Goal: Task Accomplishment & Management: Manage account settings

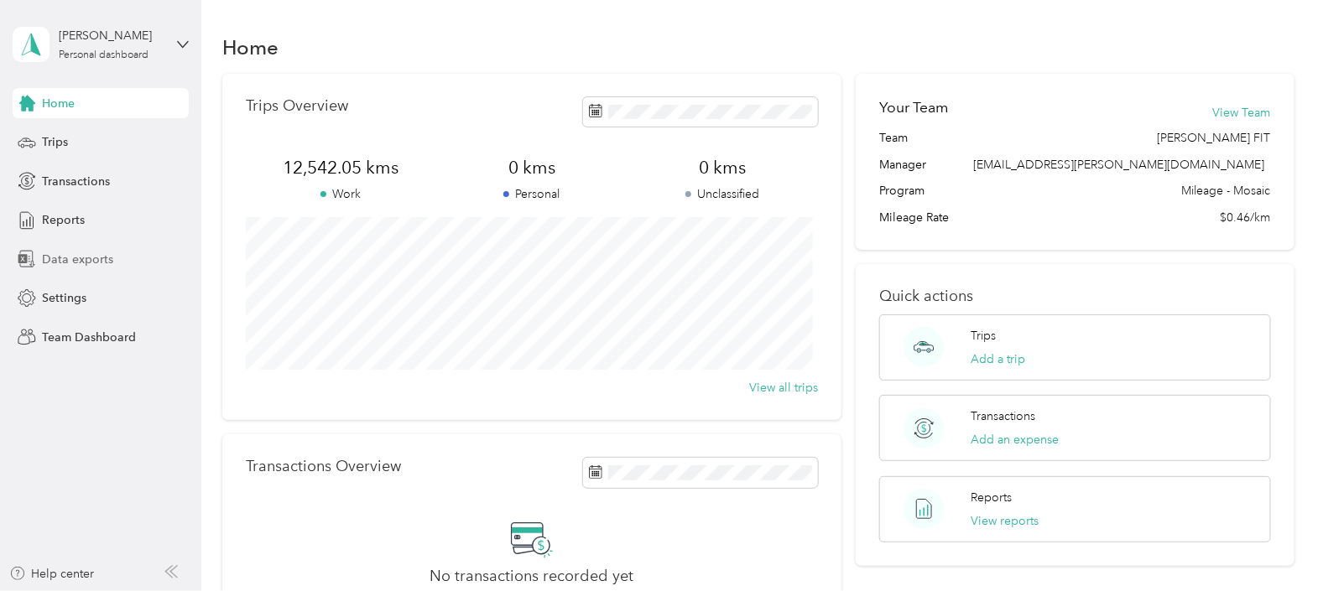
click at [67, 254] on span "Data exports" at bounding box center [77, 260] width 71 height 18
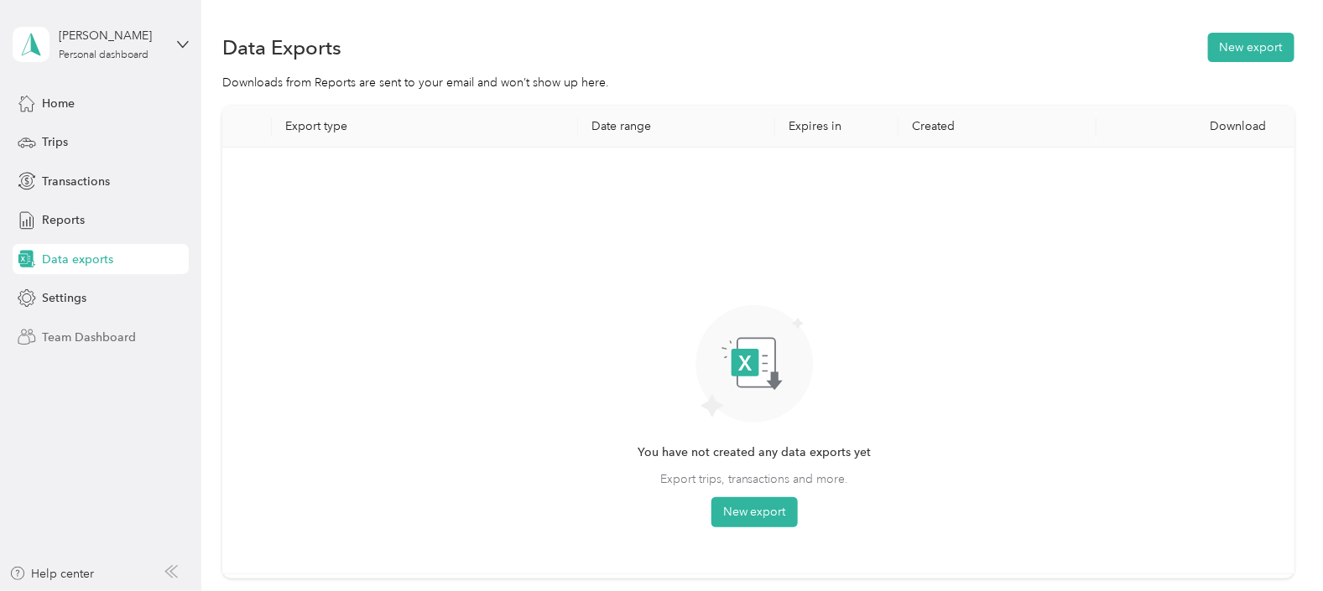
click at [109, 336] on span "Team Dashboard" at bounding box center [89, 338] width 94 height 18
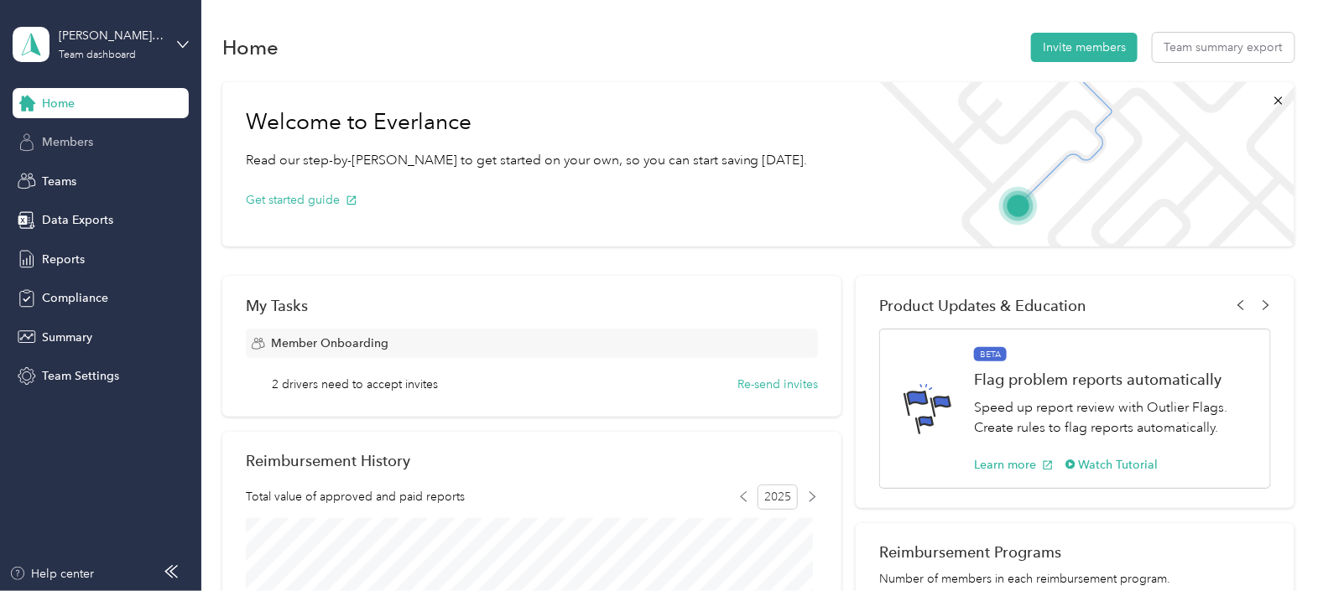
click at [70, 142] on span "Members" at bounding box center [67, 142] width 51 height 18
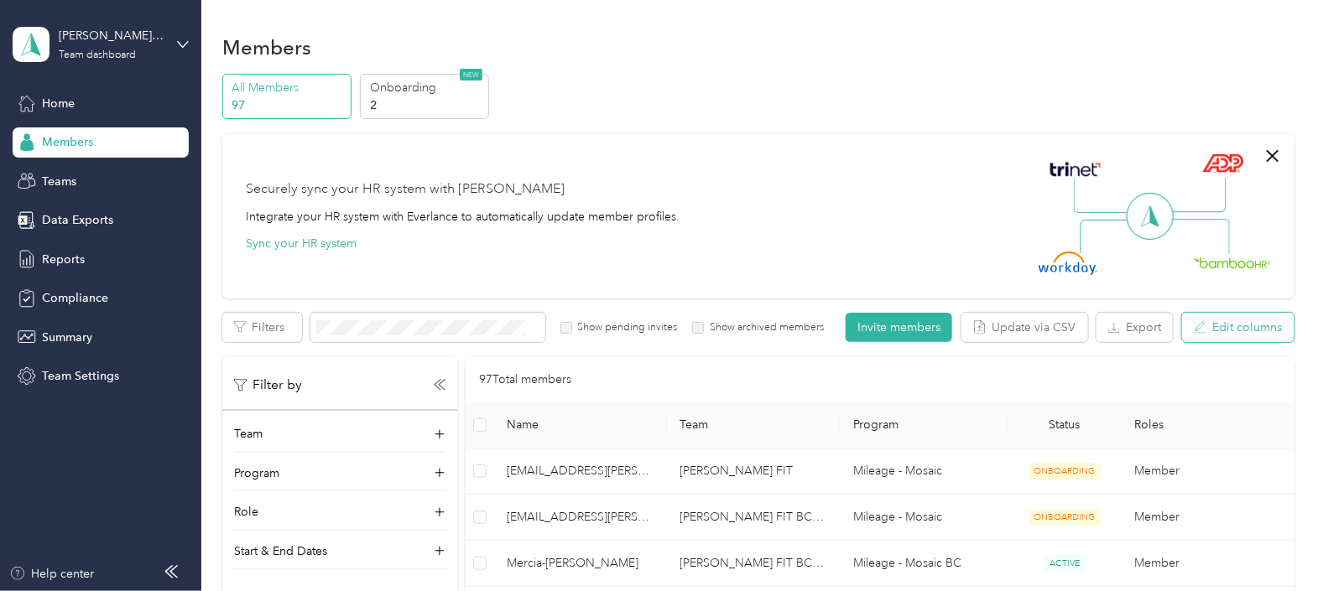
click at [1241, 325] on button "Edit columns" at bounding box center [1238, 327] width 112 height 29
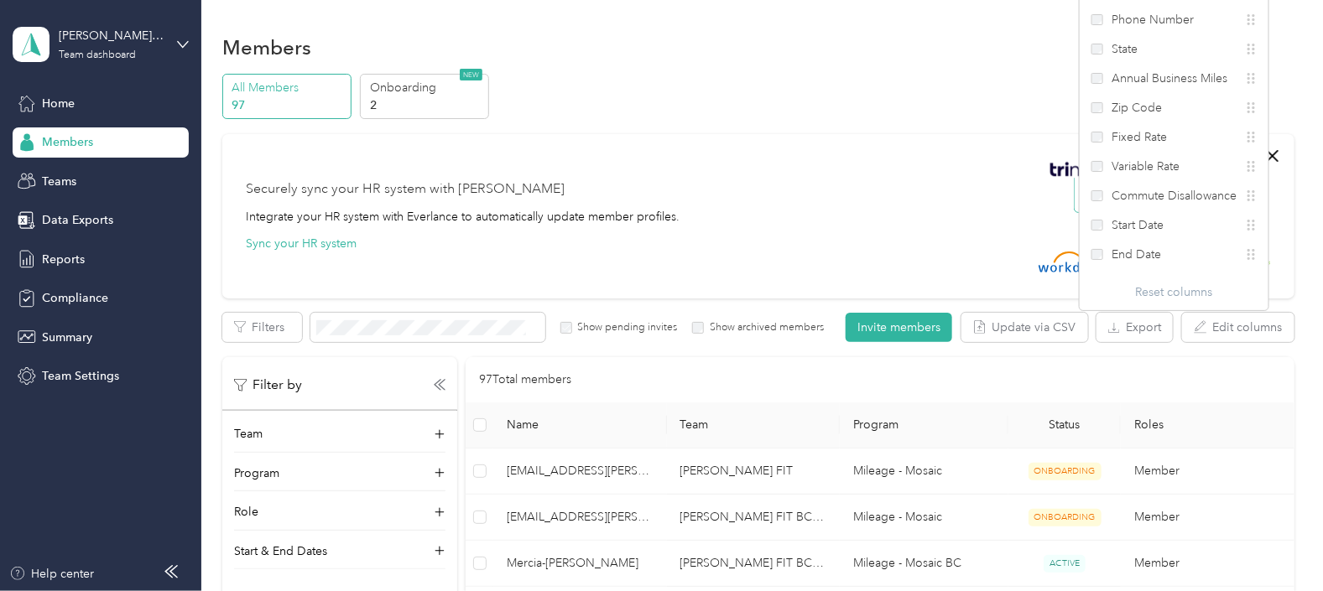
click at [966, 371] on div "97 Total members" at bounding box center [879, 380] width 801 height 18
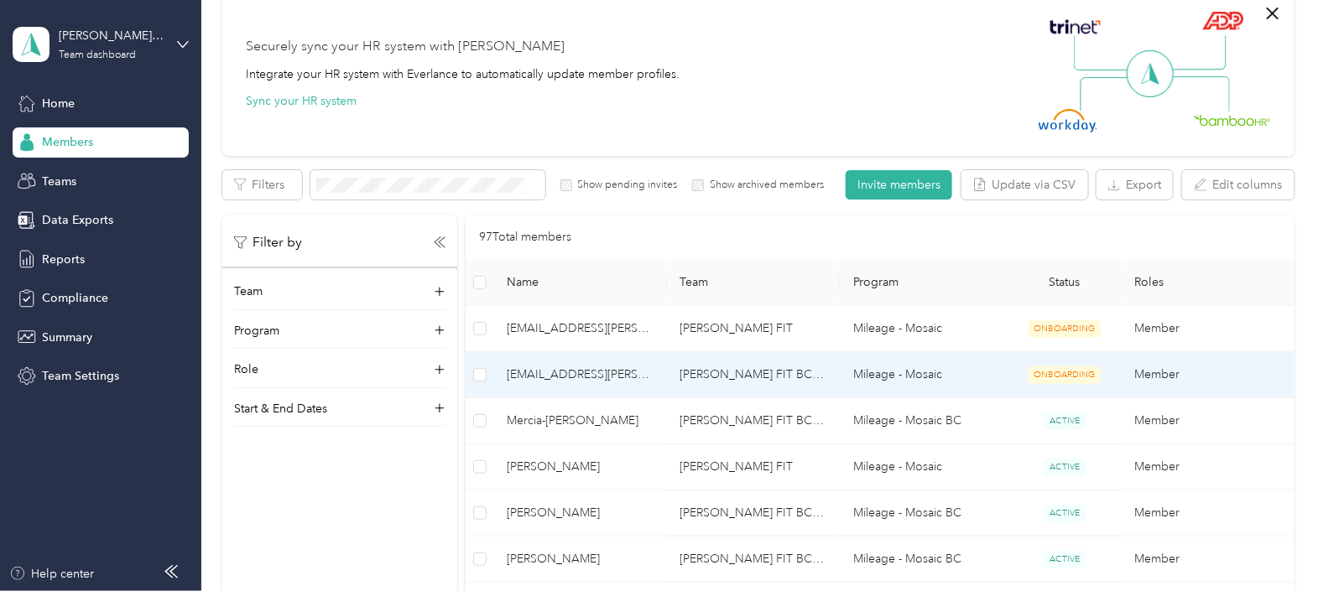
scroll to position [209, 0]
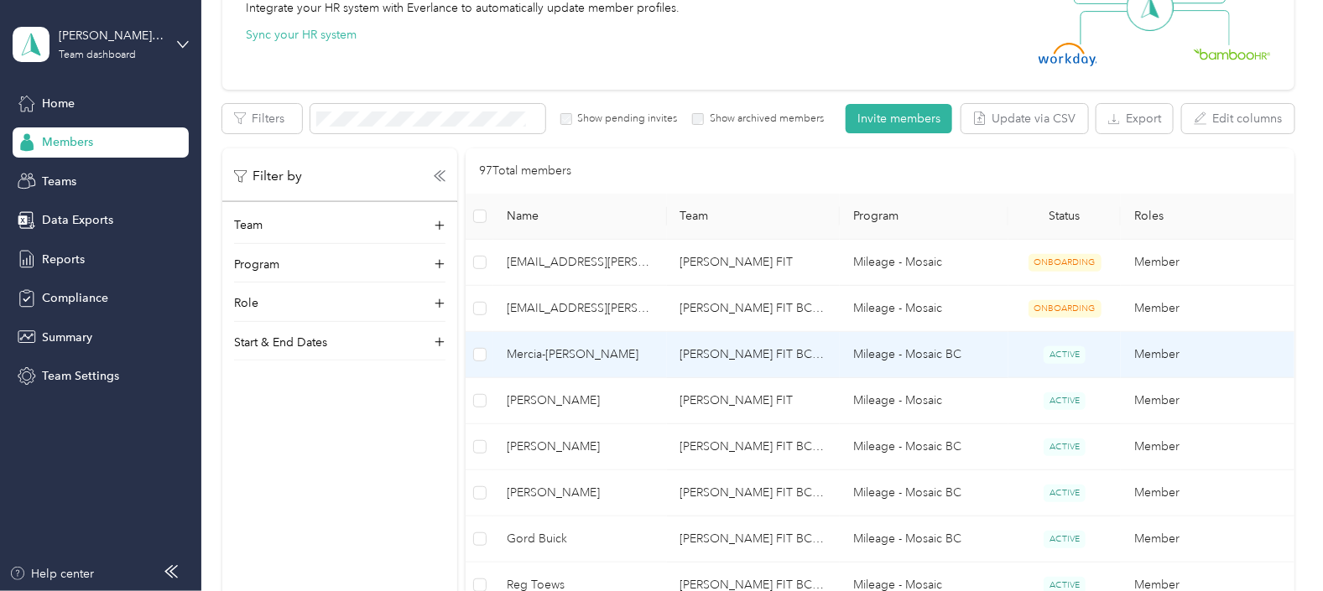
click at [715, 351] on td "[PERSON_NAME] FIT BC Team" at bounding box center [753, 355] width 173 height 46
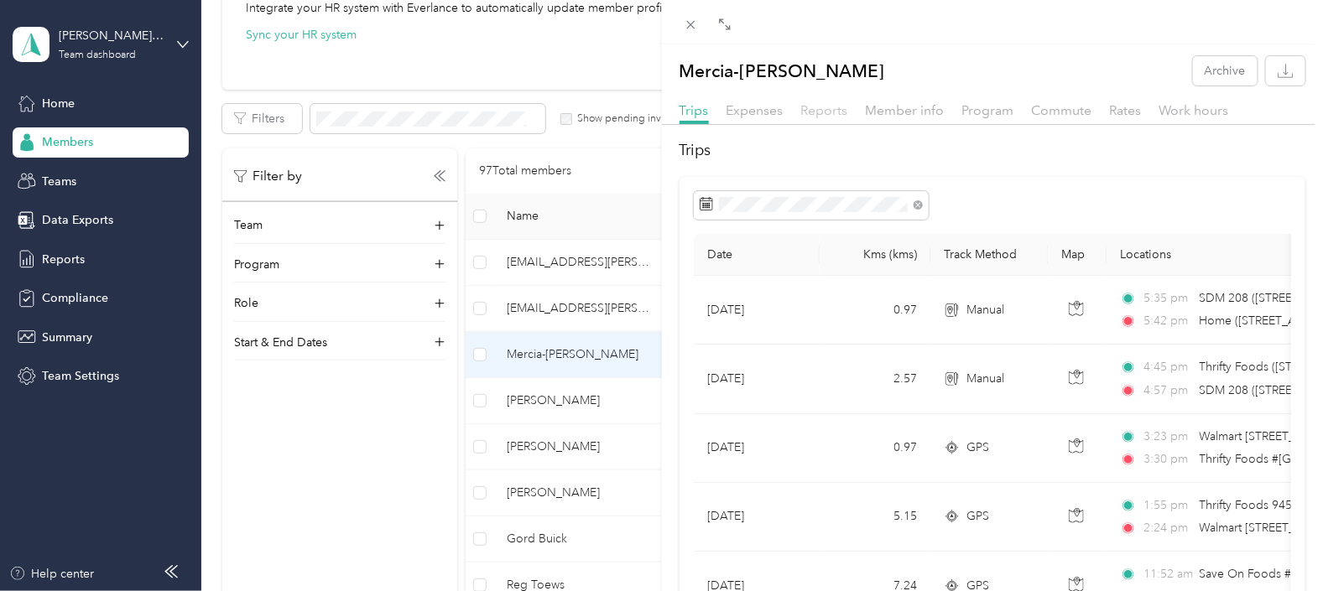
click at [821, 111] on span "Reports" at bounding box center [824, 110] width 47 height 16
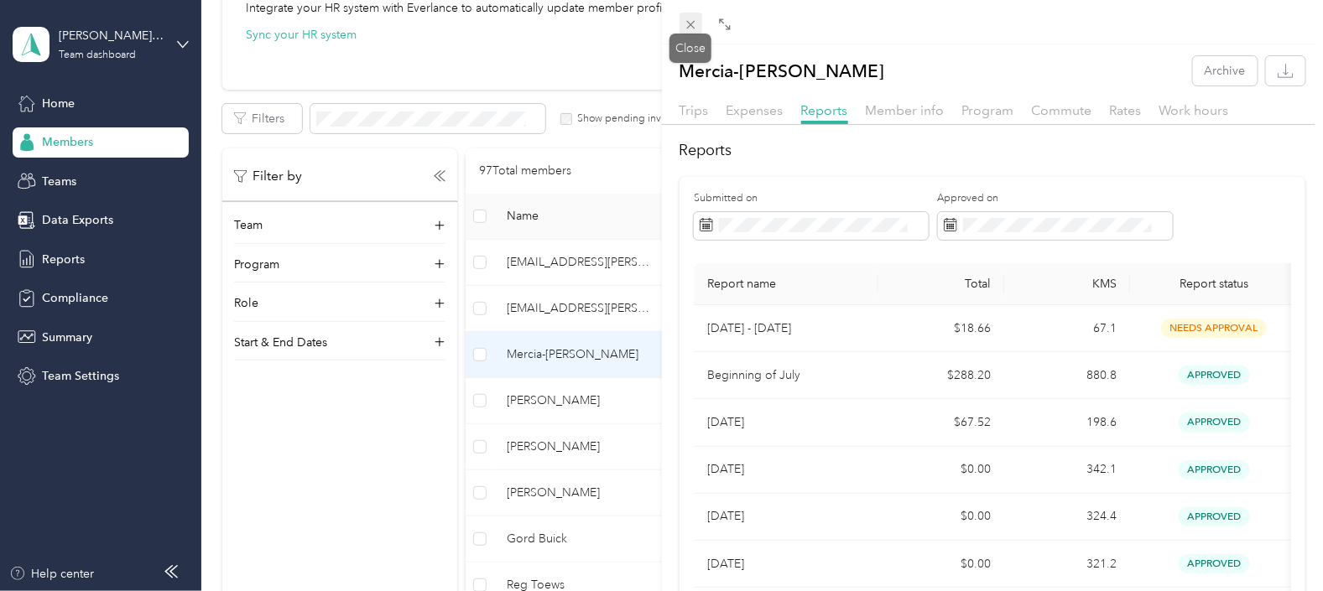
click at [688, 23] on icon at bounding box center [691, 25] width 14 height 14
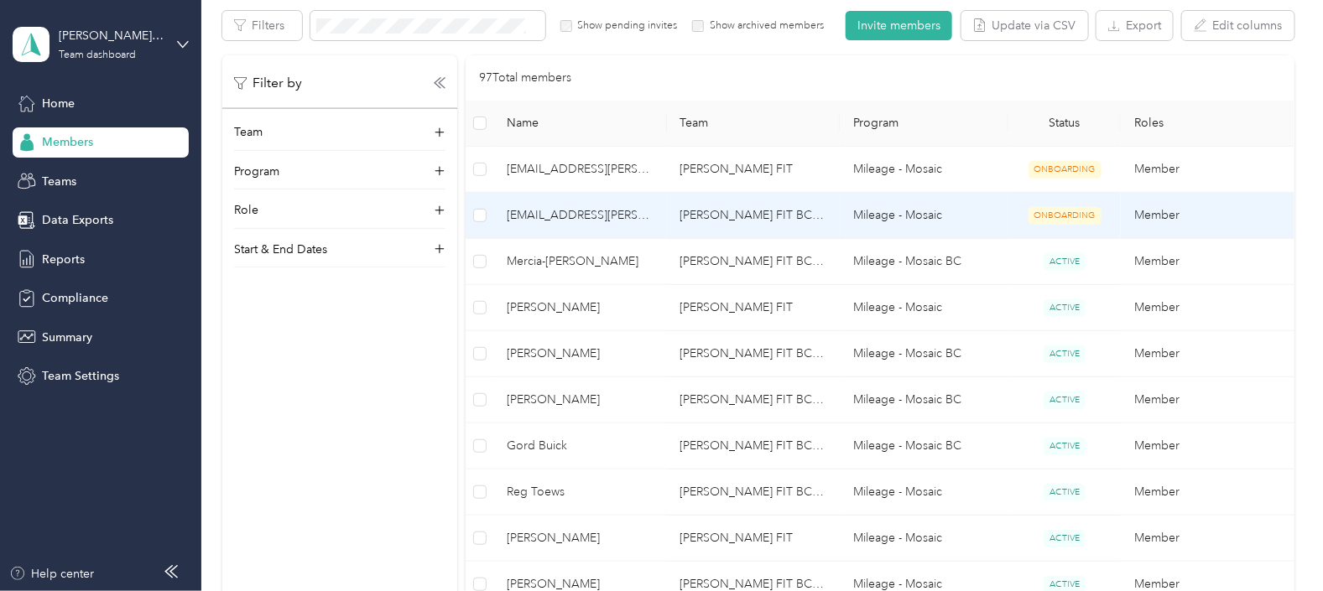
scroll to position [315, 0]
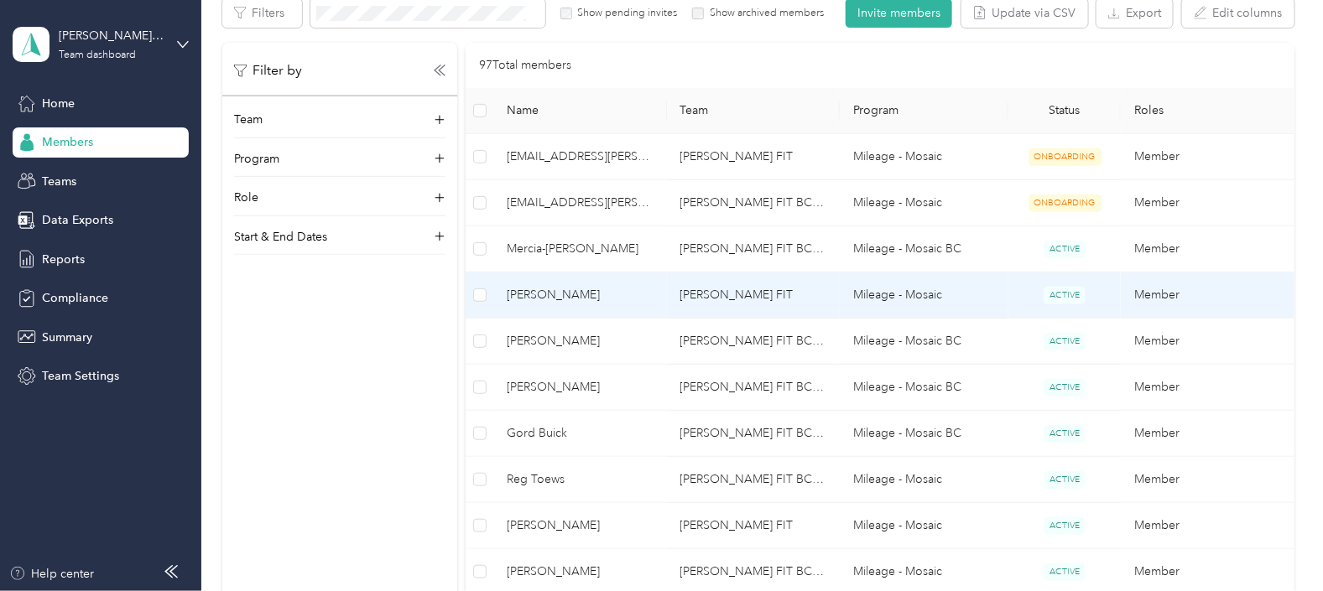
click at [552, 291] on span "[PERSON_NAME]" at bounding box center [580, 295] width 146 height 18
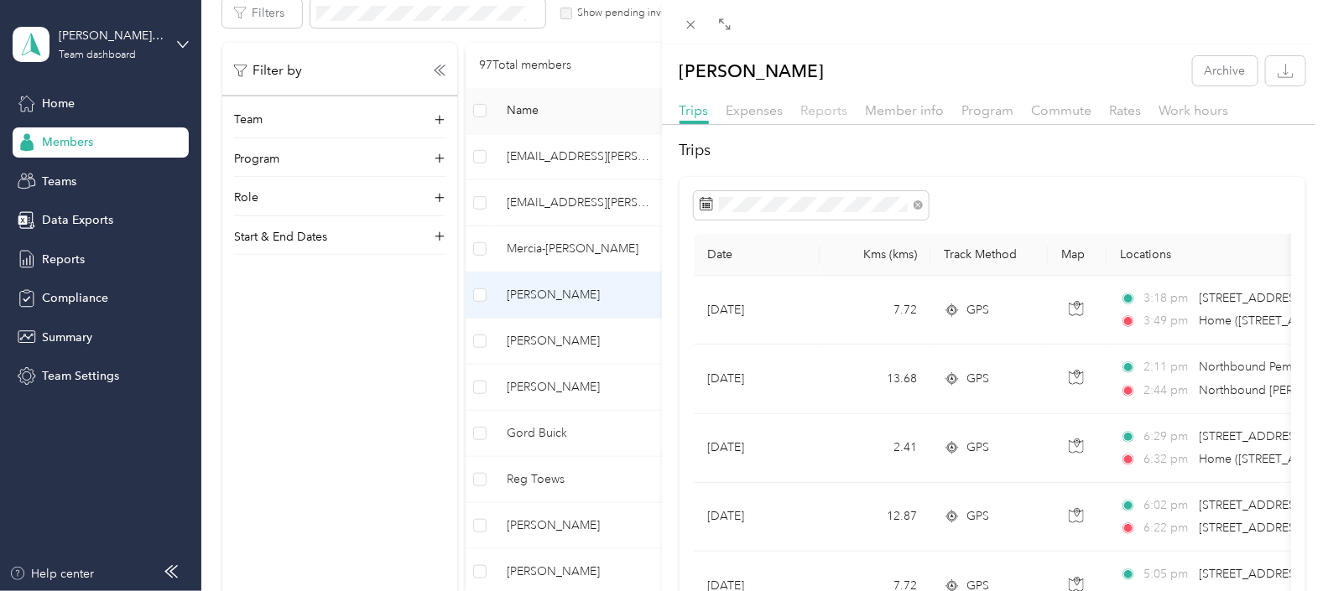
click at [820, 110] on span "Reports" at bounding box center [824, 110] width 47 height 16
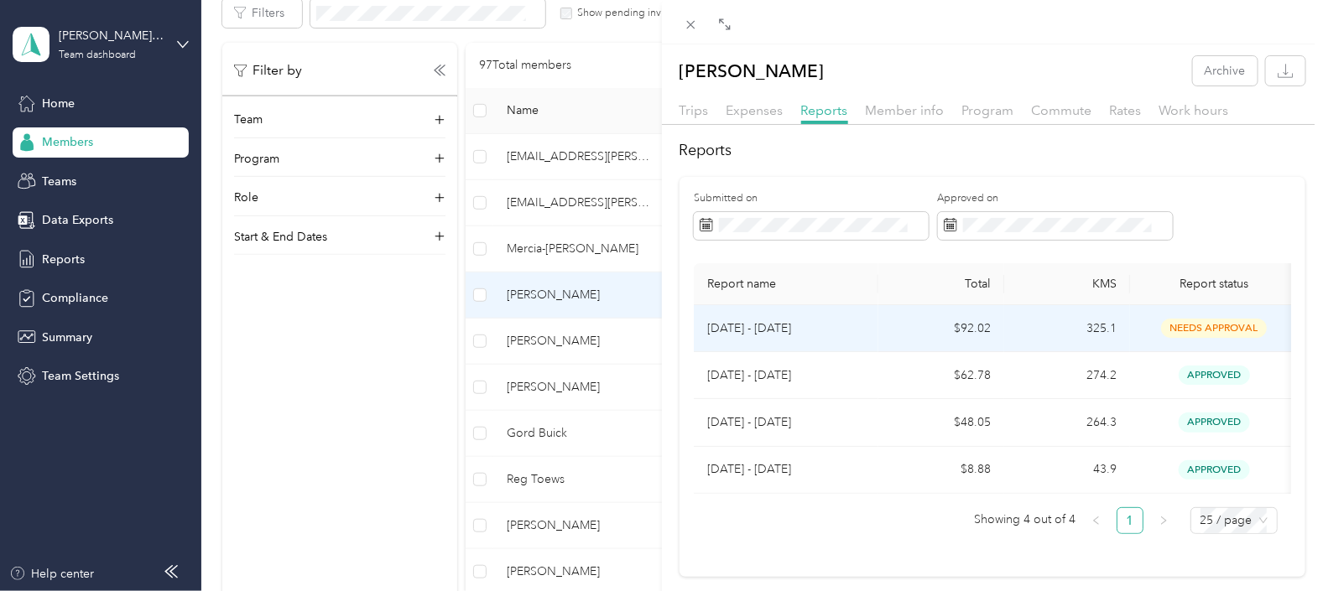
click at [742, 326] on p "[DATE] - [DATE]" at bounding box center [786, 329] width 158 height 18
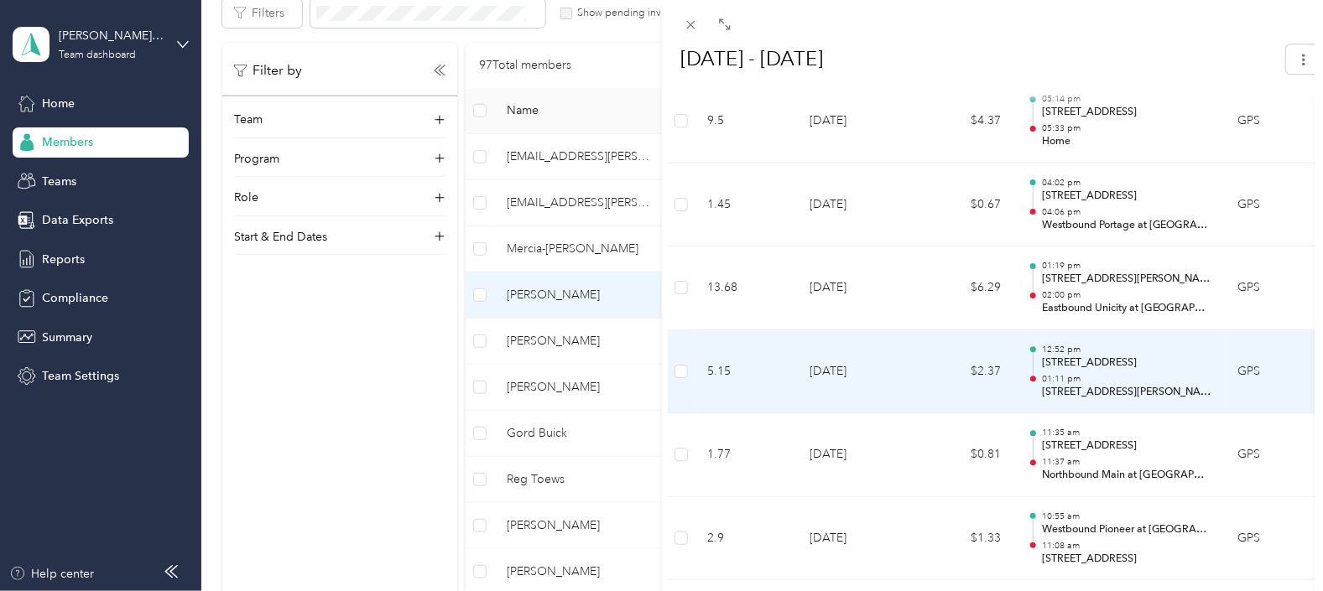
scroll to position [2202, 0]
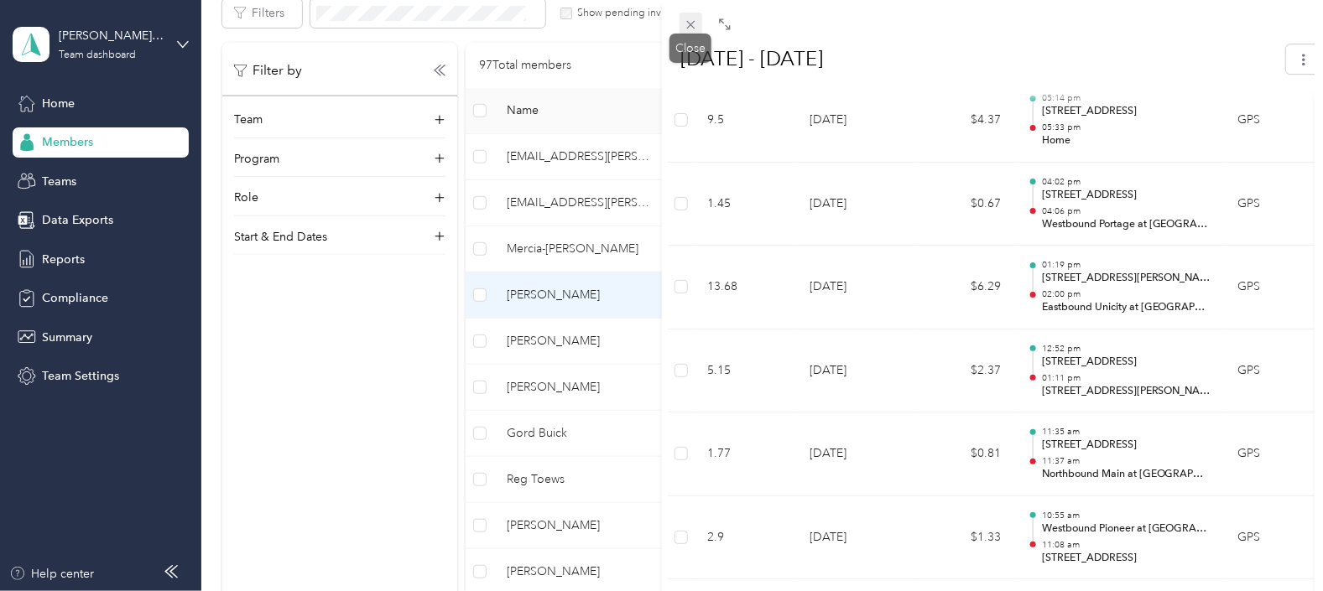
click at [691, 22] on icon at bounding box center [691, 25] width 14 height 14
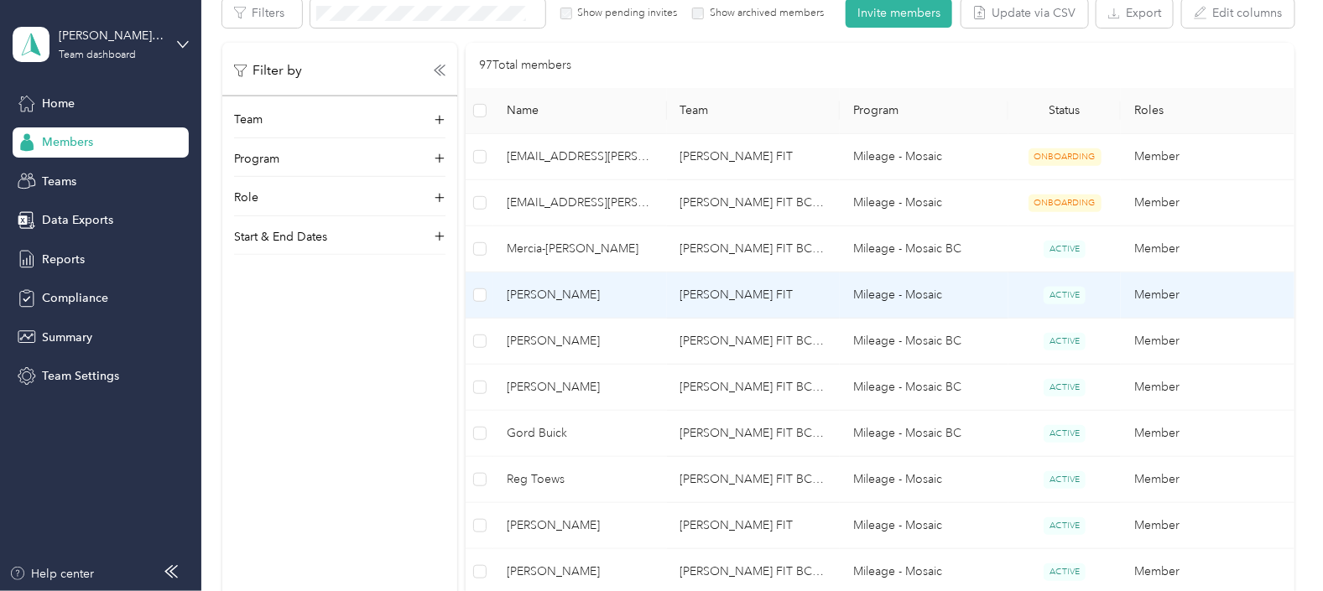
click at [558, 290] on span "[PERSON_NAME]" at bounding box center [580, 295] width 146 height 18
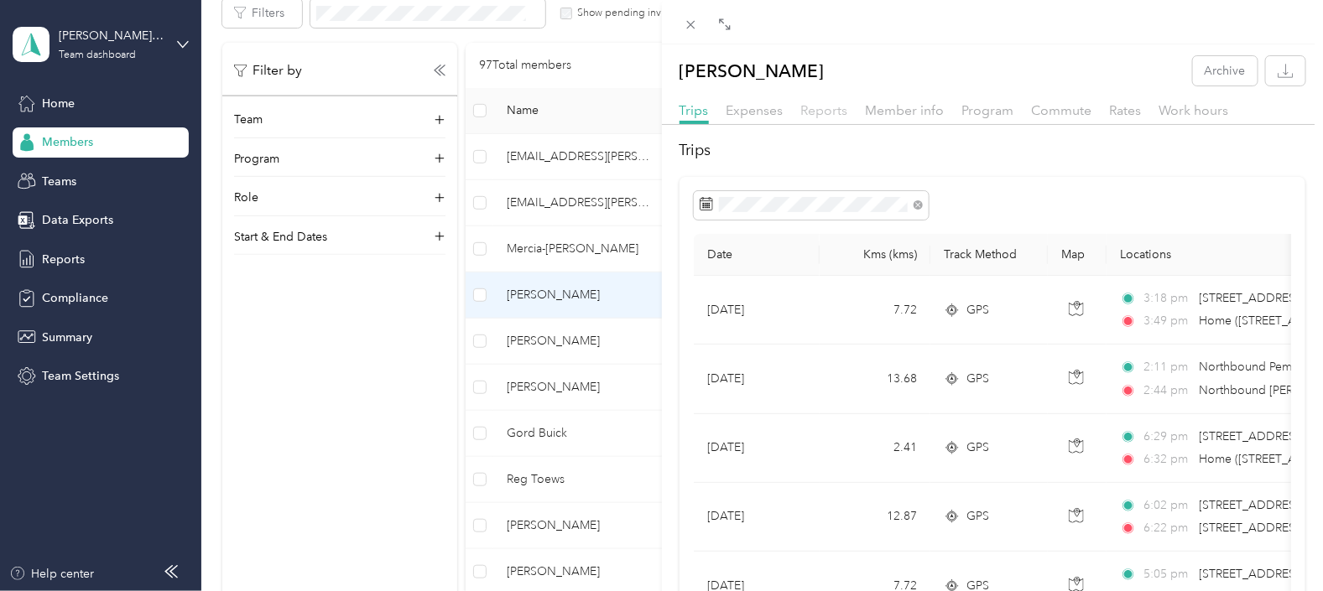
click at [835, 109] on span "Reports" at bounding box center [824, 110] width 47 height 16
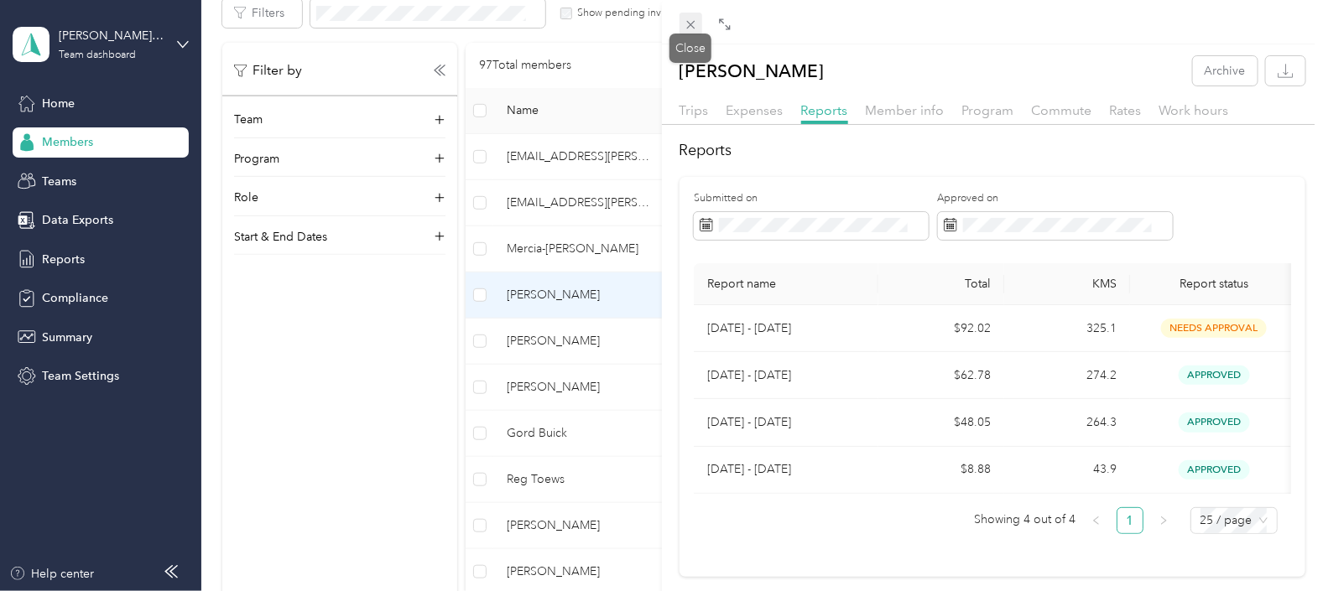
click at [690, 19] on icon at bounding box center [691, 25] width 14 height 14
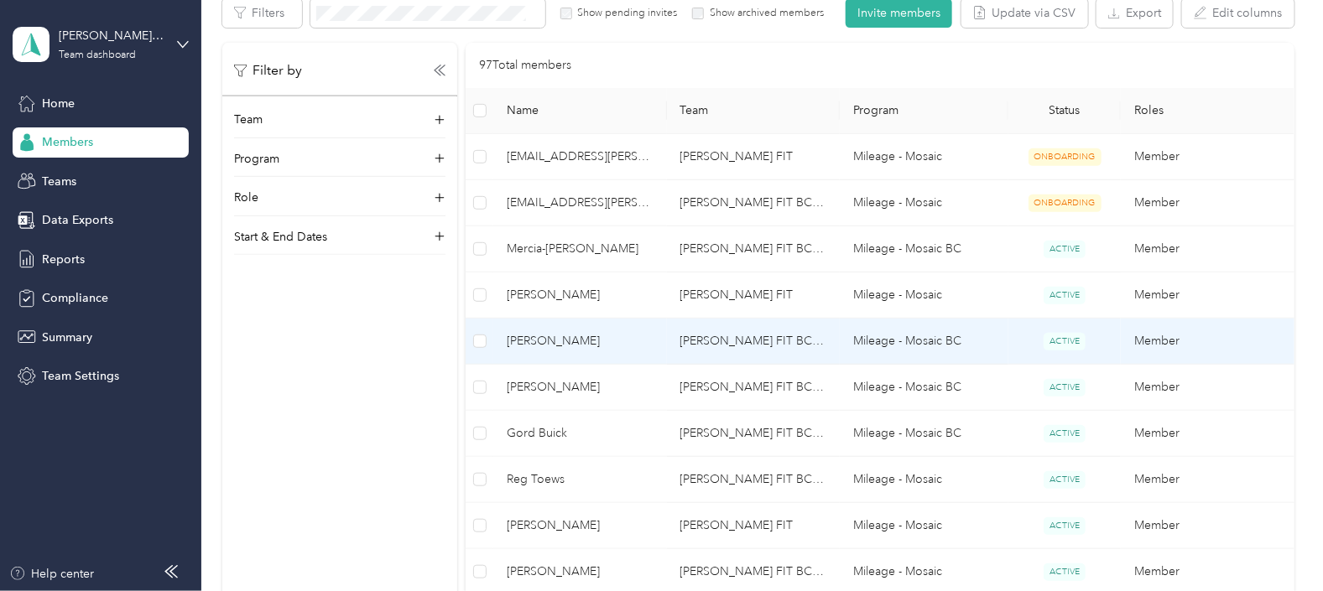
click at [571, 341] on span "[PERSON_NAME]" at bounding box center [580, 341] width 146 height 18
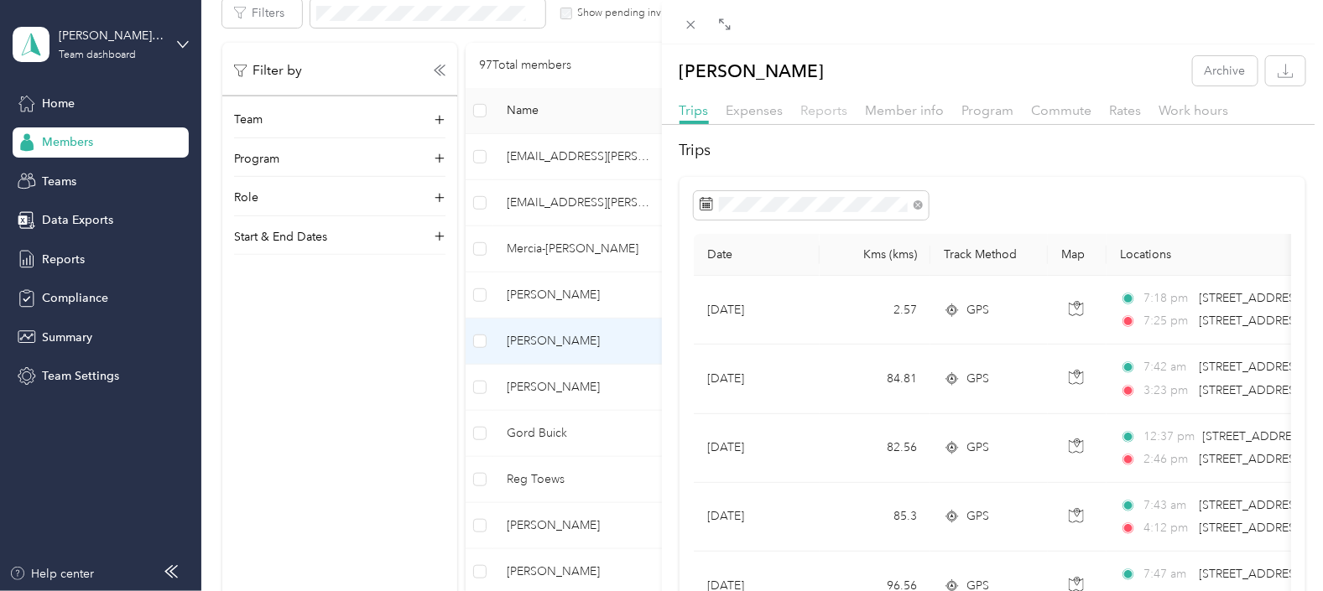
click at [820, 112] on span "Reports" at bounding box center [824, 110] width 47 height 16
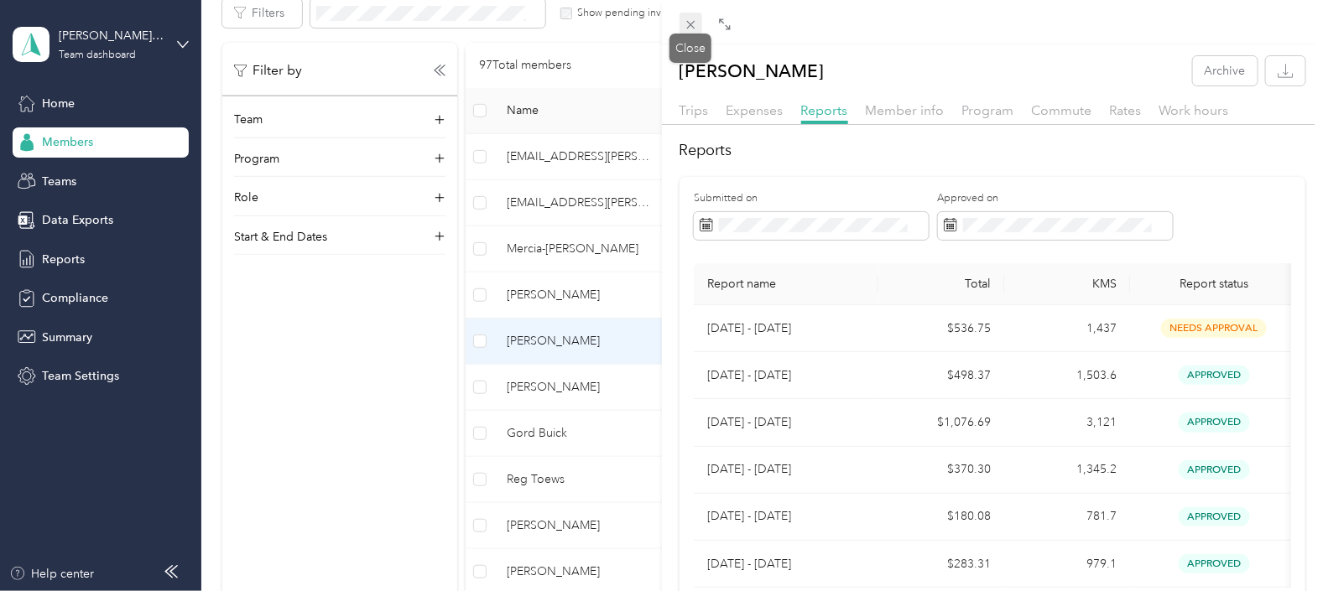
click at [691, 22] on icon at bounding box center [691, 25] width 14 height 14
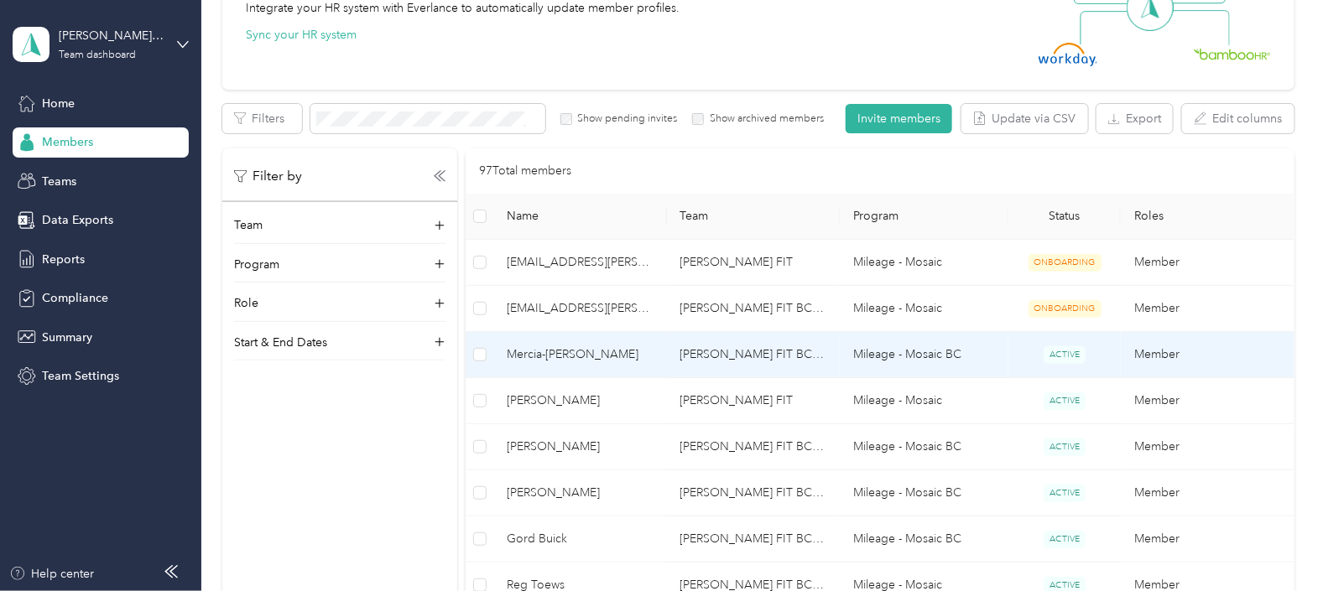
scroll to position [315, 0]
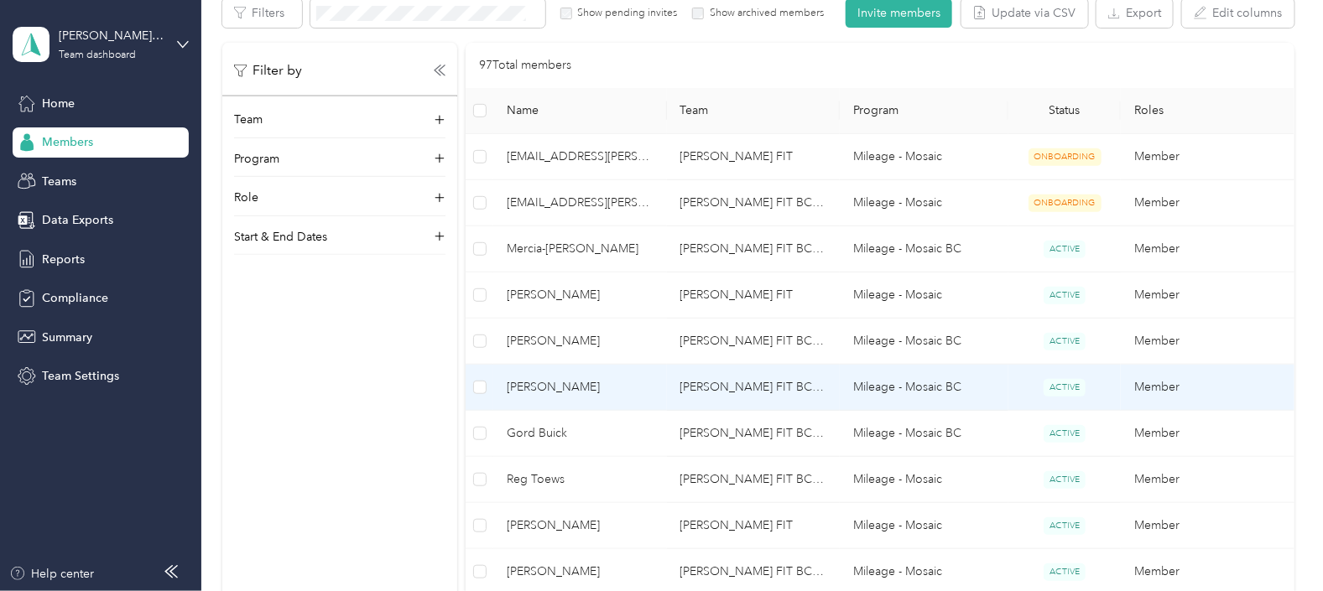
click at [554, 388] on span "[PERSON_NAME]" at bounding box center [580, 387] width 146 height 18
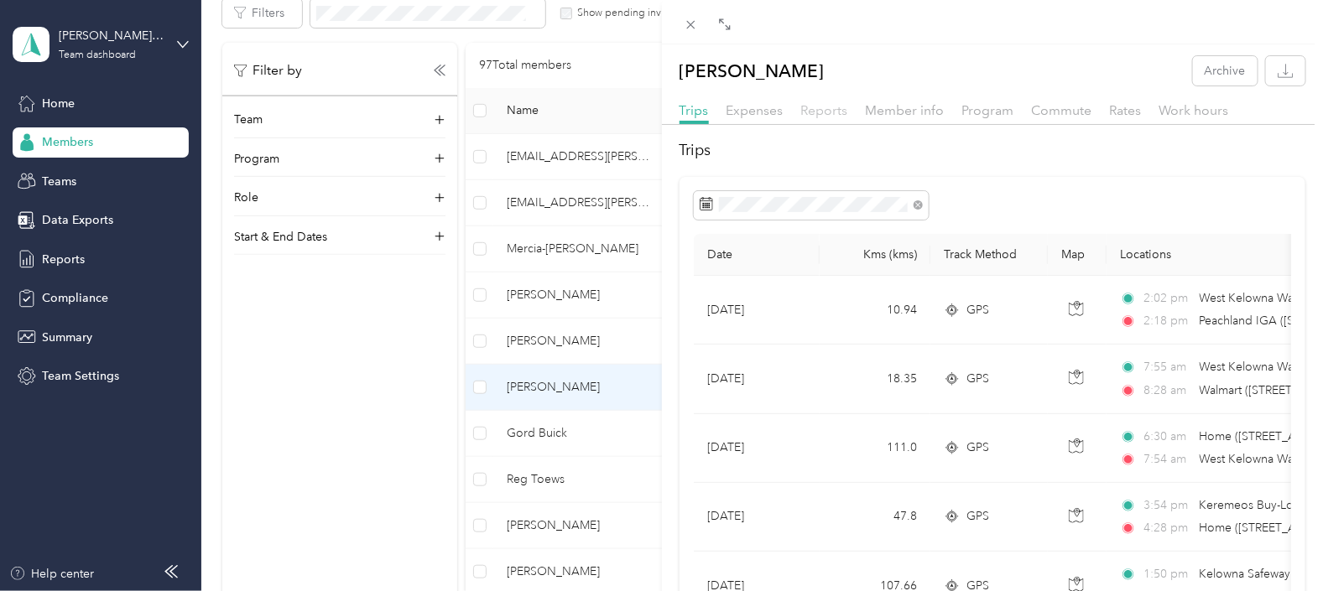
click at [824, 106] on span "Reports" at bounding box center [824, 110] width 47 height 16
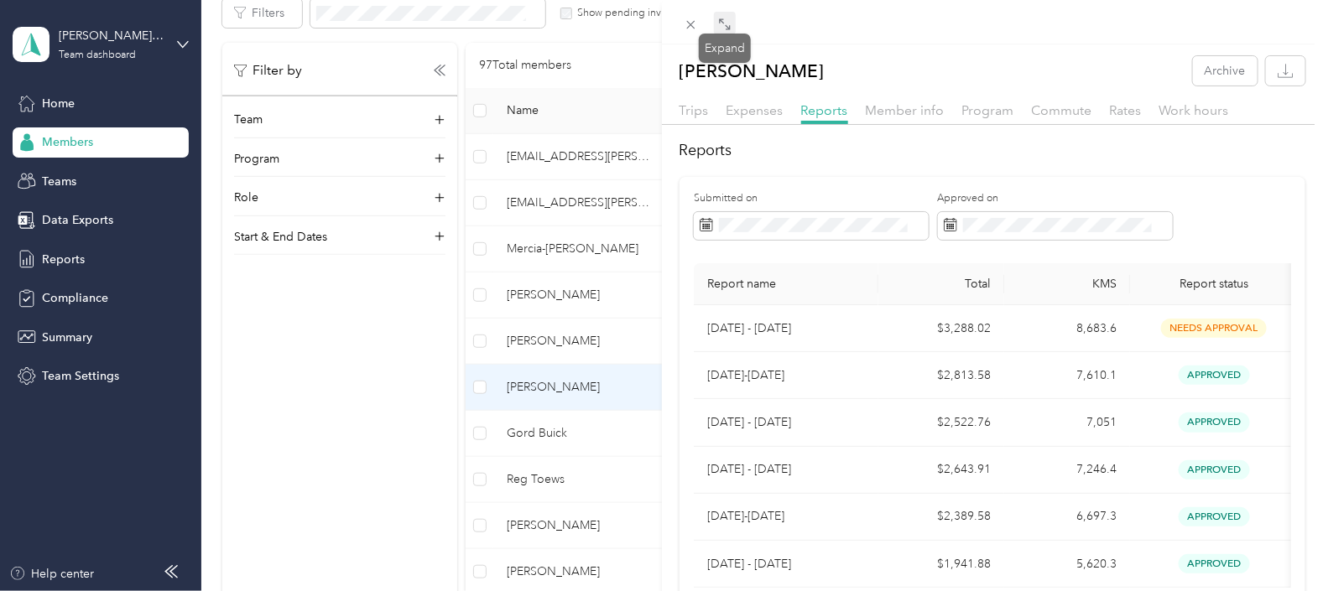
click at [728, 23] on icon at bounding box center [724, 24] width 13 height 13
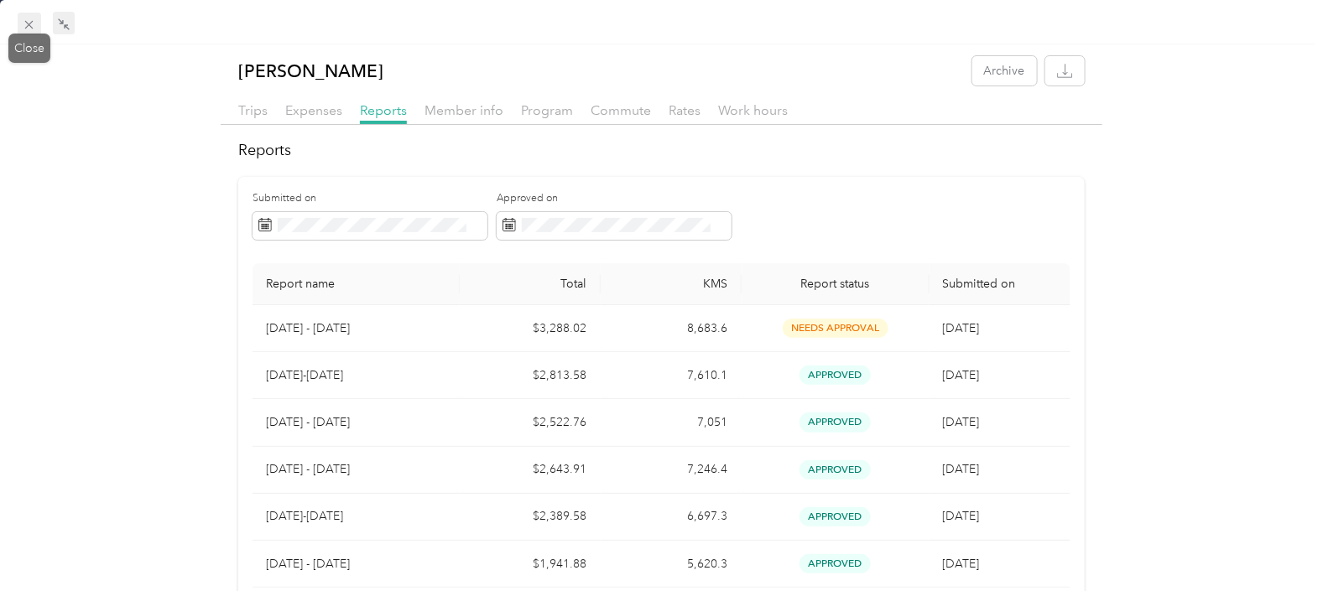
click at [28, 31] on icon at bounding box center [29, 25] width 14 height 14
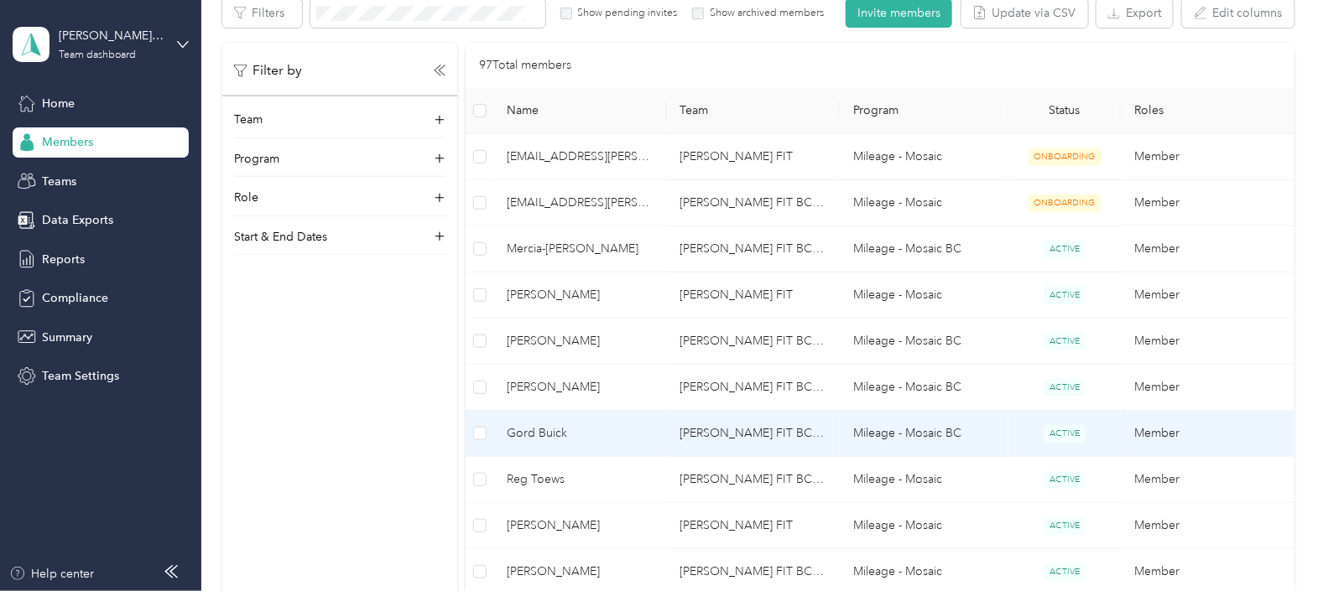
click at [551, 426] on span "Gord Buick" at bounding box center [580, 433] width 146 height 18
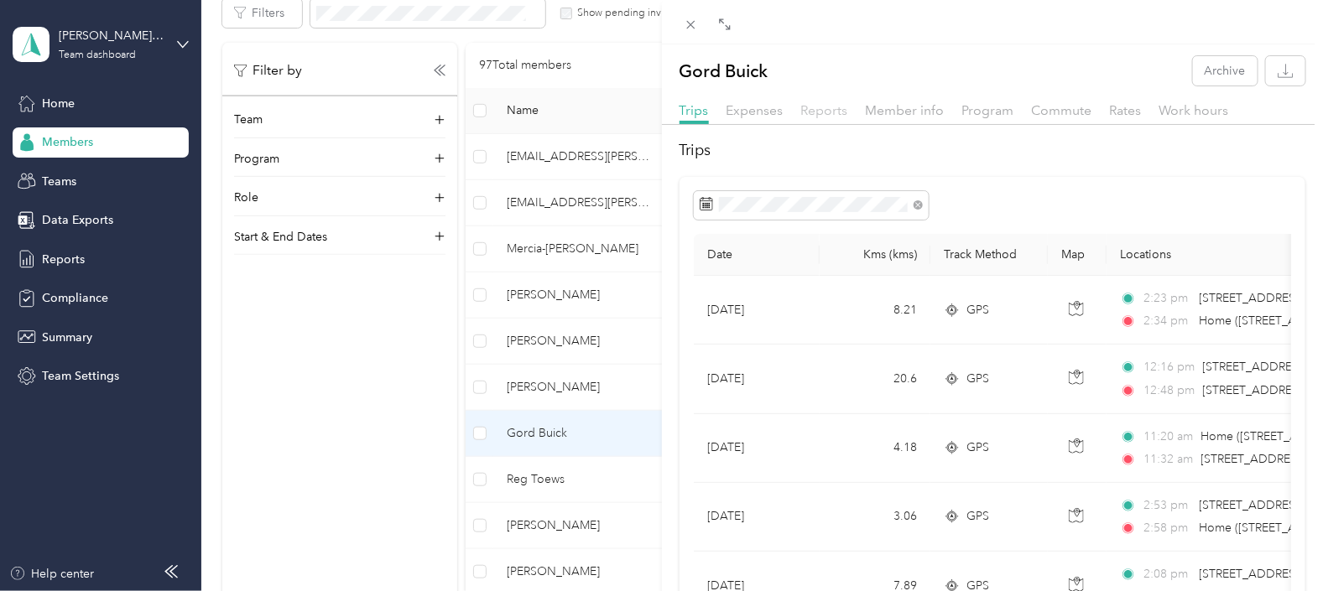
click at [818, 109] on span "Reports" at bounding box center [824, 110] width 47 height 16
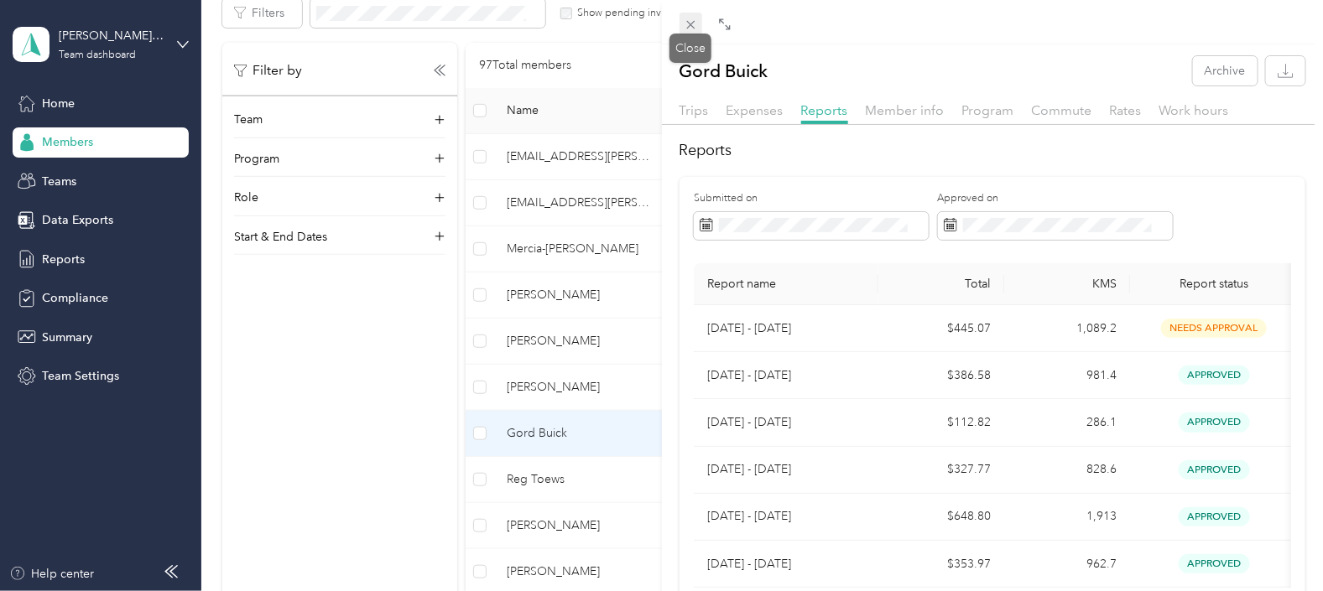
click at [692, 26] on icon at bounding box center [690, 25] width 8 height 8
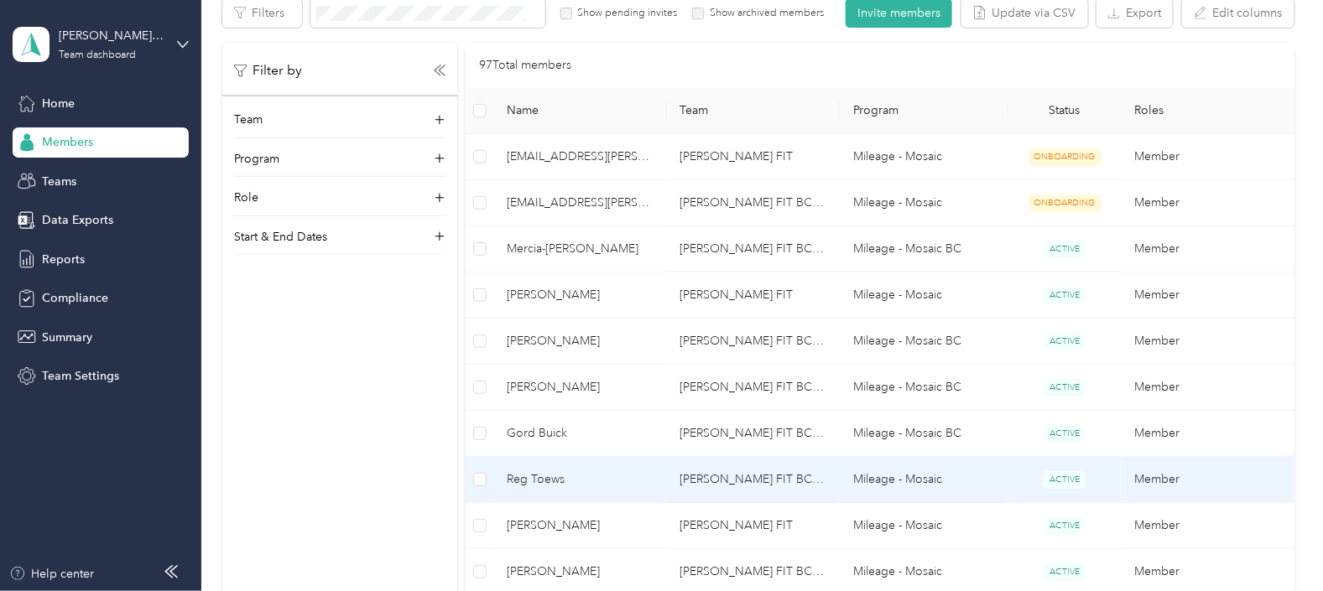
click at [533, 473] on span "Reg Toews" at bounding box center [580, 480] width 146 height 18
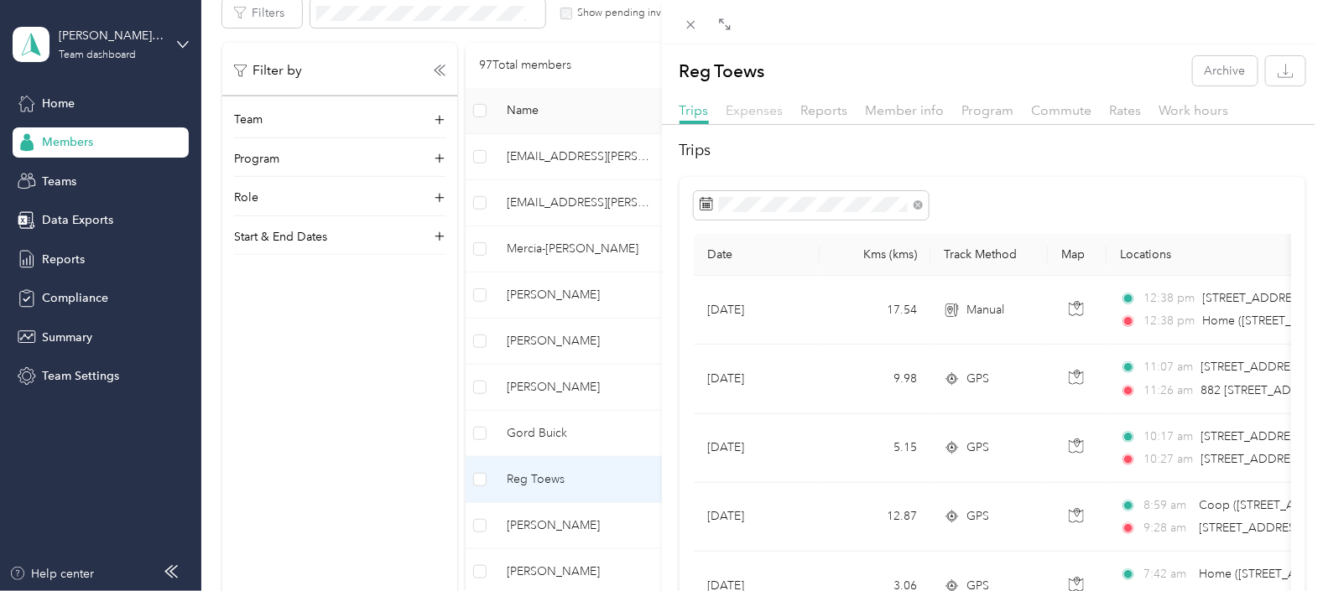
click at [755, 109] on span "Expenses" at bounding box center [754, 110] width 57 height 16
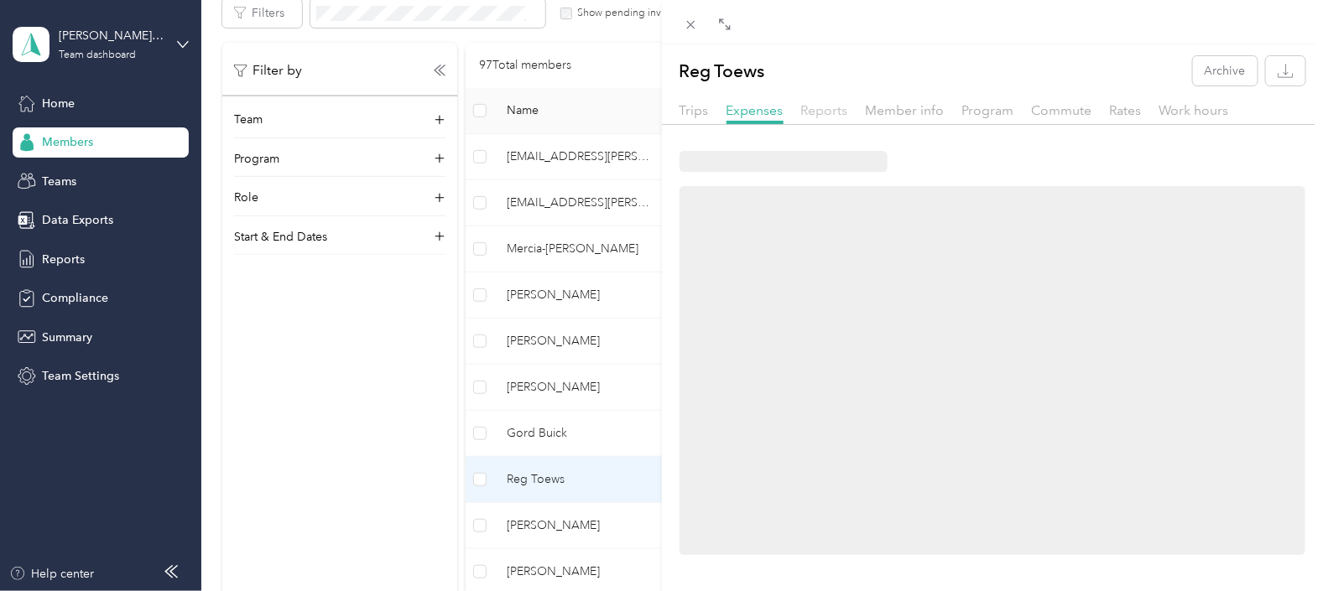
click at [822, 109] on span "Reports" at bounding box center [824, 110] width 47 height 16
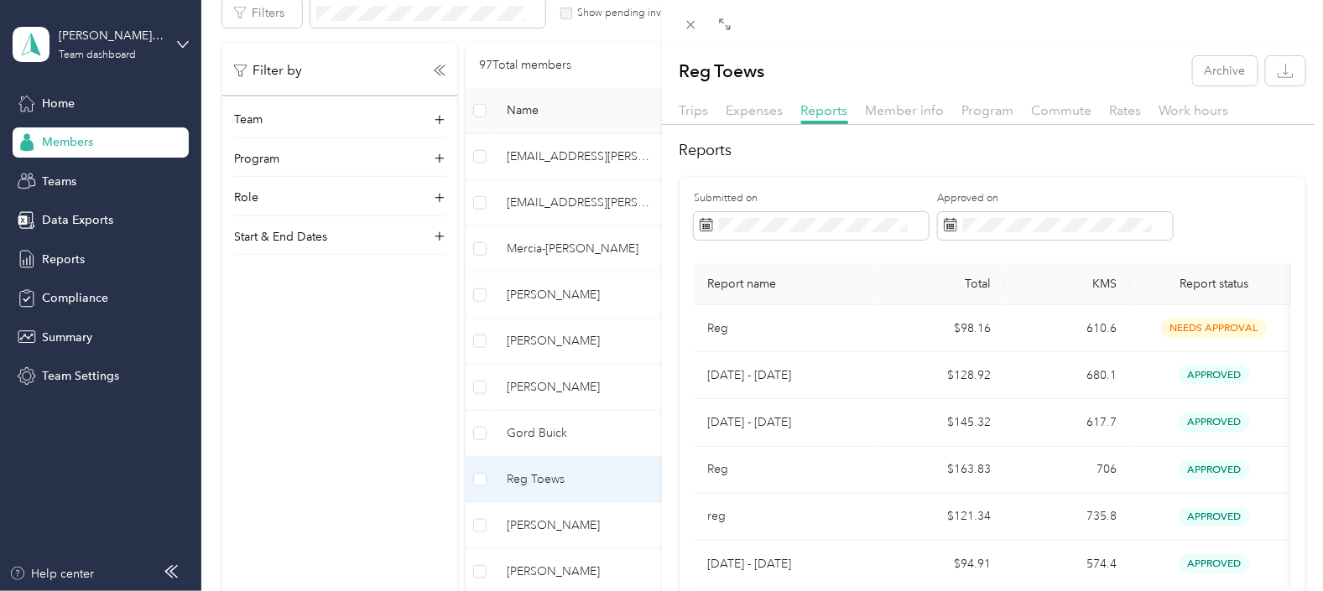
click at [544, 529] on div "Reg Toews Archive Trips Expenses Reports Member info Program Commute Rates Work…" at bounding box center [661, 295] width 1323 height 591
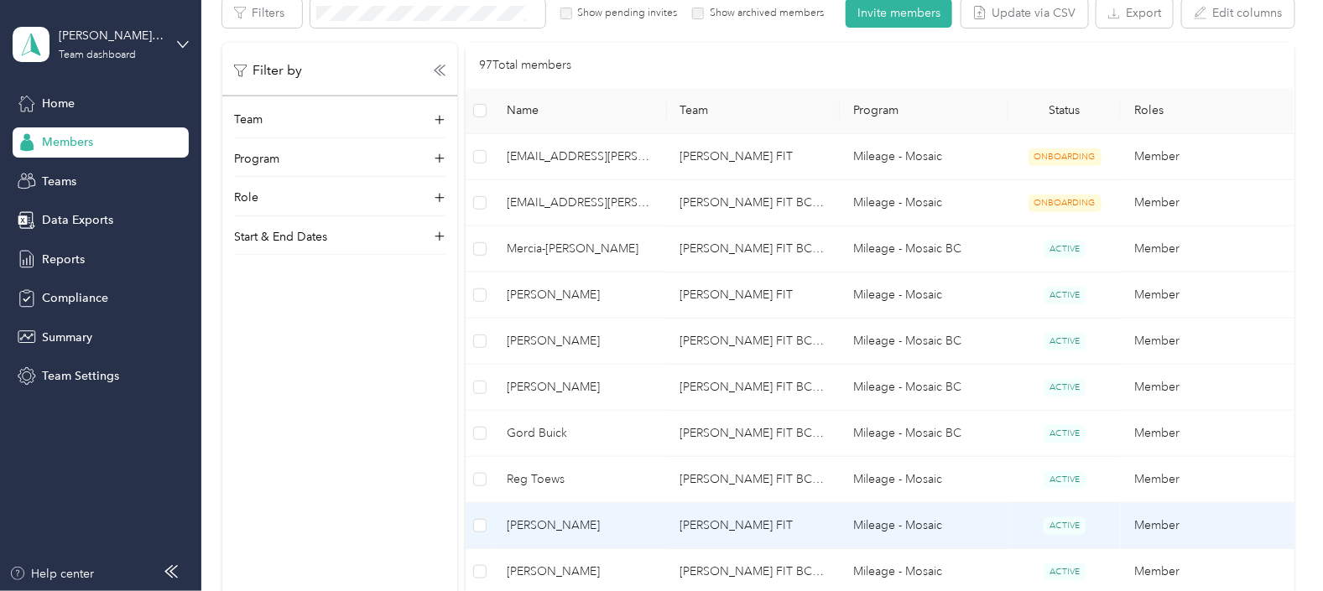
click at [553, 523] on span "[PERSON_NAME]" at bounding box center [580, 526] width 146 height 18
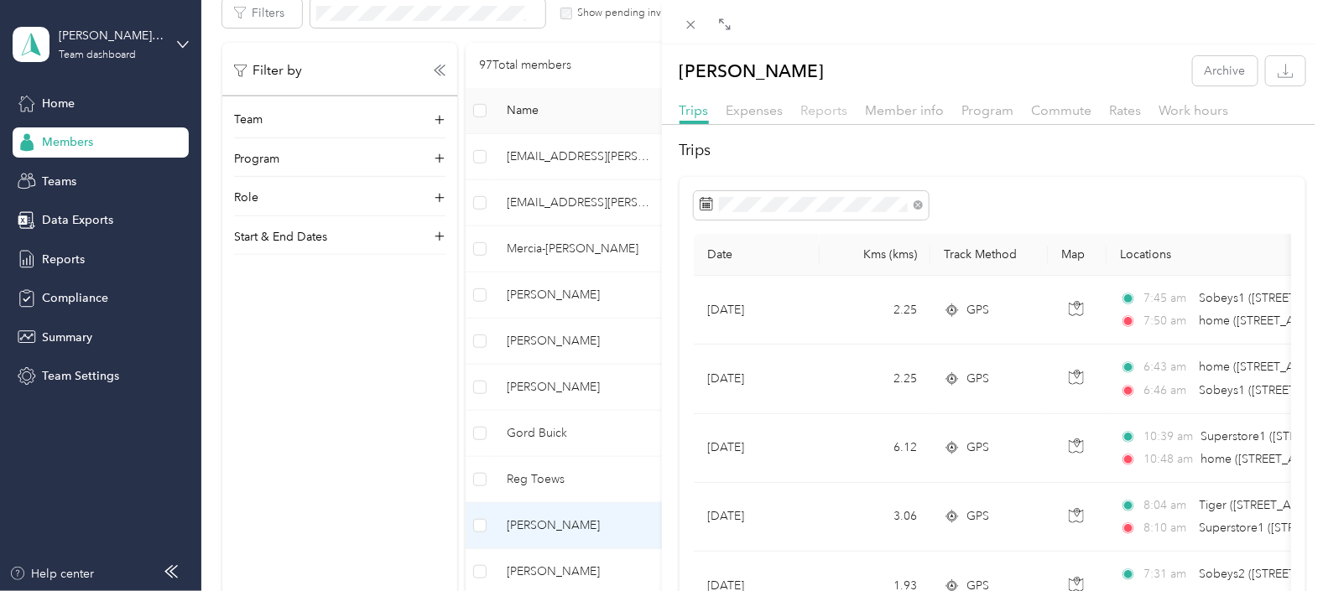
click at [830, 111] on span "Reports" at bounding box center [824, 110] width 47 height 16
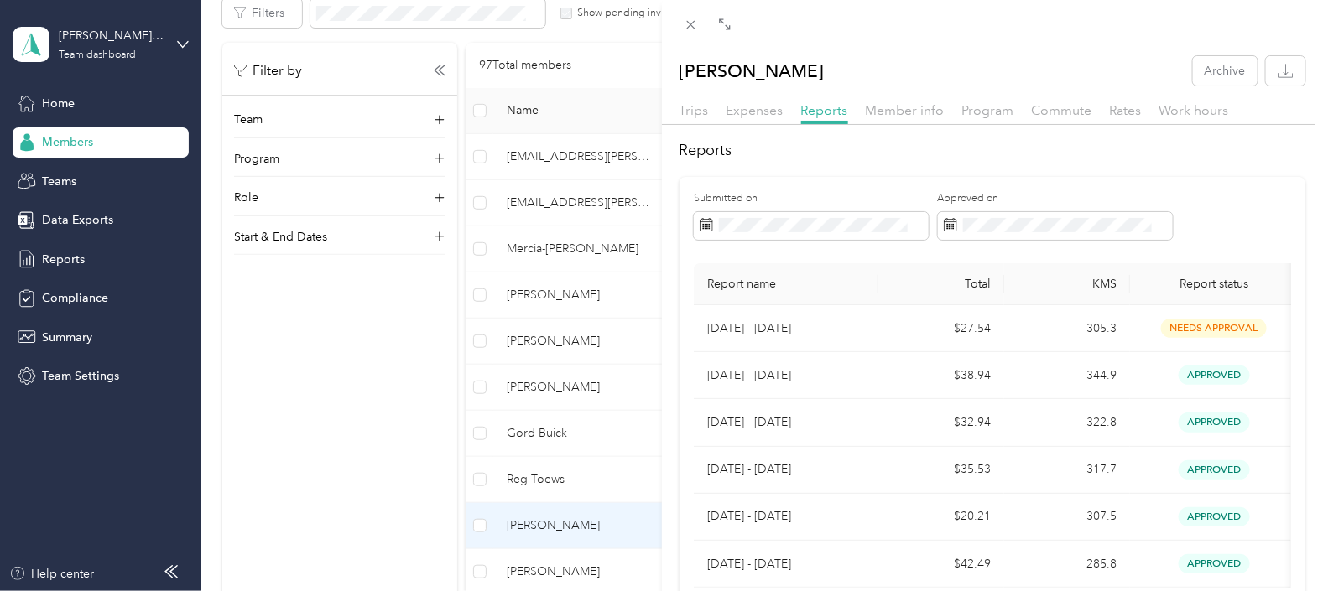
click at [549, 574] on div "[PERSON_NAME] Archive Trips Expenses Reports Member info Program Commute Rates …" at bounding box center [661, 295] width 1323 height 591
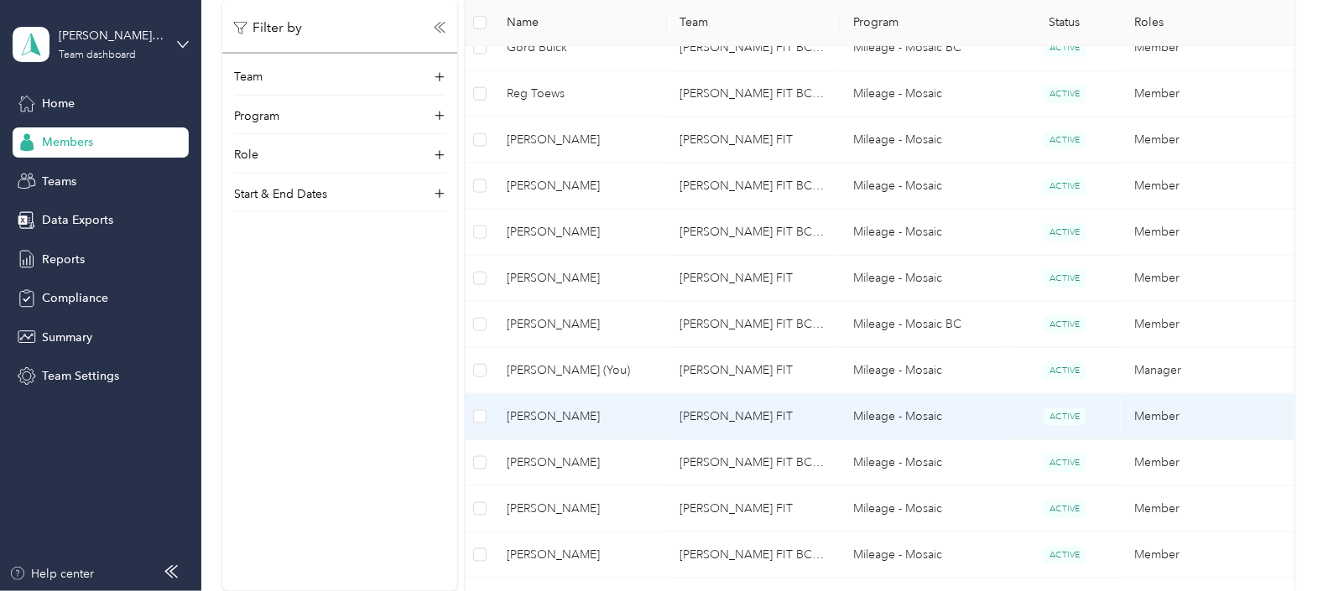
scroll to position [733, 0]
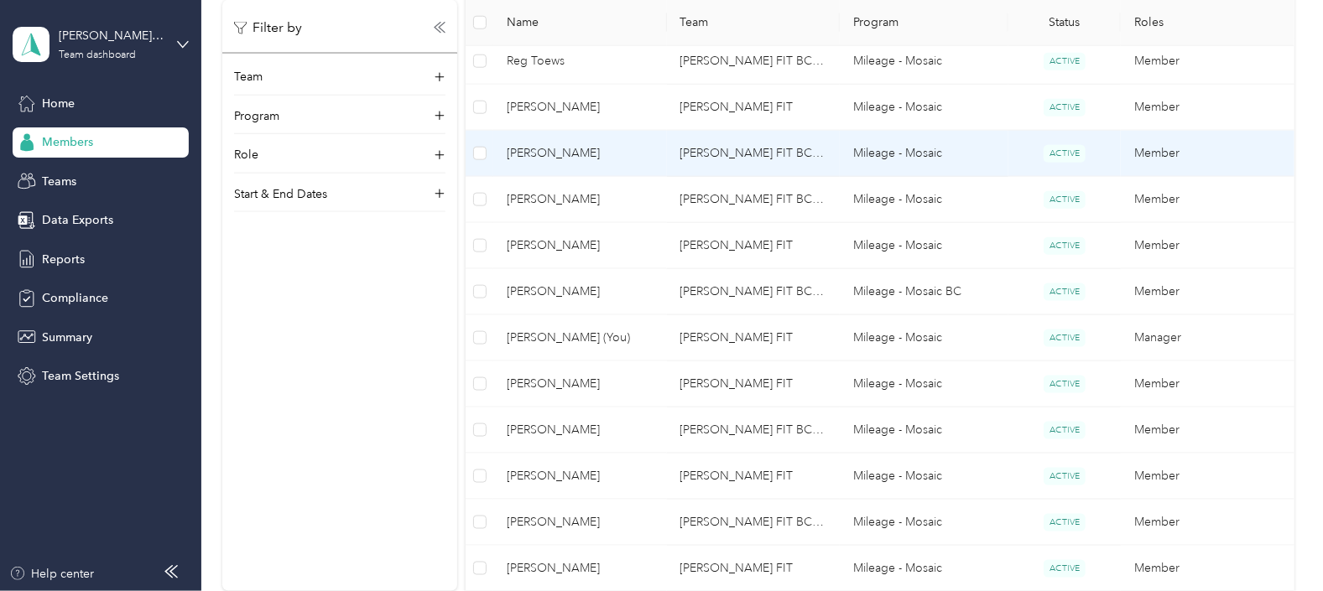
click at [555, 144] on span "[PERSON_NAME]" at bounding box center [580, 153] width 146 height 18
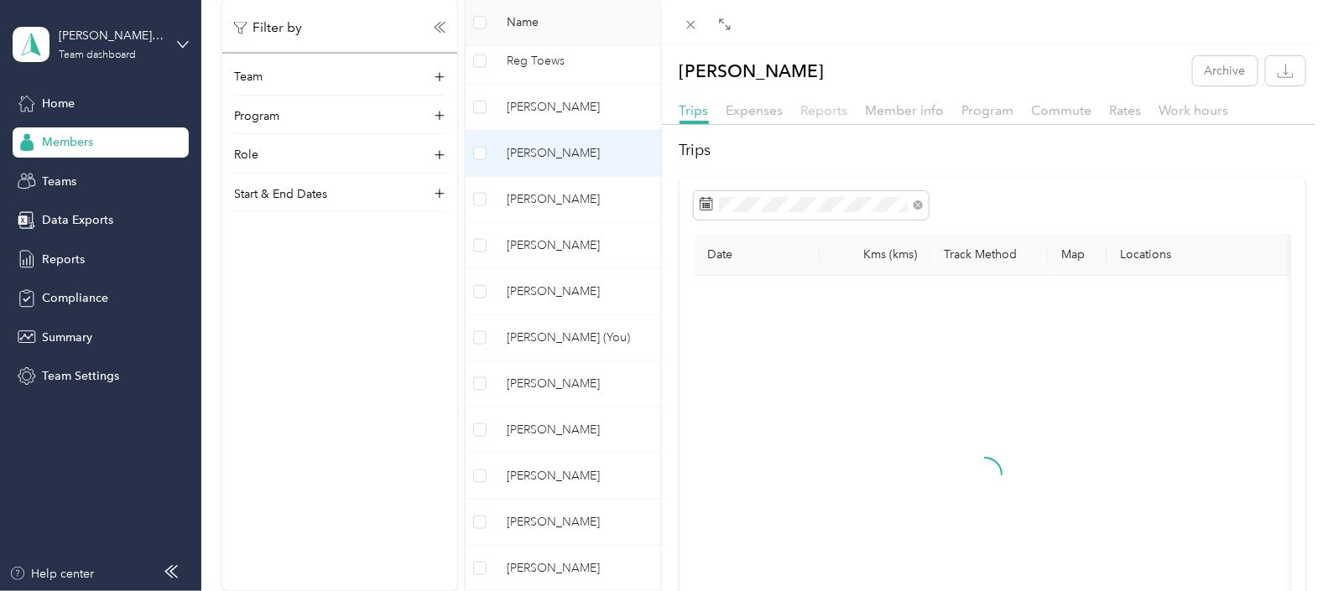
click at [815, 107] on span "Reports" at bounding box center [824, 110] width 47 height 16
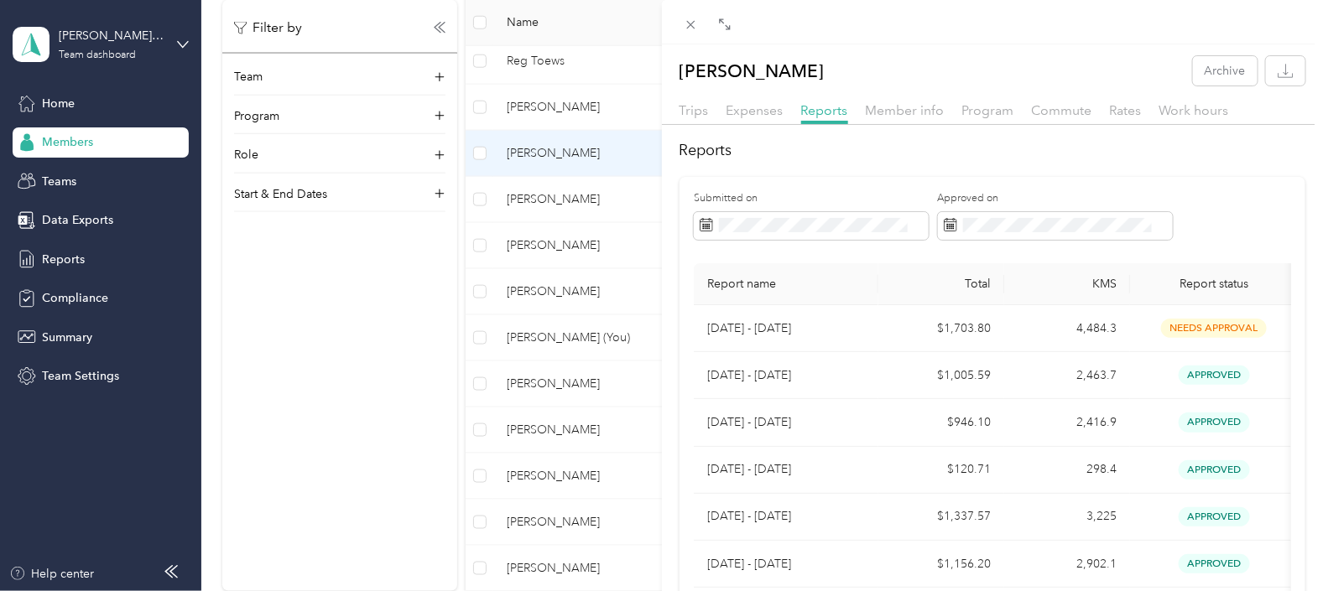
click at [565, 197] on div "[PERSON_NAME] Archive Trips Expenses Reports Member info Program Commute Rates …" at bounding box center [661, 295] width 1323 height 591
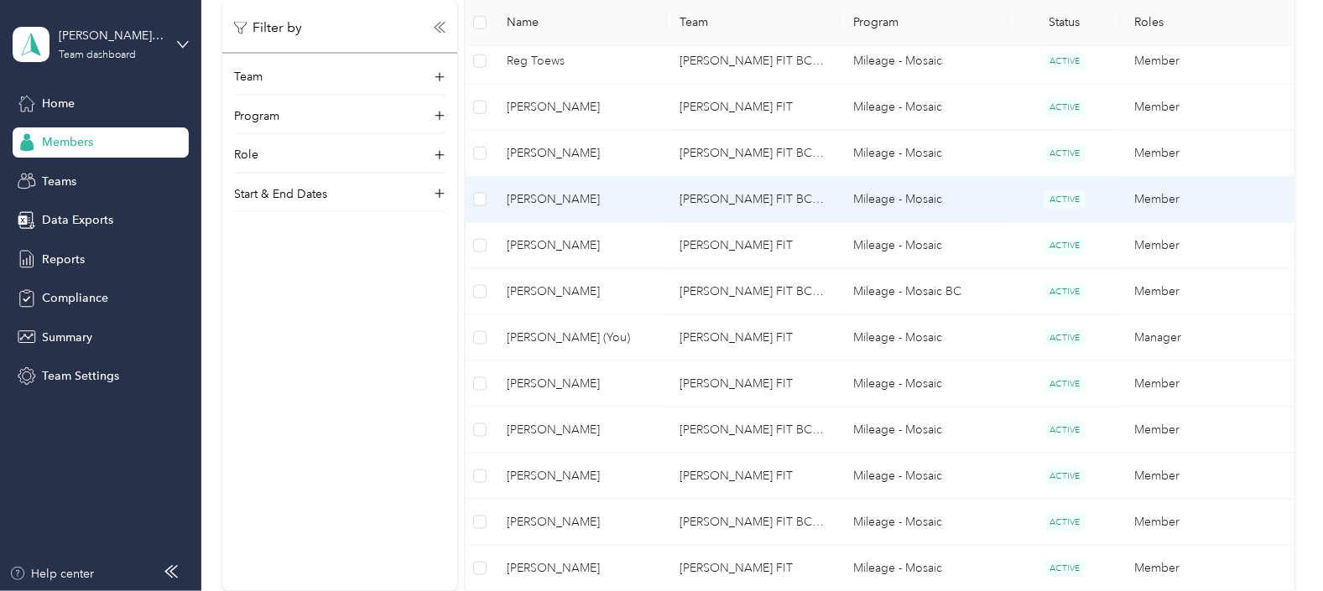
click at [565, 197] on span "[PERSON_NAME]" at bounding box center [580, 199] width 146 height 18
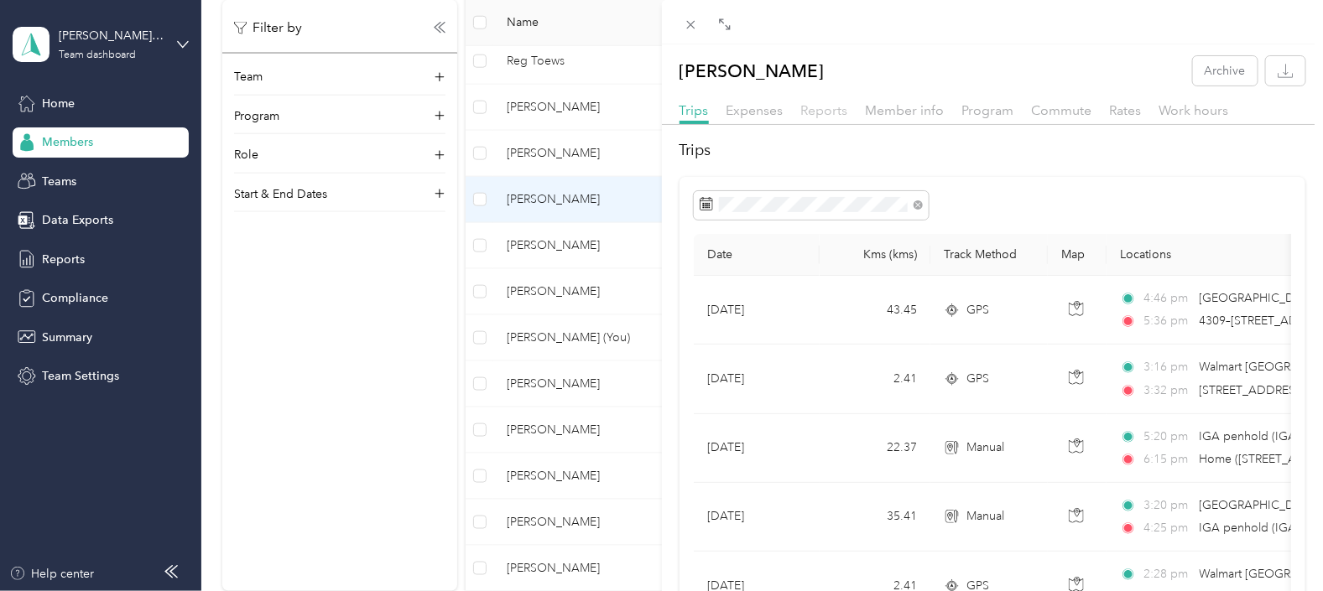
click at [830, 112] on span "Reports" at bounding box center [824, 110] width 47 height 16
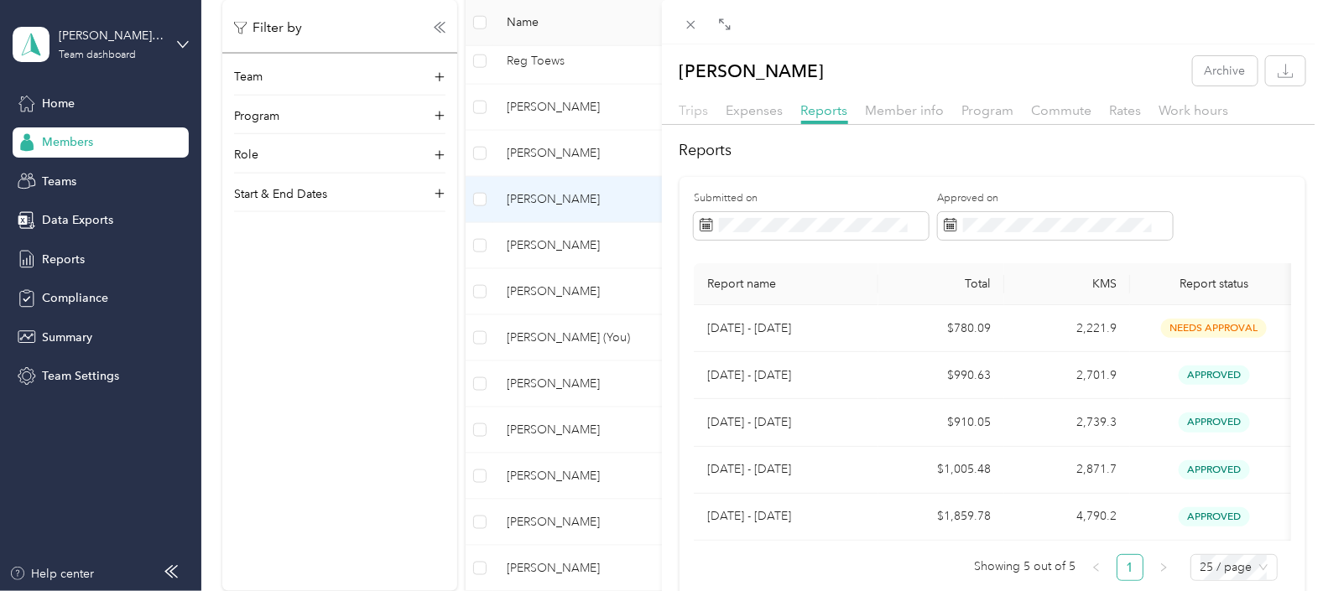
click at [697, 113] on span "Trips" at bounding box center [693, 110] width 29 height 16
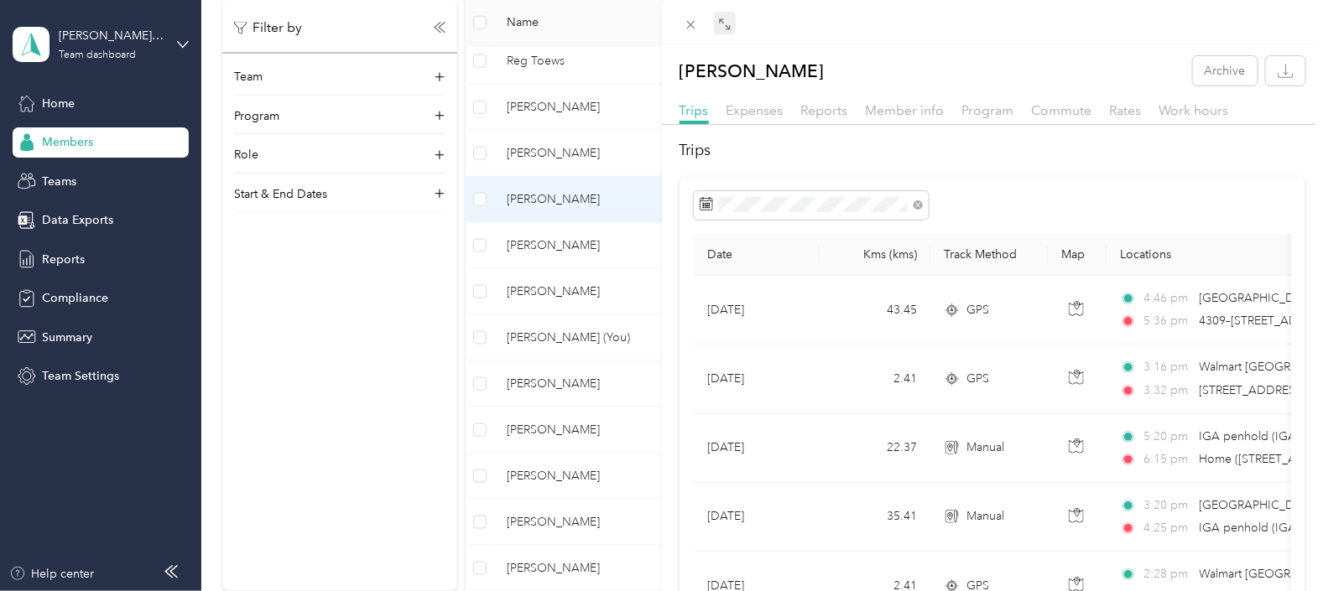
drag, startPoint x: 838, startPoint y: 21, endPoint x: 735, endPoint y: 20, distance: 103.2
click at [735, 20] on div at bounding box center [993, 22] width 662 height 44
click at [726, 21] on icon at bounding box center [724, 24] width 13 height 13
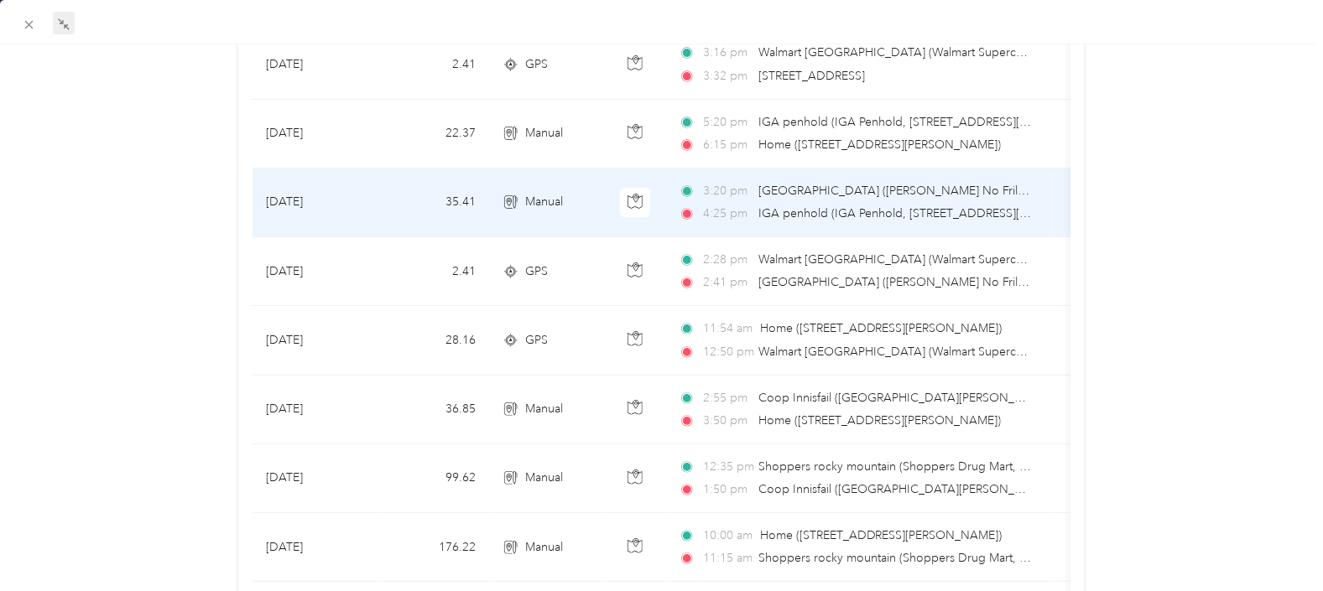
scroll to position [419, 0]
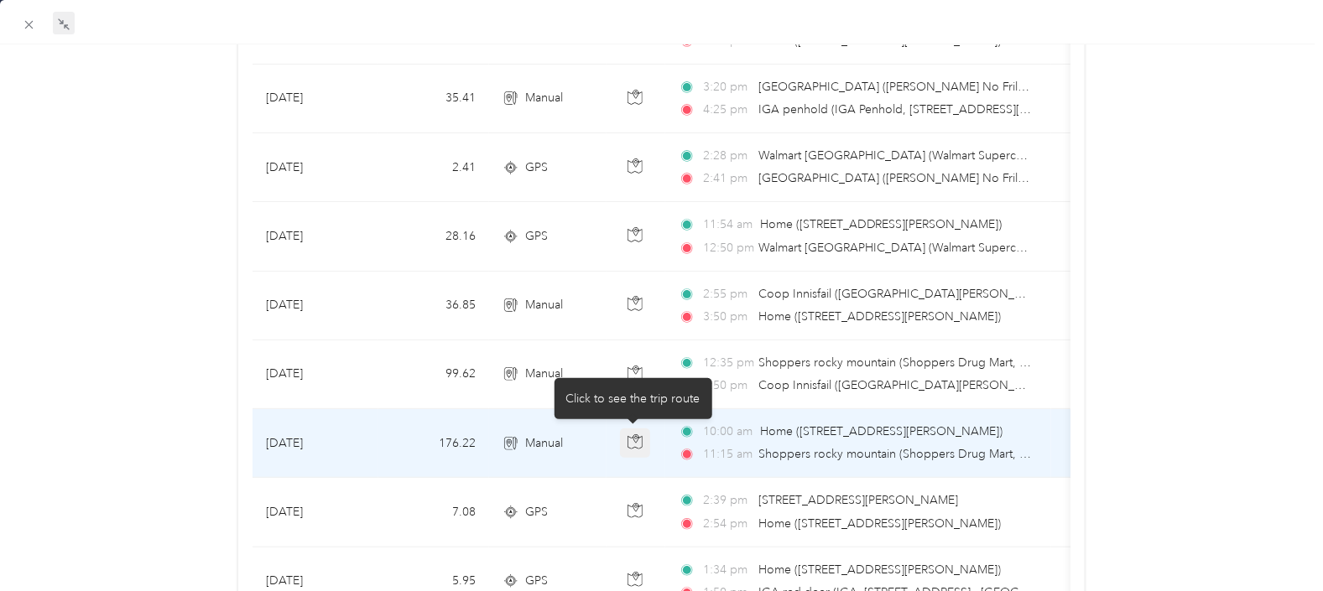
click at [637, 440] on icon "button" at bounding box center [634, 442] width 15 height 15
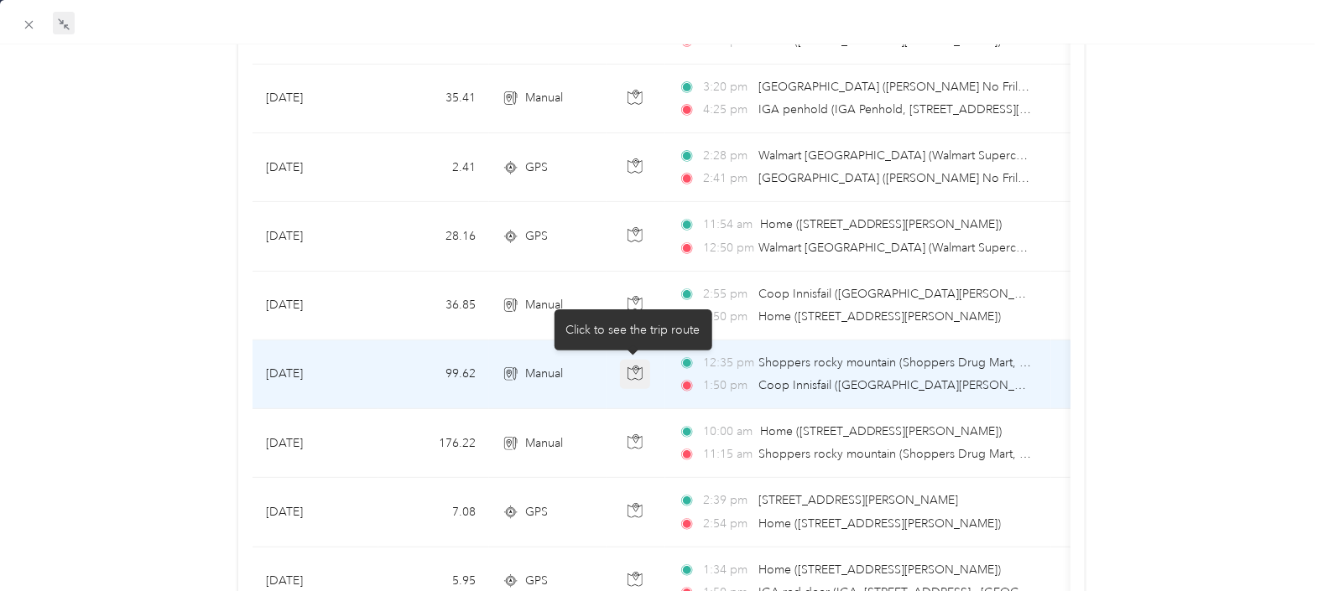
click at [632, 369] on icon "button" at bounding box center [634, 373] width 15 height 15
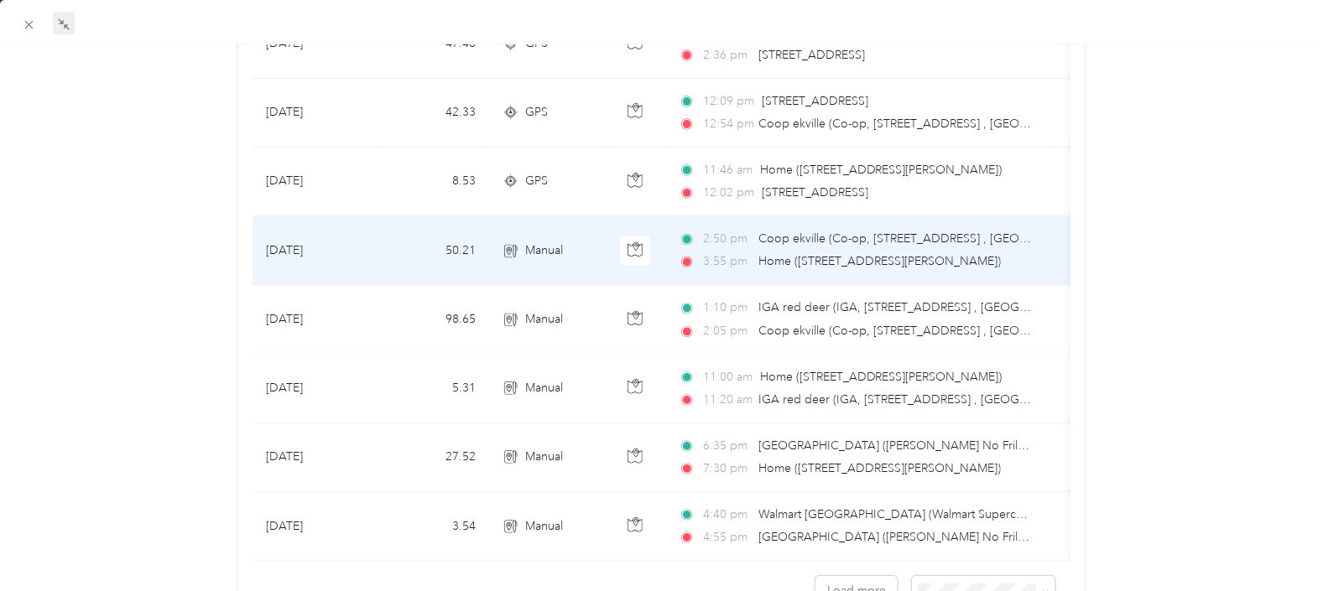
scroll to position [1350, 0]
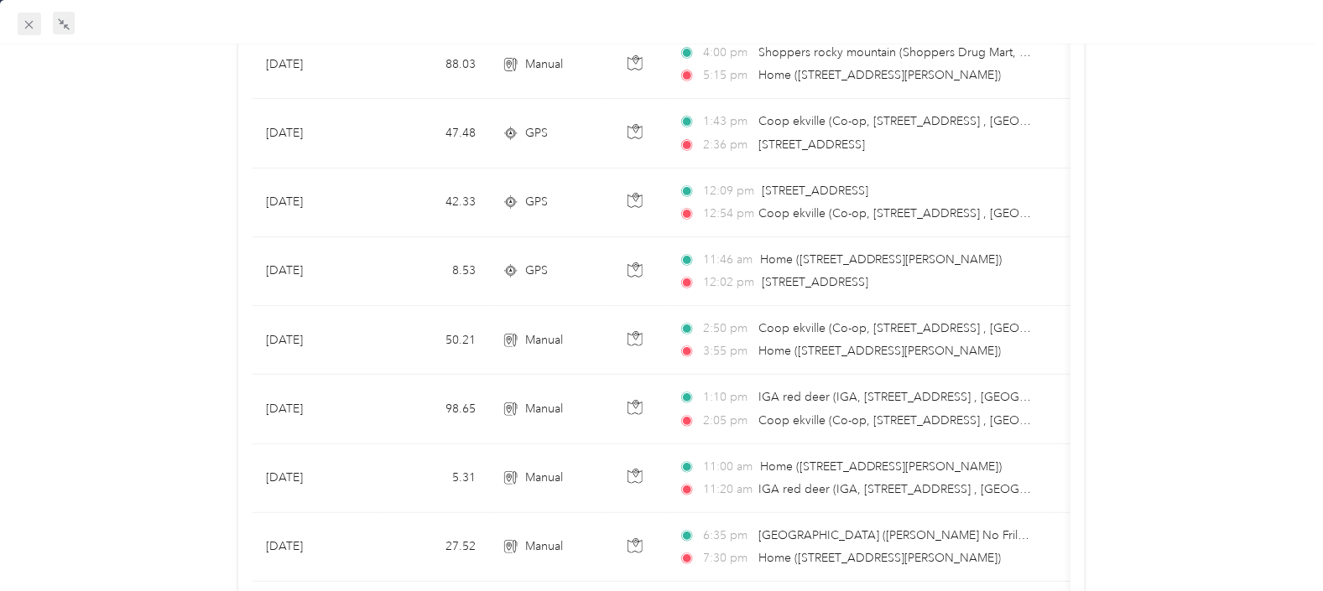
click at [25, 21] on icon at bounding box center [29, 25] width 8 height 8
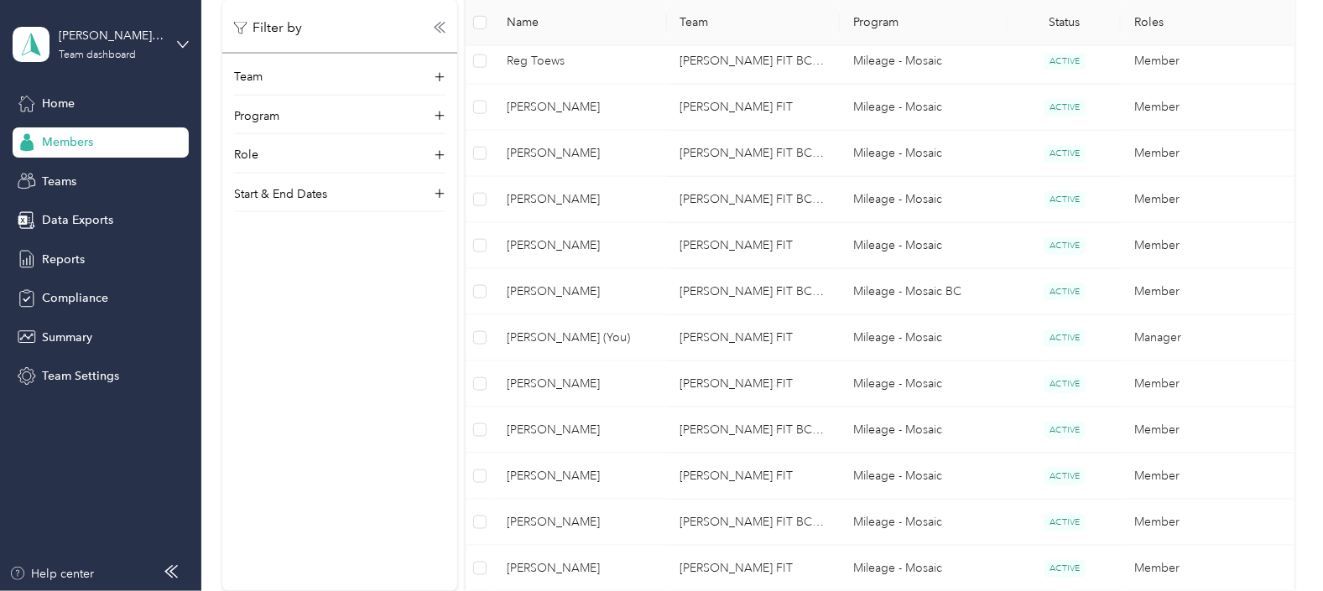
scroll to position [266, 0]
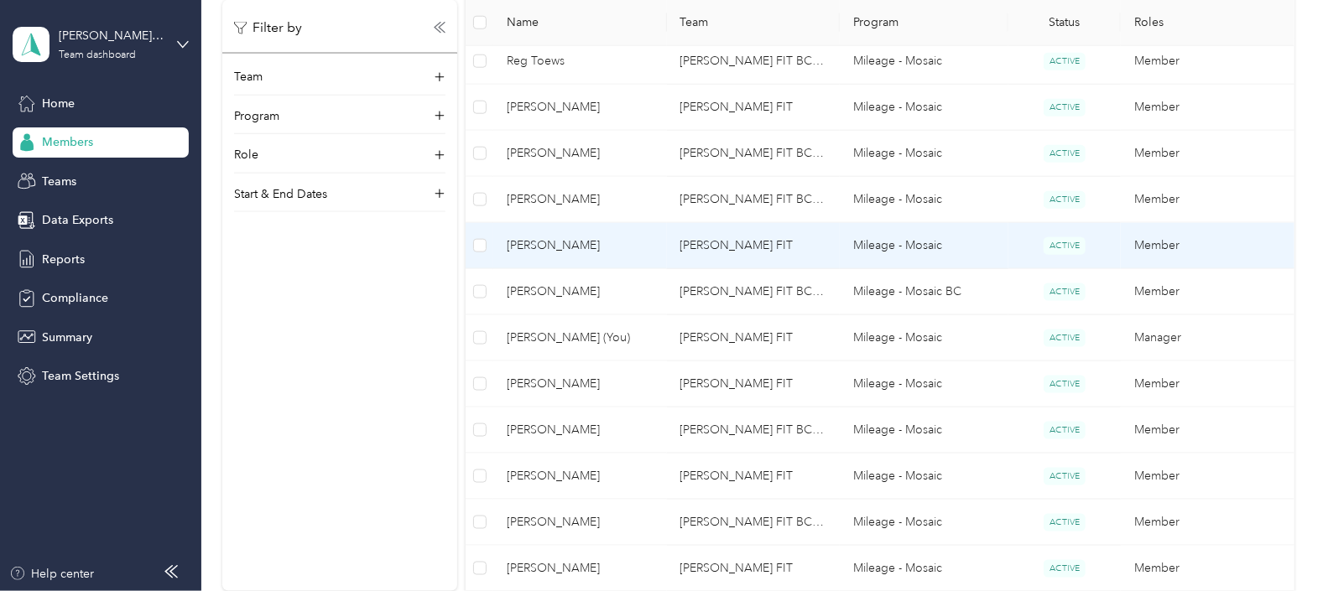
click at [553, 239] on span "[PERSON_NAME]" at bounding box center [580, 246] width 146 height 18
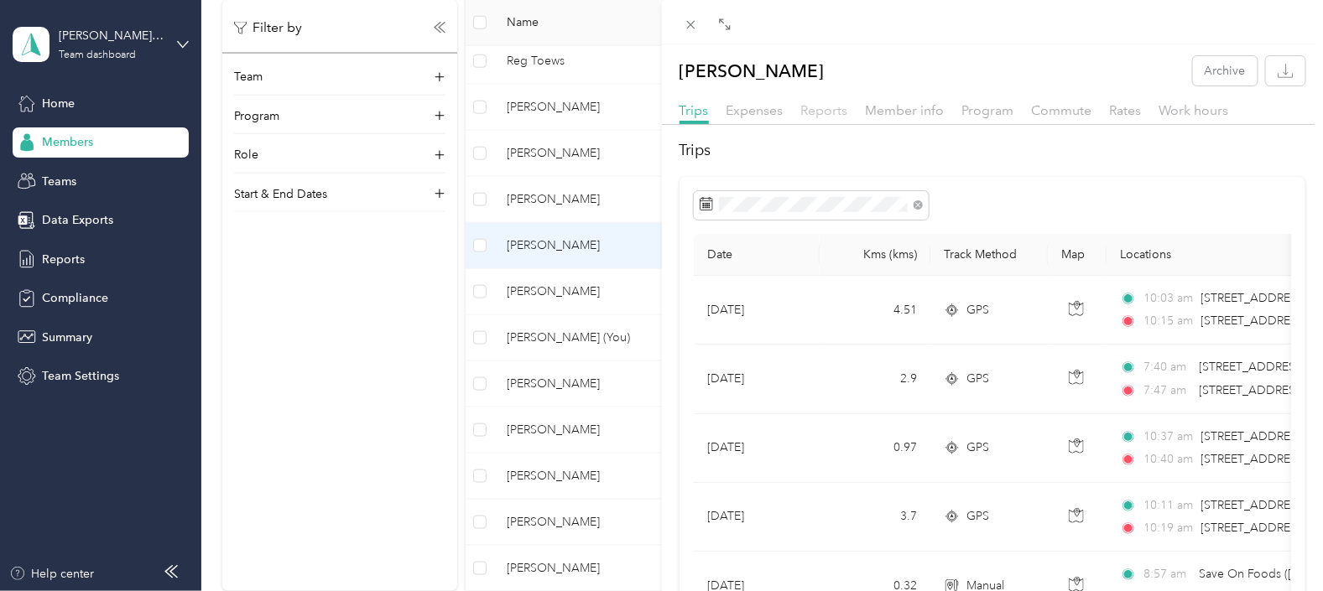
click at [829, 112] on span "Reports" at bounding box center [824, 110] width 47 height 16
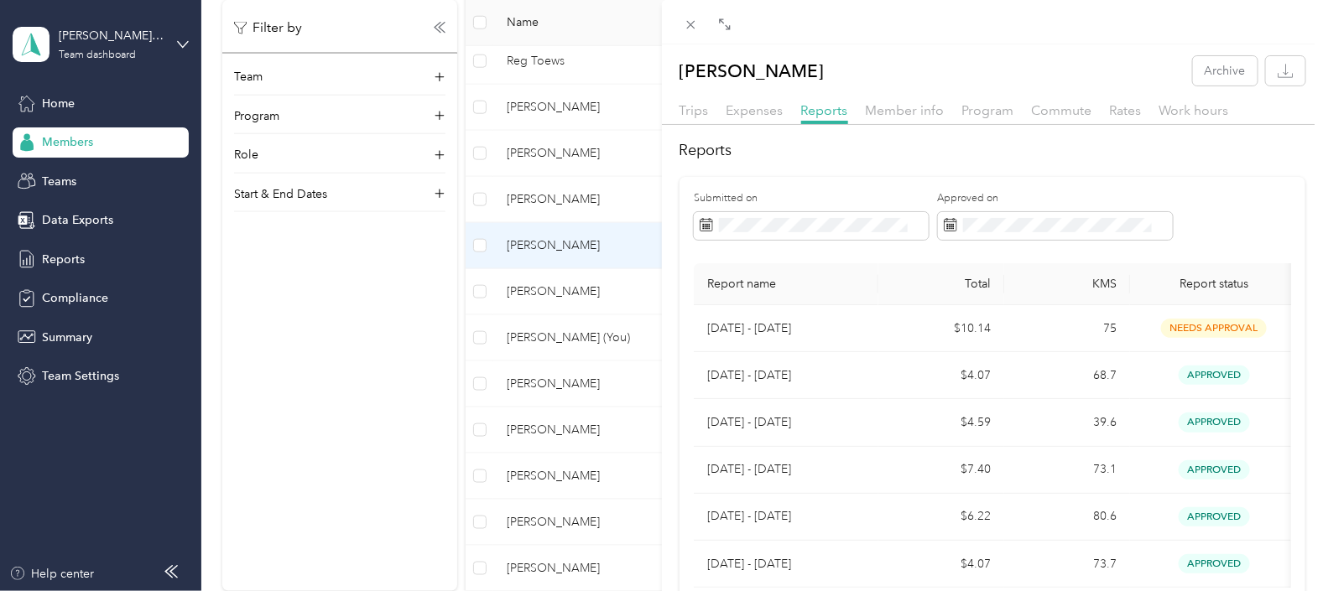
click at [550, 289] on div "[PERSON_NAME] Archive Trips Expenses Reports Member info Program Commute Rates …" at bounding box center [661, 295] width 1323 height 591
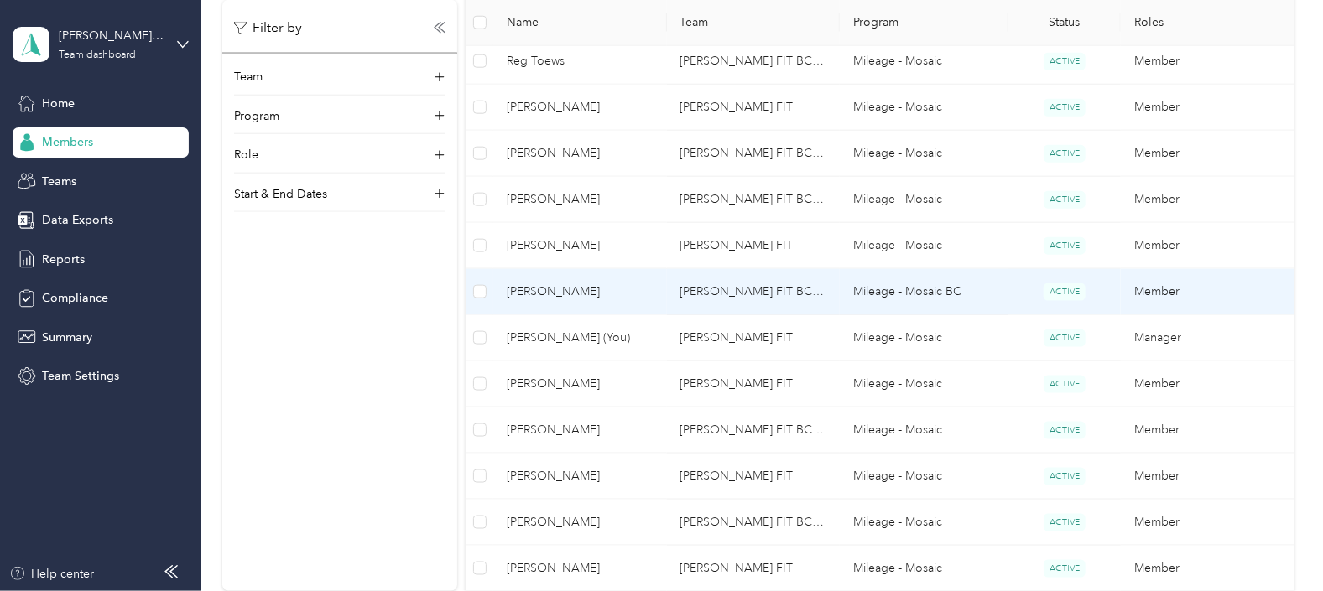
click at [550, 289] on span "[PERSON_NAME]" at bounding box center [580, 292] width 146 height 18
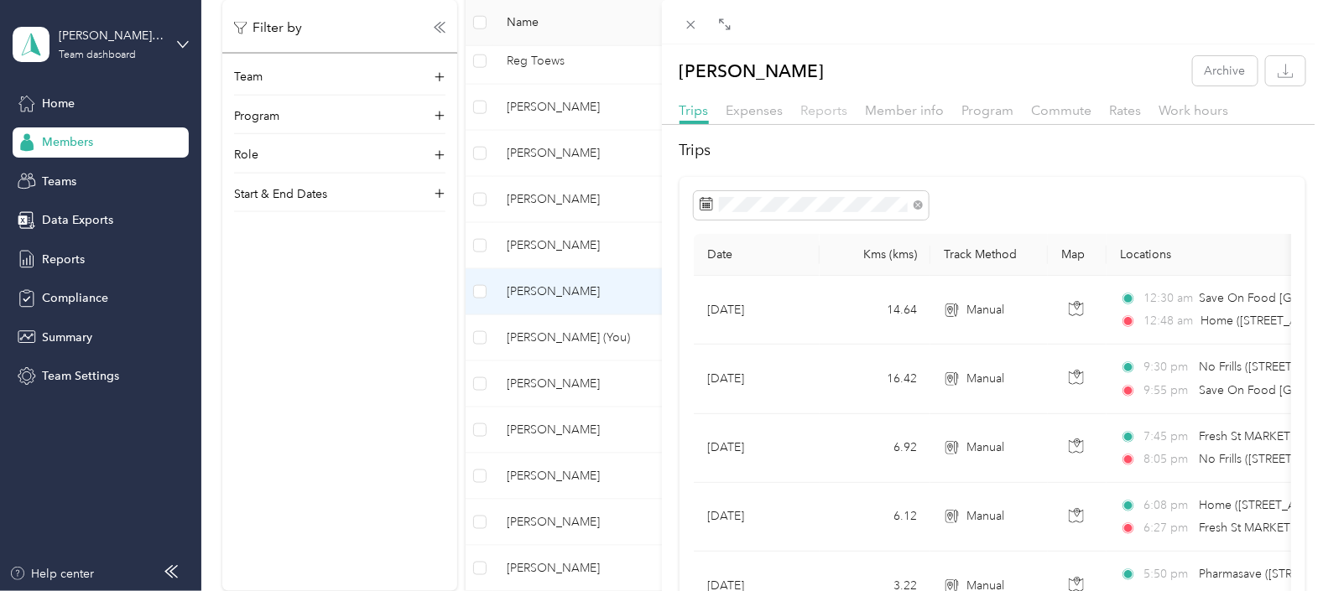
click at [825, 111] on span "Reports" at bounding box center [824, 110] width 47 height 16
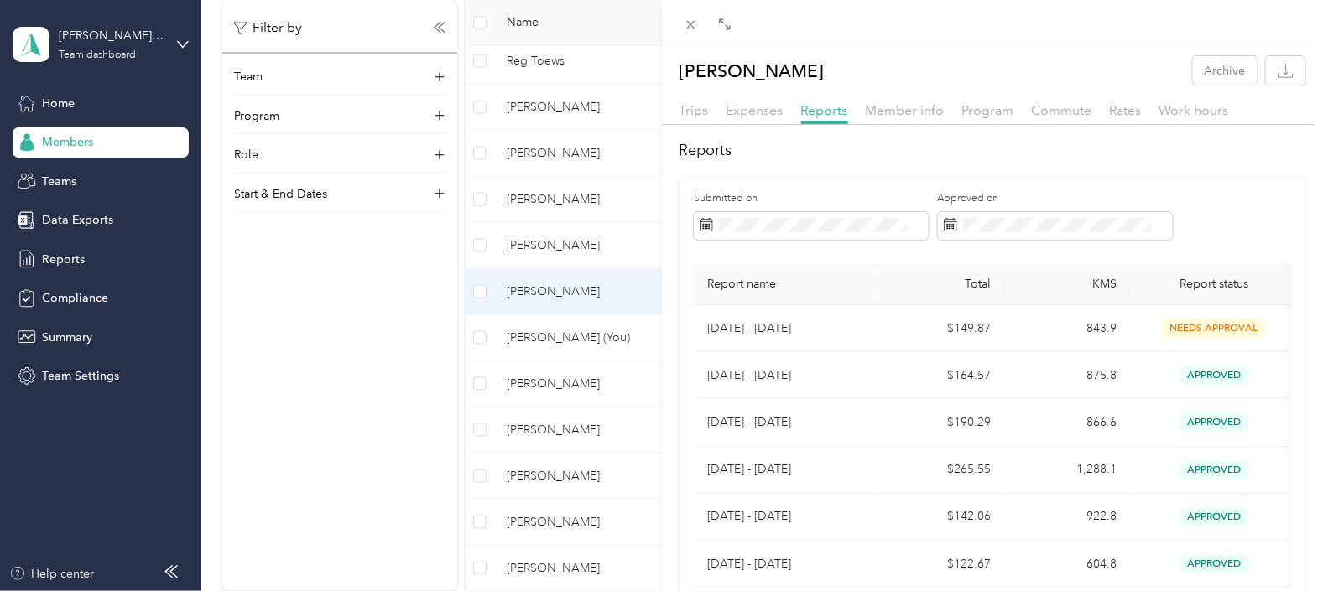
click at [541, 384] on div "[PERSON_NAME] Archive Trips Expenses Reports Member info Program Commute Rates …" at bounding box center [661, 295] width 1323 height 591
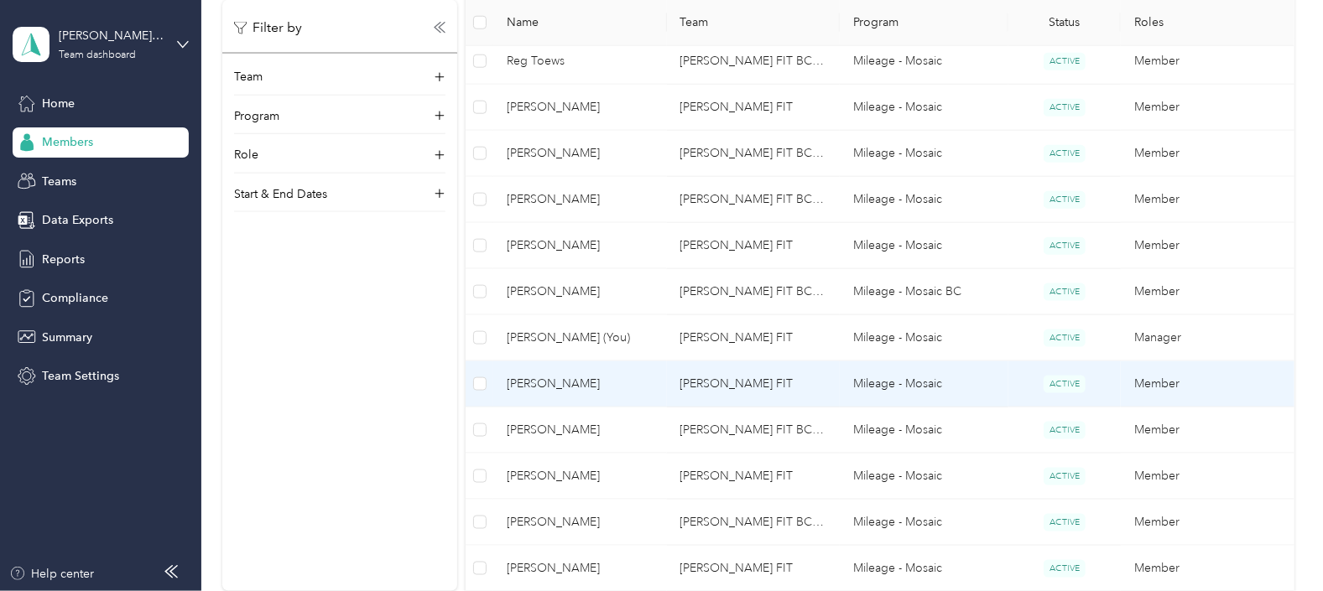
click at [547, 382] on span "[PERSON_NAME]" at bounding box center [580, 384] width 146 height 18
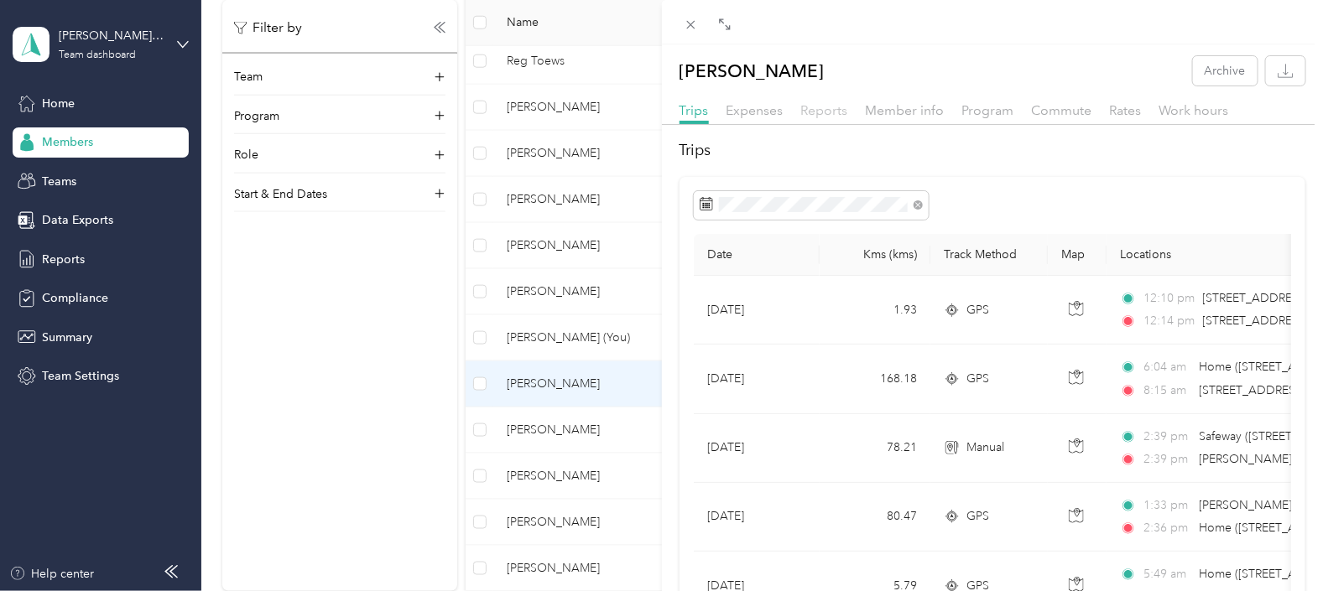
click at [819, 110] on span "Reports" at bounding box center [824, 110] width 47 height 16
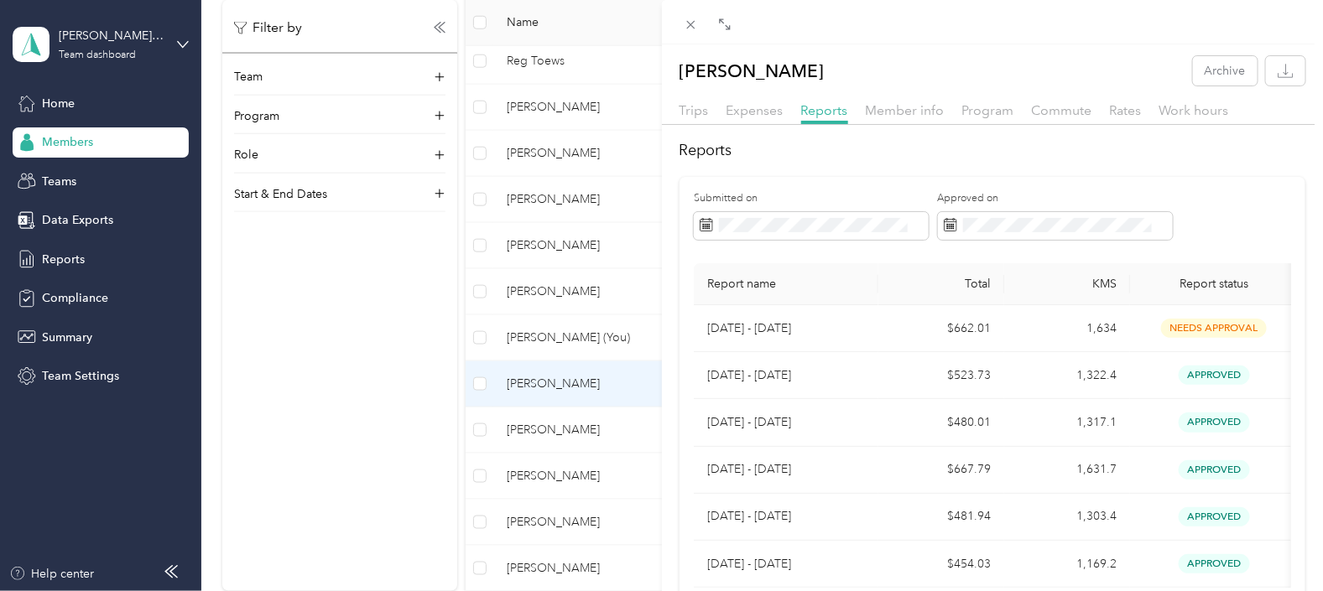
click at [542, 425] on div "[PERSON_NAME] Archive Trips Expenses Reports Member info Program Commute Rates …" at bounding box center [661, 295] width 1323 height 591
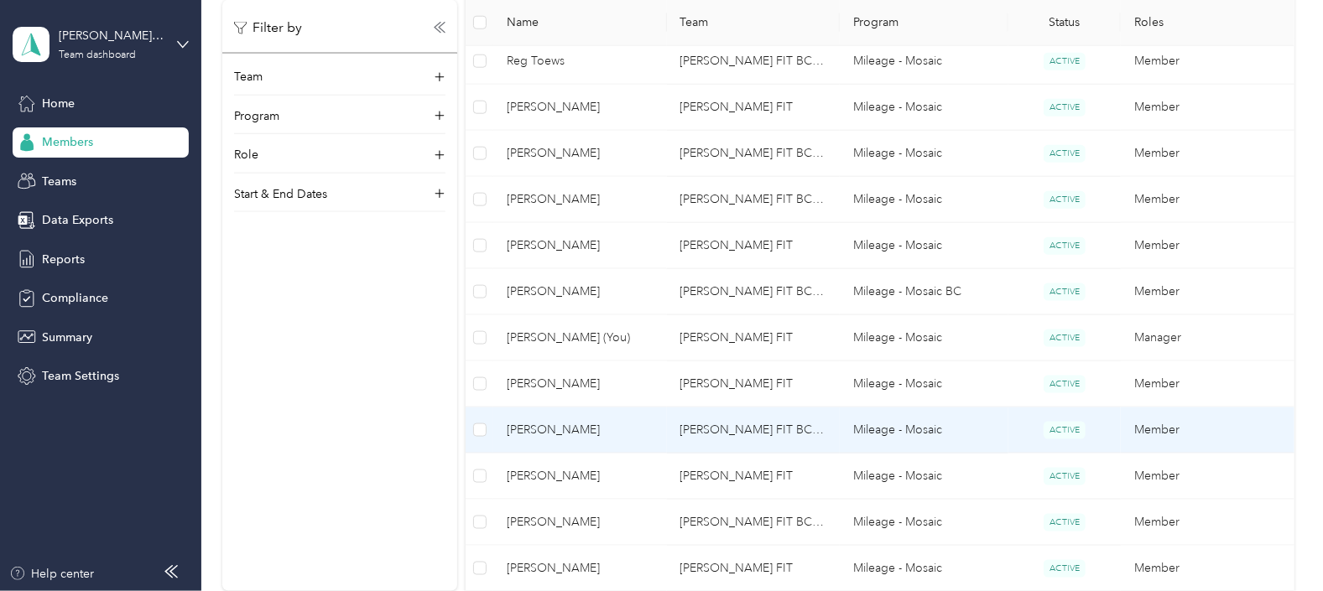
click at [542, 425] on span "[PERSON_NAME]" at bounding box center [580, 430] width 146 height 18
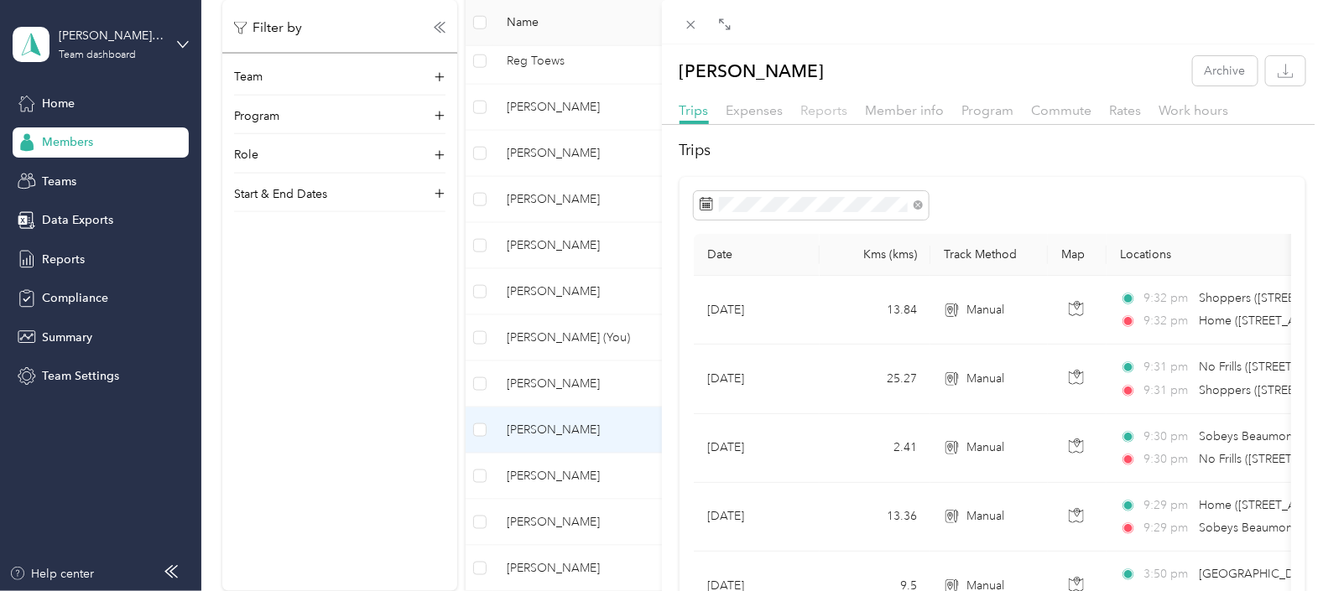
click at [826, 106] on span "Reports" at bounding box center [824, 110] width 47 height 16
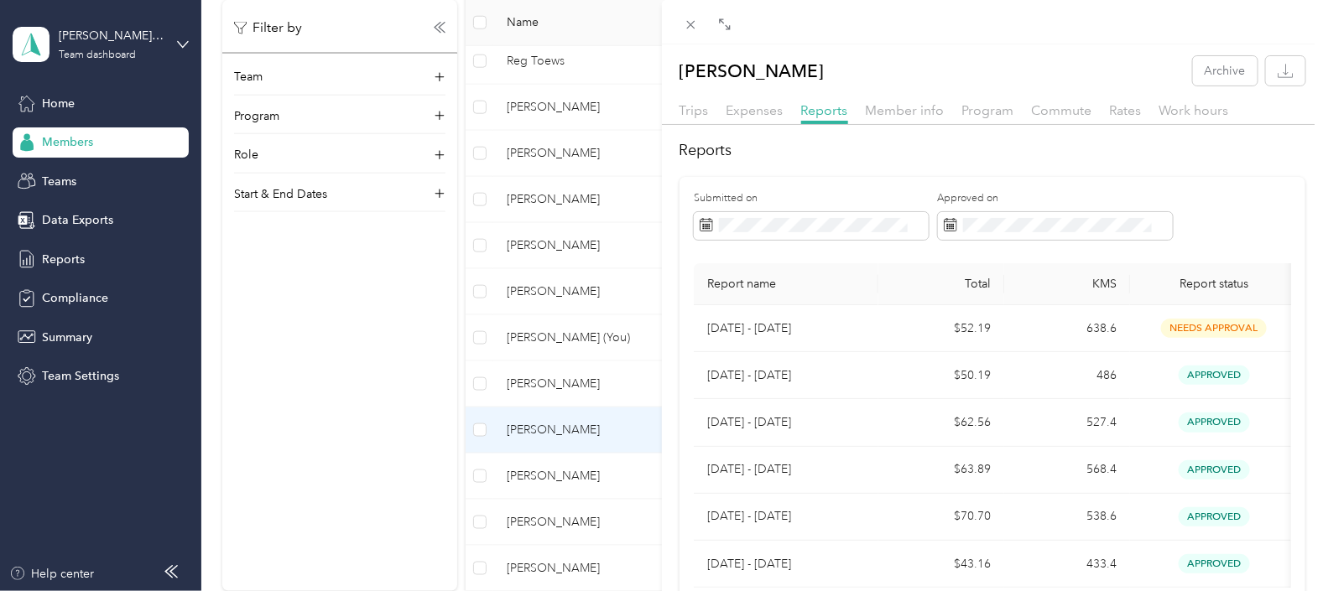
click at [573, 477] on div "[PERSON_NAME] Archive Trips Expenses Reports Member info Program Commute Rates …" at bounding box center [661, 295] width 1323 height 591
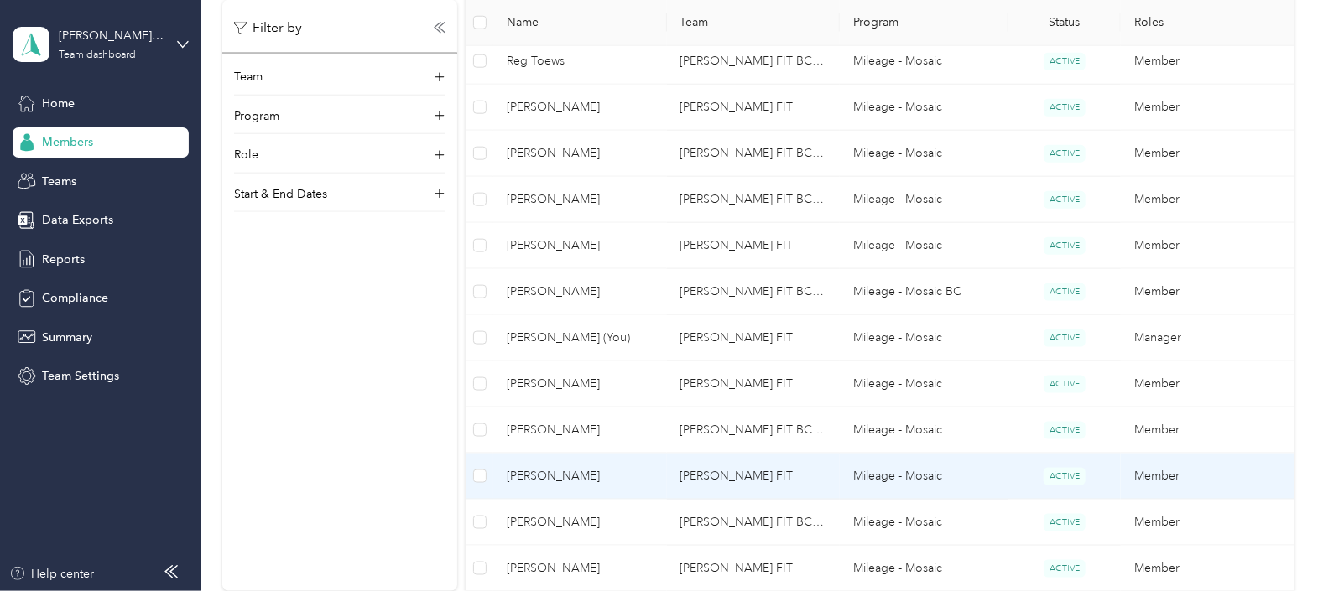
click at [573, 477] on span "[PERSON_NAME]" at bounding box center [580, 476] width 146 height 18
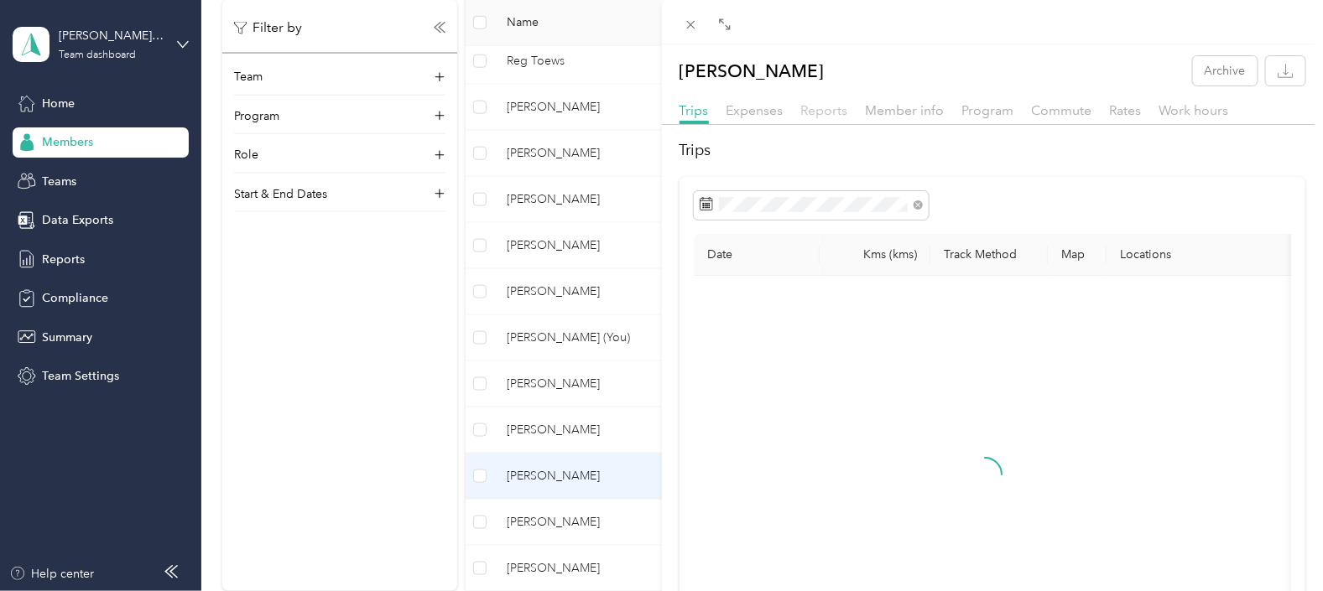
click at [825, 107] on span "Reports" at bounding box center [824, 110] width 47 height 16
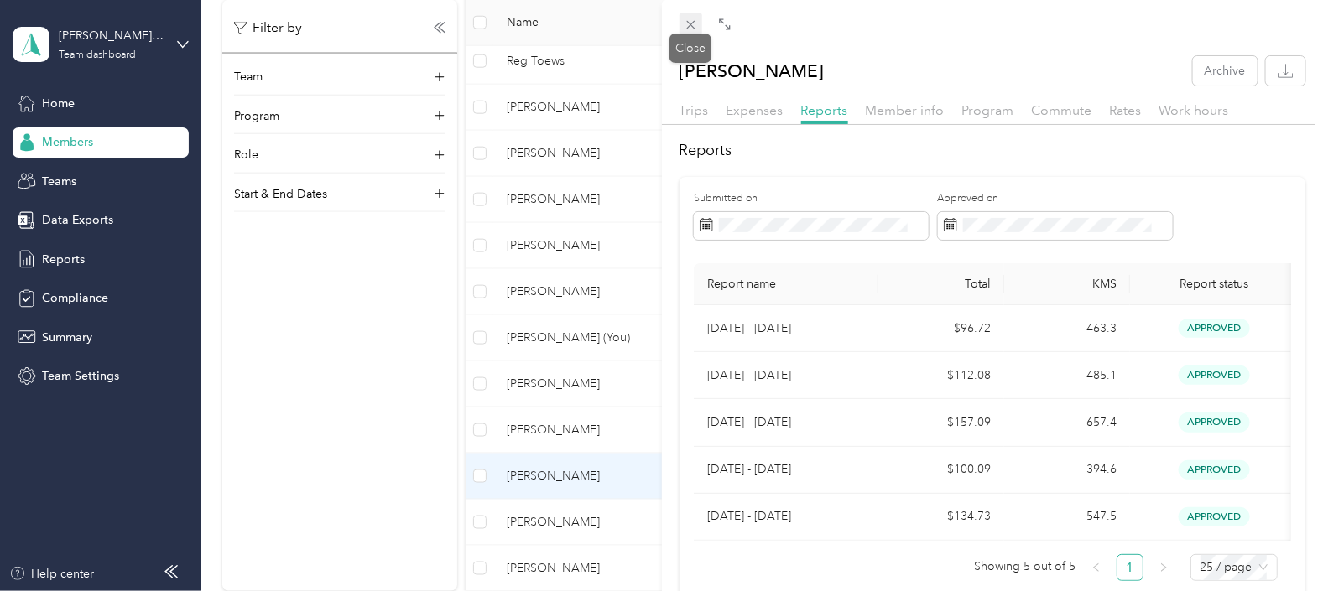
click at [692, 23] on icon at bounding box center [690, 25] width 8 height 8
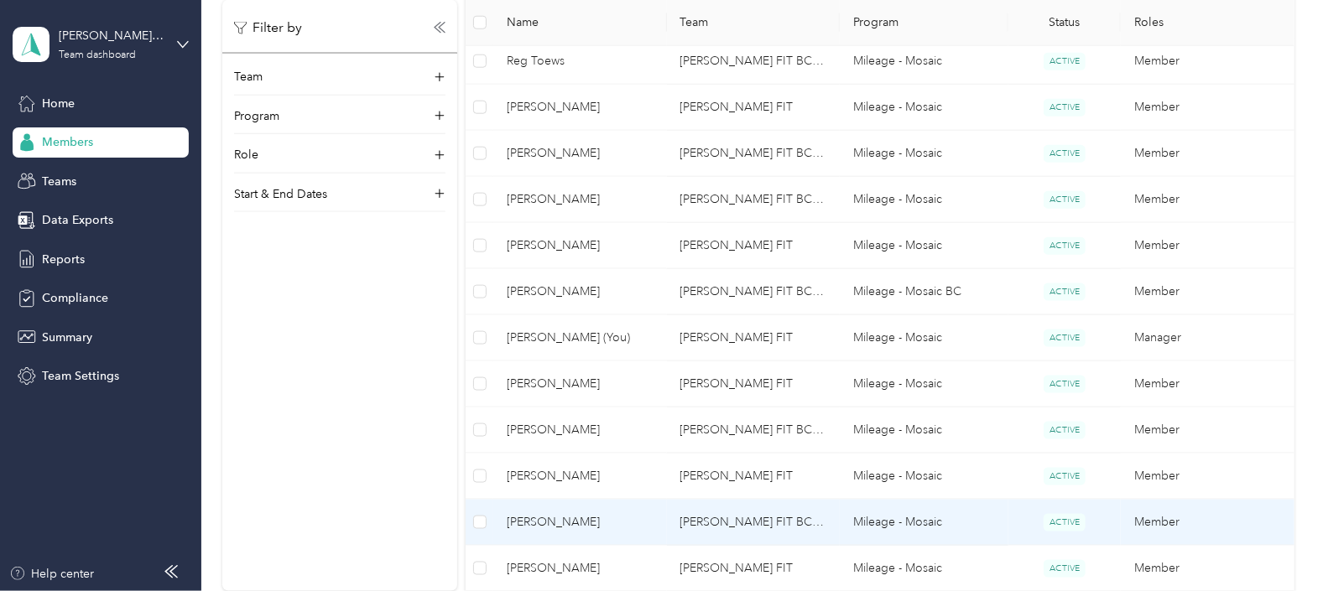
click at [544, 516] on span "[PERSON_NAME]" at bounding box center [580, 522] width 146 height 18
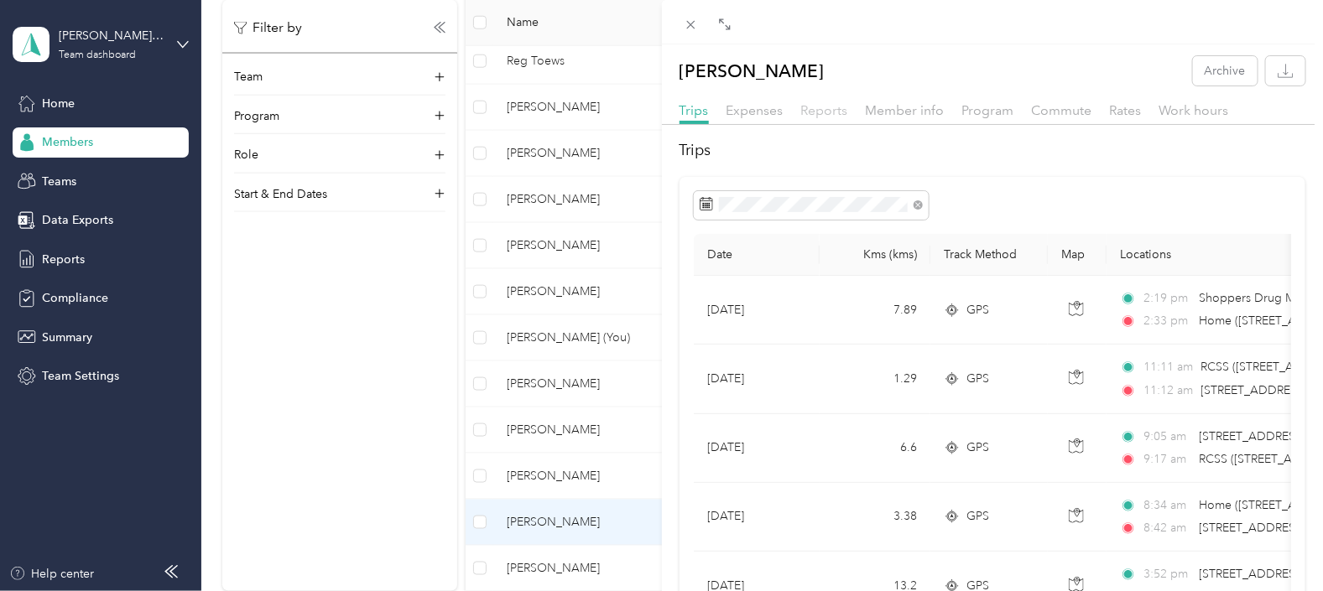
click at [818, 106] on span "Reports" at bounding box center [824, 110] width 47 height 16
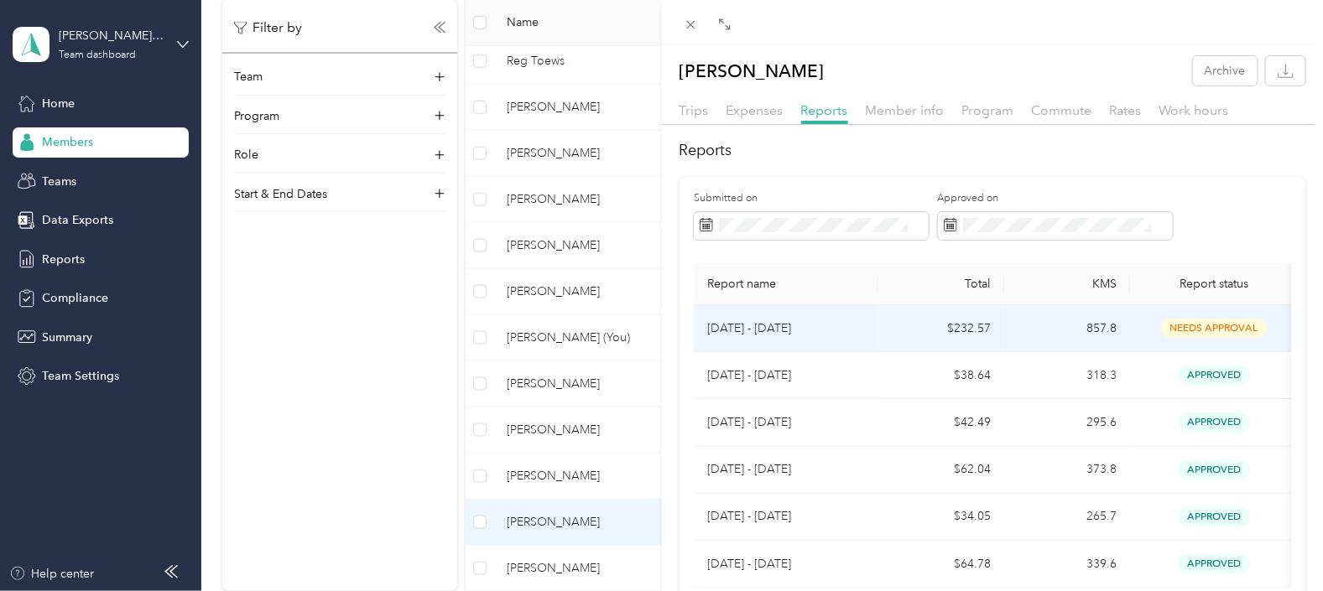
click at [843, 327] on p "[DATE] - [DATE]" at bounding box center [786, 329] width 158 height 18
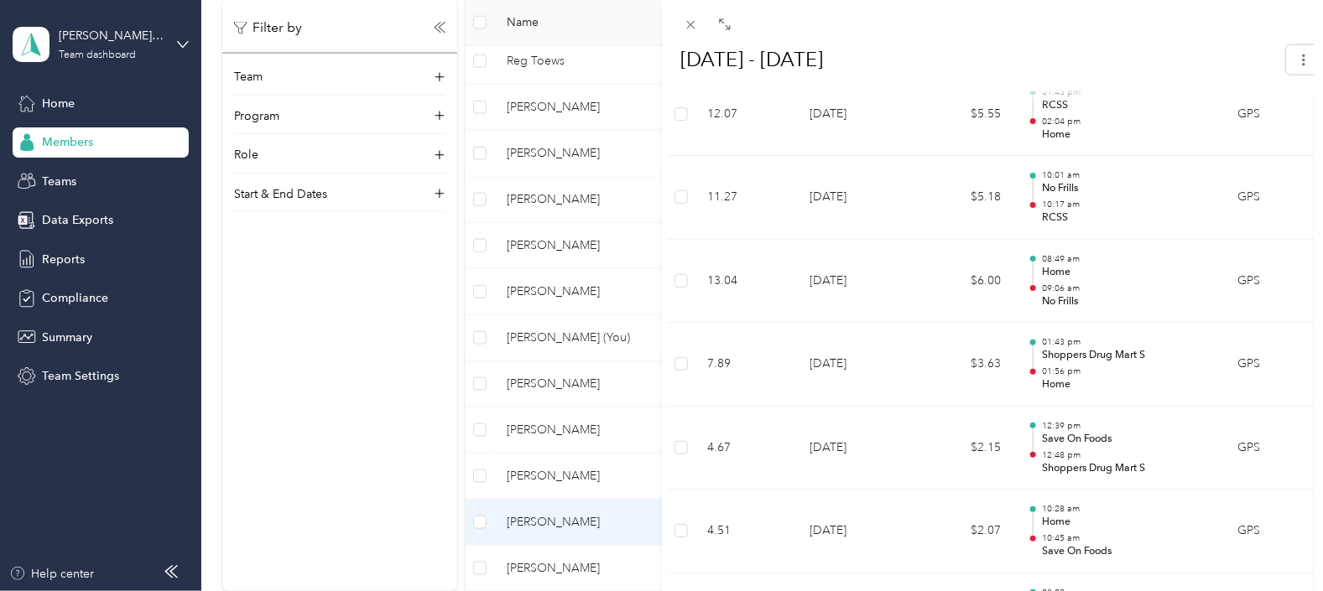
scroll to position [3724, 0]
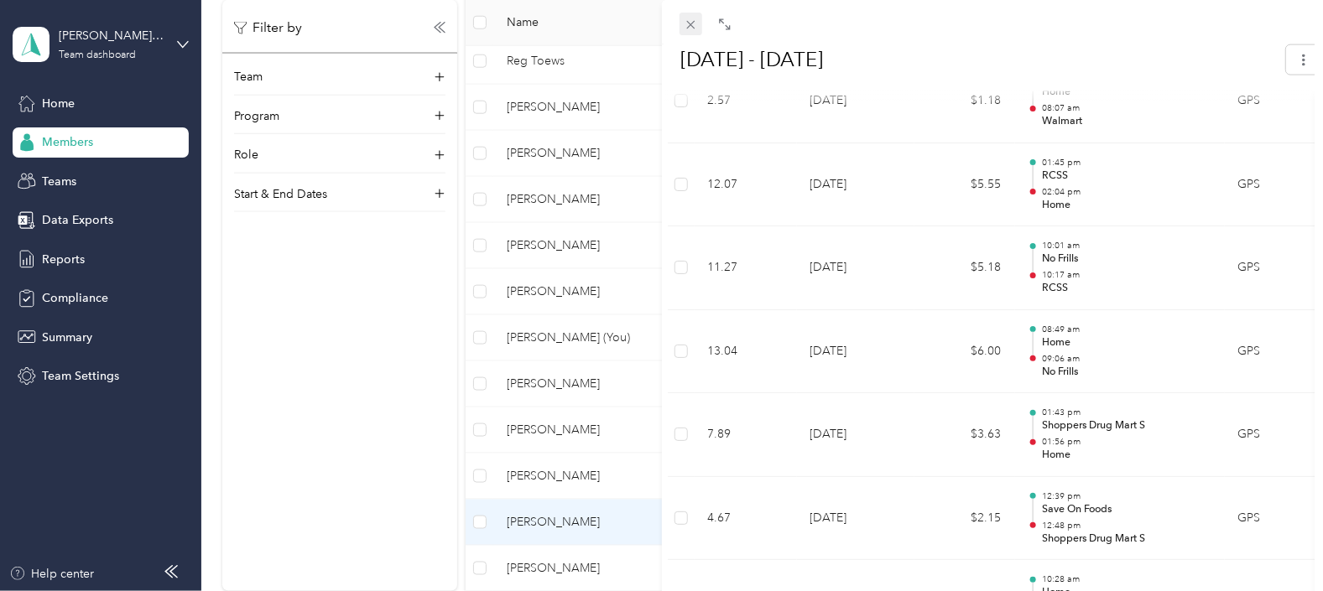
click at [692, 21] on icon at bounding box center [691, 25] width 14 height 14
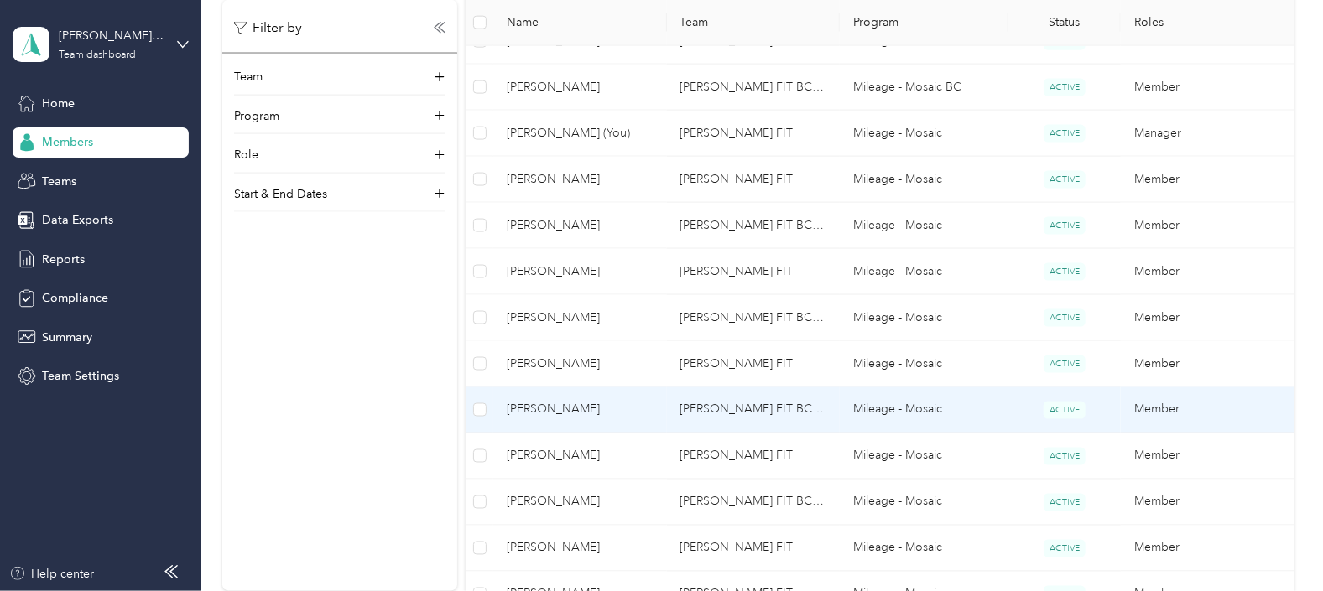
scroll to position [944, 0]
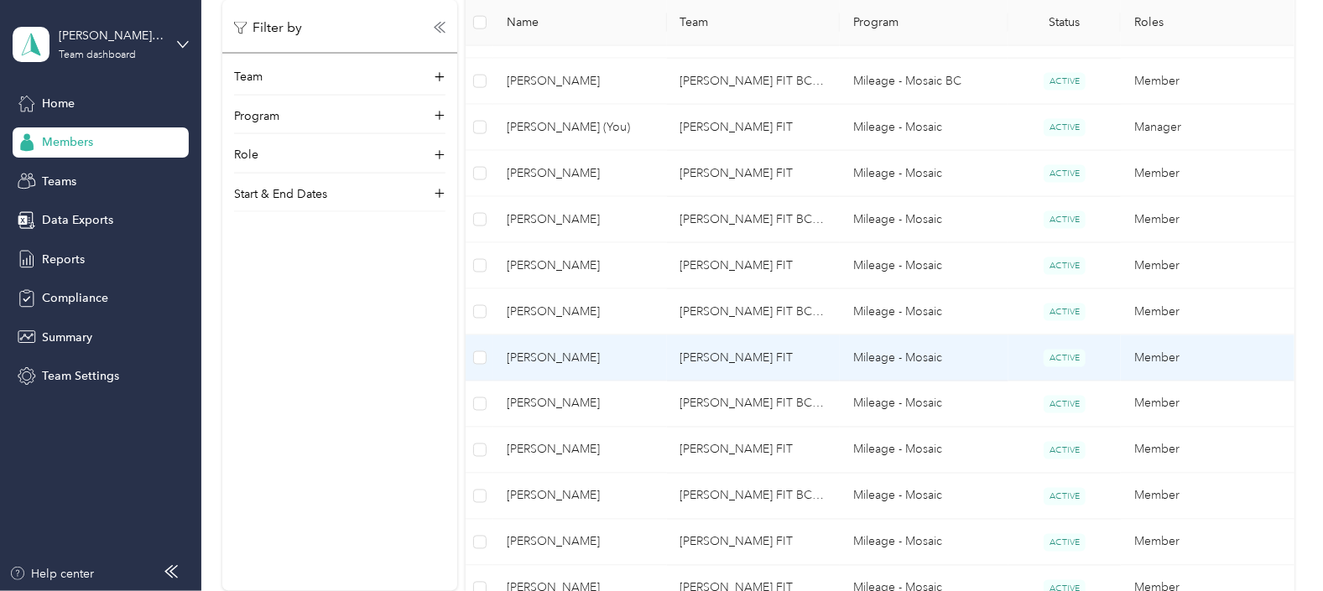
click at [538, 353] on span "[PERSON_NAME]" at bounding box center [580, 358] width 146 height 18
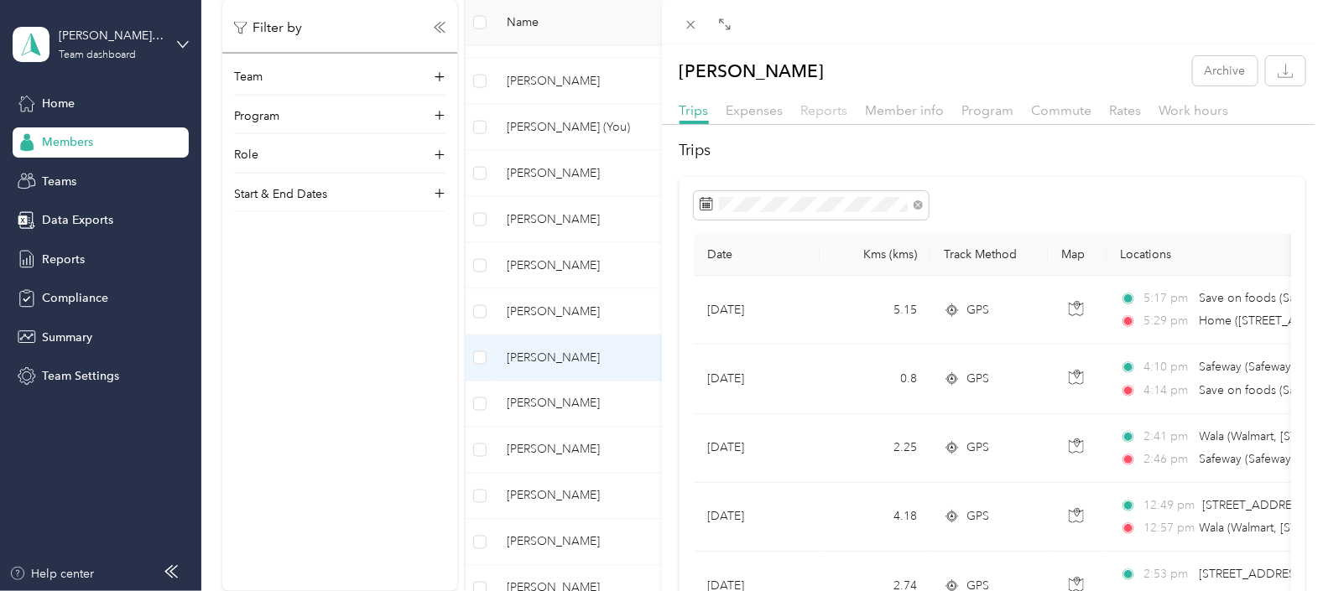
click at [818, 110] on span "Reports" at bounding box center [824, 110] width 47 height 16
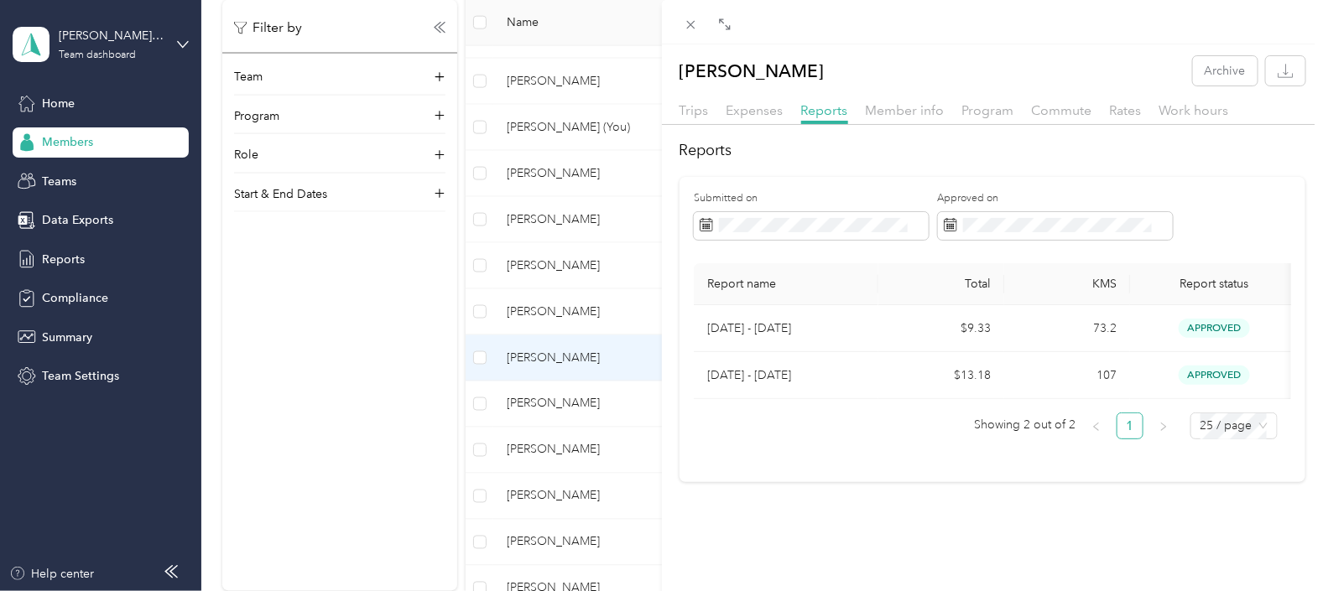
click at [541, 400] on div "[PERSON_NAME] Archive Trips Expenses Reports Member info Program Commute Rates …" at bounding box center [661, 295] width 1323 height 591
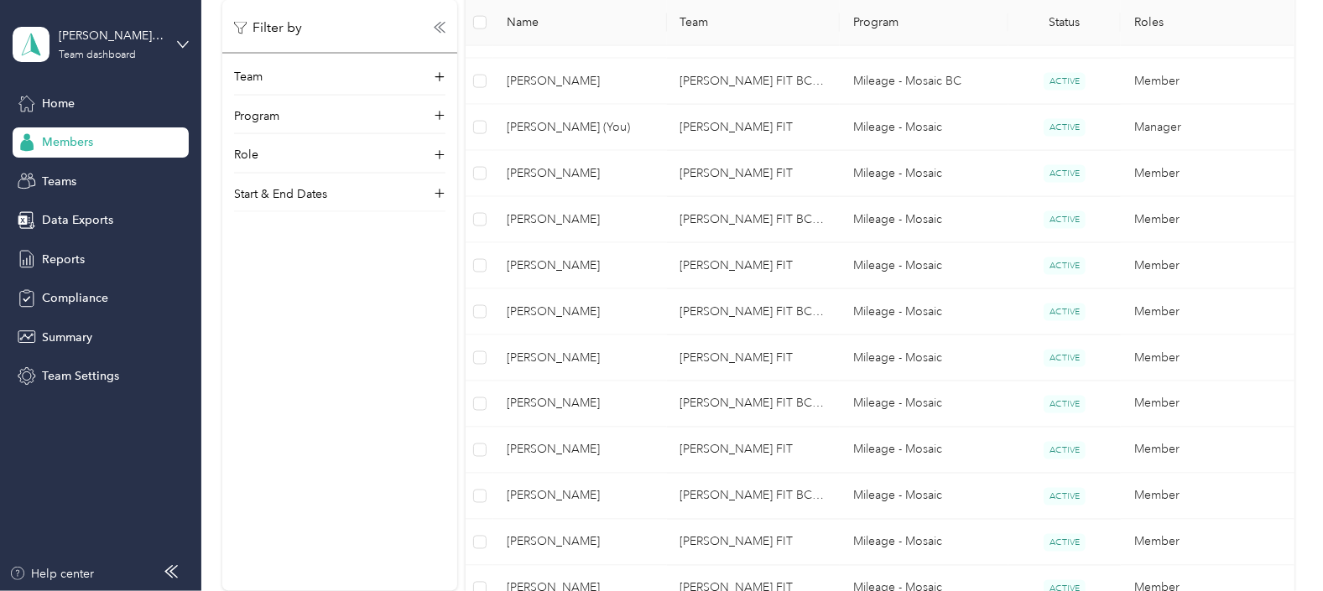
click at [541, 400] on span "[PERSON_NAME]" at bounding box center [580, 404] width 146 height 18
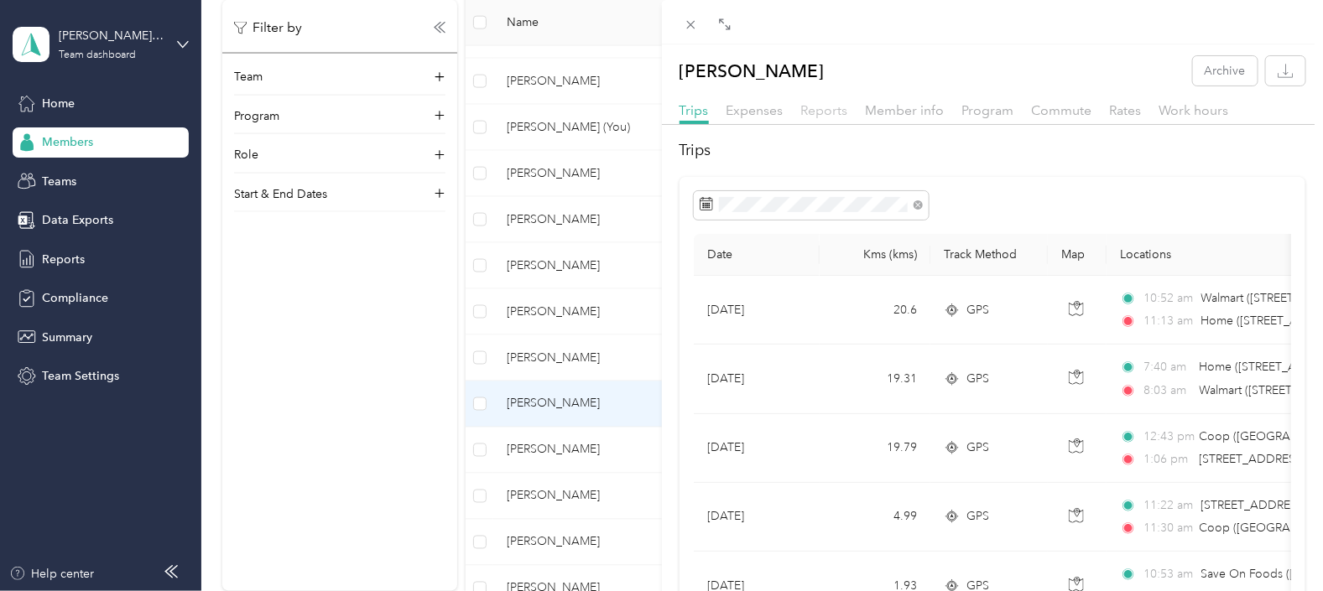
click at [823, 112] on span "Reports" at bounding box center [824, 110] width 47 height 16
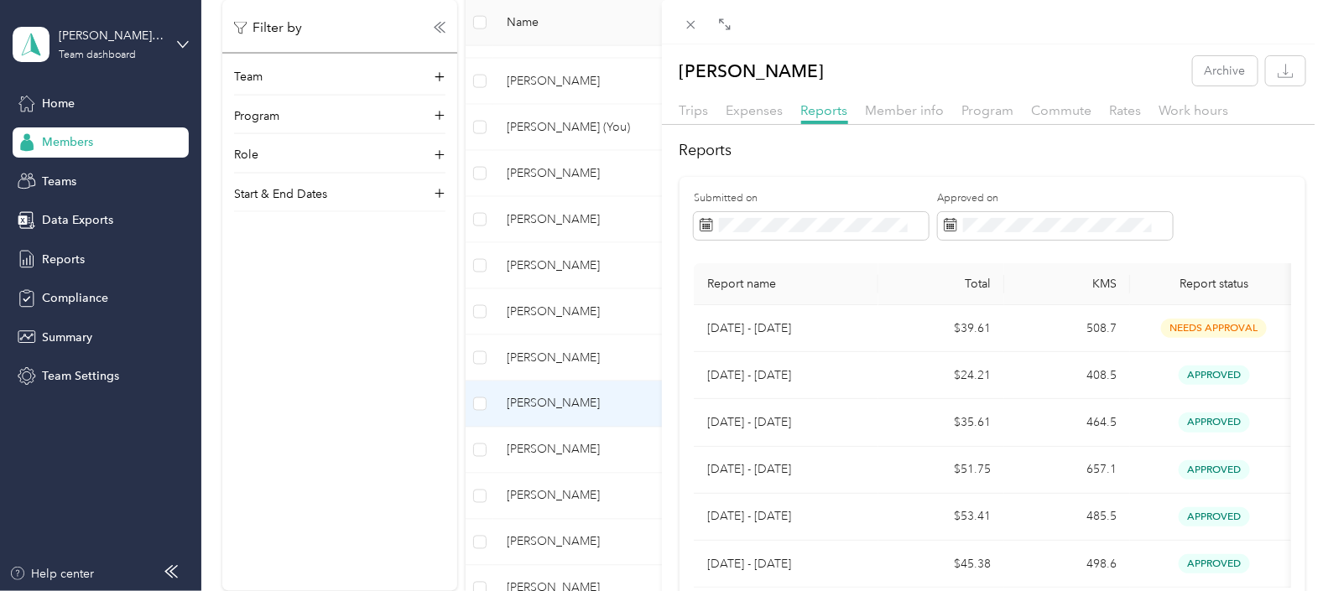
click at [544, 449] on div "[PERSON_NAME] Archive Trips Expenses Reports Member info Program Commute Rates …" at bounding box center [661, 295] width 1323 height 591
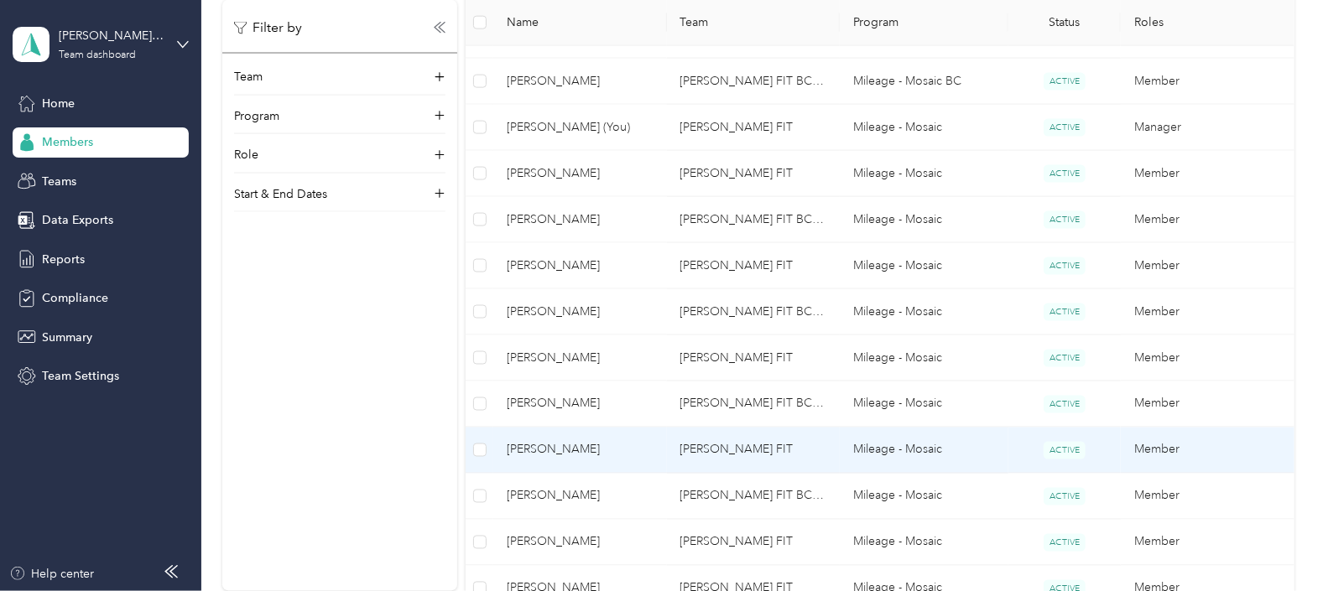
click at [544, 449] on span "[PERSON_NAME]" at bounding box center [580, 450] width 146 height 18
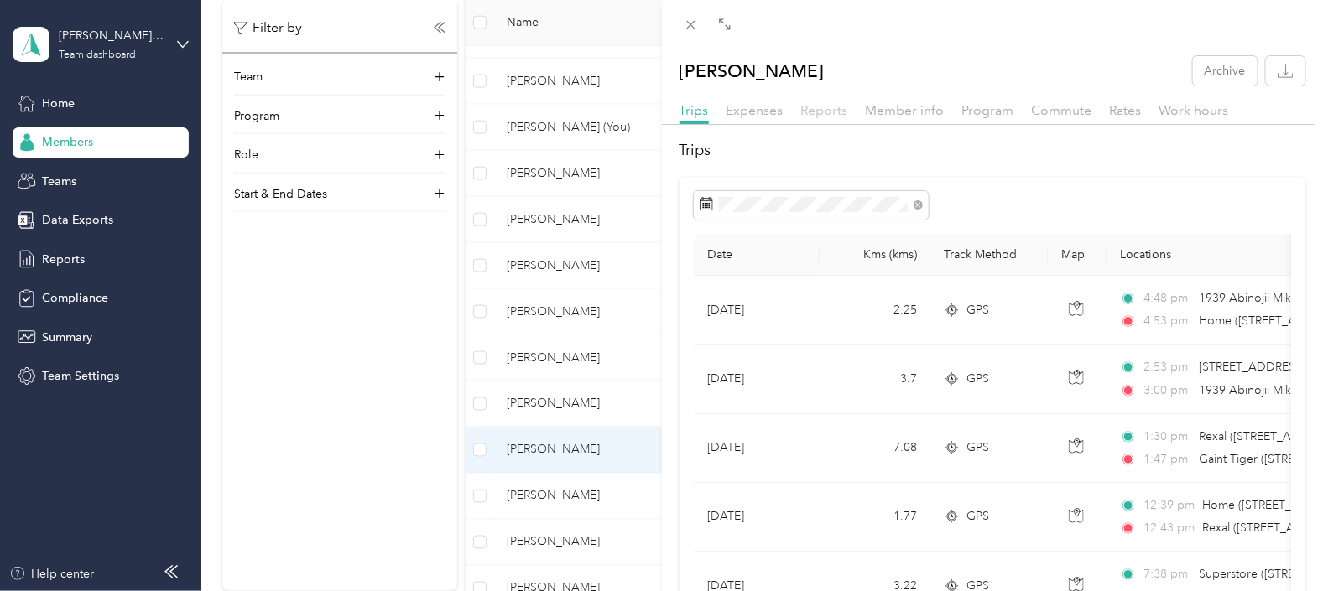
click at [822, 109] on span "Reports" at bounding box center [824, 110] width 47 height 16
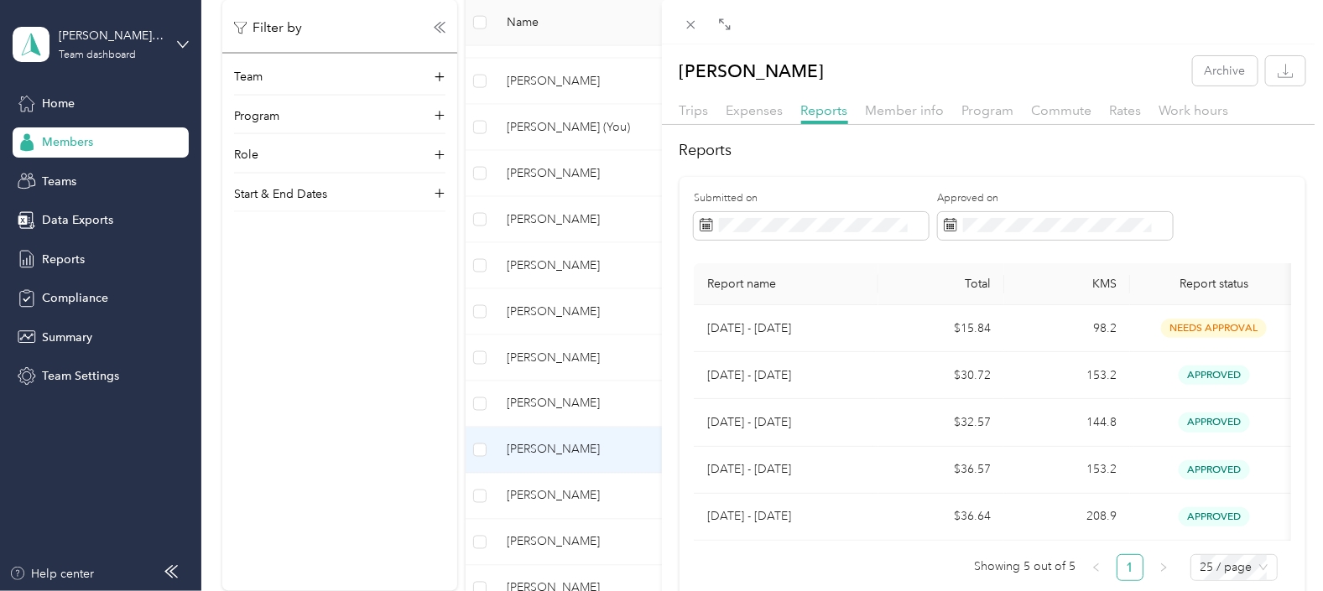
click at [543, 495] on div "[PERSON_NAME] Archive Trips Expenses Reports Member info Program Commute Rates …" at bounding box center [661, 295] width 1323 height 591
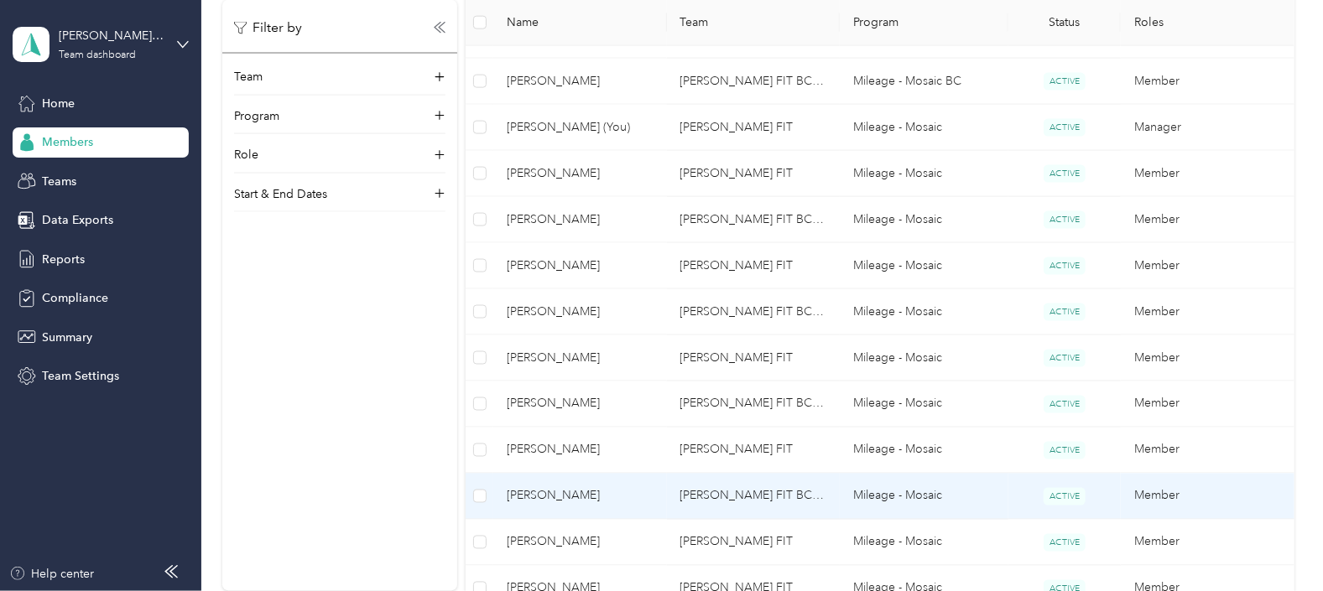
click at [549, 491] on span "[PERSON_NAME]" at bounding box center [580, 496] width 146 height 18
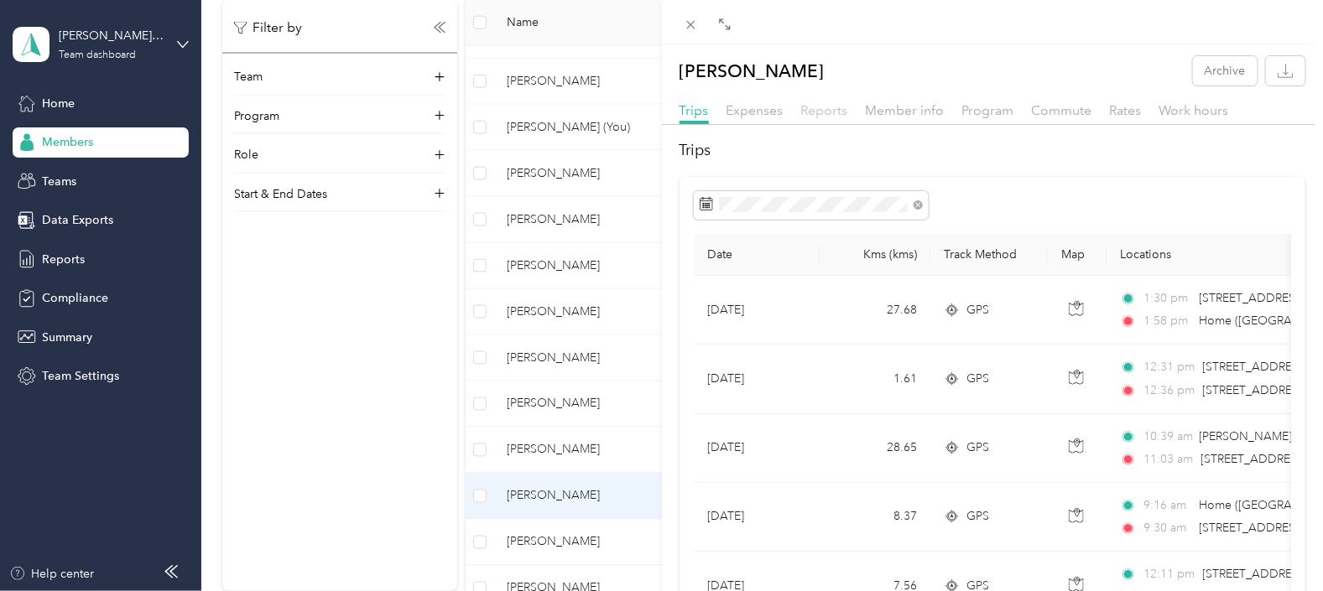
click at [823, 109] on span "Reports" at bounding box center [824, 110] width 47 height 16
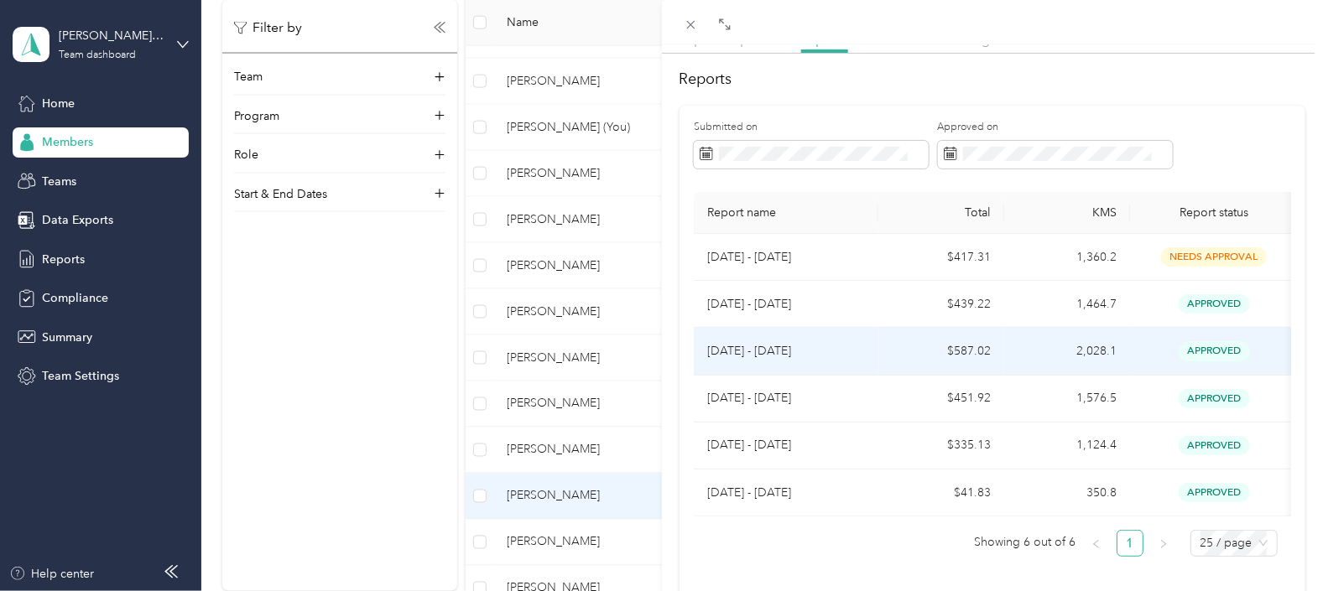
scroll to position [104, 0]
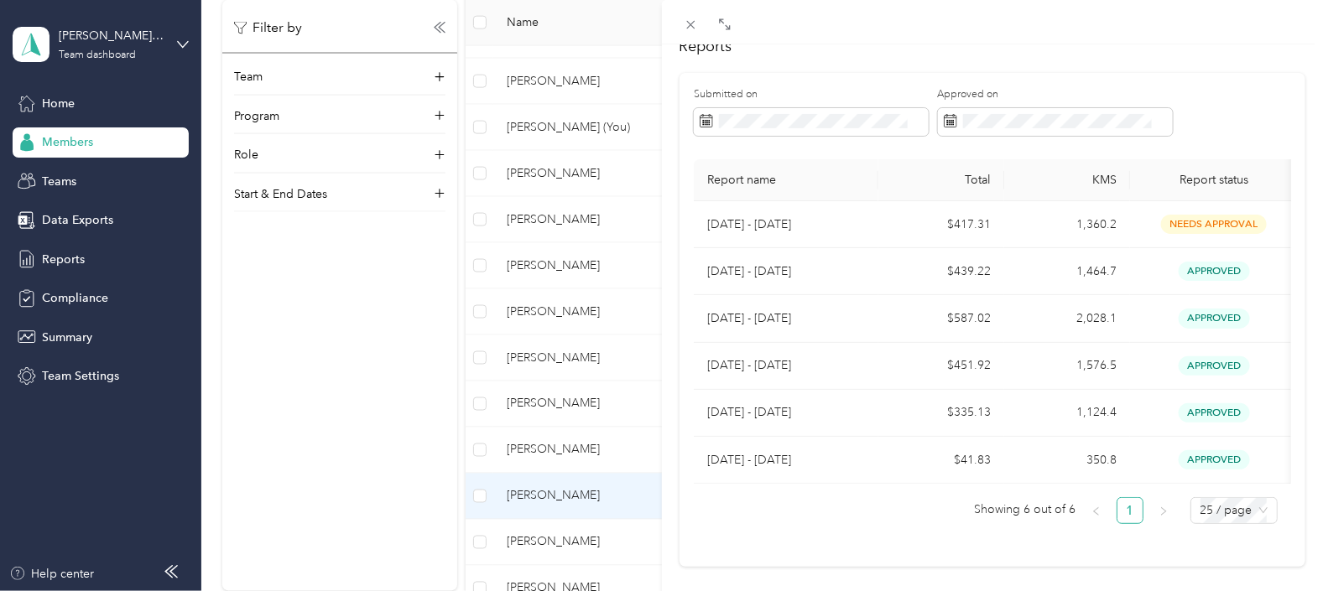
click at [544, 537] on div "[PERSON_NAME] Archive Trips Expenses Reports Member info Program Commute Rates …" at bounding box center [661, 295] width 1323 height 591
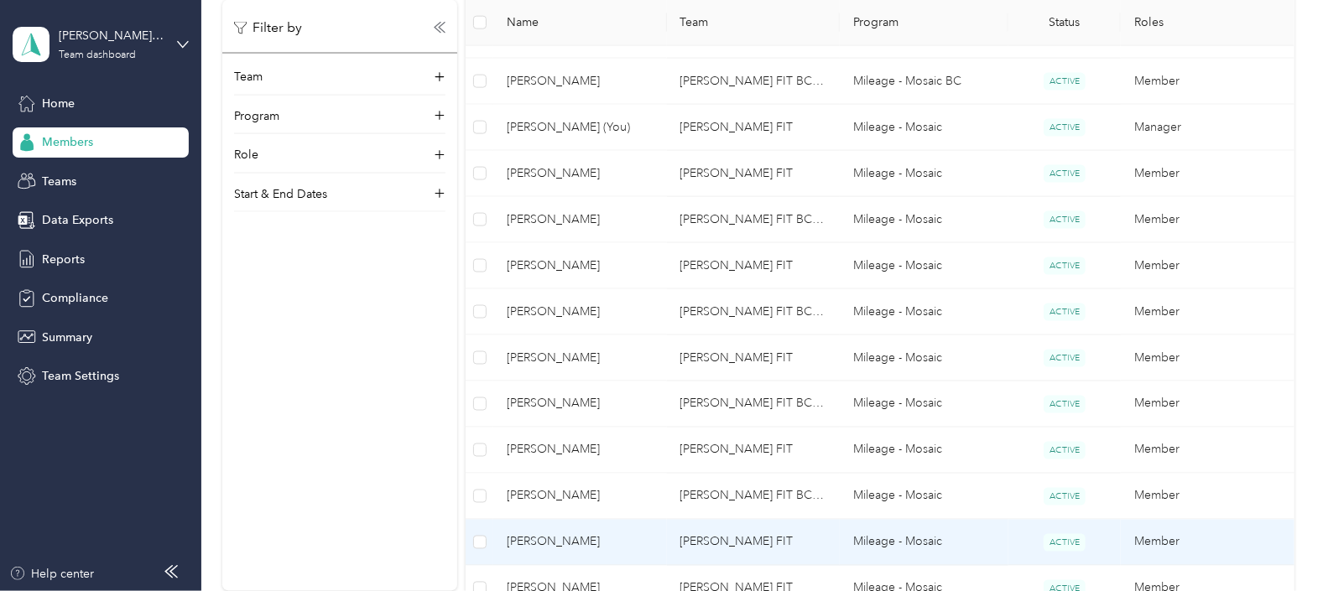
click at [551, 539] on span "[PERSON_NAME]" at bounding box center [580, 543] width 146 height 18
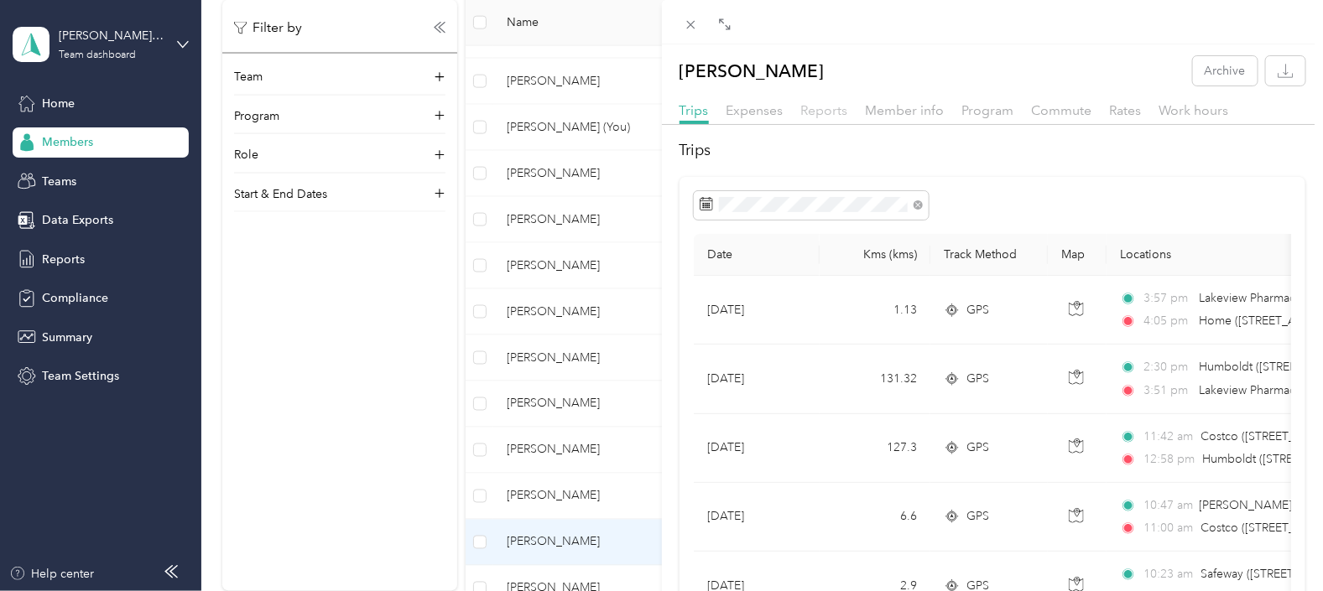
click at [824, 108] on span "Reports" at bounding box center [824, 110] width 47 height 16
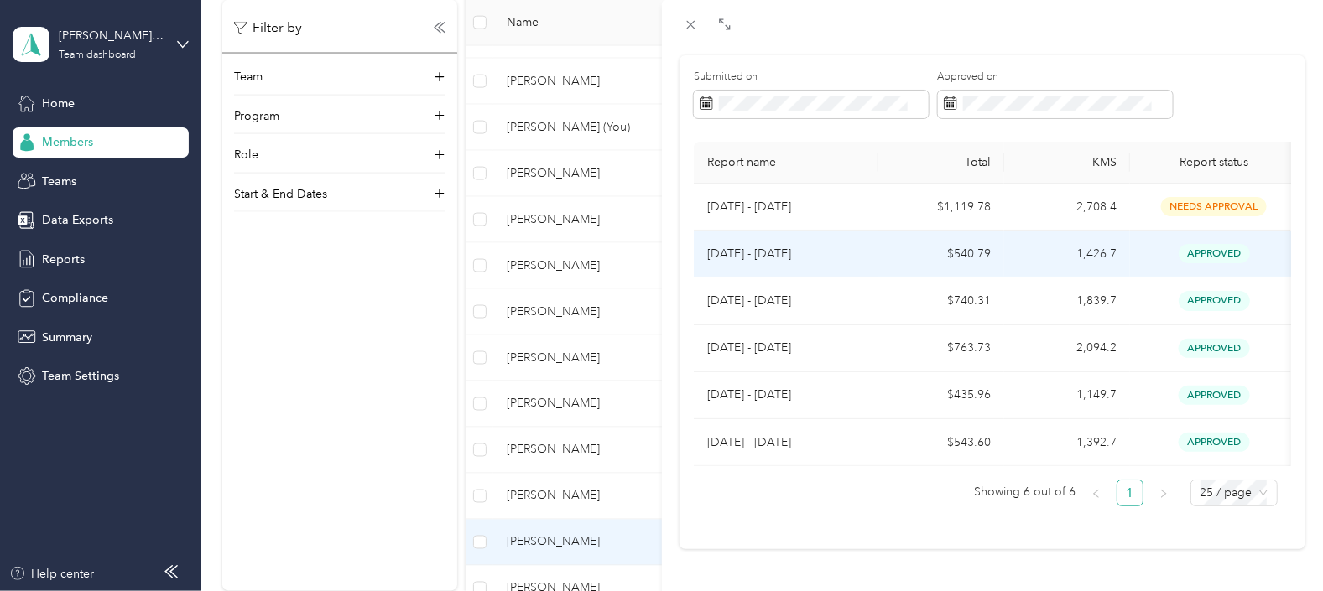
scroll to position [154, 0]
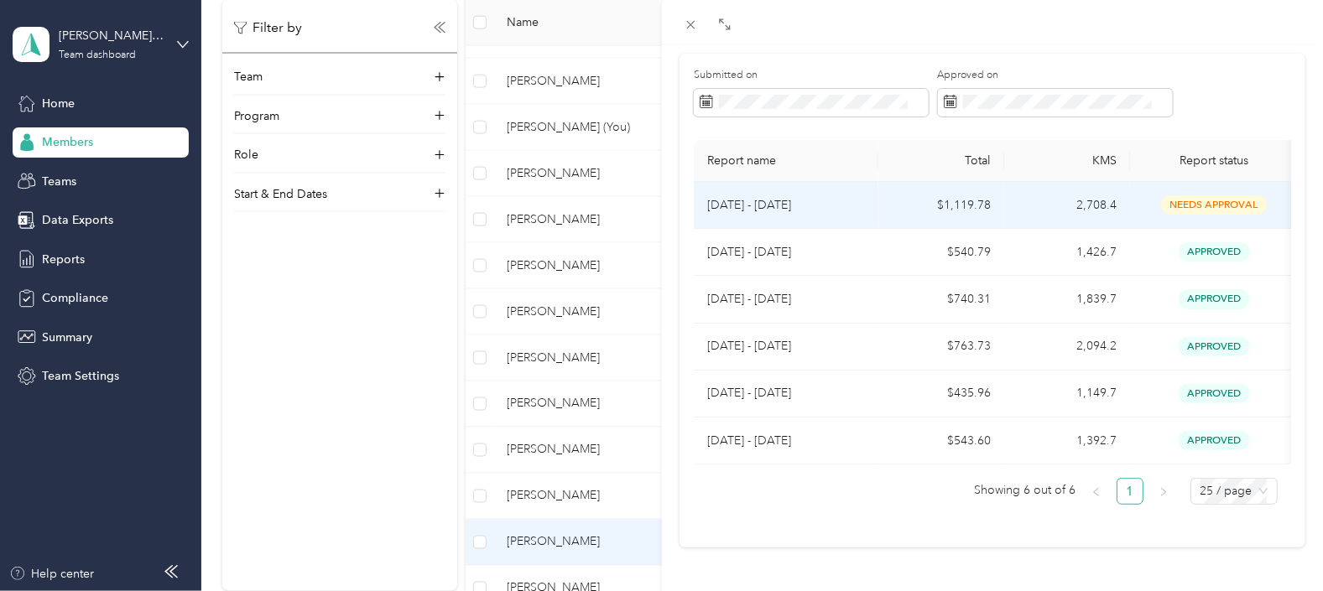
click at [763, 196] on p "[DATE] - [DATE]" at bounding box center [786, 205] width 158 height 18
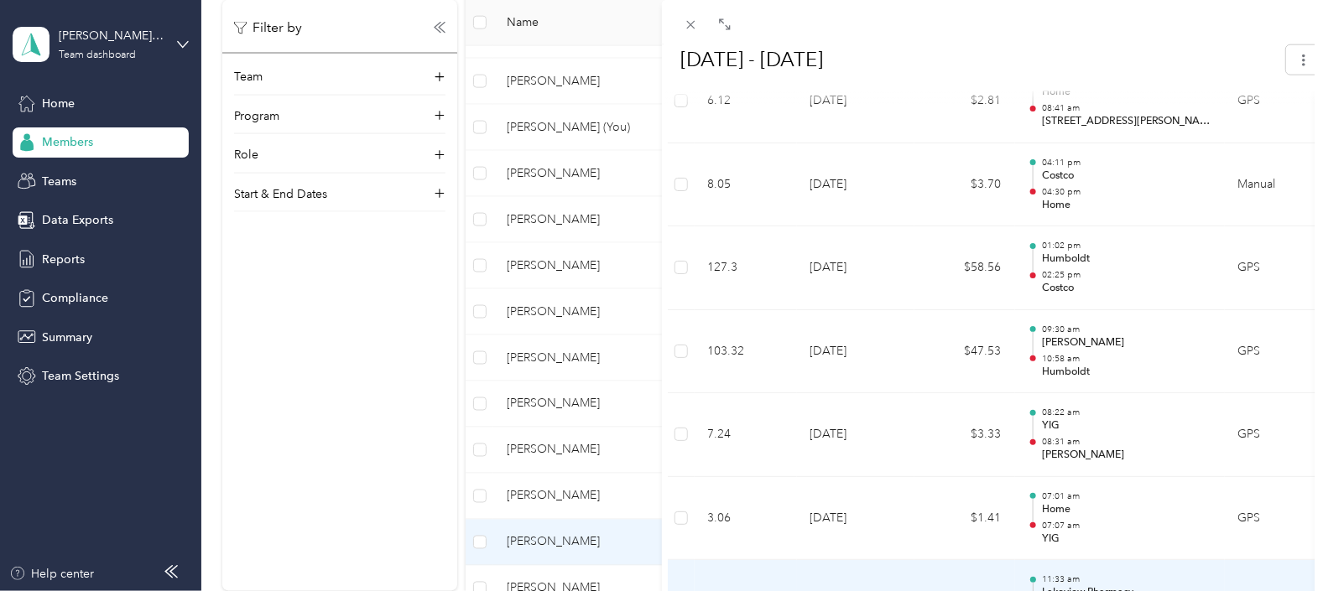
scroll to position [6446, 0]
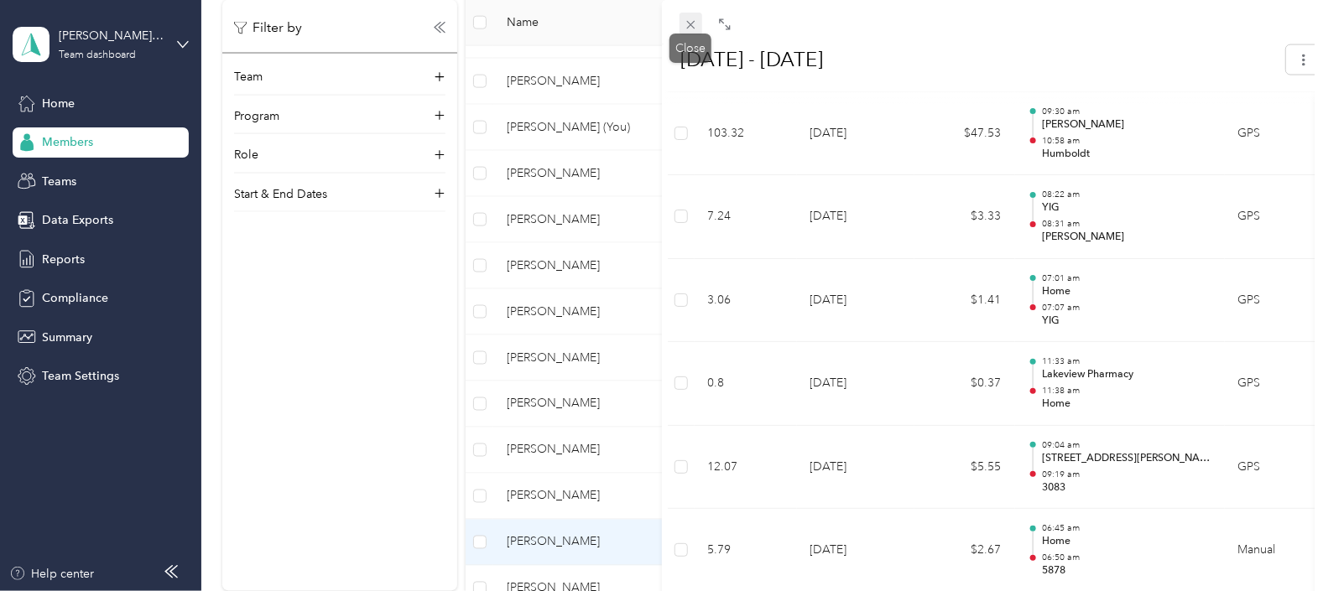
click at [692, 26] on icon at bounding box center [690, 25] width 8 height 8
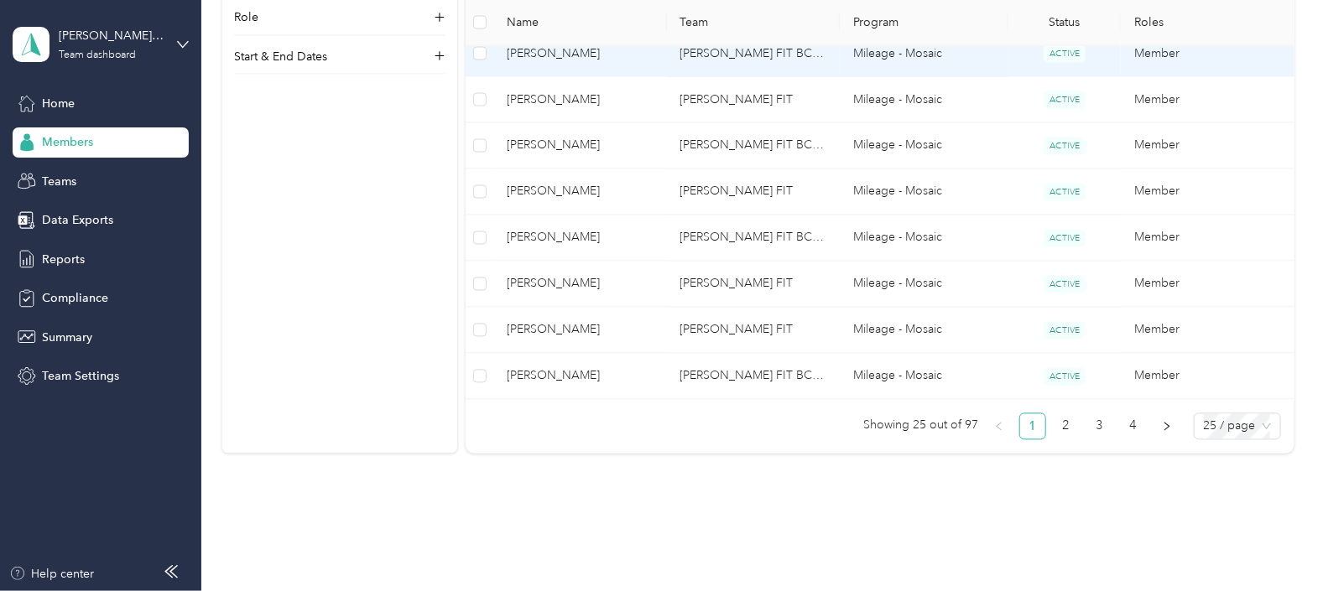
scroll to position [1247, 0]
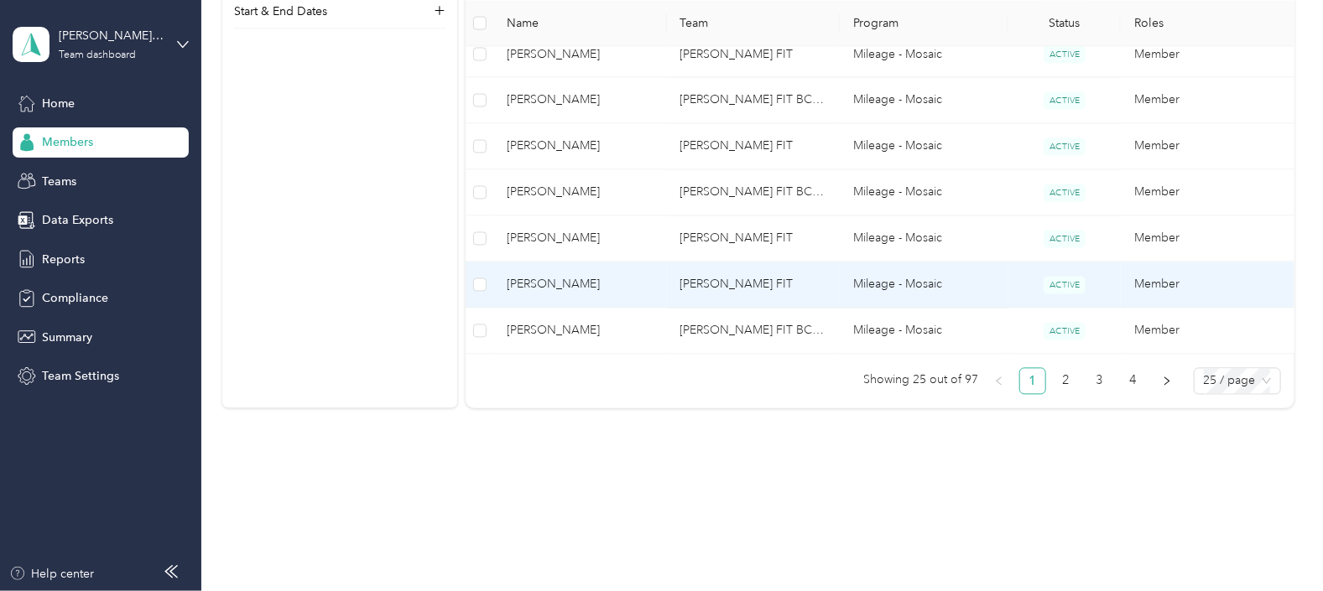
click at [545, 276] on span "[PERSON_NAME]" at bounding box center [580, 285] width 146 height 18
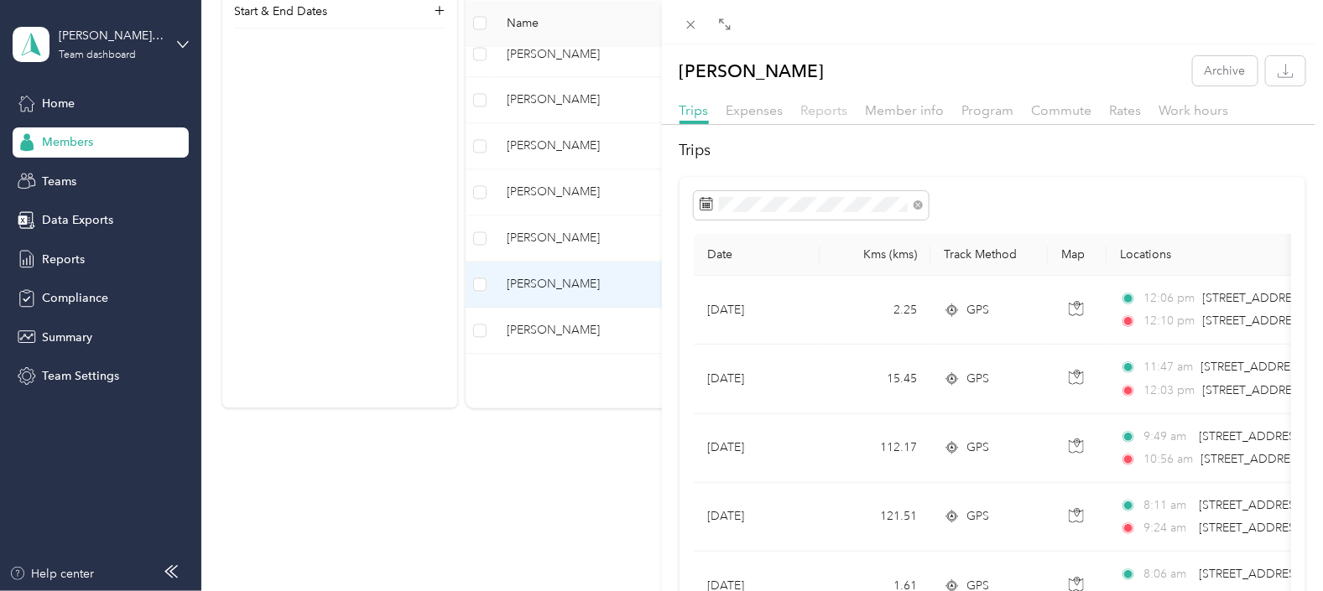
click at [818, 104] on span "Reports" at bounding box center [824, 110] width 47 height 16
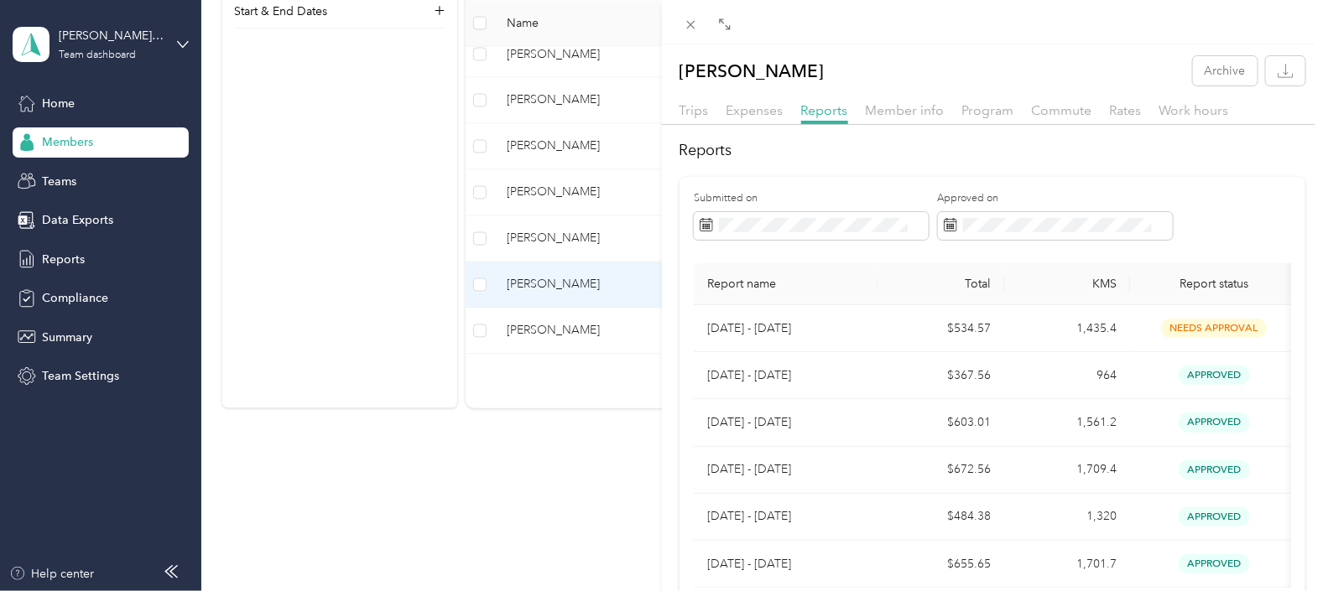
click at [553, 330] on div "[PERSON_NAME] Archive Trips Expenses Reports Member info Program Commute Rates …" at bounding box center [661, 295] width 1323 height 591
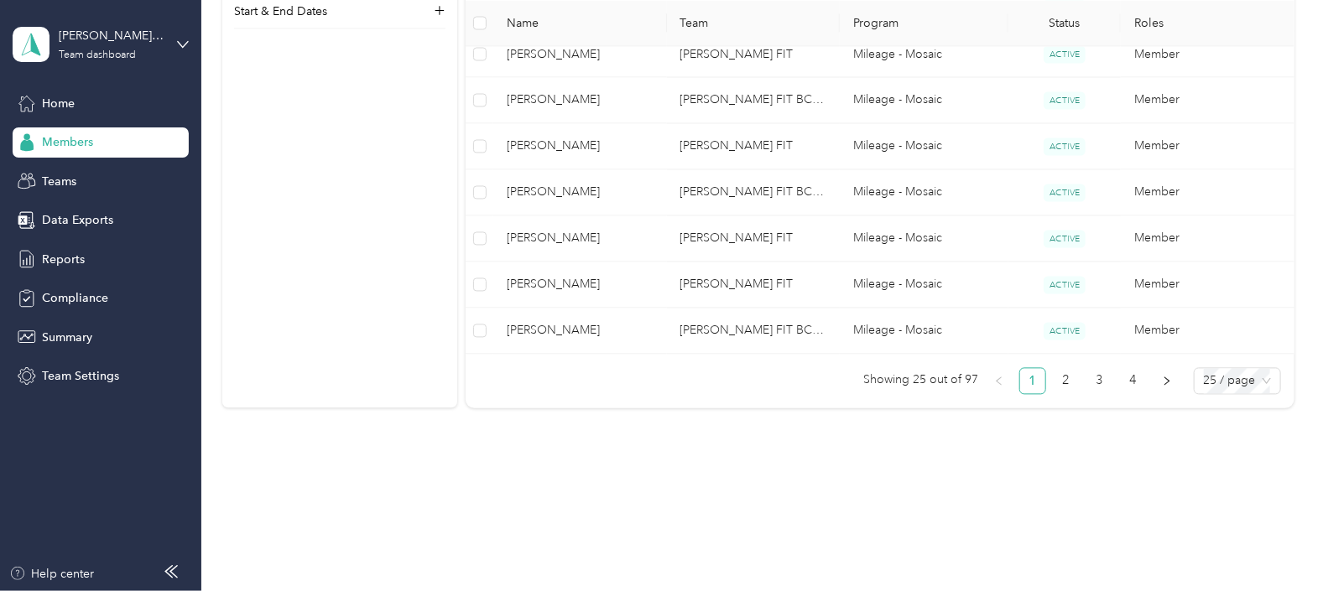
click at [553, 330] on span "[PERSON_NAME]" at bounding box center [580, 331] width 146 height 18
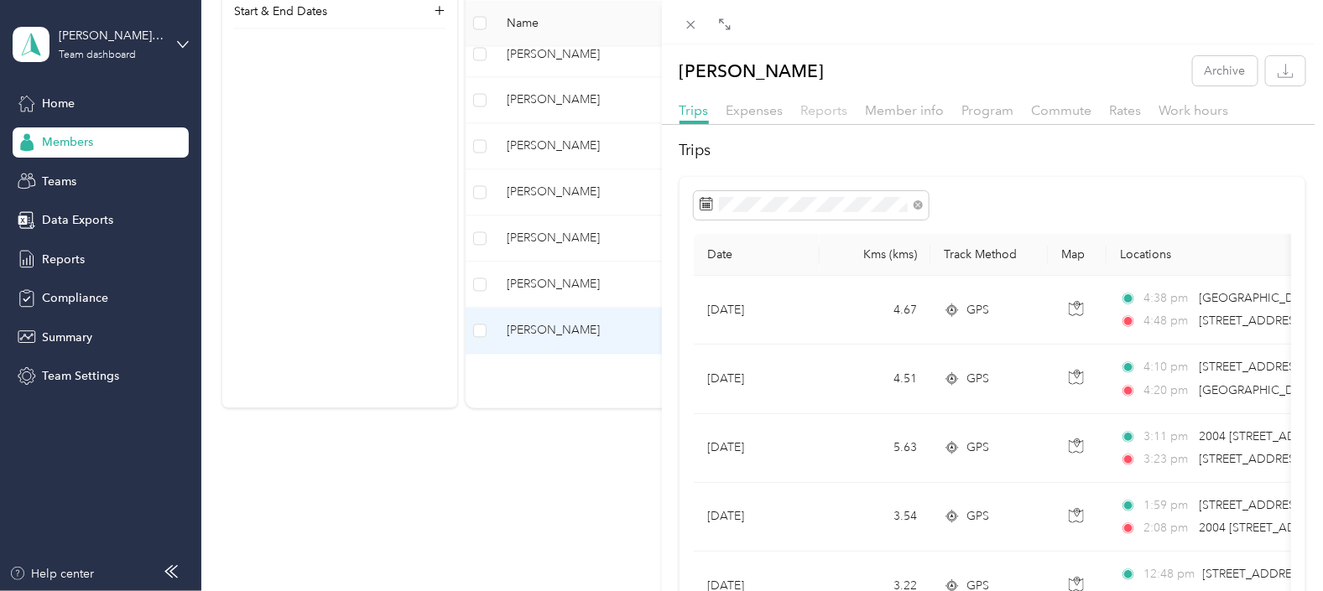
click at [819, 109] on span "Reports" at bounding box center [824, 110] width 47 height 16
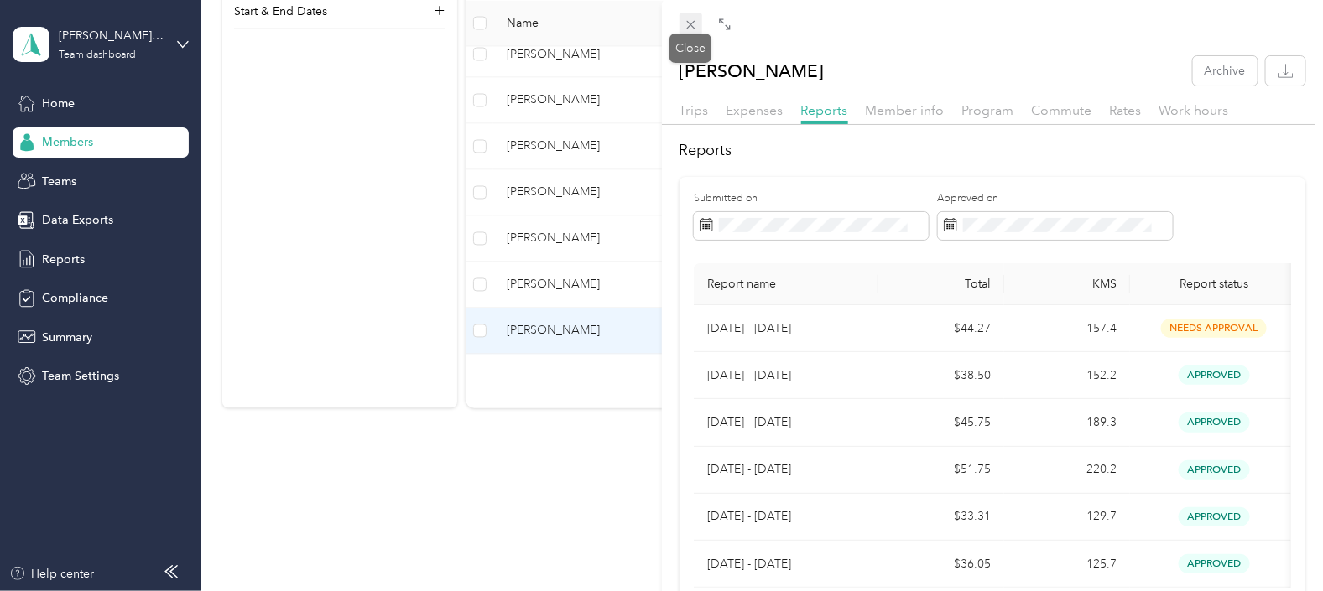
click at [690, 23] on icon at bounding box center [691, 25] width 14 height 14
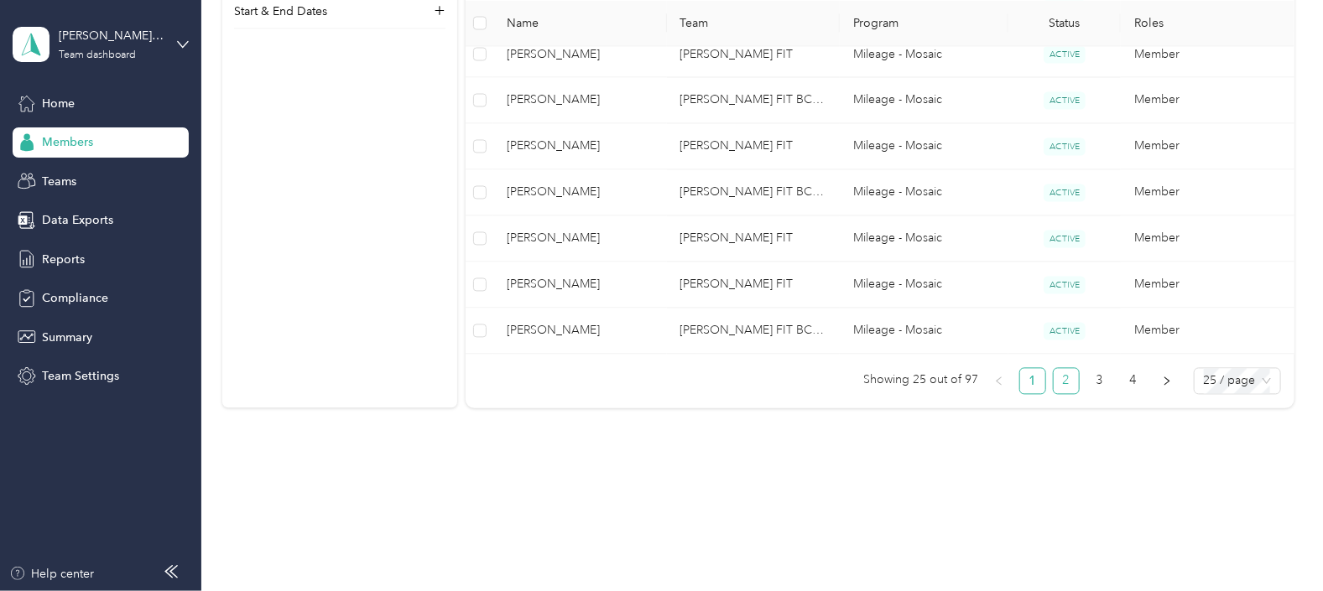
click at [1064, 381] on link "2" at bounding box center [1066, 381] width 25 height 25
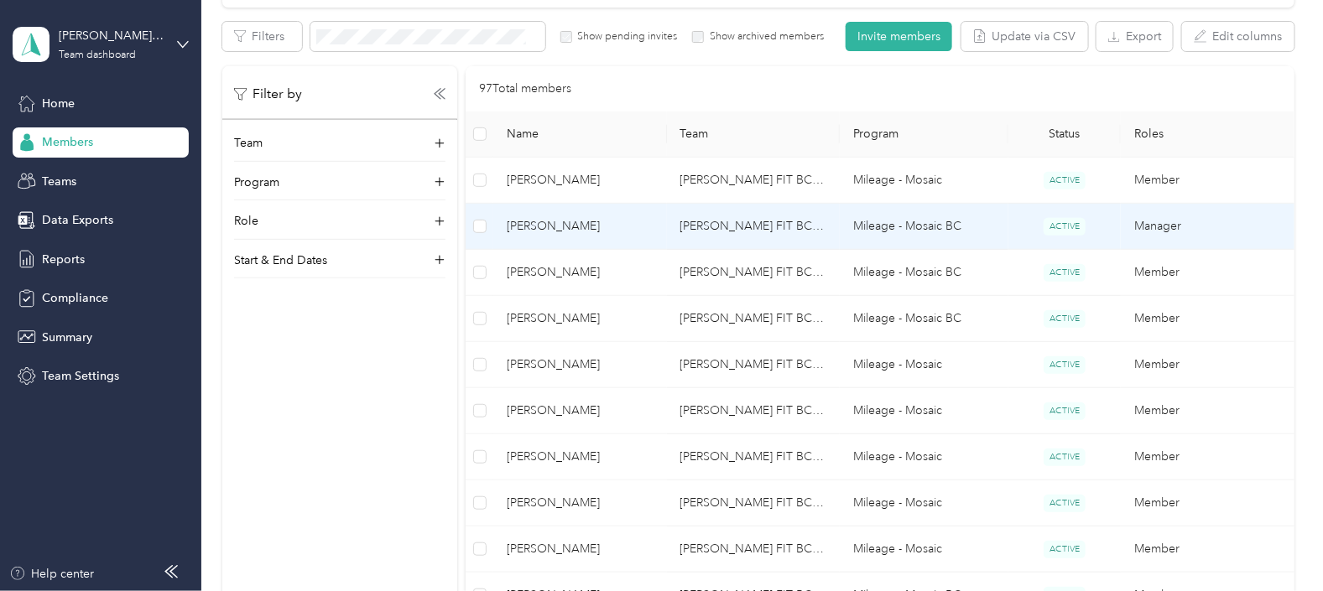
scroll to position [315, 0]
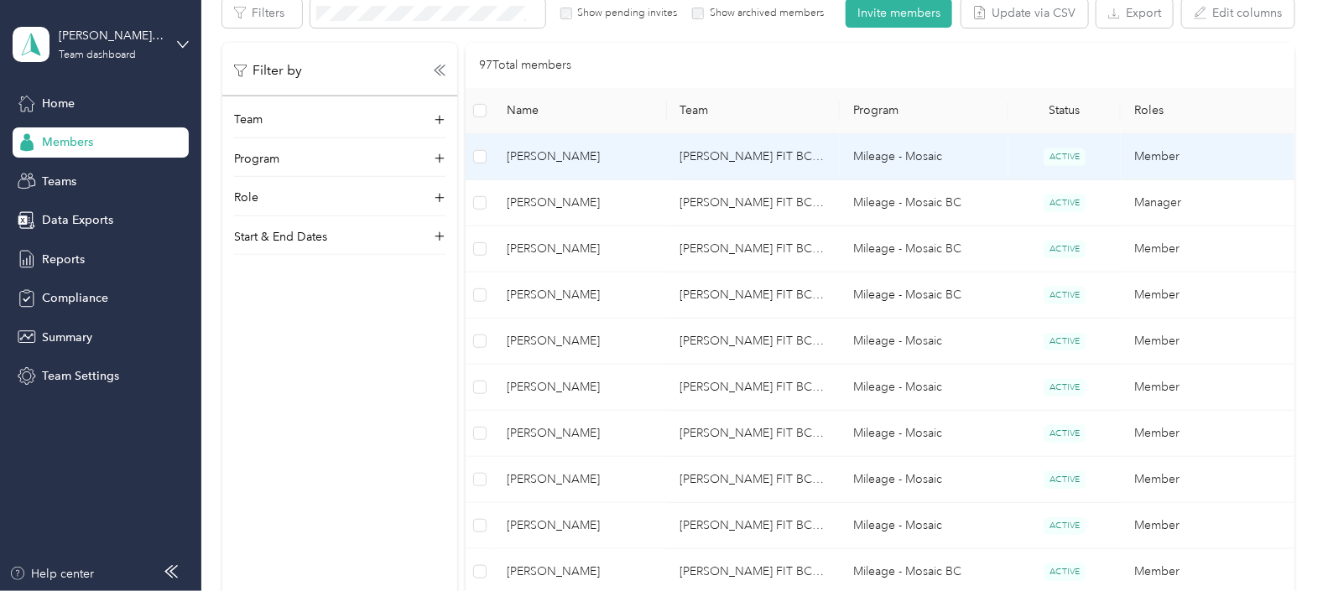
click at [528, 152] on span "[PERSON_NAME]" at bounding box center [580, 157] width 146 height 18
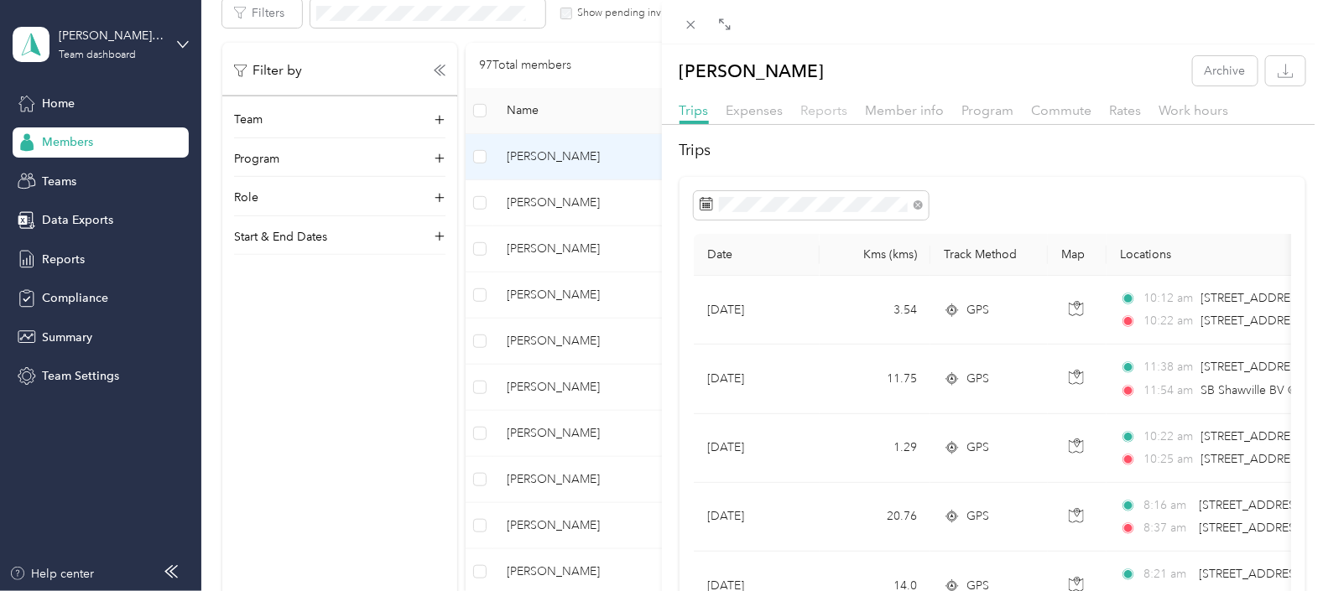
click at [823, 107] on span "Reports" at bounding box center [824, 110] width 47 height 16
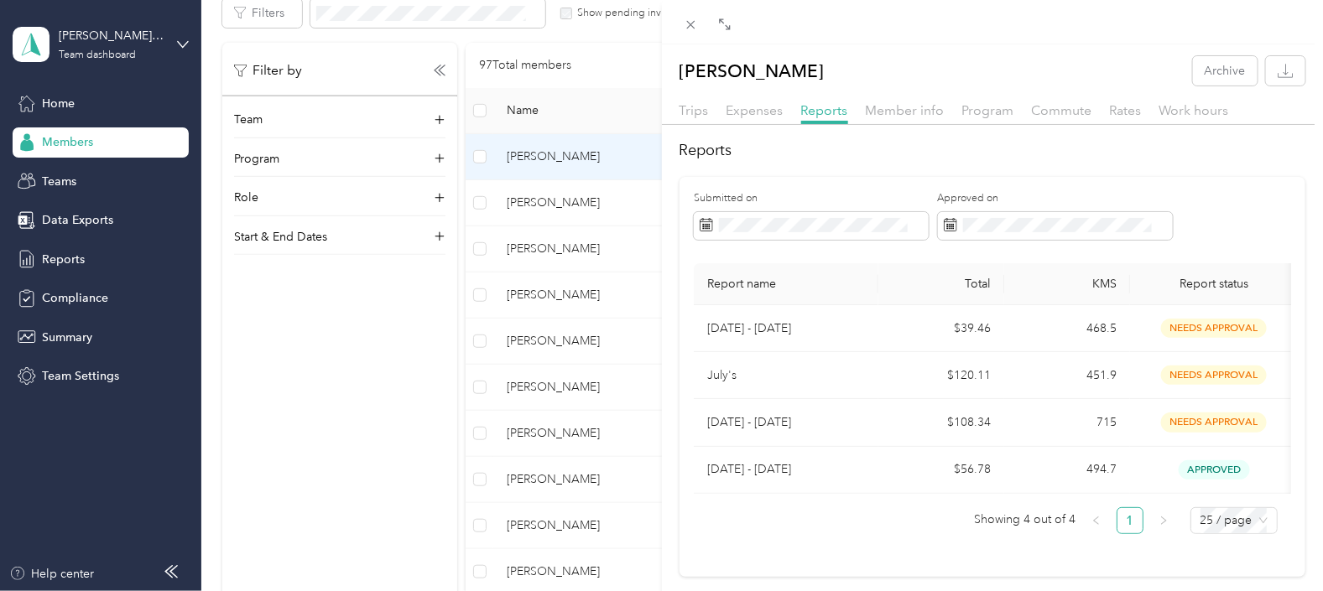
click at [531, 193] on div "[PERSON_NAME] Archive Trips Expenses Reports Member info Program Commute Rates …" at bounding box center [661, 295] width 1323 height 591
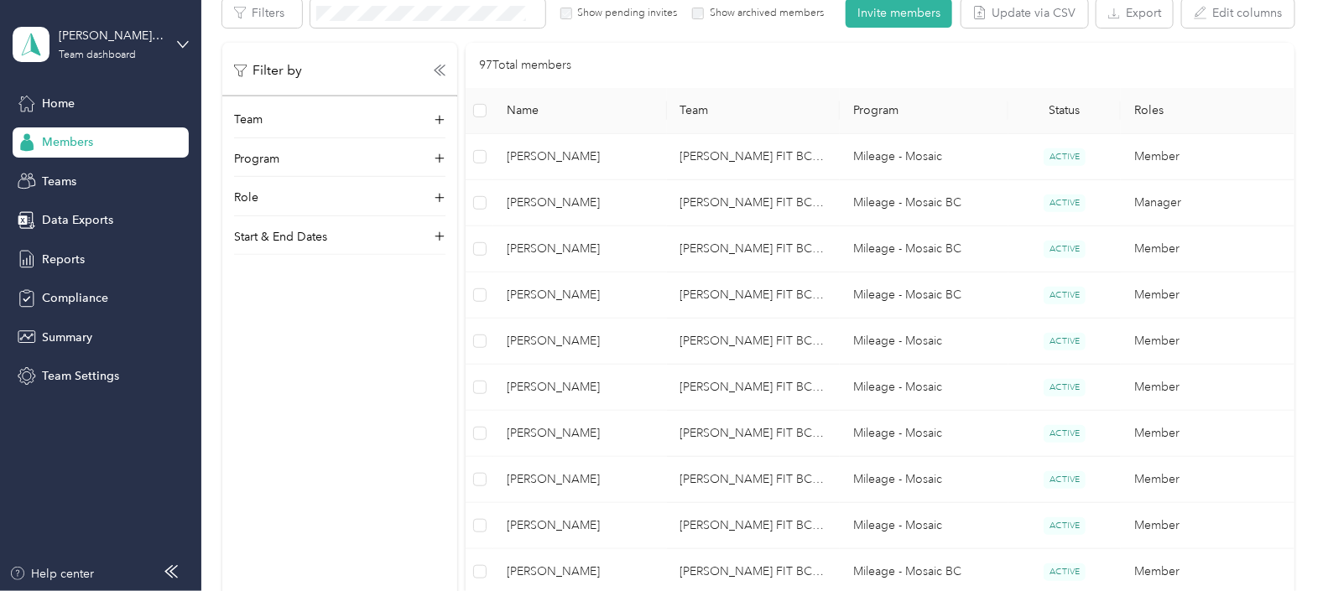
click at [556, 210] on span "[PERSON_NAME]" at bounding box center [580, 203] width 146 height 18
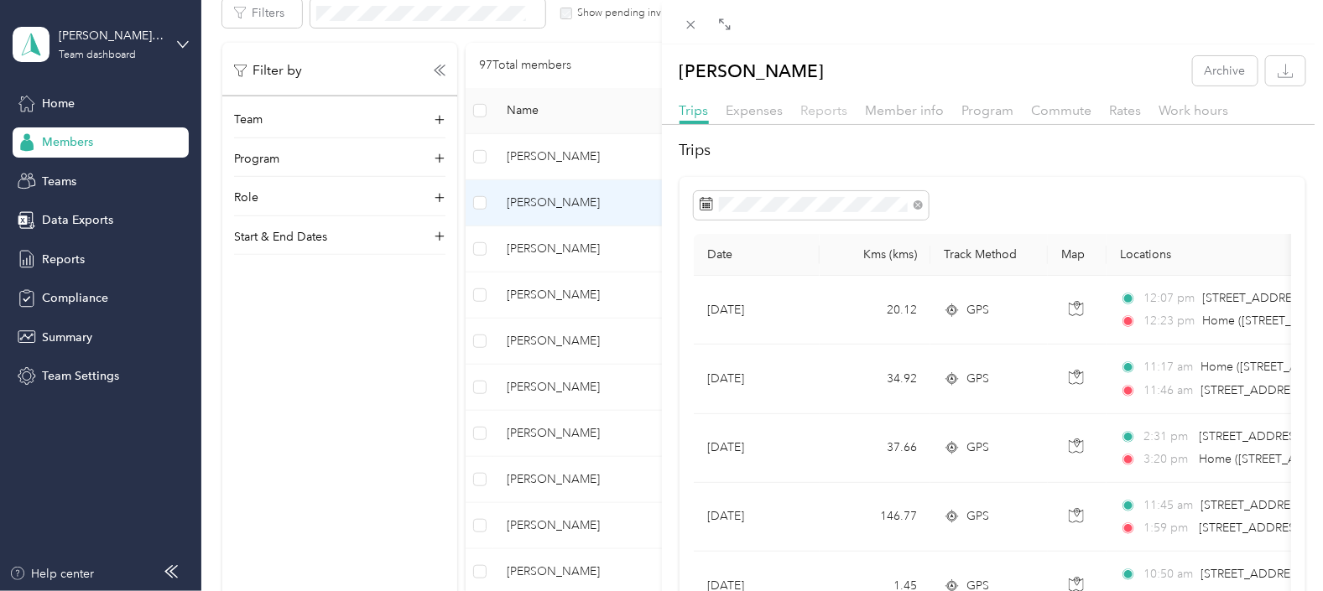
click at [827, 109] on span "Reports" at bounding box center [824, 110] width 47 height 16
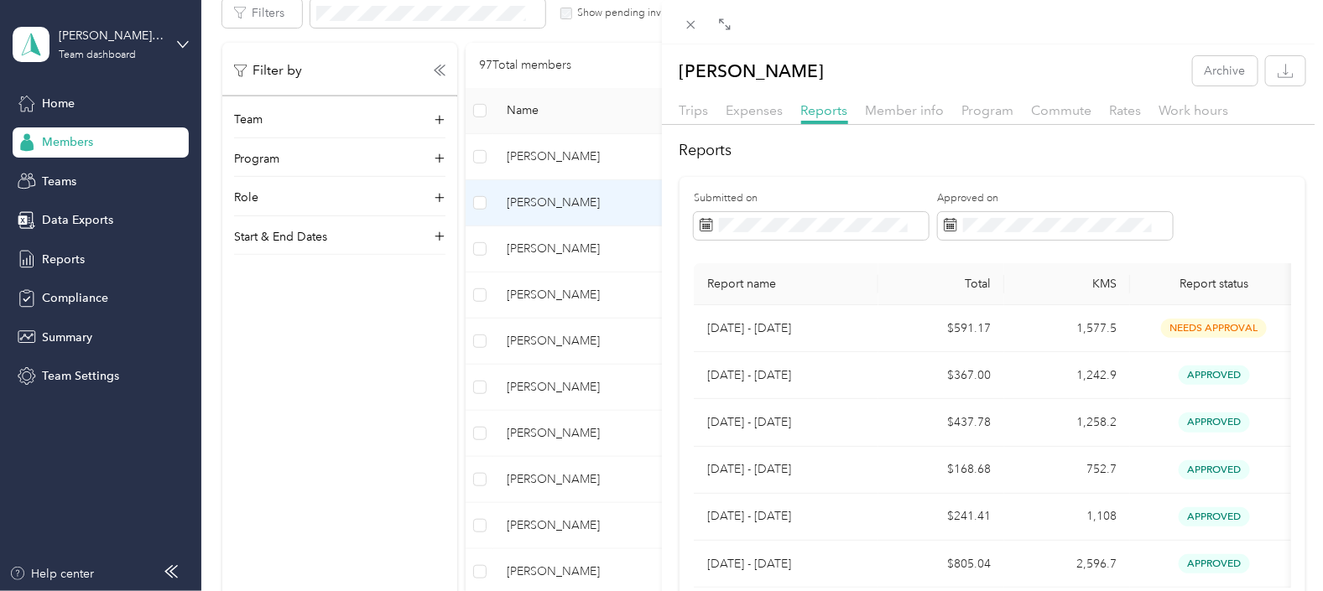
click at [523, 243] on div "[PERSON_NAME] Archive Trips Expenses Reports Member info Program Commute Rates …" at bounding box center [661, 295] width 1323 height 591
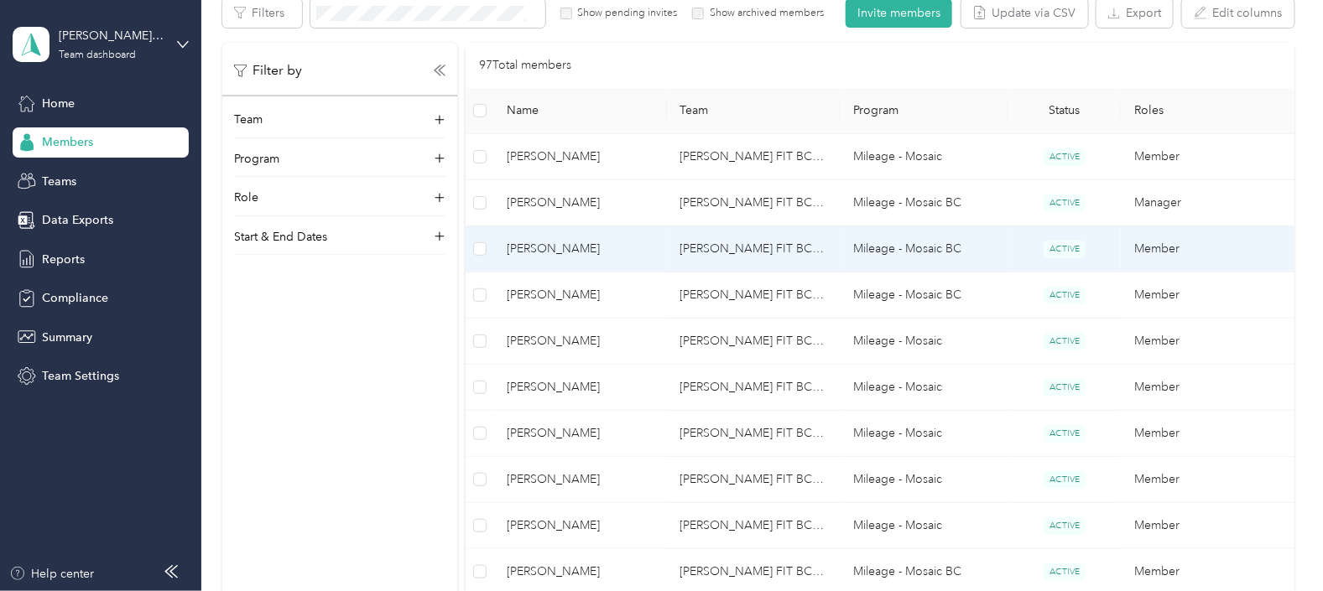
click at [533, 250] on span "[PERSON_NAME]" at bounding box center [580, 249] width 146 height 18
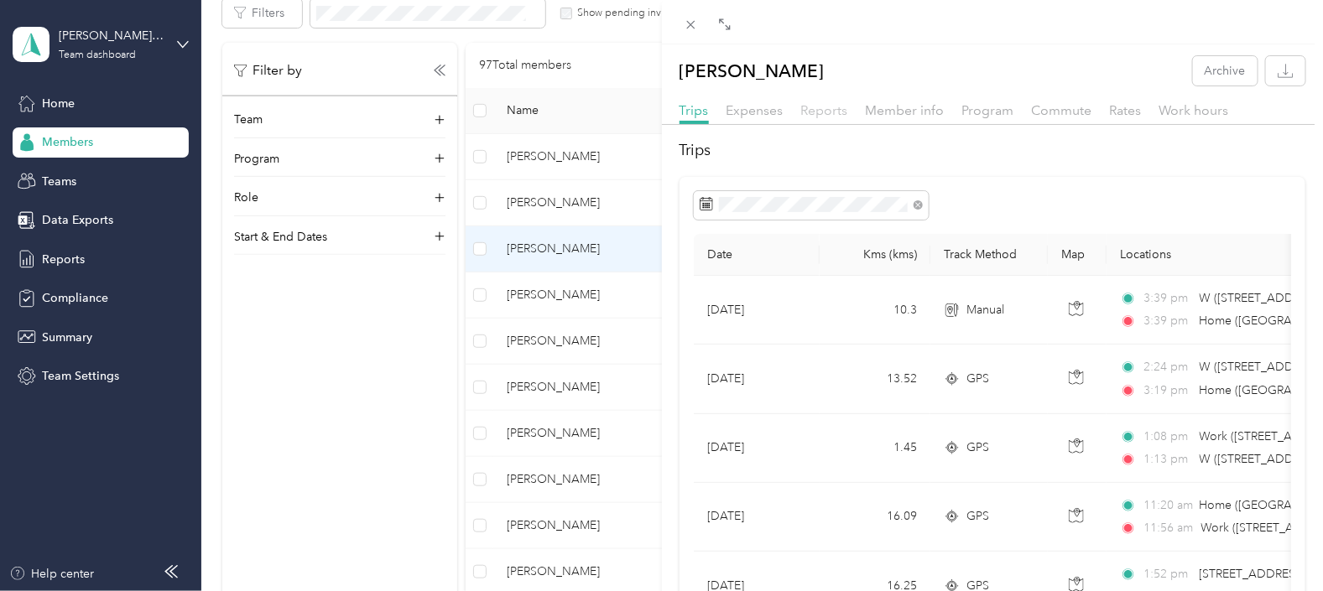
click at [825, 108] on span "Reports" at bounding box center [824, 110] width 47 height 16
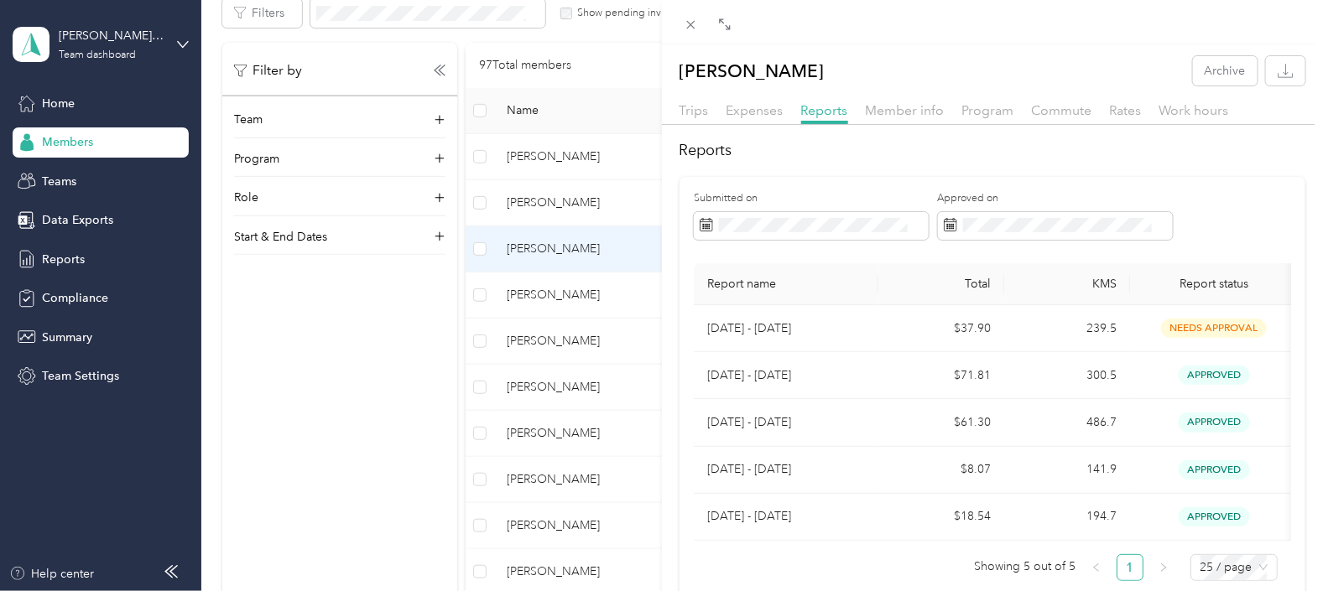
click at [531, 294] on div "[PERSON_NAME] Archive Trips Expenses Reports Member info Program Commute Rates …" at bounding box center [661, 295] width 1323 height 591
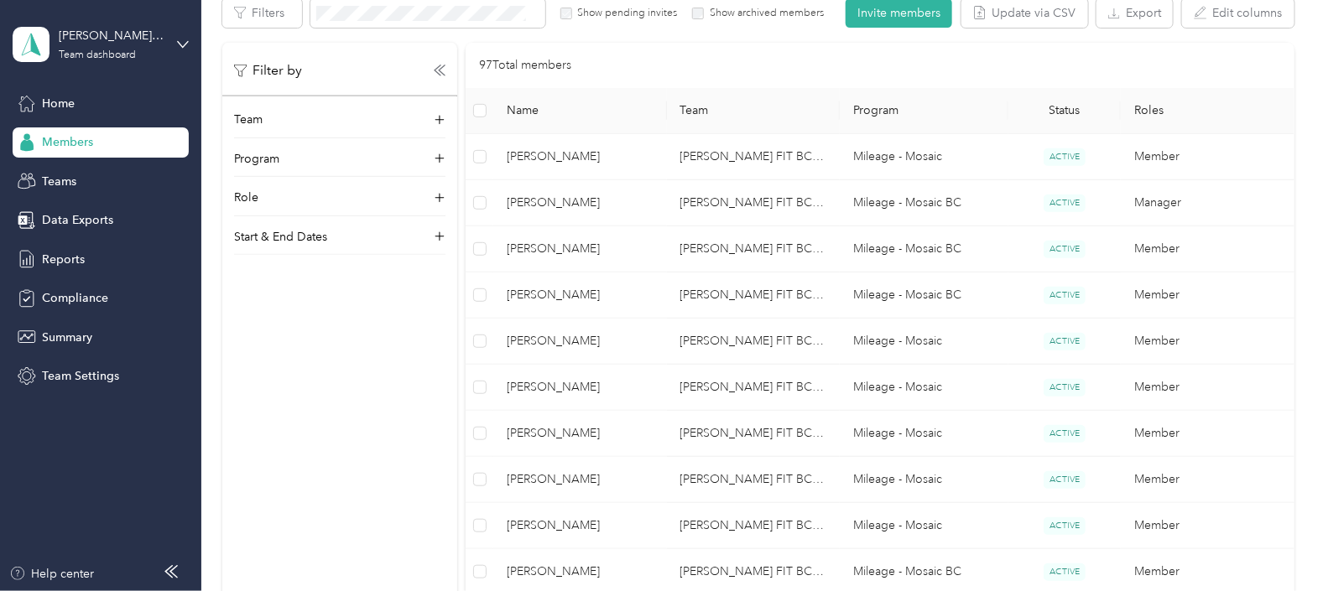
click at [531, 294] on span "[PERSON_NAME]" at bounding box center [580, 295] width 146 height 18
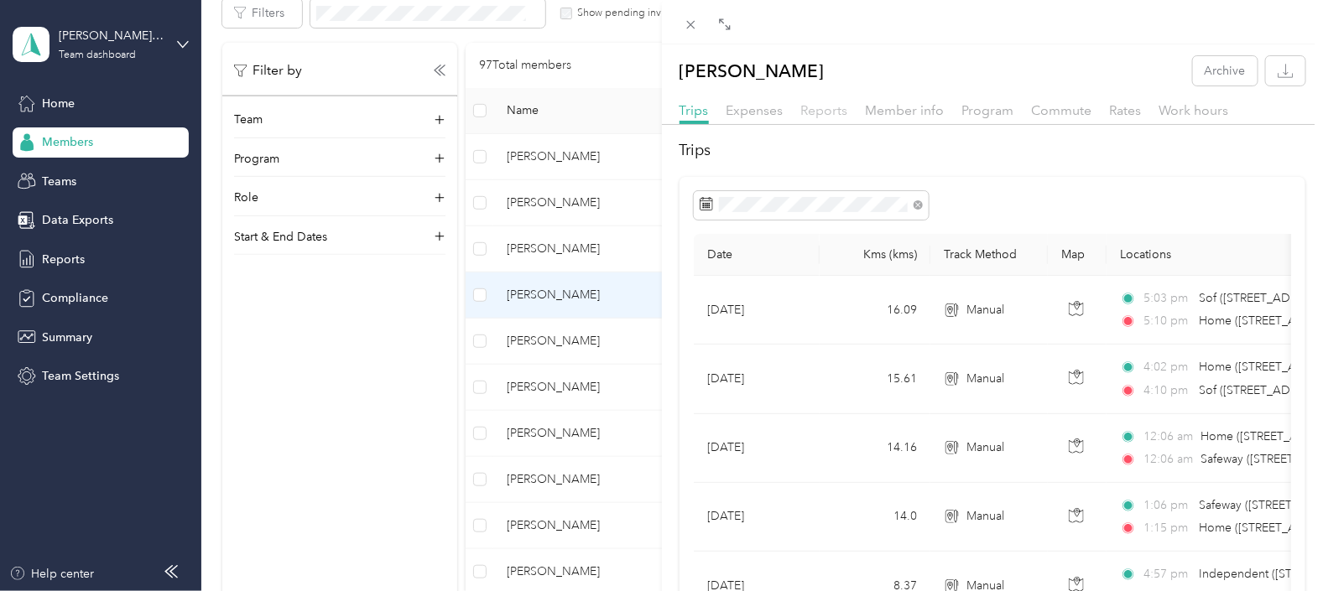
click at [822, 108] on span "Reports" at bounding box center [824, 110] width 47 height 16
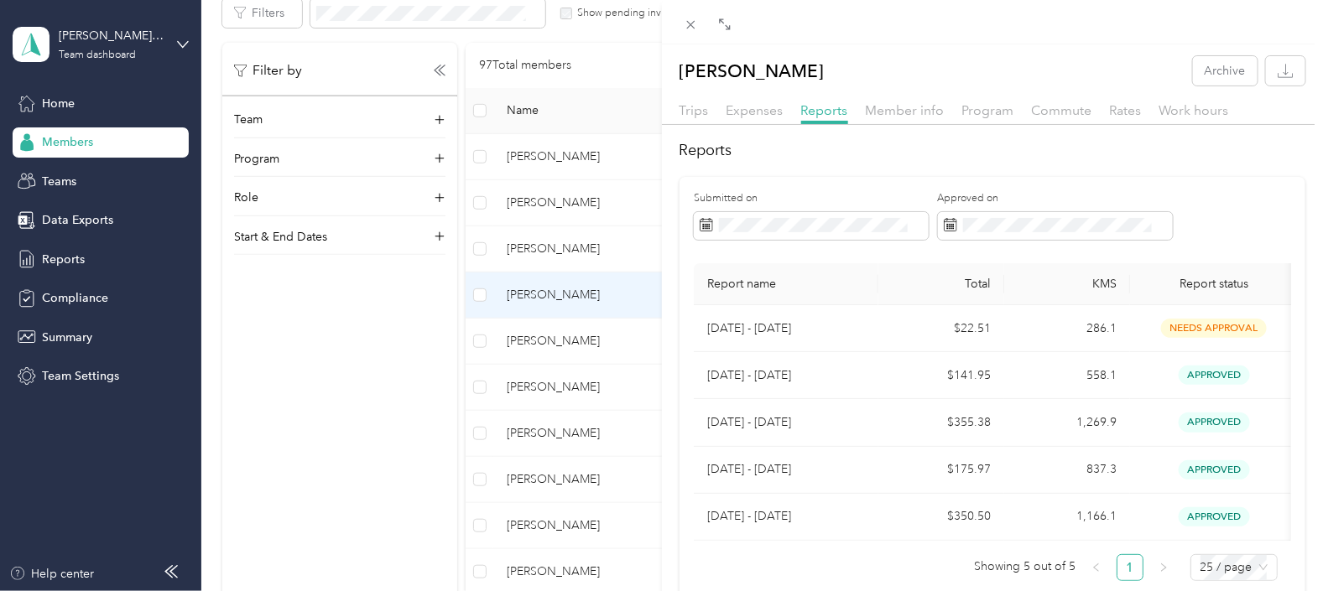
click at [545, 343] on div "Elahi Jauze Archive Trips Expenses Reports Member info Program Commute Rates Wo…" at bounding box center [661, 295] width 1323 height 591
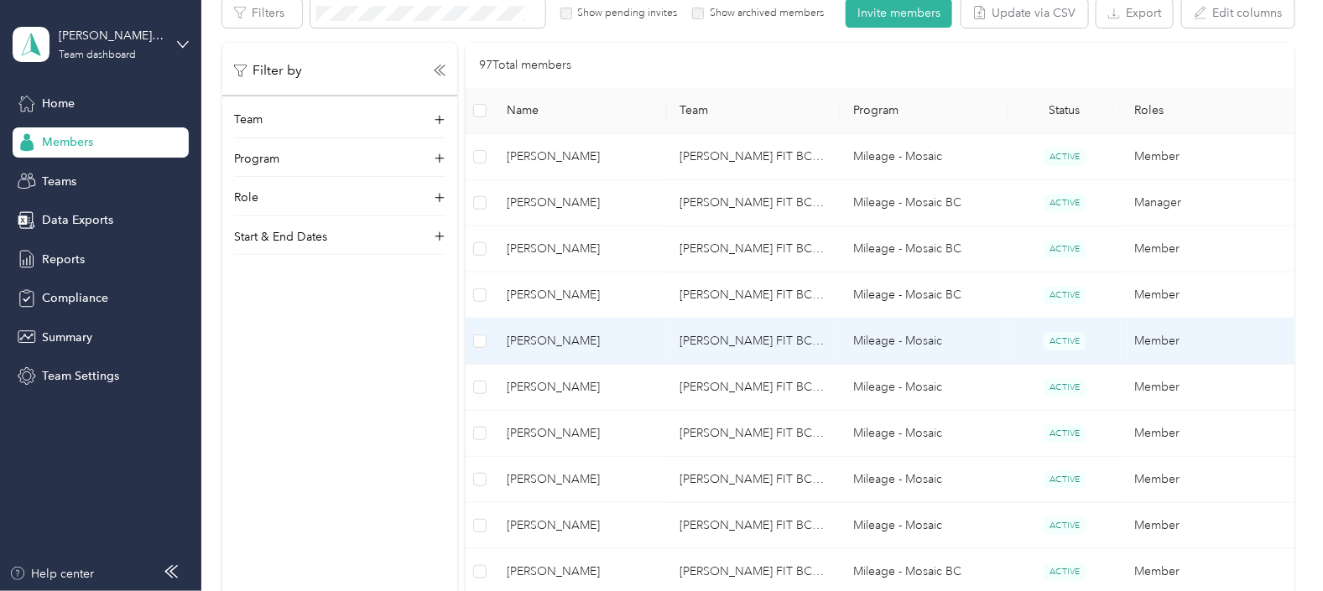
click at [545, 343] on span "[PERSON_NAME]" at bounding box center [580, 341] width 146 height 18
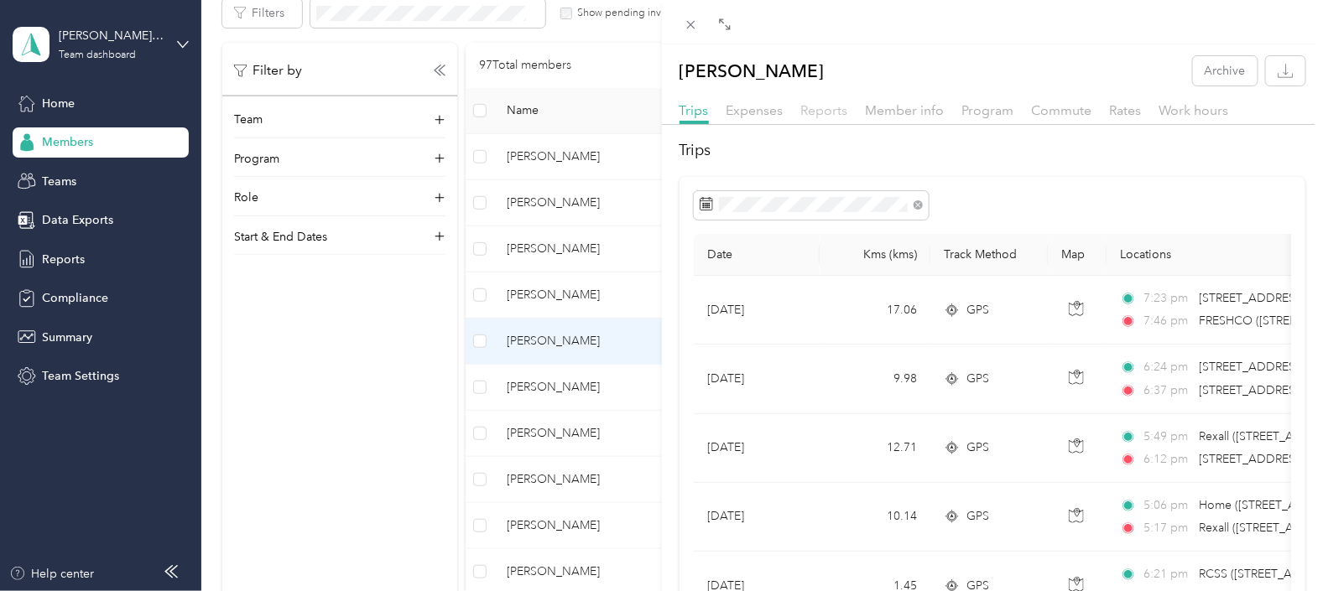
click at [824, 109] on span "Reports" at bounding box center [824, 110] width 47 height 16
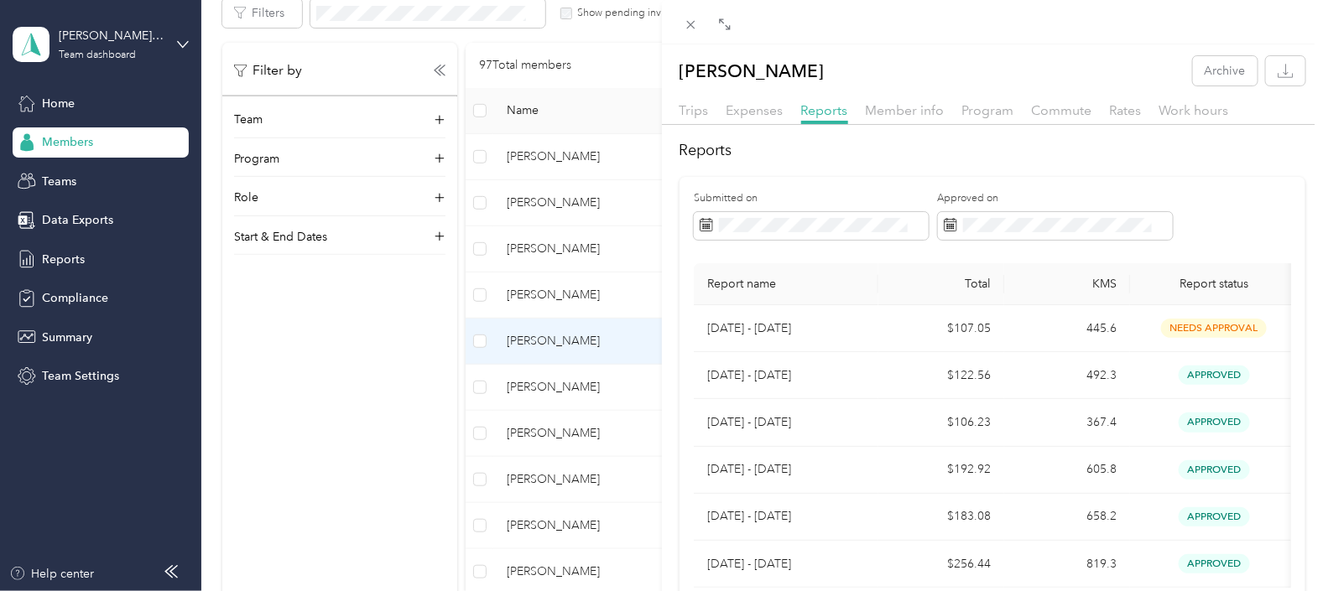
click at [549, 384] on div "[PERSON_NAME] Archive Trips Expenses Reports Member info Program Commute Rates …" at bounding box center [661, 295] width 1323 height 591
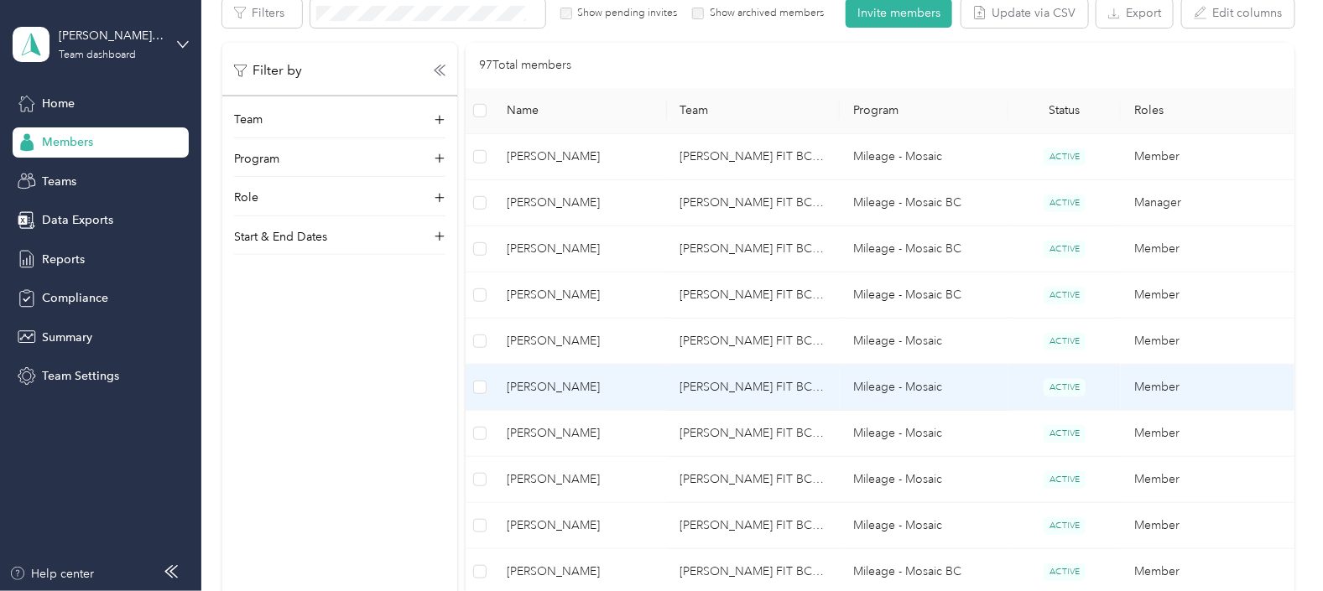
click at [549, 384] on span "[PERSON_NAME]" at bounding box center [580, 387] width 146 height 18
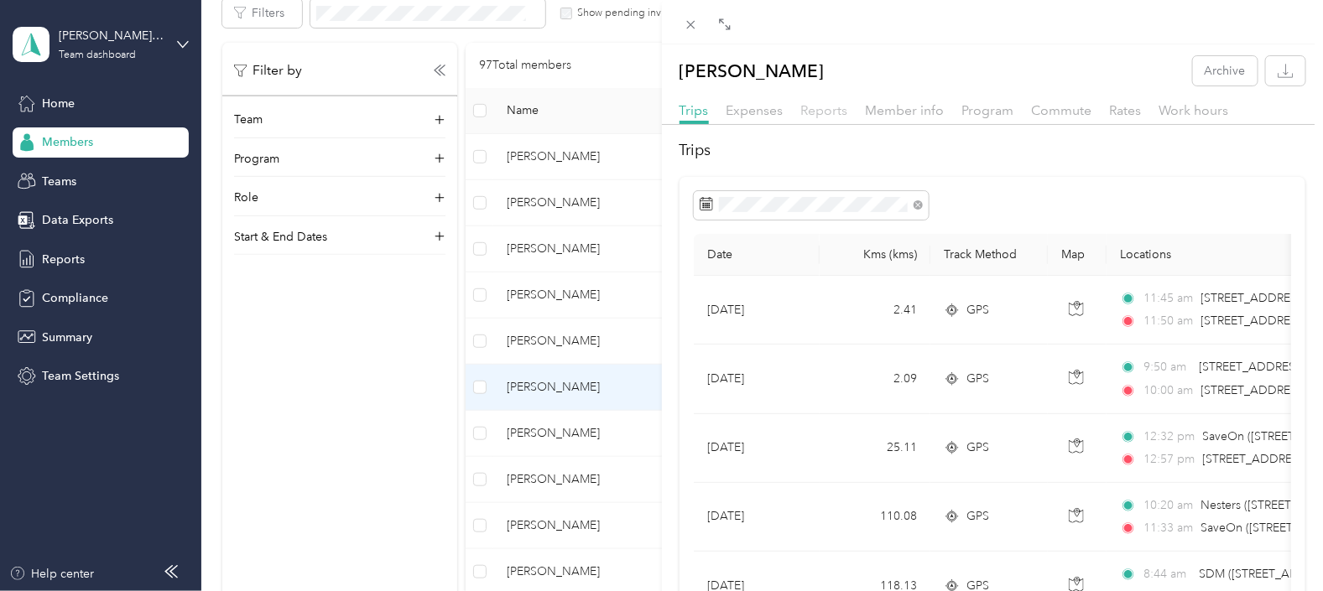
click at [829, 112] on span "Reports" at bounding box center [824, 110] width 47 height 16
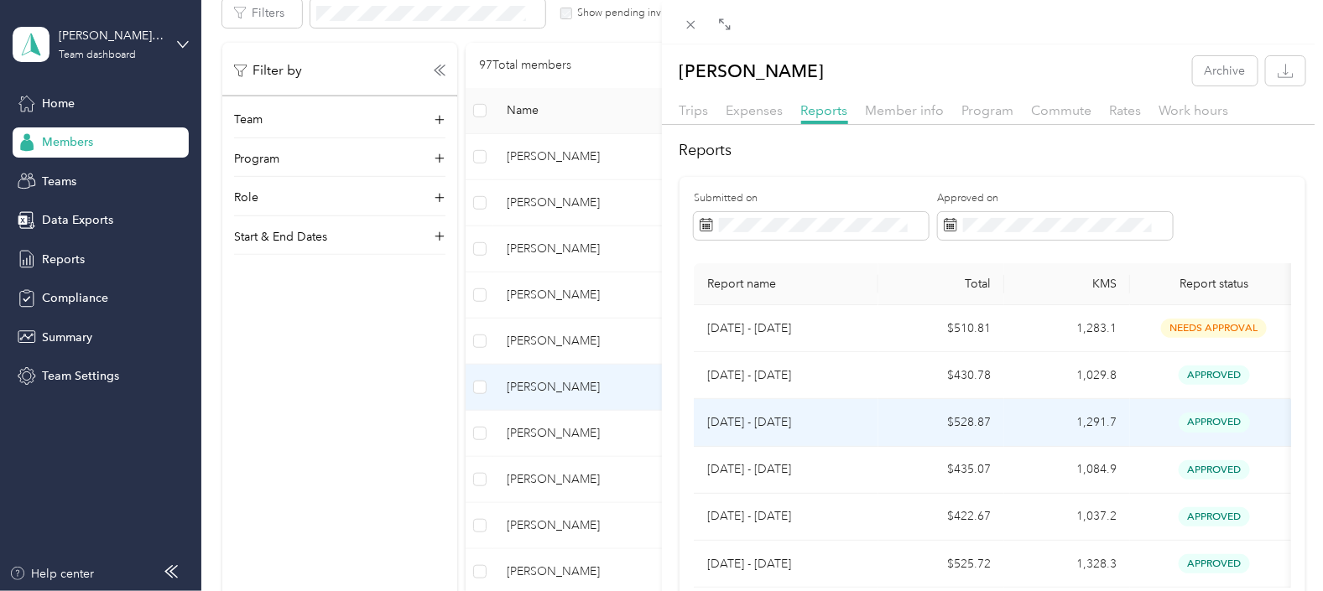
scroll to position [104, 0]
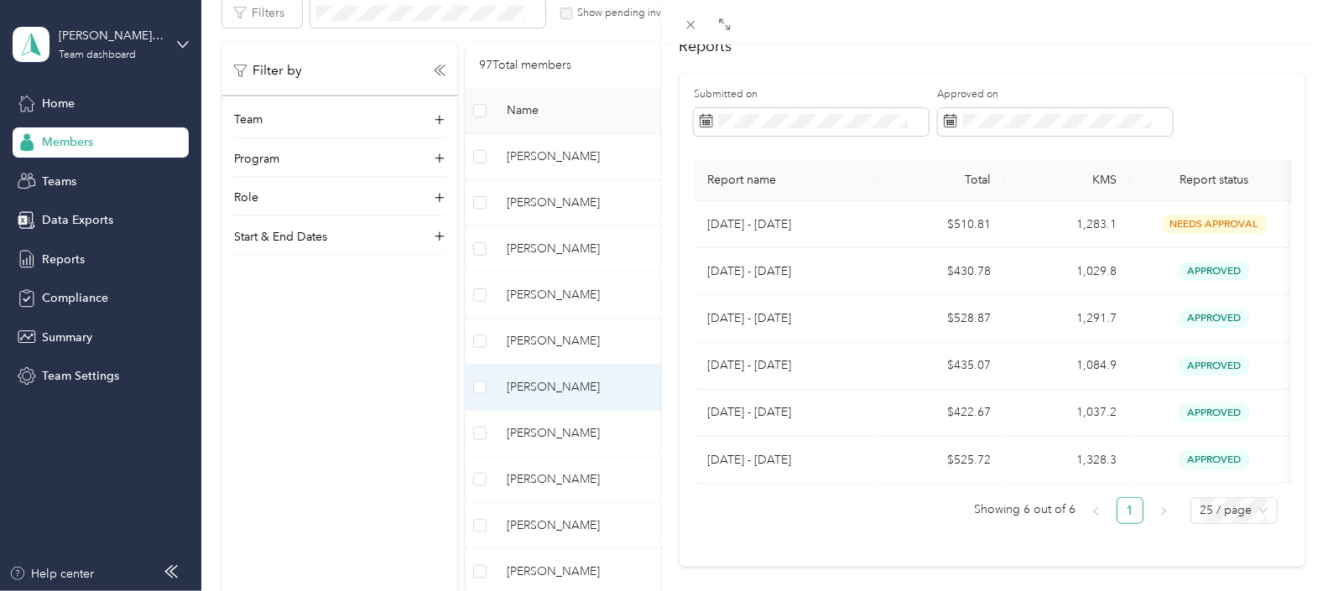
click at [543, 435] on div "[PERSON_NAME] Archive Trips Expenses Reports Member info Program Commute Rates …" at bounding box center [661, 295] width 1323 height 591
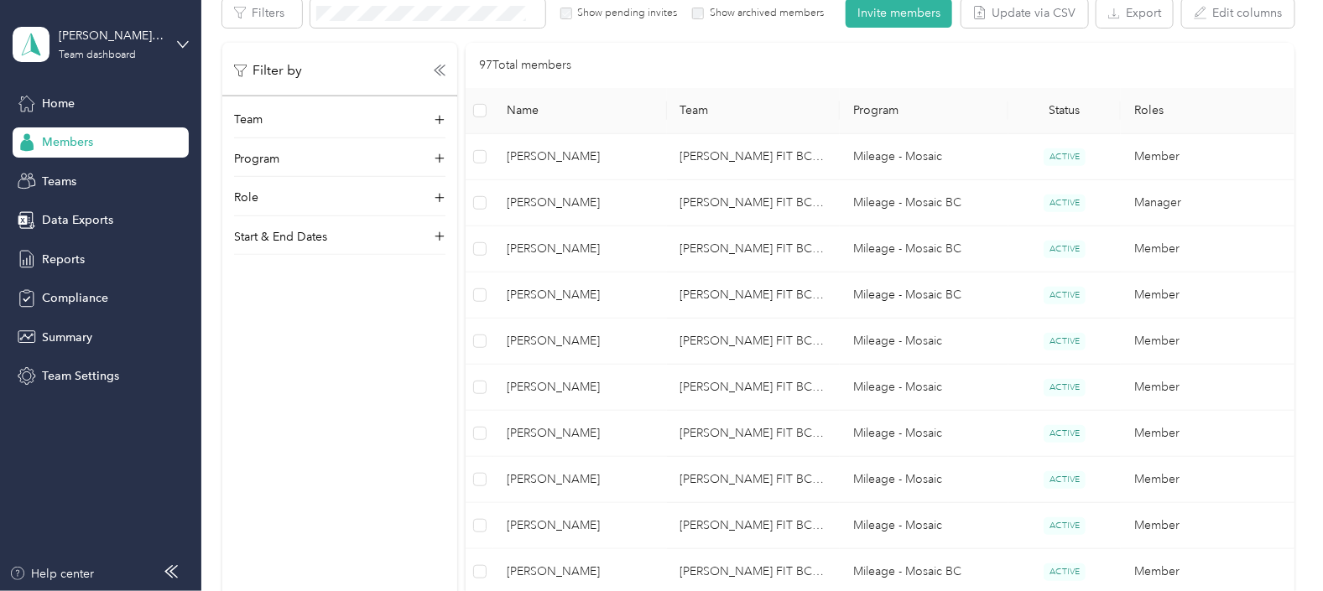
click at [549, 435] on span "[PERSON_NAME]" at bounding box center [580, 433] width 146 height 18
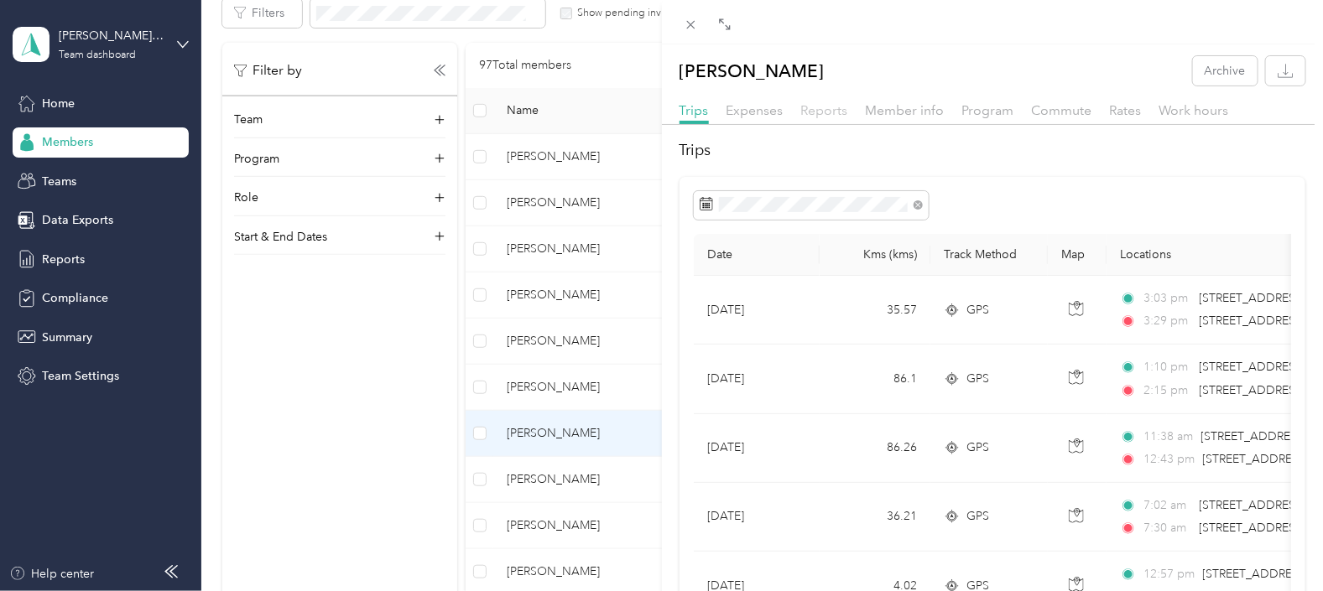
click at [825, 107] on span "Reports" at bounding box center [824, 110] width 47 height 16
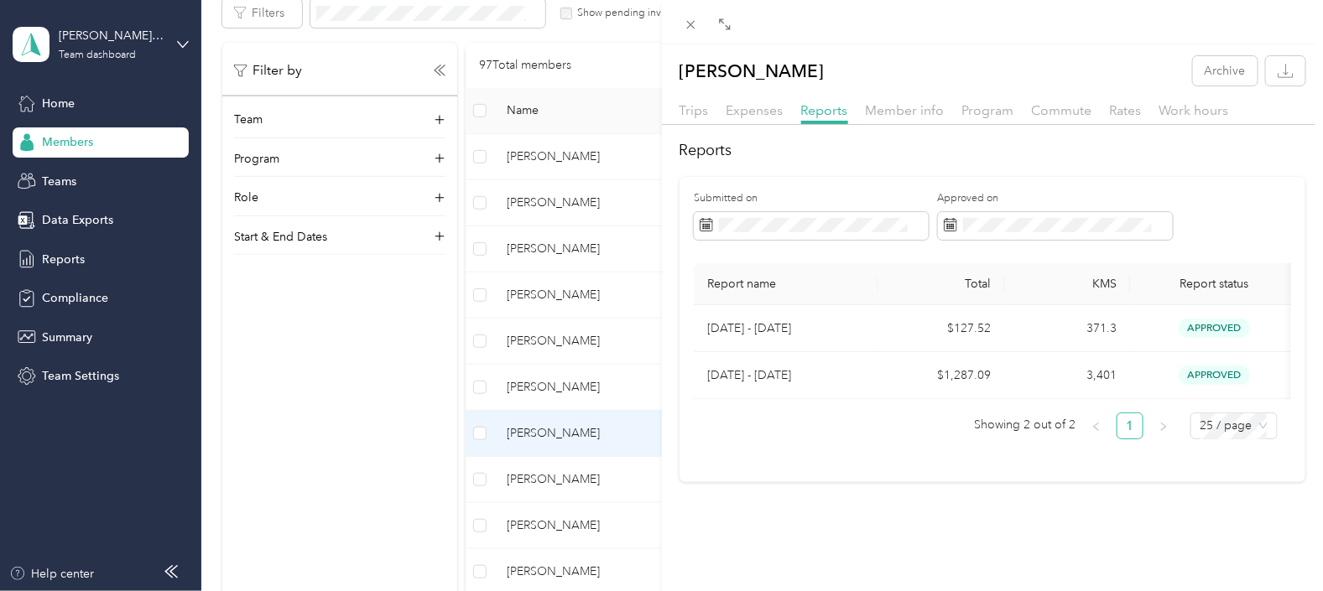
click at [549, 478] on div "[PERSON_NAME] Archive Trips Expenses Reports Member info Program Commute Rates …" at bounding box center [661, 295] width 1323 height 591
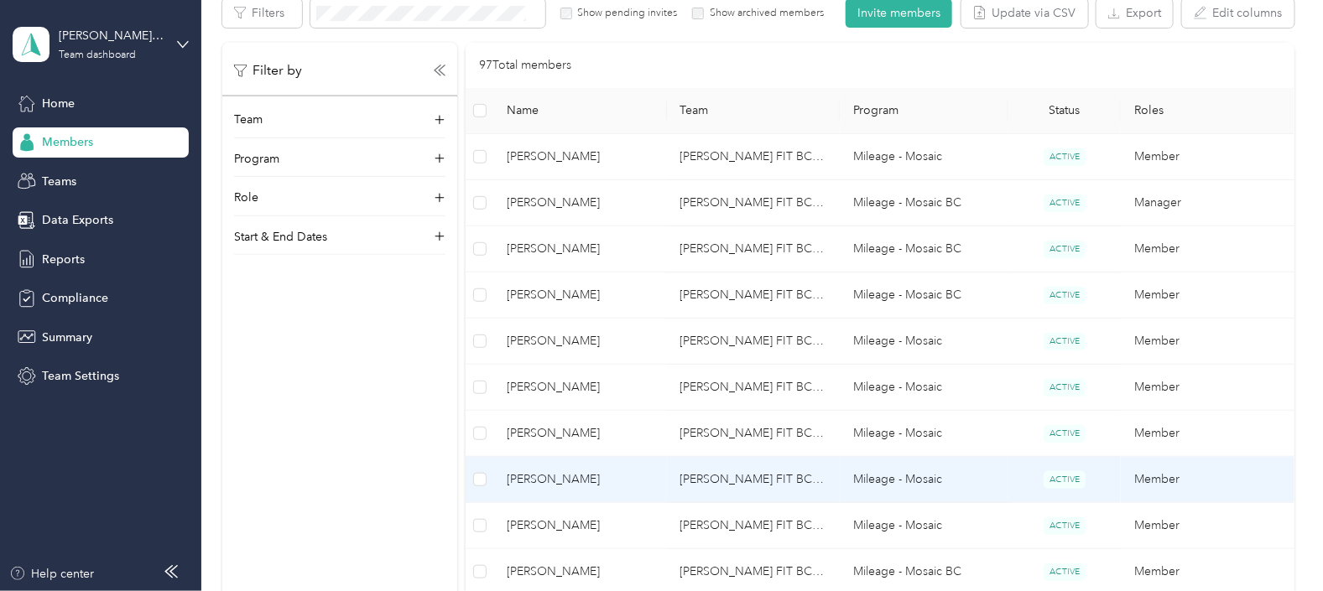
click at [549, 478] on span "[PERSON_NAME]" at bounding box center [580, 480] width 146 height 18
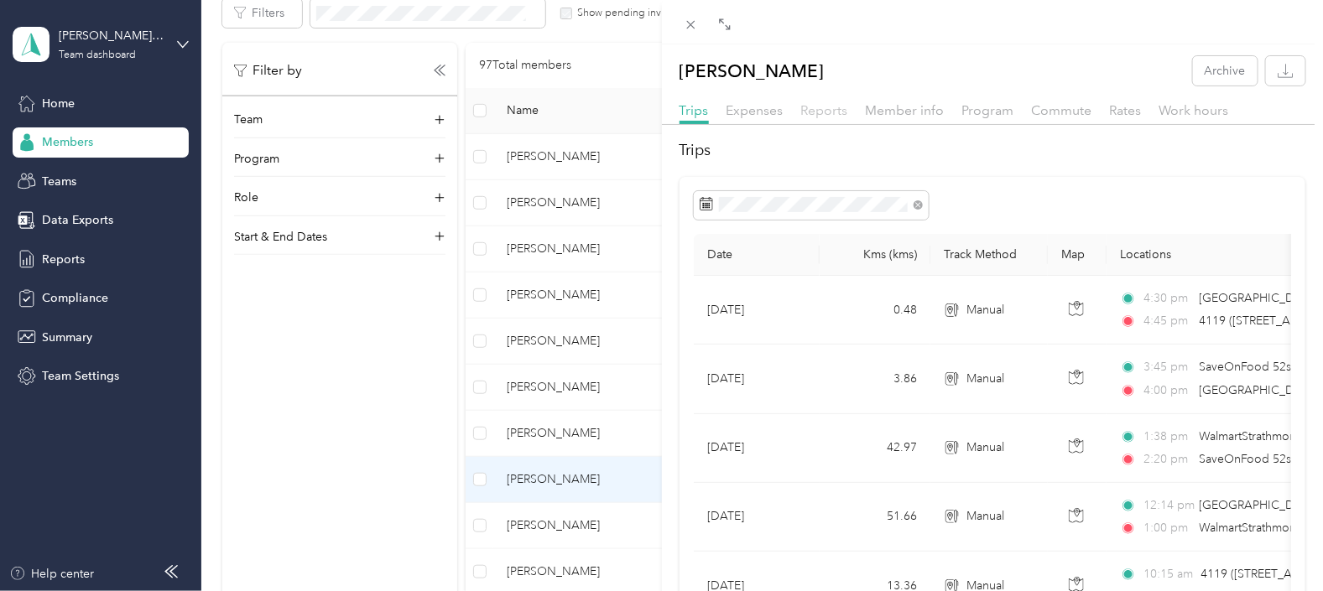
click at [823, 109] on span "Reports" at bounding box center [824, 110] width 47 height 16
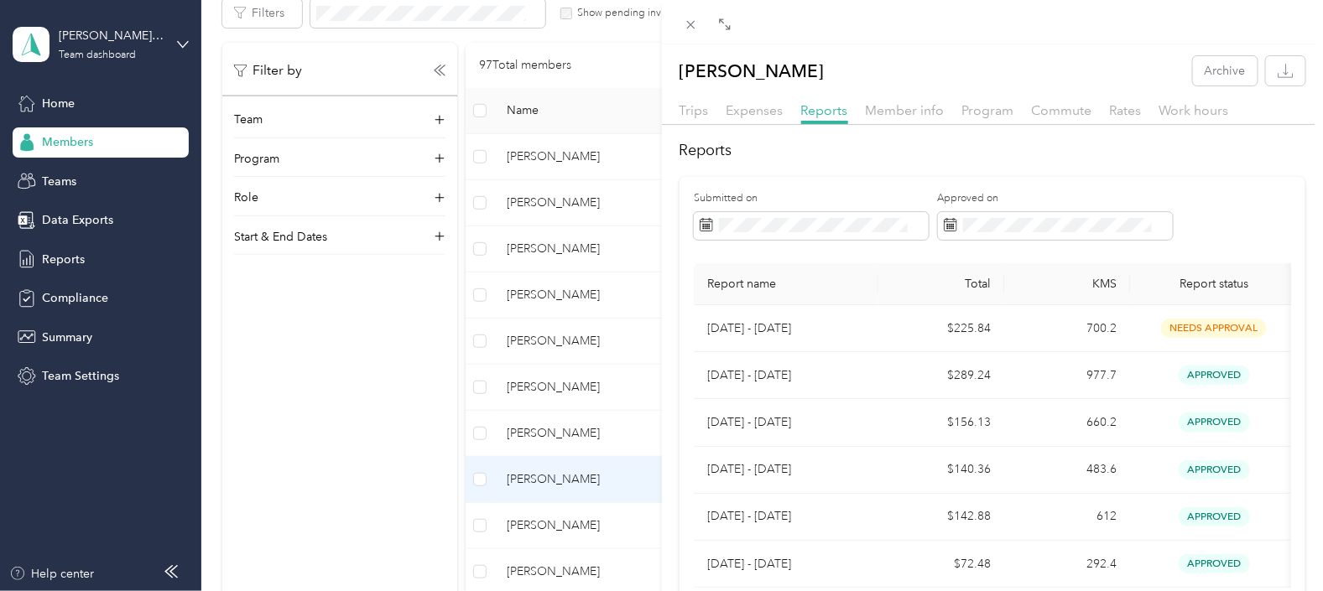
click at [557, 523] on div "[PERSON_NAME] Archive Trips Expenses Reports Member info Program Commute Rates …" at bounding box center [661, 295] width 1323 height 591
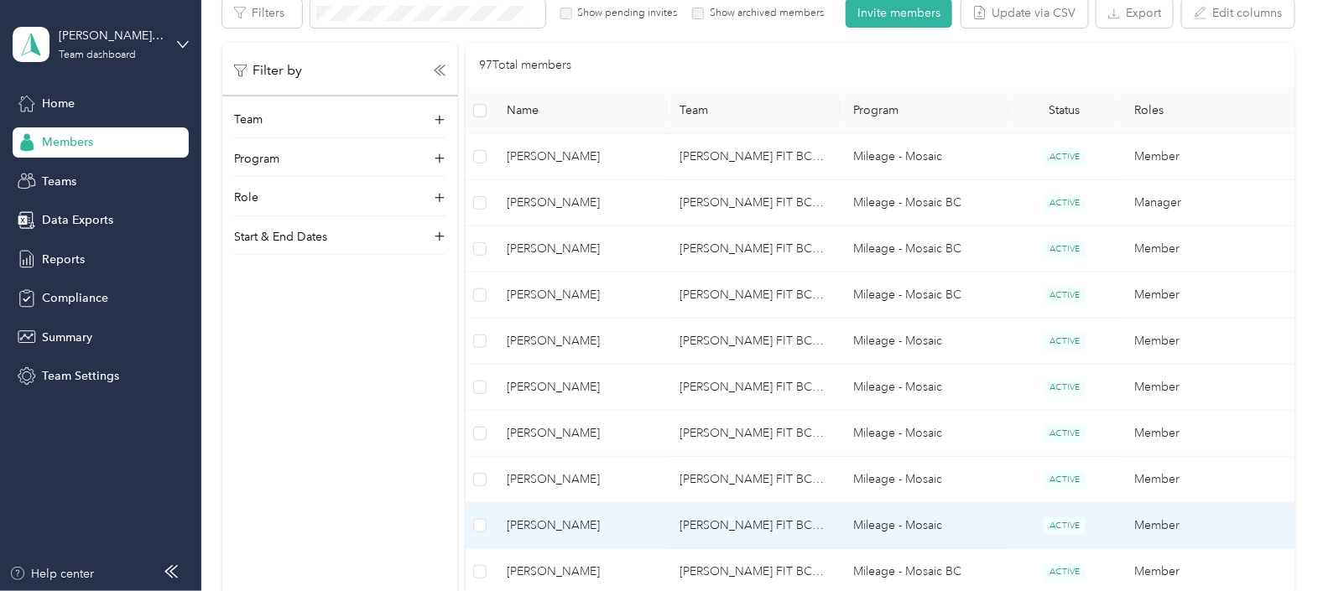
click at [557, 523] on span "[PERSON_NAME]" at bounding box center [580, 526] width 146 height 18
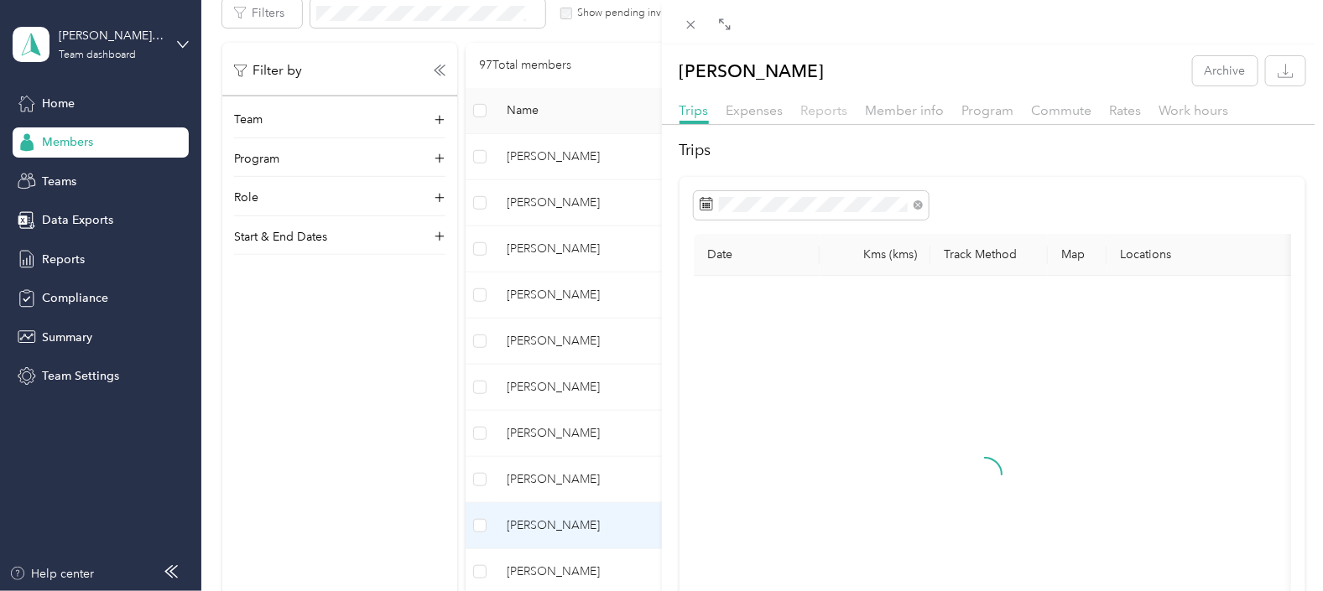
click at [827, 109] on span "Reports" at bounding box center [824, 110] width 47 height 16
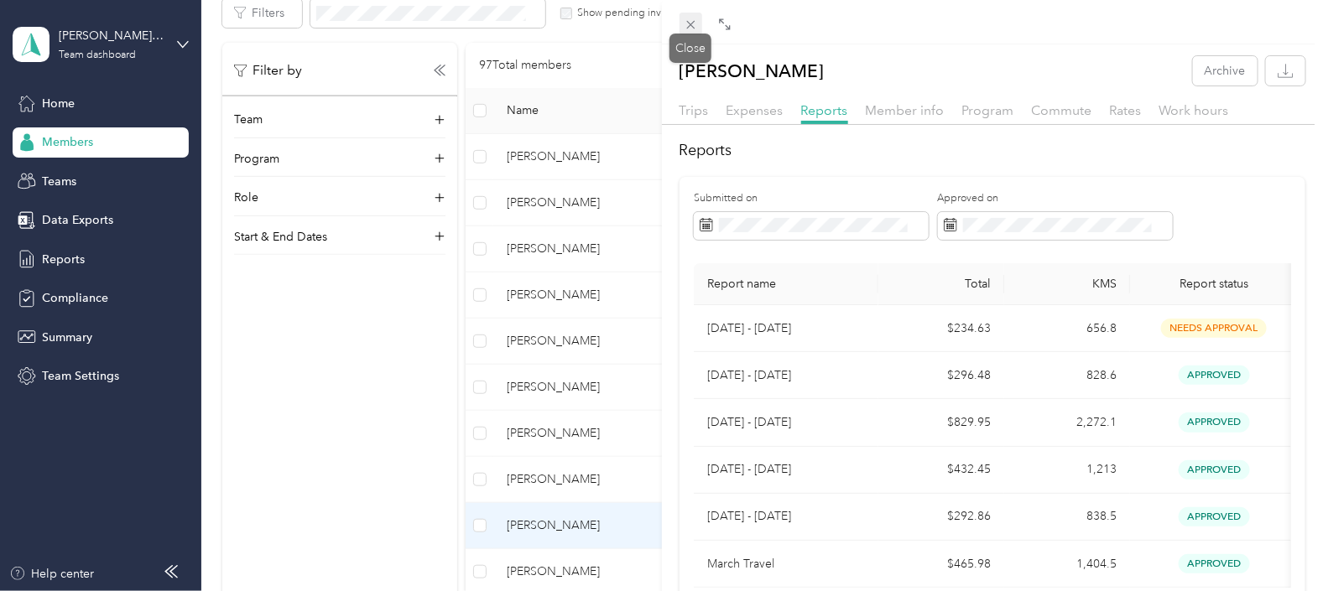
click at [696, 20] on icon at bounding box center [691, 25] width 14 height 14
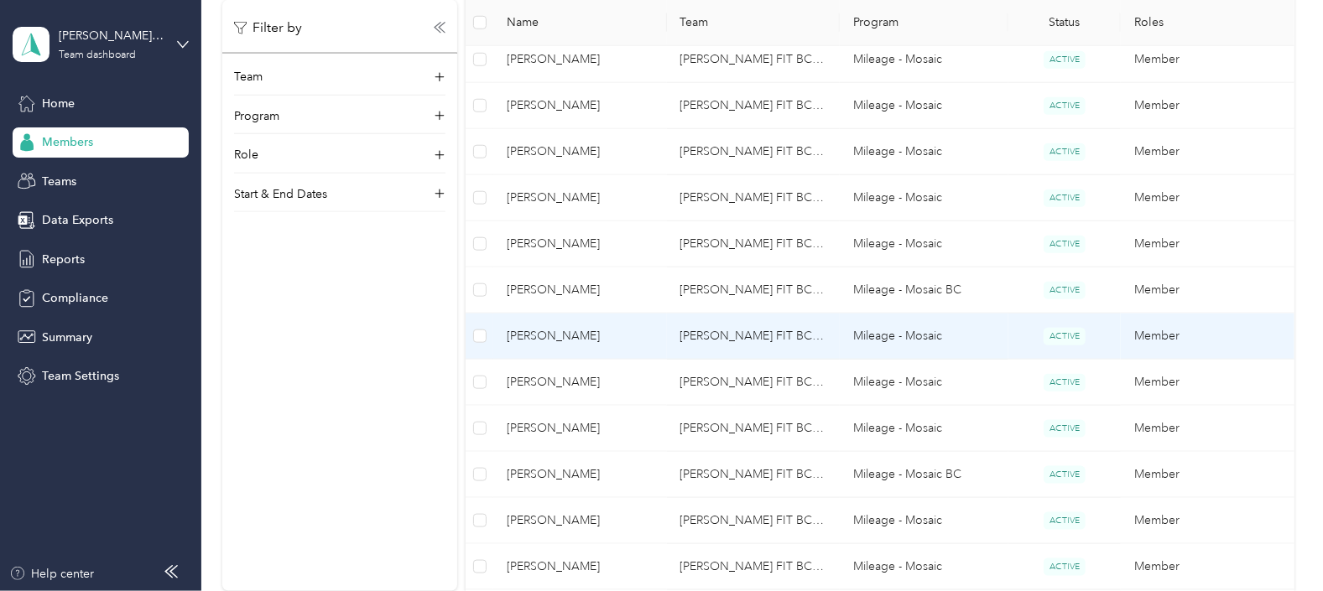
scroll to position [629, 0]
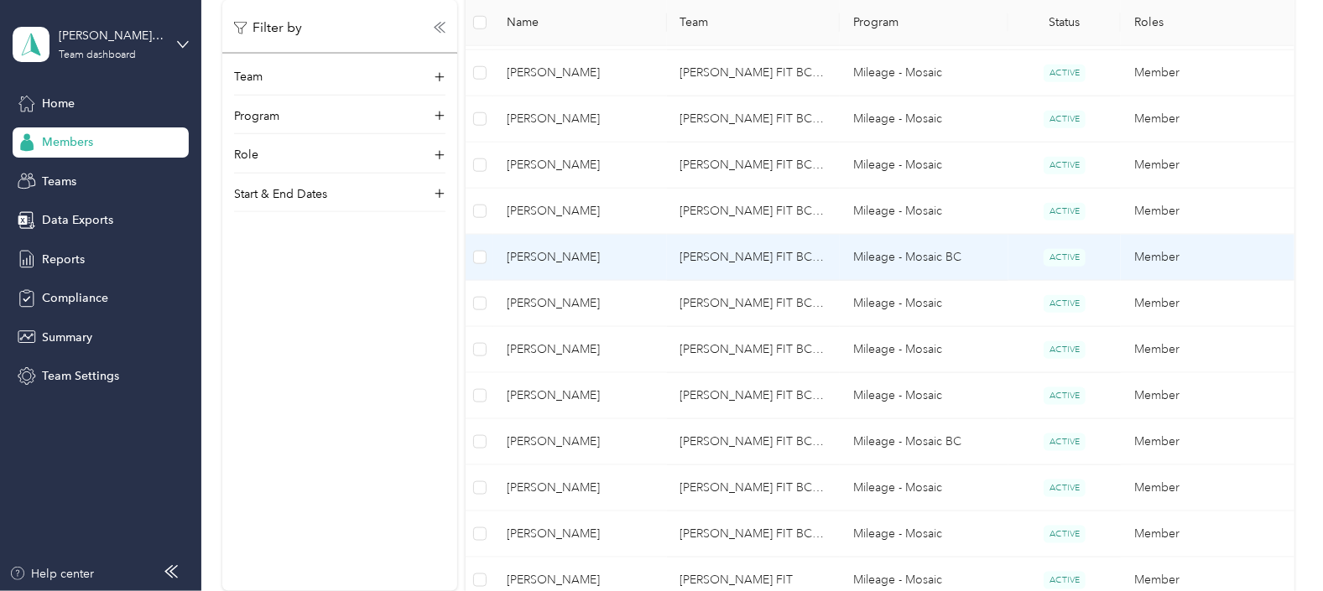
click at [533, 252] on span "[PERSON_NAME]" at bounding box center [580, 257] width 146 height 18
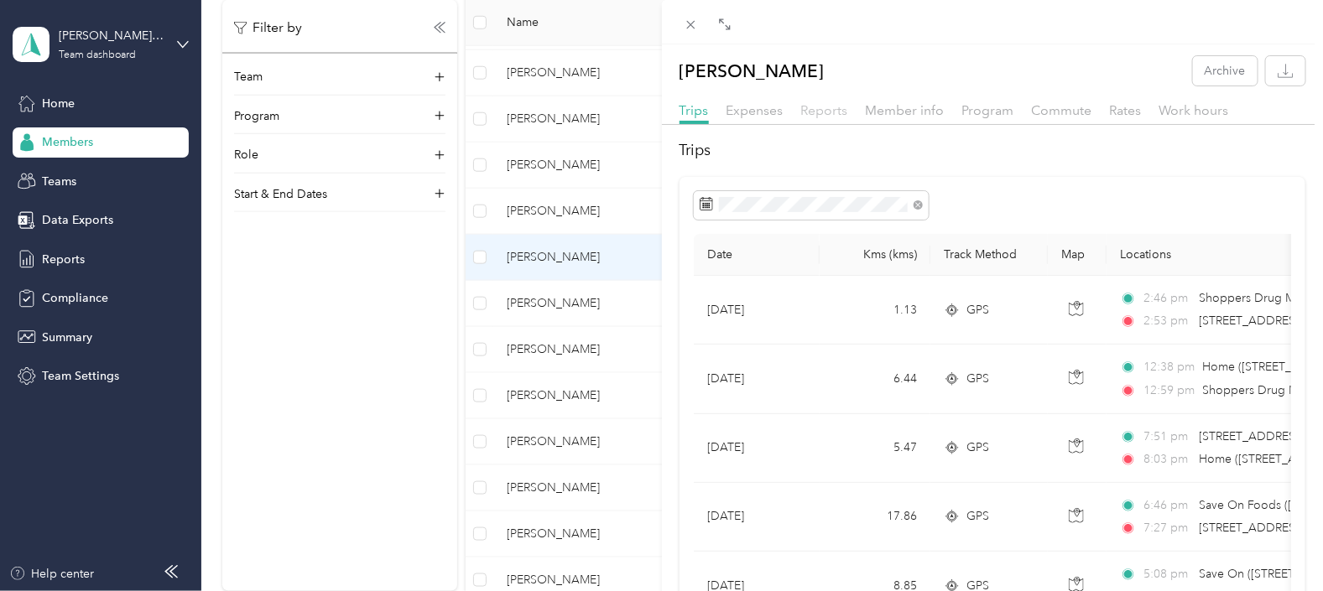
click at [829, 110] on span "Reports" at bounding box center [824, 110] width 47 height 16
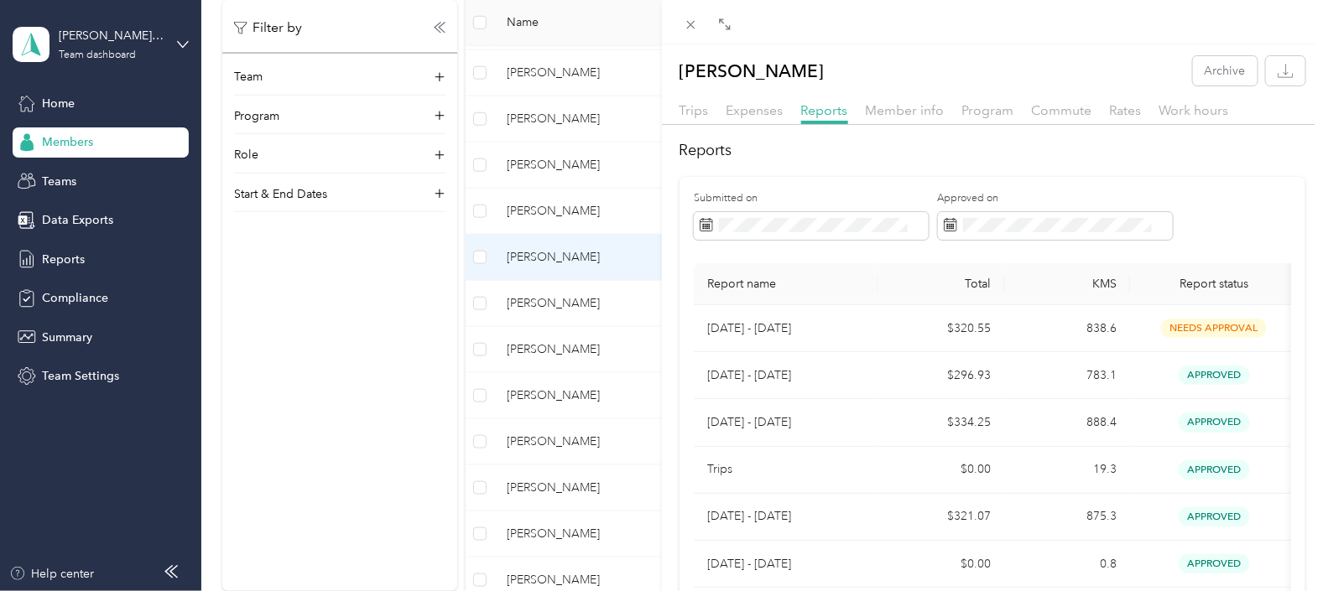
click at [540, 304] on div "[PERSON_NAME] Archive Trips Expenses Reports Member info Program Commute Rates …" at bounding box center [661, 295] width 1323 height 591
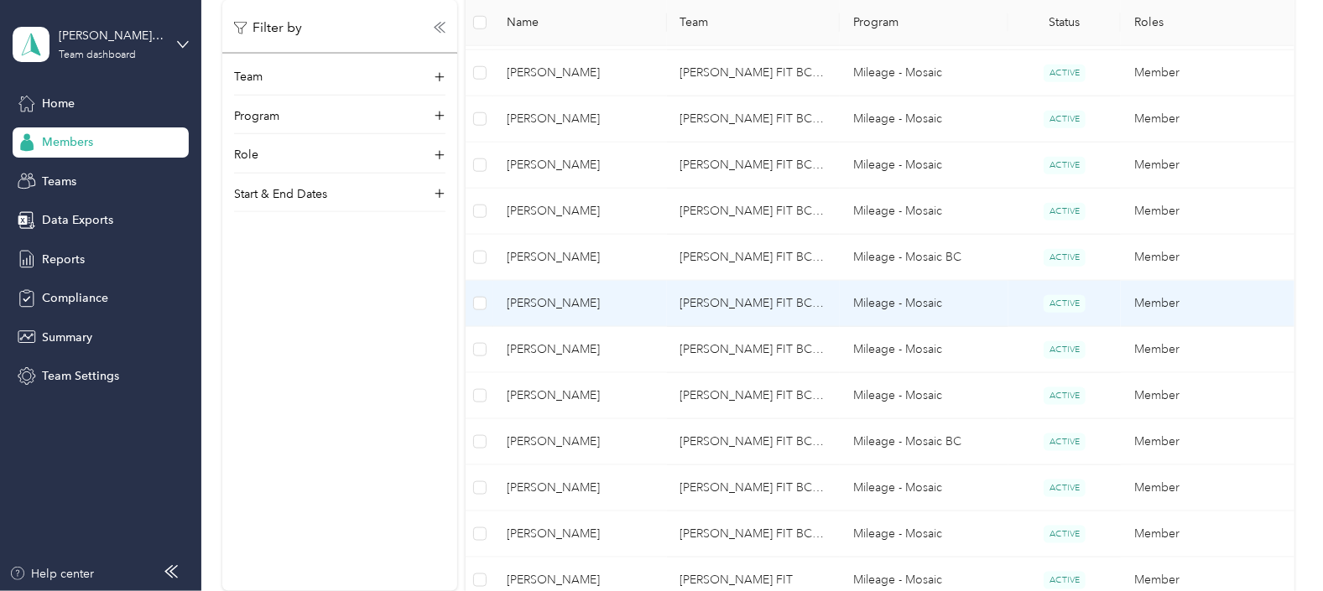
click at [563, 298] on span "[PERSON_NAME]" at bounding box center [580, 303] width 146 height 18
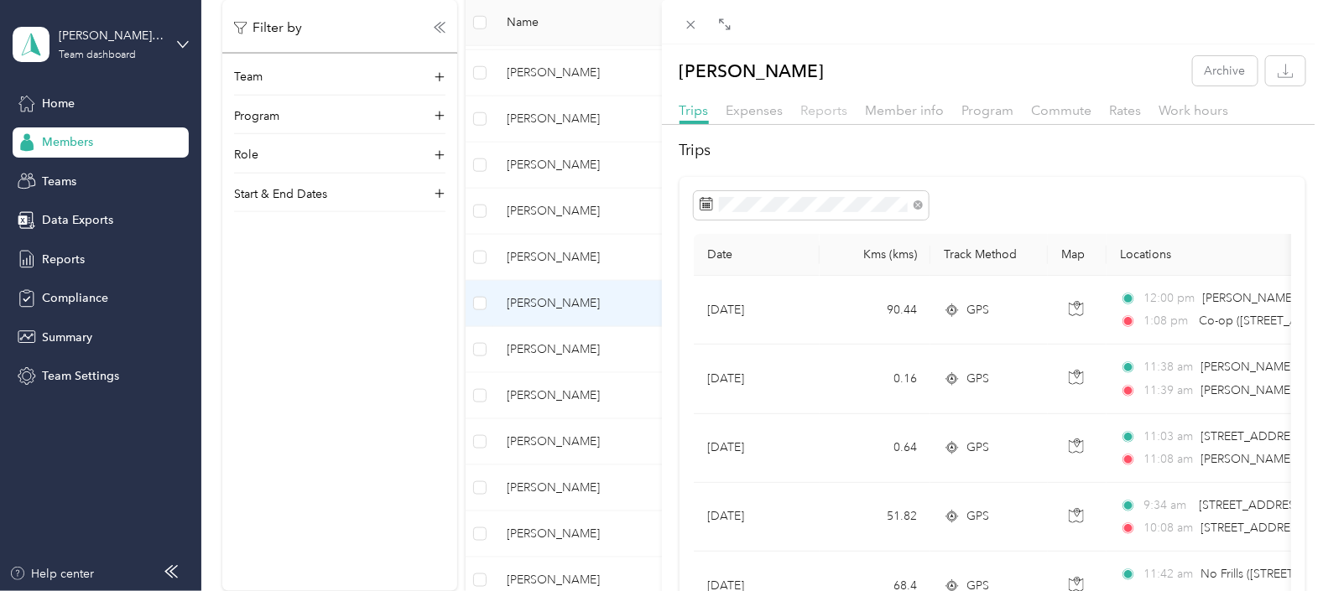
click at [826, 108] on span "Reports" at bounding box center [824, 110] width 47 height 16
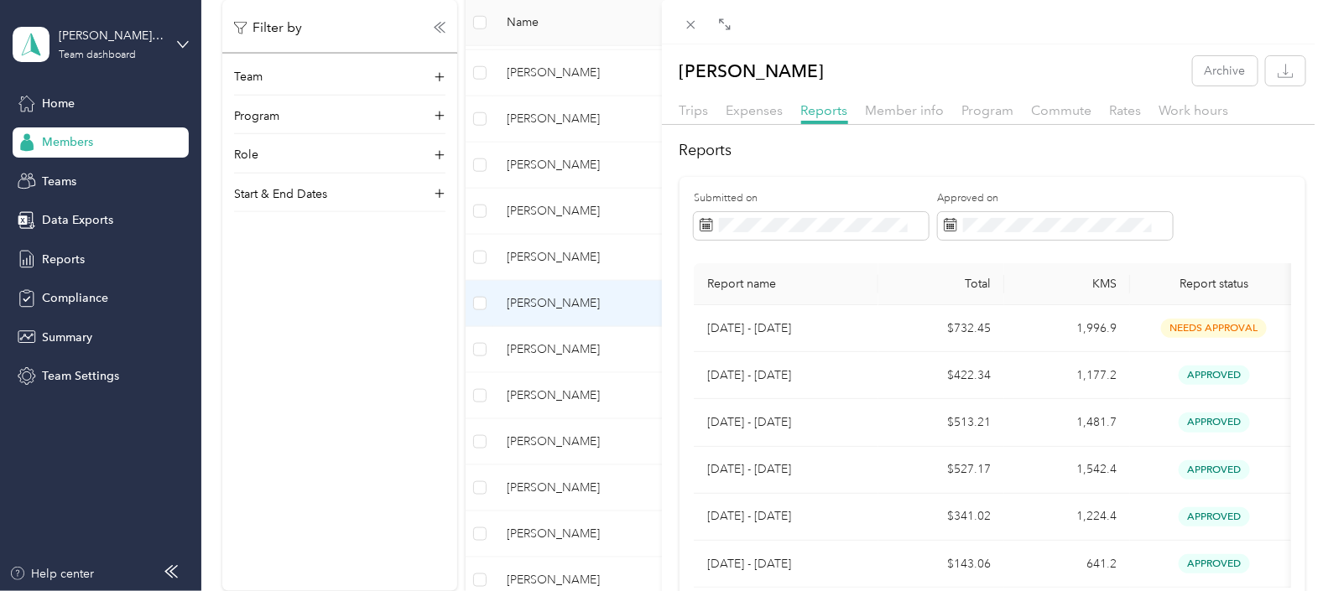
click at [539, 346] on div "[PERSON_NAME] Archive Trips Expenses Reports Member info Program Commute Rates …" at bounding box center [661, 295] width 1323 height 591
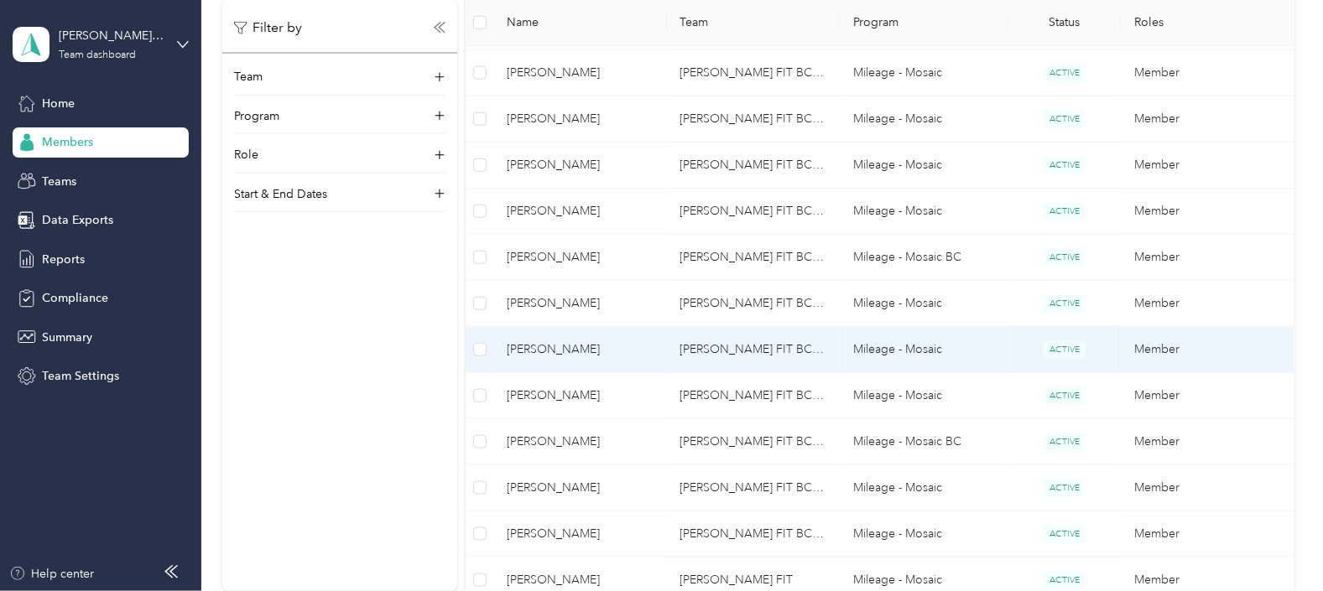
click at [539, 346] on span "[PERSON_NAME]" at bounding box center [580, 350] width 146 height 18
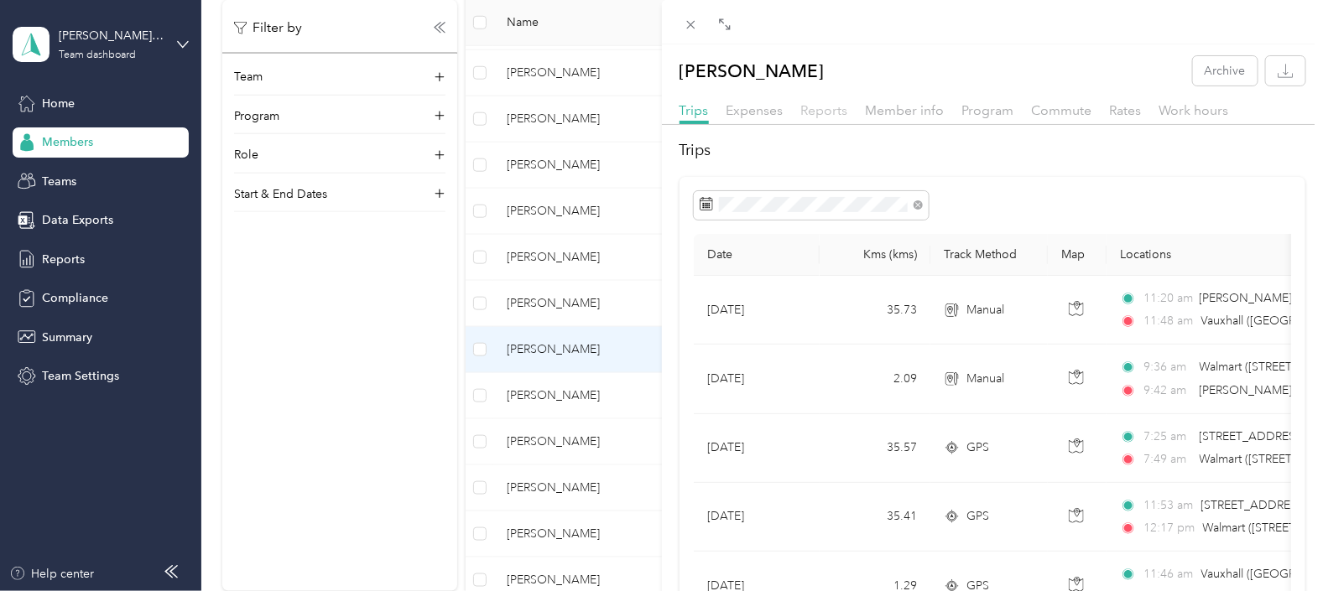
click at [820, 109] on span "Reports" at bounding box center [824, 110] width 47 height 16
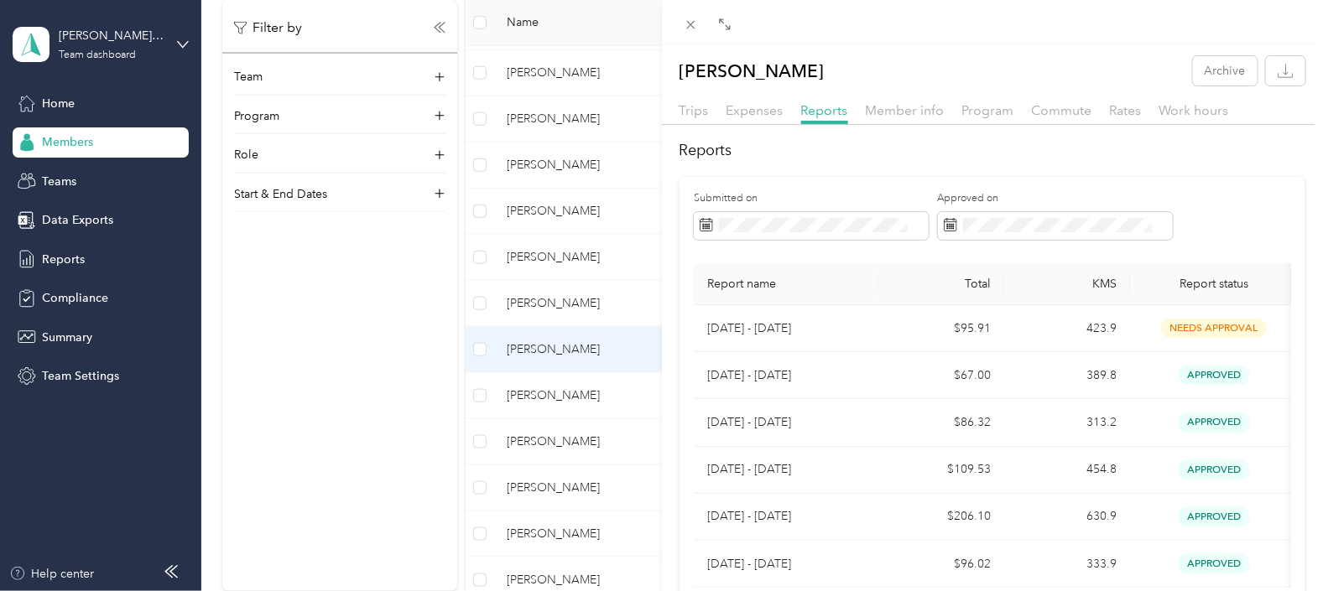
click at [555, 394] on div "[PERSON_NAME] Archive Trips Expenses Reports Member info Program Commute Rates …" at bounding box center [661, 295] width 1323 height 591
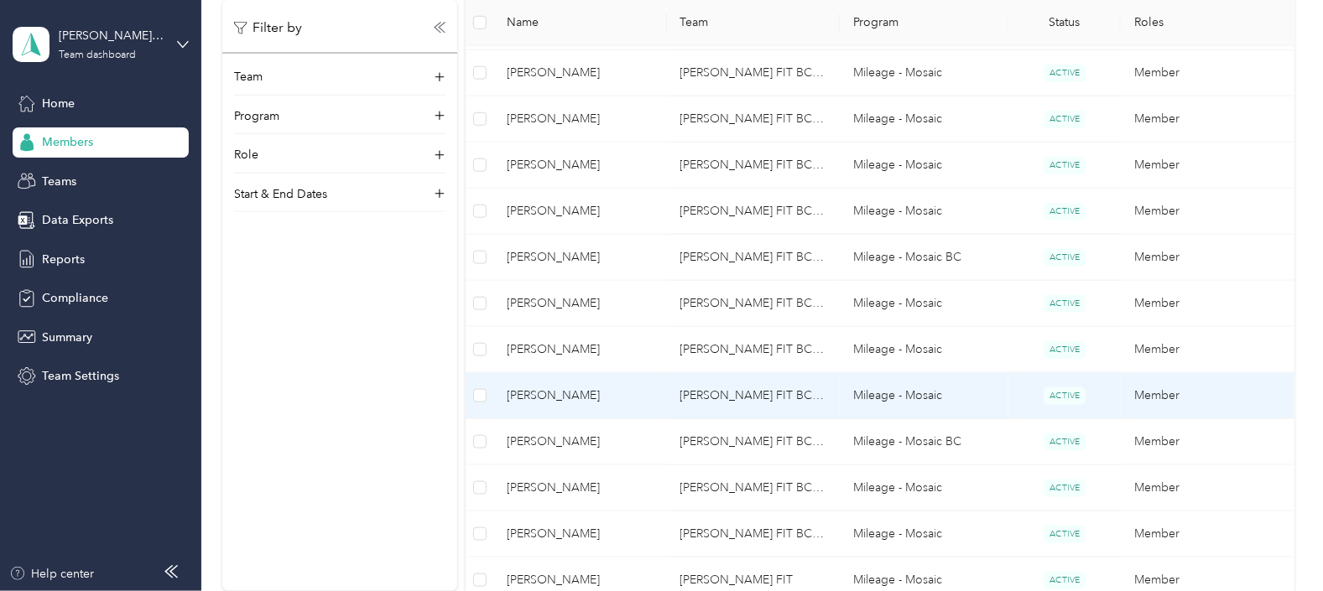
click at [565, 397] on span "[PERSON_NAME]" at bounding box center [580, 396] width 146 height 18
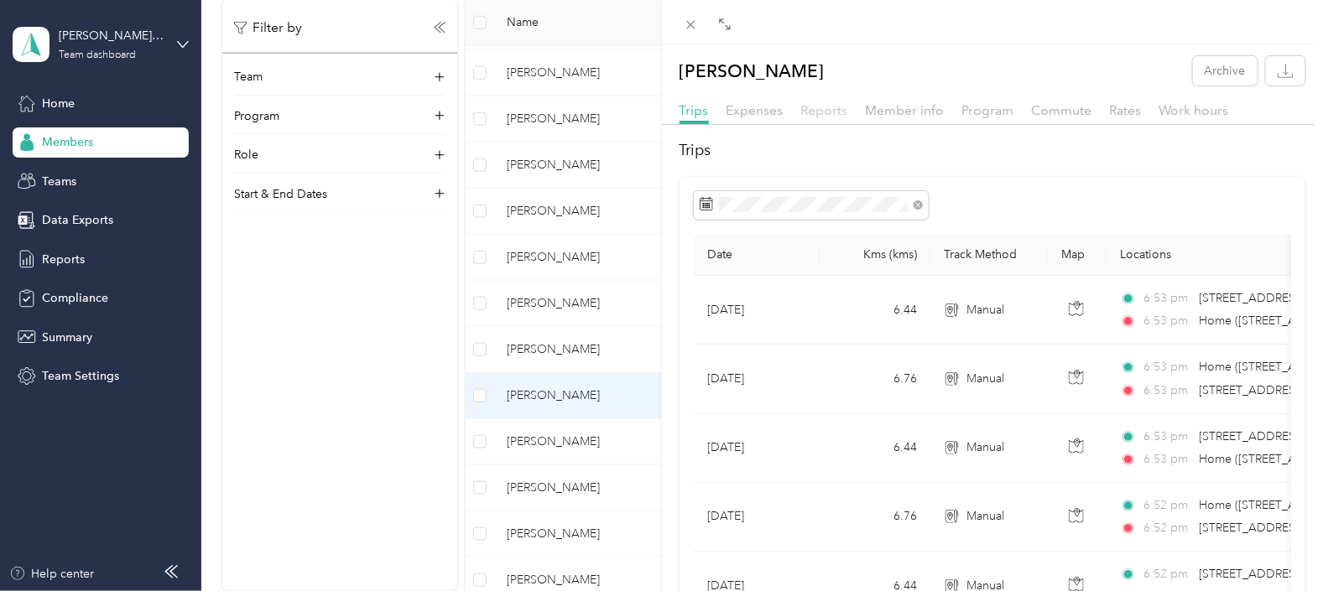
click at [825, 108] on span "Reports" at bounding box center [824, 110] width 47 height 16
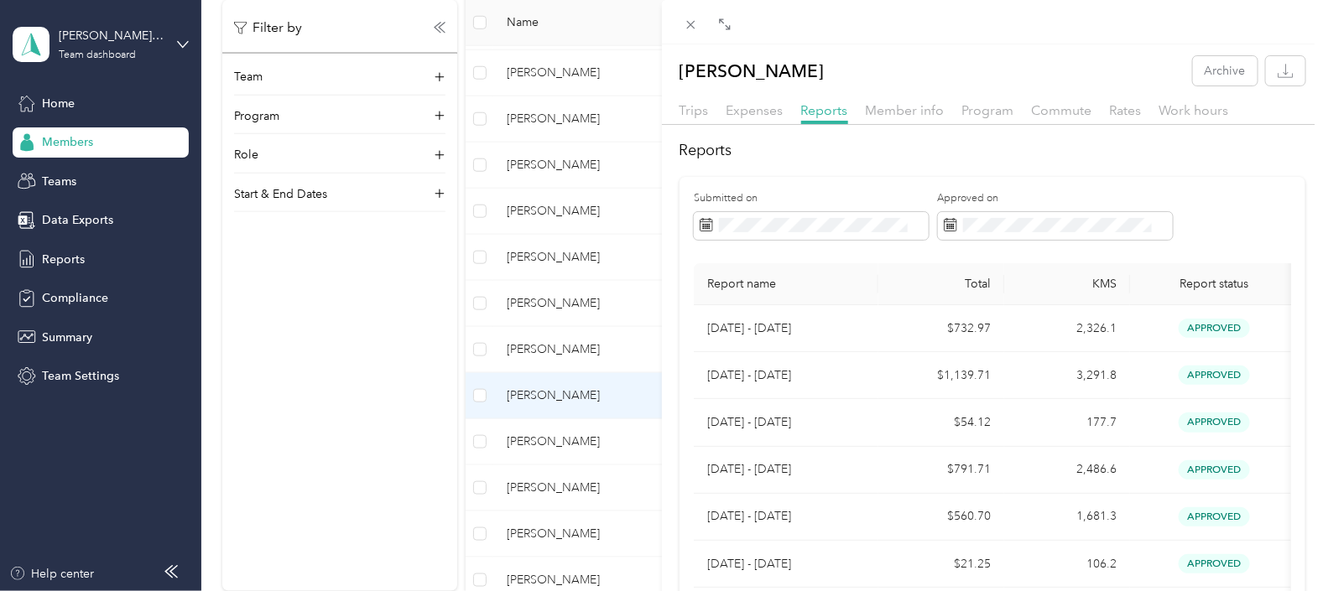
click at [550, 436] on div "[PERSON_NAME] Archive Trips Expenses Reports Member info Program Commute Rates …" at bounding box center [661, 295] width 1323 height 591
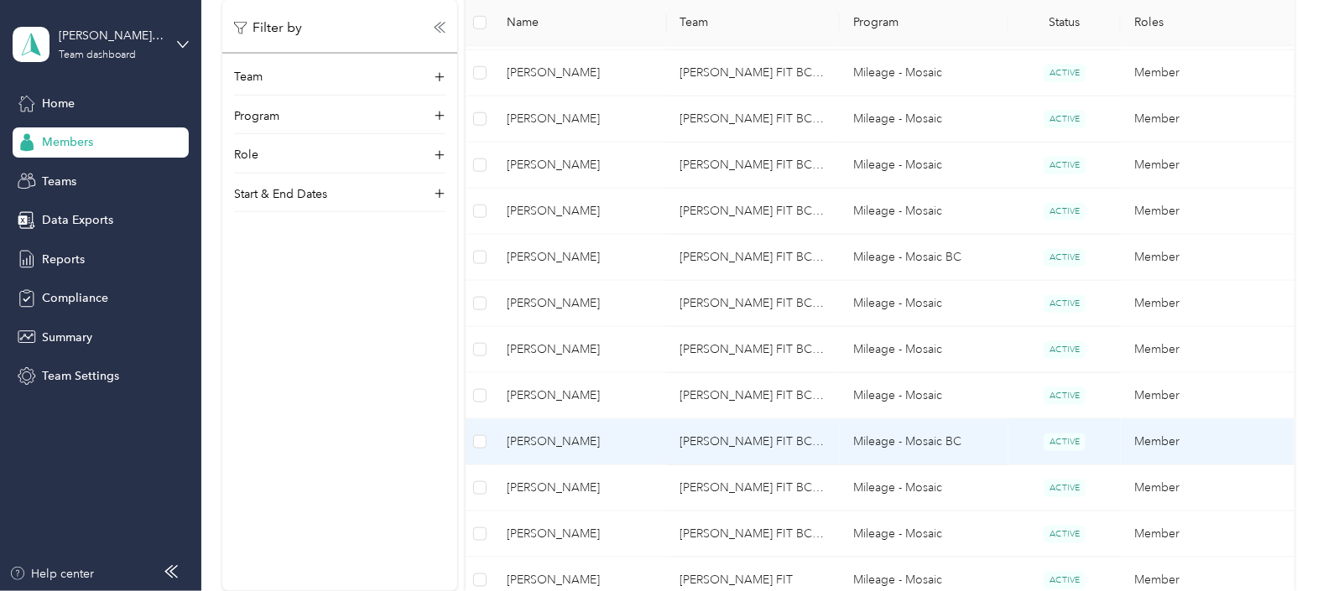
click at [550, 436] on span "[PERSON_NAME]" at bounding box center [580, 442] width 146 height 18
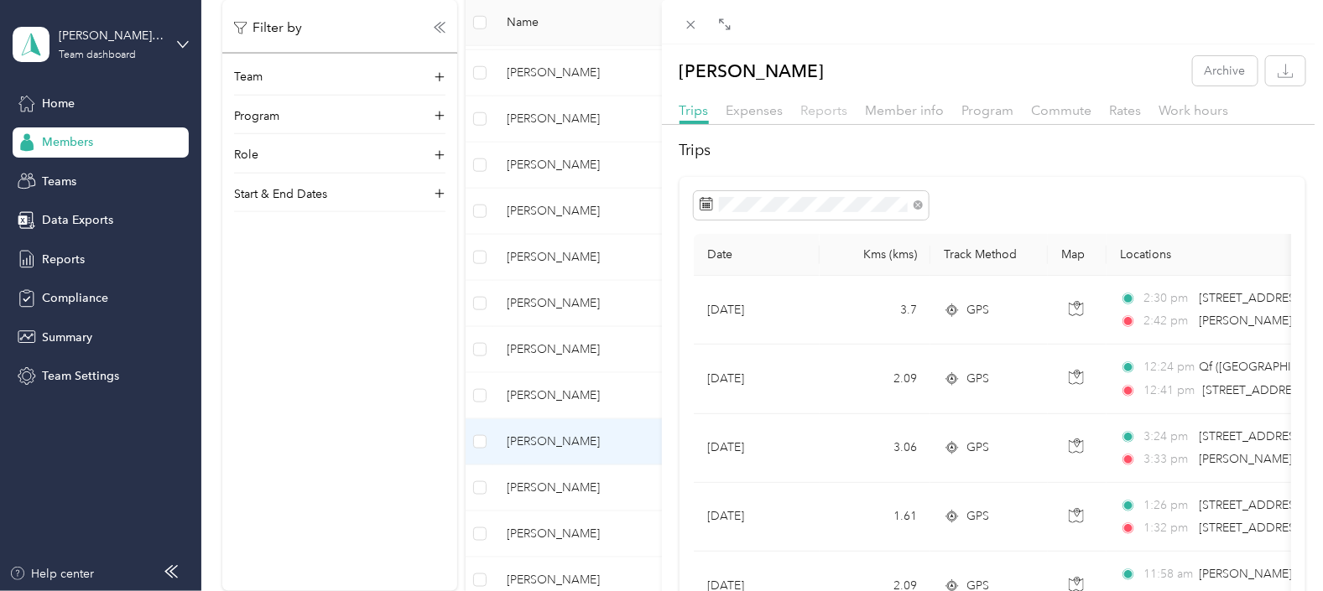
click at [823, 107] on span "Reports" at bounding box center [824, 110] width 47 height 16
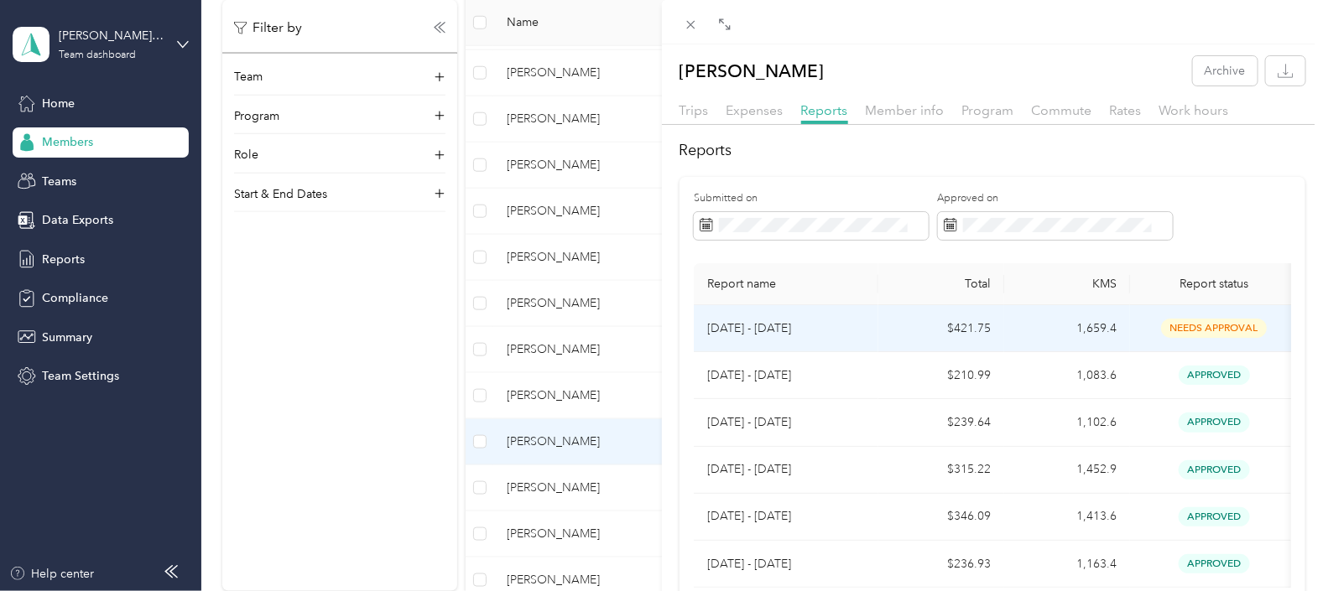
click at [739, 325] on p "[DATE] - [DATE]" at bounding box center [786, 329] width 158 height 18
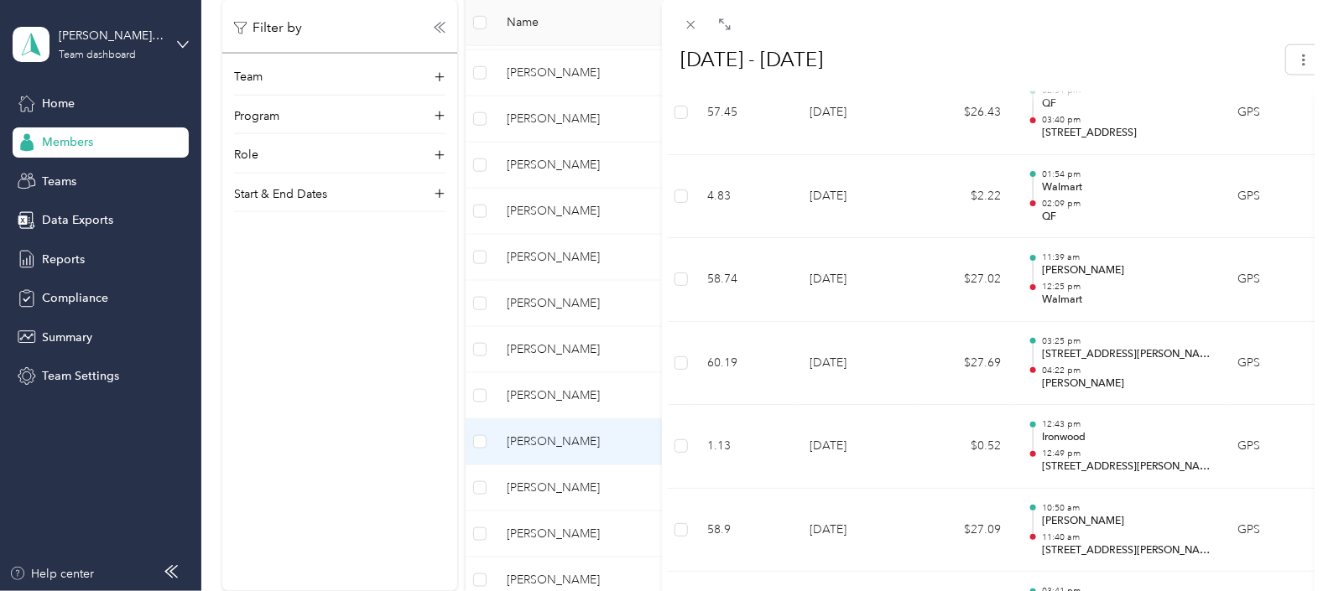
scroll to position [3880, 0]
click at [565, 486] on div "BACK [PERSON_NAME] Reports [DATE] - [DATE] [DATE] - [DATE] Needs Approval Needs…" at bounding box center [661, 295] width 1323 height 591
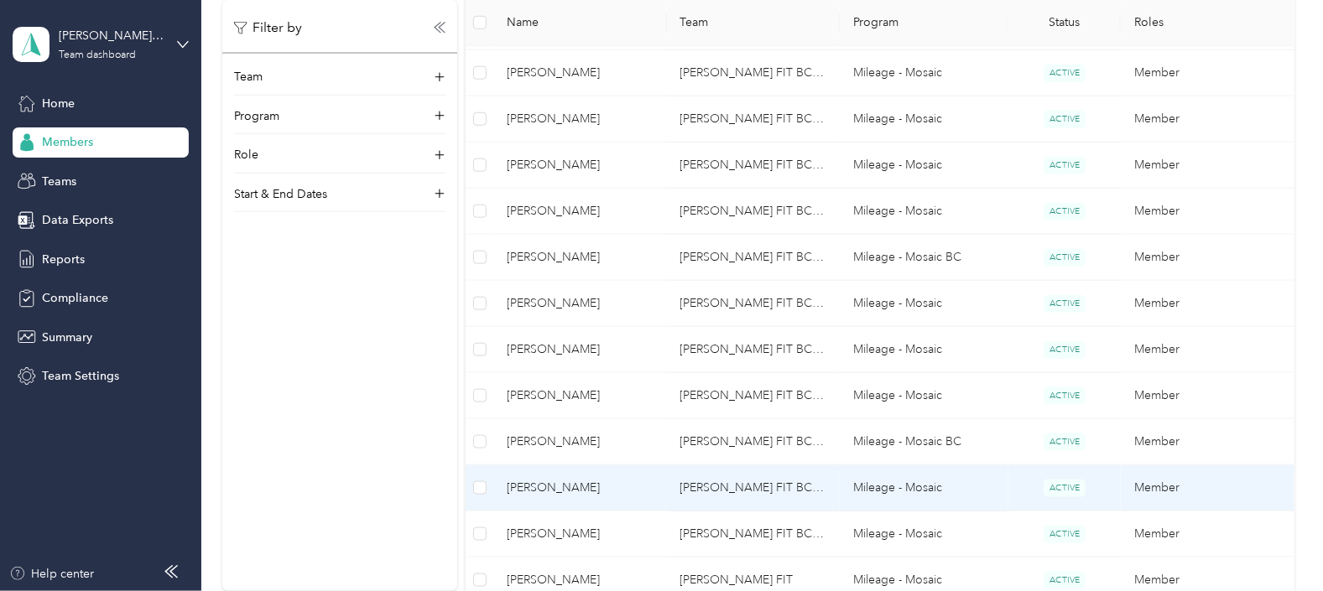
click at [565, 486] on span "[PERSON_NAME]" at bounding box center [580, 488] width 146 height 18
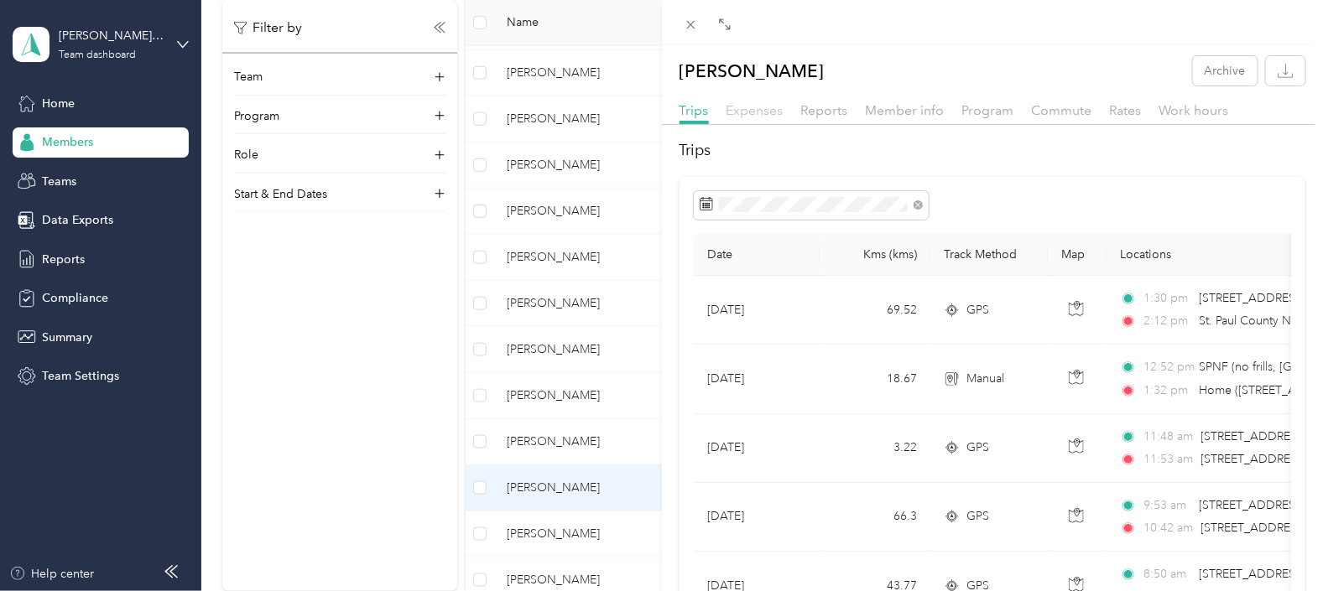
click at [758, 112] on span "Expenses" at bounding box center [754, 110] width 57 height 16
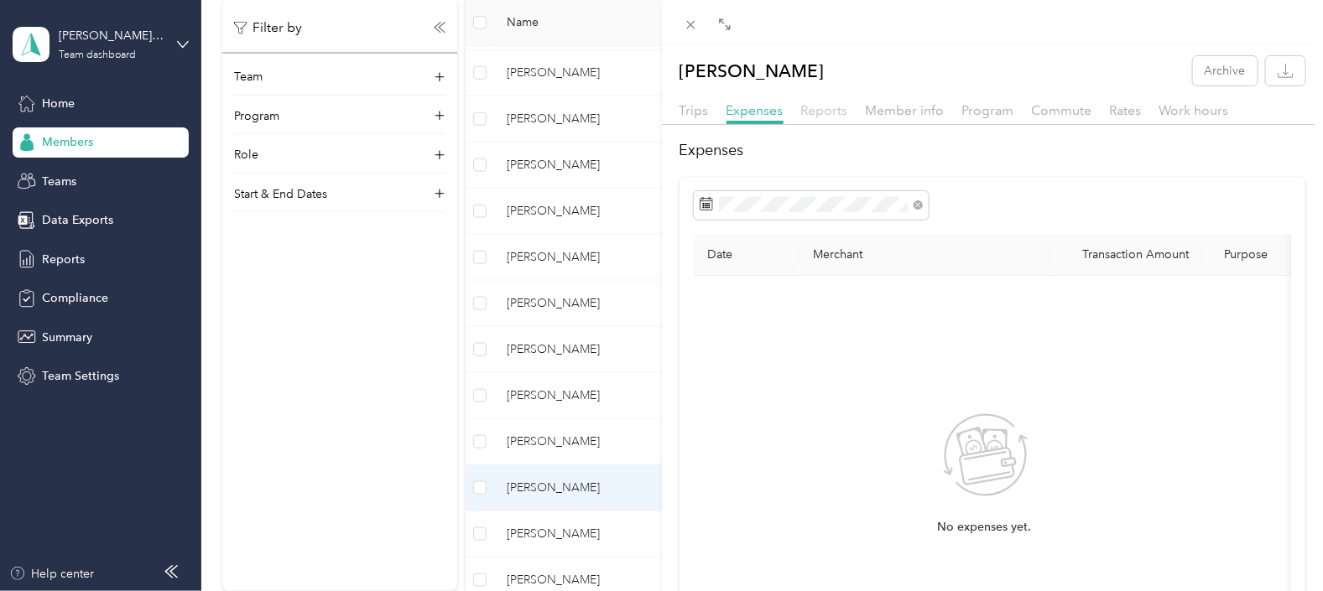
click at [820, 113] on span "Reports" at bounding box center [824, 110] width 47 height 16
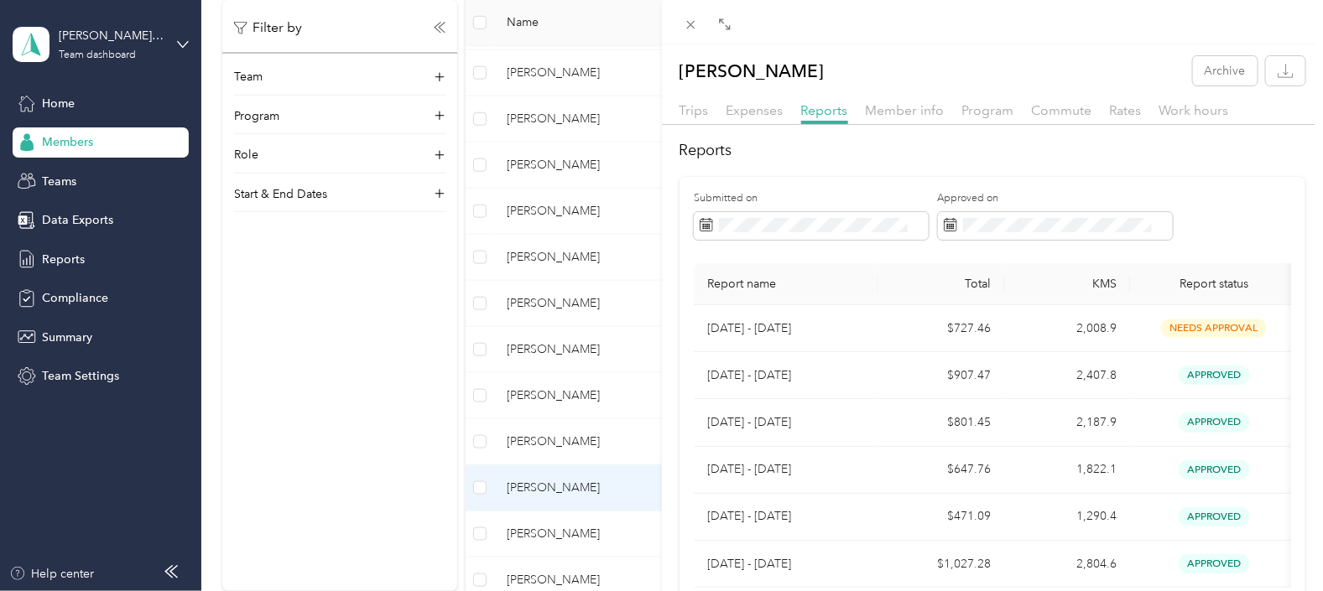
click at [553, 530] on div "[PERSON_NAME] Archive Trips Expenses Reports Member info Program Commute Rates …" at bounding box center [661, 295] width 1323 height 591
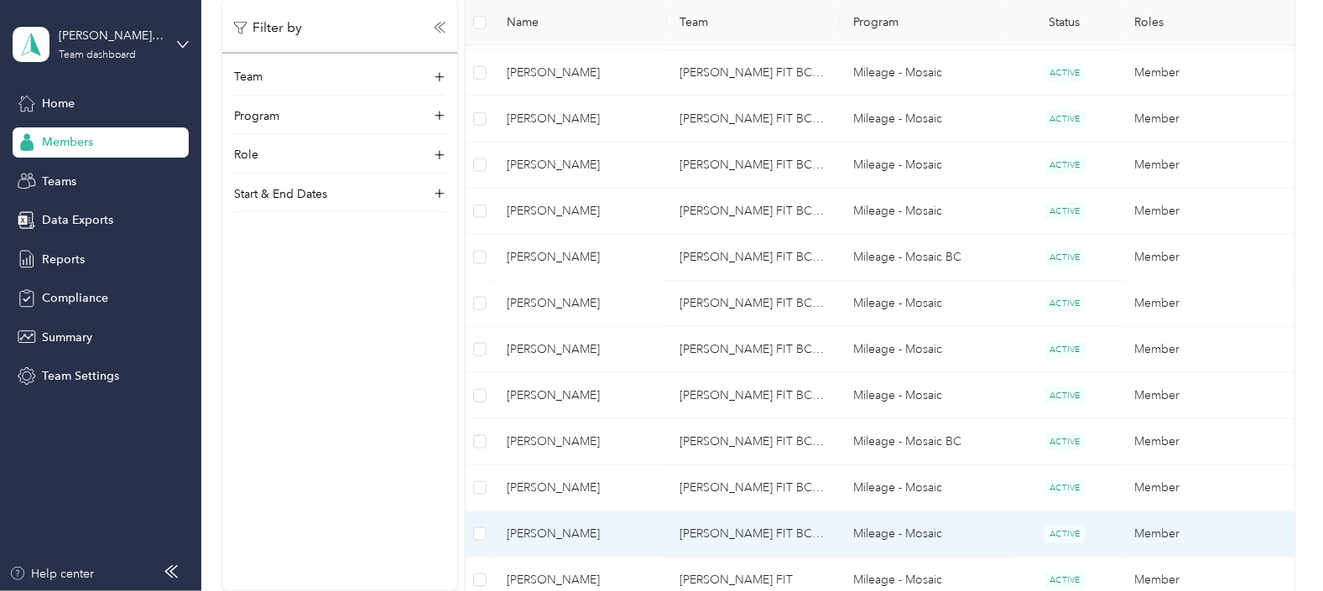
click at [553, 530] on span "[PERSON_NAME]" at bounding box center [580, 534] width 146 height 18
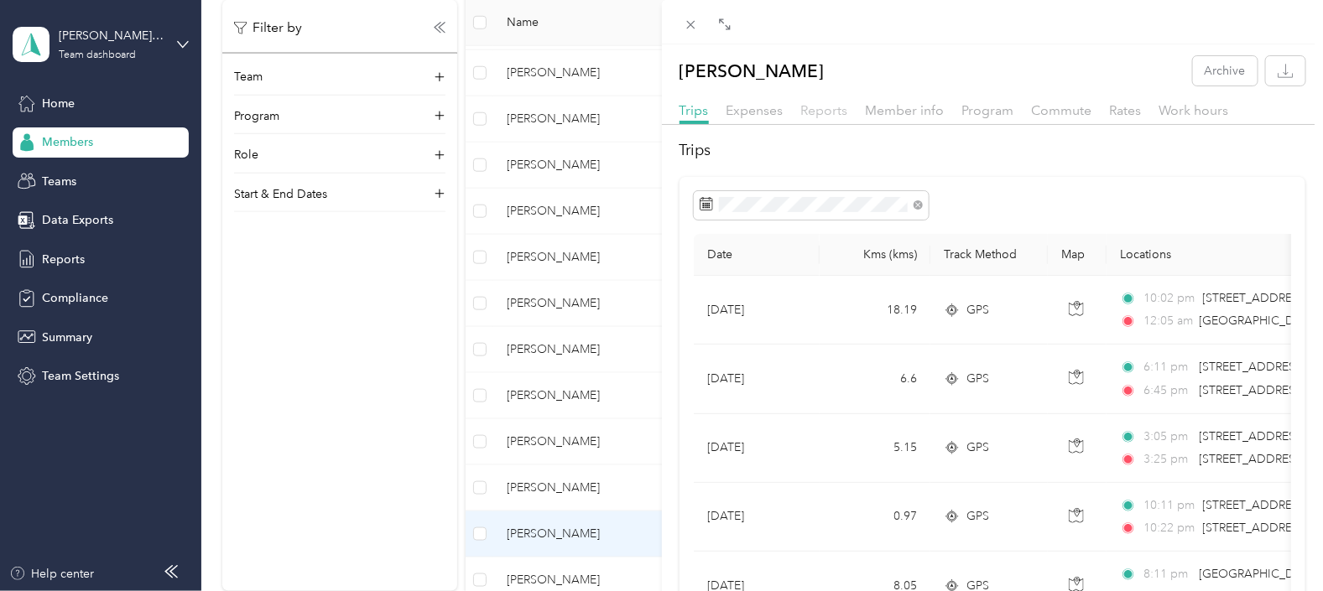
click at [817, 112] on span "Reports" at bounding box center [824, 110] width 47 height 16
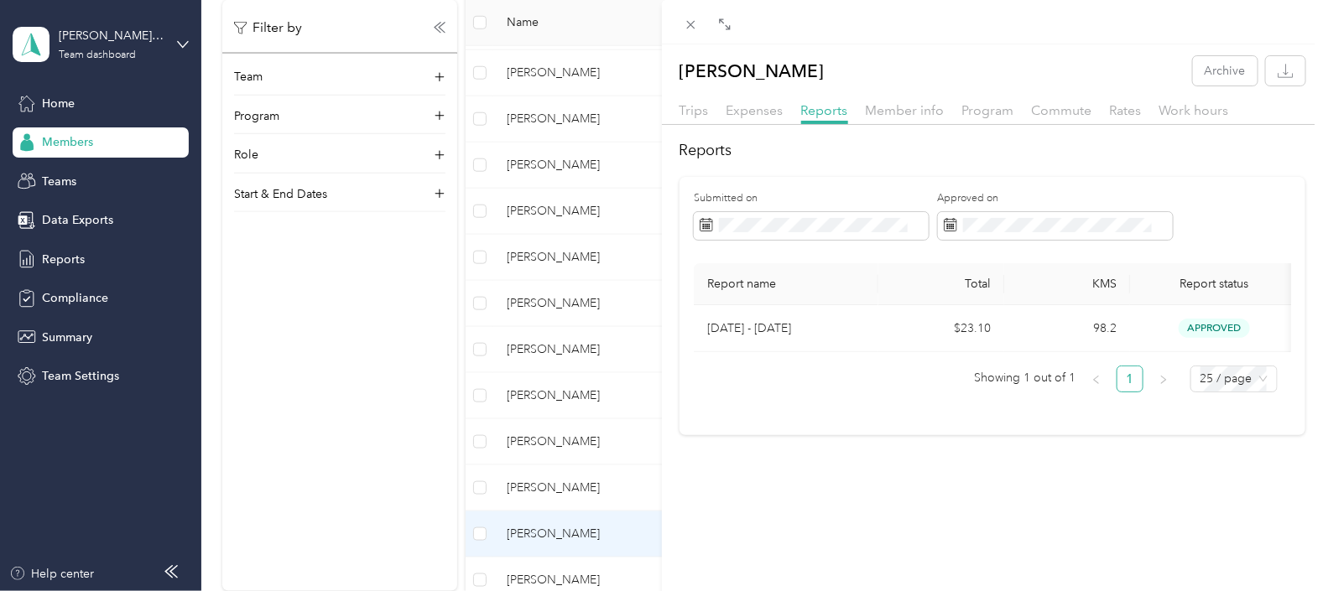
click at [689, 26] on icon at bounding box center [690, 25] width 8 height 8
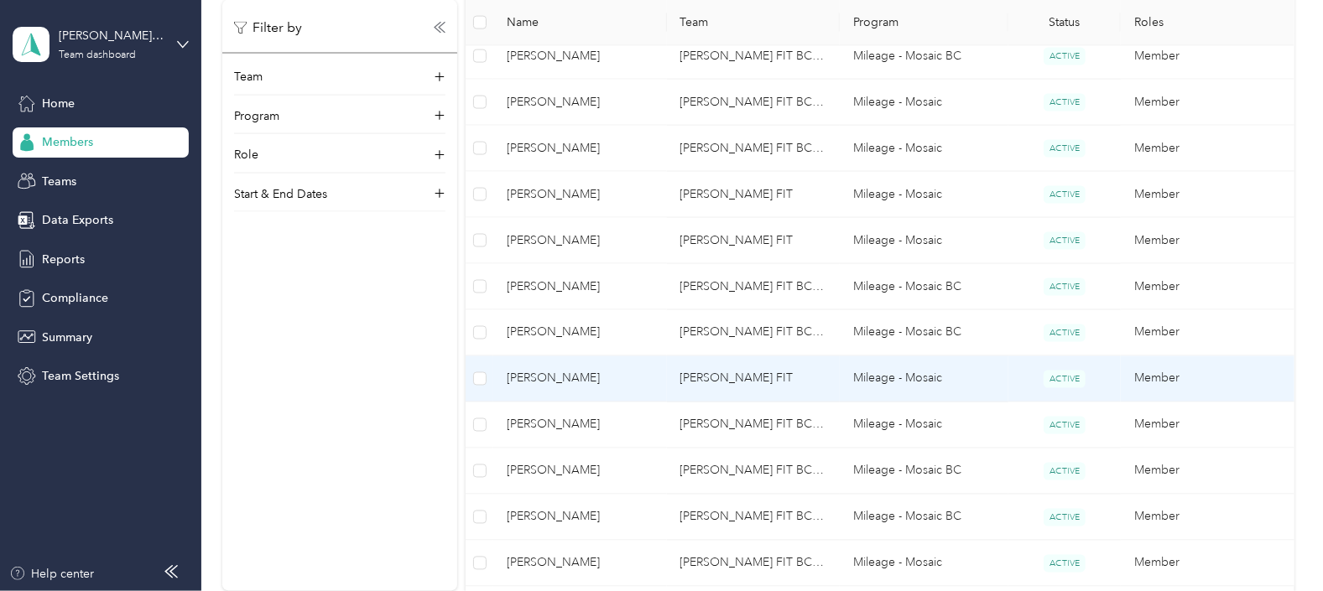
scroll to position [1049, 0]
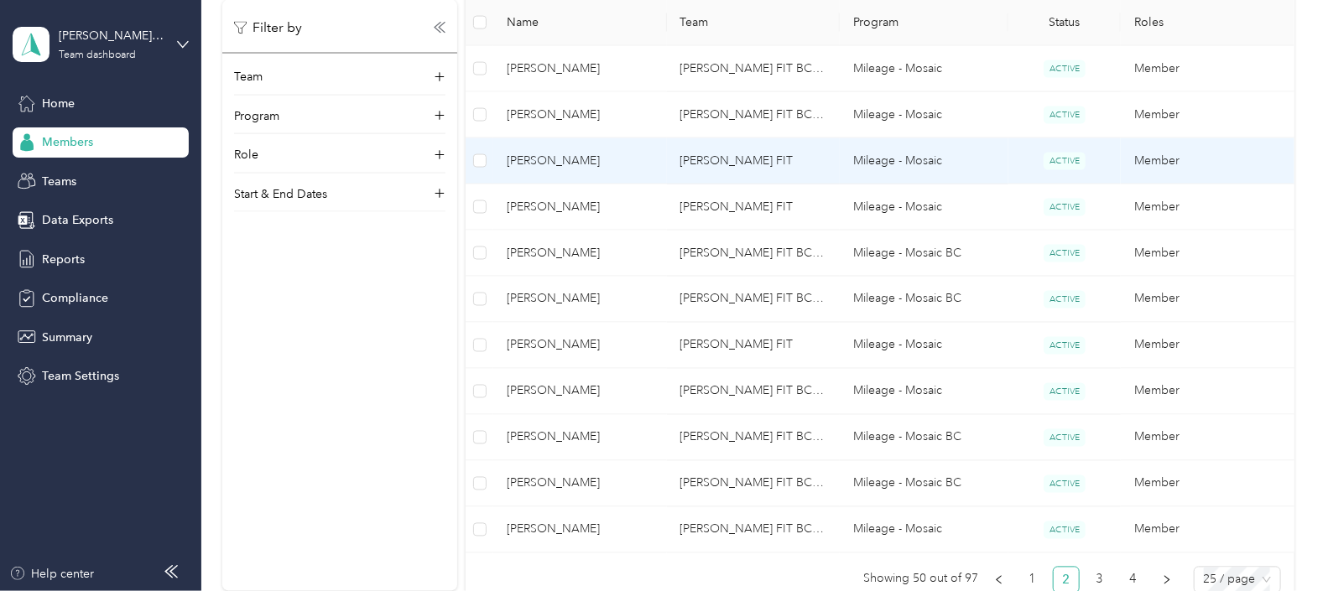
click at [525, 155] on span "[PERSON_NAME]" at bounding box center [580, 161] width 146 height 18
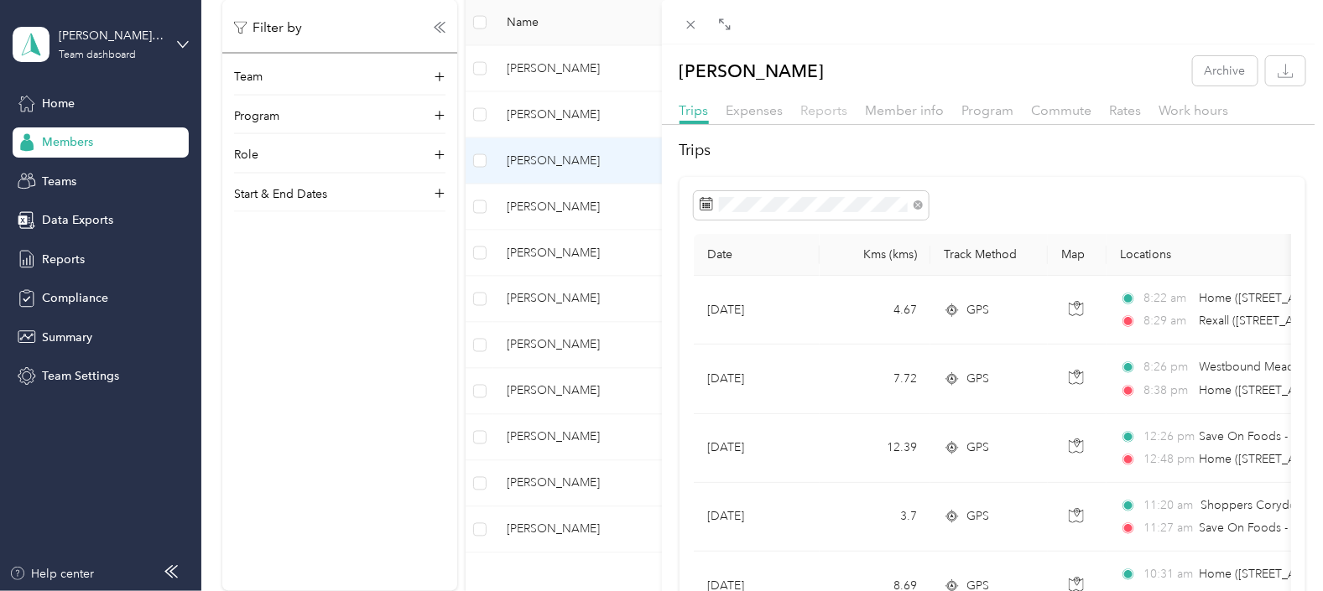
click at [830, 112] on span "Reports" at bounding box center [824, 110] width 47 height 16
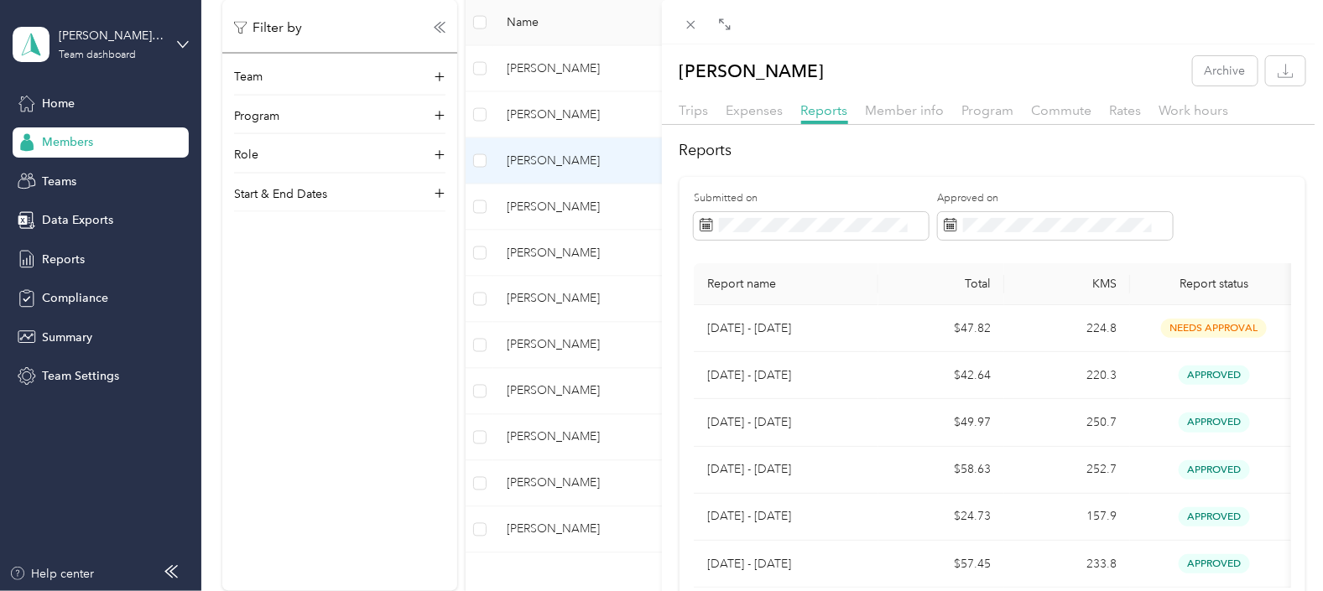
click at [535, 202] on div "[PERSON_NAME] Archive Trips Expenses Reports Member info Program Commute Rates …" at bounding box center [661, 295] width 1323 height 591
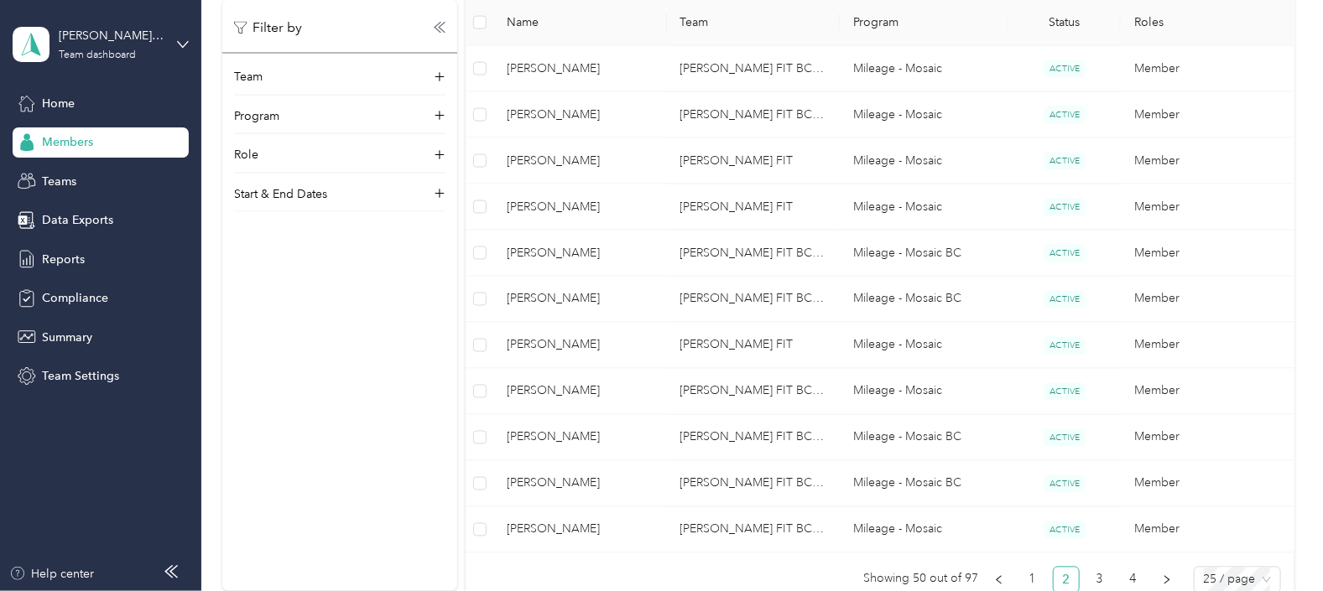
click at [545, 202] on span "[PERSON_NAME]" at bounding box center [580, 207] width 146 height 18
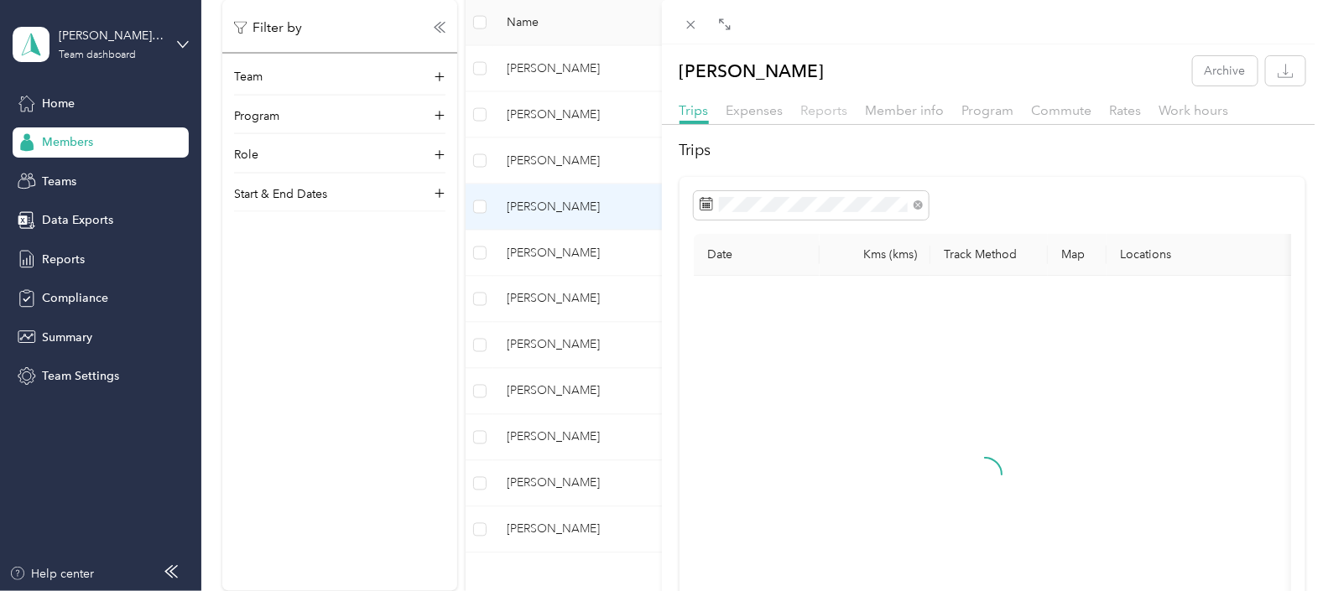
click at [816, 111] on span "Reports" at bounding box center [824, 110] width 47 height 16
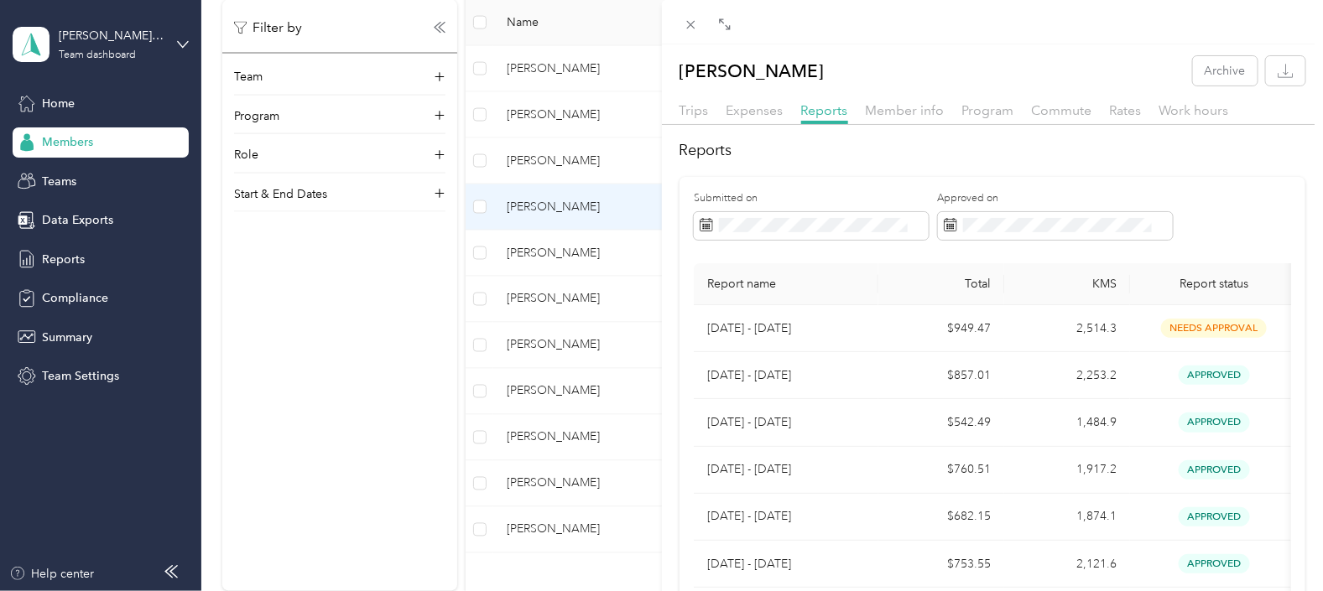
click at [520, 252] on div "[PERSON_NAME] Archive Trips Expenses Reports Member info Program Commute Rates …" at bounding box center [661, 295] width 1323 height 591
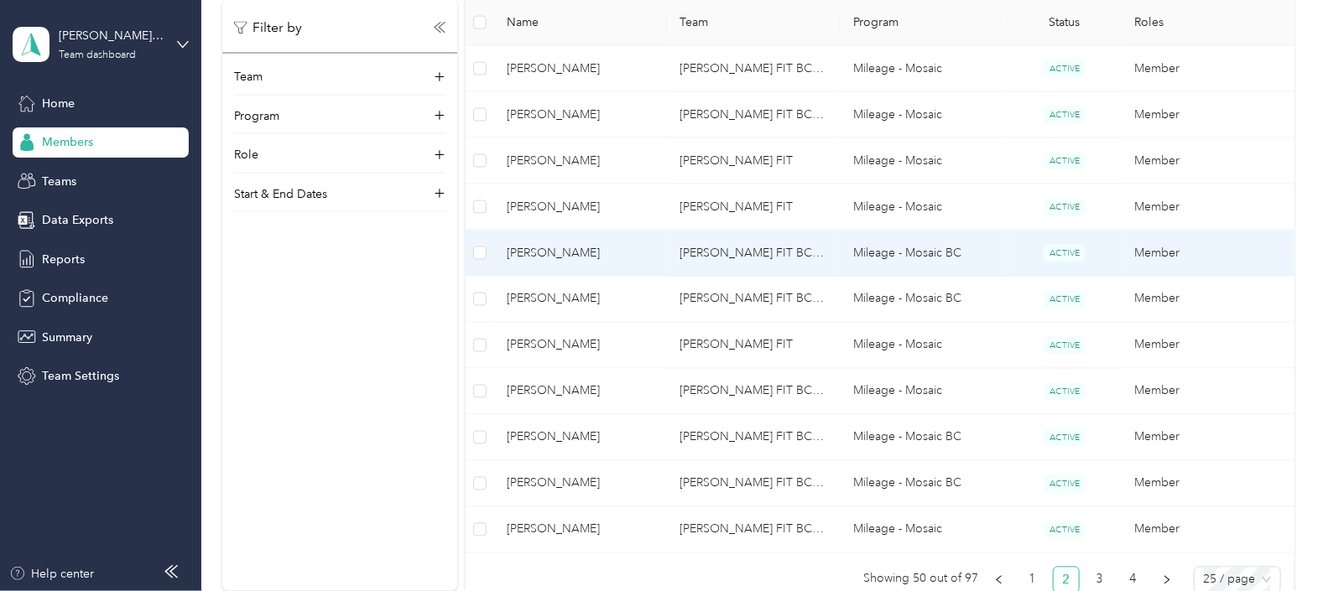
click at [539, 252] on span "[PERSON_NAME]" at bounding box center [580, 253] width 146 height 18
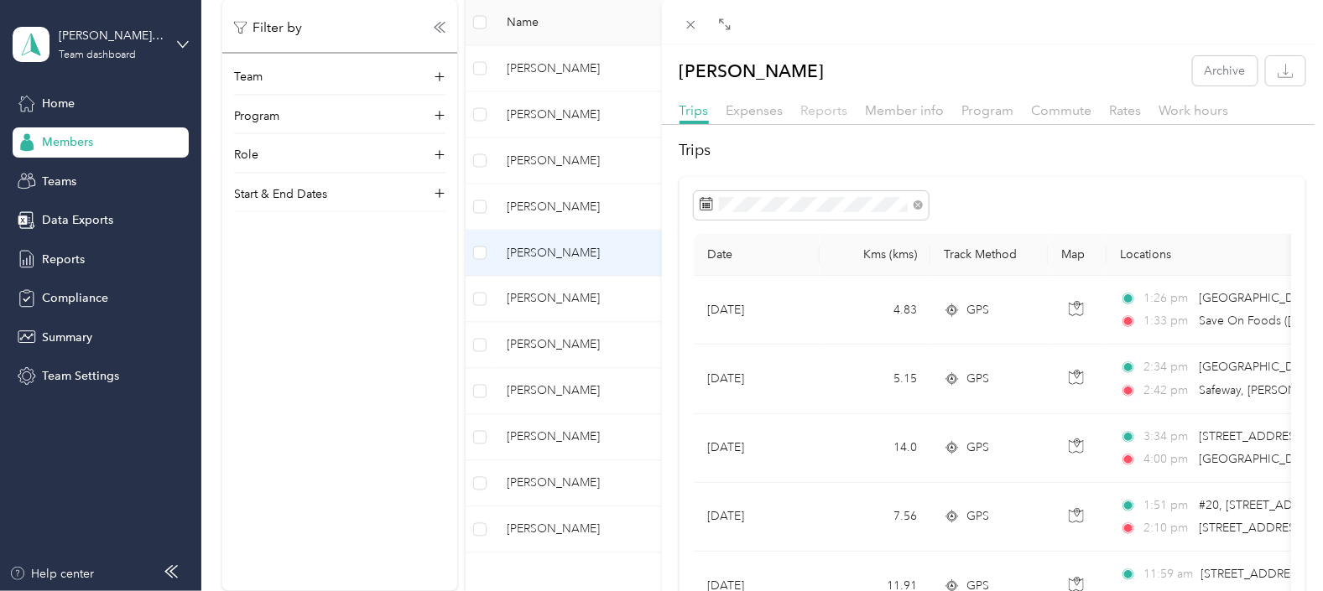
click at [817, 110] on span "Reports" at bounding box center [824, 110] width 47 height 16
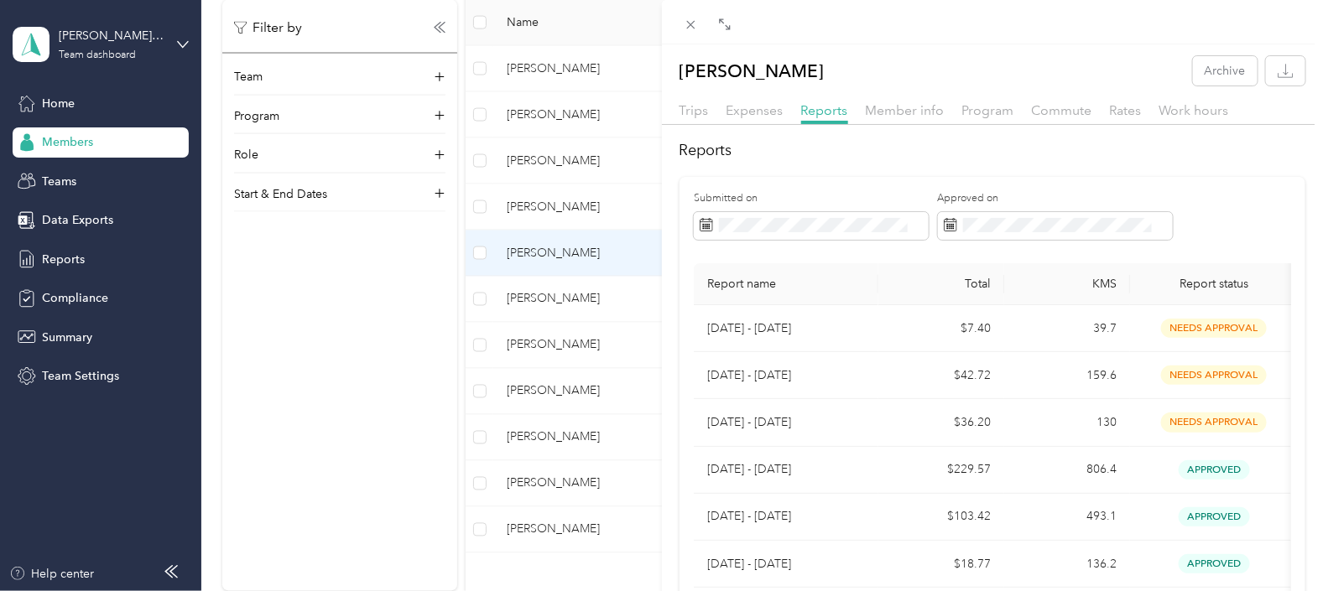
click at [527, 293] on div "[PERSON_NAME] Archive Trips Expenses Reports Member info Program Commute Rates …" at bounding box center [661, 295] width 1323 height 591
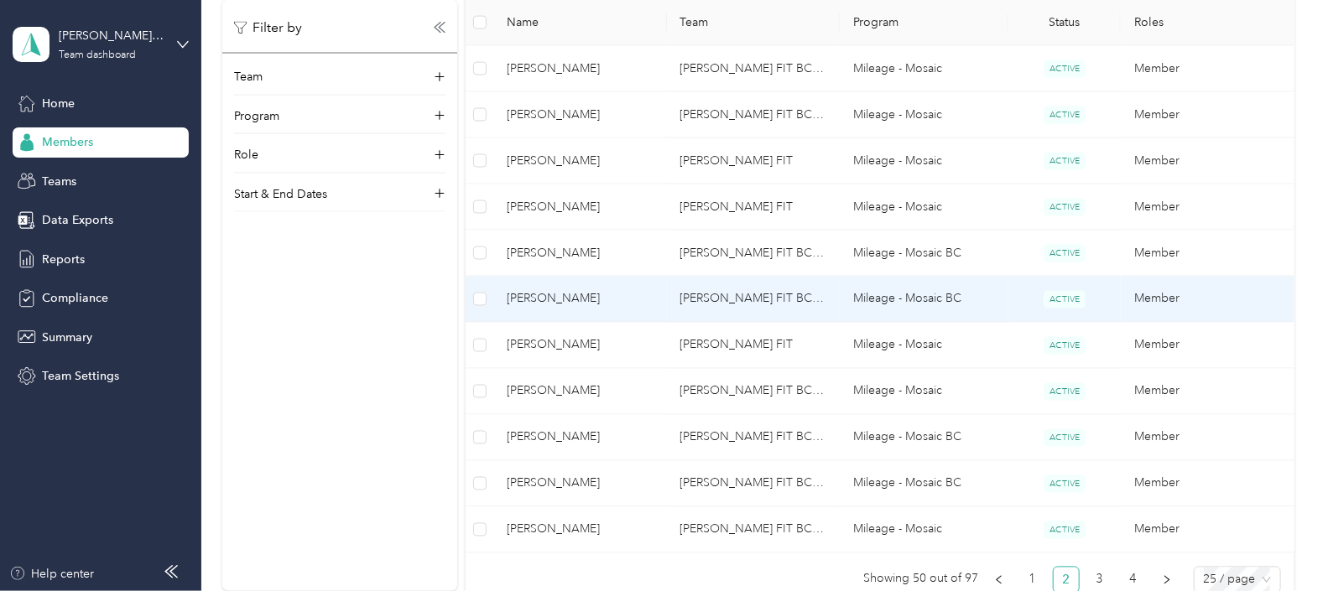
click at [562, 299] on span "[PERSON_NAME]" at bounding box center [580, 299] width 146 height 18
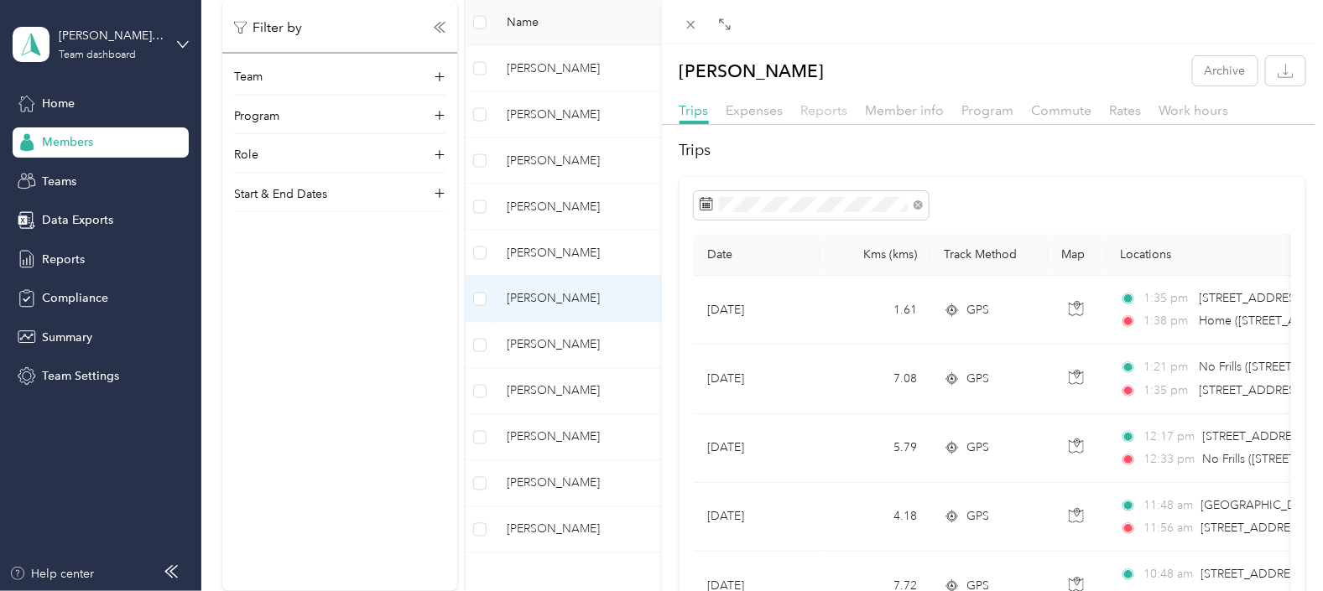
click at [826, 109] on span "Reports" at bounding box center [824, 110] width 47 height 16
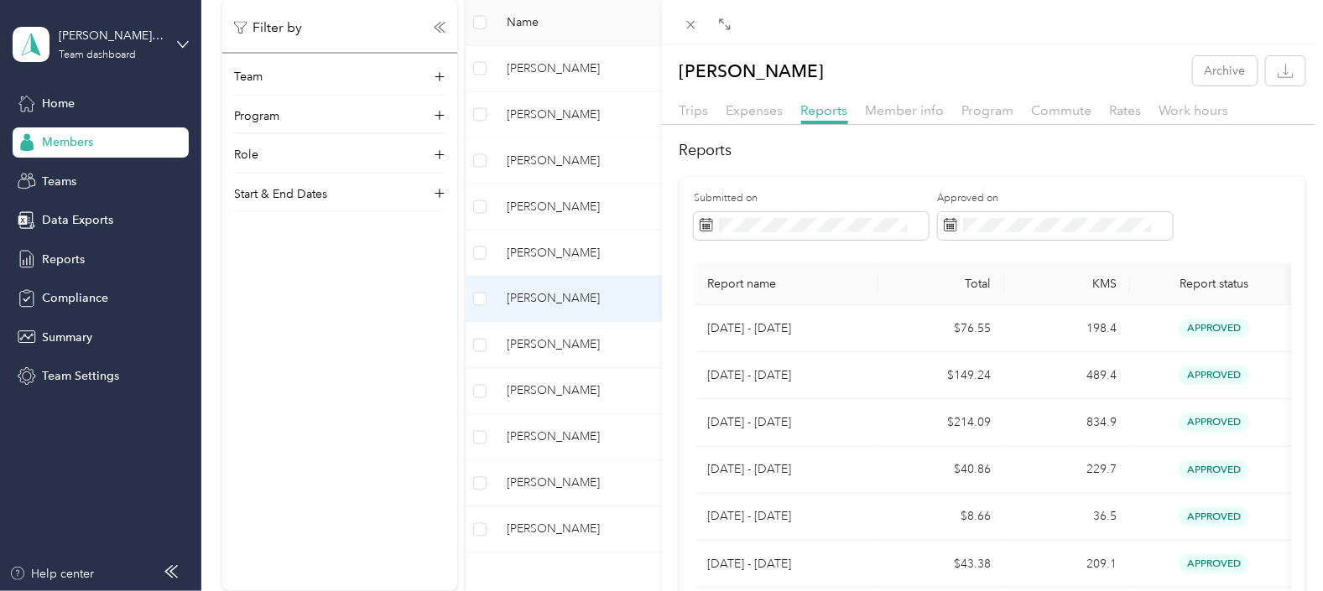
click at [554, 340] on div "Salah Din Archive Trips Expenses Reports Member info Program Commute Rates Work…" at bounding box center [661, 295] width 1323 height 591
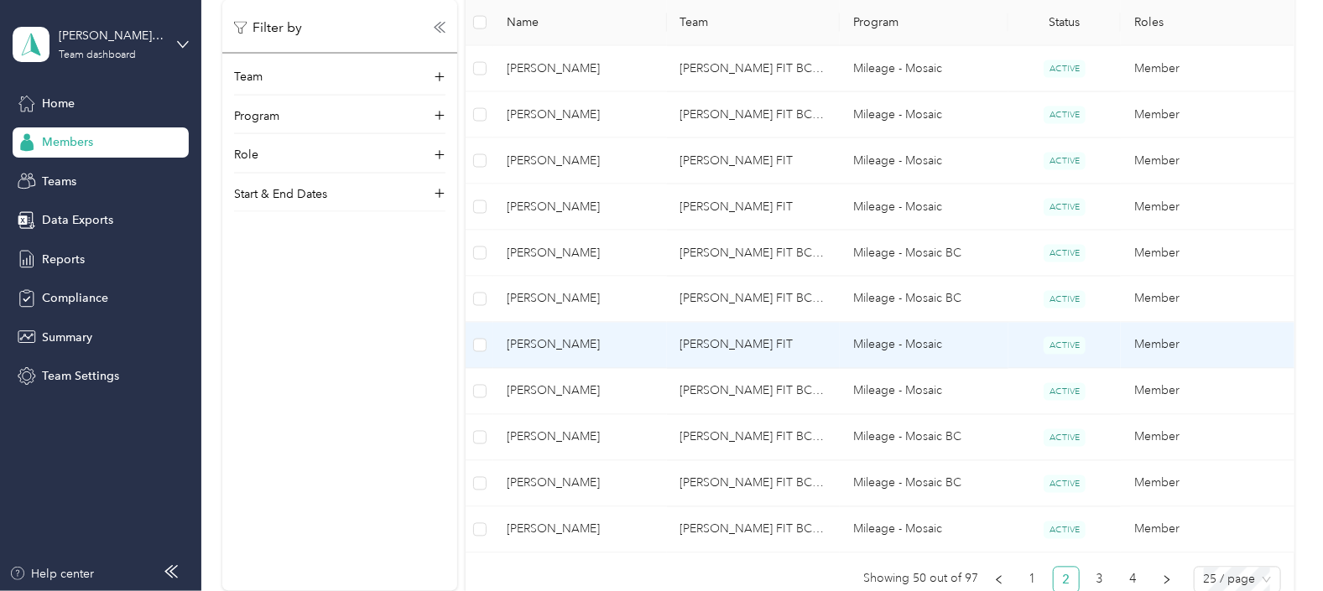
click at [578, 338] on span "[PERSON_NAME]" at bounding box center [580, 345] width 146 height 18
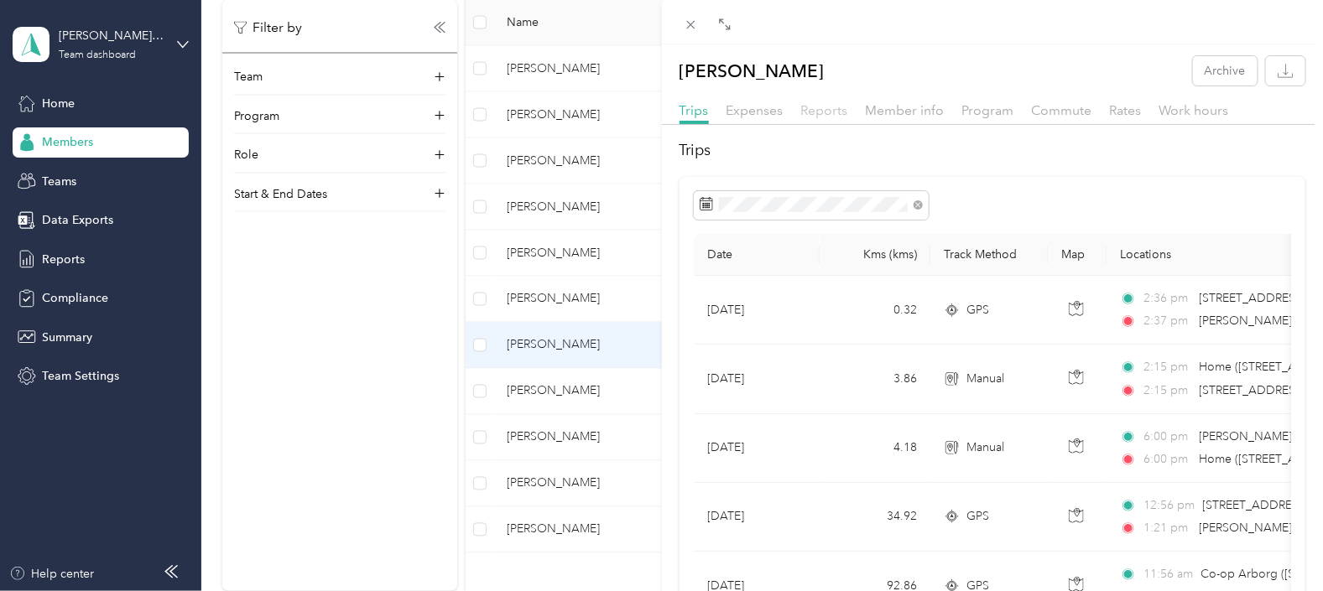
click at [819, 107] on span "Reports" at bounding box center [824, 110] width 47 height 16
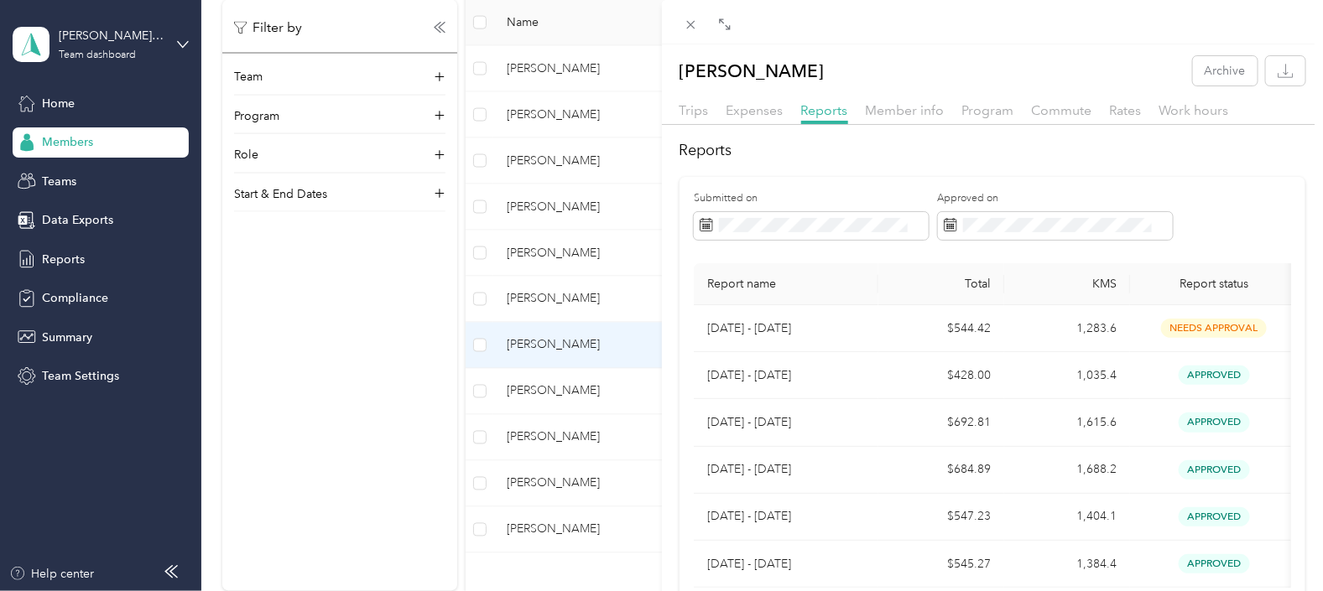
click at [539, 386] on div "[PERSON_NAME] Archive Trips Expenses Reports Member info Program Commute Rates …" at bounding box center [661, 295] width 1323 height 591
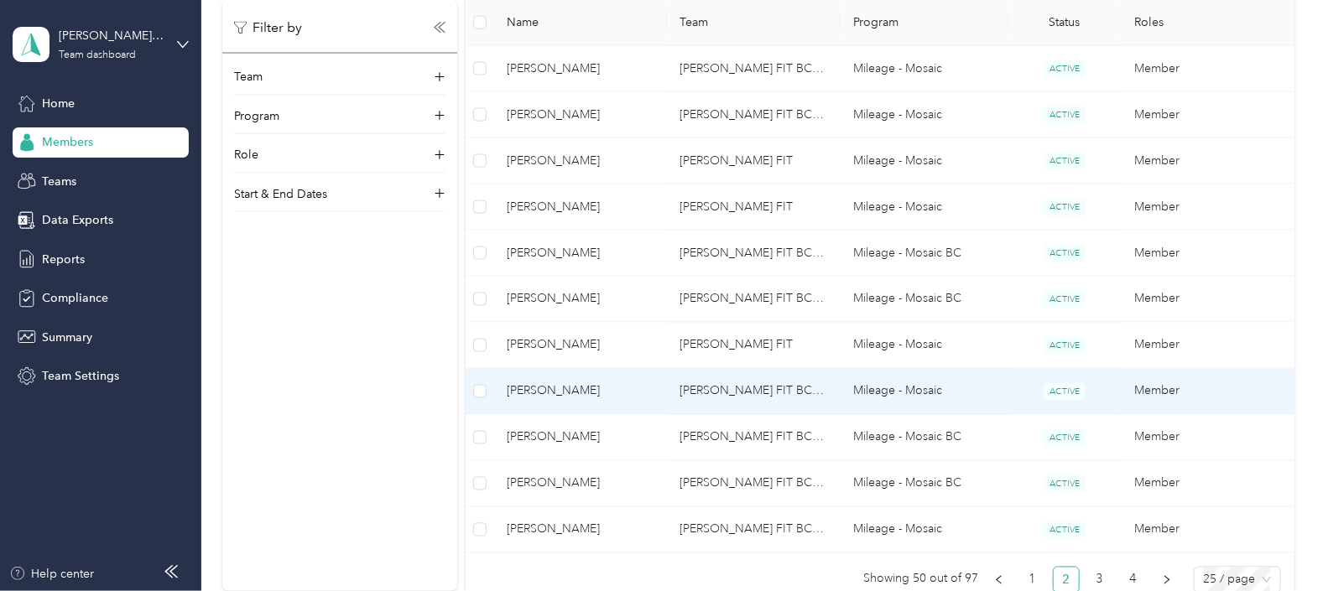
click at [539, 386] on span "[PERSON_NAME]" at bounding box center [580, 392] width 146 height 18
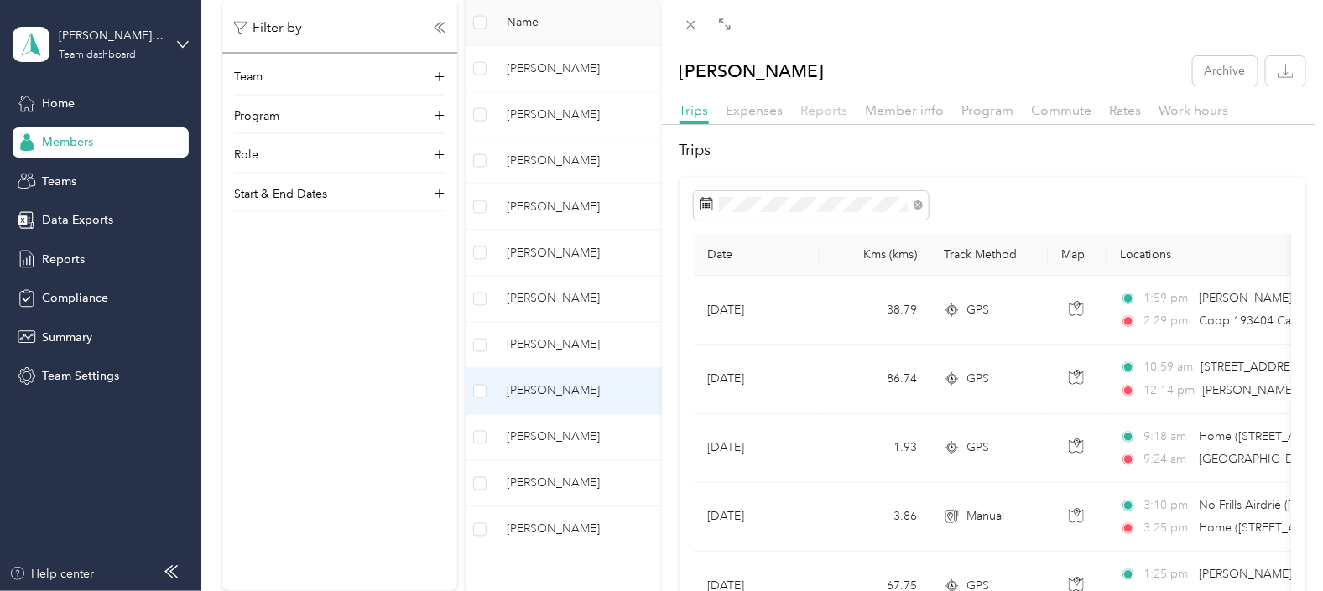
click at [822, 109] on span "Reports" at bounding box center [824, 110] width 47 height 16
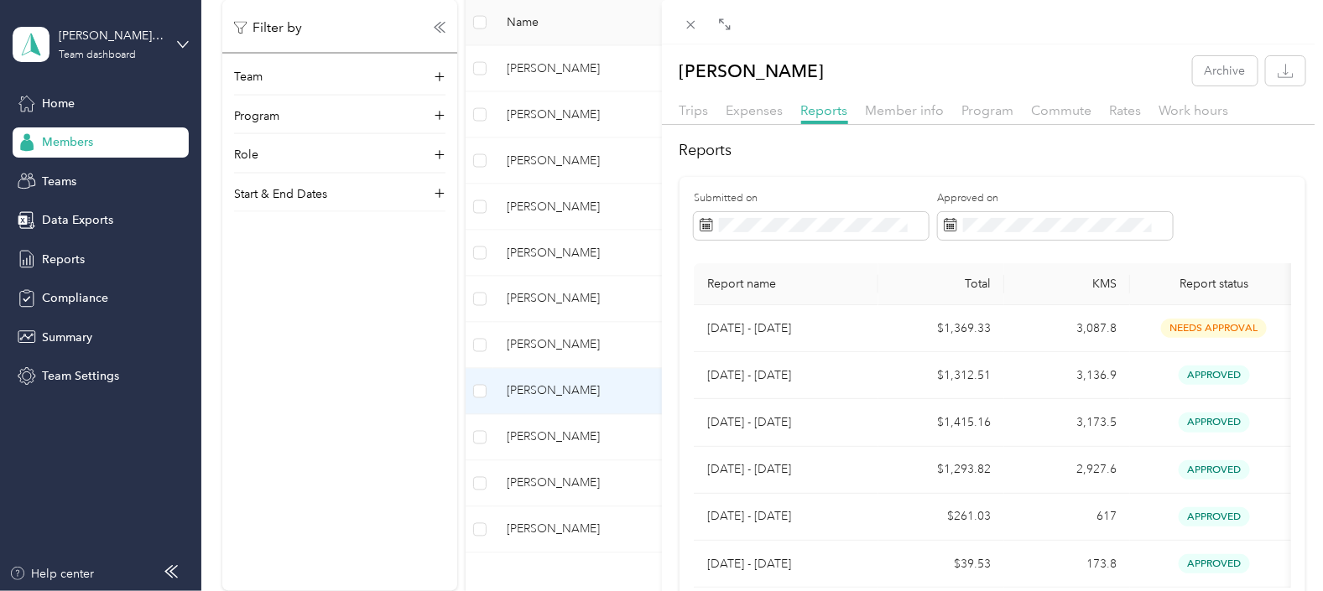
click at [548, 435] on div "[PERSON_NAME] Archive Trips Expenses Reports Member info Program Commute Rates …" at bounding box center [661, 295] width 1323 height 591
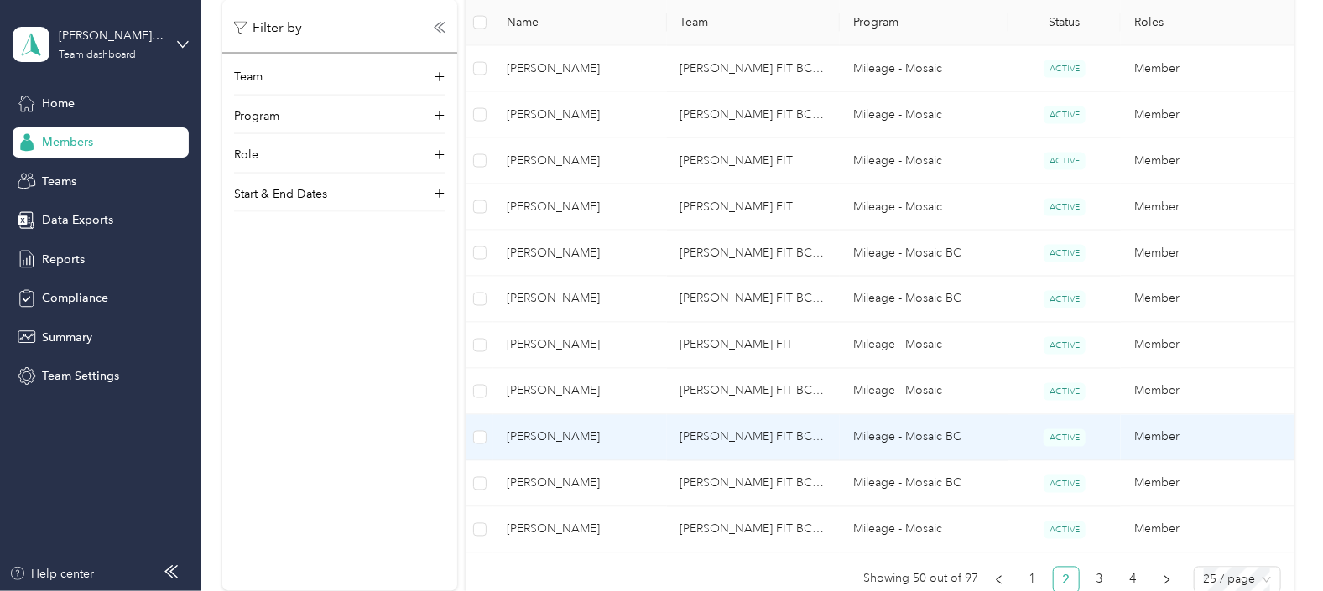
click at [539, 434] on span "[PERSON_NAME]" at bounding box center [580, 438] width 146 height 18
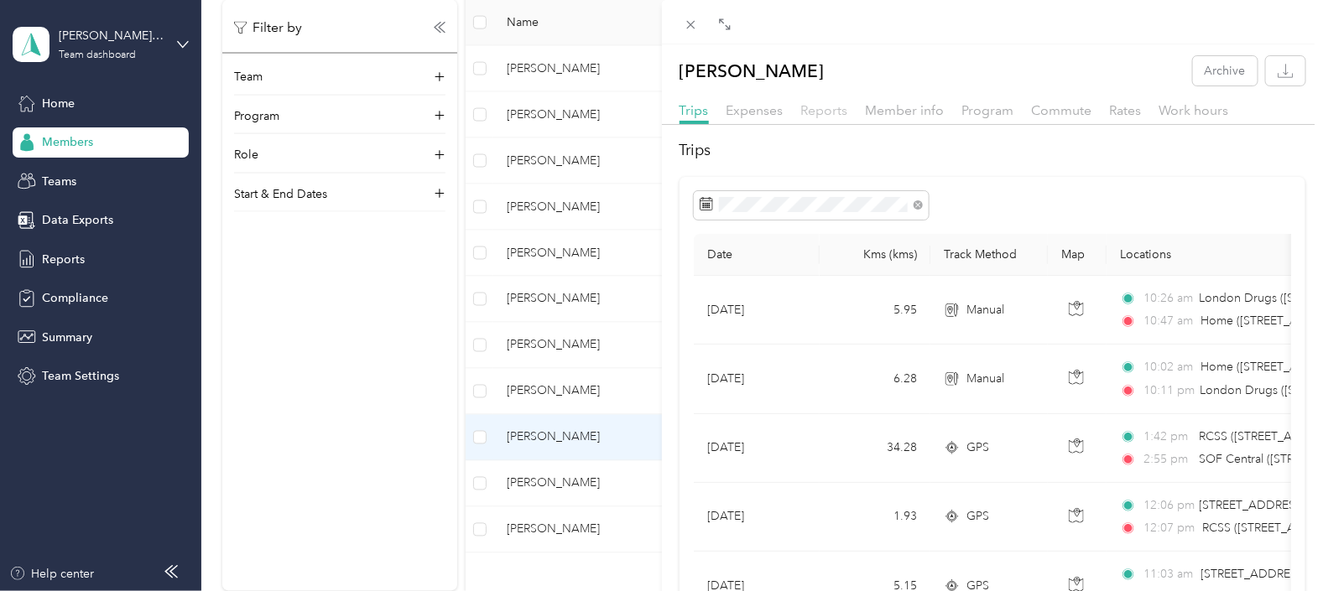
click at [820, 107] on span "Reports" at bounding box center [824, 110] width 47 height 16
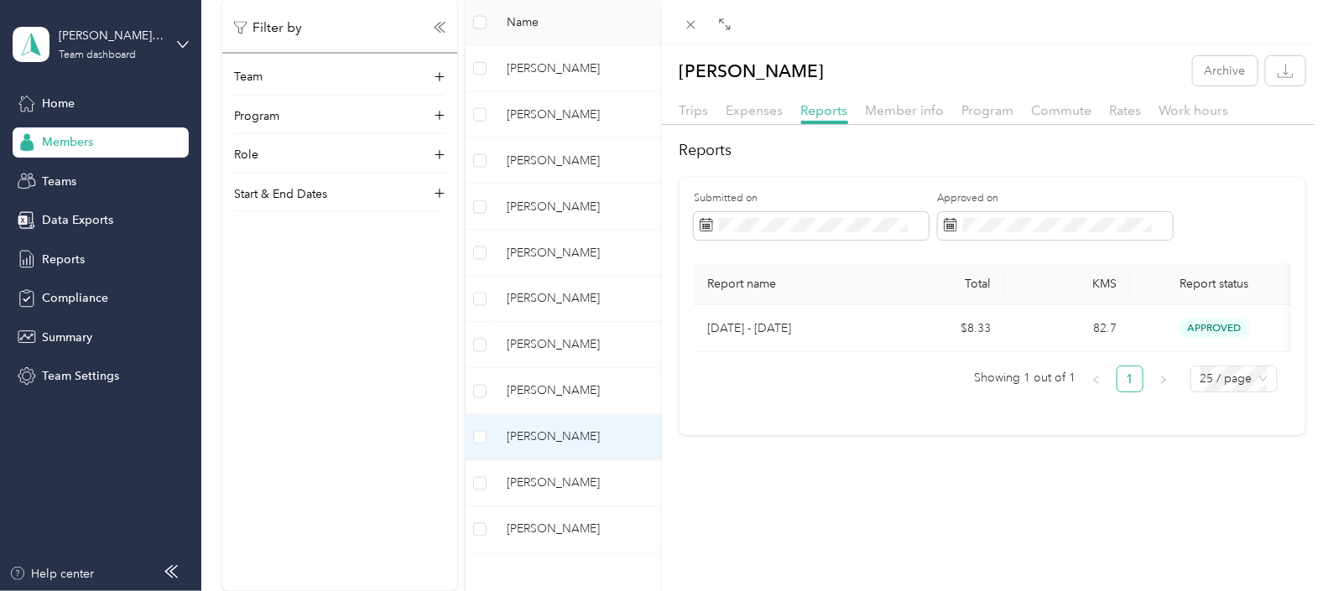
click at [553, 477] on div "[PERSON_NAME] Archive Trips Expenses Reports Member info Program Commute Rates …" at bounding box center [661, 295] width 1323 height 591
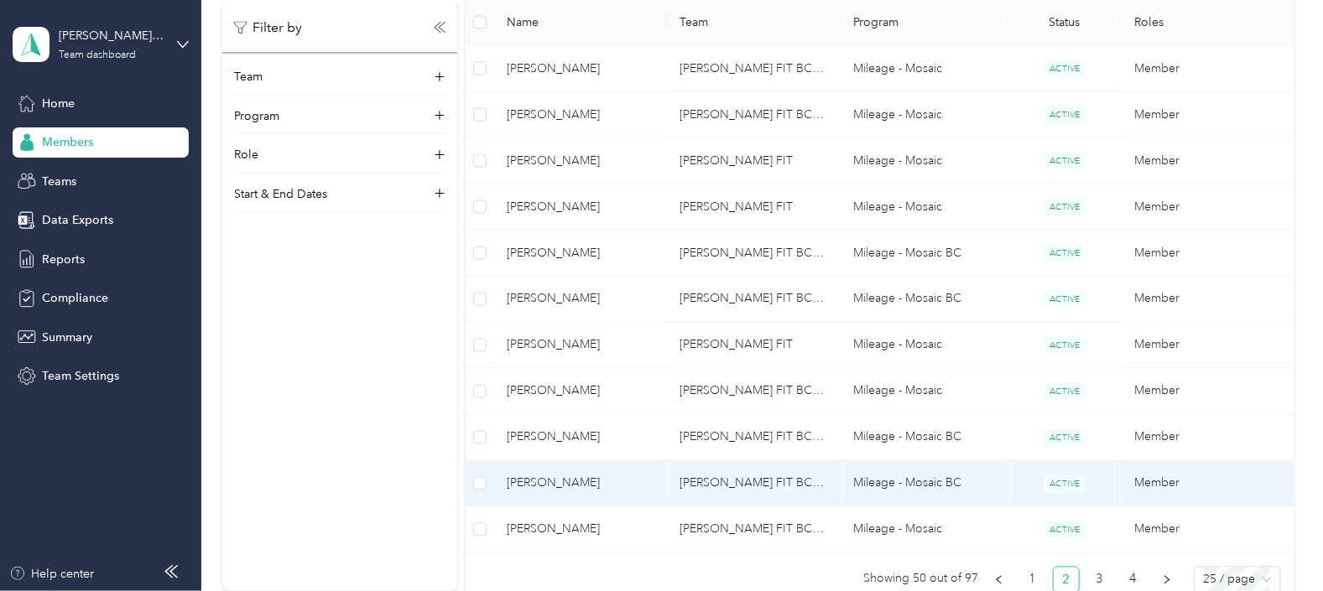
click at [554, 477] on span "[PERSON_NAME]" at bounding box center [580, 484] width 146 height 18
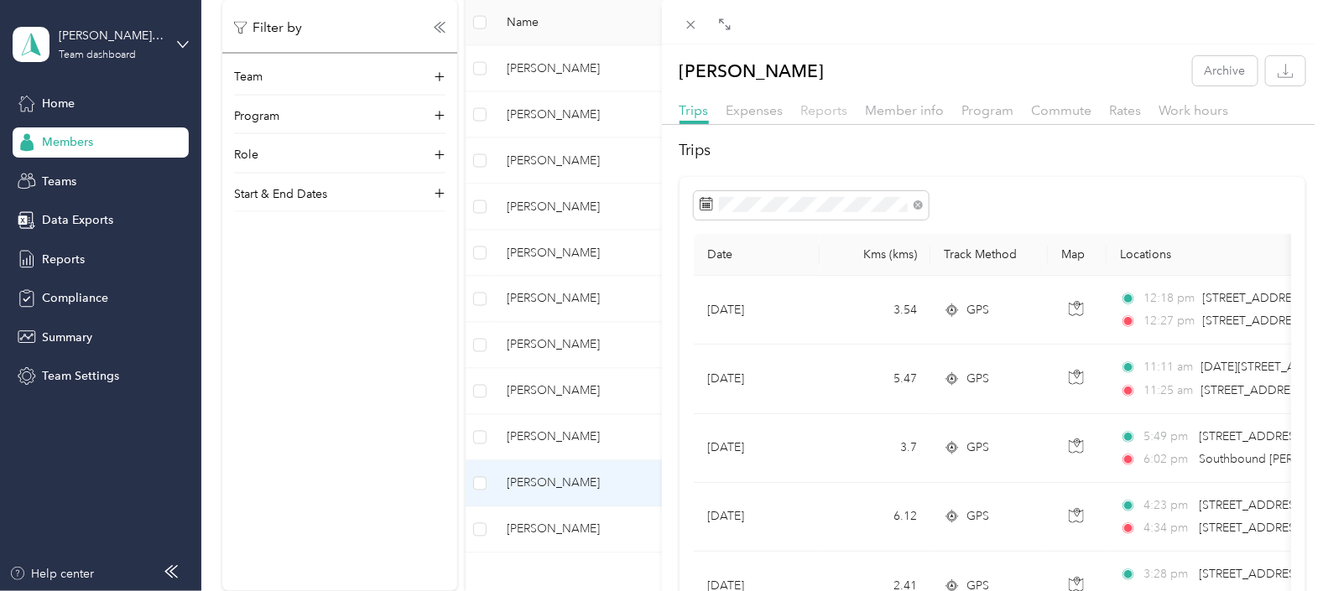
click at [830, 109] on span "Reports" at bounding box center [824, 110] width 47 height 16
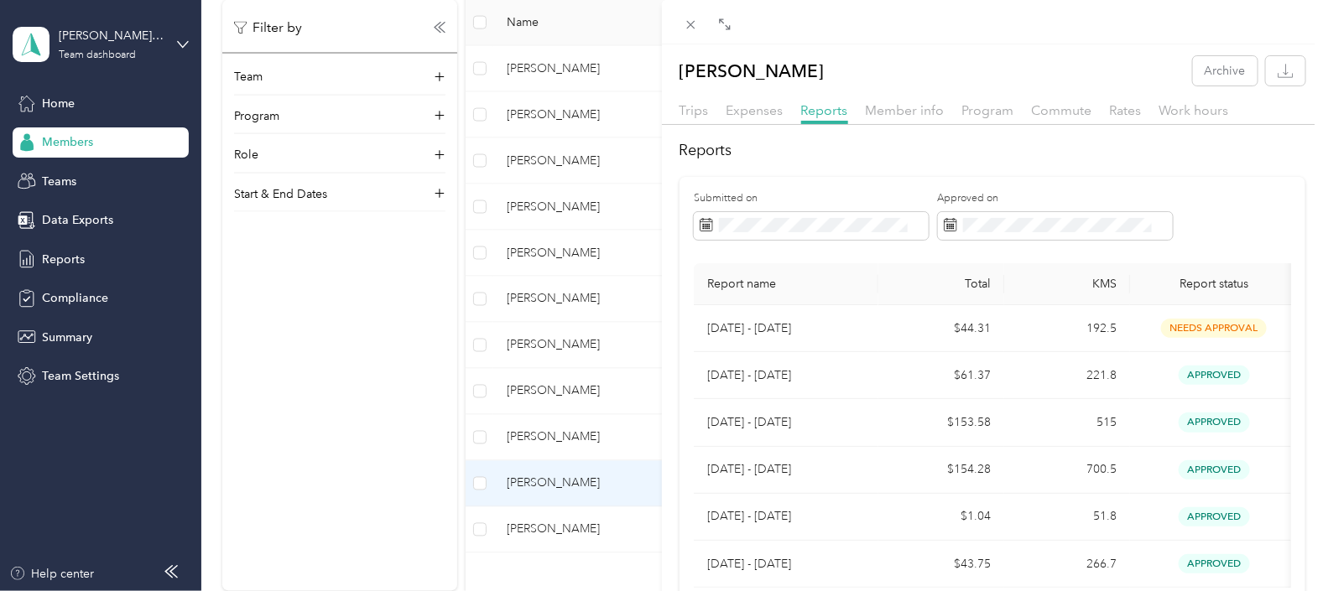
click at [558, 526] on div "[PERSON_NAME] Archive Trips Expenses Reports Member info Program Commute Rates …" at bounding box center [661, 295] width 1323 height 591
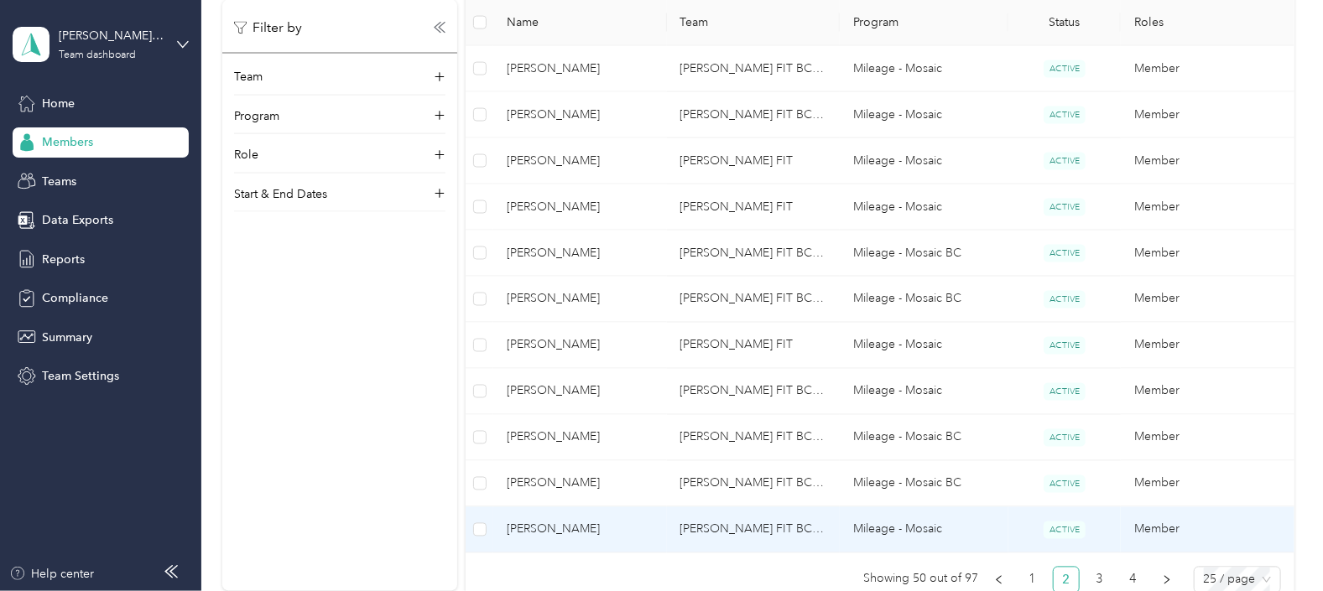
click at [564, 528] on span "[PERSON_NAME]" at bounding box center [580, 530] width 146 height 18
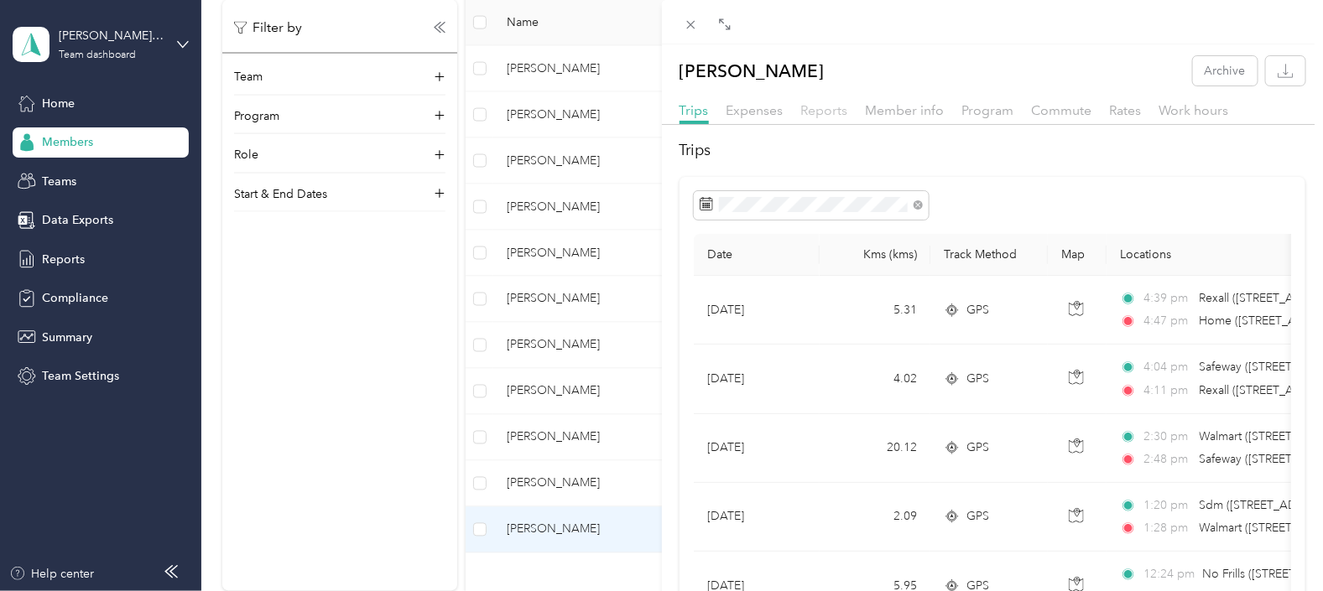
click at [818, 105] on span "Reports" at bounding box center [824, 110] width 47 height 16
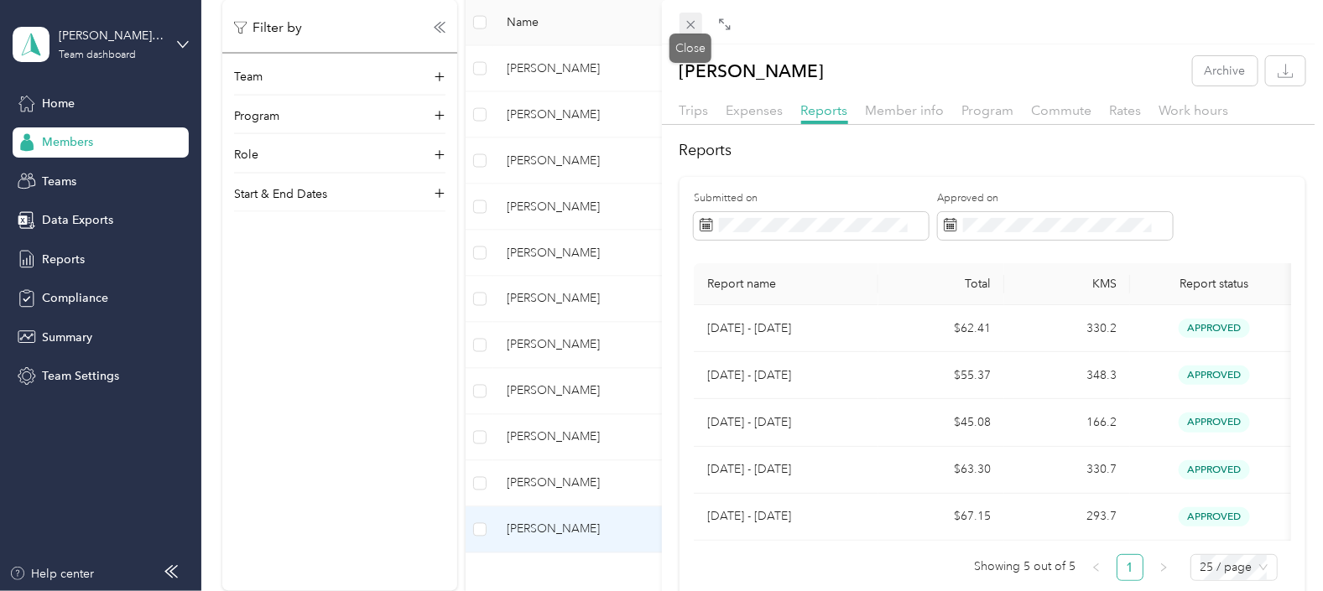
click at [691, 18] on icon at bounding box center [691, 25] width 14 height 14
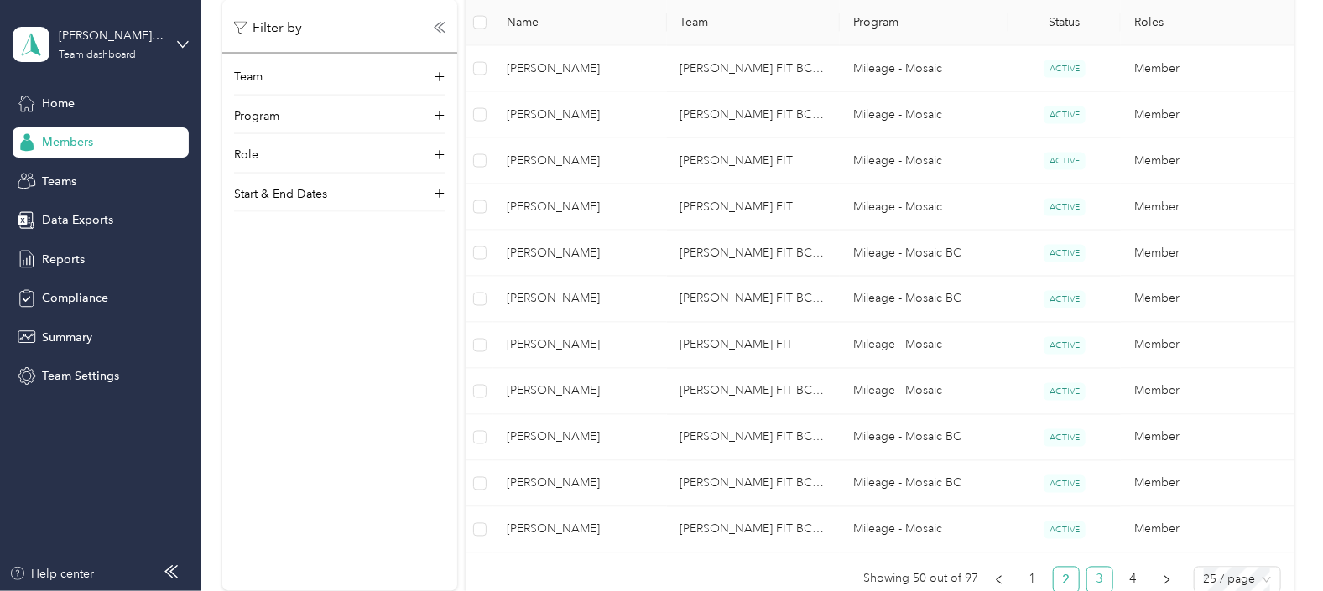
click at [1095, 577] on link "3" at bounding box center [1099, 580] width 25 height 25
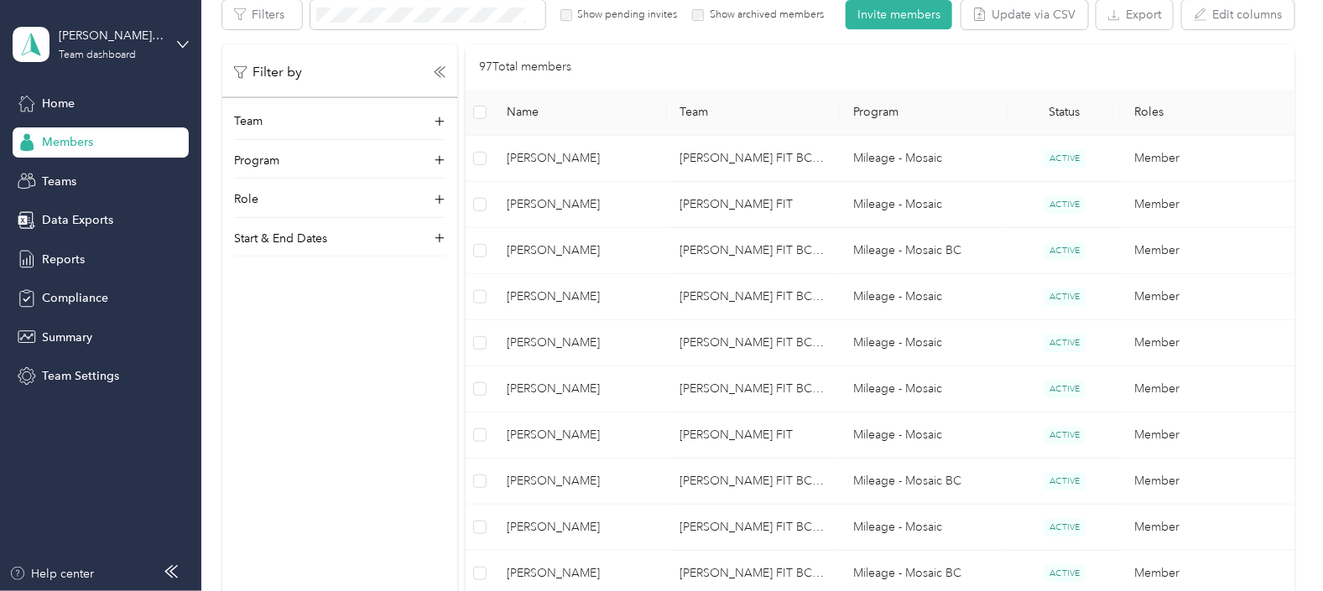
scroll to position [315, 0]
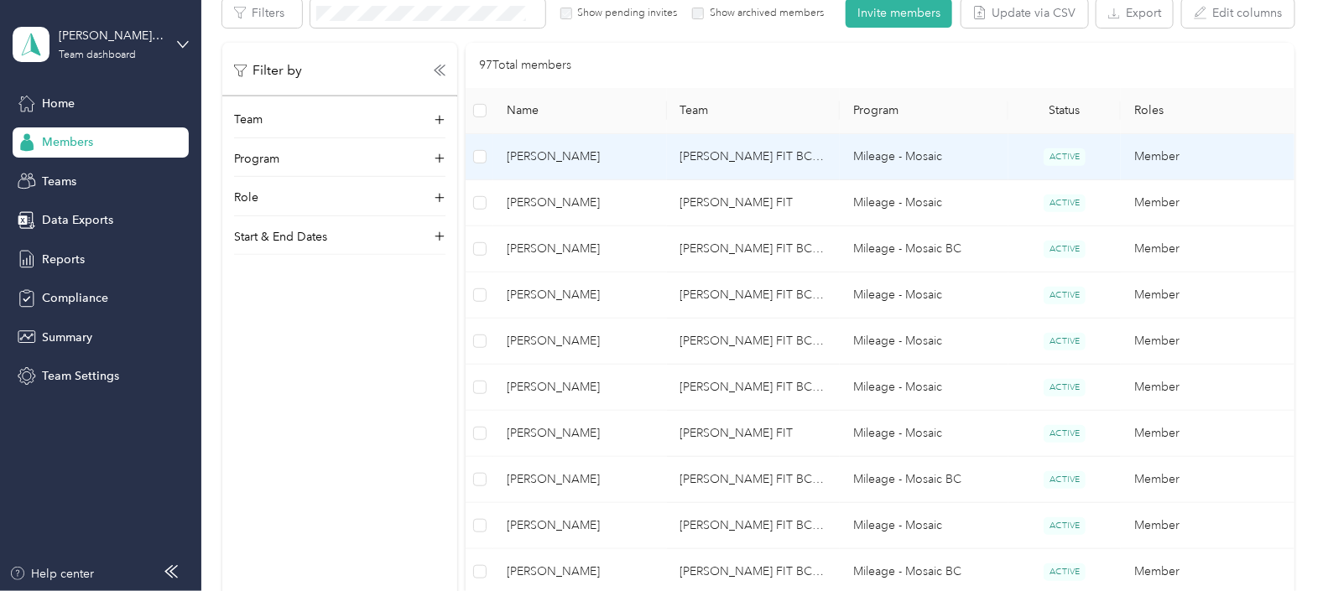
click at [544, 154] on span "[PERSON_NAME]" at bounding box center [580, 157] width 146 height 18
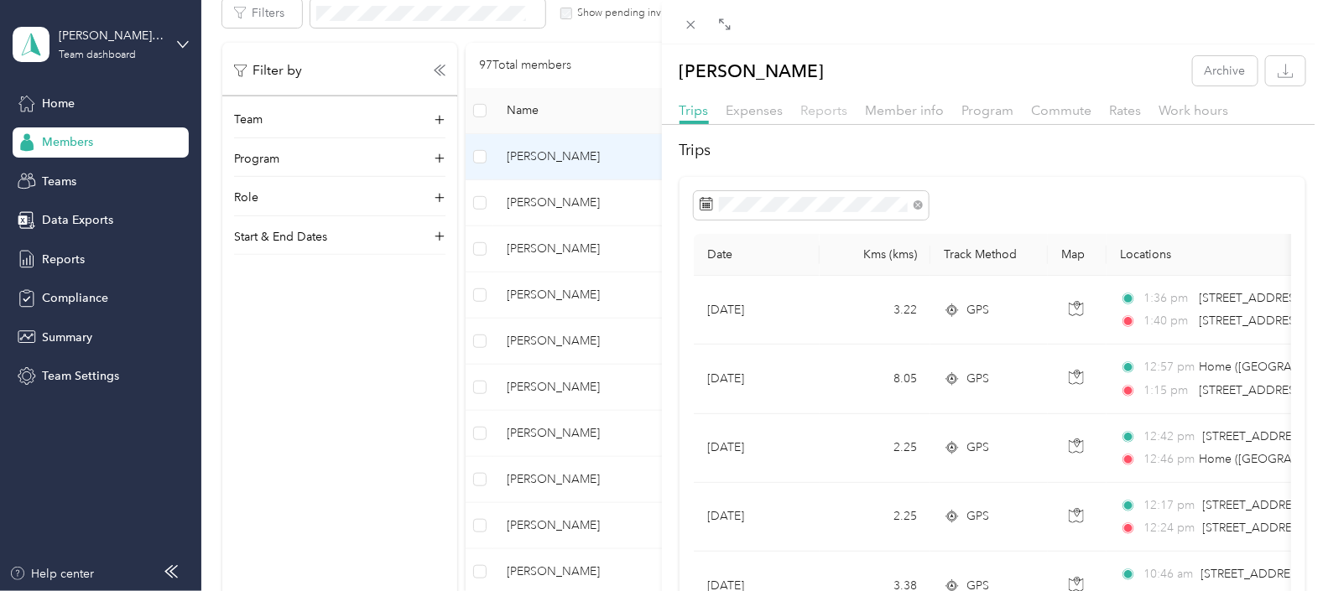
click at [830, 107] on span "Reports" at bounding box center [824, 110] width 47 height 16
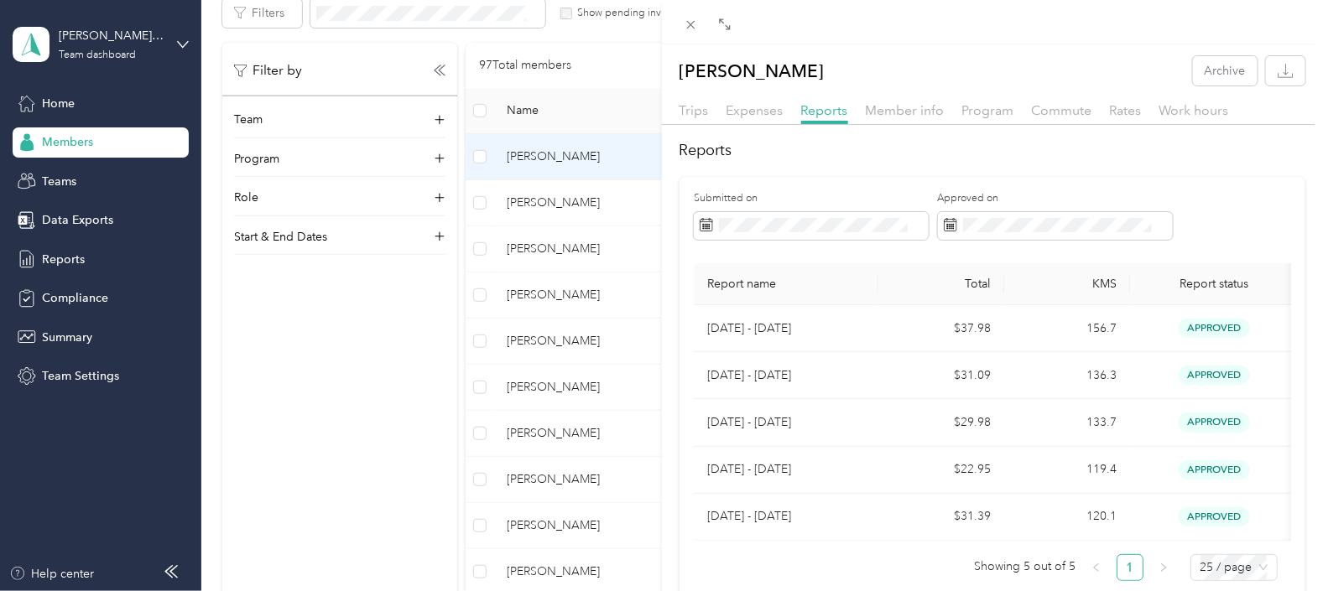
click at [545, 197] on div "[PERSON_NAME] Archive Trips Expenses Reports Member info Program Commute Rates …" at bounding box center [661, 295] width 1323 height 591
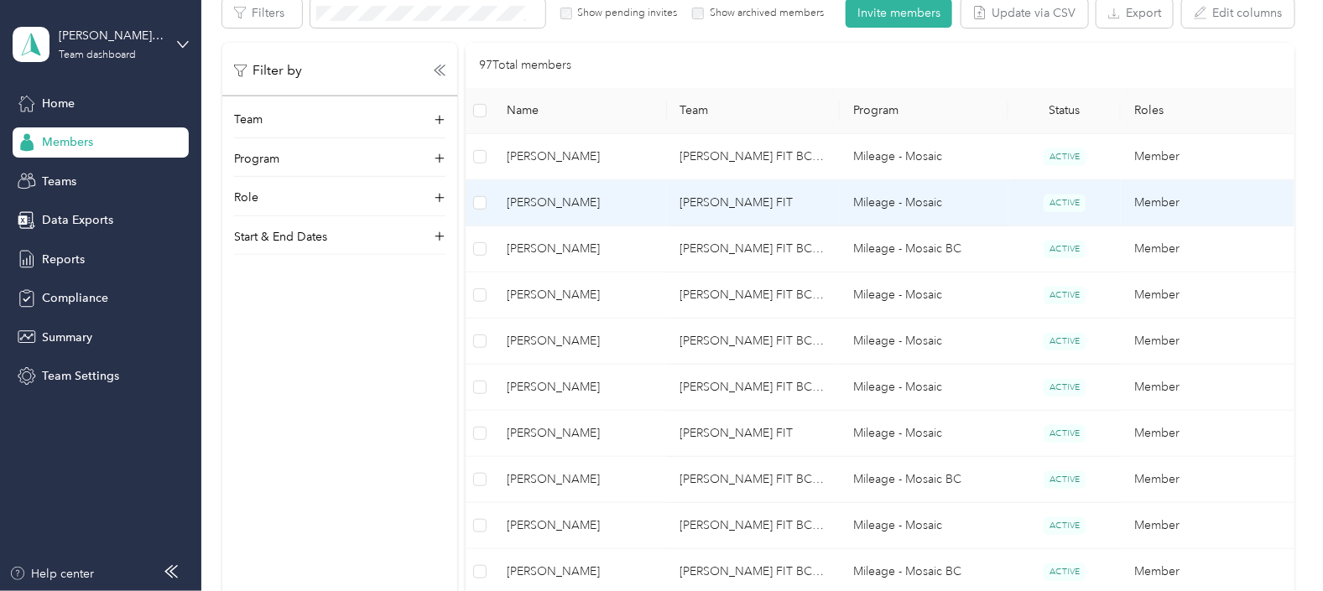
click at [545, 199] on span "[PERSON_NAME]" at bounding box center [580, 203] width 146 height 18
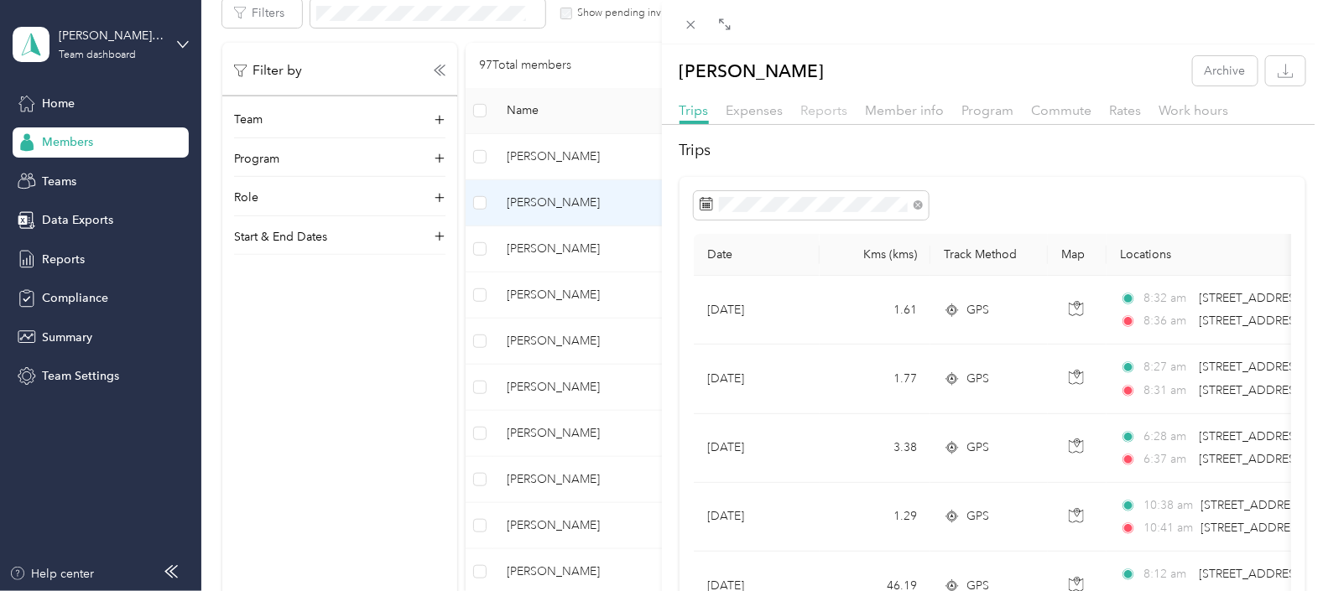
click at [822, 105] on span "Reports" at bounding box center [824, 110] width 47 height 16
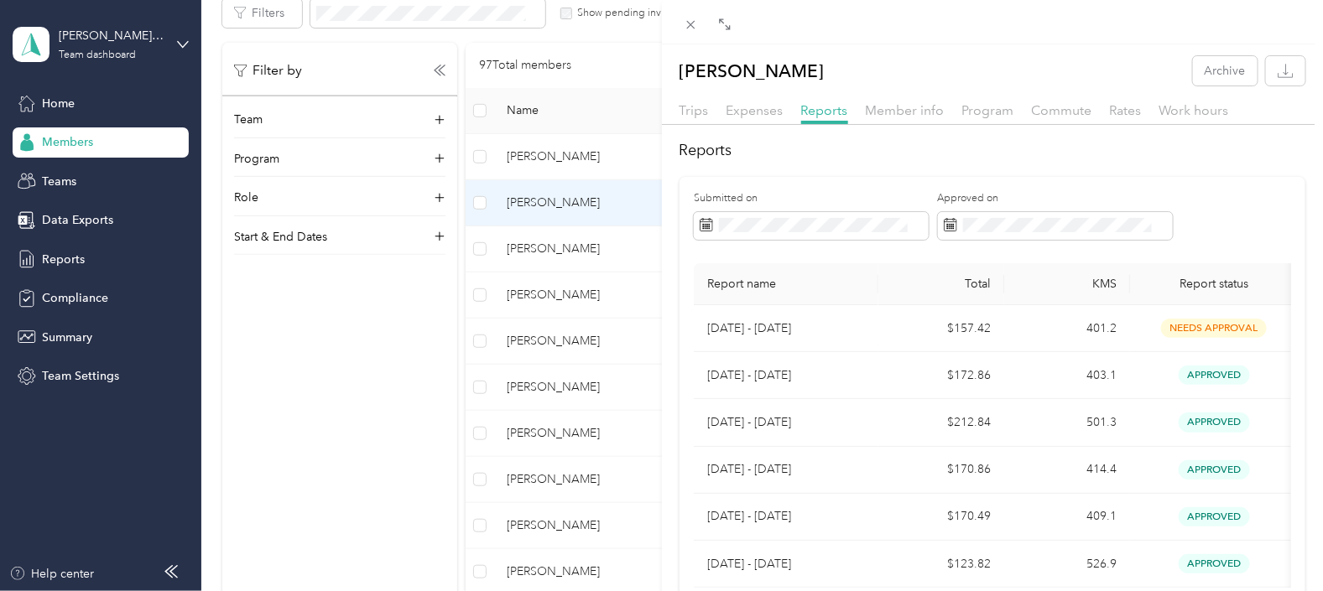
click at [535, 247] on div "[PERSON_NAME] Archive Trips Expenses Reports Member info Program Commute Rates …" at bounding box center [661, 295] width 1323 height 591
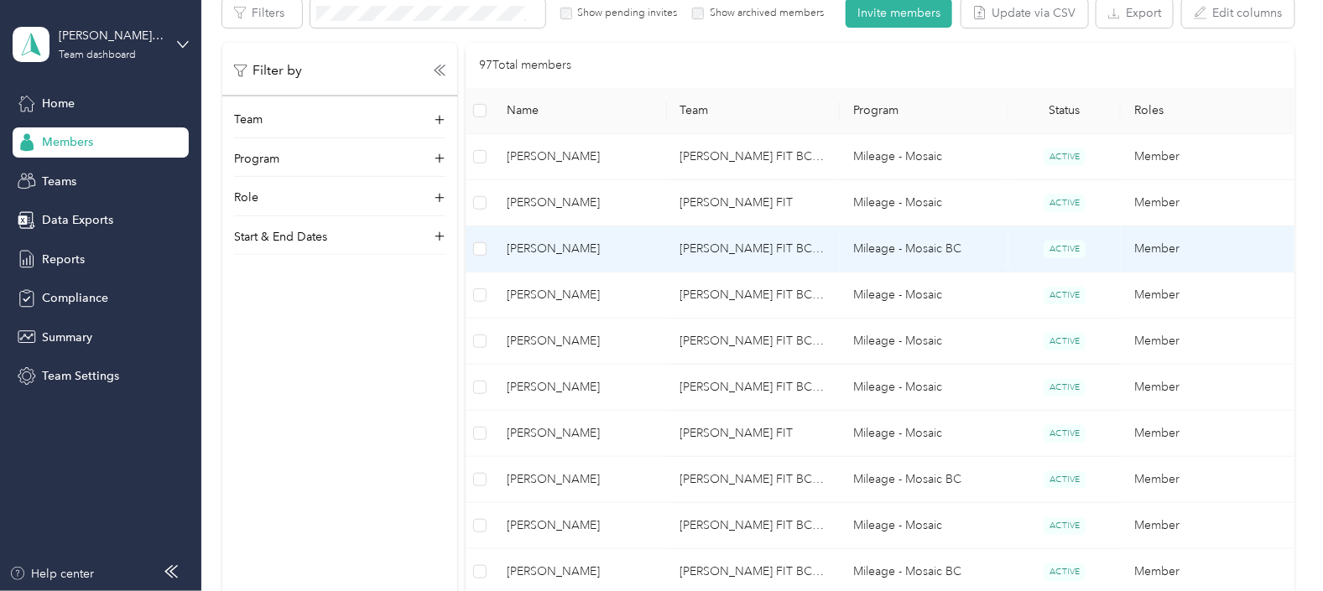
click at [537, 247] on span "[PERSON_NAME]" at bounding box center [580, 249] width 146 height 18
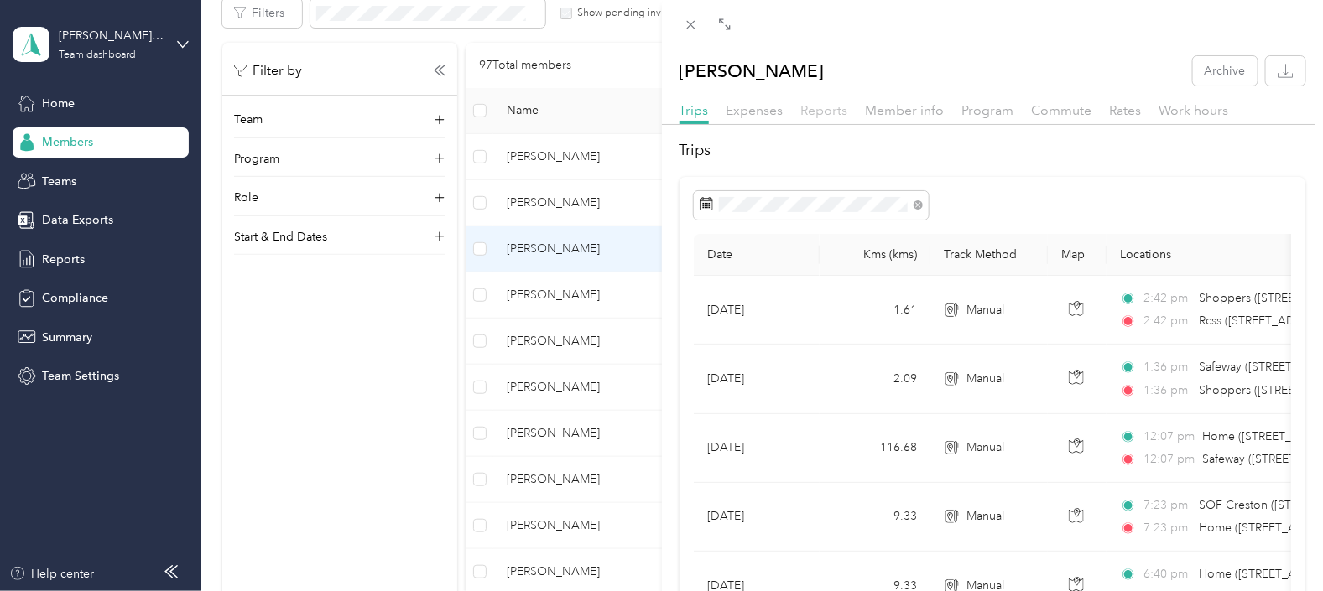
click at [825, 109] on span "Reports" at bounding box center [824, 110] width 47 height 16
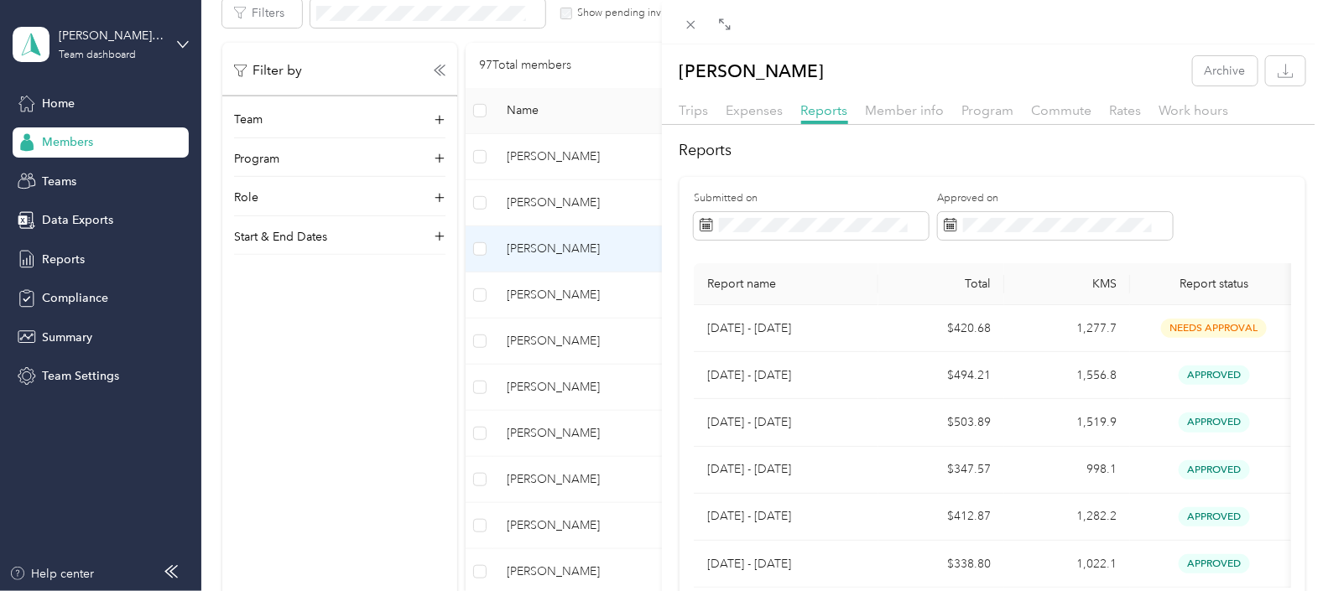
click at [537, 291] on div "[PERSON_NAME] Archive Trips Expenses Reports Member info Program Commute Rates …" at bounding box center [661, 295] width 1323 height 591
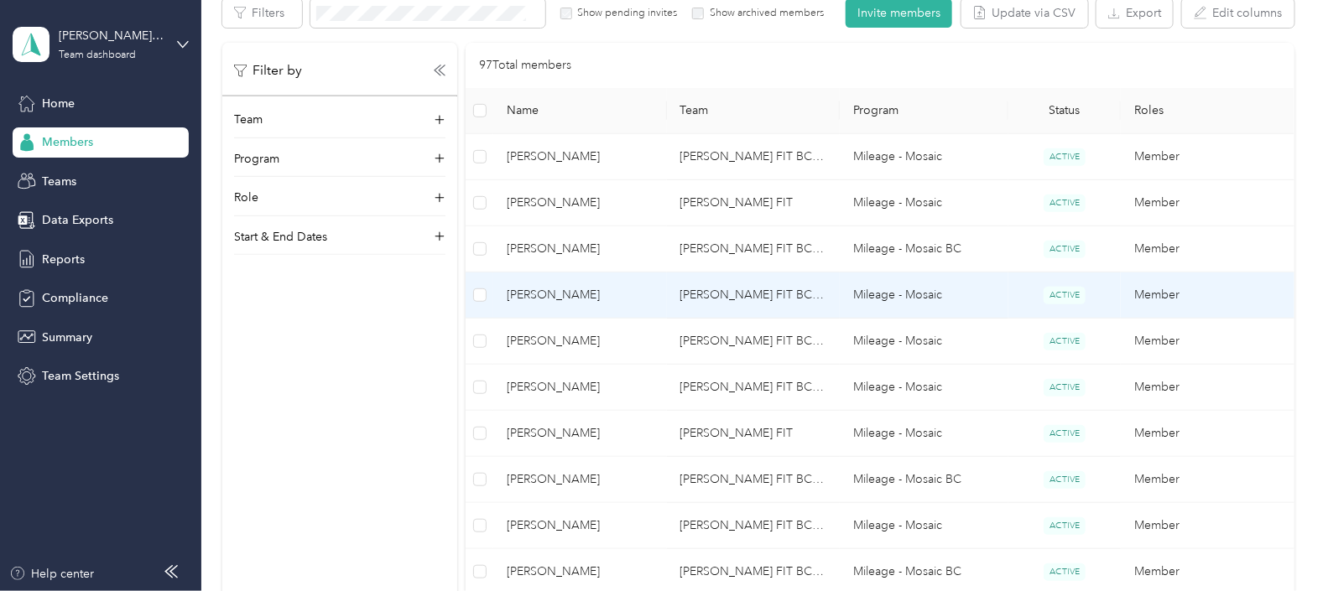
click at [537, 291] on span "[PERSON_NAME]" at bounding box center [580, 295] width 146 height 18
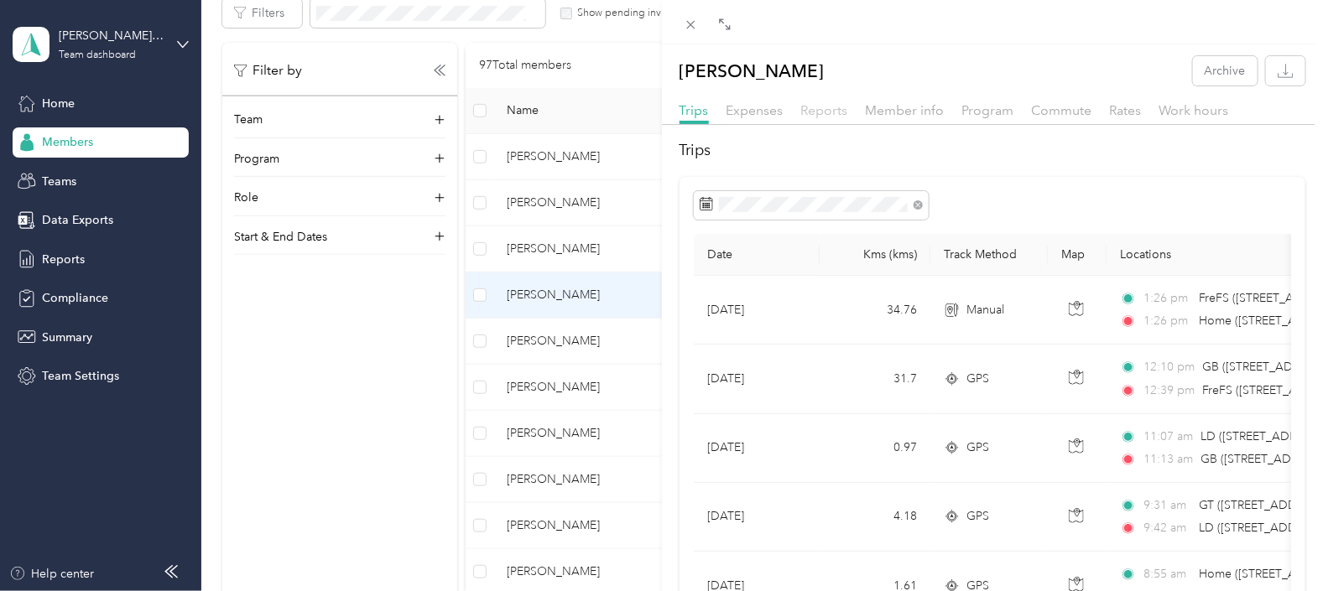
click at [819, 109] on span "Reports" at bounding box center [824, 110] width 47 height 16
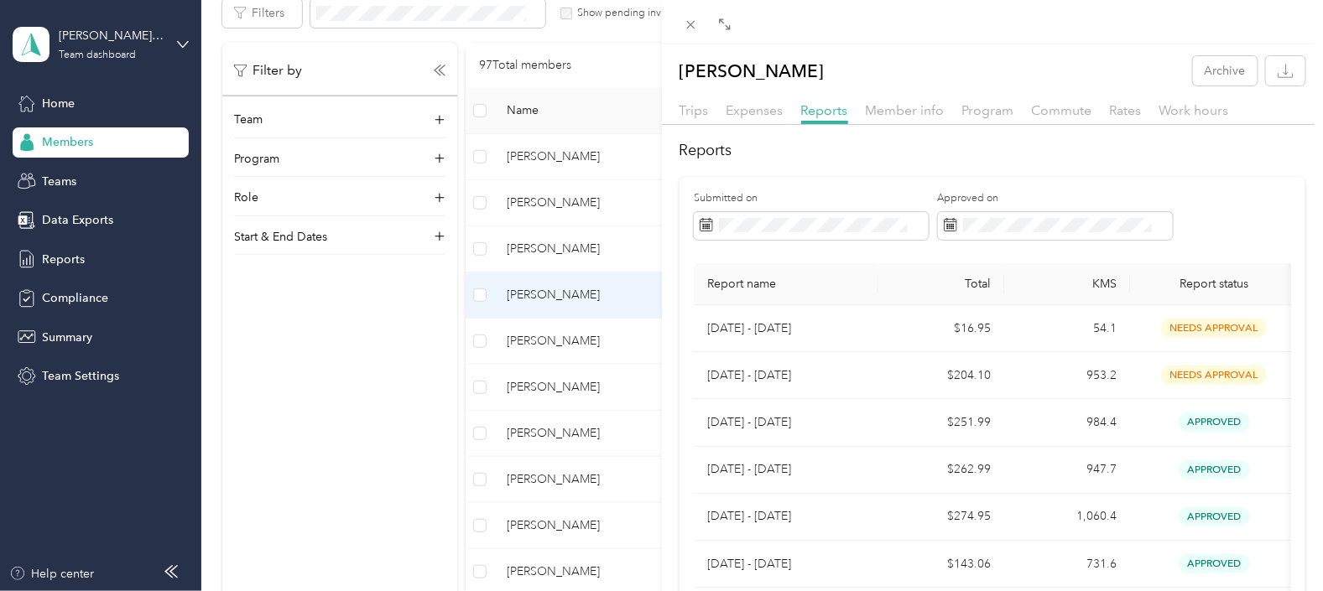
click at [548, 338] on div "[PERSON_NAME] Archive Trips Expenses Reports Member info Program Commute Rates …" at bounding box center [661, 295] width 1323 height 591
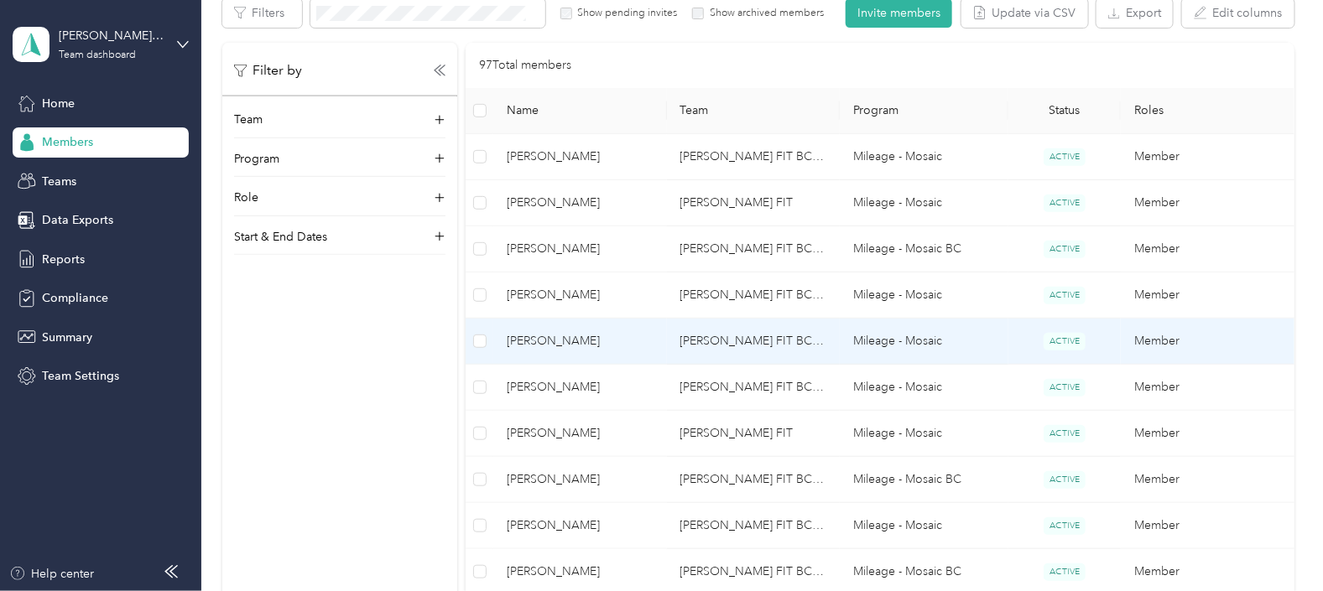
click at [551, 339] on span "[PERSON_NAME]" at bounding box center [580, 341] width 146 height 18
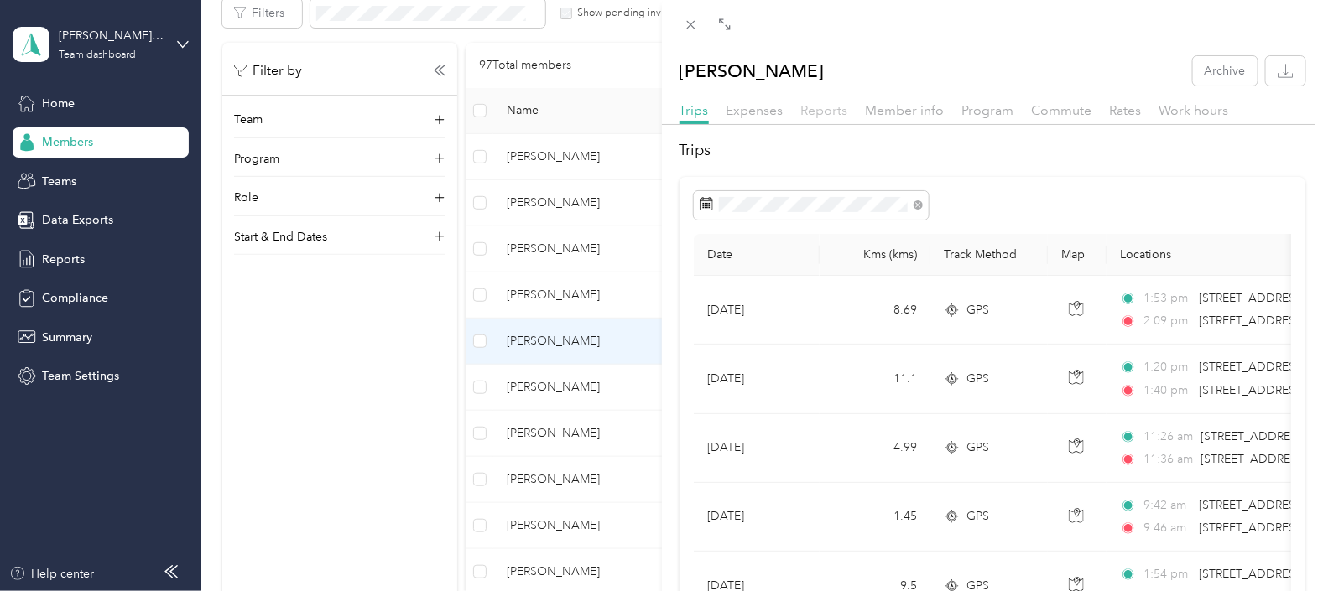
click at [823, 110] on span "Reports" at bounding box center [824, 110] width 47 height 16
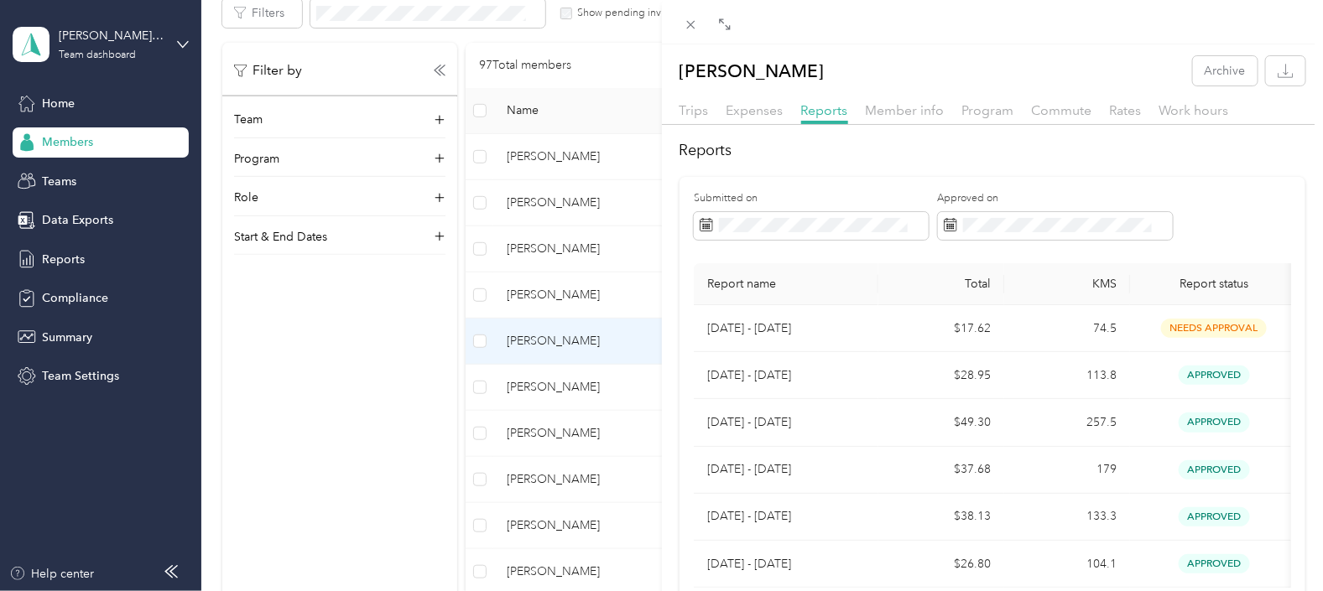
click at [541, 387] on div "[PERSON_NAME] Archive Trips Expenses Reports Member info Program Commute Rates …" at bounding box center [661, 295] width 1323 height 591
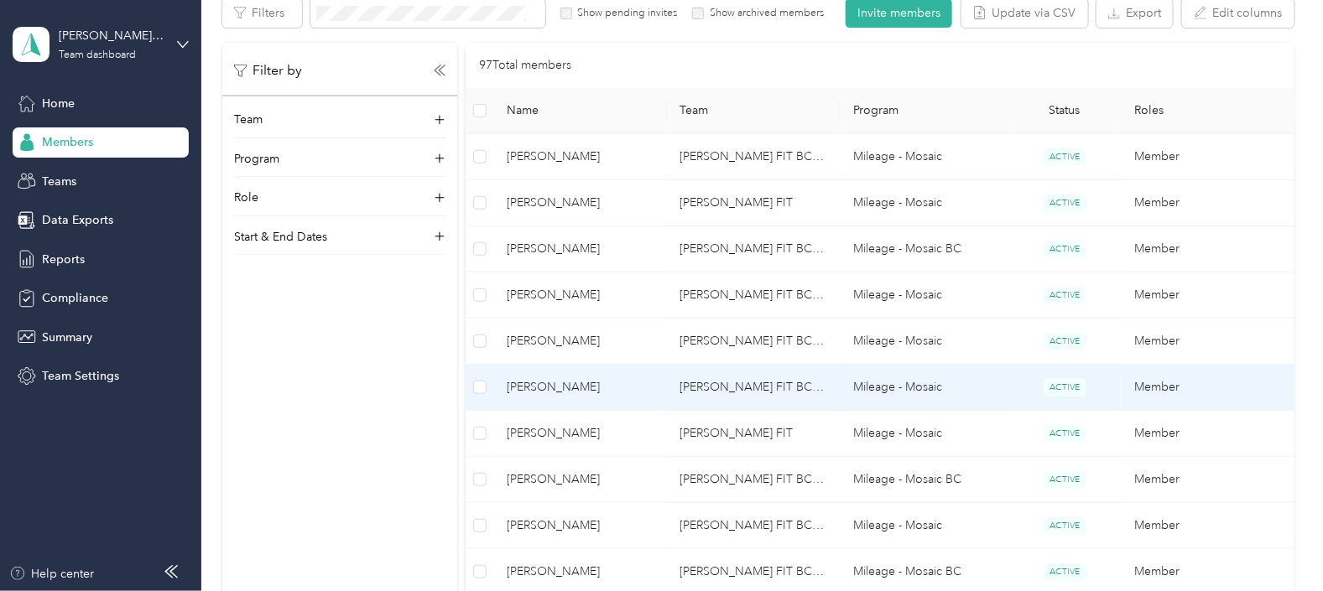
click at [549, 385] on span "[PERSON_NAME]" at bounding box center [580, 387] width 146 height 18
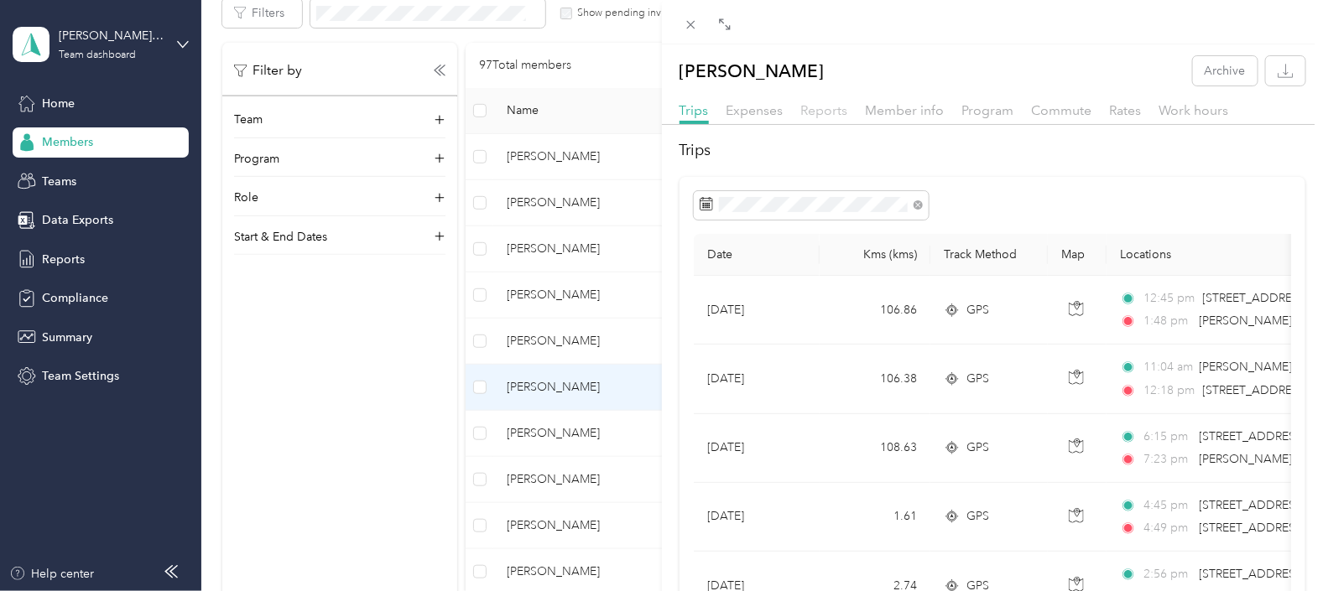
click at [816, 109] on span "Reports" at bounding box center [824, 110] width 47 height 16
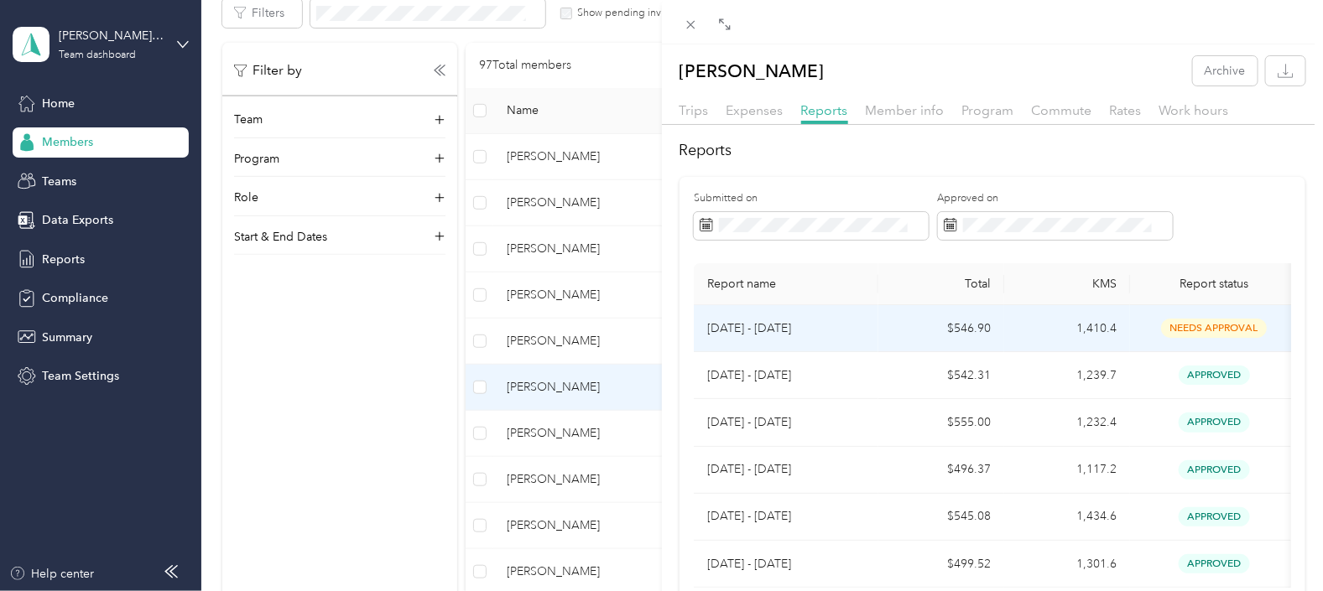
click at [782, 329] on p "[DATE] - [DATE]" at bounding box center [786, 329] width 158 height 18
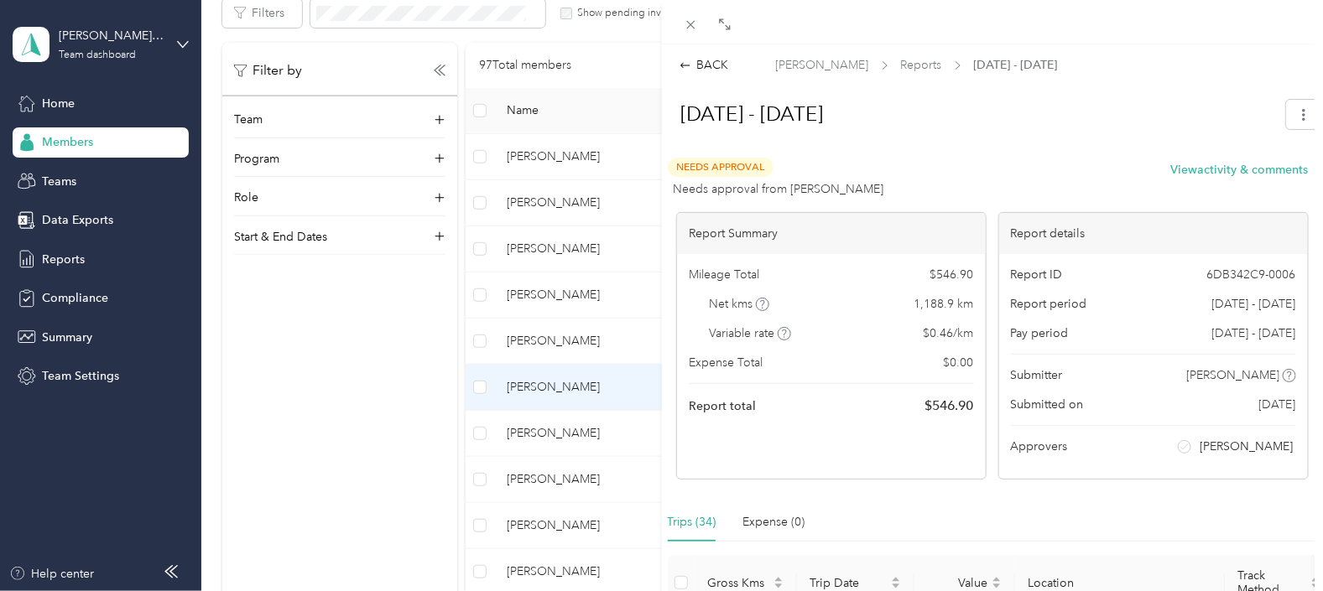
click at [971, 166] on div "Needs Approval Needs approval from [PERSON_NAME] View activity & comments" at bounding box center [988, 178] width 641 height 40
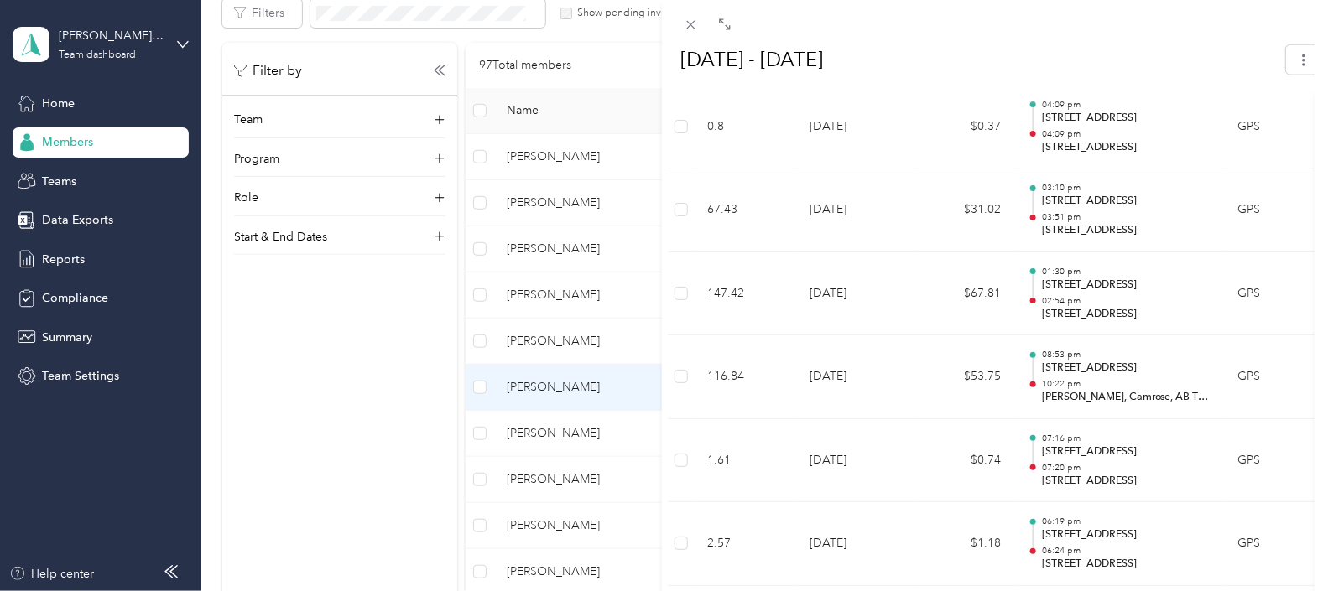
scroll to position [315, 0]
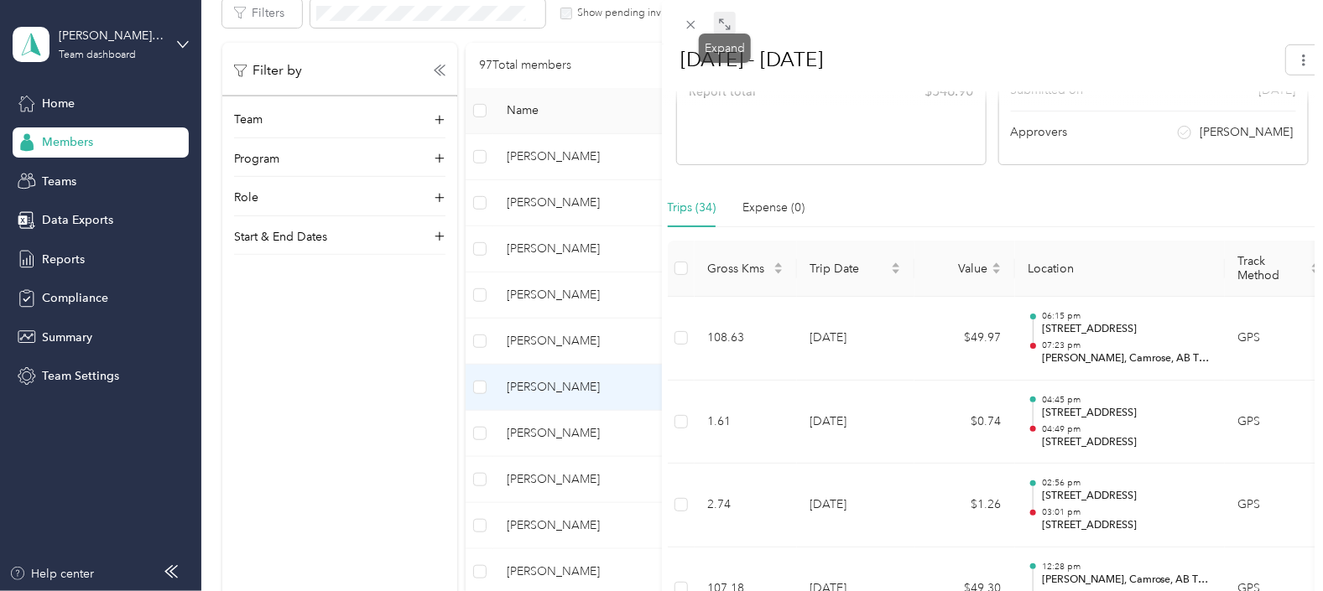
click at [722, 18] on icon at bounding box center [724, 24] width 13 height 13
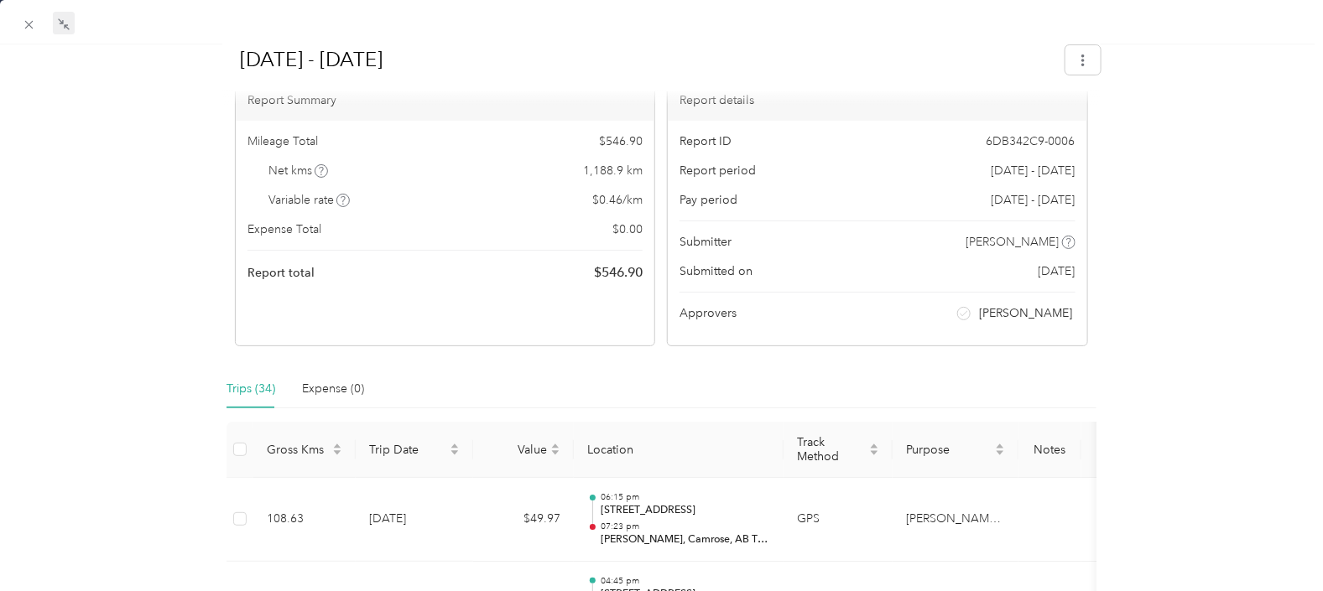
scroll to position [0, 0]
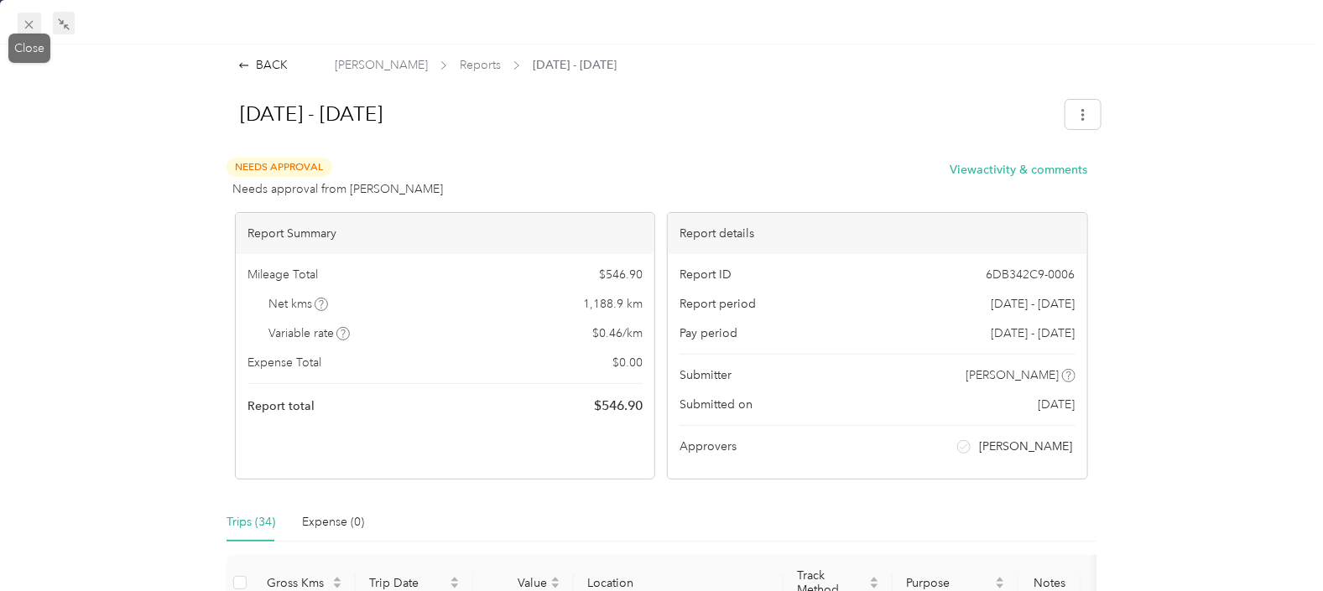
click at [25, 24] on icon at bounding box center [29, 25] width 14 height 14
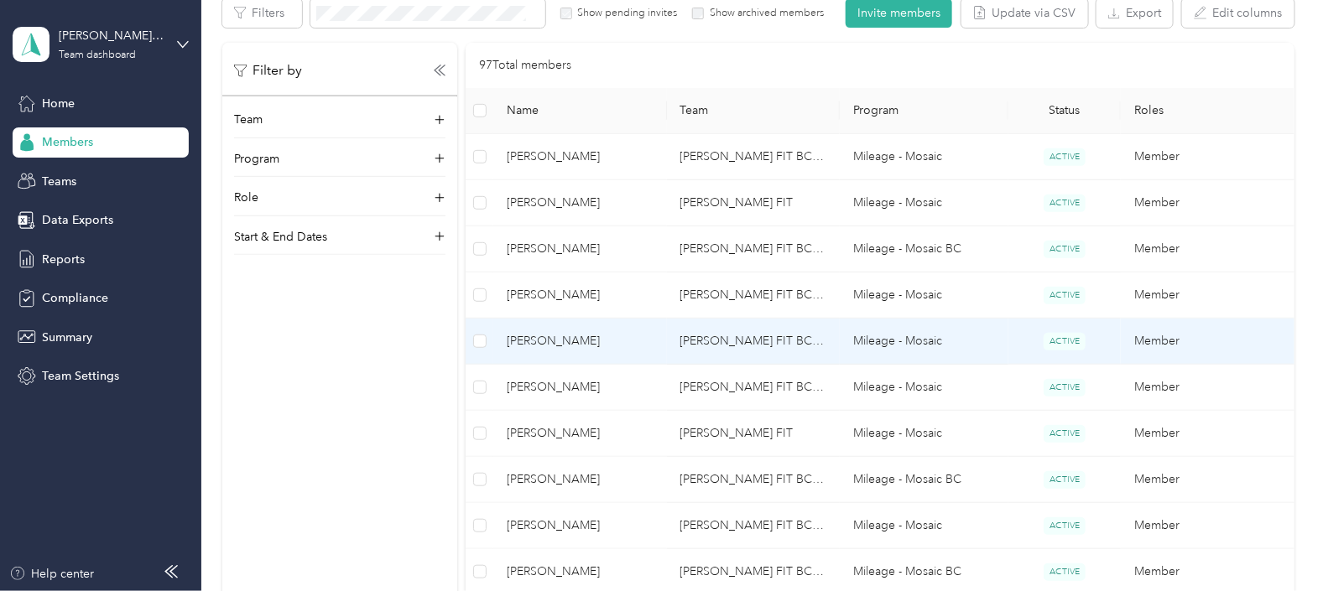
scroll to position [419, 0]
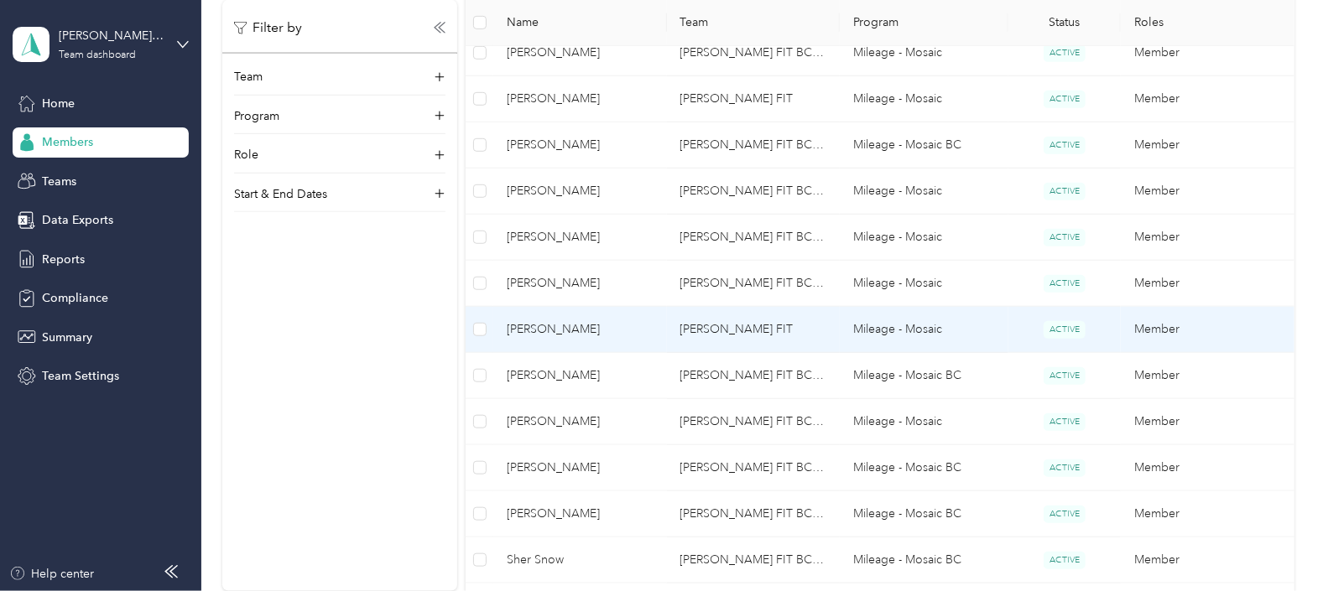
click at [754, 325] on td "[PERSON_NAME] FIT" at bounding box center [753, 330] width 173 height 46
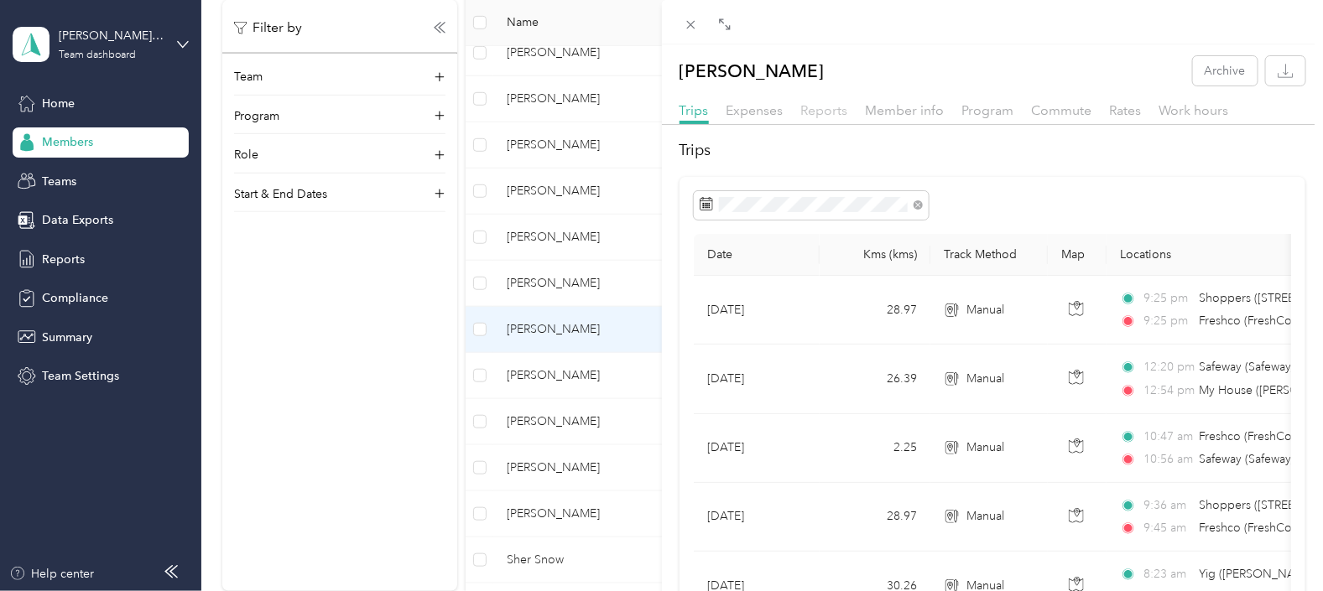
click at [820, 112] on span "Reports" at bounding box center [824, 110] width 47 height 16
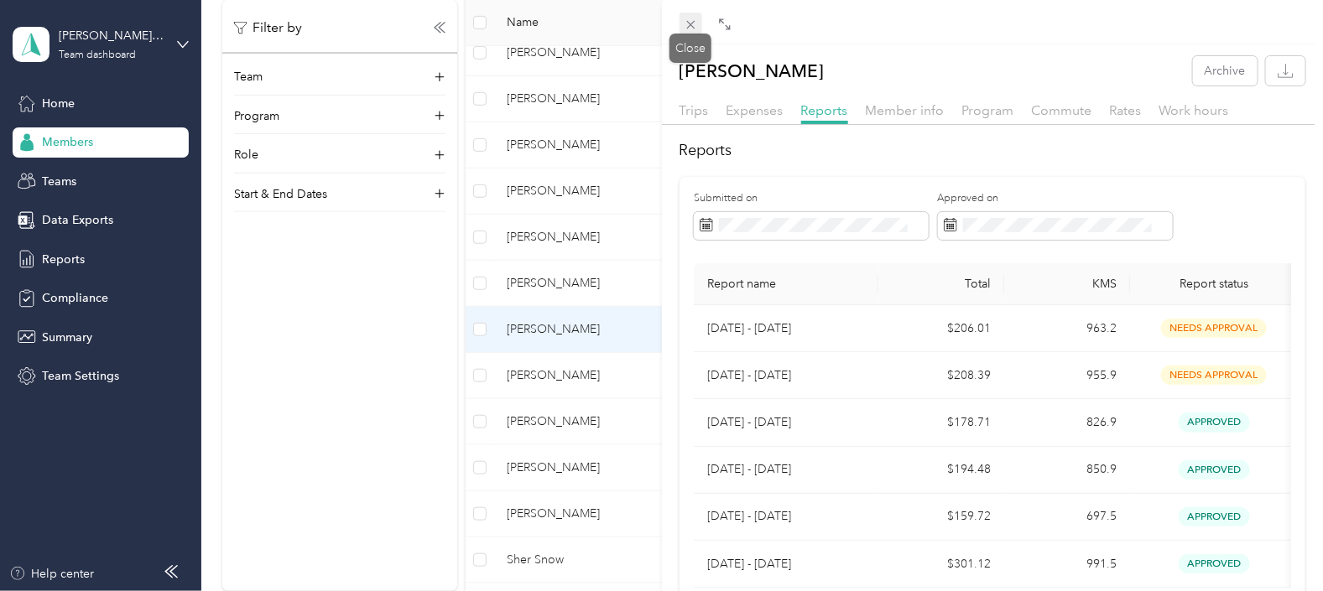
click at [688, 23] on icon at bounding box center [691, 25] width 14 height 14
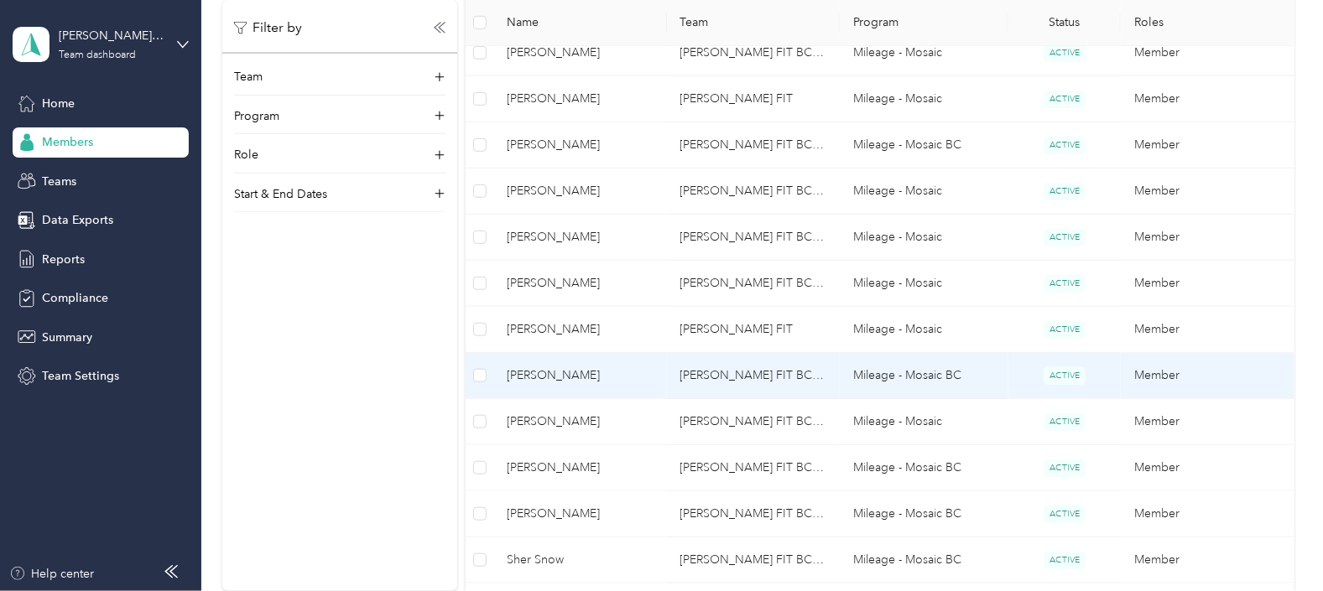
click at [537, 369] on span "[PERSON_NAME]" at bounding box center [580, 376] width 146 height 18
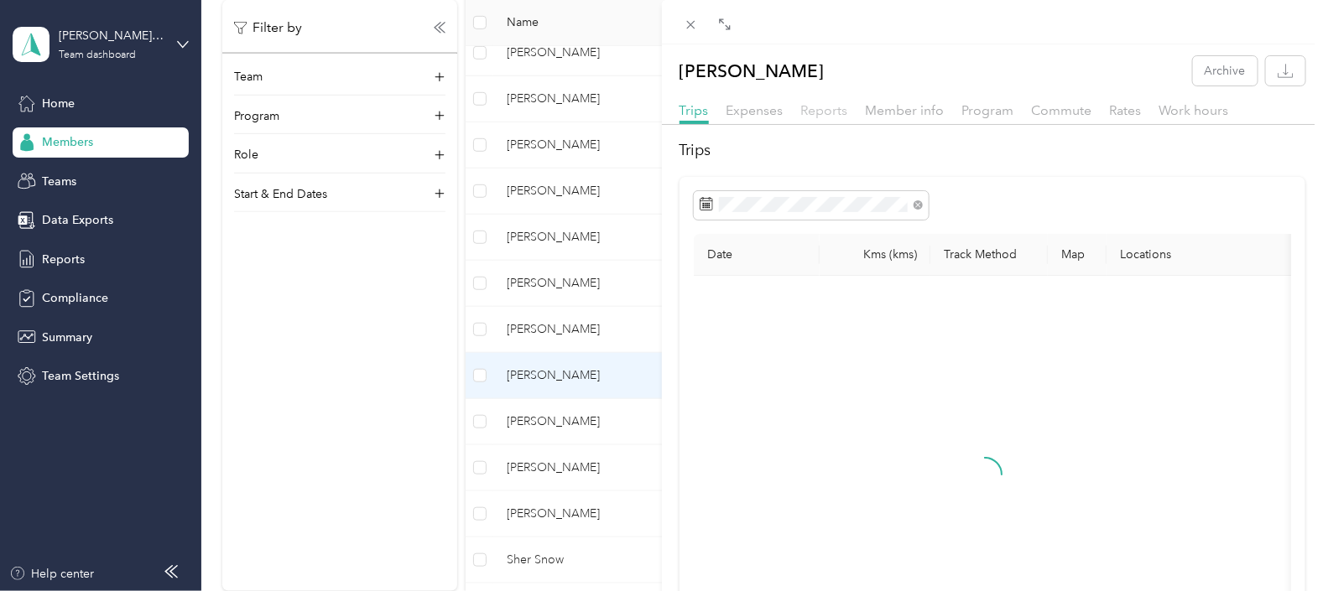
click at [830, 110] on span "Reports" at bounding box center [824, 110] width 47 height 16
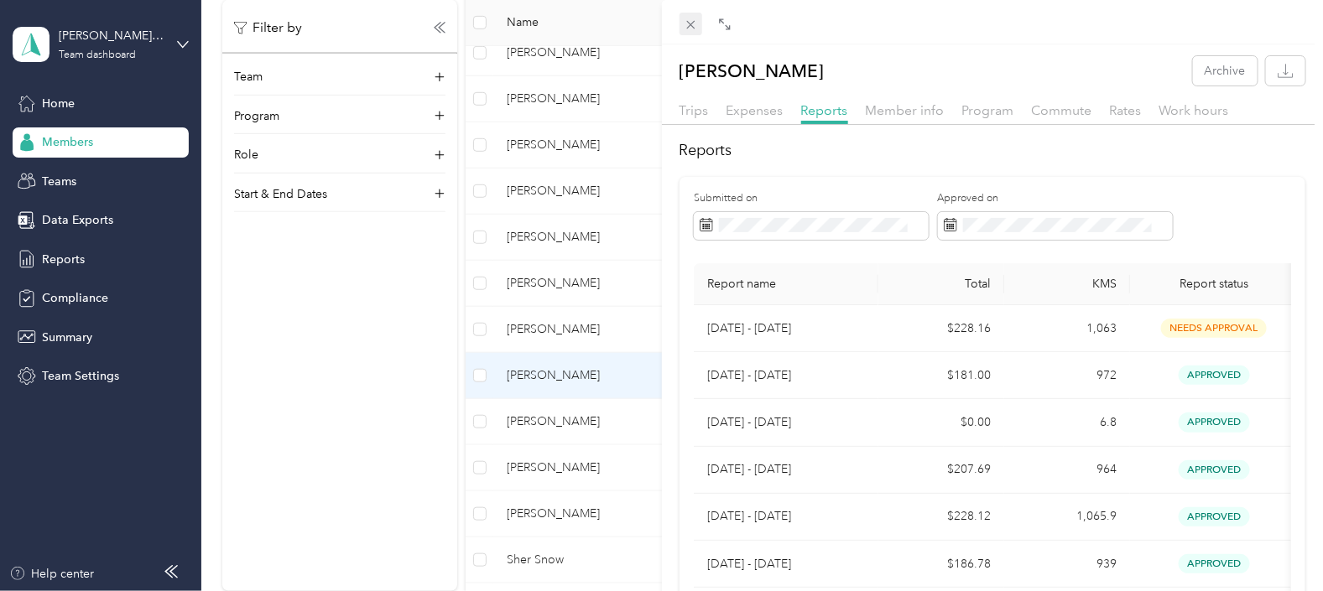
click at [693, 22] on icon at bounding box center [690, 25] width 8 height 8
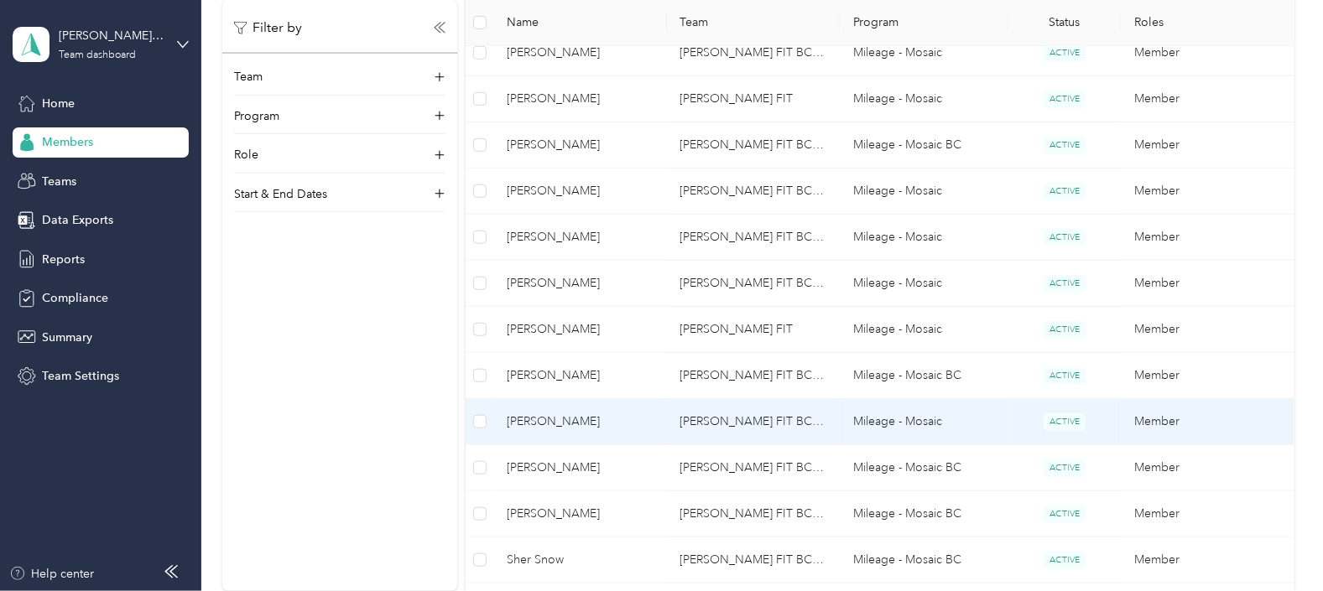
click at [542, 419] on span "[PERSON_NAME]" at bounding box center [580, 422] width 146 height 18
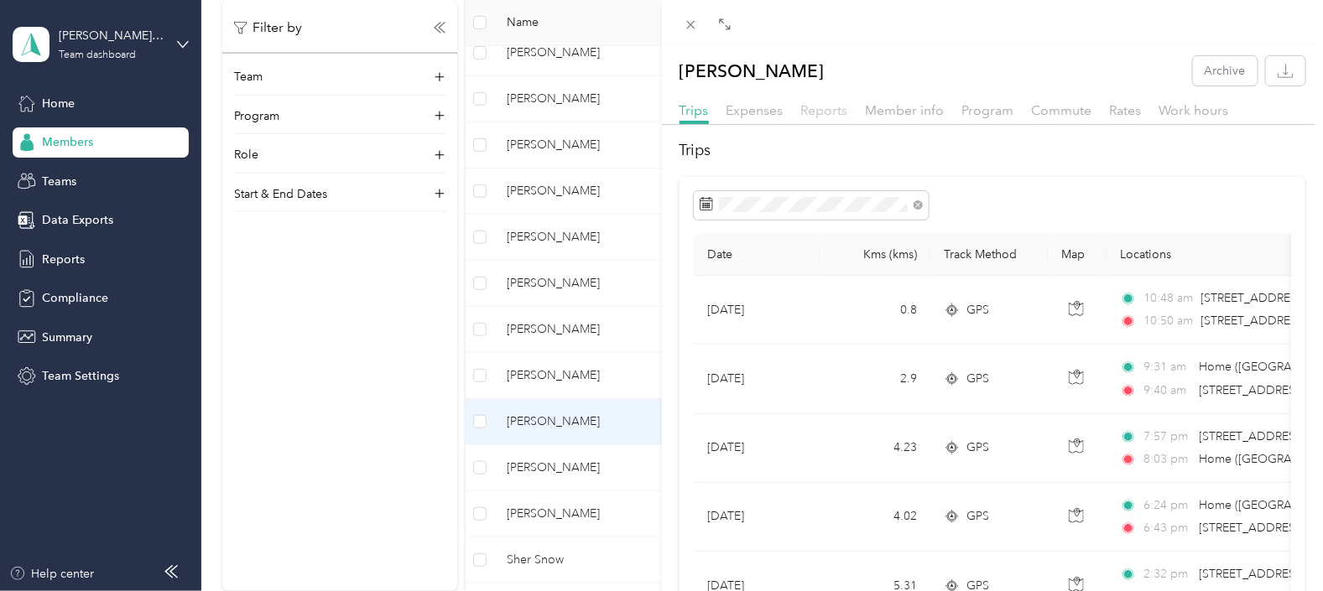
click at [823, 109] on span "Reports" at bounding box center [824, 110] width 47 height 16
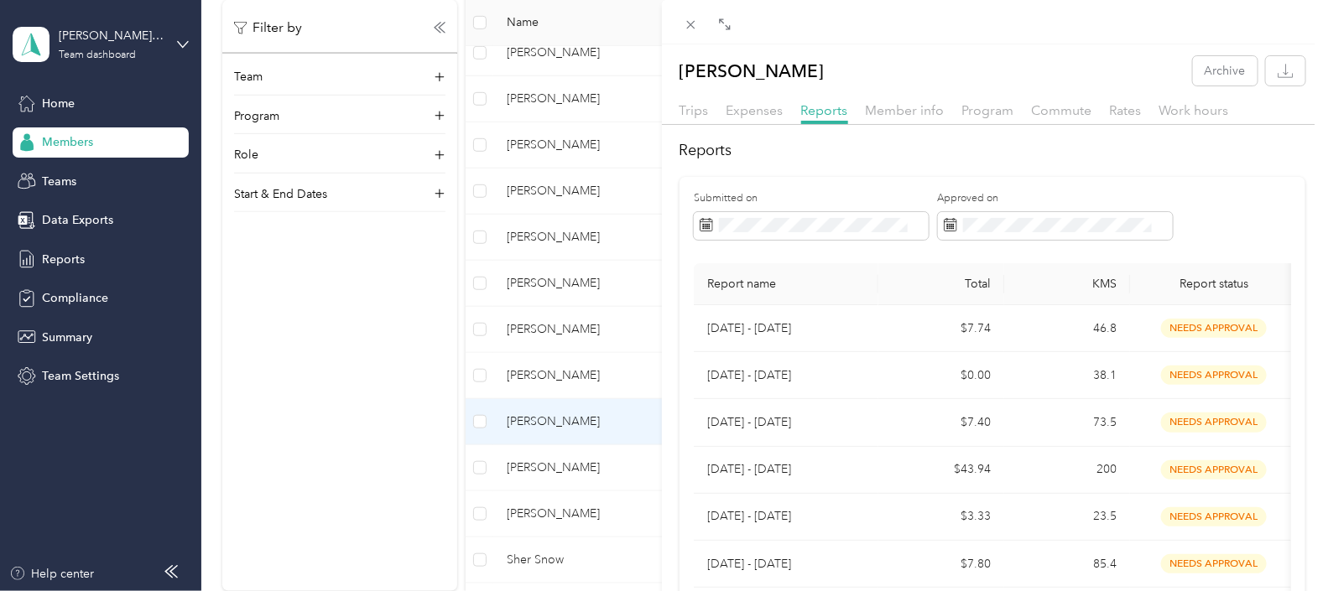
click at [537, 462] on div "[PERSON_NAME] Archive Trips Expenses Reports Member info Program Commute Rates …" at bounding box center [661, 295] width 1323 height 591
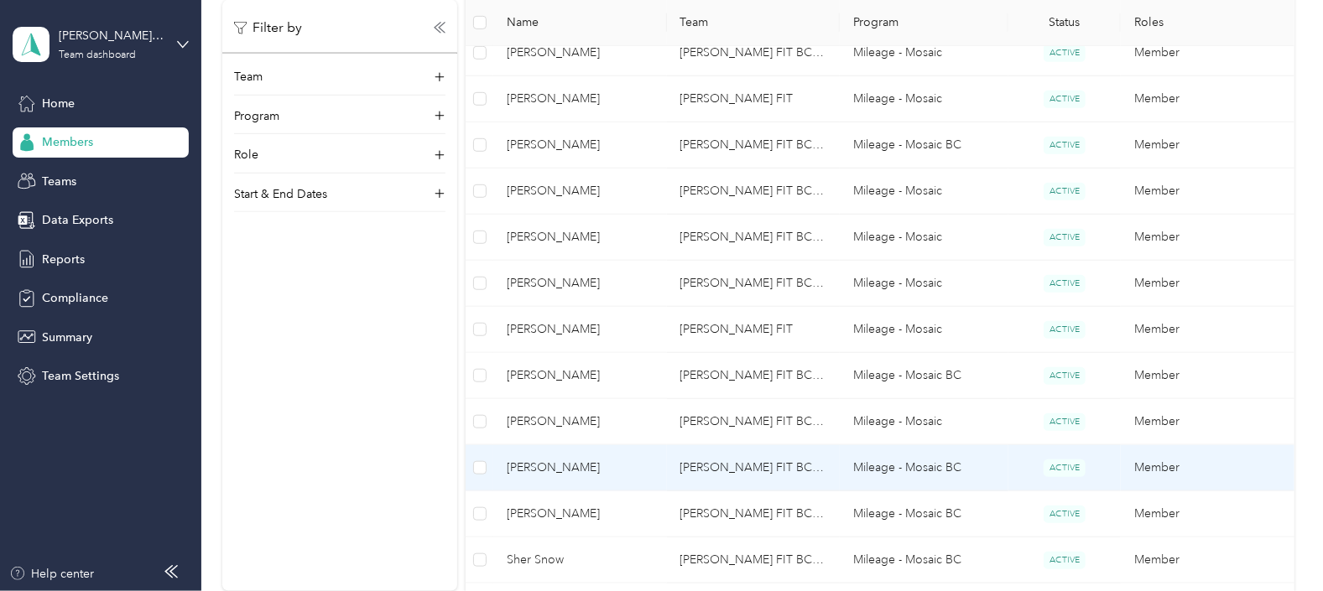
click at [545, 466] on span "[PERSON_NAME]" at bounding box center [580, 468] width 146 height 18
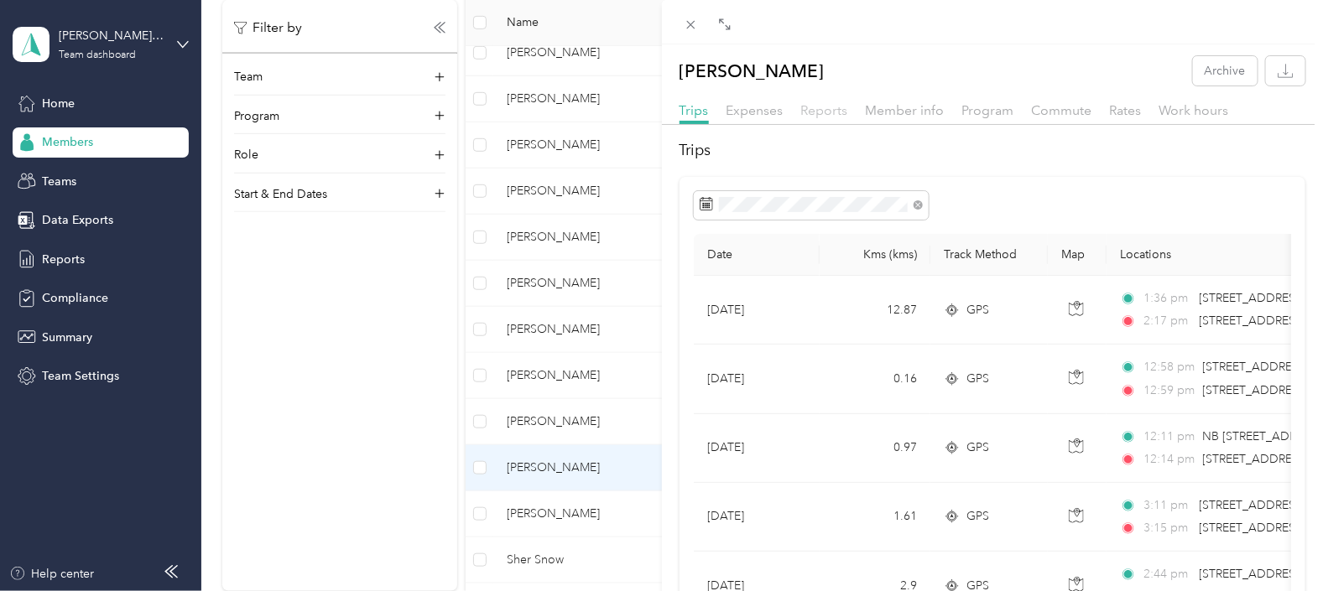
click at [831, 109] on span "Reports" at bounding box center [824, 110] width 47 height 16
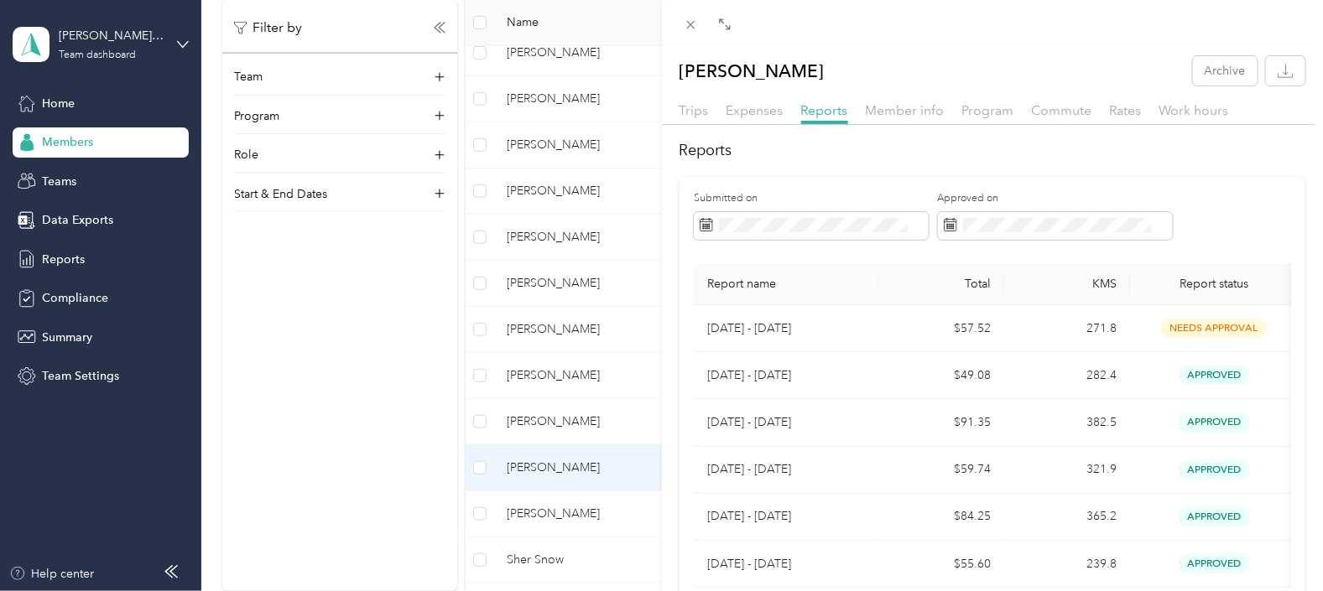
click at [558, 513] on div "[PERSON_NAME] Archive Trips Expenses Reports Member info Program Commute Rates …" at bounding box center [661, 295] width 1323 height 591
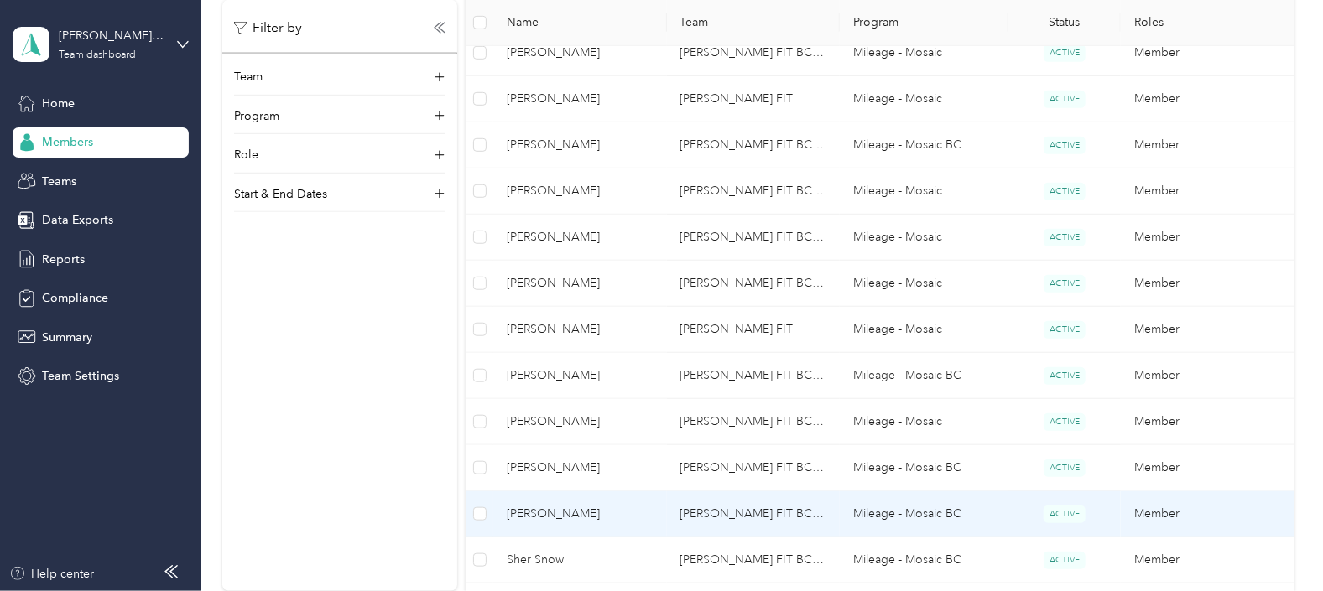
click at [560, 512] on span "[PERSON_NAME]" at bounding box center [580, 514] width 146 height 18
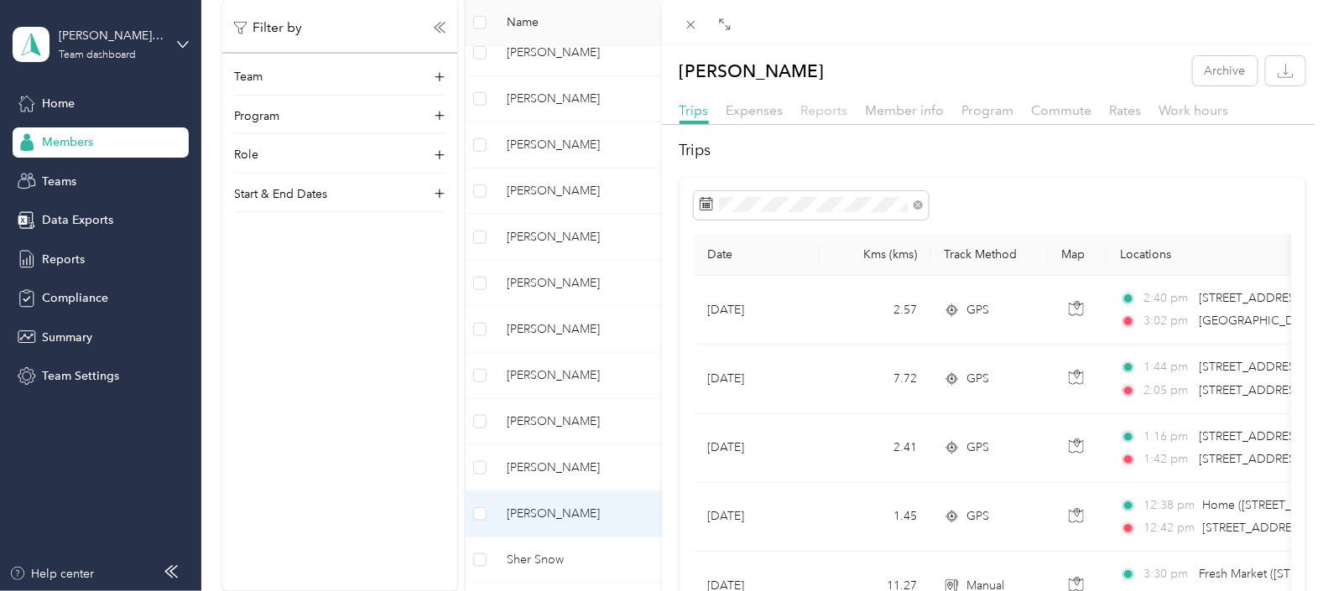
click at [829, 109] on span "Reports" at bounding box center [824, 110] width 47 height 16
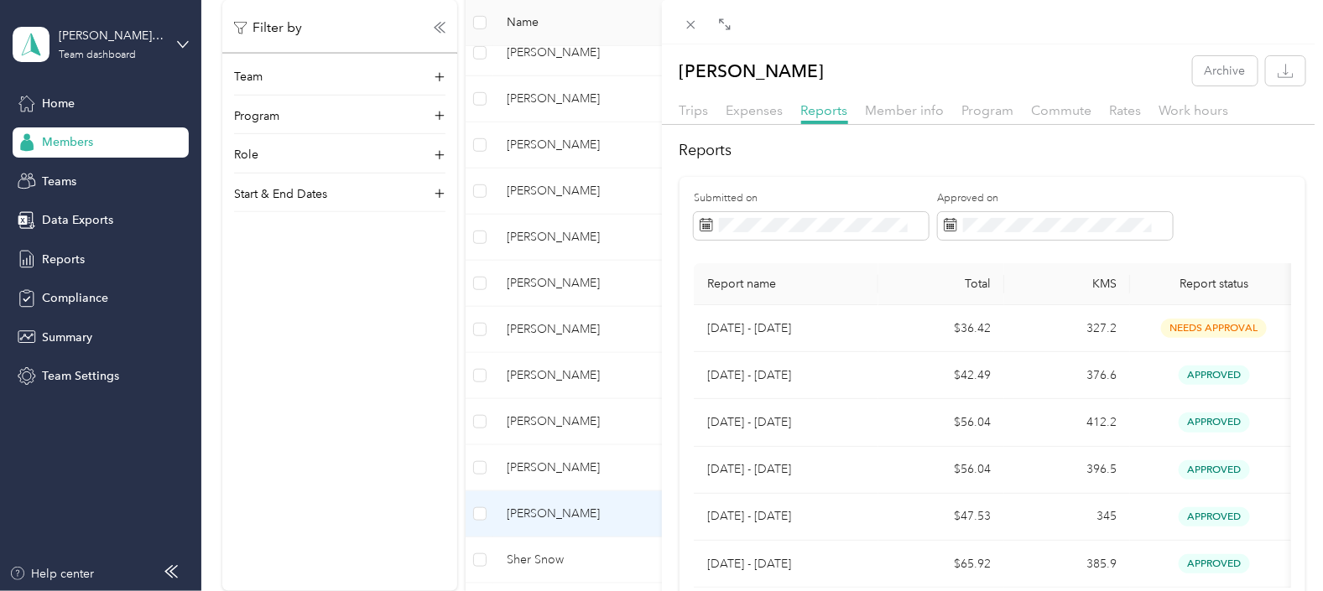
click at [536, 558] on div "[PERSON_NAME] Archive Trips Expenses Reports Member info Program Commute Rates …" at bounding box center [661, 295] width 1323 height 591
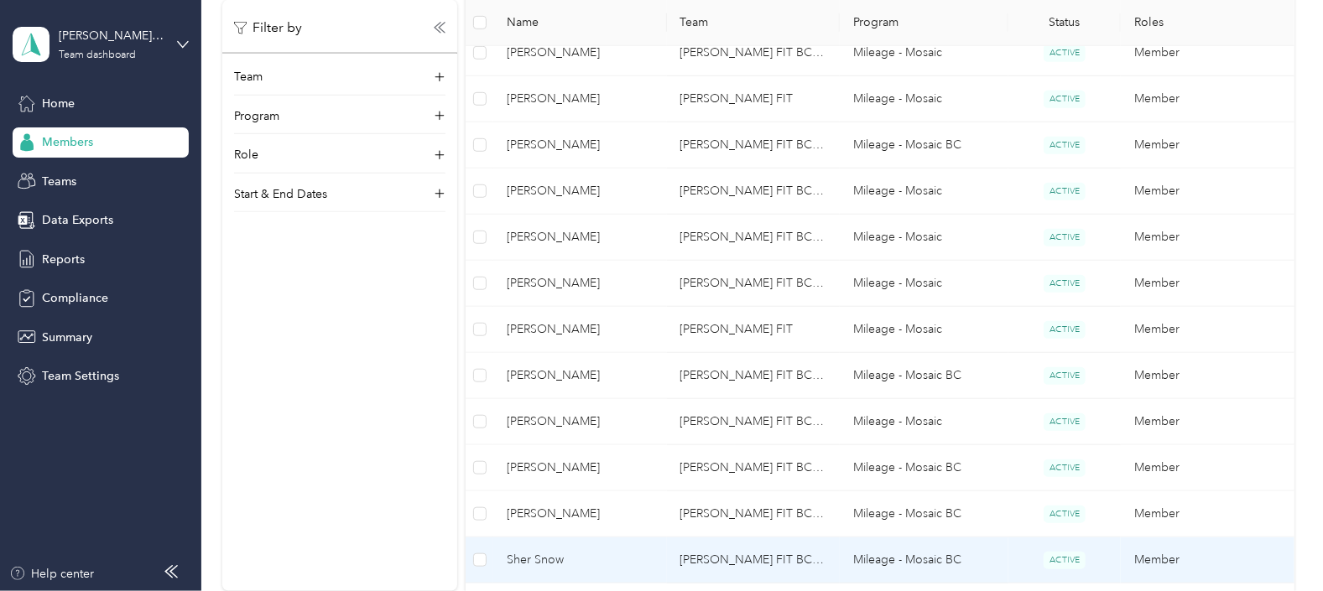
click at [543, 560] on span "Sher Snow" at bounding box center [580, 560] width 146 height 18
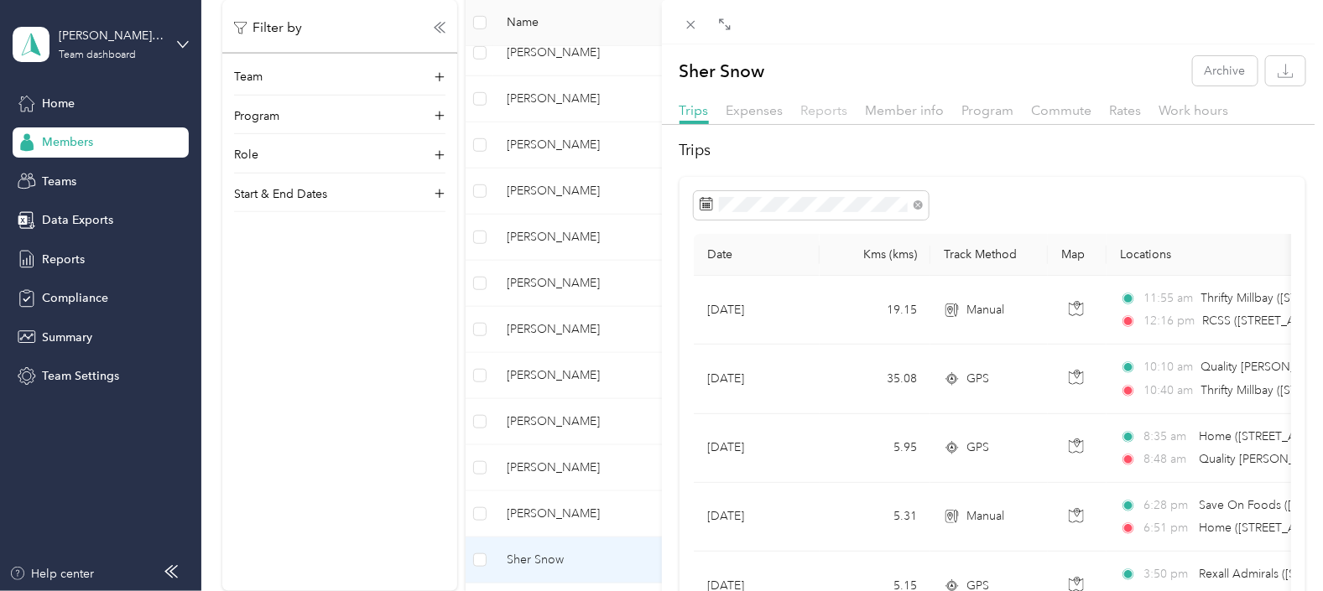
click at [820, 105] on span "Reports" at bounding box center [824, 110] width 47 height 16
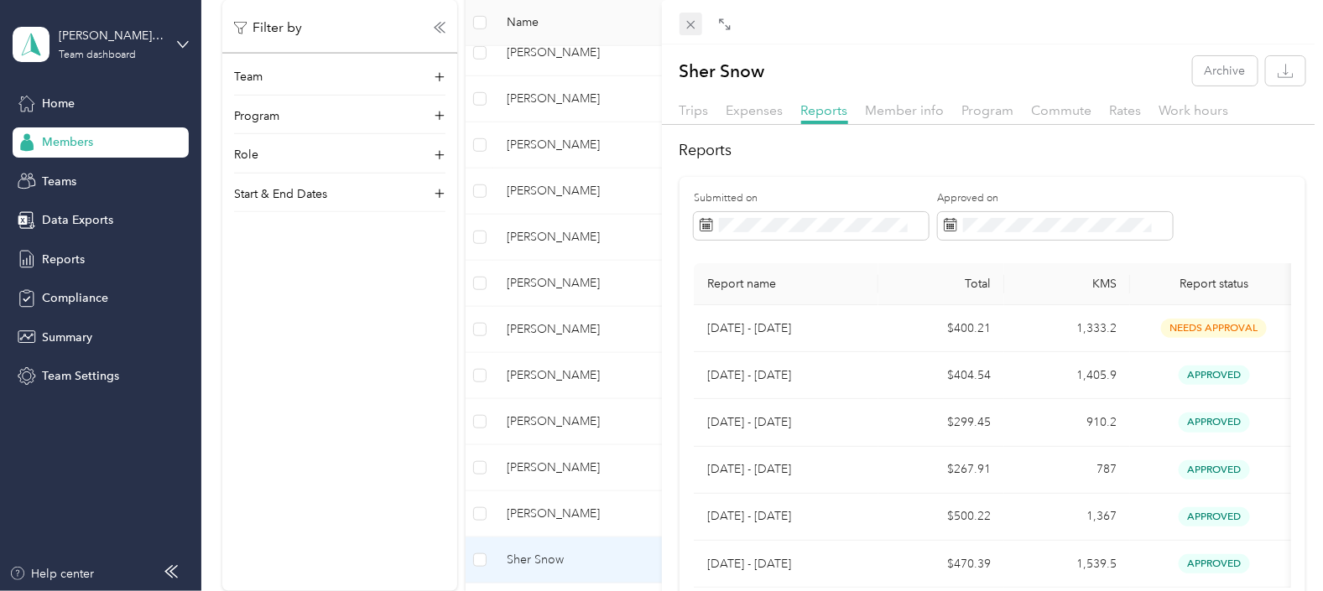
click at [694, 22] on icon at bounding box center [691, 25] width 14 height 14
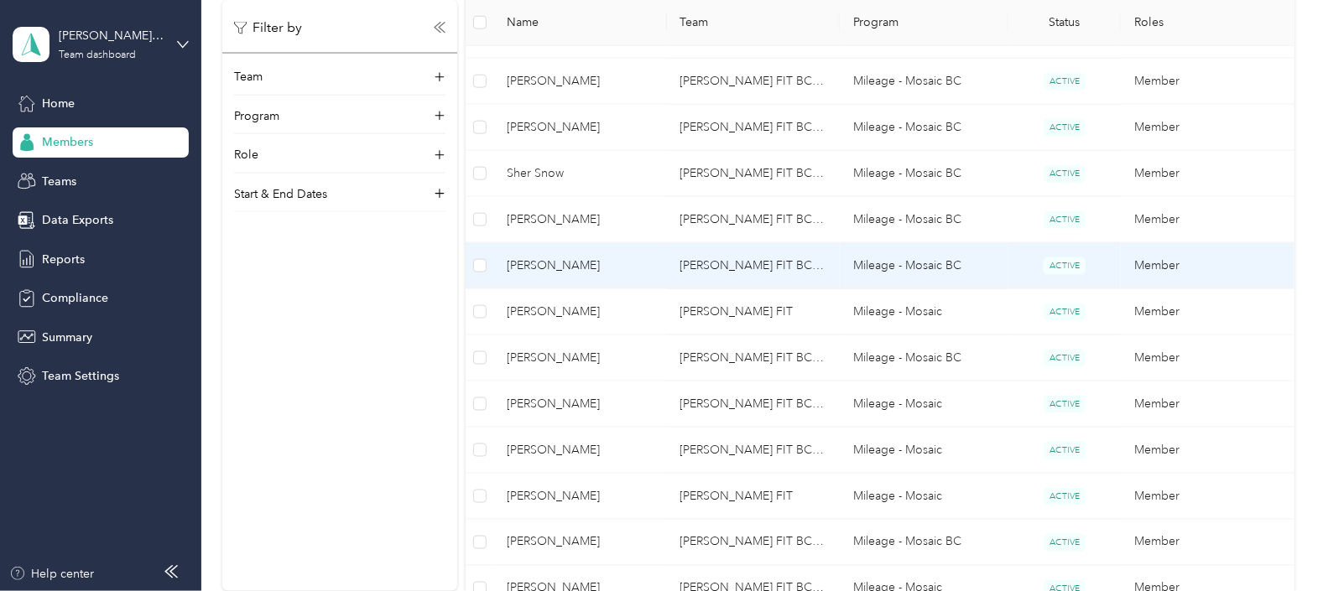
scroll to position [838, 0]
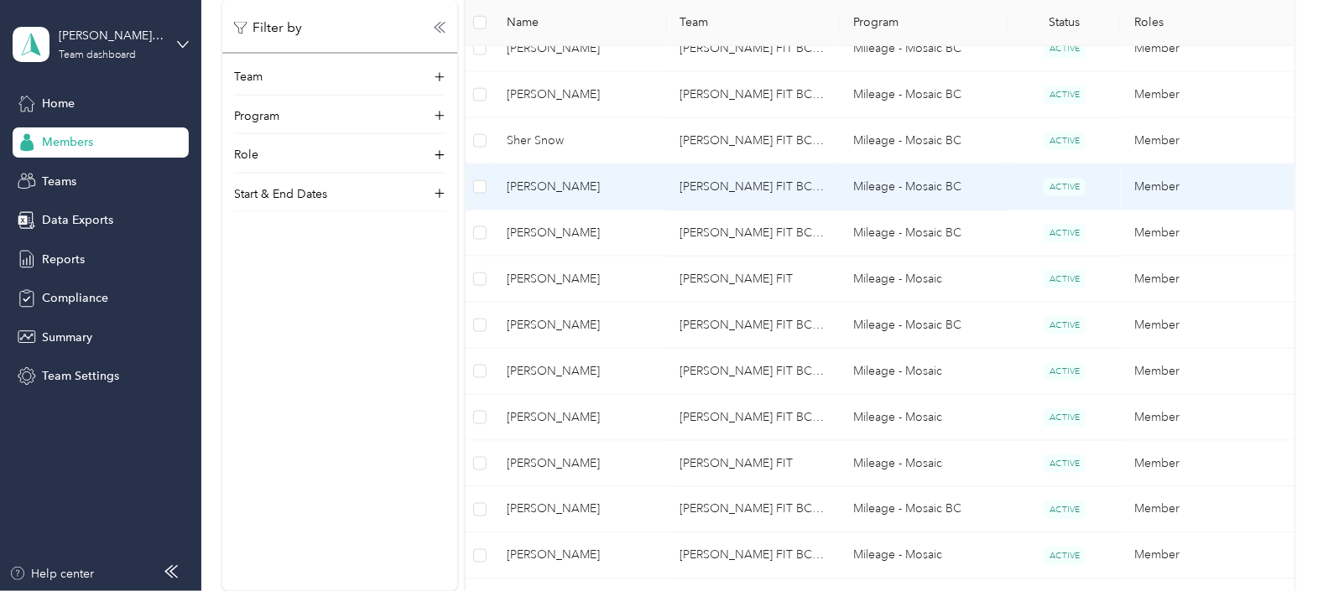
click at [537, 185] on span "[PERSON_NAME]" at bounding box center [580, 187] width 146 height 18
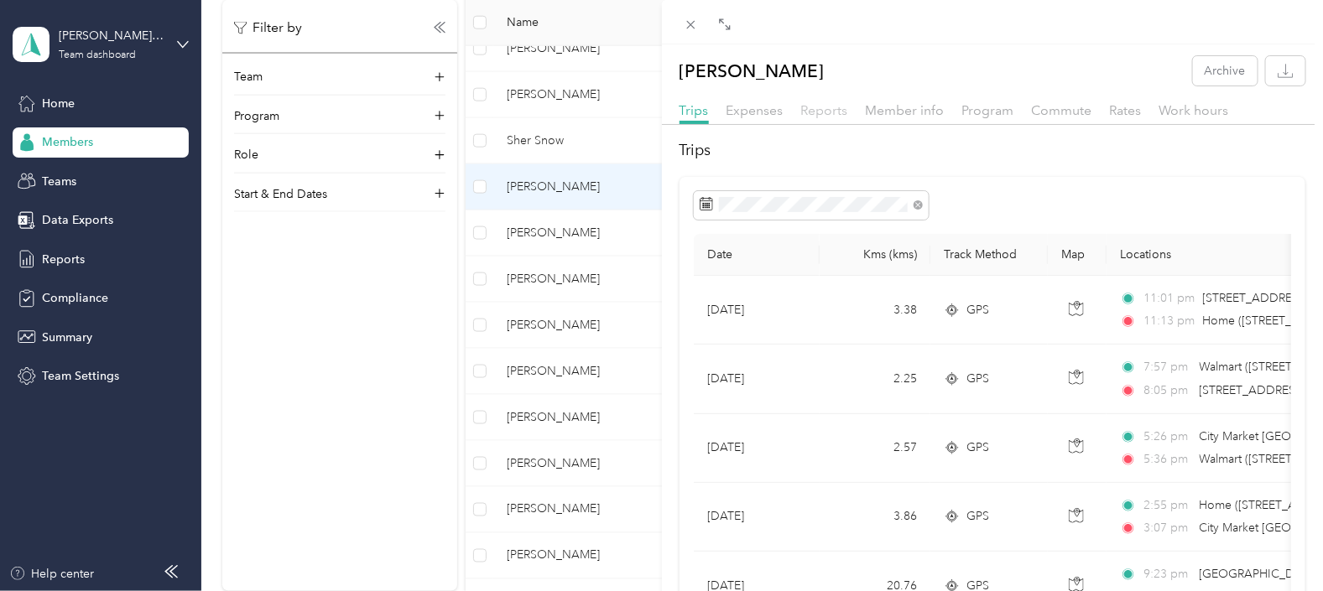
click at [822, 113] on span "Reports" at bounding box center [824, 110] width 47 height 16
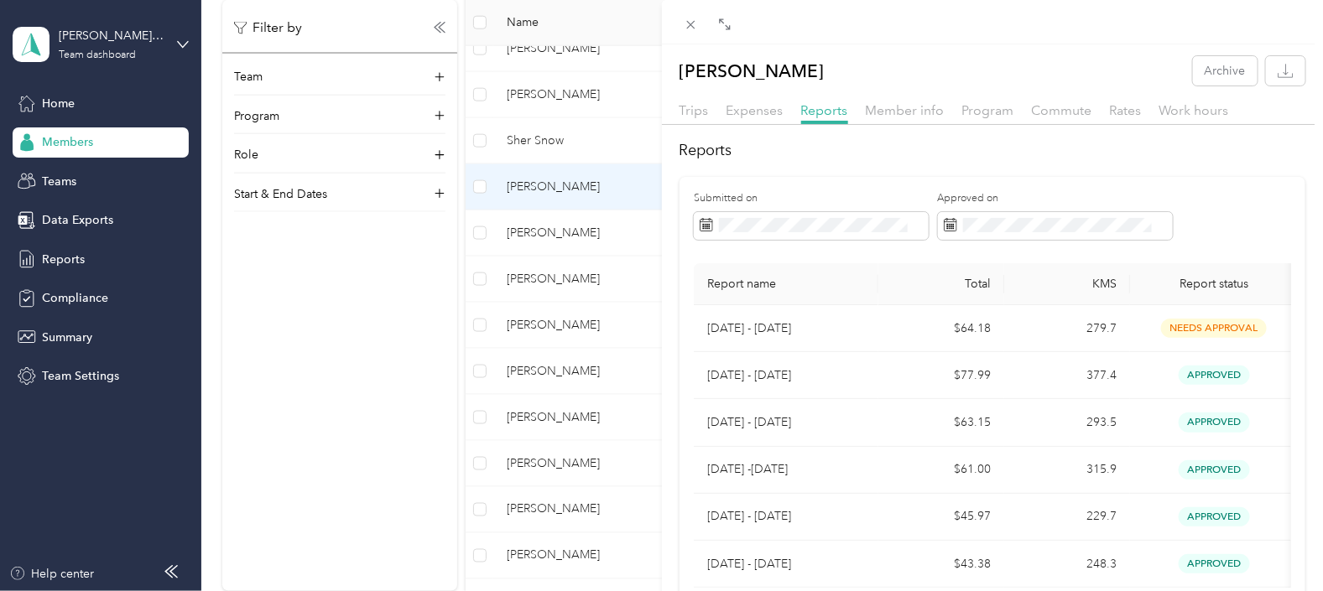
click at [545, 232] on div "Mherwan Aga Archive Trips Expenses Reports Member info Program Commute Rates Wo…" at bounding box center [661, 295] width 1323 height 591
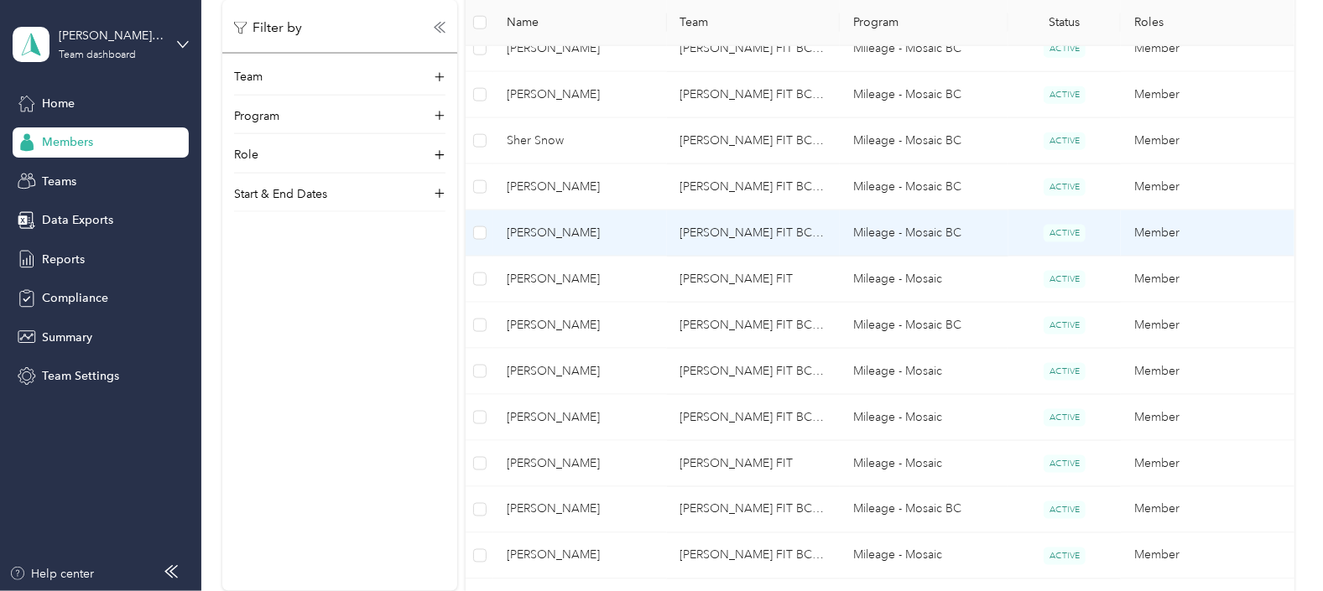
click at [544, 231] on span "[PERSON_NAME]" at bounding box center [580, 233] width 146 height 18
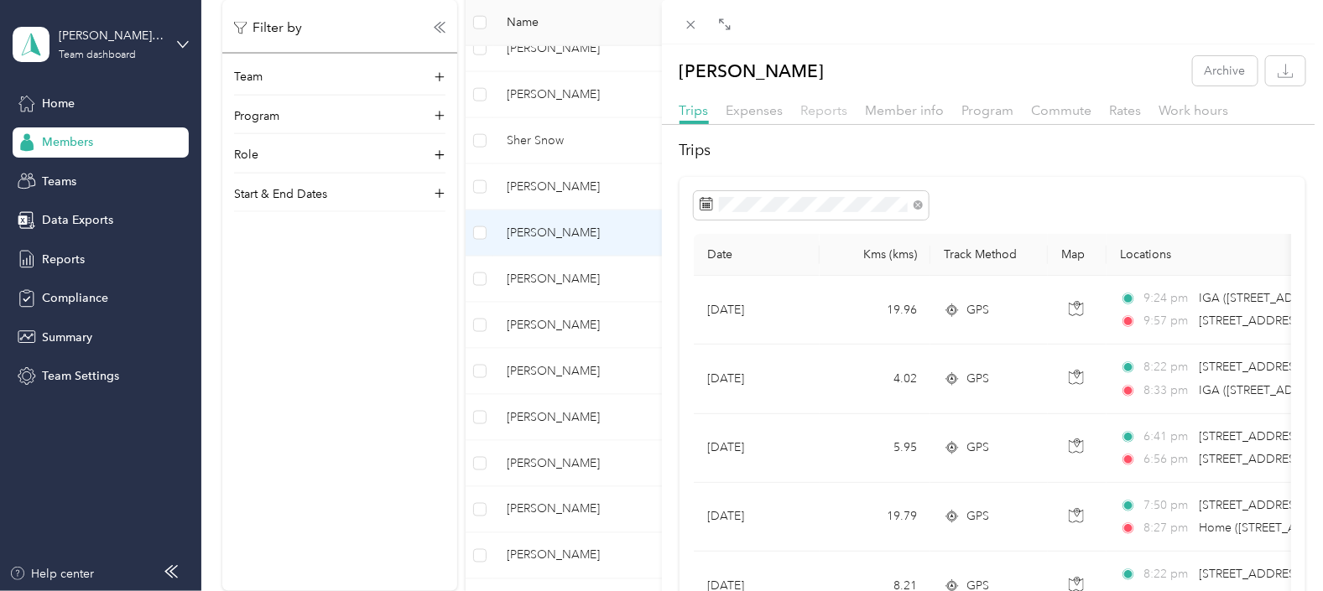
click at [822, 108] on span "Reports" at bounding box center [824, 110] width 47 height 16
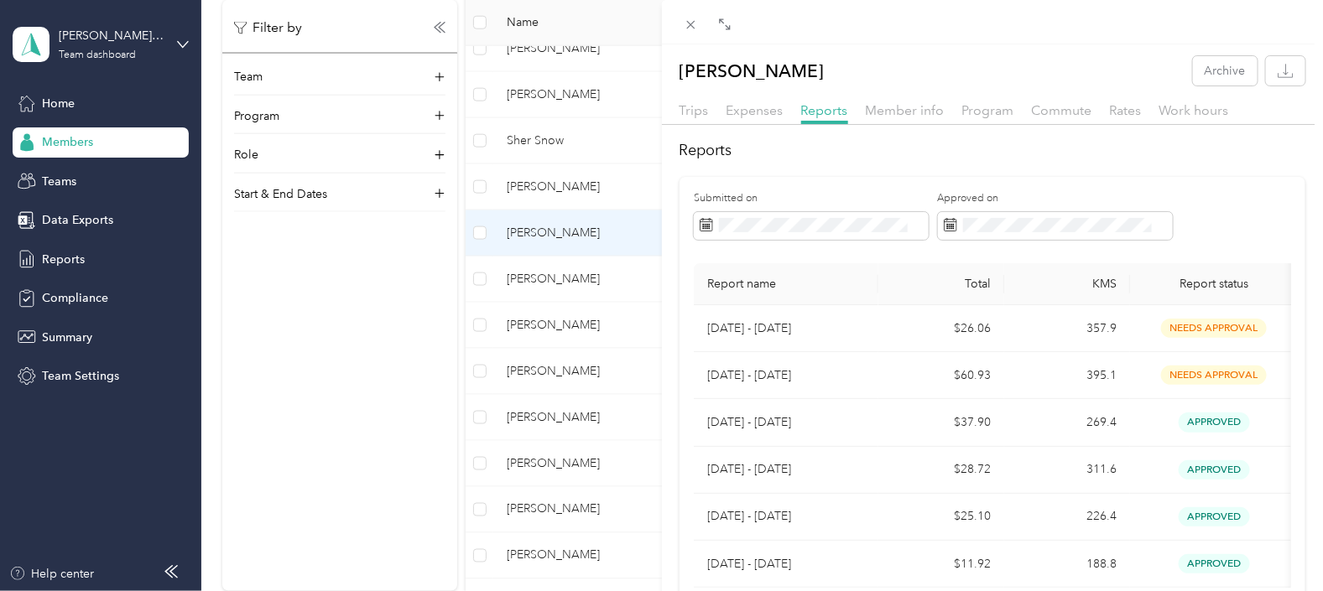
click at [553, 276] on div "[PERSON_NAME] Archive Trips Expenses Reports Member info Program Commute Rates …" at bounding box center [661, 295] width 1323 height 591
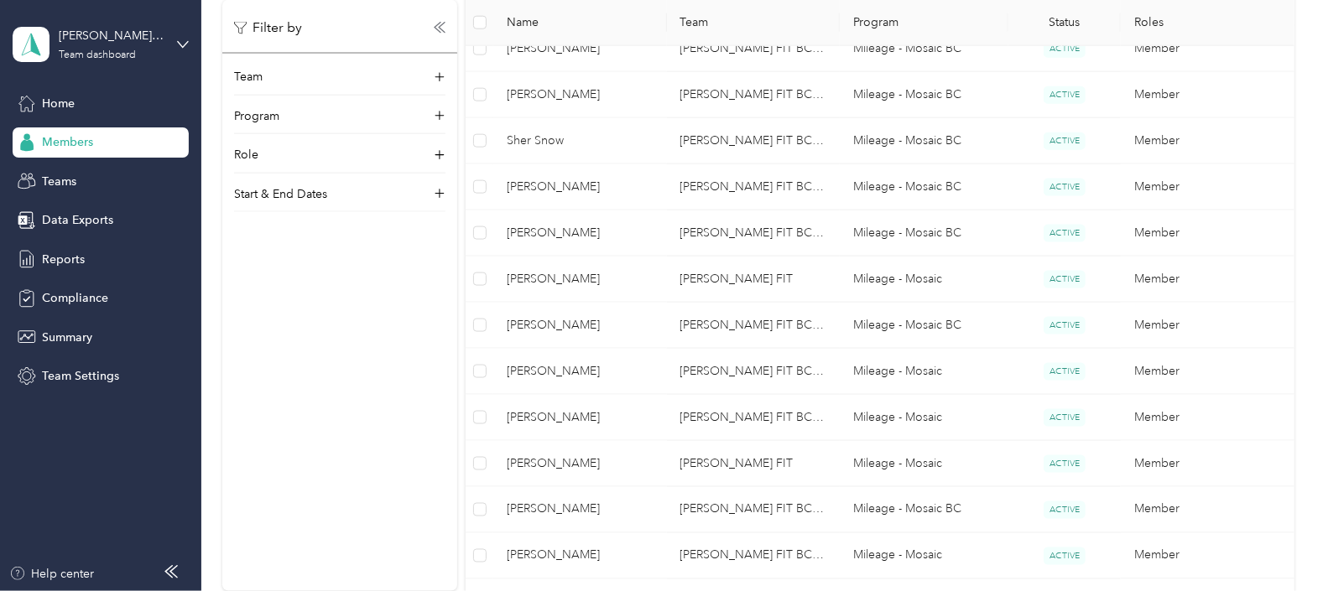
click at [560, 275] on span "[PERSON_NAME]" at bounding box center [580, 279] width 146 height 18
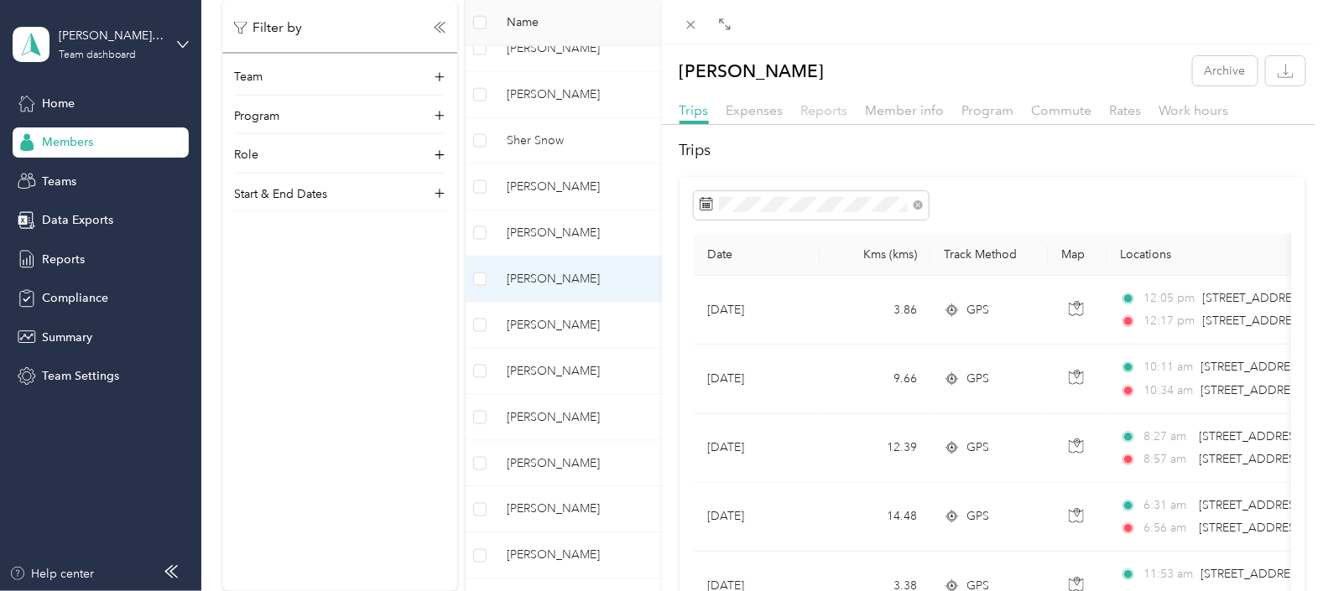
click at [823, 109] on span "Reports" at bounding box center [824, 110] width 47 height 16
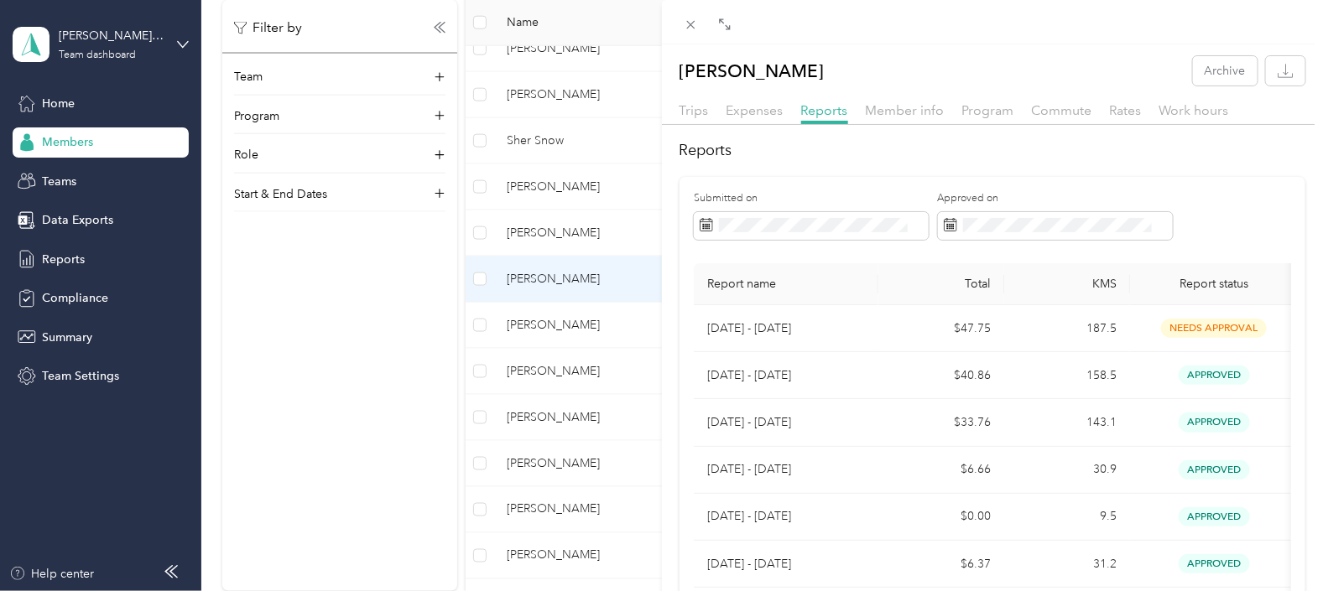
click at [549, 323] on div "[PERSON_NAME] Archive Trips Expenses Reports Member info Program Commute Rates …" at bounding box center [661, 295] width 1323 height 591
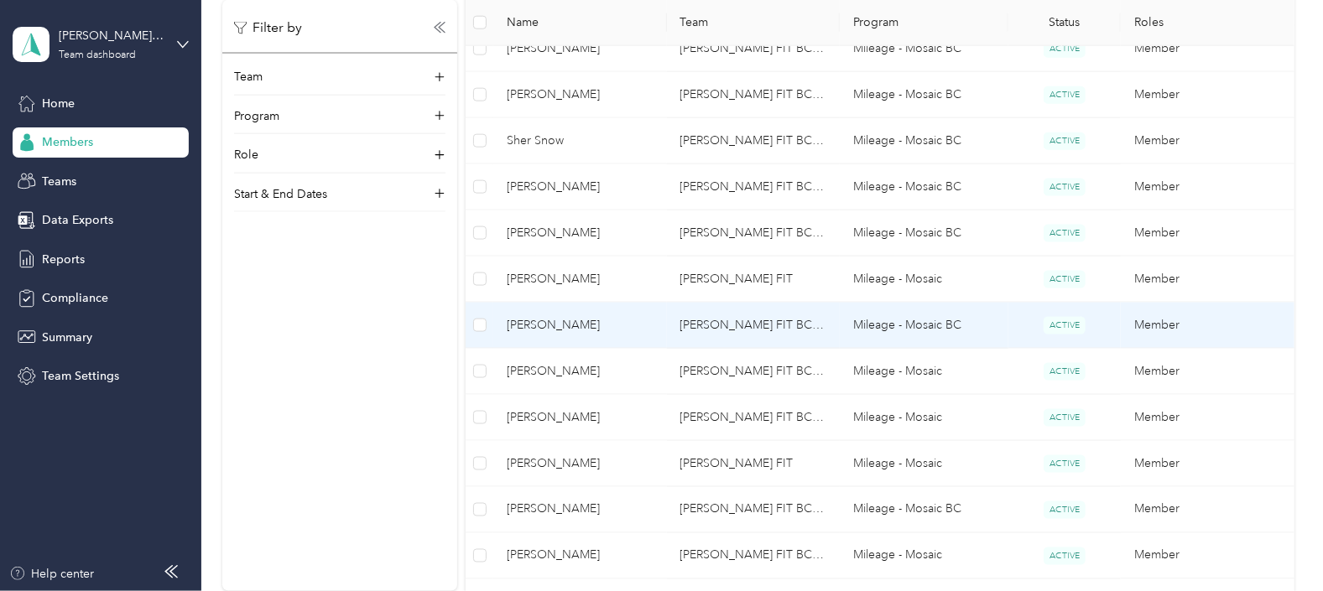
click at [555, 323] on span "[PERSON_NAME]" at bounding box center [580, 325] width 146 height 18
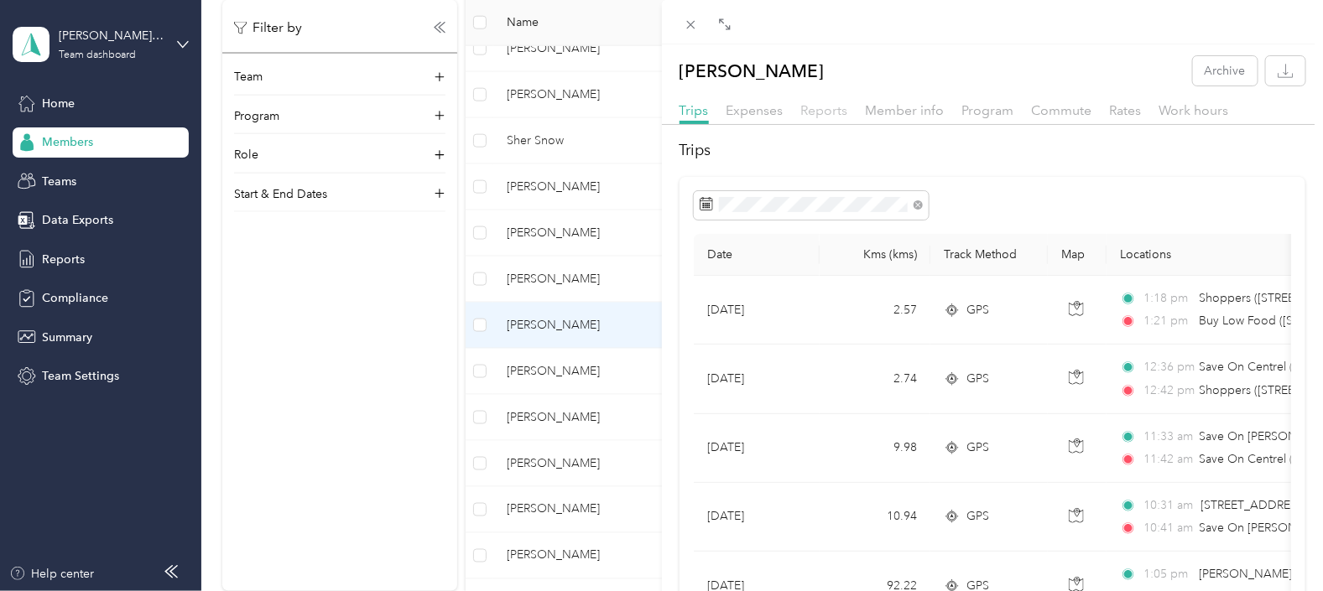
click at [823, 110] on span "Reports" at bounding box center [824, 110] width 47 height 16
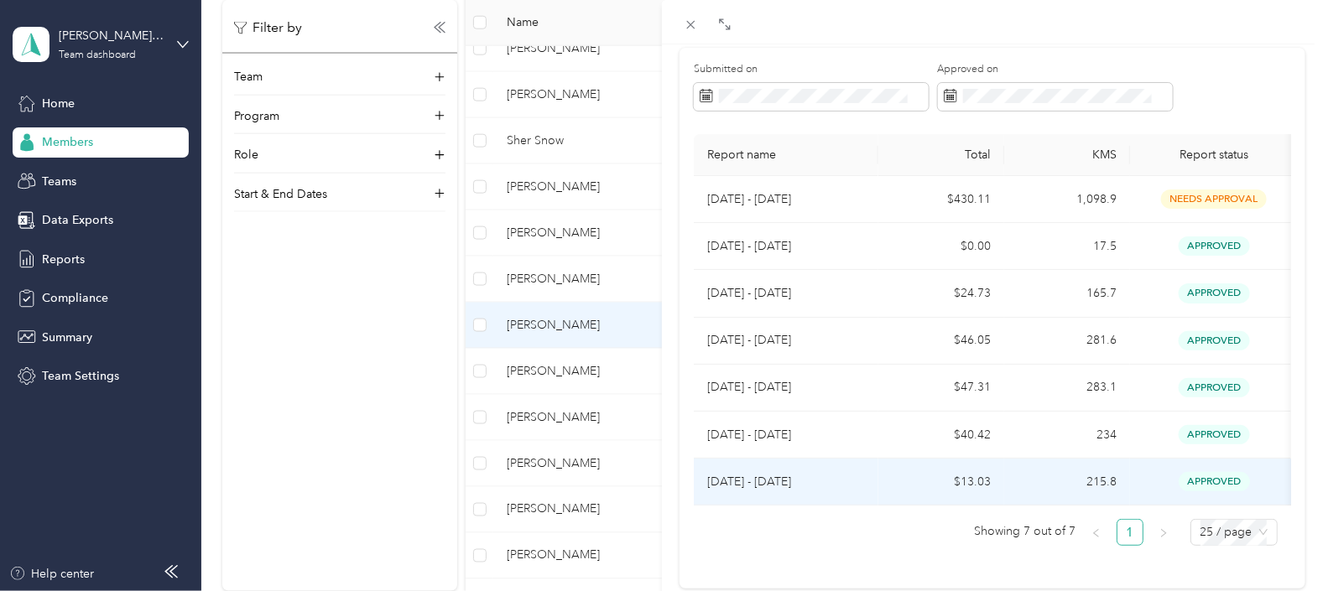
scroll to position [96, 0]
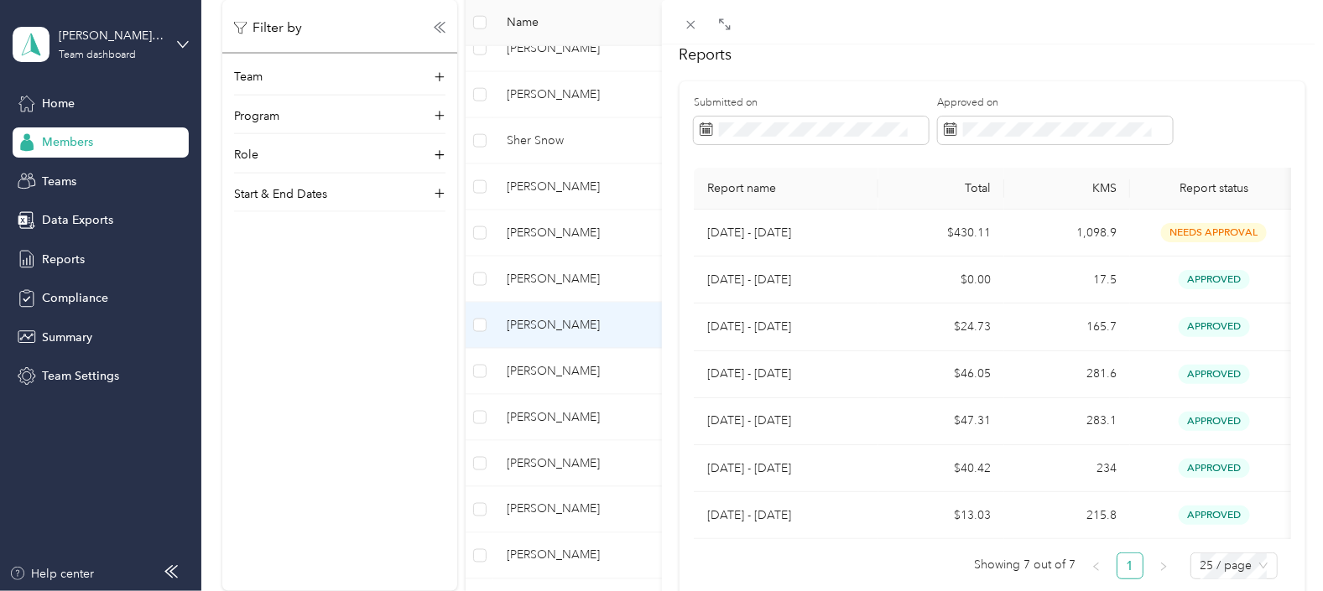
click at [537, 367] on div "[PERSON_NAME] Archive Trips Expenses Reports Member info Program Commute Rates …" at bounding box center [661, 295] width 1323 height 591
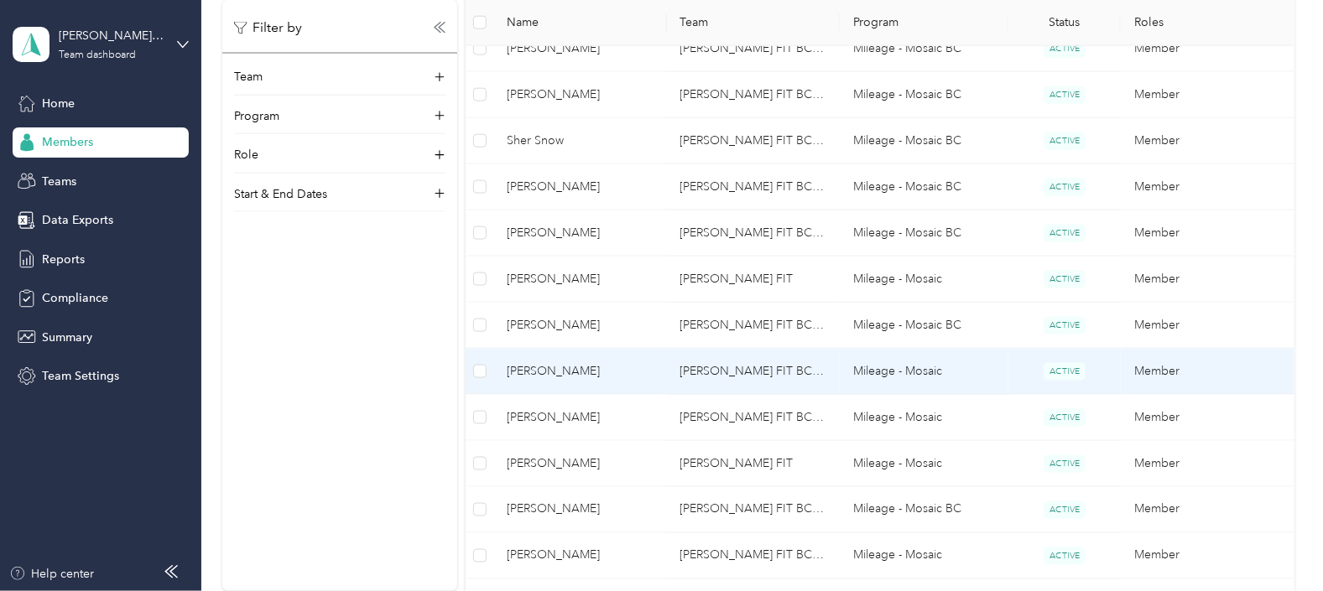
click at [553, 369] on span "[PERSON_NAME]" at bounding box center [580, 371] width 146 height 18
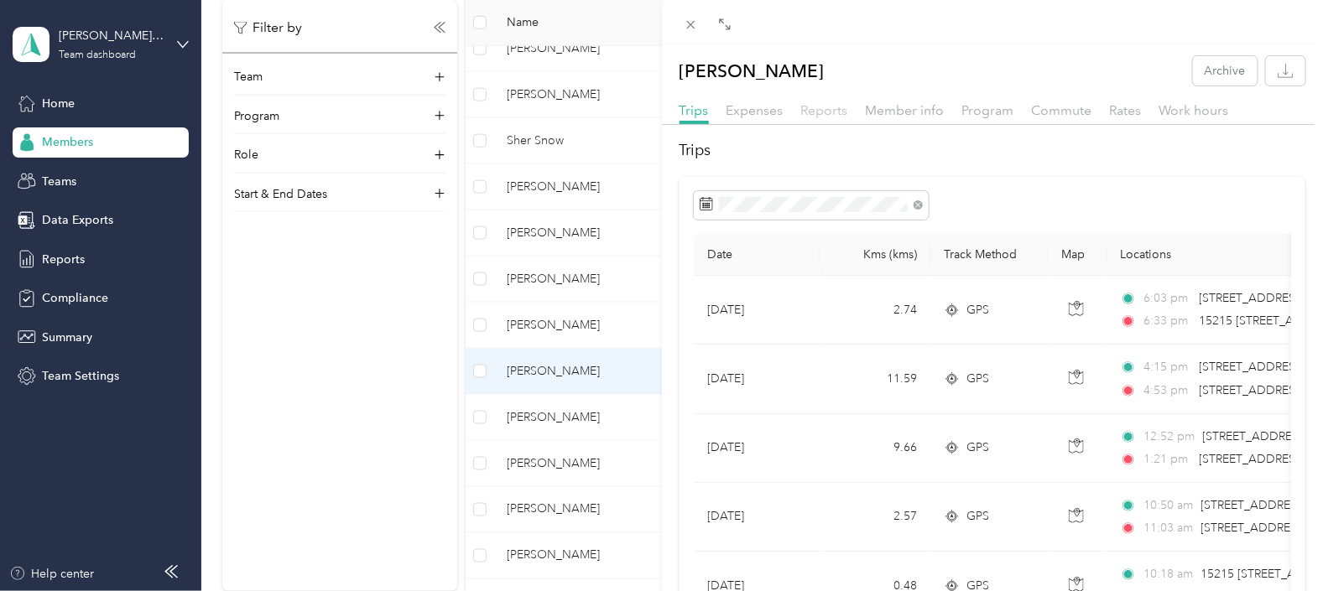
click at [828, 112] on span "Reports" at bounding box center [824, 110] width 47 height 16
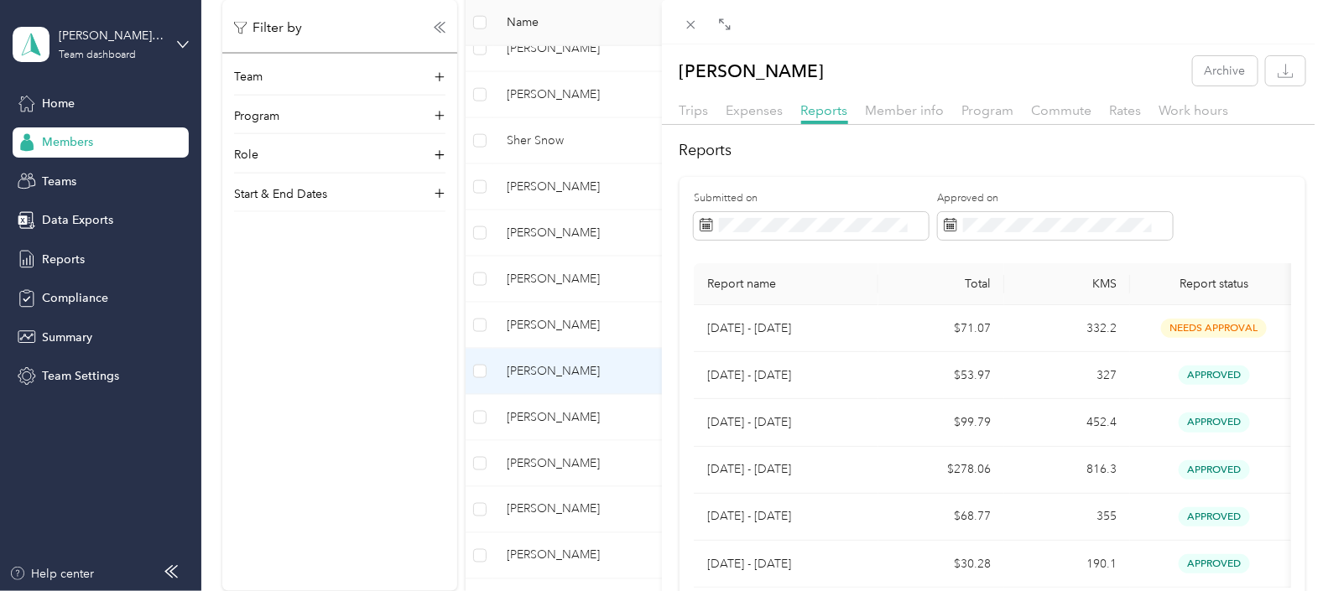
click at [548, 418] on div "[PERSON_NAME] Archive Trips Expenses Reports Member info Program Commute Rates …" at bounding box center [661, 295] width 1323 height 591
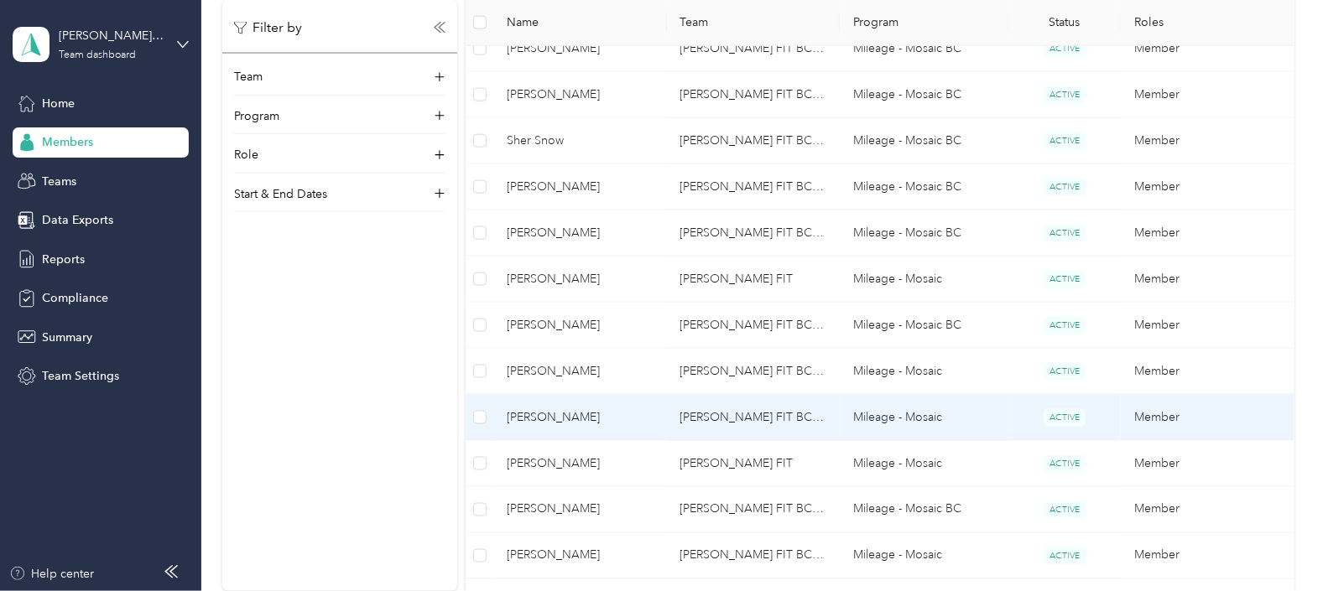
click at [556, 412] on span "[PERSON_NAME]" at bounding box center [580, 418] width 146 height 18
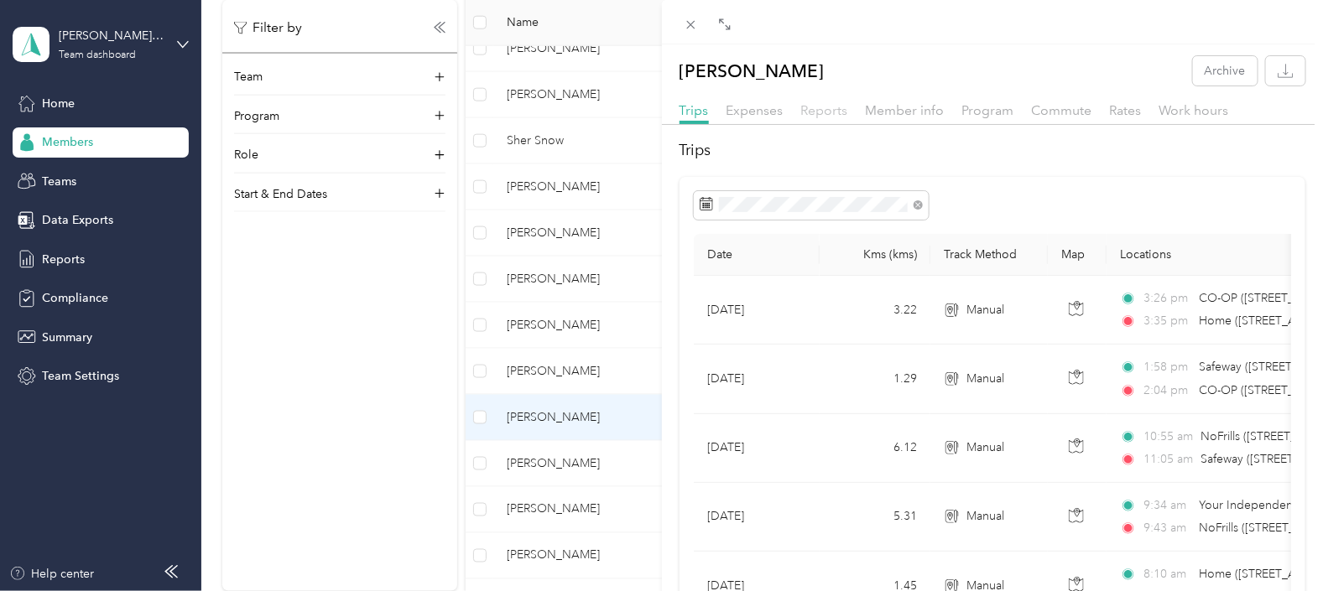
click at [811, 113] on span "Reports" at bounding box center [824, 110] width 47 height 16
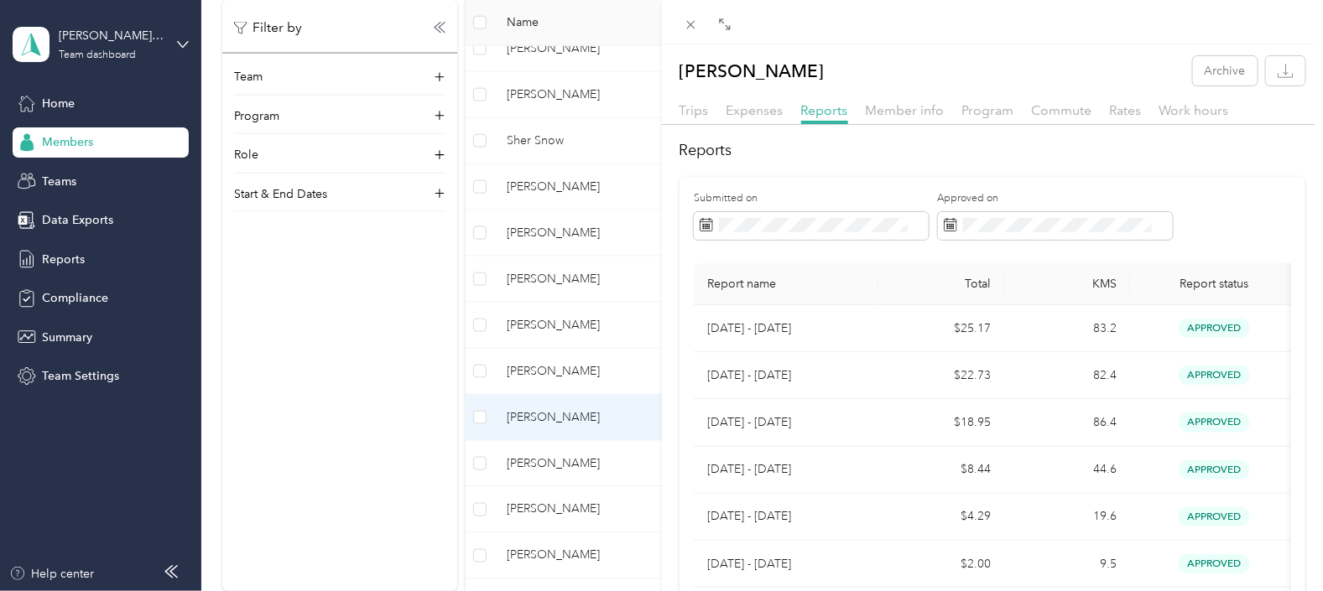
click at [549, 508] on div "[PERSON_NAME] Archive Trips Expenses Reports Member info Program Commute Rates …" at bounding box center [661, 295] width 1323 height 591
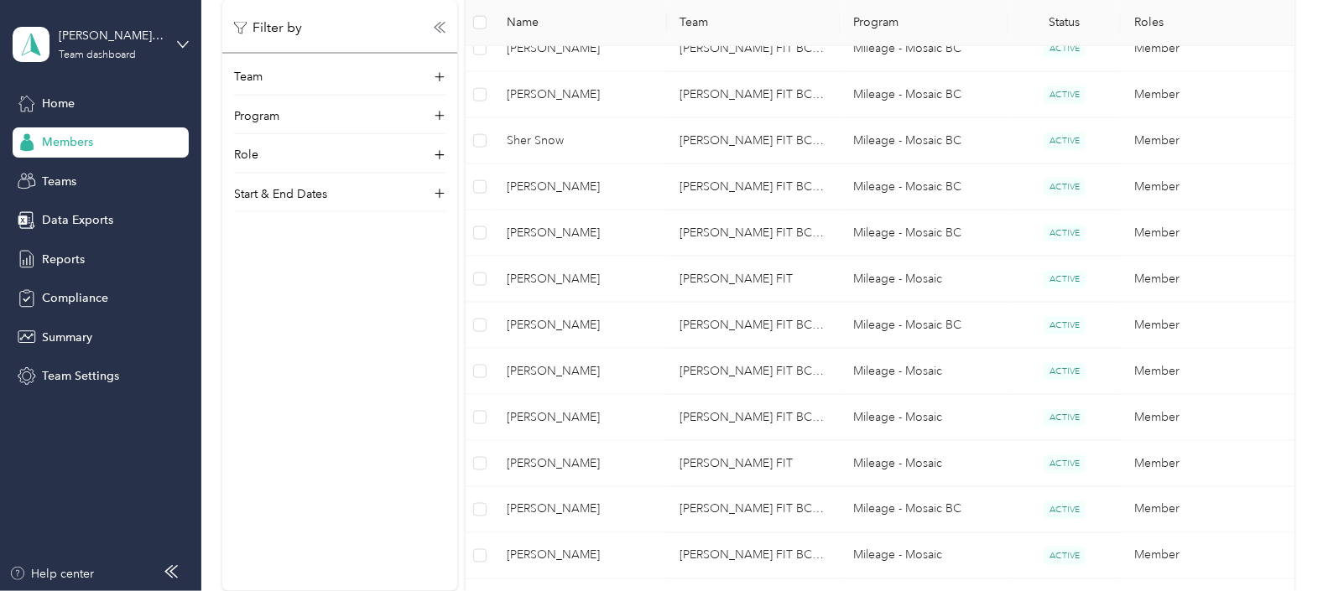
click at [554, 506] on span "[PERSON_NAME]" at bounding box center [580, 510] width 146 height 18
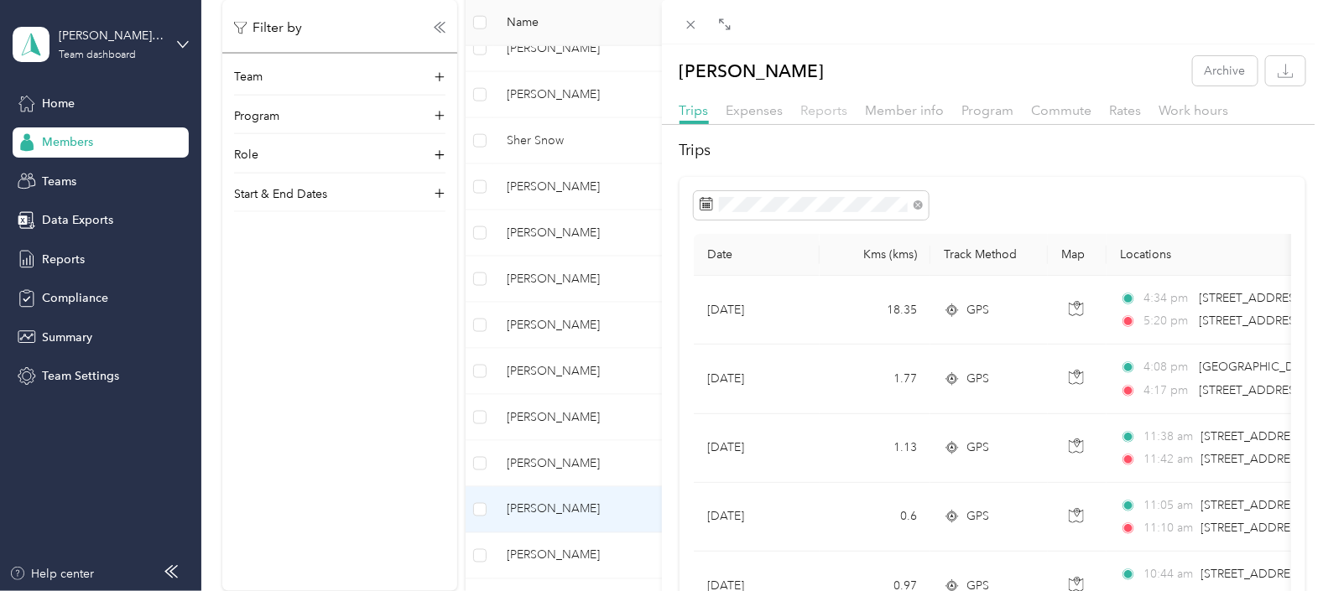
click at [827, 112] on span "Reports" at bounding box center [824, 110] width 47 height 16
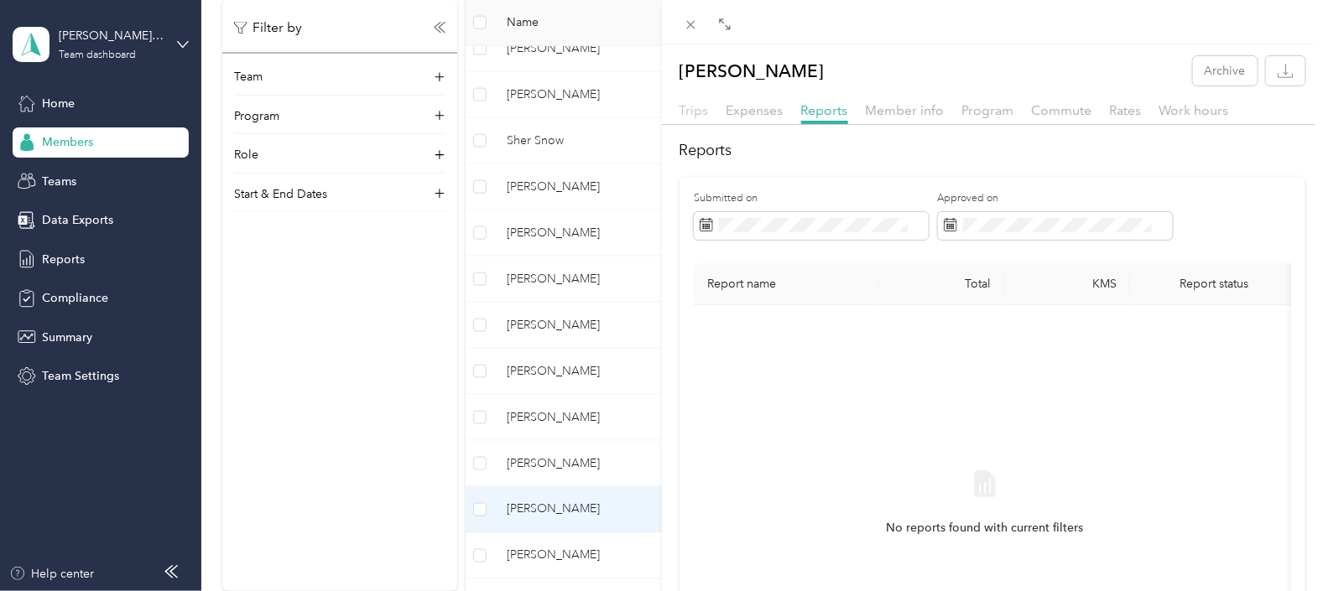
click at [684, 107] on span "Trips" at bounding box center [693, 110] width 29 height 16
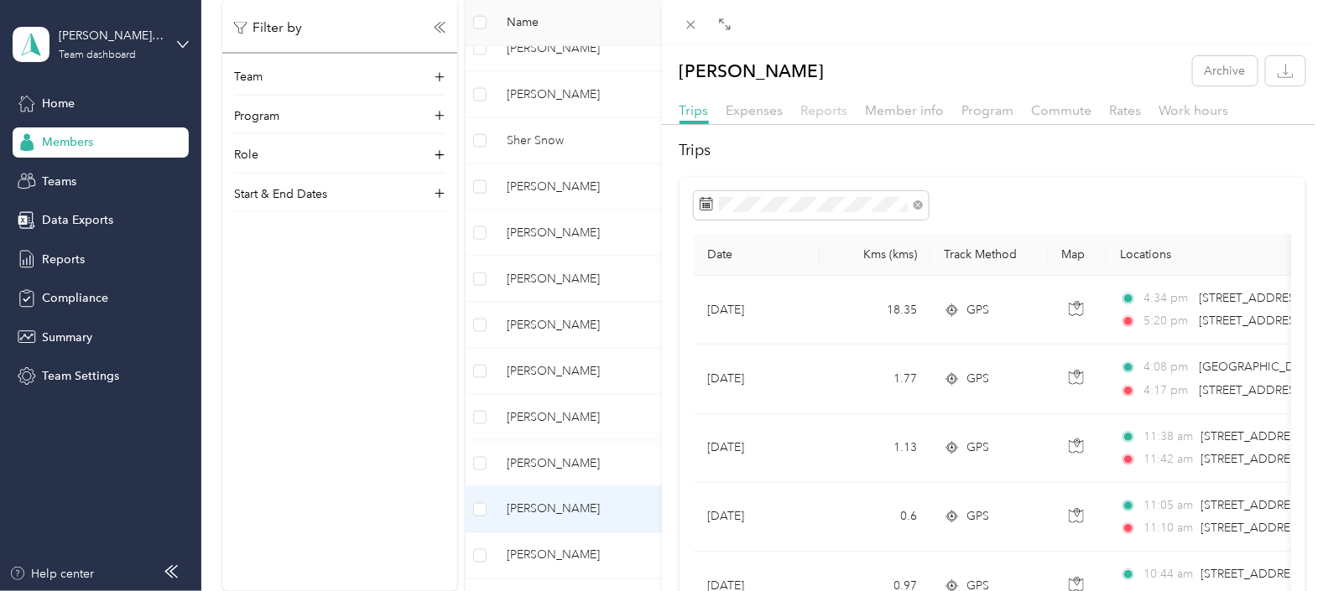
click at [828, 108] on span "Reports" at bounding box center [824, 110] width 47 height 16
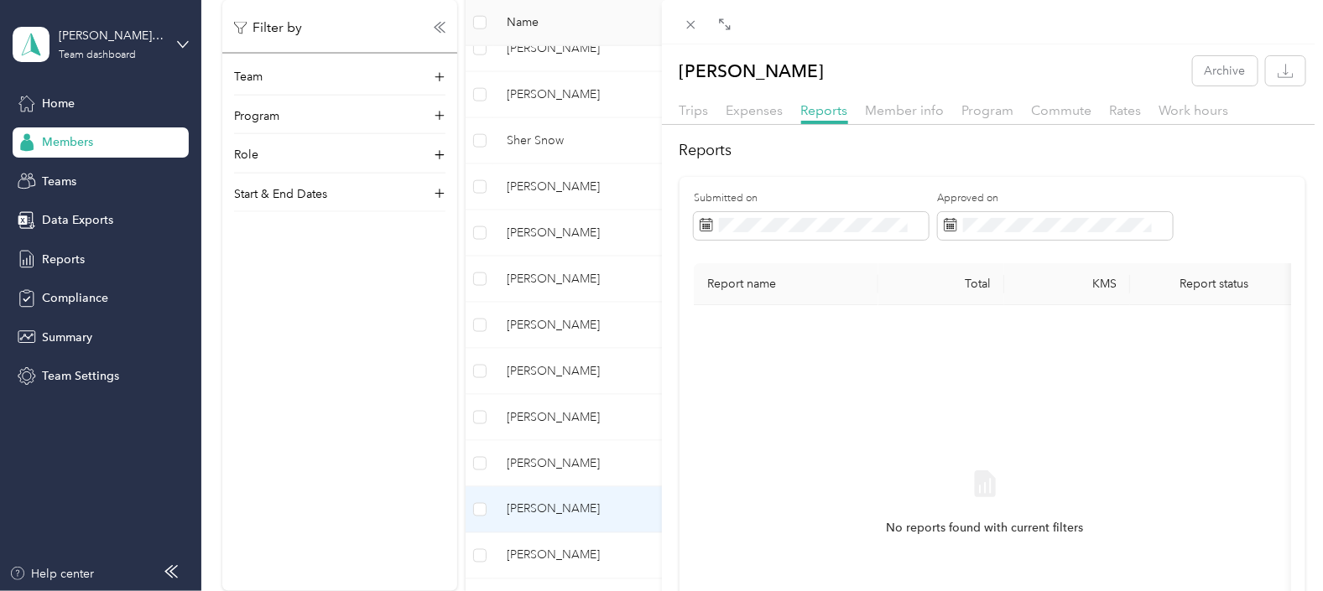
click at [550, 554] on div "[PERSON_NAME] Archive Trips Expenses Reports Member info Program Commute Rates …" at bounding box center [661, 295] width 1323 height 591
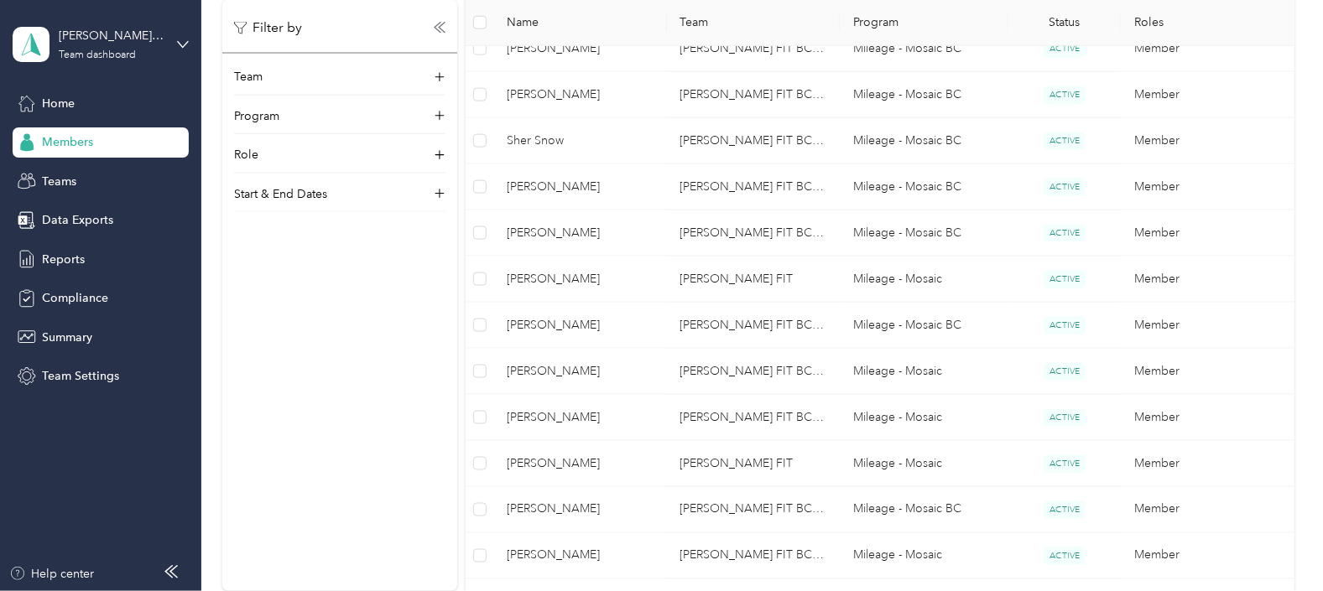
click at [562, 554] on span "[PERSON_NAME]" at bounding box center [580, 556] width 146 height 18
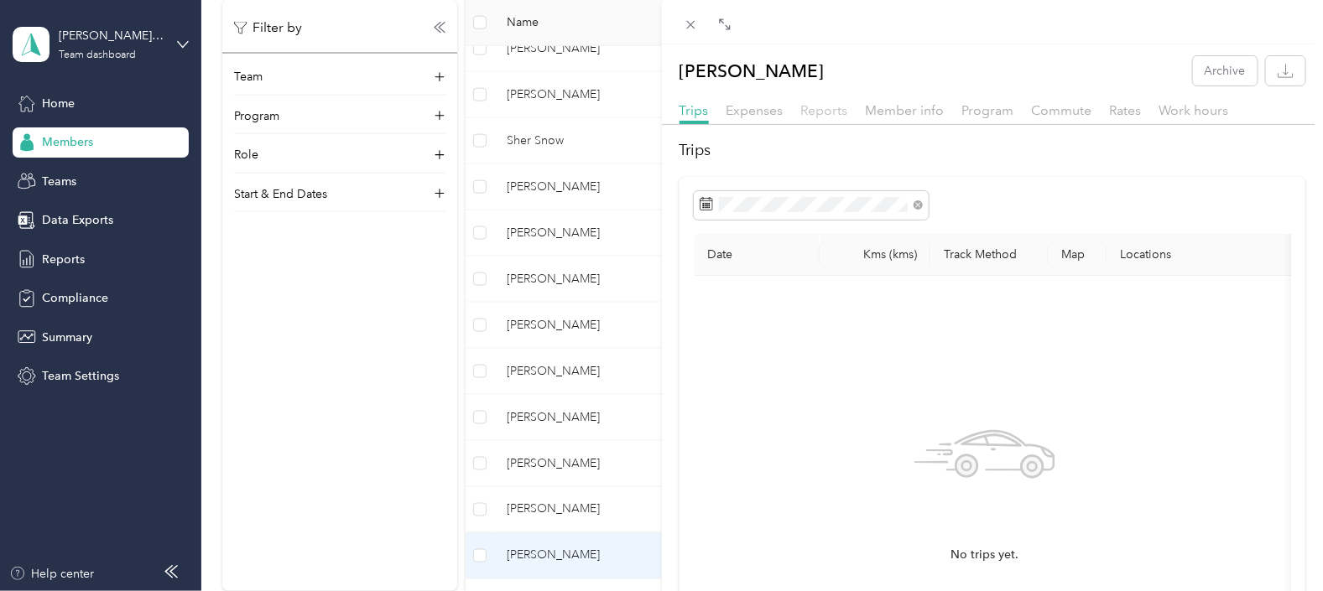
click at [822, 112] on span "Reports" at bounding box center [824, 110] width 47 height 16
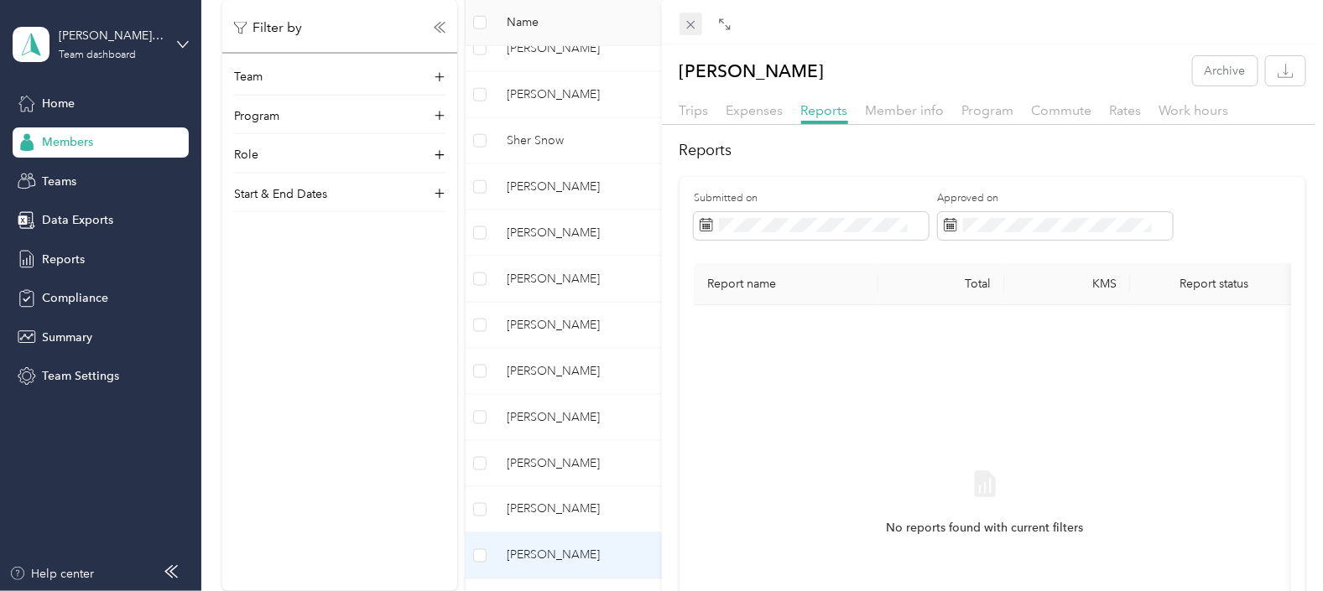
click at [694, 23] on icon at bounding box center [691, 25] width 14 height 14
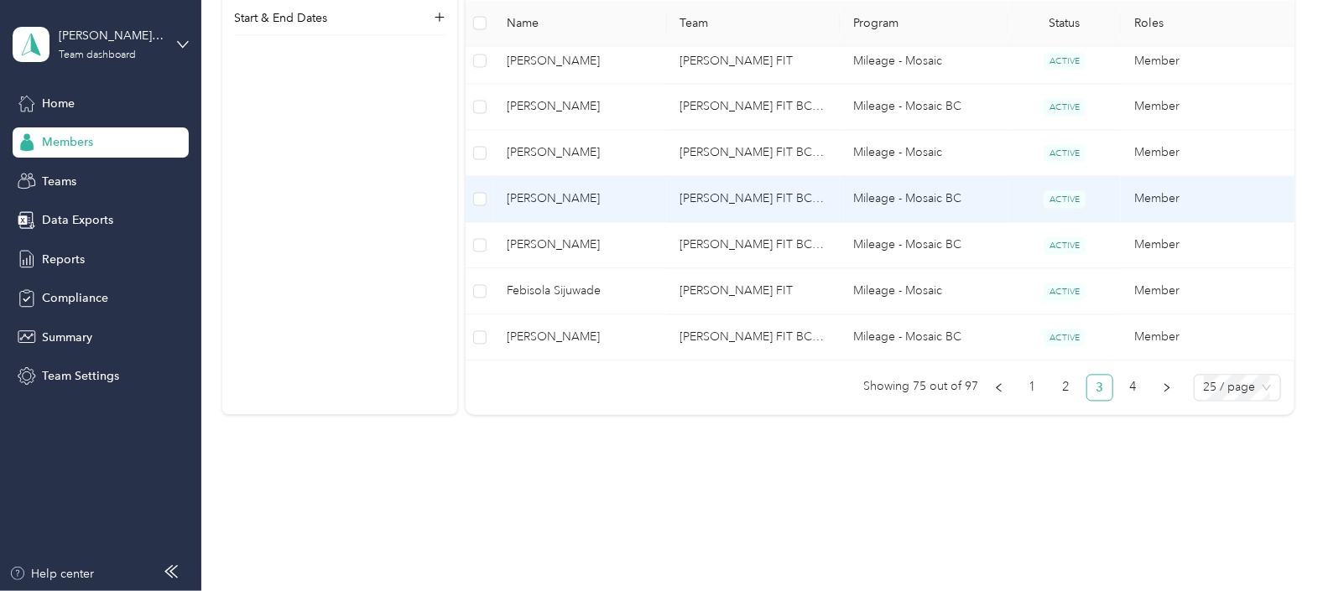
scroll to position [1247, 0]
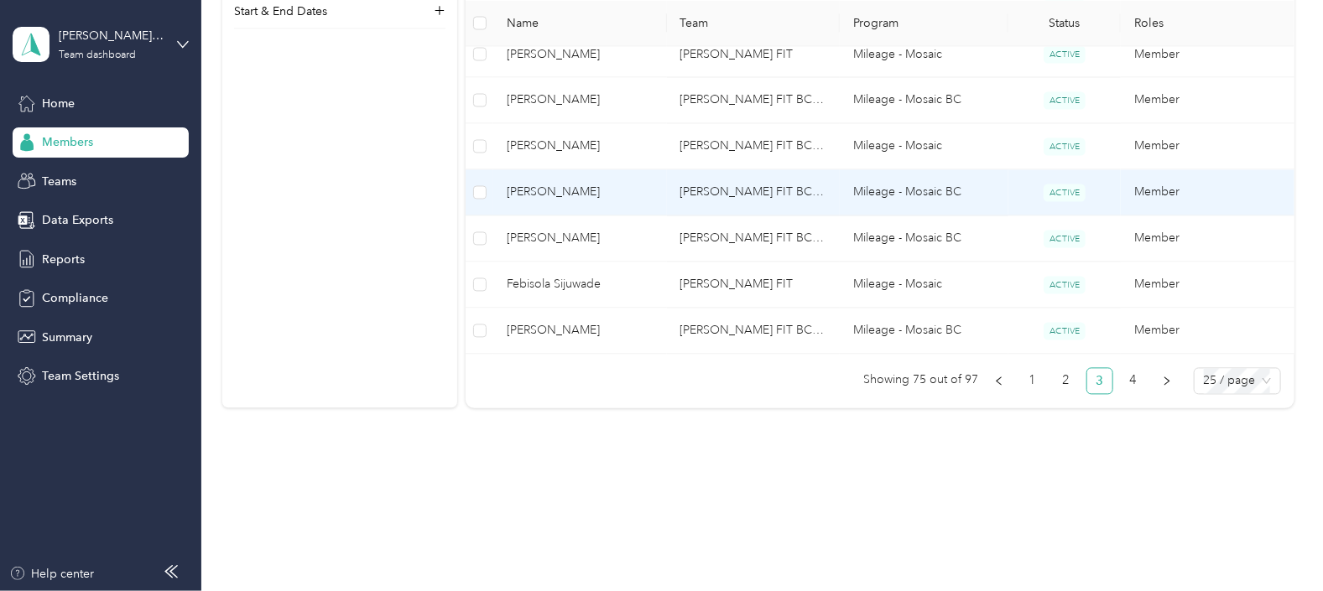
click at [557, 184] on span "[PERSON_NAME]" at bounding box center [580, 193] width 146 height 18
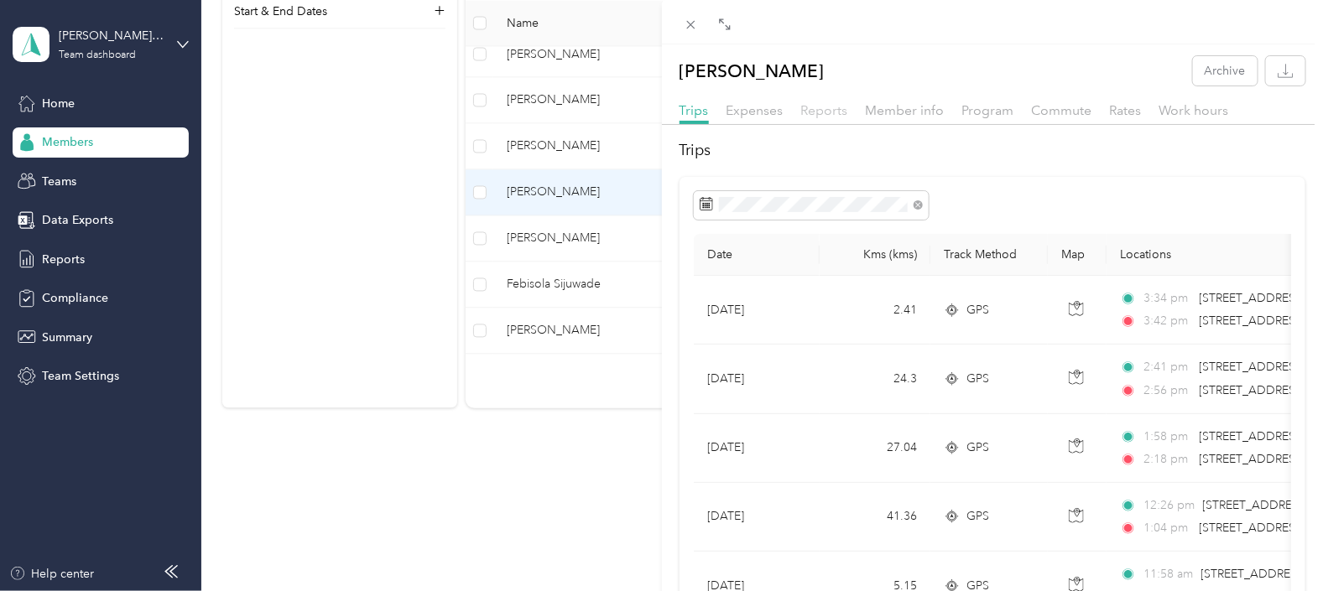
click at [835, 111] on span "Reports" at bounding box center [824, 110] width 47 height 16
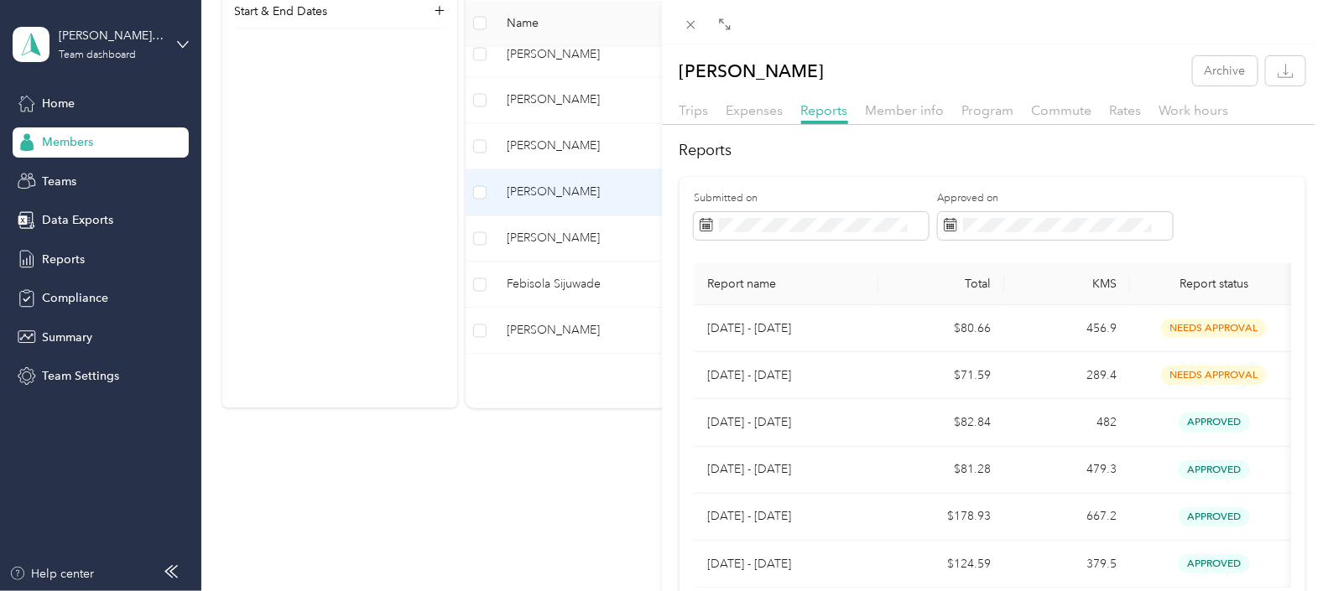
click at [533, 235] on div "[PERSON_NAME] Archive Trips Expenses Reports Member info Program Commute Rates …" at bounding box center [661, 295] width 1323 height 591
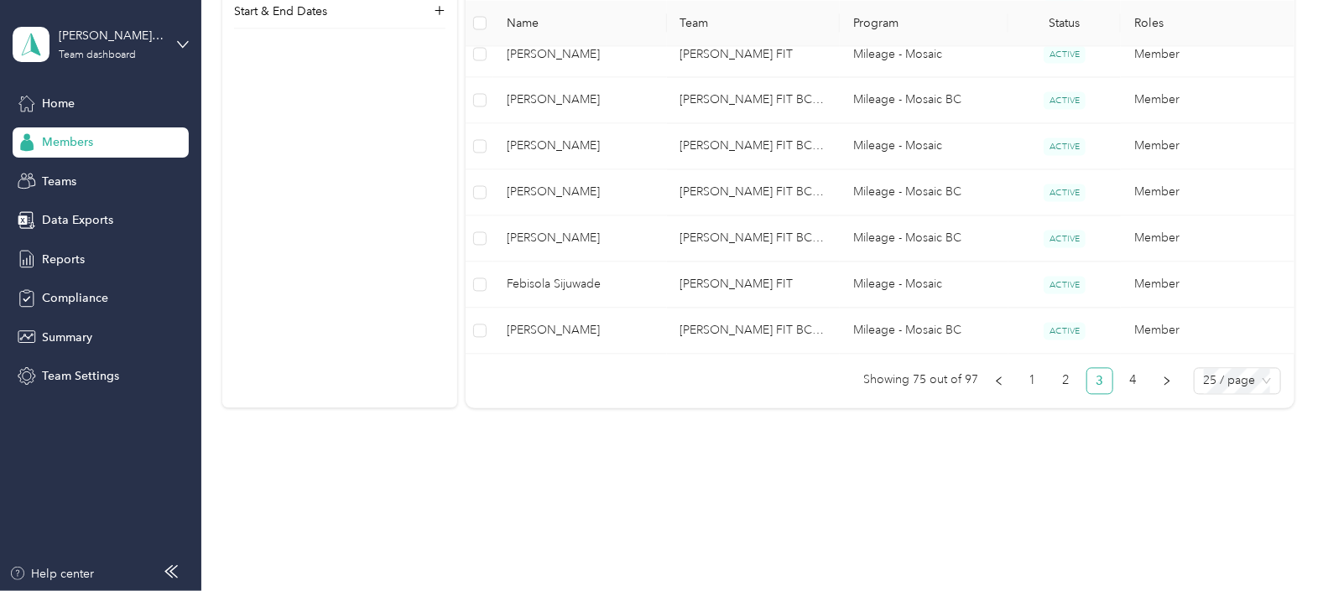
click at [535, 235] on span "[PERSON_NAME]" at bounding box center [580, 239] width 146 height 18
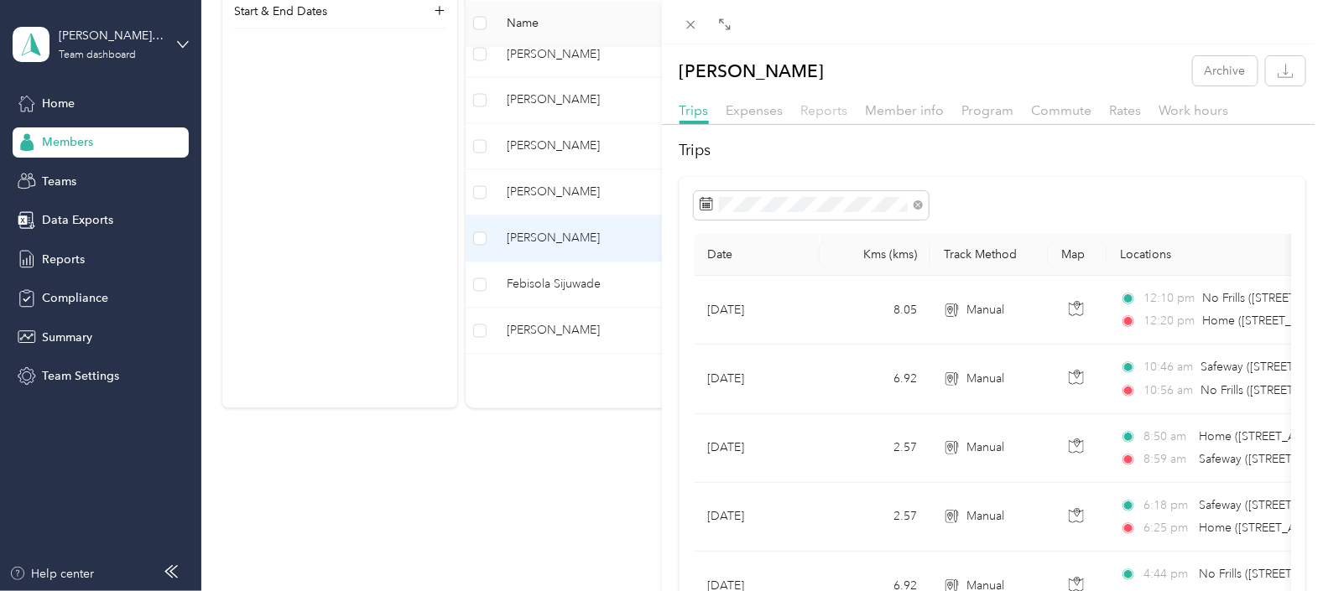
click at [821, 111] on span "Reports" at bounding box center [824, 110] width 47 height 16
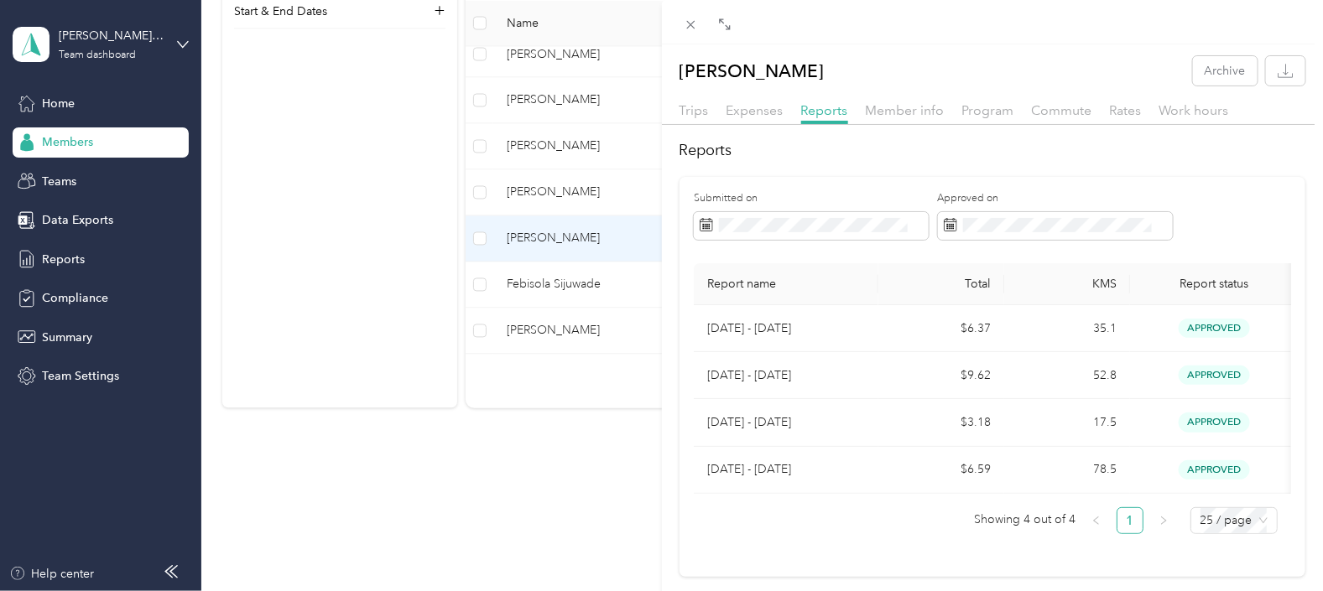
click at [562, 281] on div "[PERSON_NAME] Archive Trips Expenses Reports Member info Program Commute Rates …" at bounding box center [661, 295] width 1323 height 591
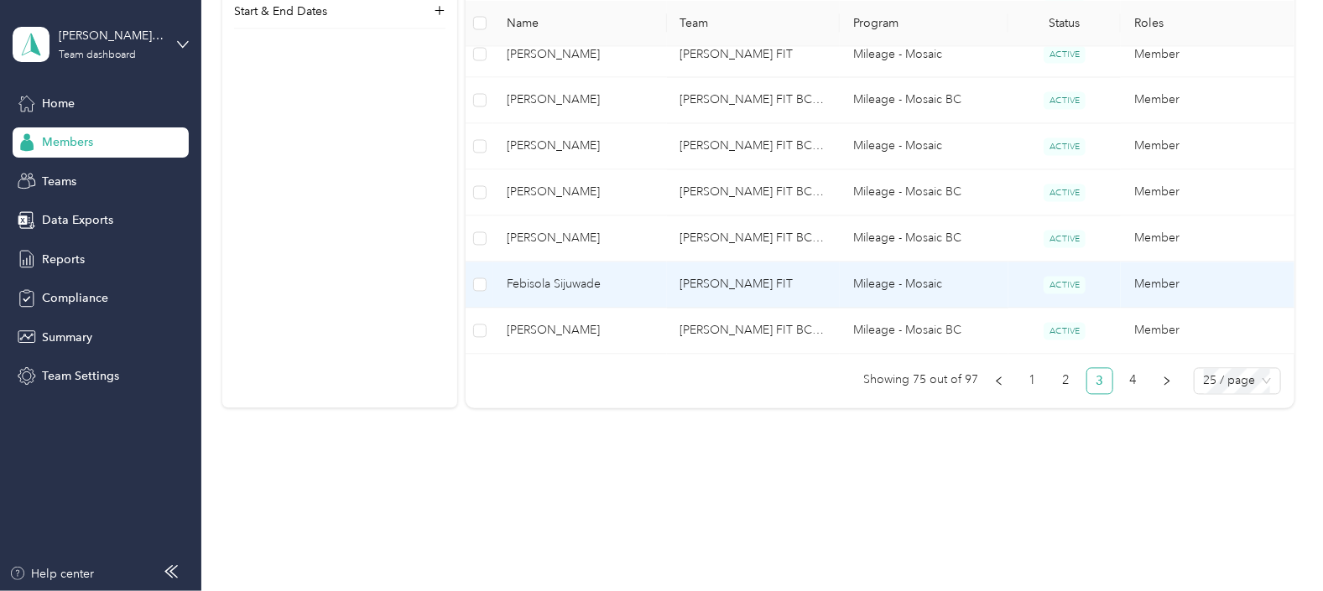
click at [565, 279] on span "Febisola Sijuwade" at bounding box center [580, 285] width 146 height 18
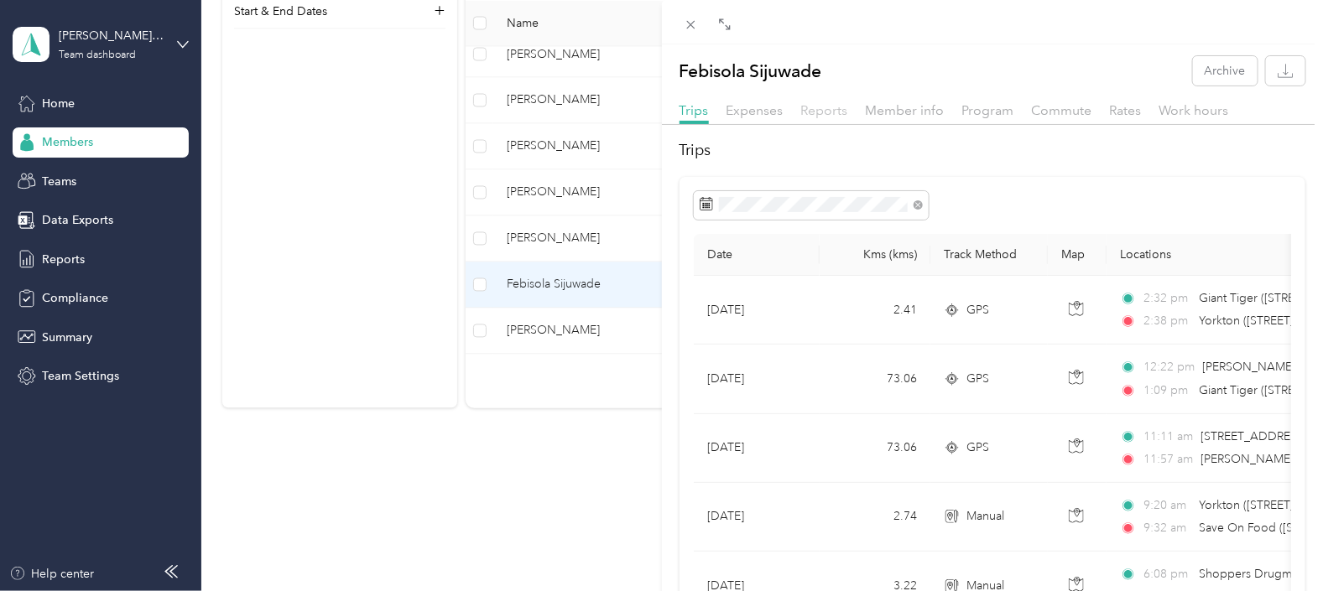
click at [827, 110] on span "Reports" at bounding box center [824, 110] width 47 height 16
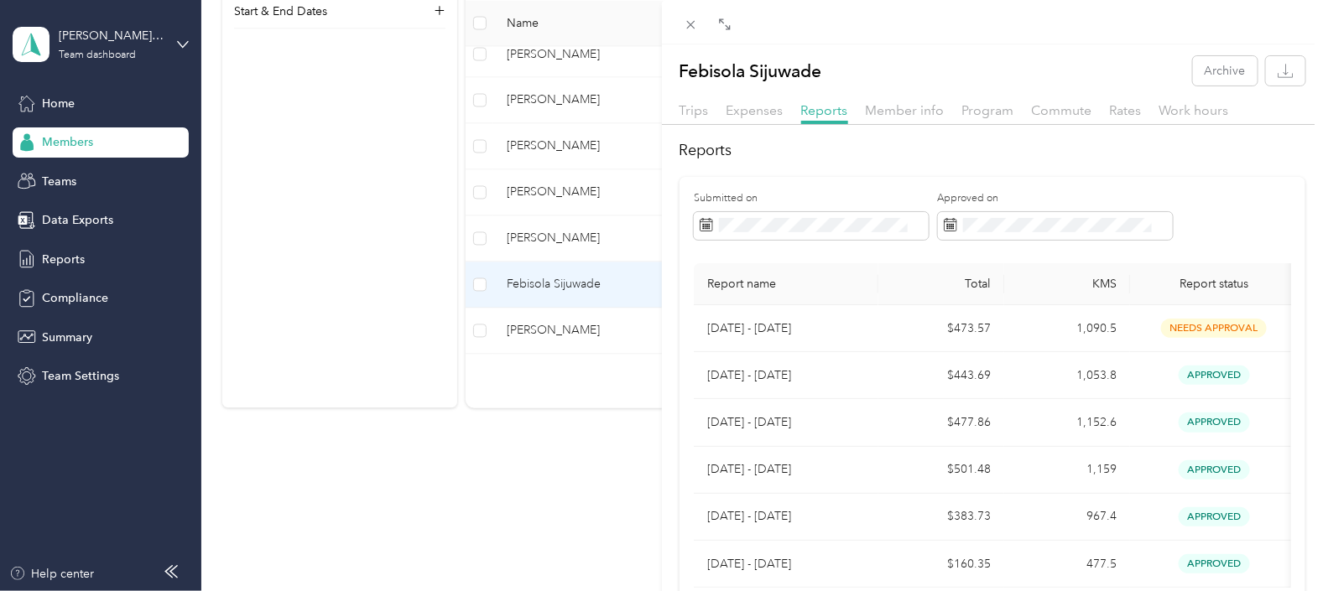
click at [542, 323] on div "Febisola Sijuwade Archive Trips Expenses Reports Member info Program Commute Ra…" at bounding box center [661, 295] width 1323 height 591
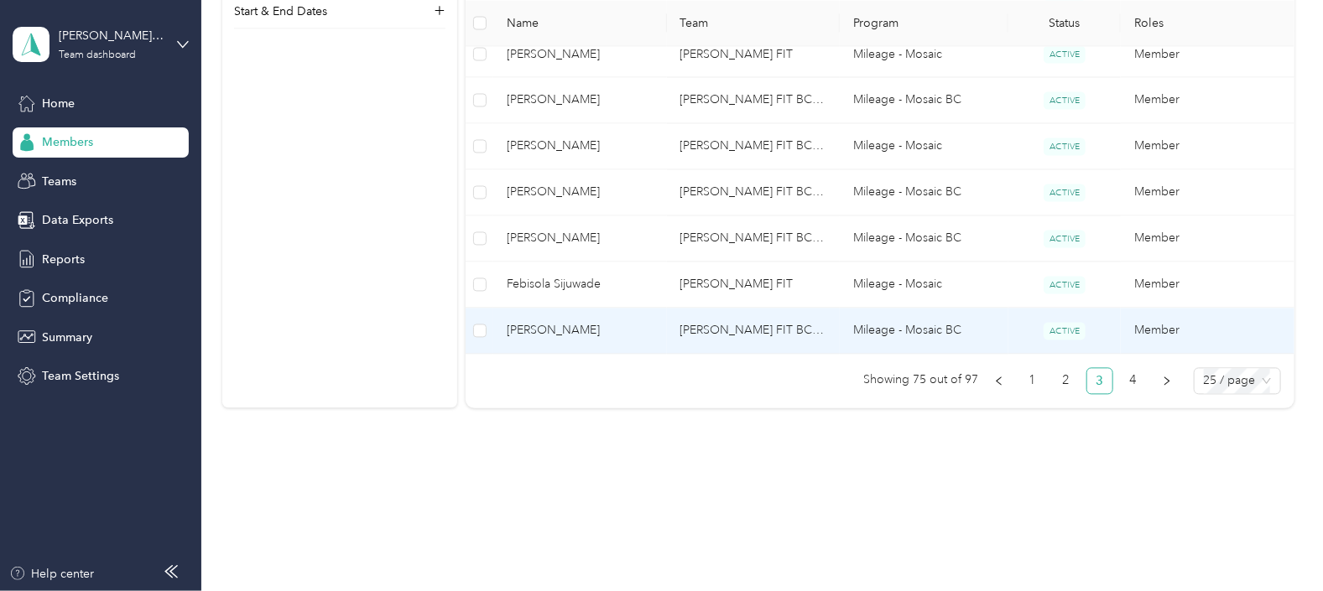
click at [546, 325] on span "[PERSON_NAME]" at bounding box center [580, 331] width 146 height 18
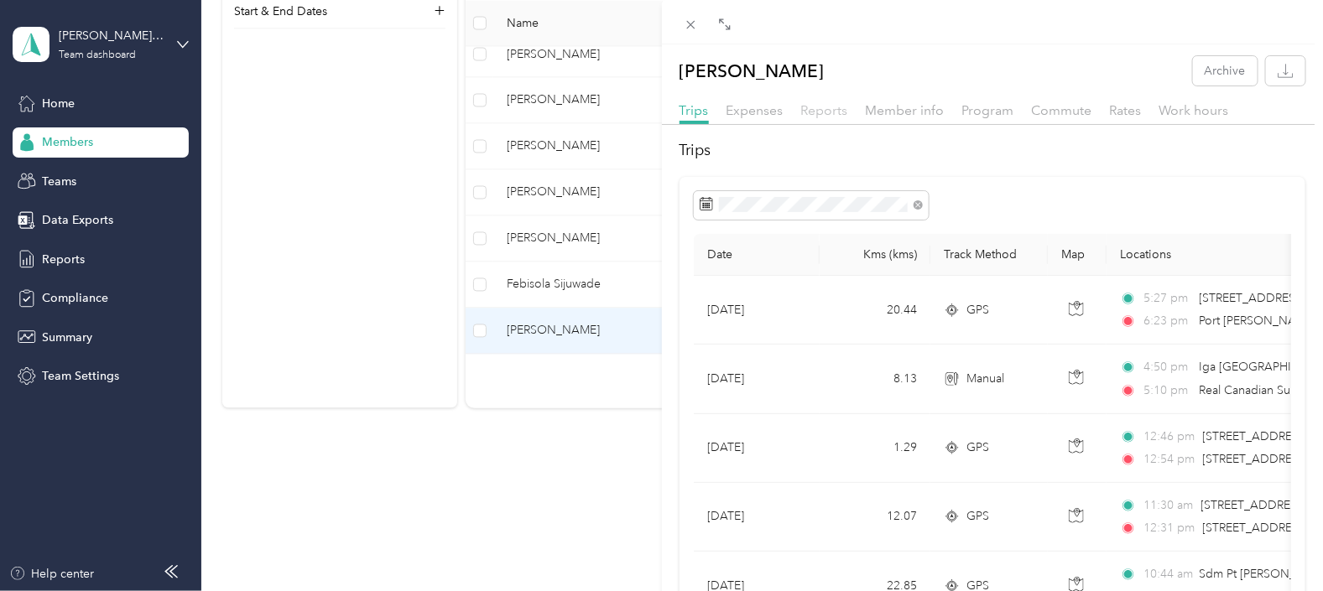
click at [825, 109] on span "Reports" at bounding box center [824, 110] width 47 height 16
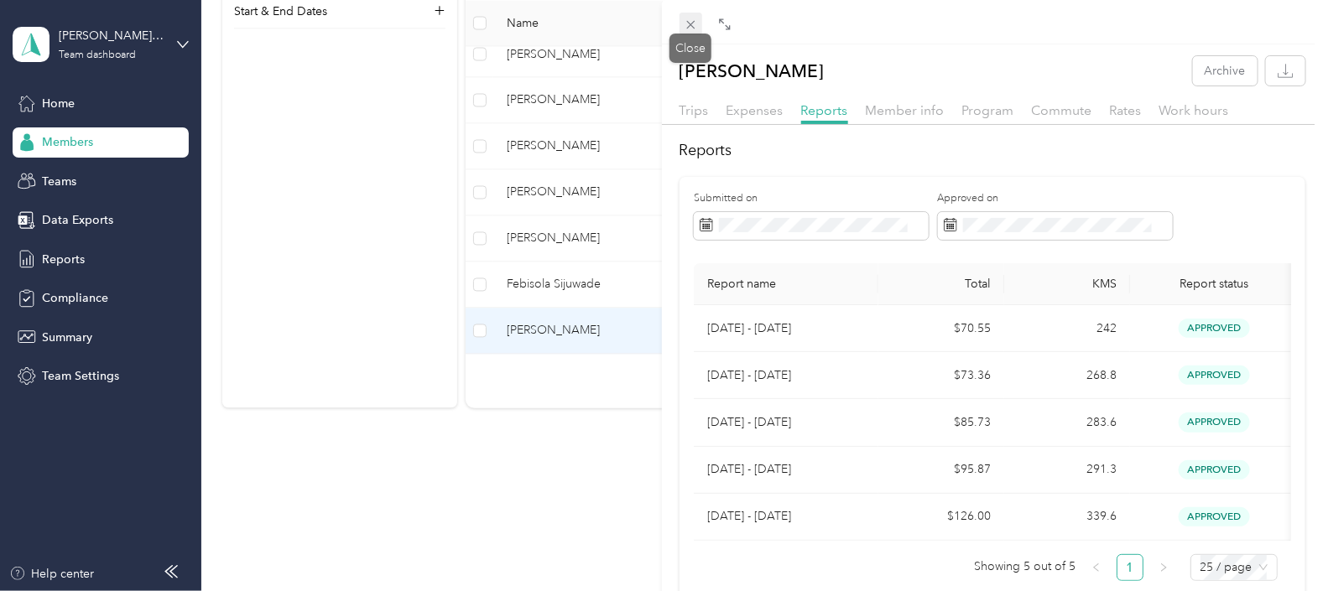
click at [694, 29] on icon at bounding box center [690, 25] width 8 height 8
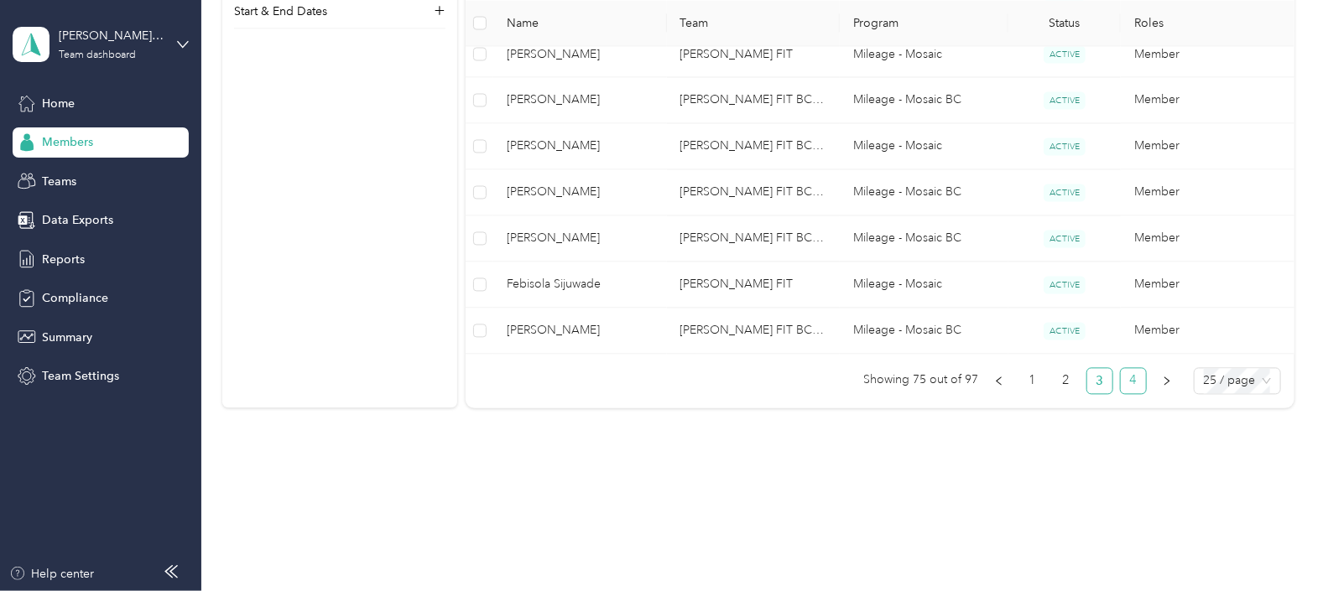
click at [1122, 370] on link "4" at bounding box center [1133, 381] width 25 height 25
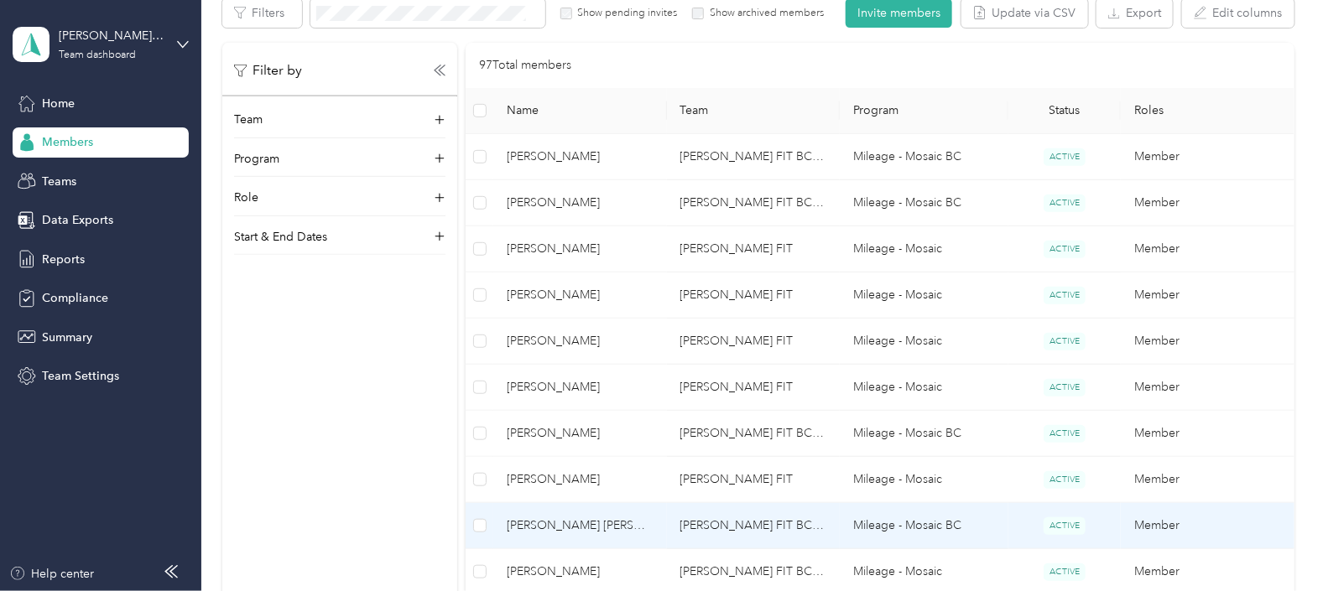
scroll to position [166, 0]
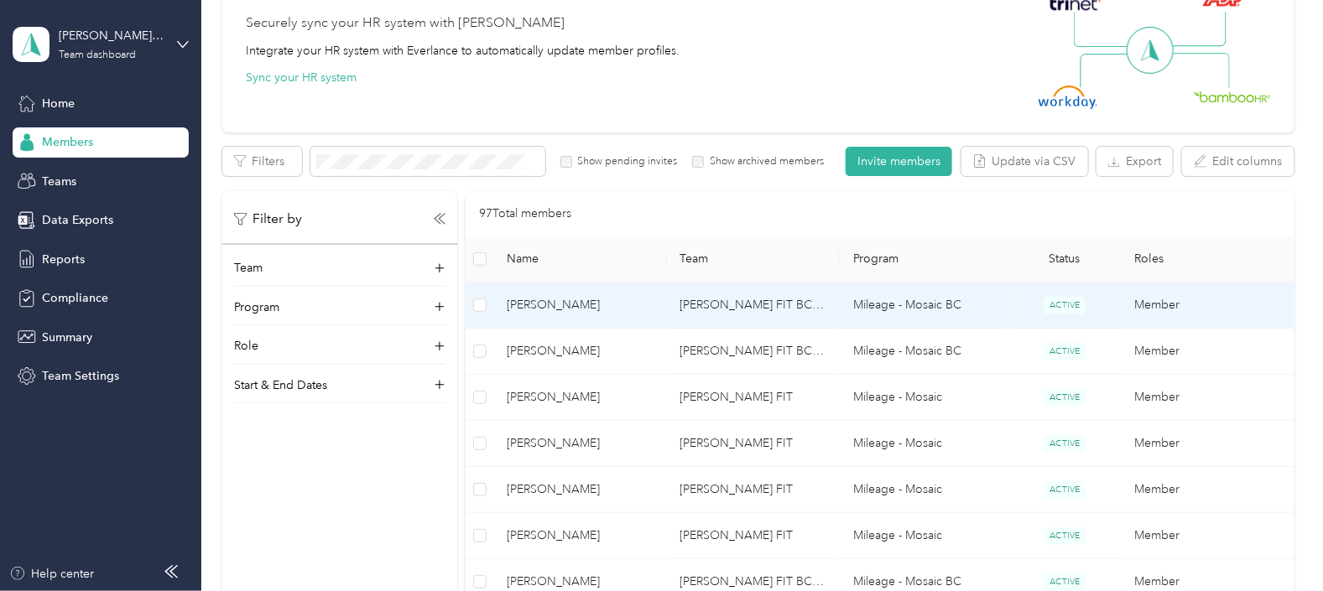
click at [549, 300] on span "[PERSON_NAME]" at bounding box center [580, 305] width 146 height 18
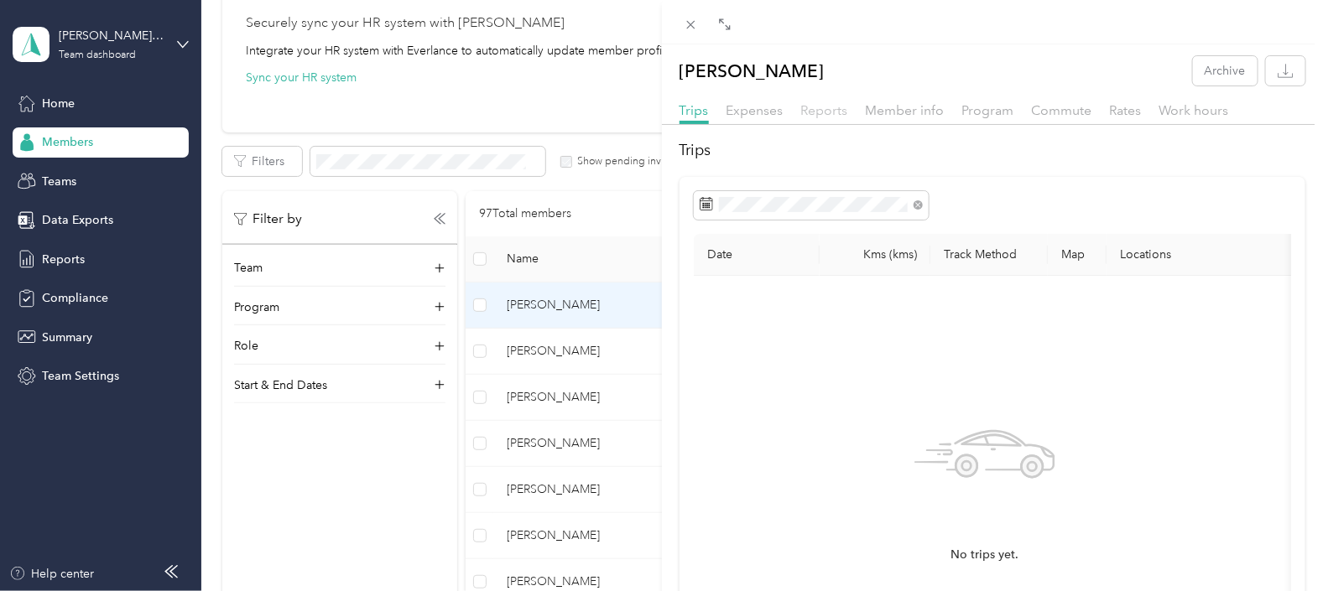
click at [830, 107] on span "Reports" at bounding box center [824, 110] width 47 height 16
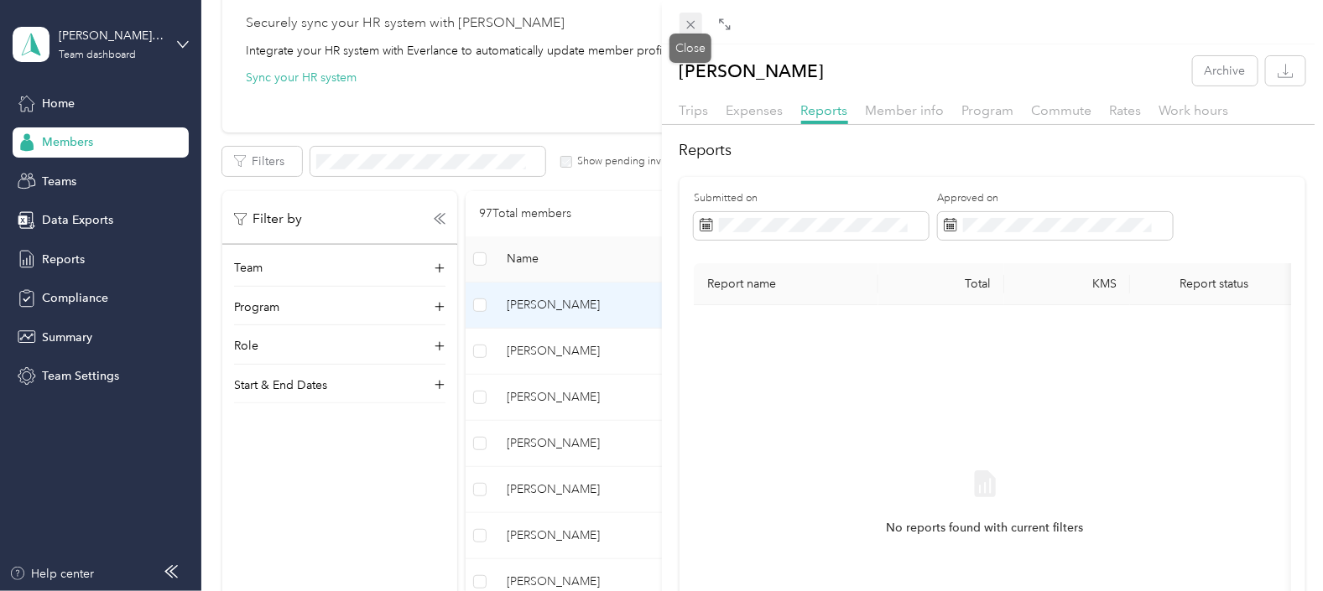
click at [691, 26] on icon at bounding box center [691, 25] width 14 height 14
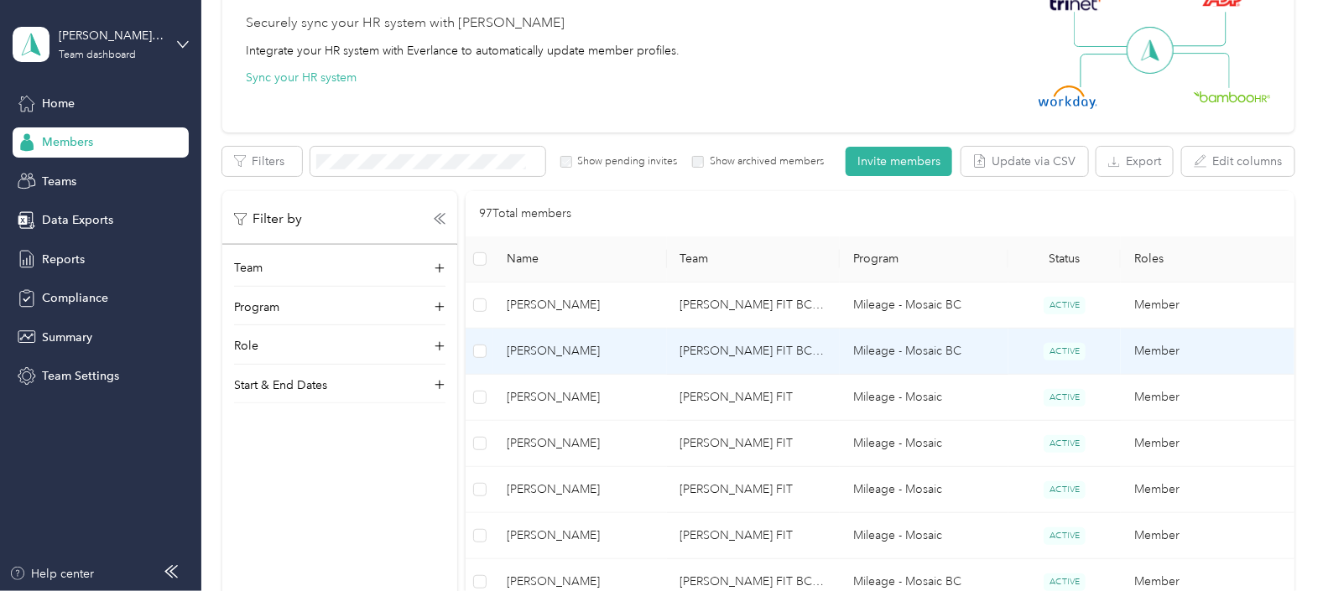
click at [569, 351] on span "[PERSON_NAME]" at bounding box center [580, 351] width 146 height 18
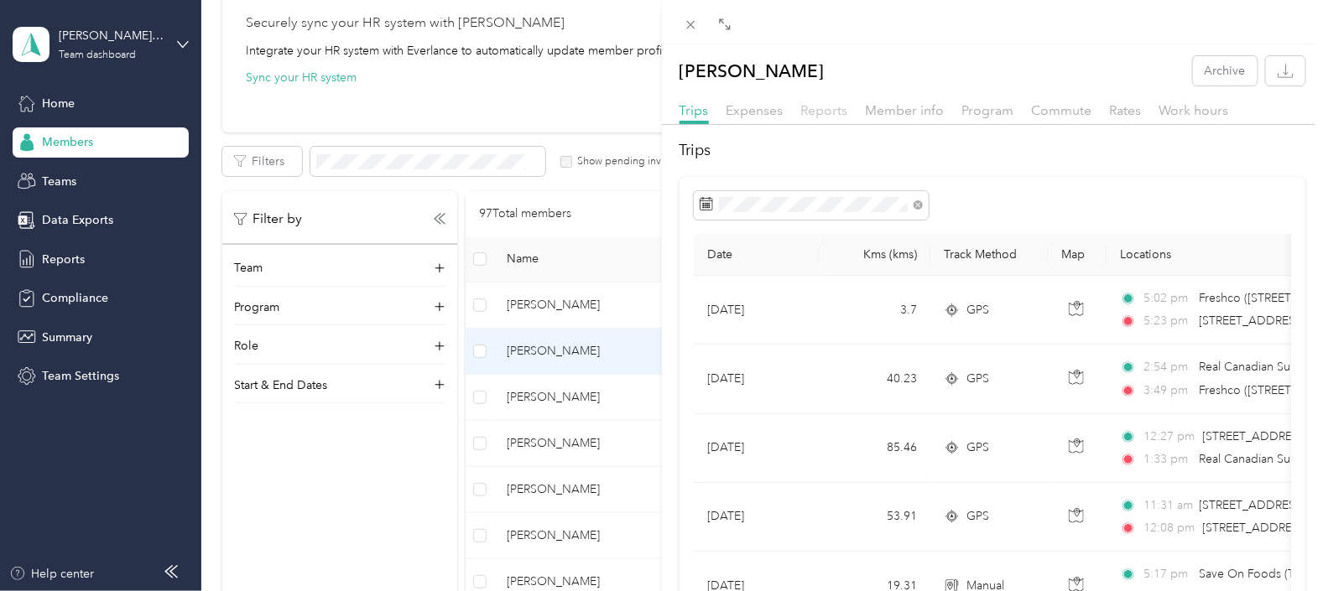
click at [822, 113] on span "Reports" at bounding box center [824, 110] width 47 height 16
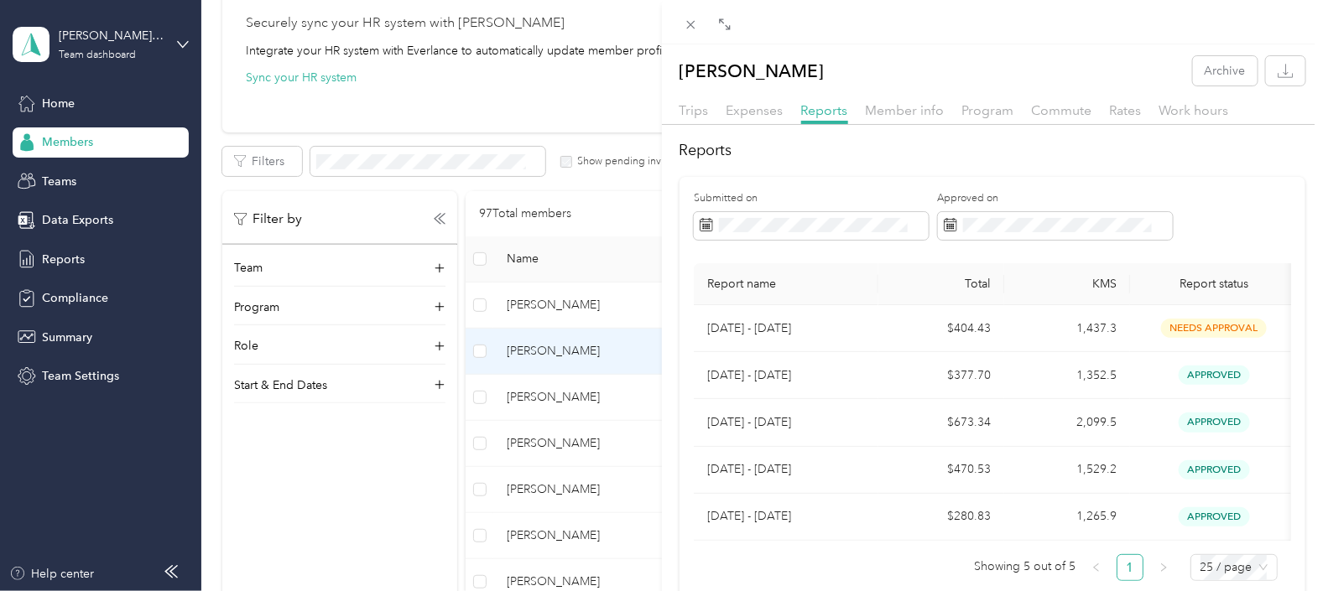
drag, startPoint x: 533, startPoint y: 398, endPoint x: 543, endPoint y: 398, distance: 10.1
click at [533, 398] on div "[PERSON_NAME] Archive Trips Expenses Reports Member info Program Commute Rates …" at bounding box center [661, 295] width 1323 height 591
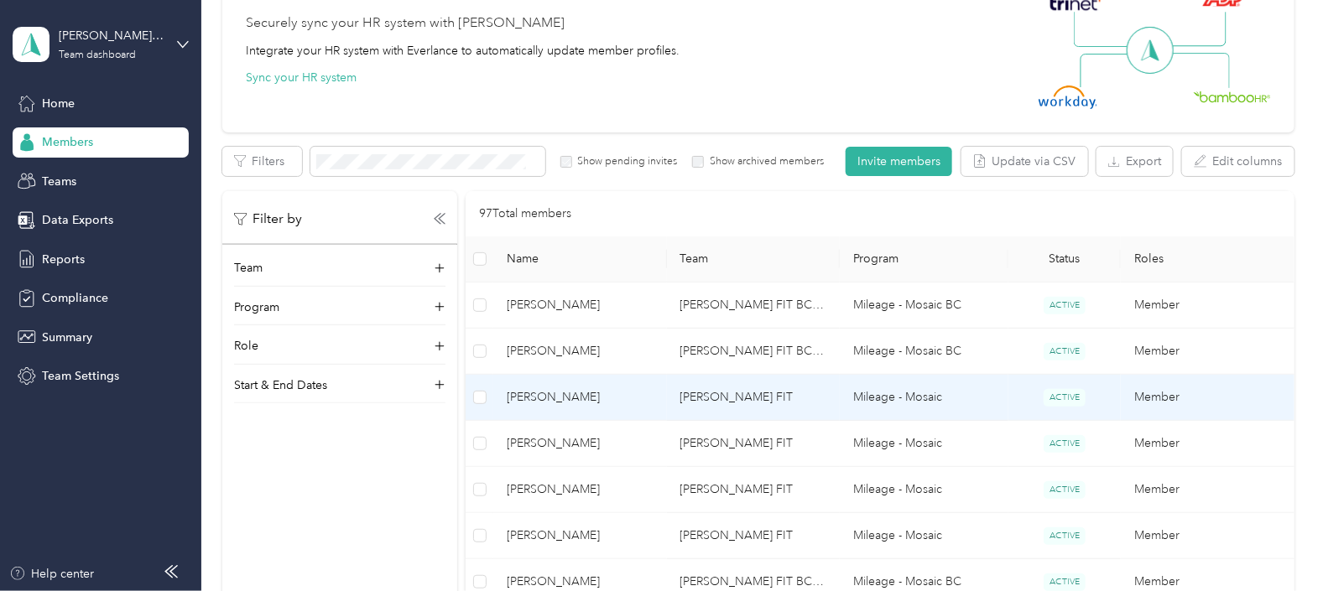
click at [548, 398] on span "[PERSON_NAME]" at bounding box center [580, 397] width 146 height 18
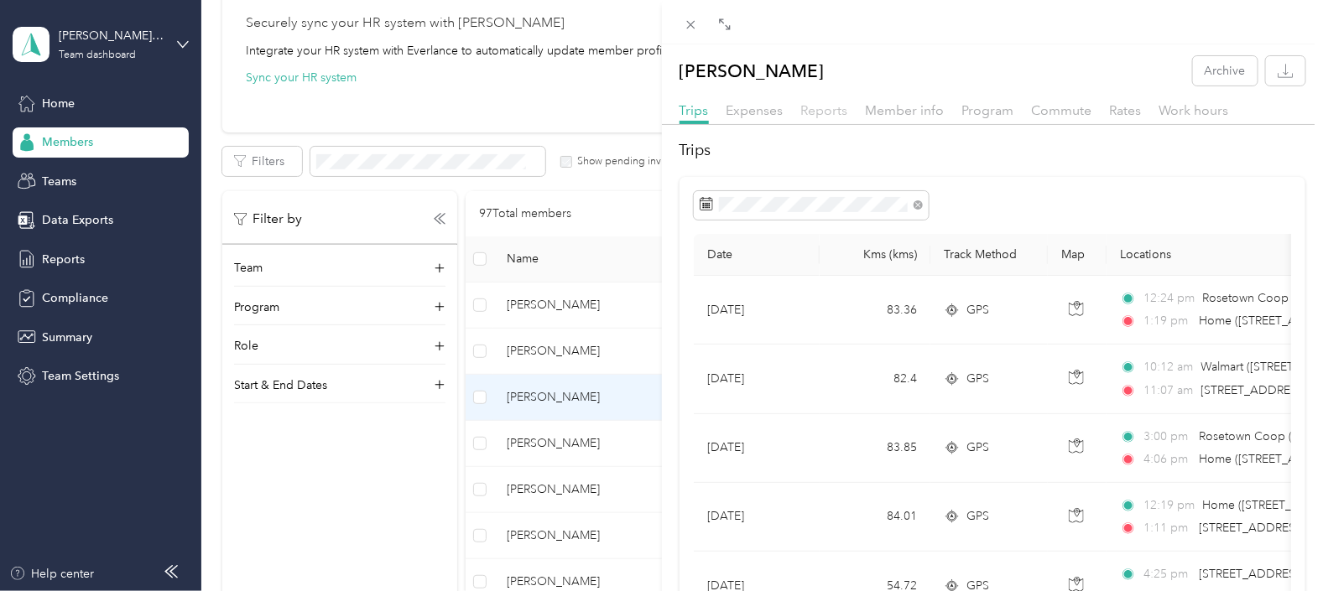
click at [829, 107] on span "Reports" at bounding box center [824, 110] width 47 height 16
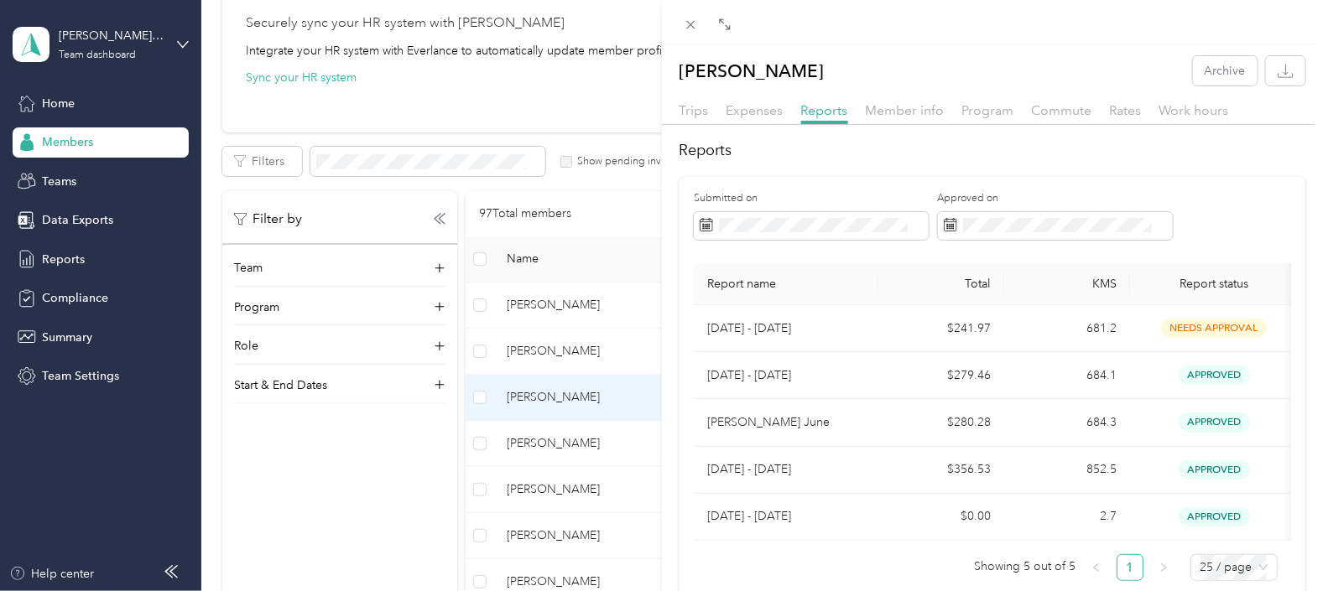
click at [549, 444] on div "[PERSON_NAME] Archive Trips Expenses Reports Member info Program Commute Rates …" at bounding box center [661, 295] width 1323 height 591
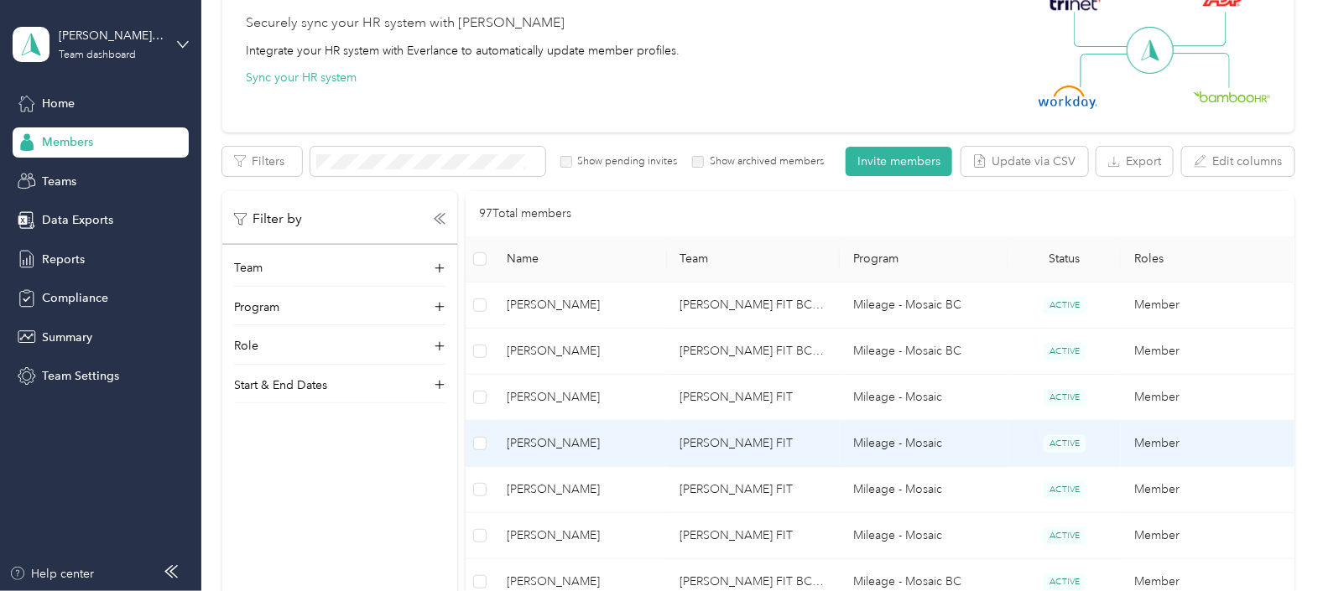
click at [548, 444] on span "[PERSON_NAME]" at bounding box center [580, 444] width 146 height 18
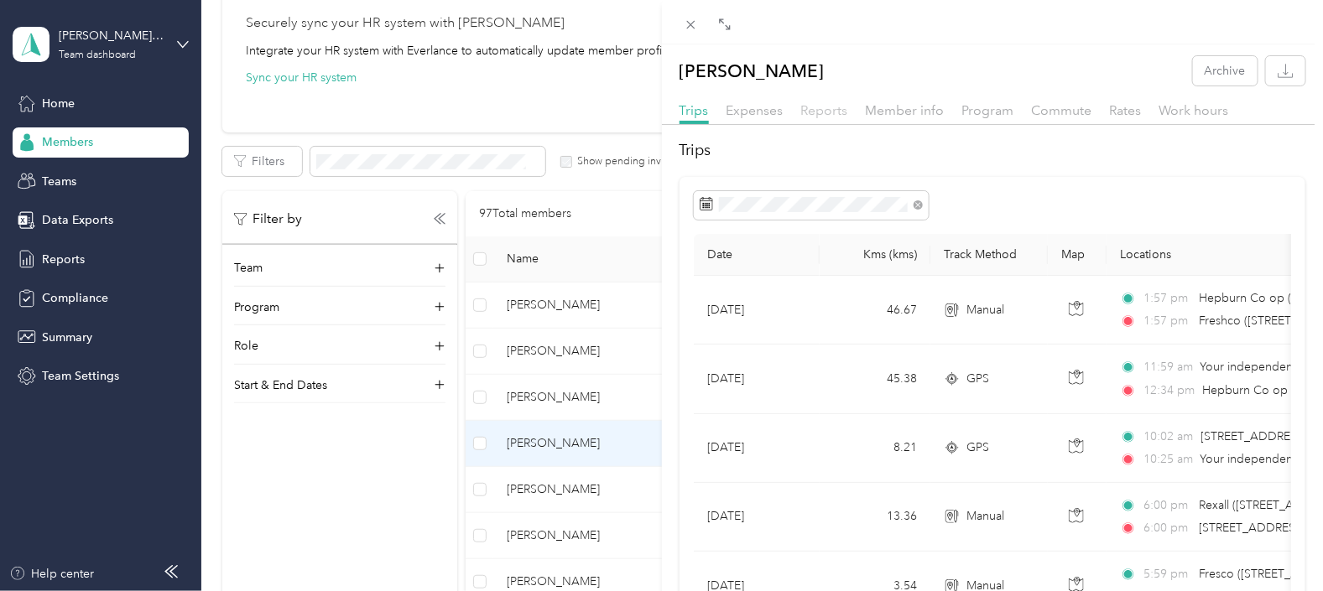
click at [820, 109] on span "Reports" at bounding box center [824, 110] width 47 height 16
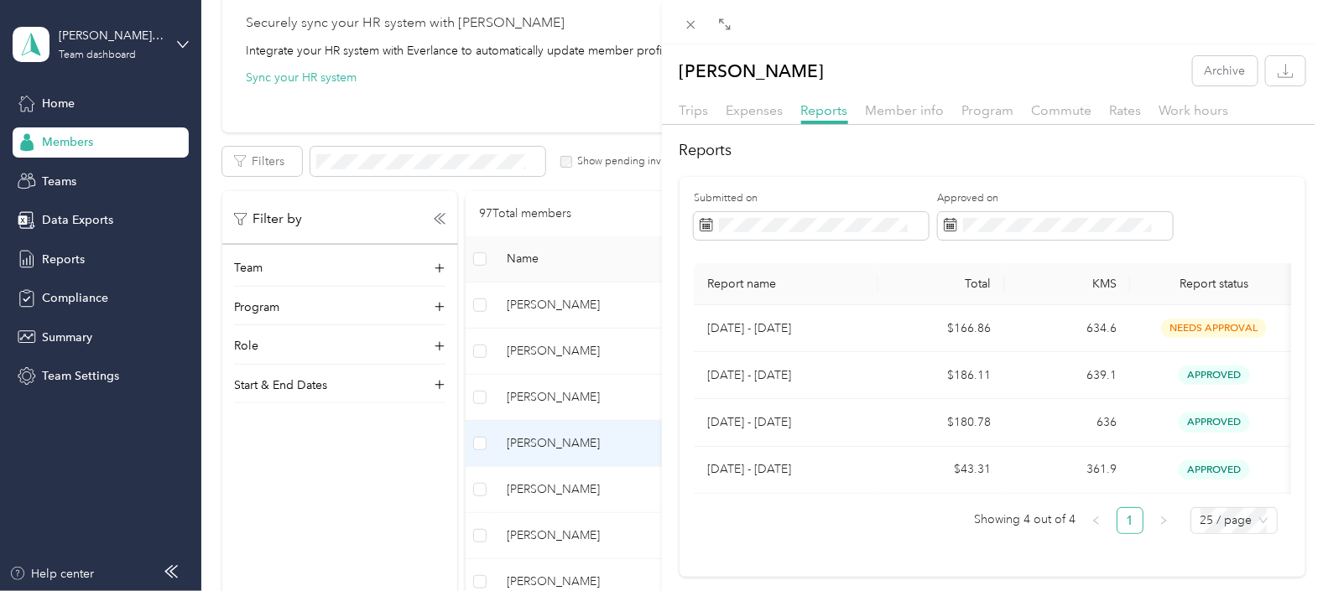
click at [561, 485] on div "[PERSON_NAME] Archive Trips Expenses Reports Member info Program Commute Rates …" at bounding box center [661, 295] width 1323 height 591
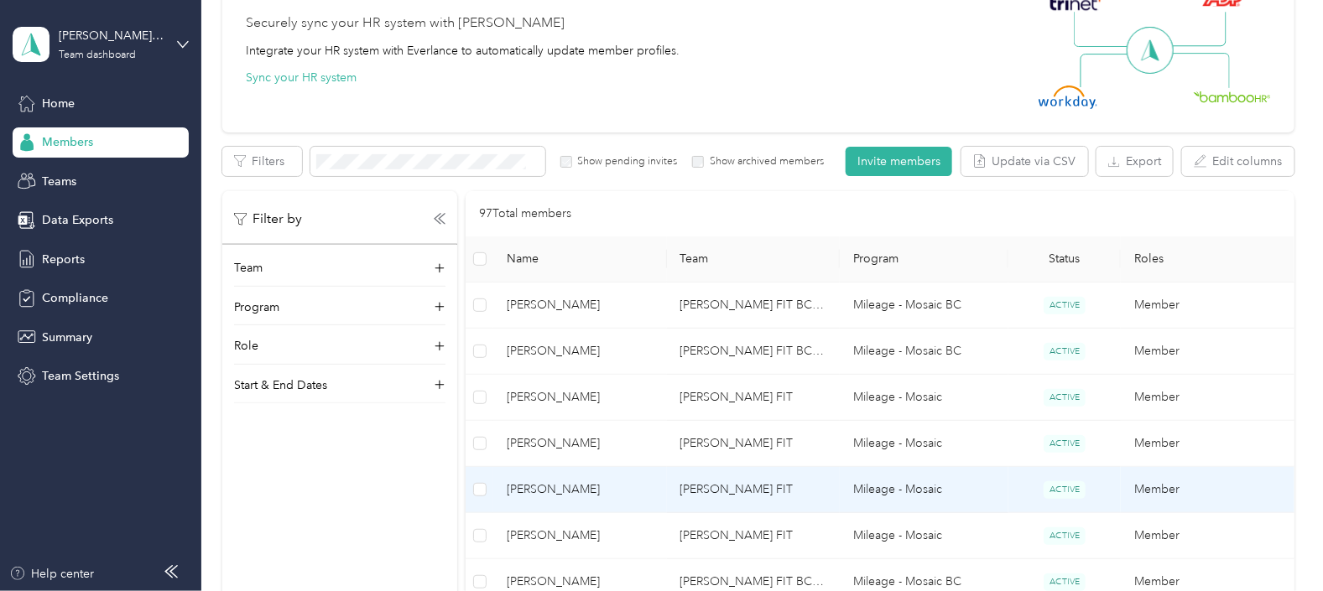
click at [545, 490] on span "[PERSON_NAME]" at bounding box center [580, 490] width 146 height 18
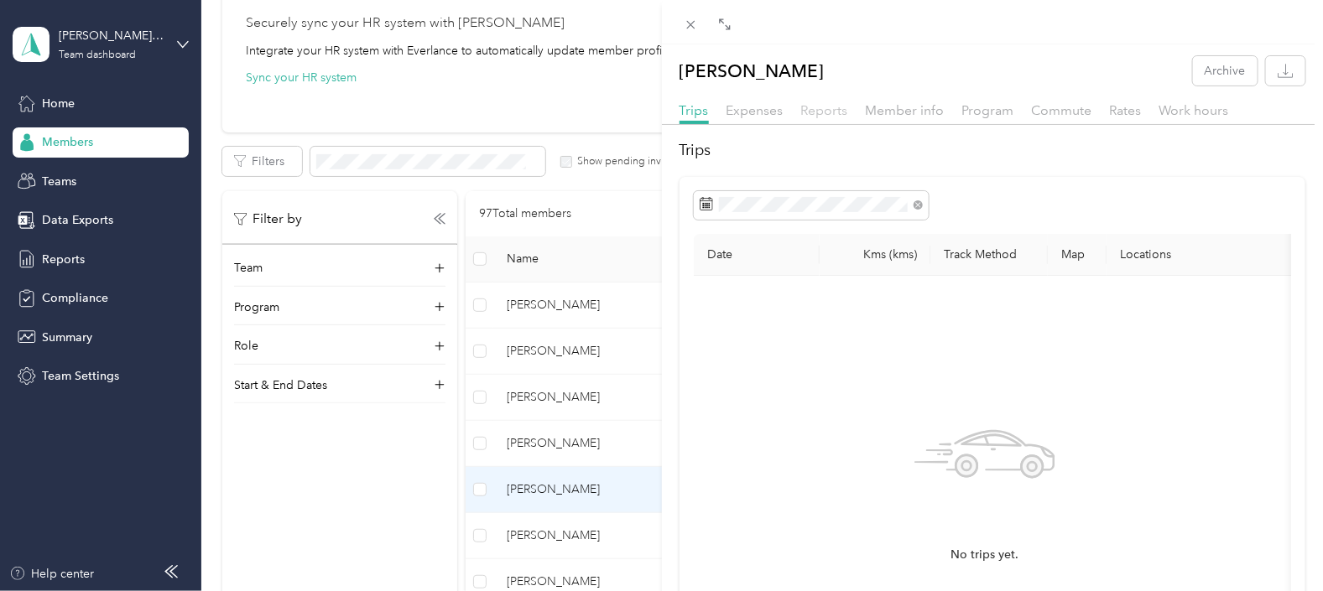
click at [818, 107] on span "Reports" at bounding box center [824, 110] width 47 height 16
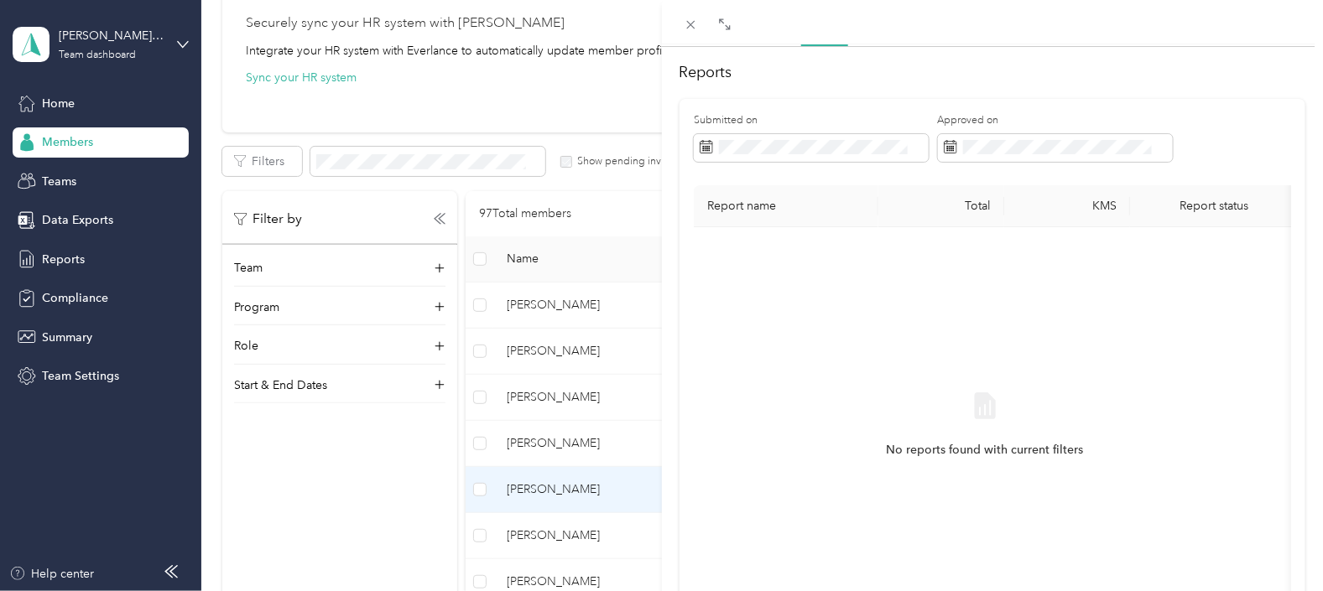
scroll to position [104, 0]
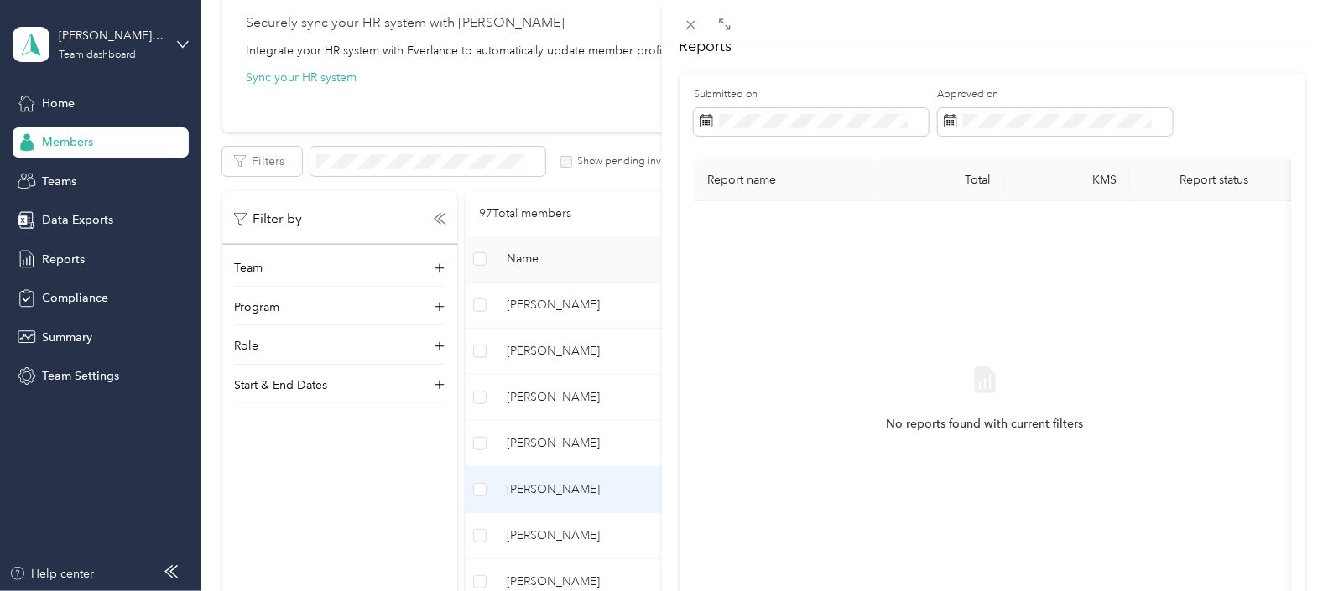
click at [520, 537] on div "[PERSON_NAME] Archive Trips Expenses Reports Member info Program Commute Rates …" at bounding box center [661, 295] width 1323 height 591
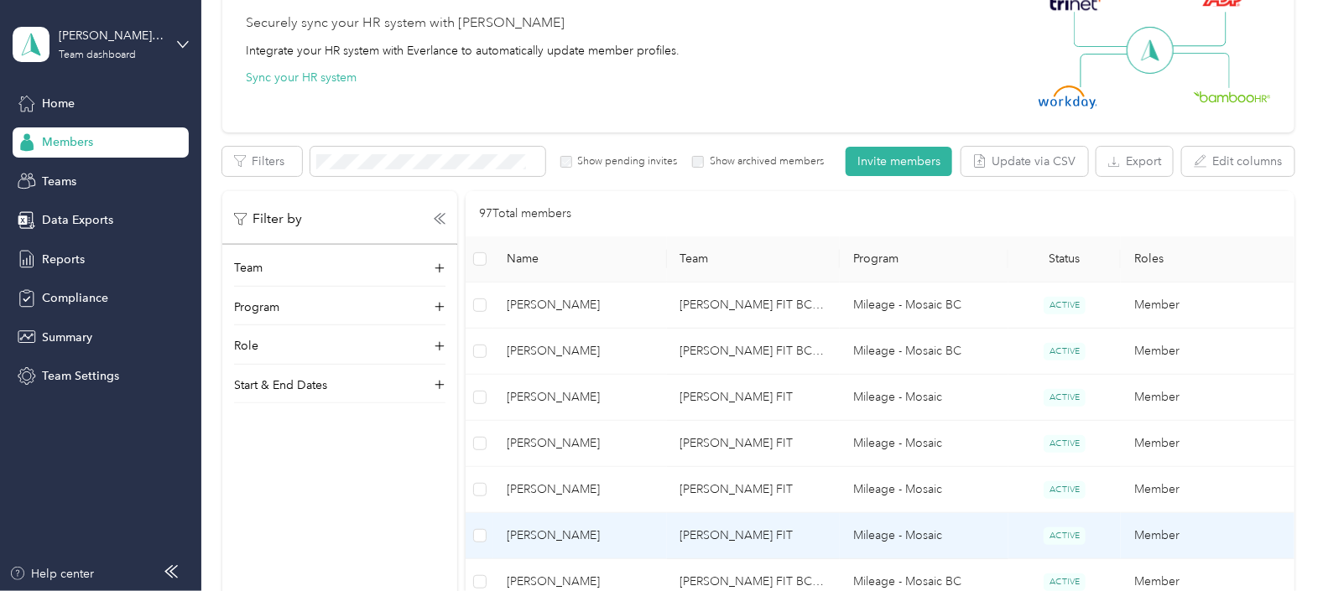
click at [544, 537] on span "[PERSON_NAME]" at bounding box center [580, 536] width 146 height 18
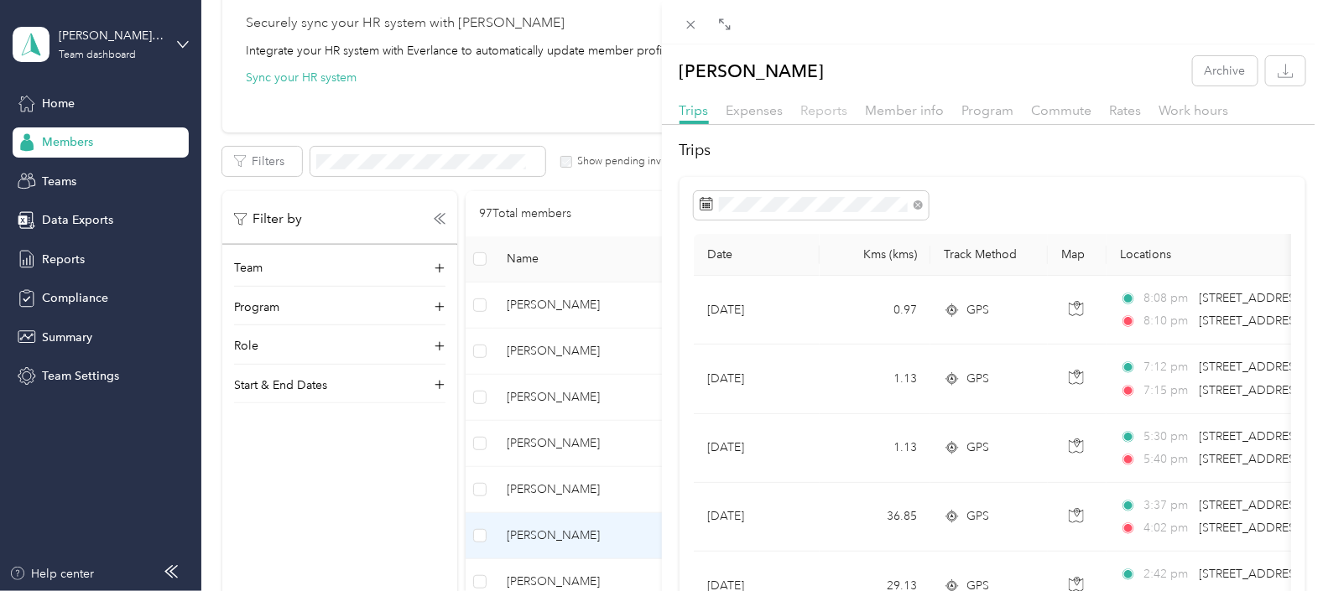
click at [826, 109] on span "Reports" at bounding box center [824, 110] width 47 height 16
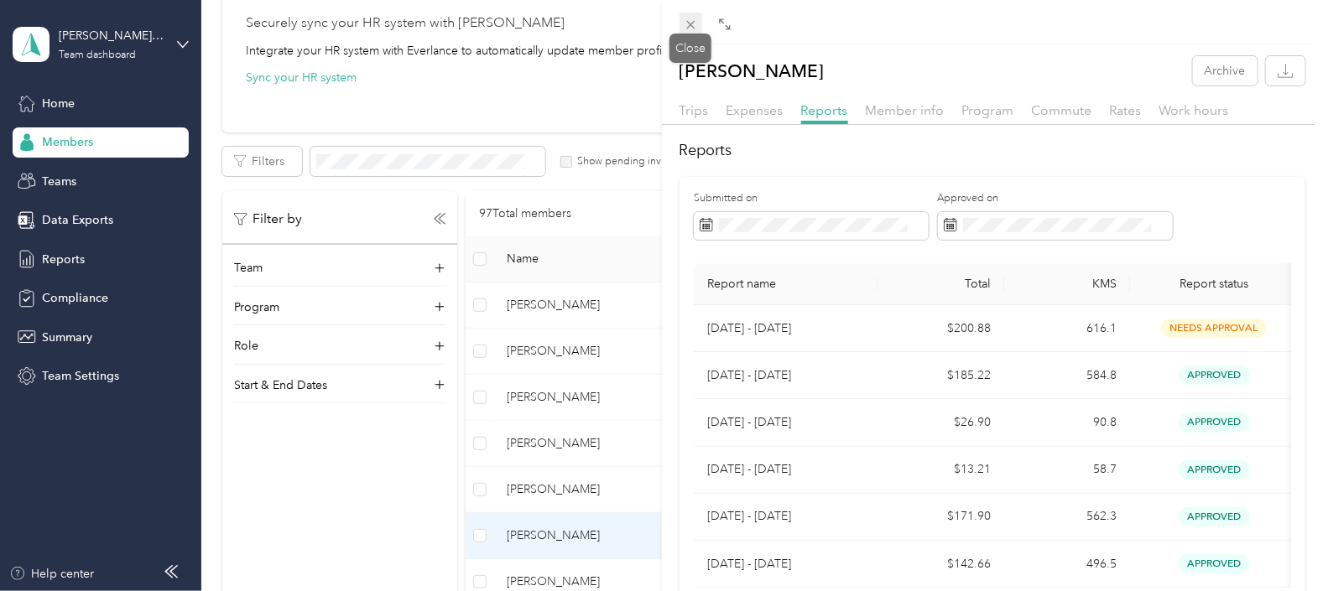
click at [695, 21] on icon at bounding box center [691, 25] width 14 height 14
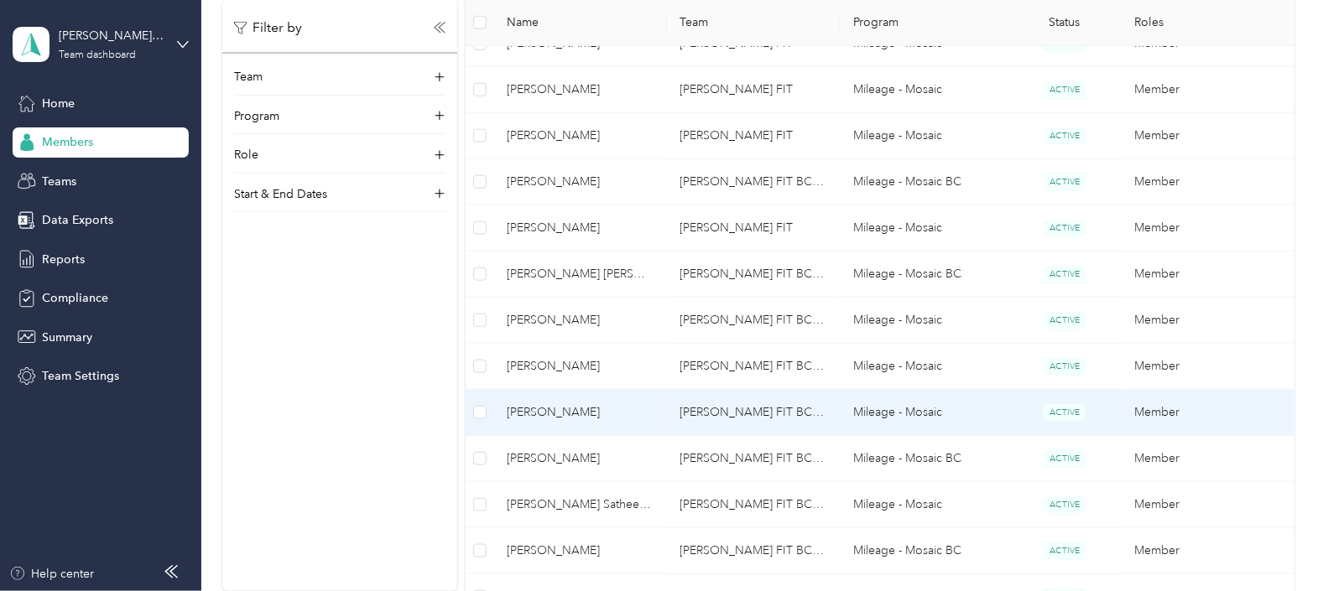
scroll to position [586, 0]
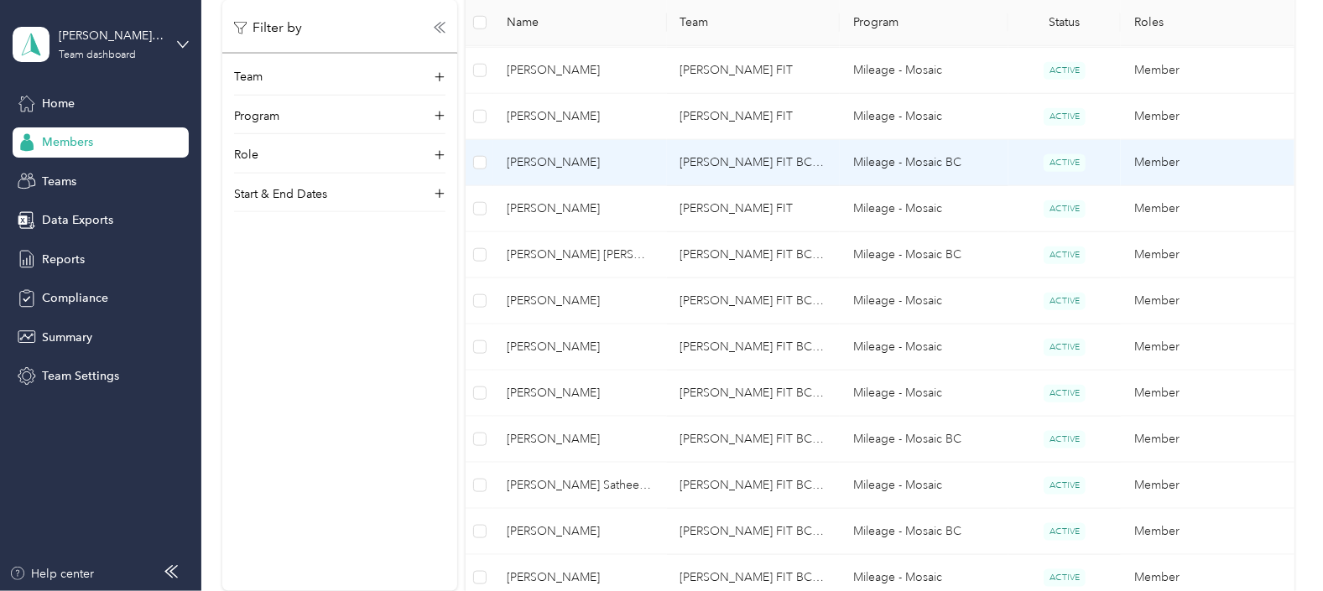
click at [557, 159] on span "[PERSON_NAME]" at bounding box center [580, 163] width 146 height 18
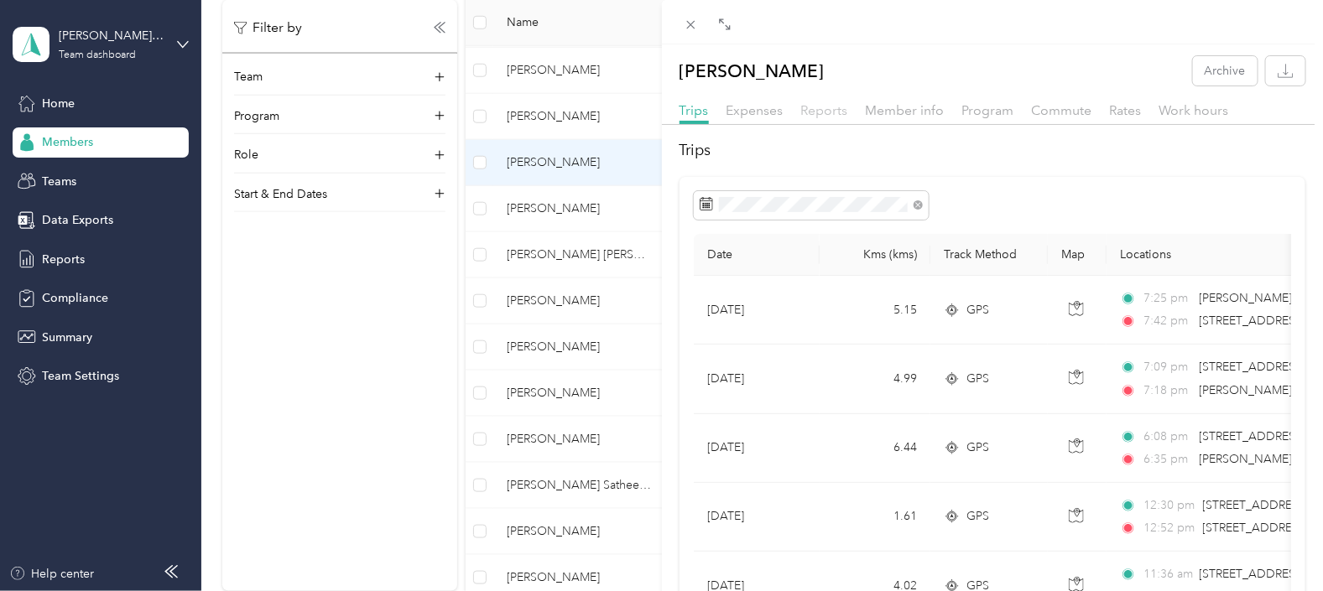
click at [826, 106] on span "Reports" at bounding box center [824, 110] width 47 height 16
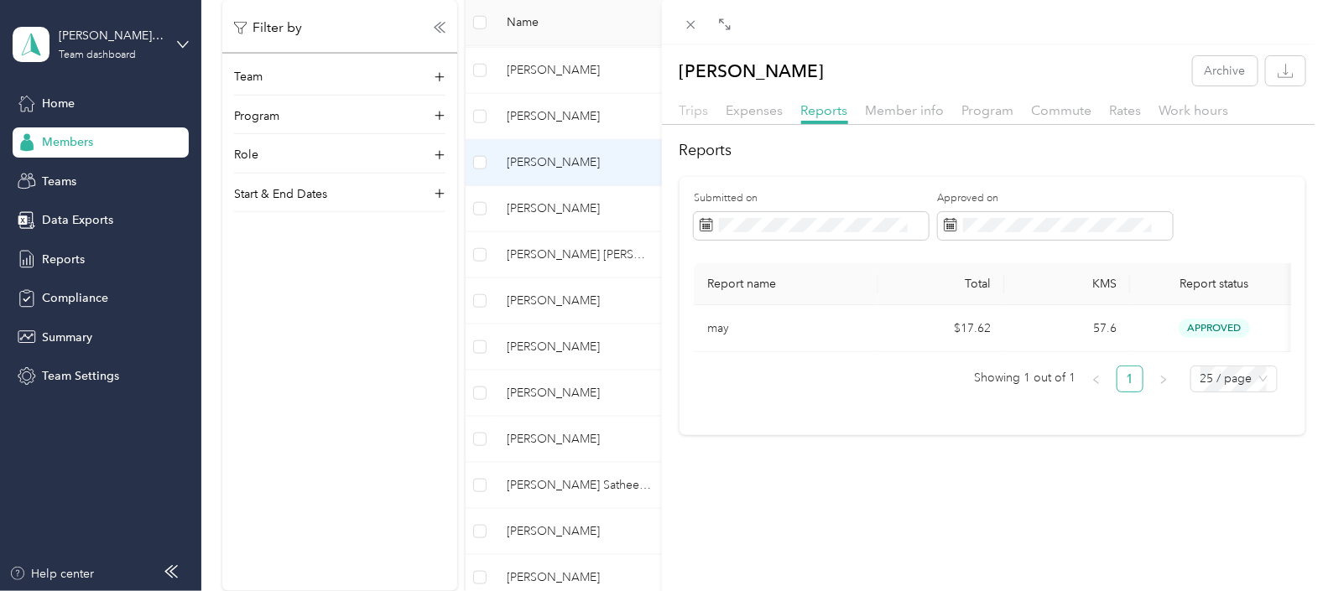
click at [696, 111] on span "Trips" at bounding box center [693, 110] width 29 height 16
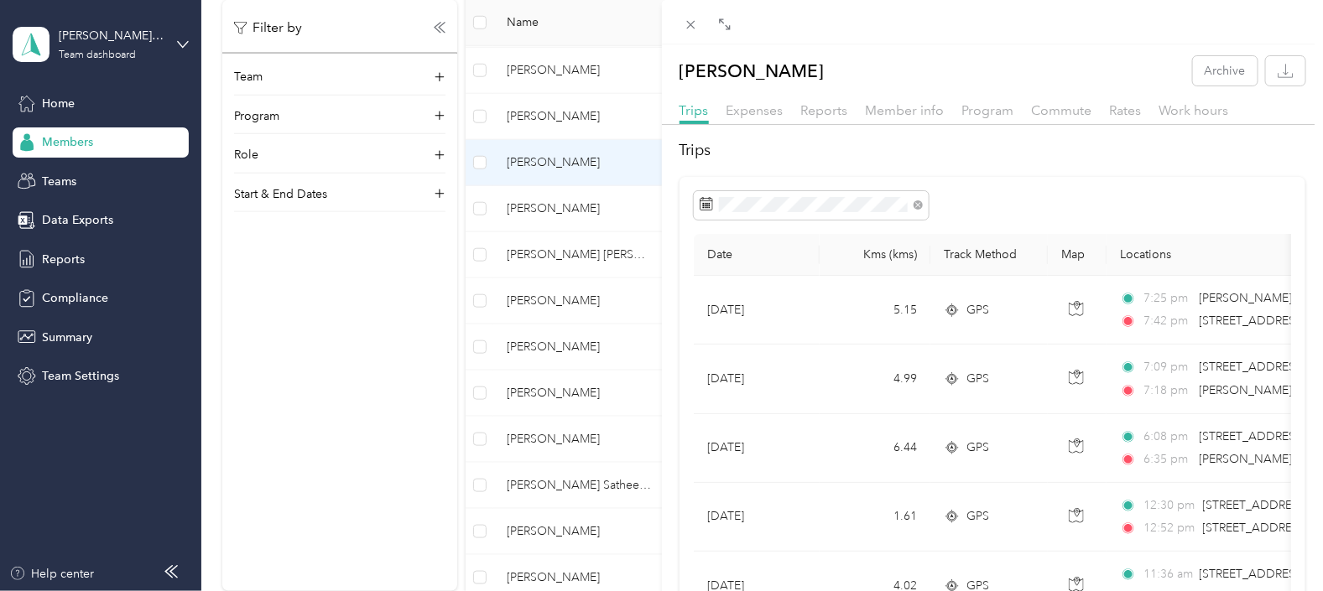
drag, startPoint x: 684, startPoint y: 66, endPoint x: 869, endPoint y: 74, distance: 185.5
click at [869, 74] on div "[PERSON_NAME] Archive" at bounding box center [993, 70] width 662 height 29
copy p "[PERSON_NAME]"
click at [692, 26] on icon at bounding box center [690, 25] width 8 height 8
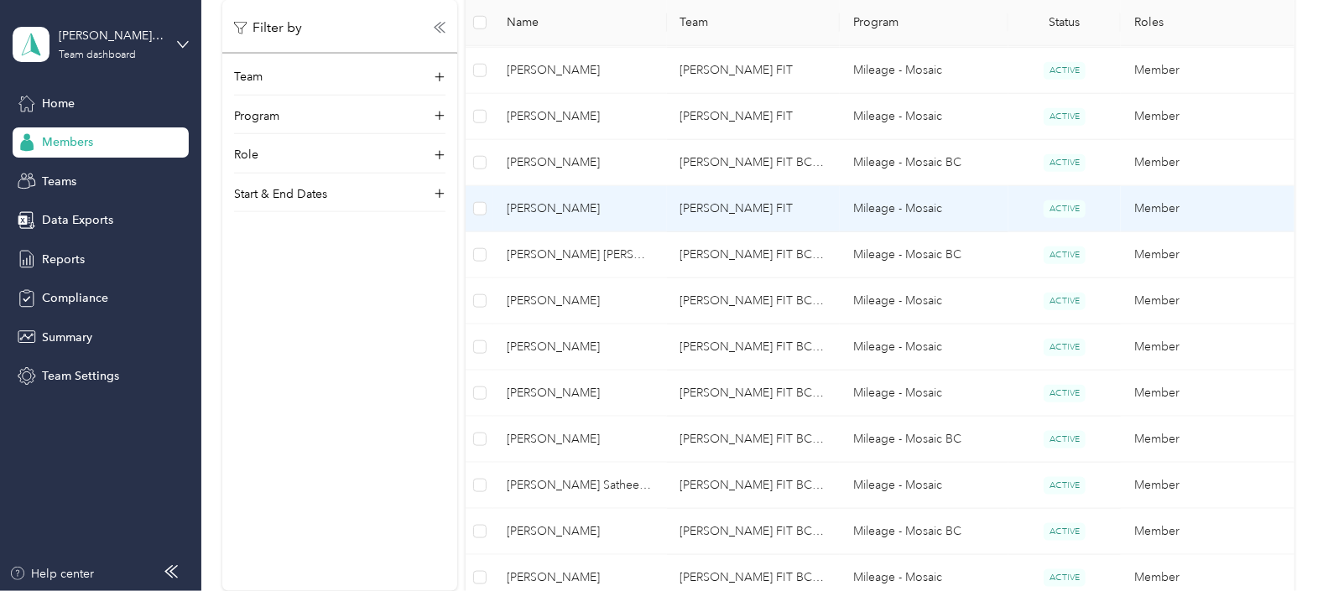
click at [554, 206] on span "[PERSON_NAME]" at bounding box center [580, 209] width 146 height 18
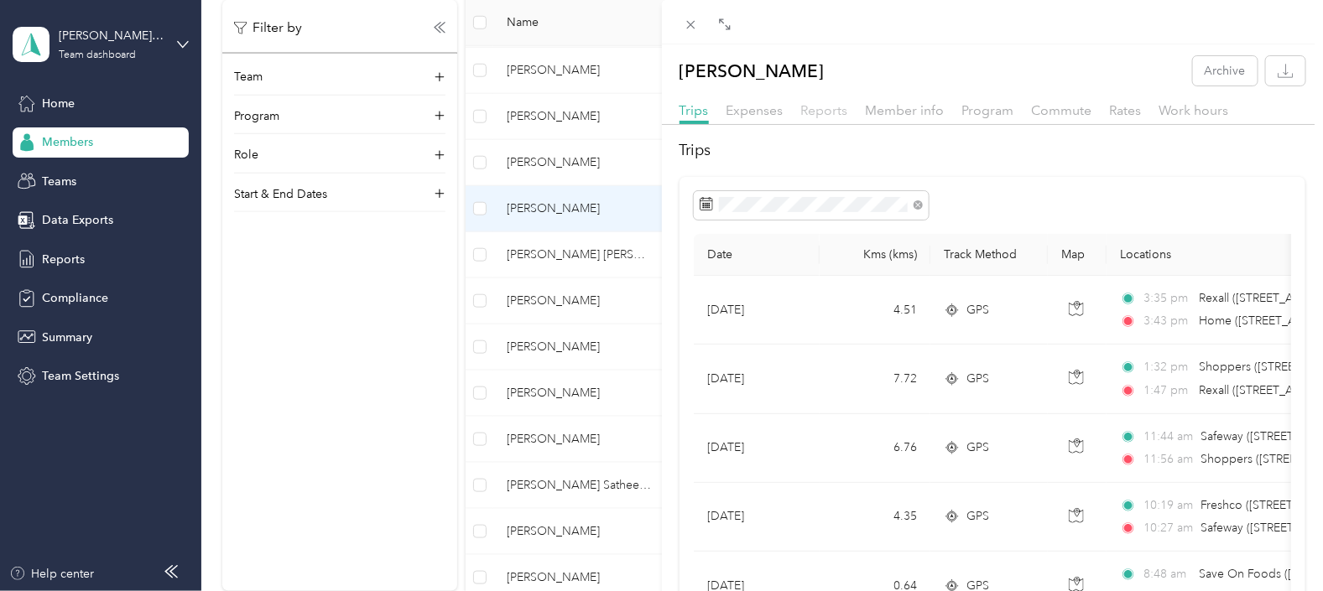
click at [820, 107] on span "Reports" at bounding box center [824, 110] width 47 height 16
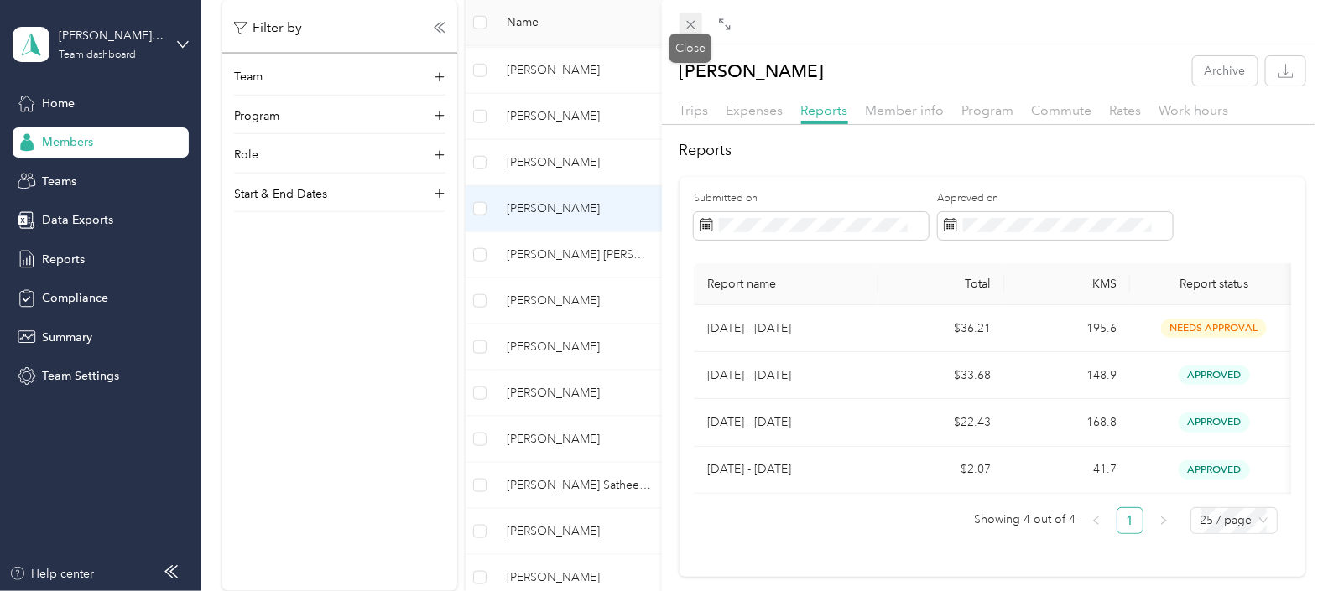
click at [690, 23] on icon at bounding box center [691, 25] width 14 height 14
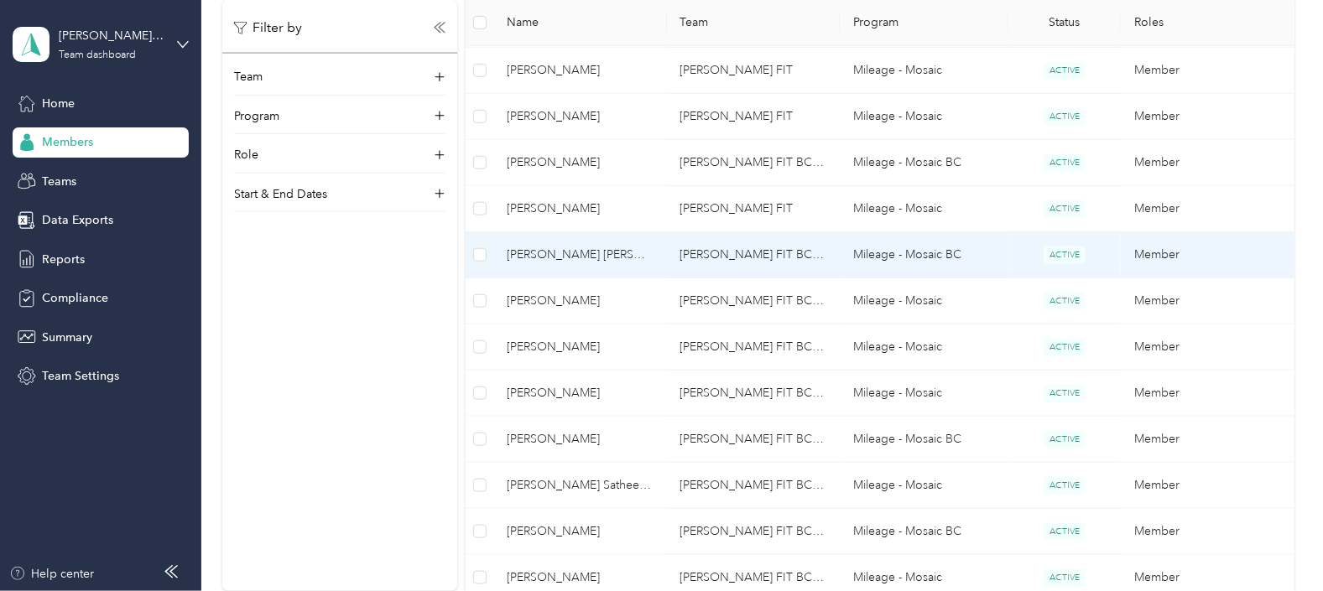
click at [559, 253] on span "[PERSON_NAME] [PERSON_NAME]" at bounding box center [580, 255] width 146 height 18
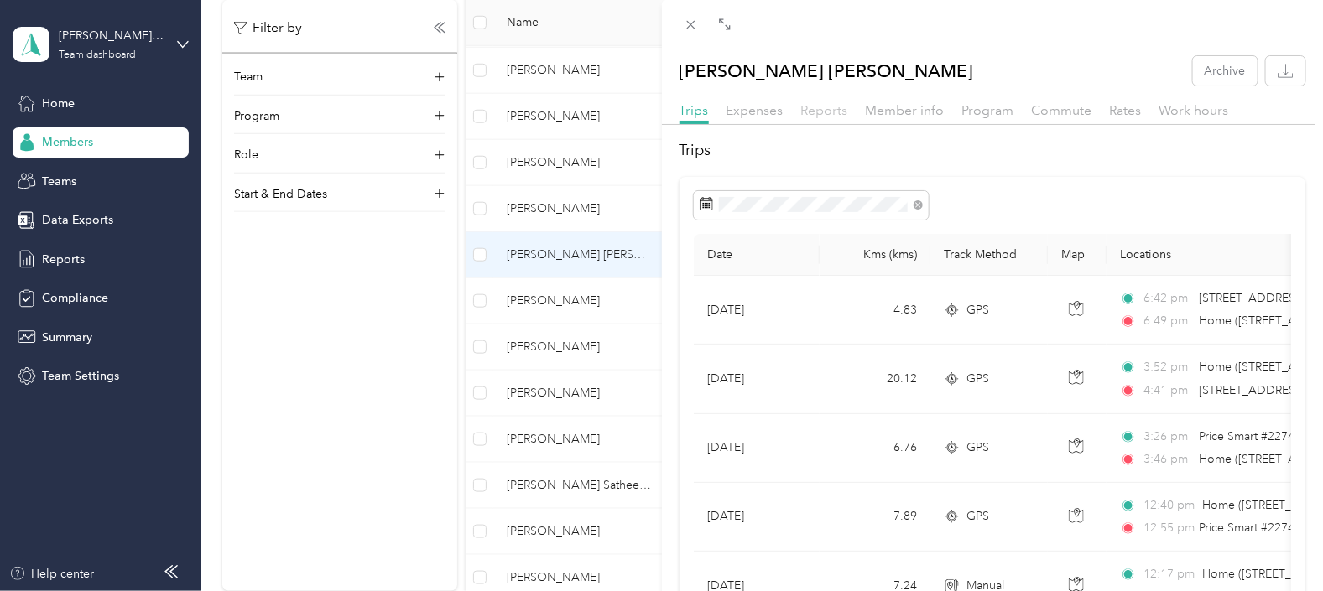
click at [815, 109] on span "Reports" at bounding box center [824, 110] width 47 height 16
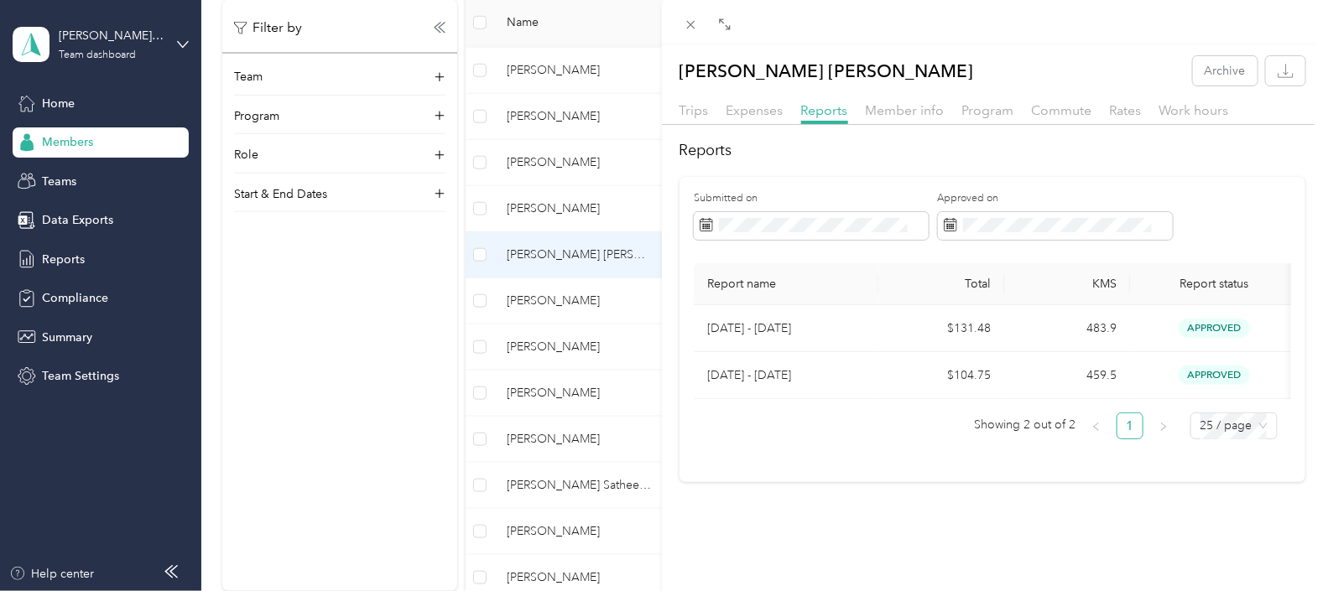
click at [535, 294] on div "[PERSON_NAME] [PERSON_NAME] Archive Trips Expenses Reports Member info Program …" at bounding box center [661, 295] width 1323 height 591
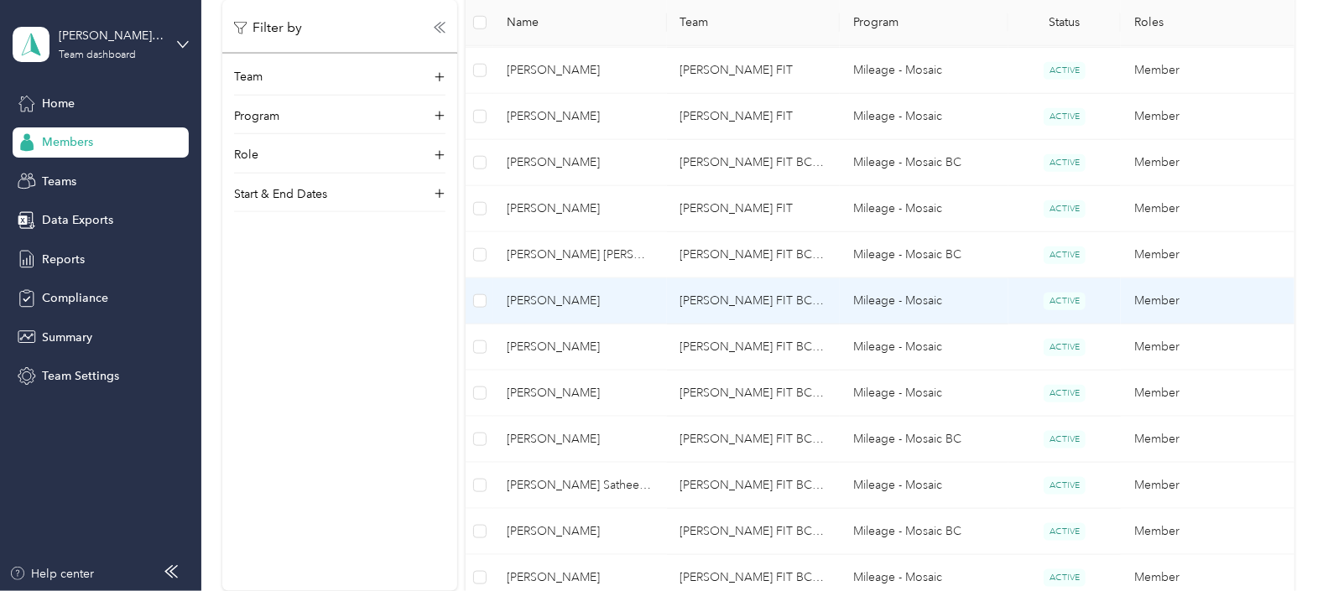
click at [549, 297] on span "[PERSON_NAME]" at bounding box center [580, 301] width 146 height 18
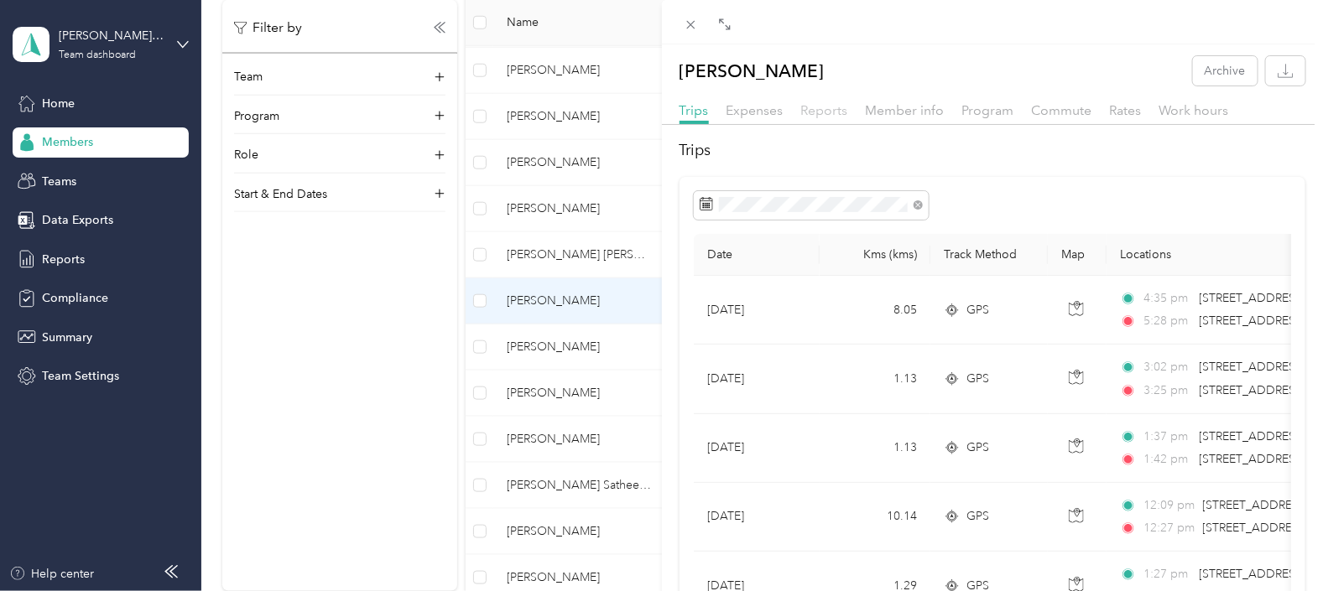
click at [823, 110] on span "Reports" at bounding box center [824, 110] width 47 height 16
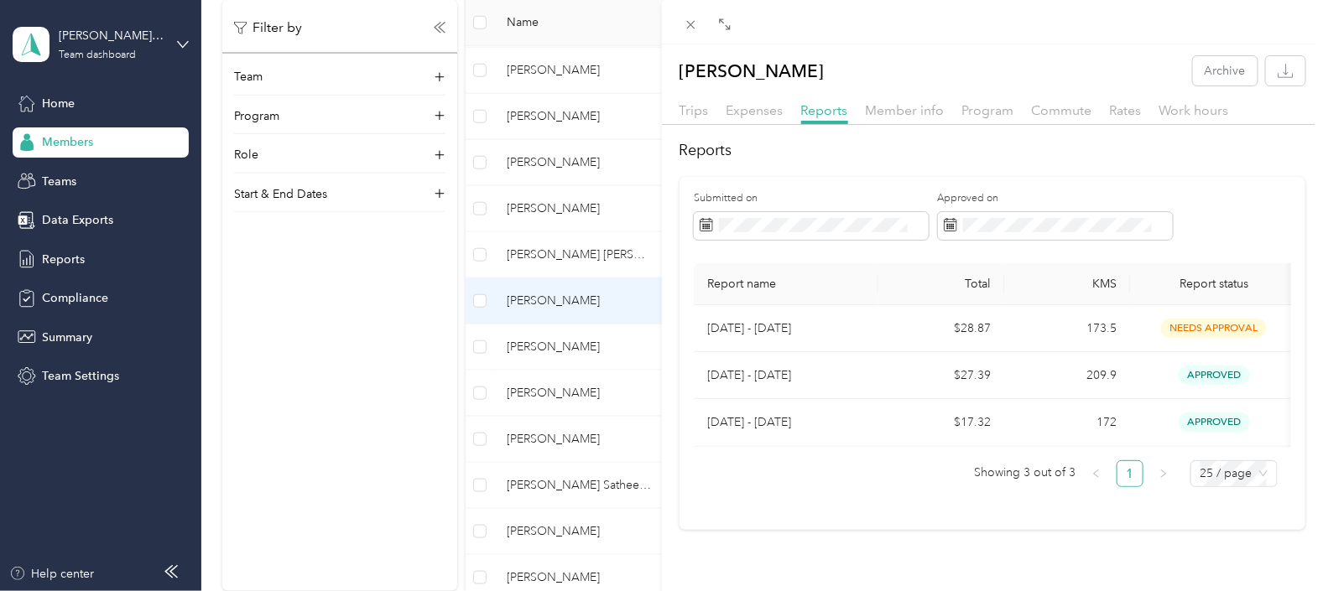
click at [549, 344] on div "[PERSON_NAME] Archive Trips Expenses Reports Member info Program Commute Rates …" at bounding box center [661, 295] width 1323 height 591
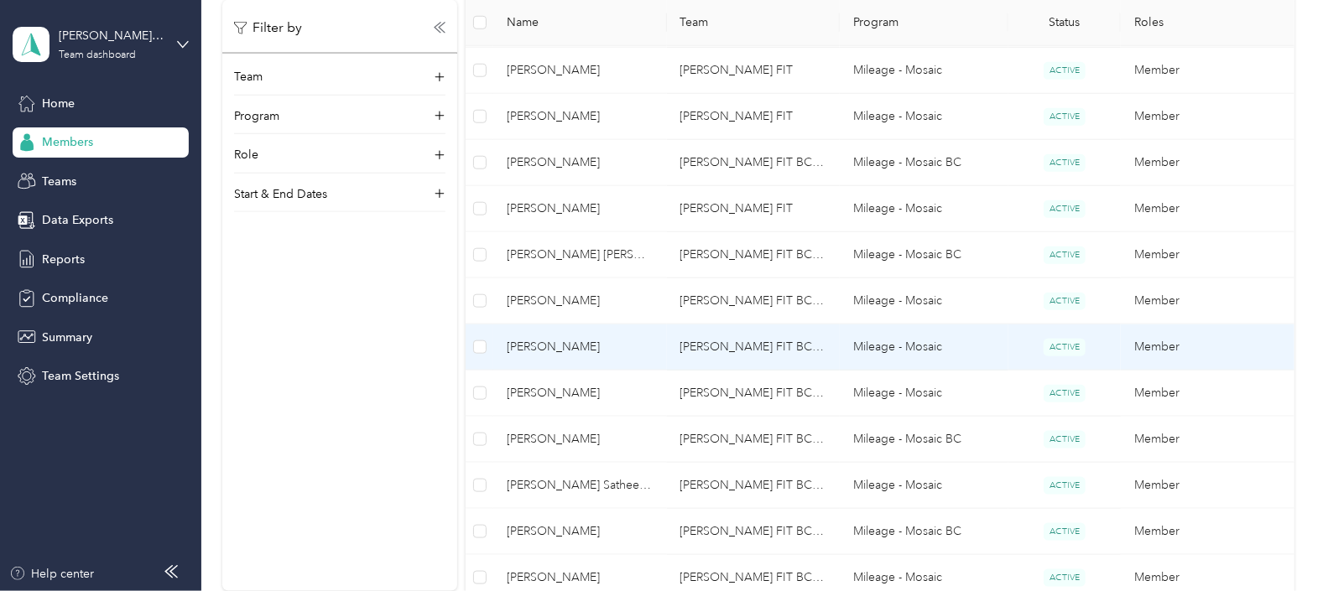
click at [554, 344] on span "[PERSON_NAME]" at bounding box center [580, 347] width 146 height 18
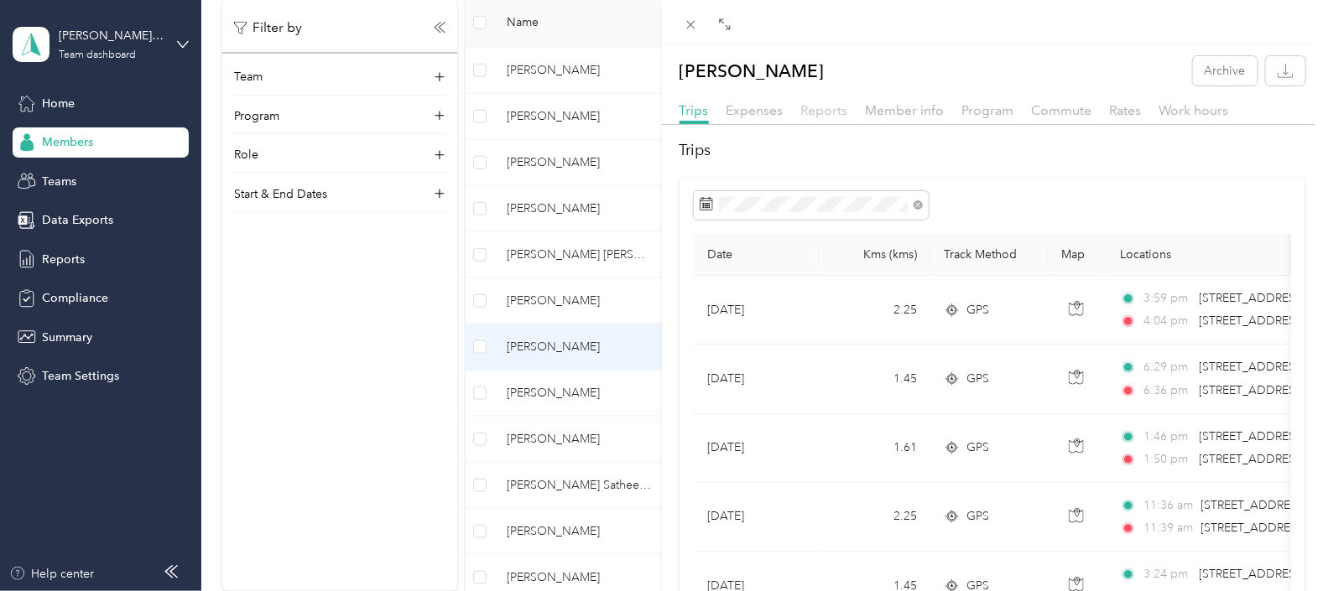
click at [827, 107] on span "Reports" at bounding box center [824, 110] width 47 height 16
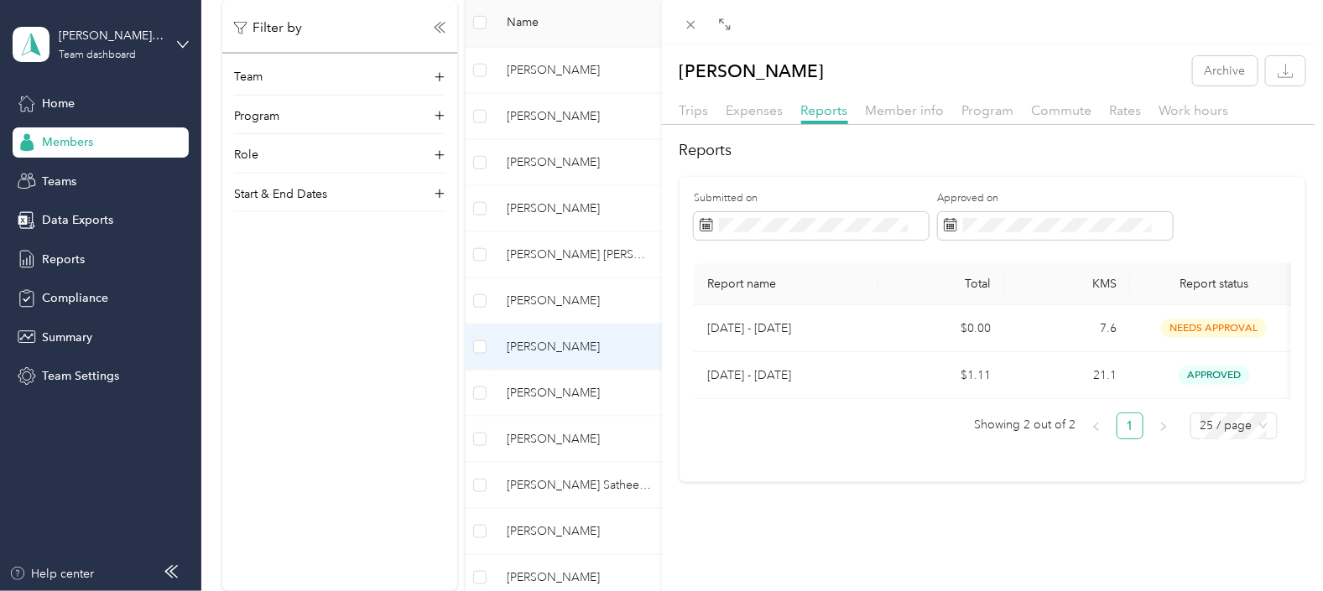
click at [541, 390] on div "[PERSON_NAME] Archive Trips Expenses Reports Member info Program Commute Rates …" at bounding box center [661, 295] width 1323 height 591
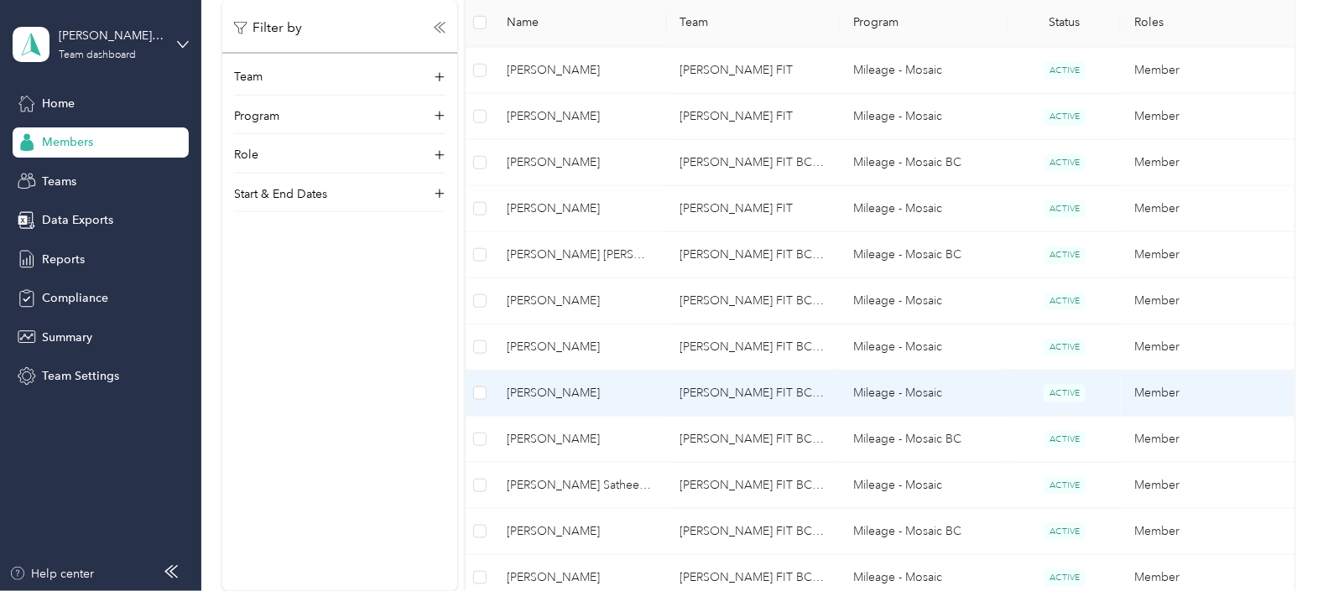
click at [560, 390] on span "[PERSON_NAME]" at bounding box center [580, 393] width 146 height 18
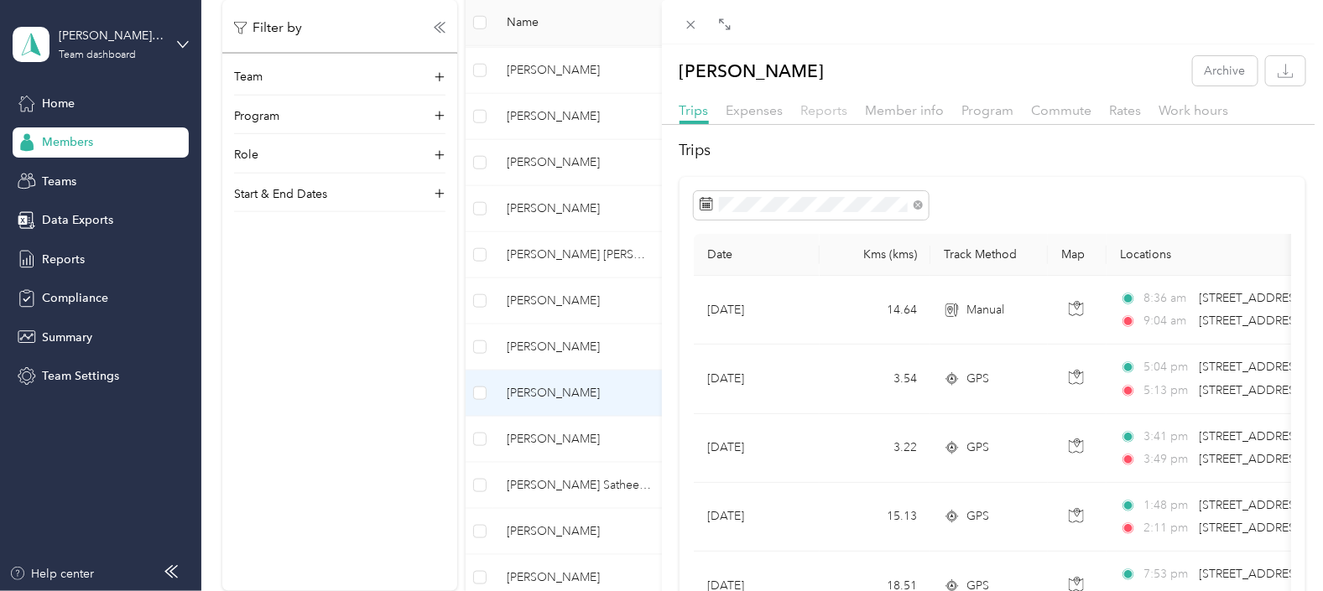
click at [812, 113] on span "Reports" at bounding box center [824, 110] width 47 height 16
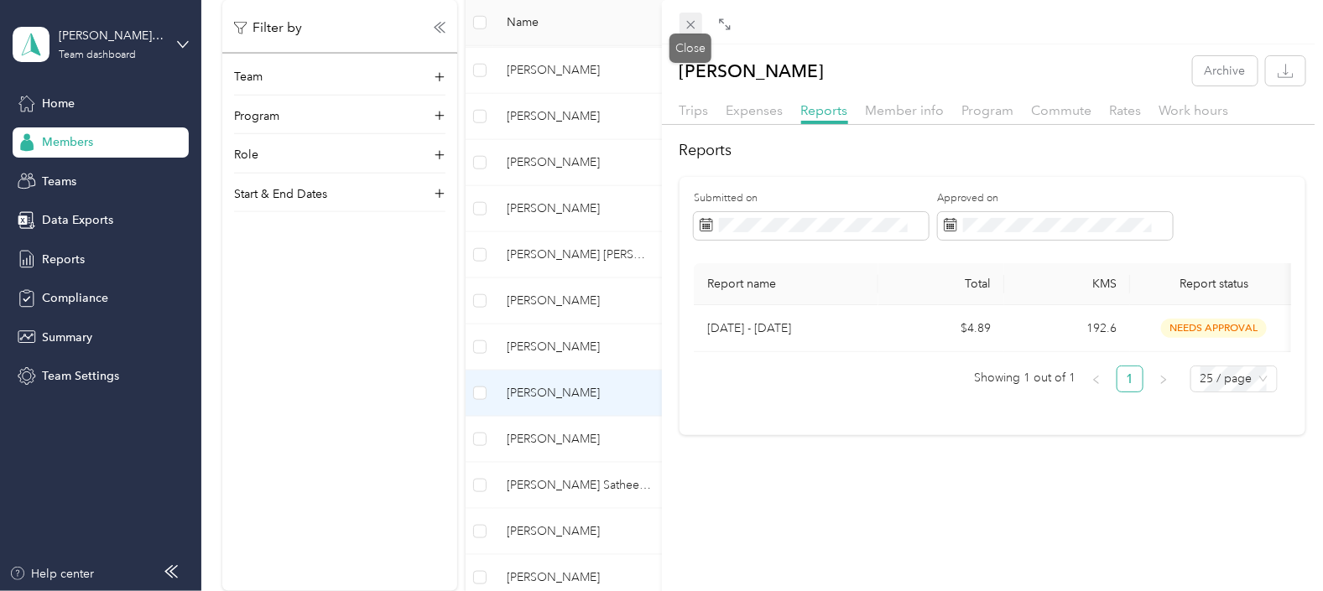
click at [690, 17] on span at bounding box center [690, 24] width 23 height 23
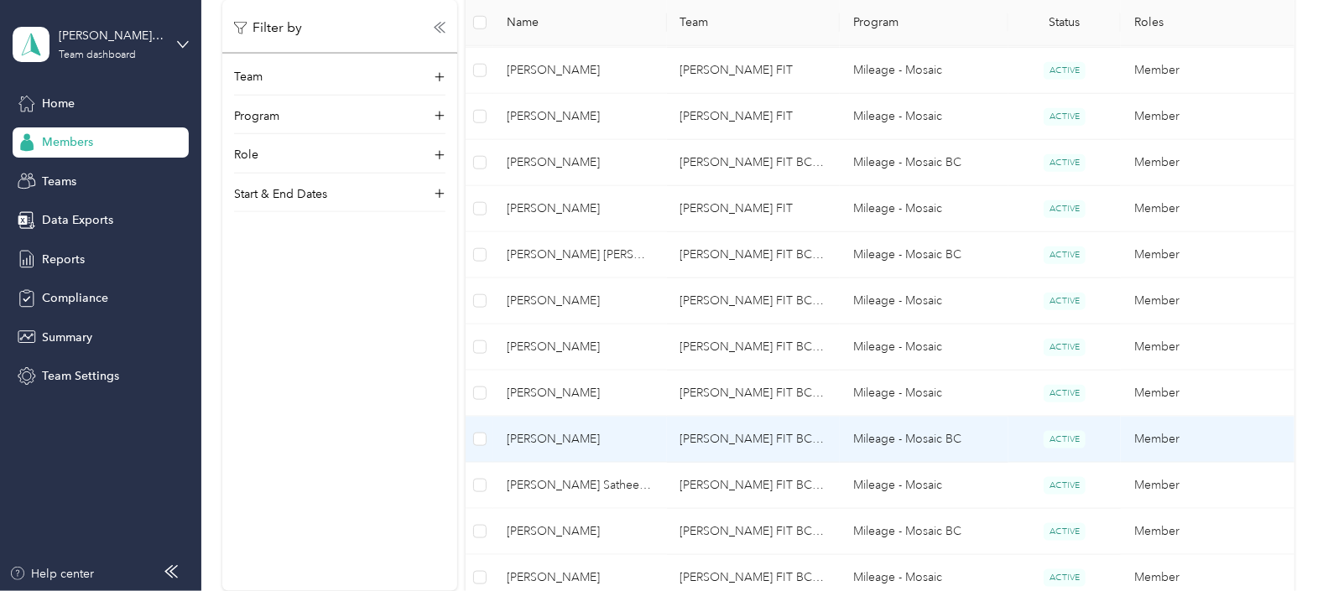
click at [536, 431] on span "[PERSON_NAME]" at bounding box center [580, 439] width 146 height 18
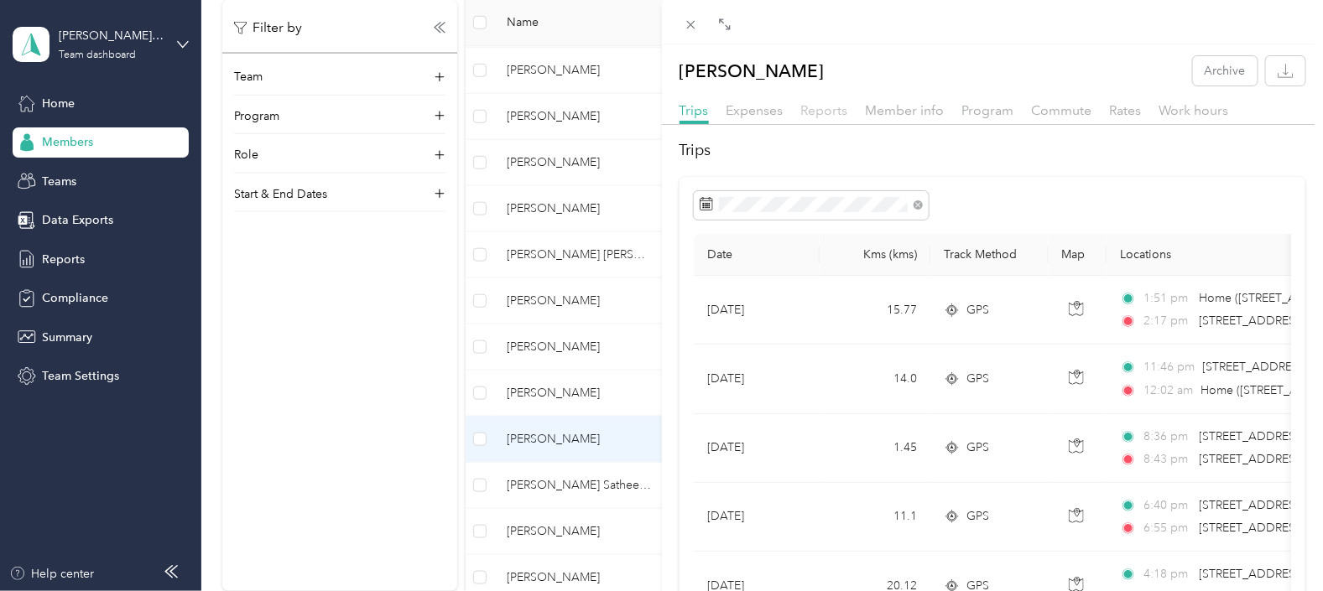
click at [827, 109] on span "Reports" at bounding box center [824, 110] width 47 height 16
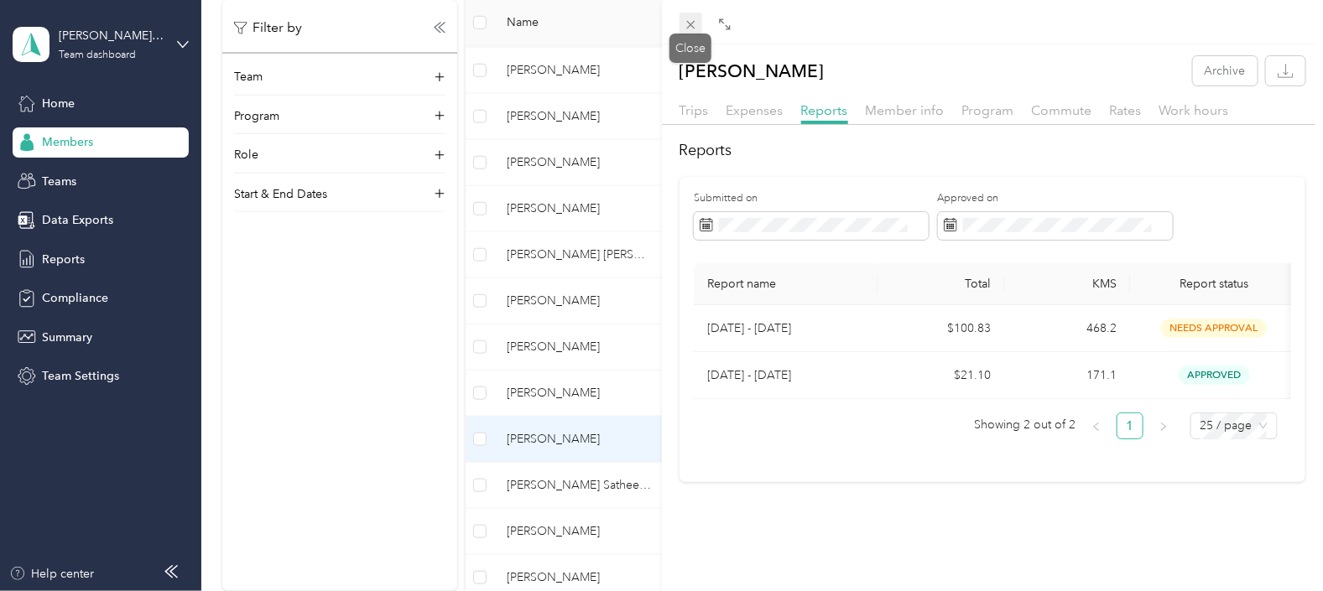
click at [692, 24] on icon at bounding box center [691, 25] width 14 height 14
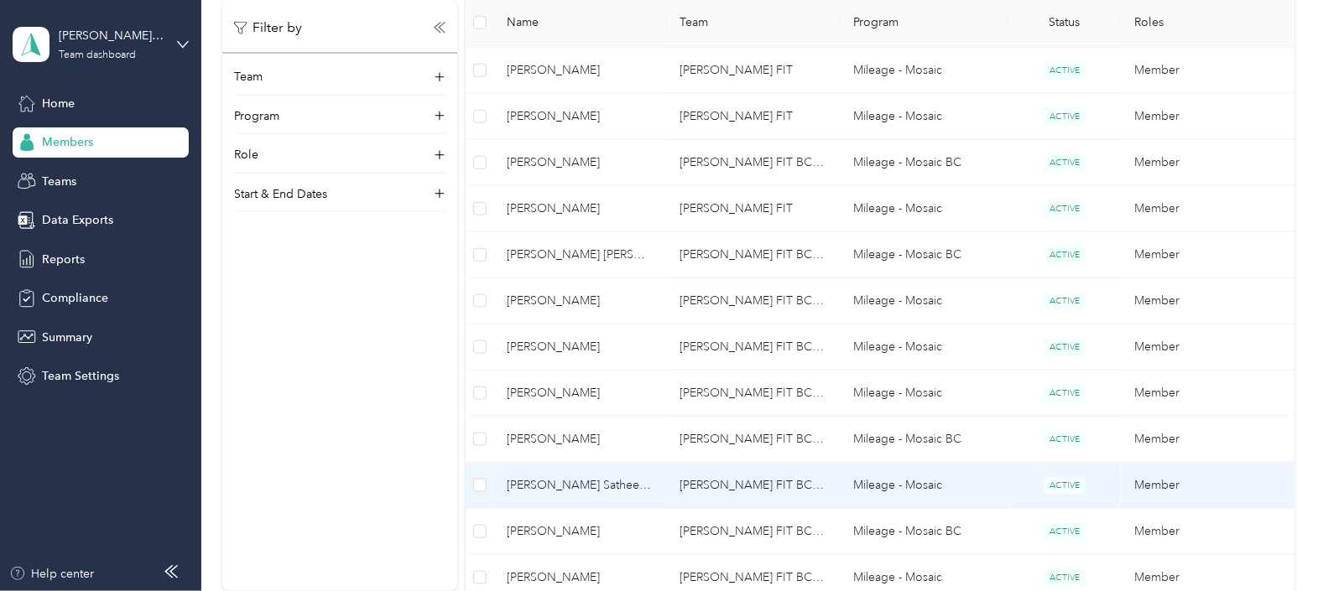
click at [535, 476] on span "[PERSON_NAME] Satheesa [PERSON_NAME]" at bounding box center [580, 485] width 146 height 18
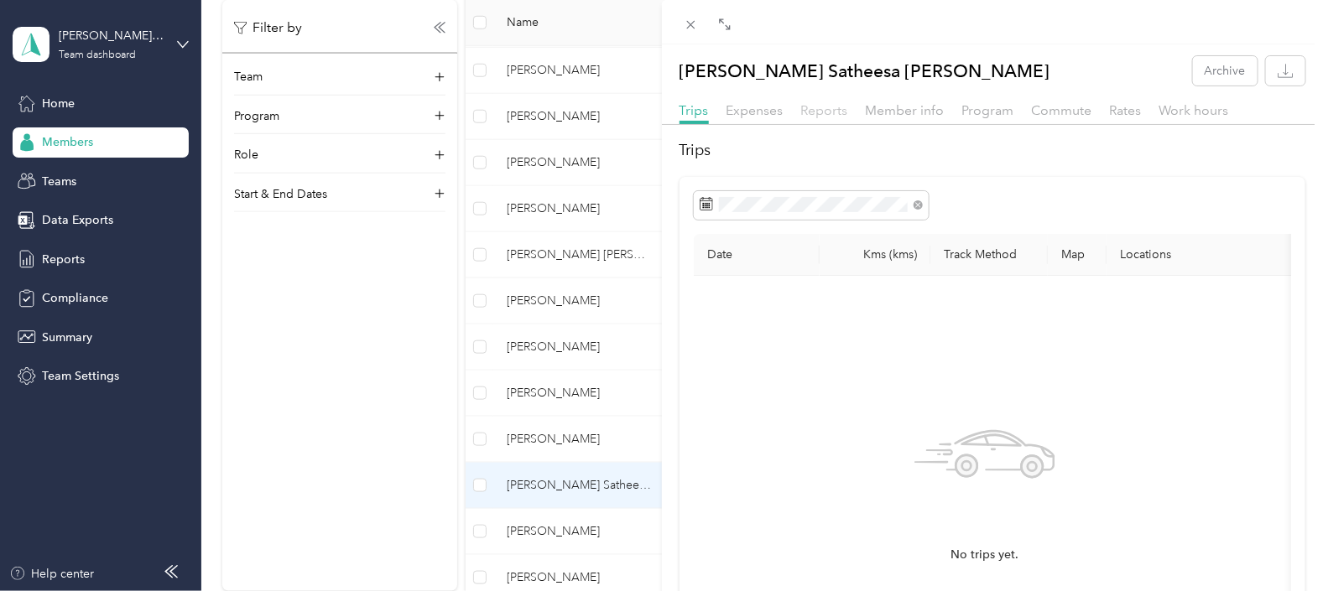
click at [826, 112] on span "Reports" at bounding box center [824, 110] width 47 height 16
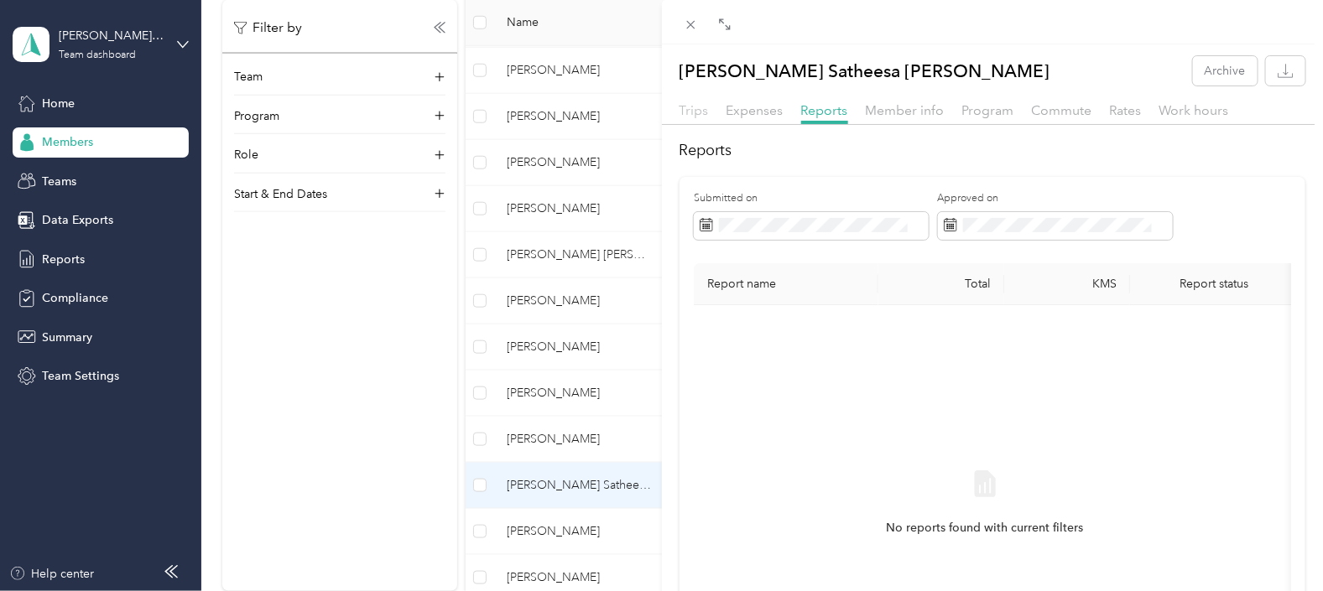
click at [684, 104] on span "Trips" at bounding box center [693, 110] width 29 height 16
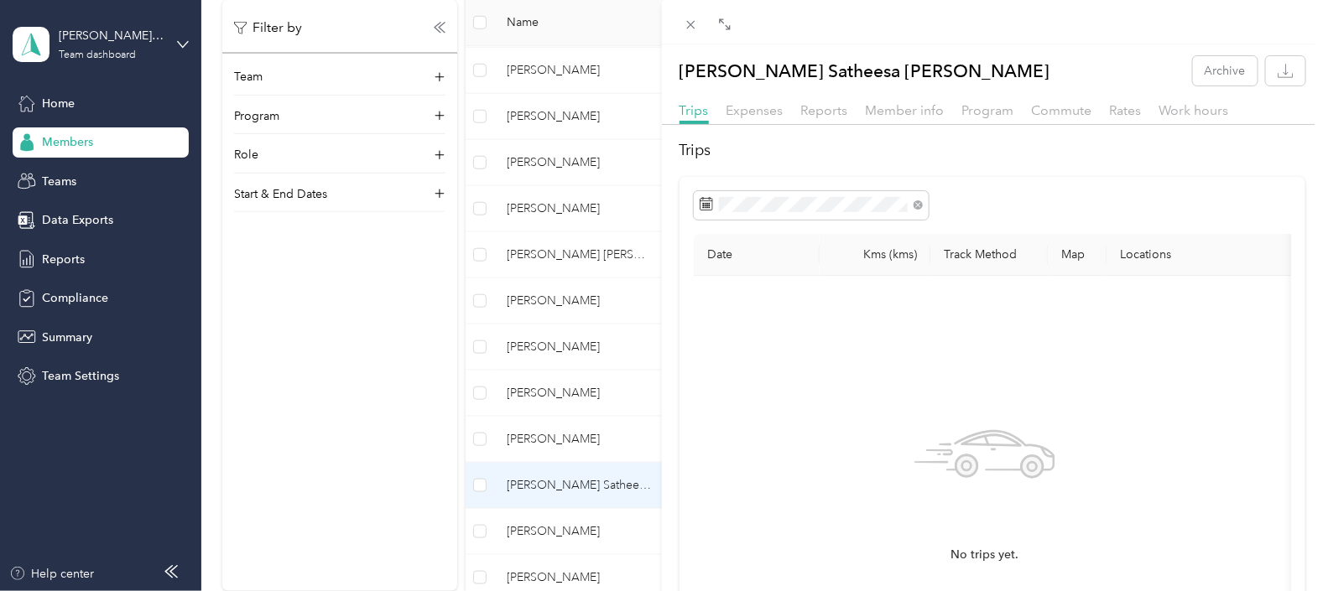
click at [539, 527] on div "[PERSON_NAME] Satheesa [PERSON_NAME] Archive Trips Expenses Reports Member info…" at bounding box center [661, 295] width 1323 height 591
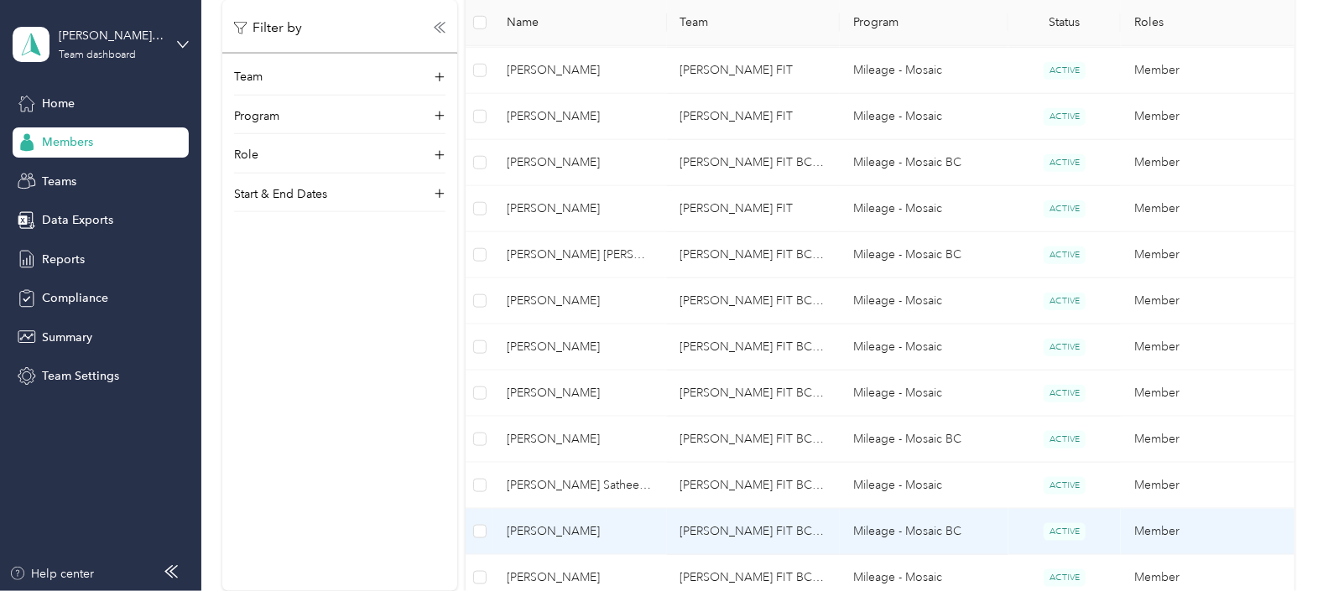
click at [539, 529] on span "[PERSON_NAME]" at bounding box center [580, 532] width 146 height 18
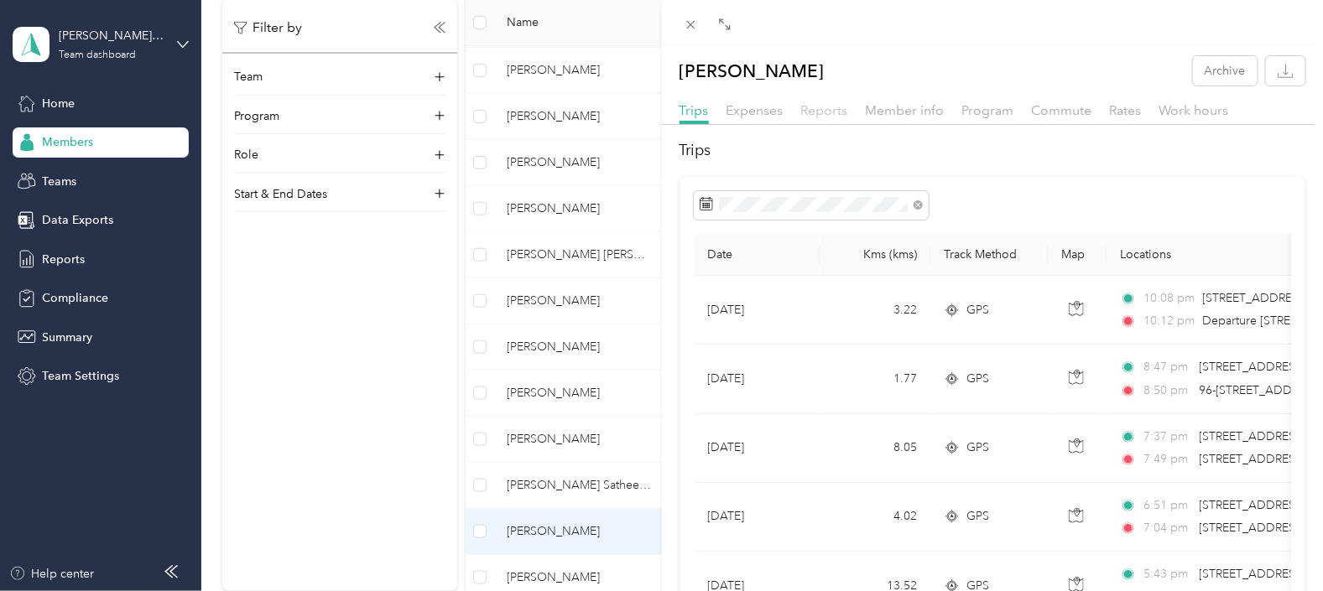
click at [825, 107] on span "Reports" at bounding box center [824, 110] width 47 height 16
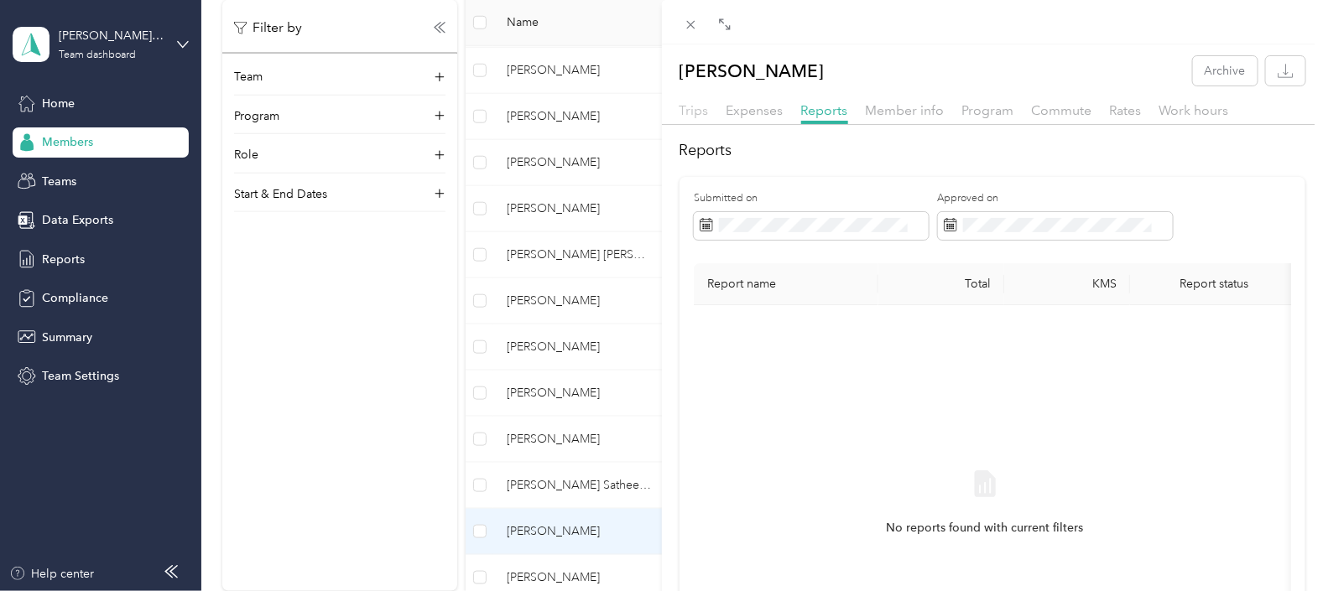
click at [700, 112] on span "Trips" at bounding box center [693, 110] width 29 height 16
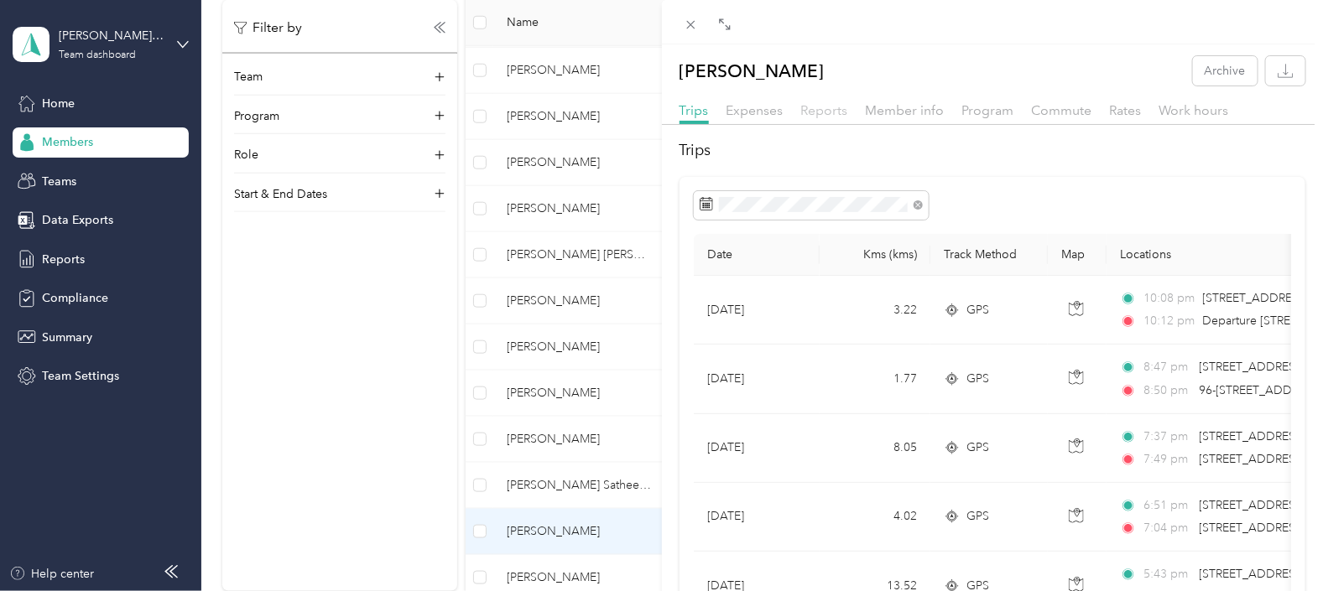
click at [822, 109] on span "Reports" at bounding box center [824, 110] width 47 height 16
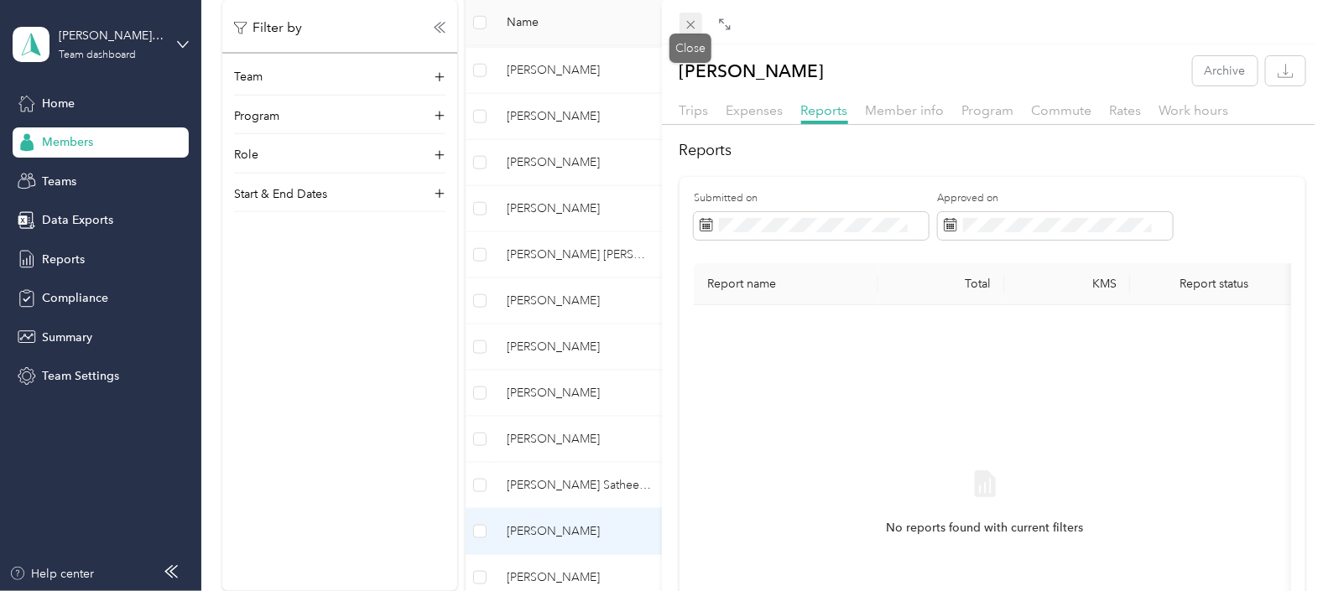
click at [690, 22] on icon at bounding box center [691, 25] width 14 height 14
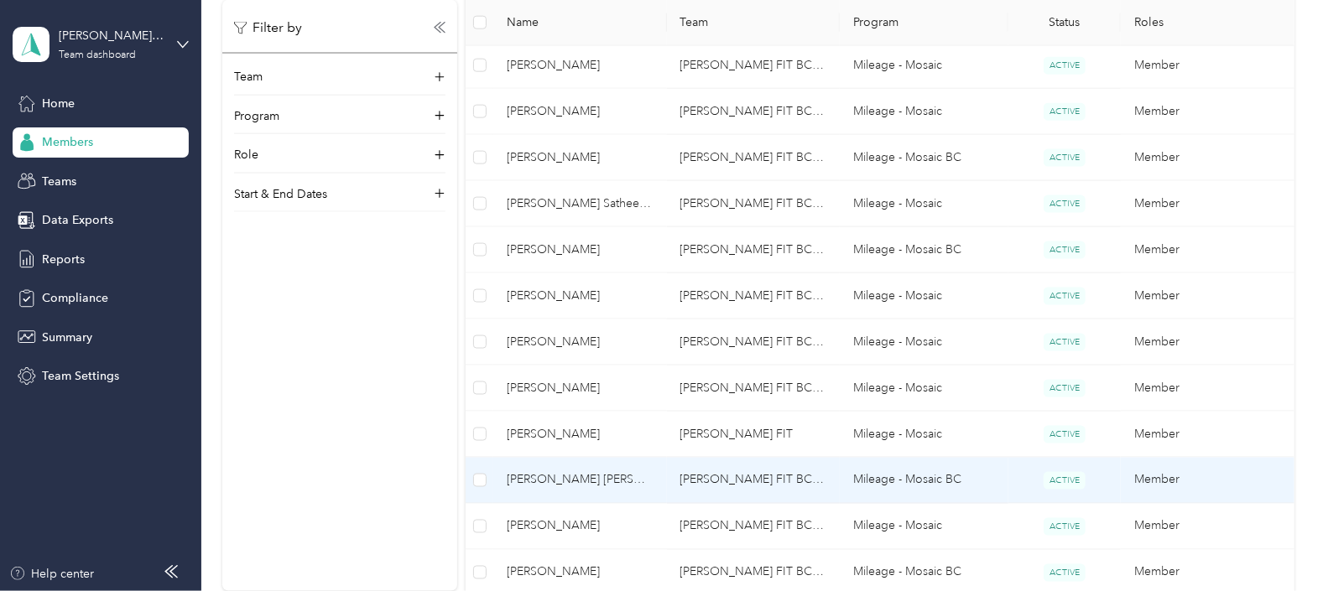
scroll to position [900, 0]
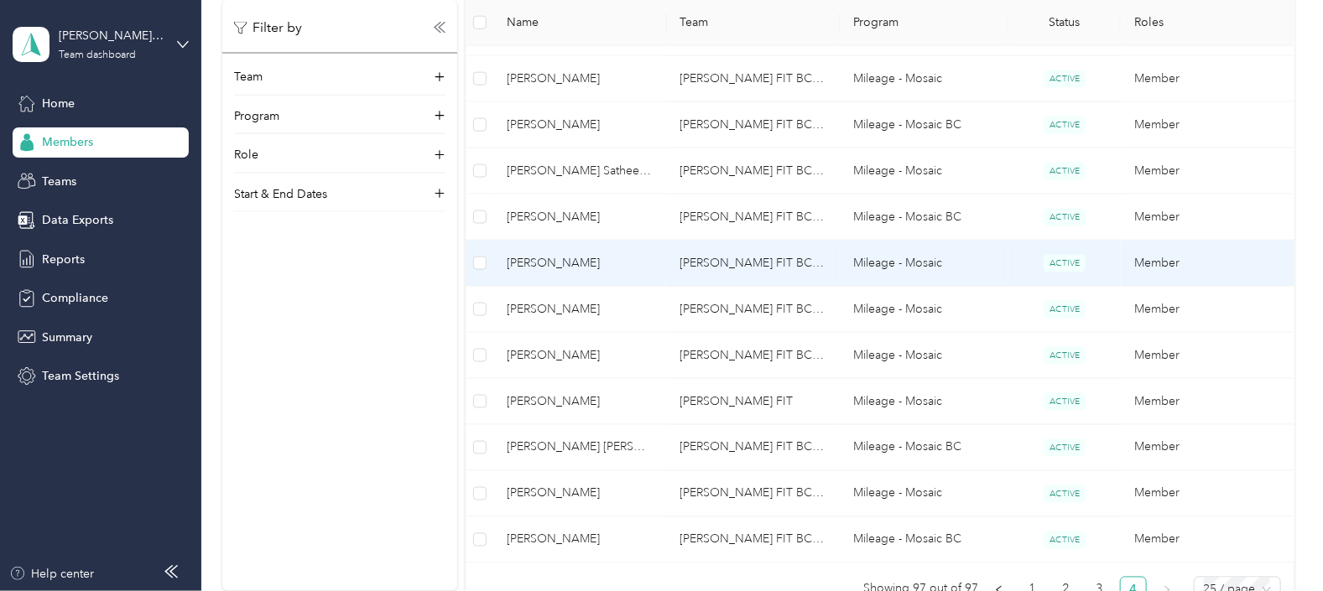
click at [541, 256] on span "[PERSON_NAME]" at bounding box center [580, 263] width 146 height 18
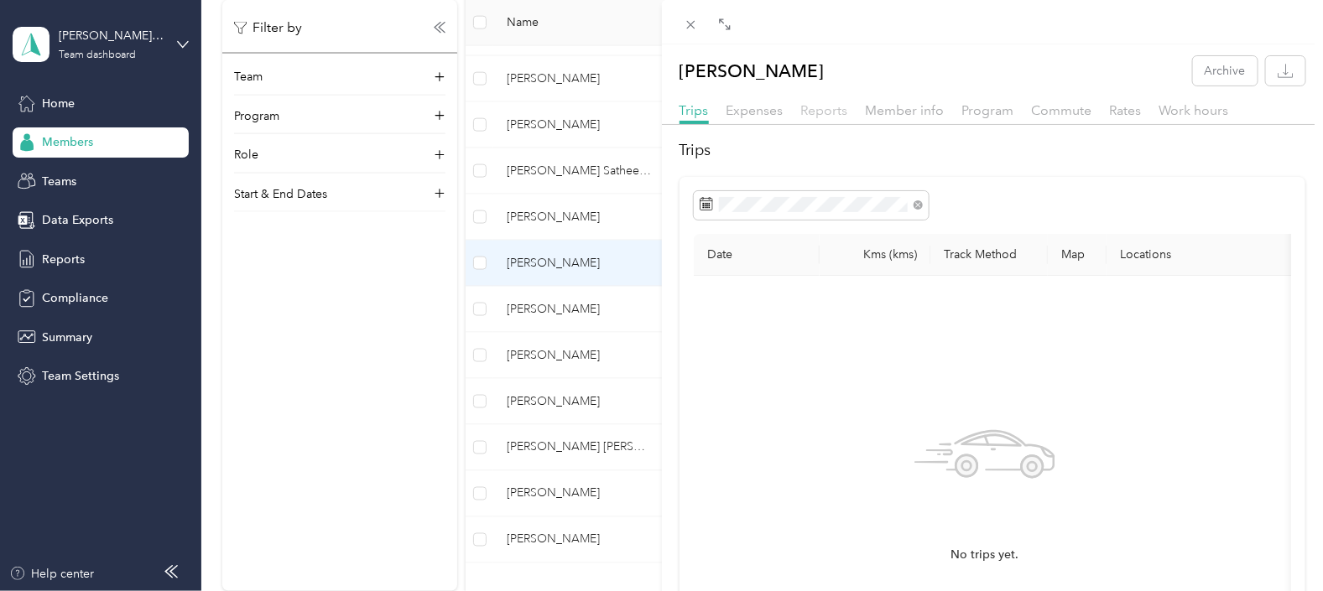
click at [825, 110] on span "Reports" at bounding box center [824, 110] width 47 height 16
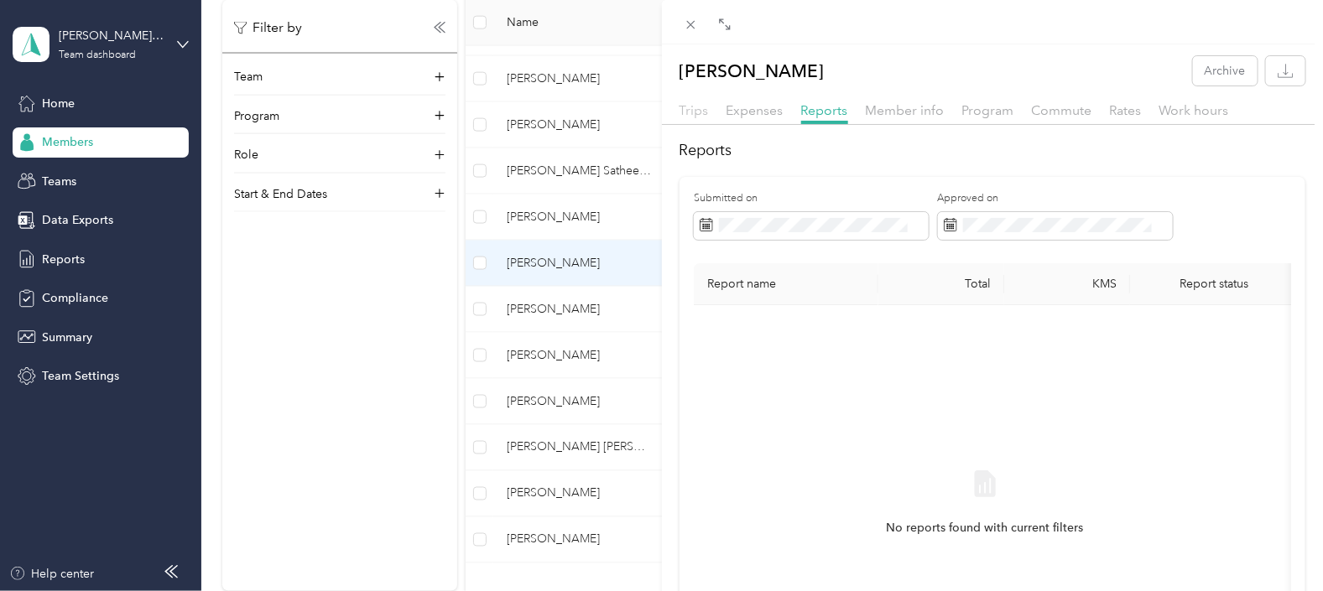
click at [698, 114] on span "Trips" at bounding box center [693, 110] width 29 height 16
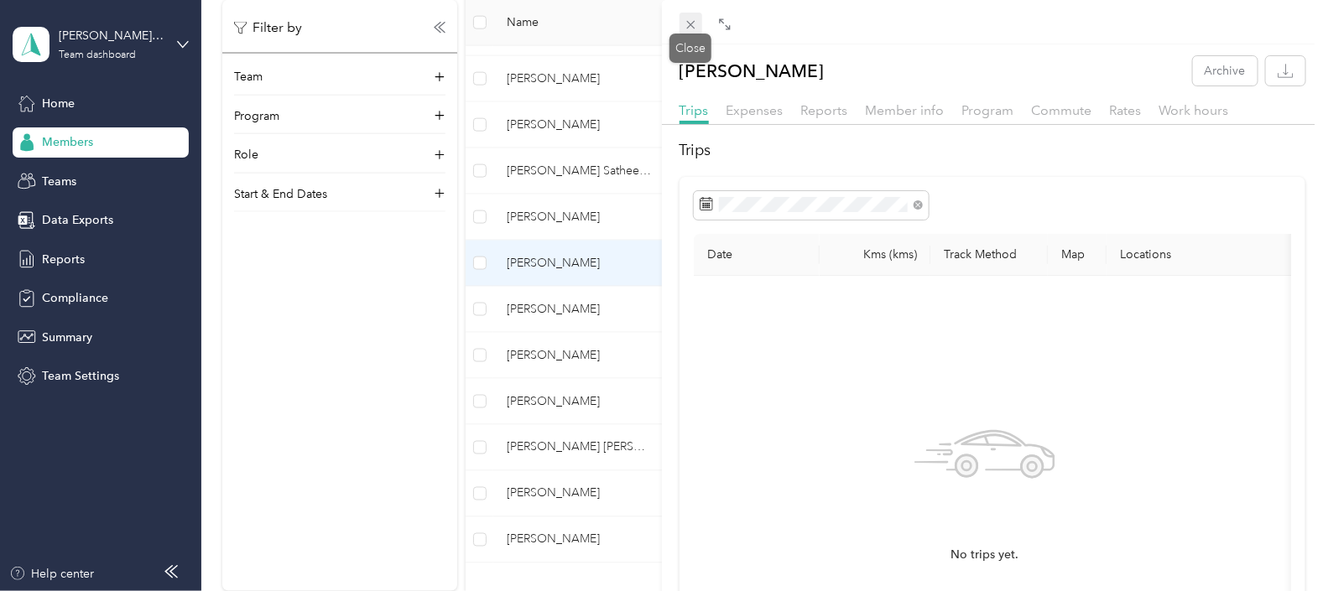
click at [690, 23] on icon at bounding box center [691, 25] width 14 height 14
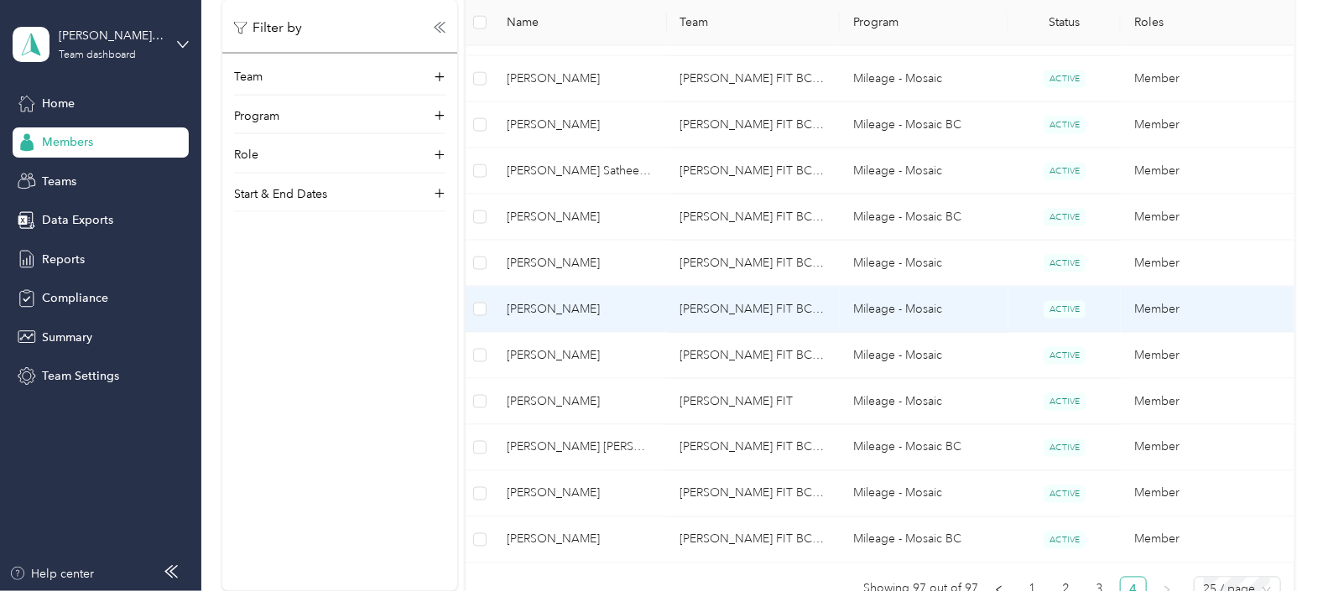
click at [539, 308] on span "[PERSON_NAME]" at bounding box center [580, 309] width 146 height 18
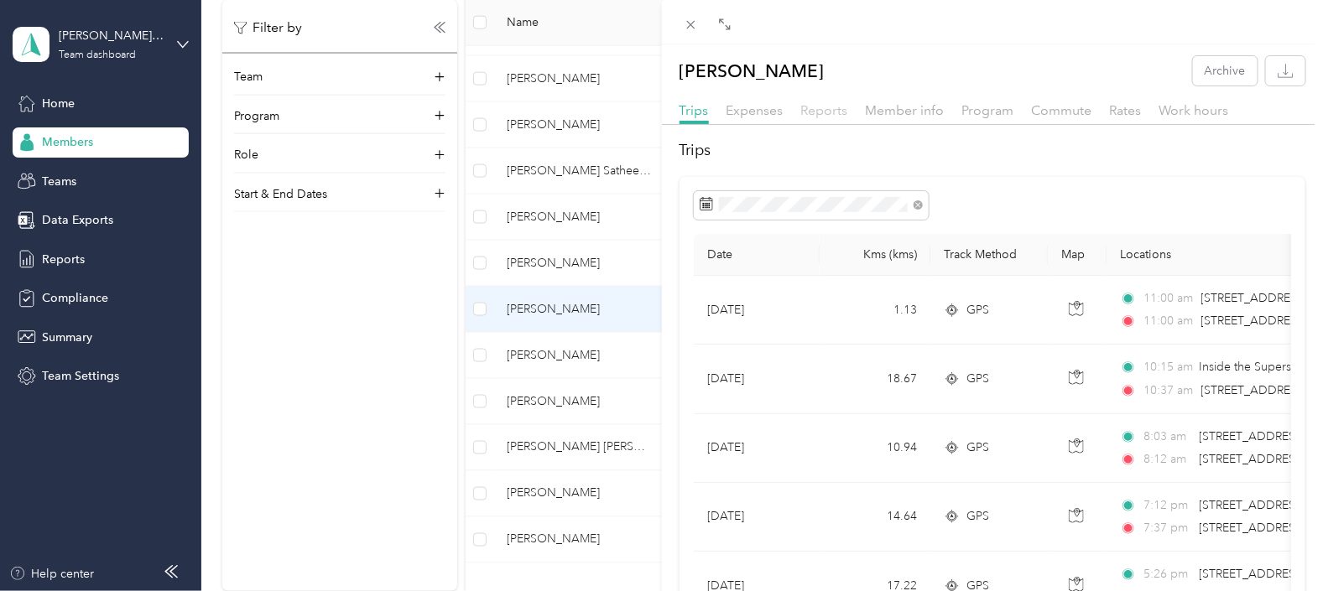
click at [829, 108] on span "Reports" at bounding box center [824, 110] width 47 height 16
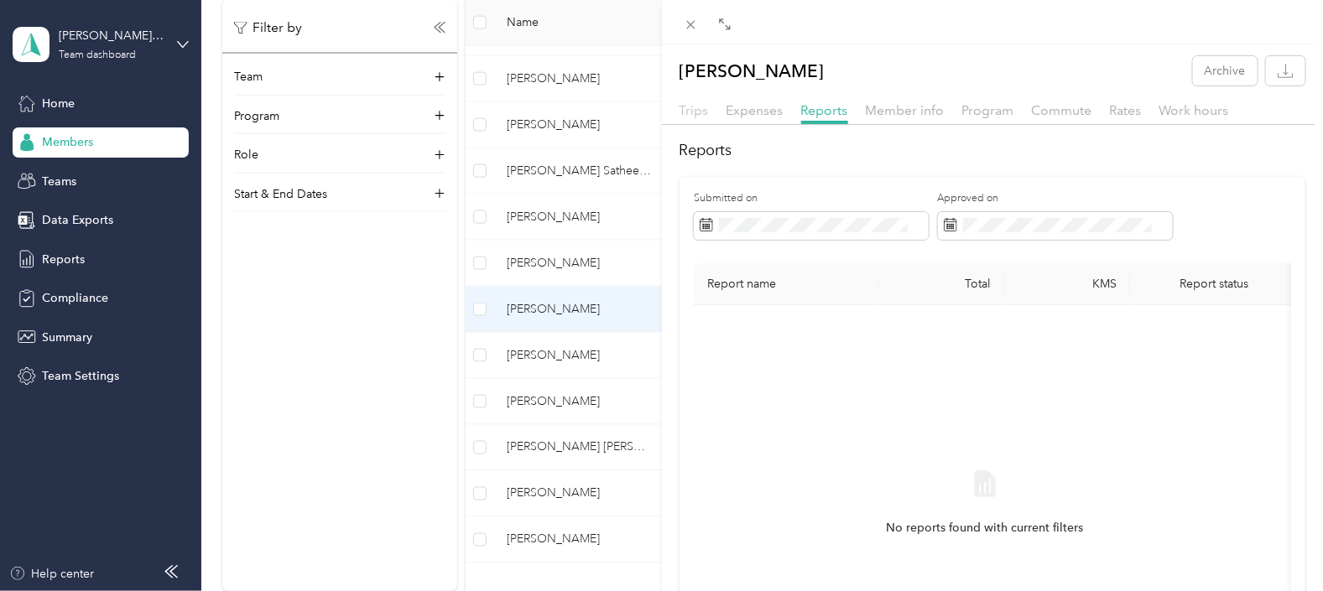
click at [691, 109] on span "Trips" at bounding box center [693, 110] width 29 height 16
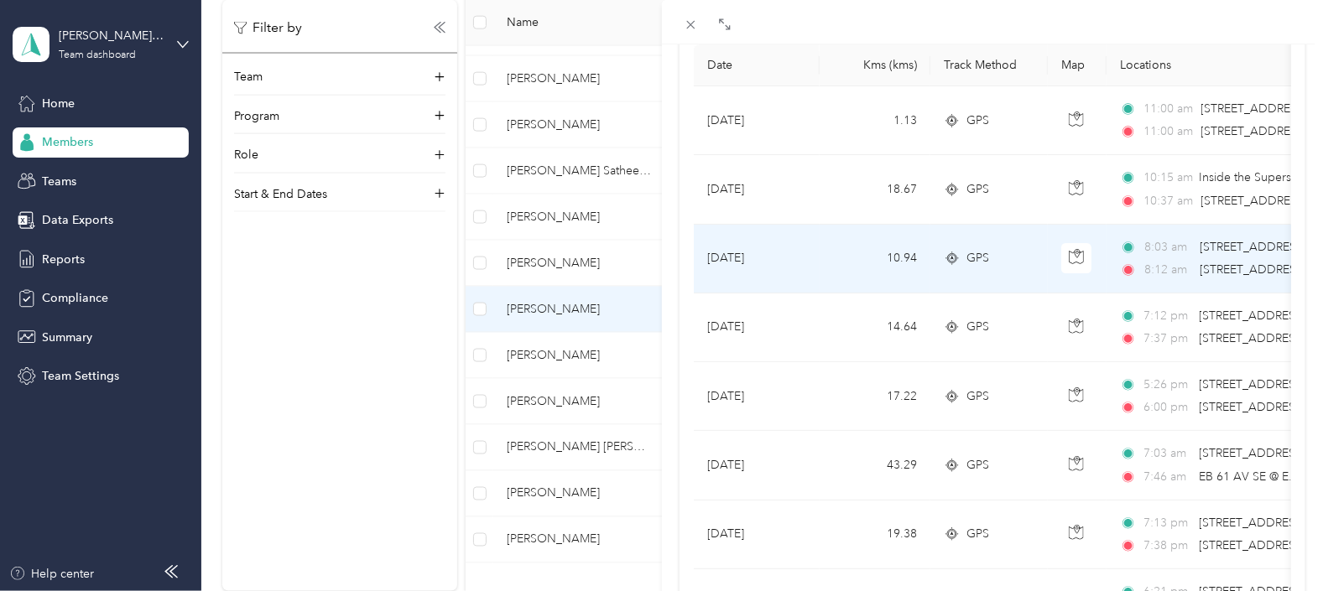
scroll to position [209, 0]
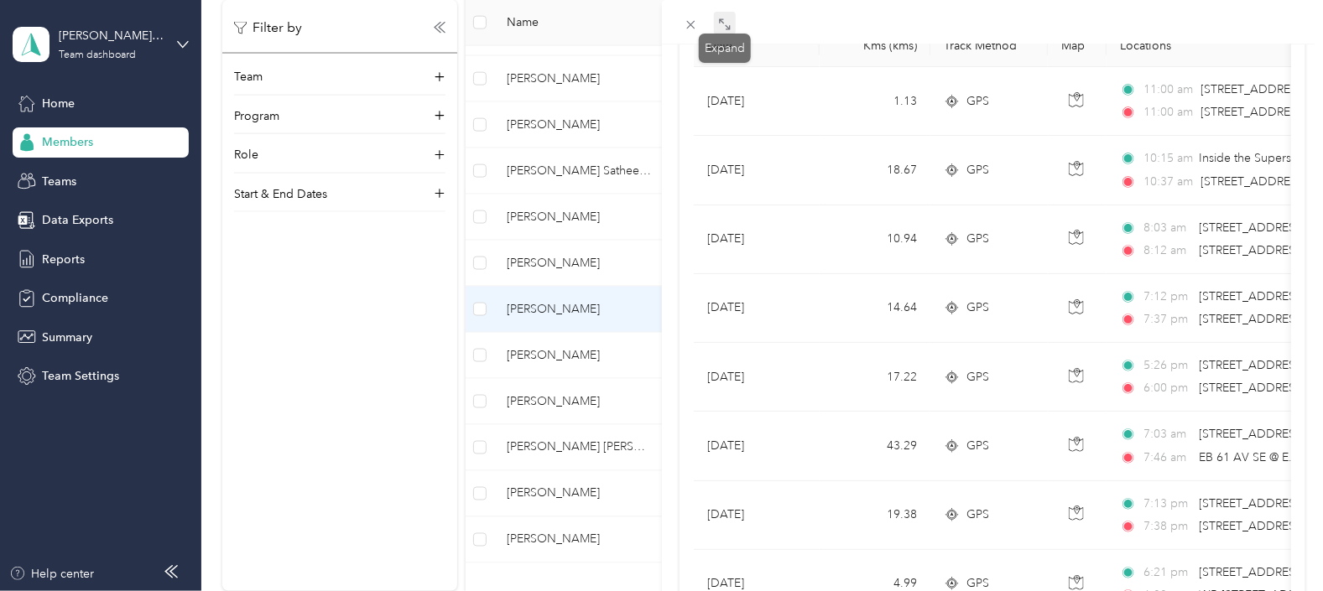
click at [722, 20] on icon at bounding box center [722, 20] width 5 height 5
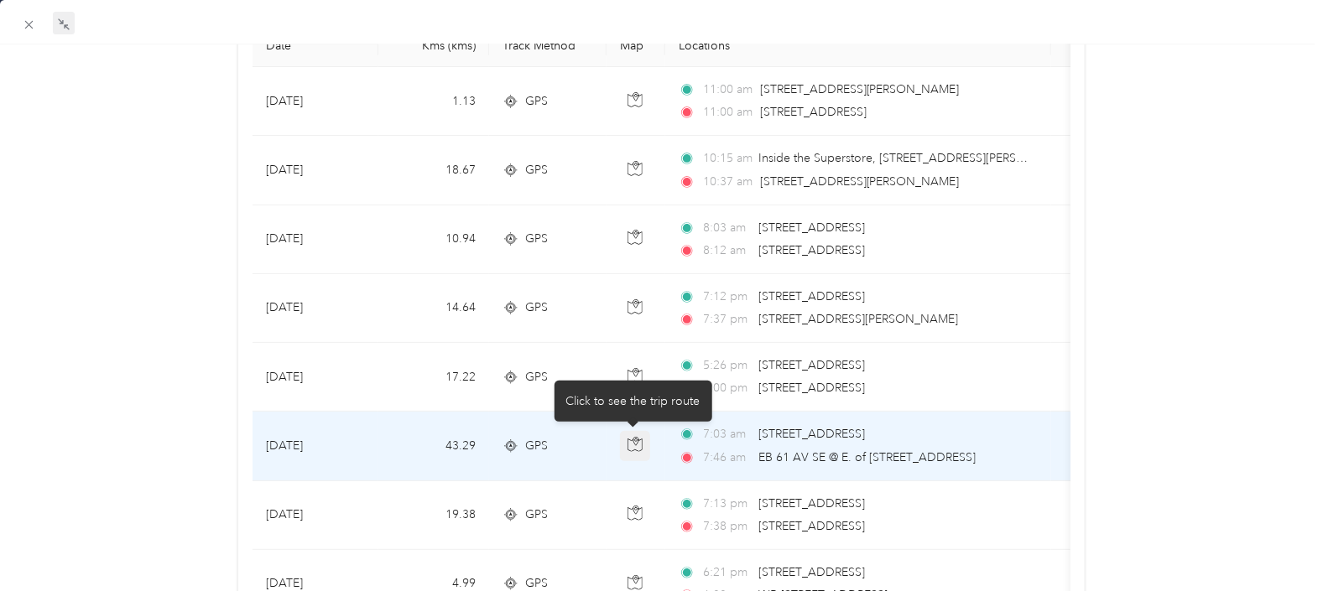
click at [630, 442] on icon "button" at bounding box center [634, 444] width 15 height 15
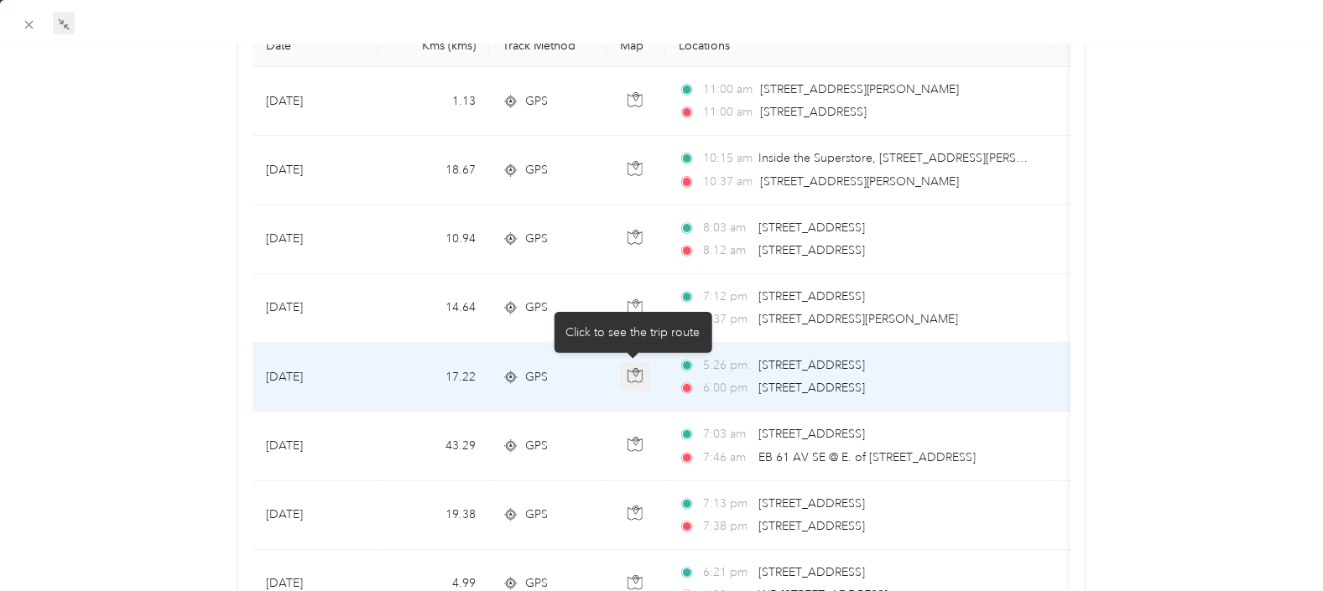
click at [638, 370] on icon "button" at bounding box center [634, 375] width 15 height 15
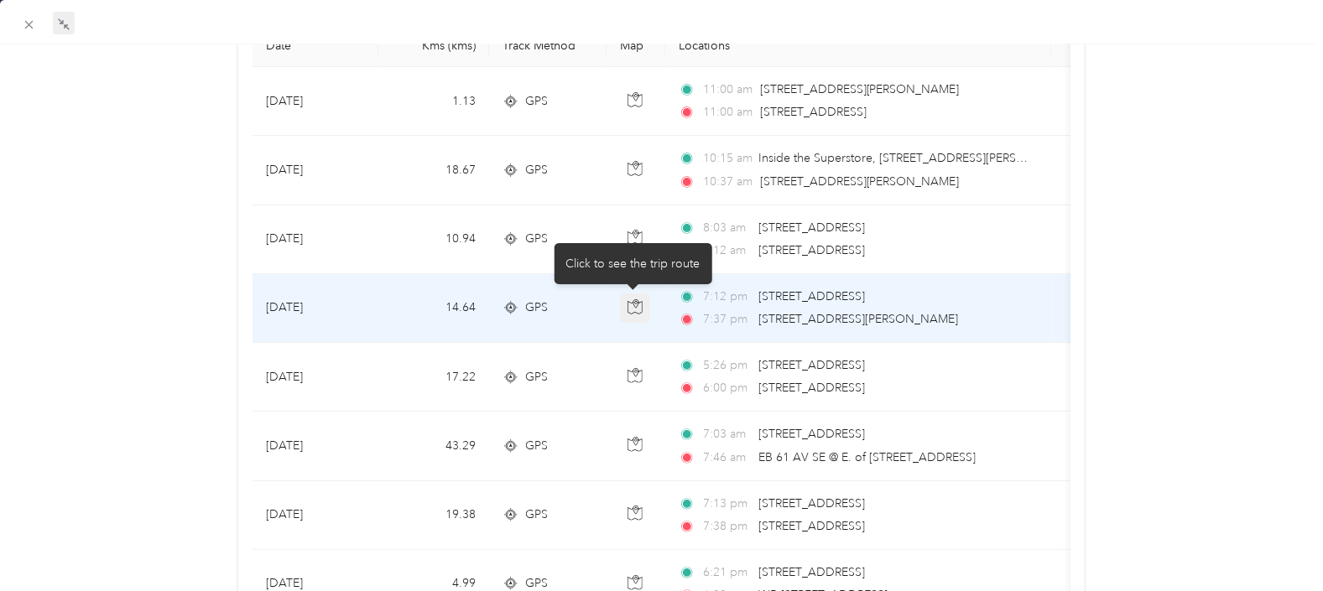
click at [629, 304] on icon "button" at bounding box center [634, 306] width 15 height 15
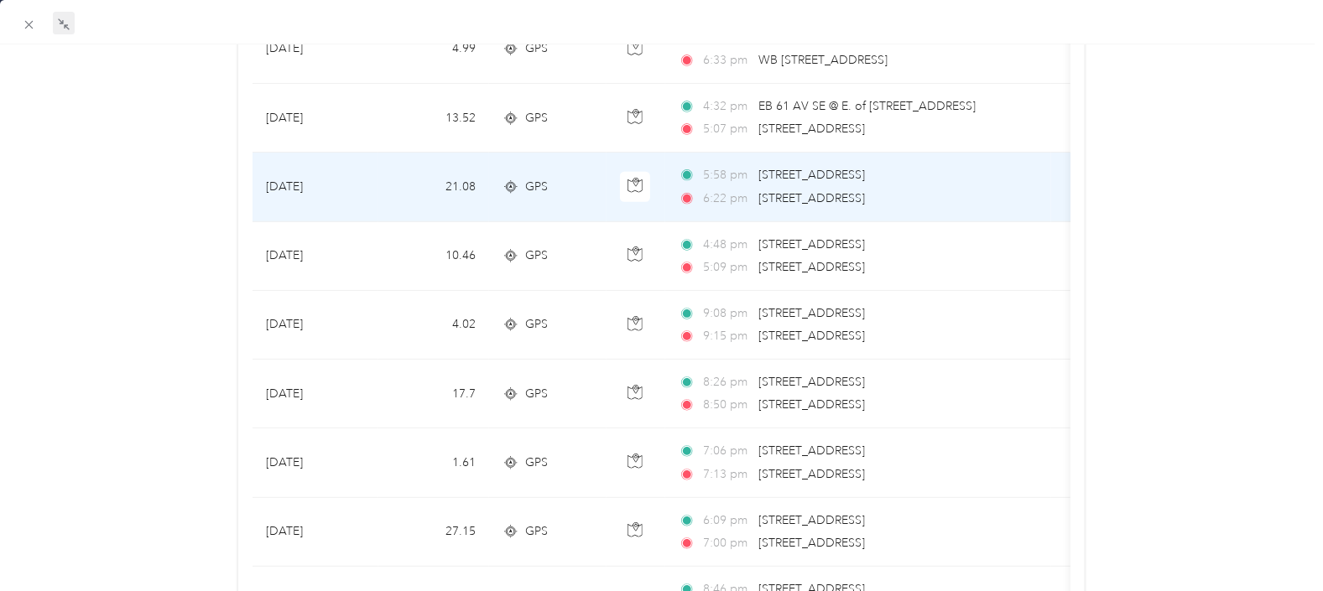
scroll to position [838, 0]
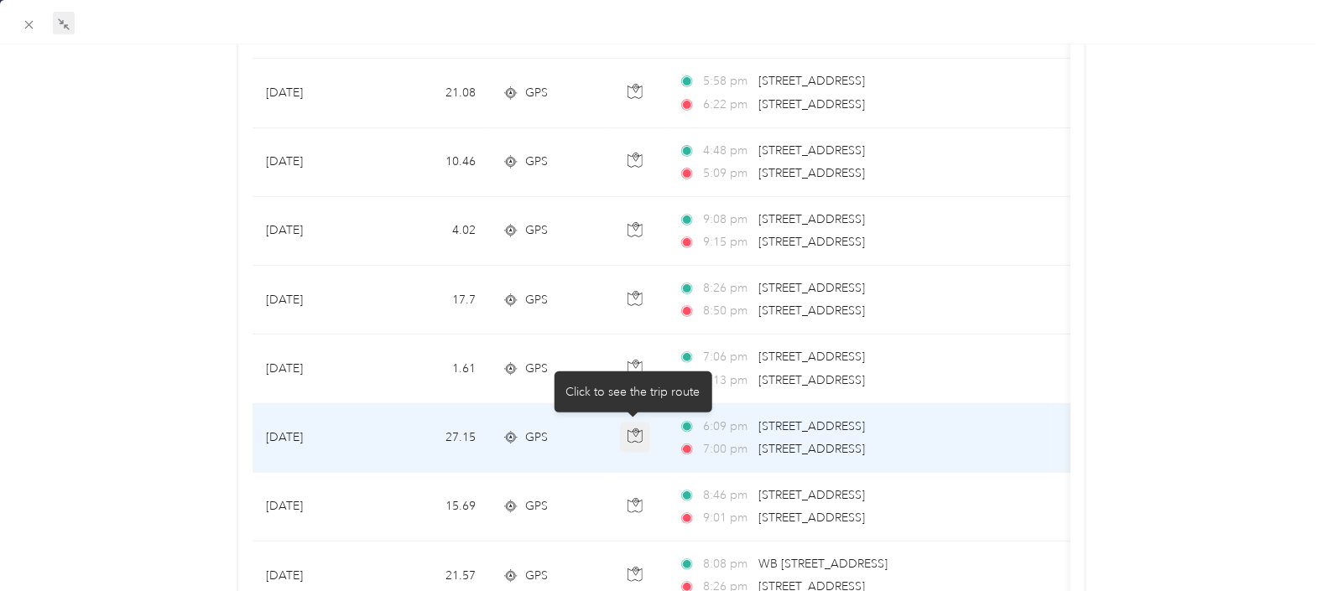
click at [633, 429] on icon "button" at bounding box center [634, 436] width 15 height 15
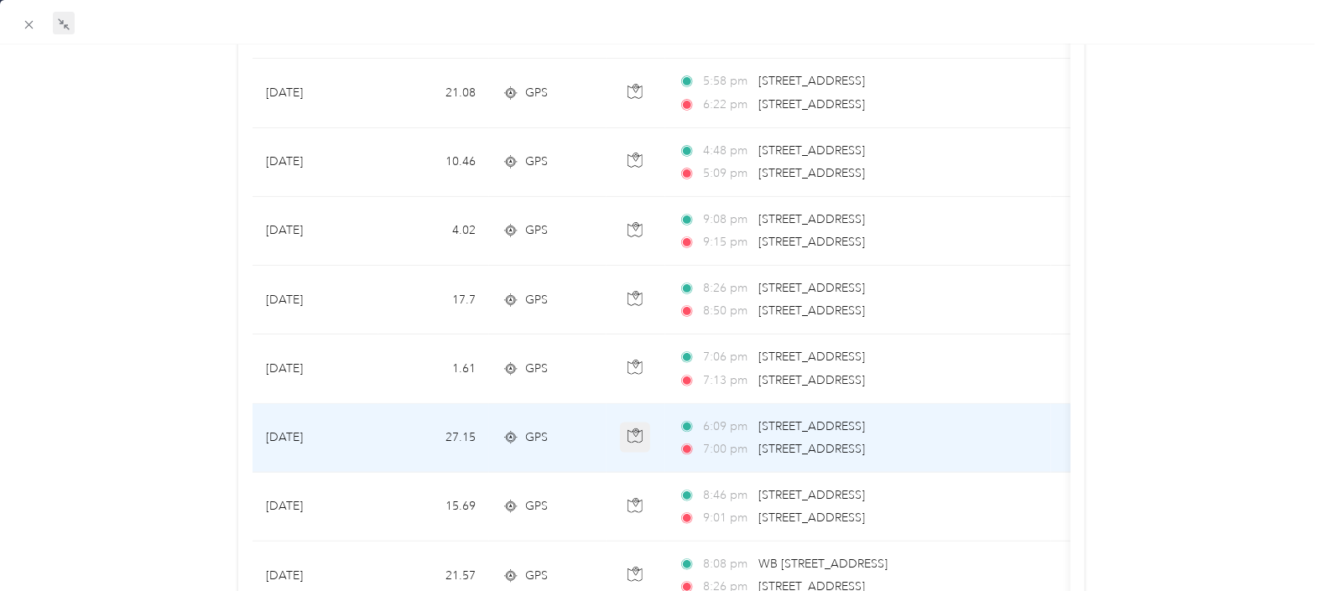
click at [633, 429] on icon "button" at bounding box center [634, 436] width 15 height 15
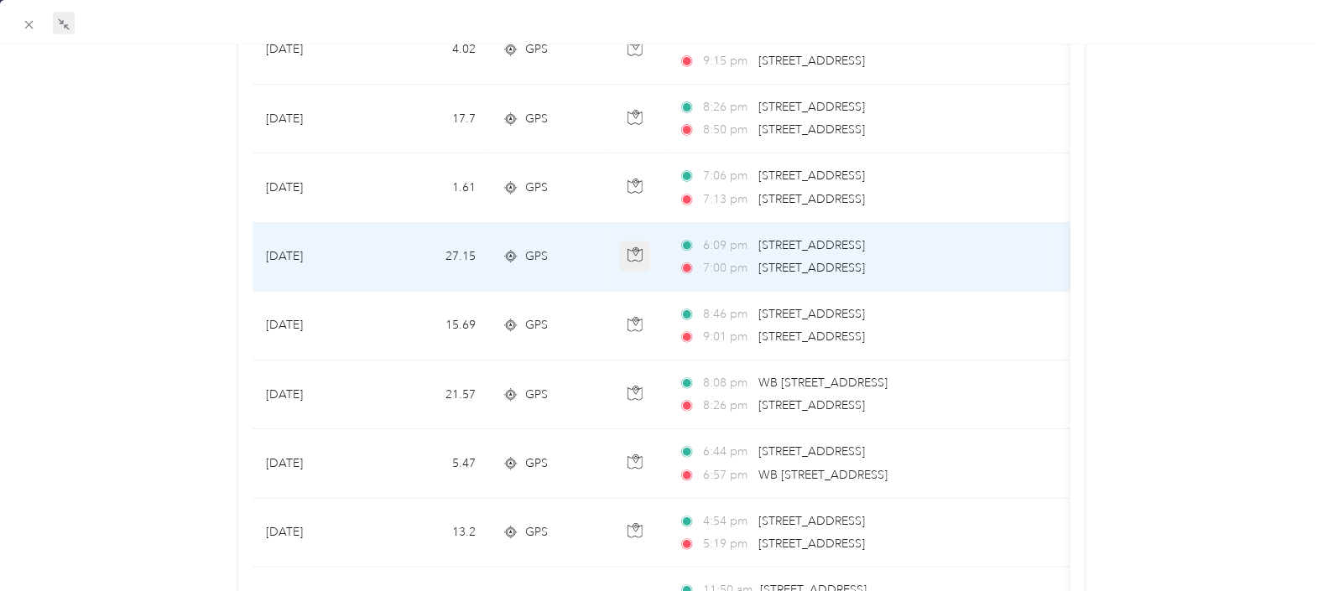
scroll to position [1049, 0]
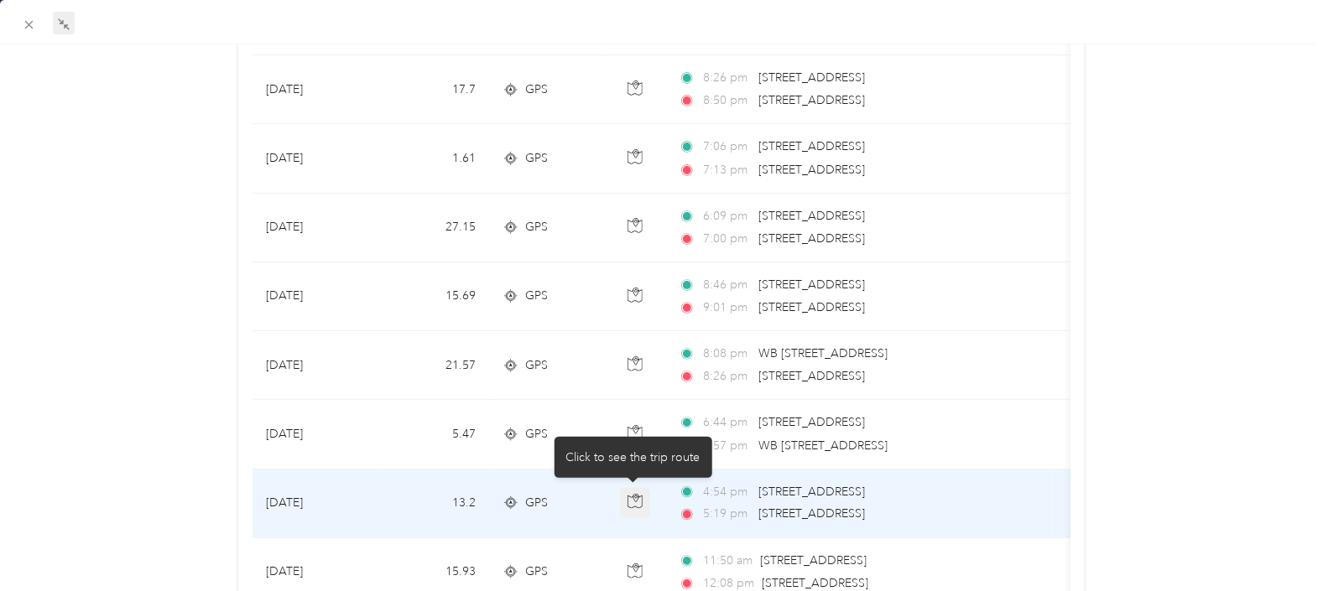
click at [632, 501] on icon "button" at bounding box center [634, 501] width 15 height 15
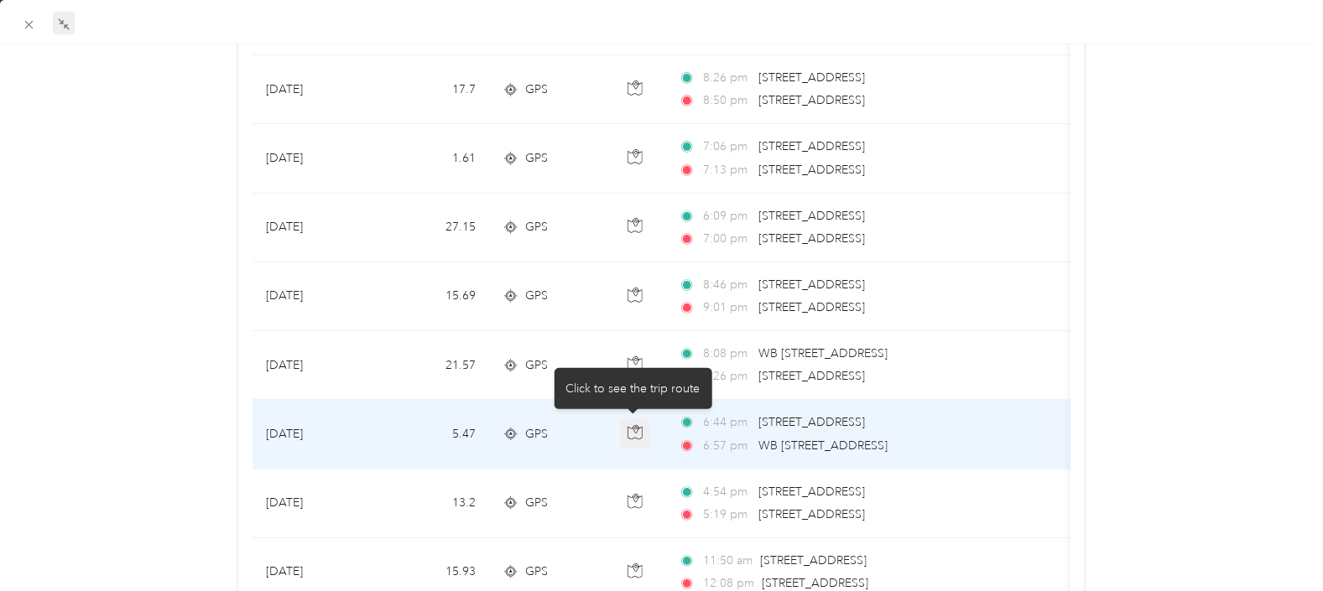
click at [632, 434] on icon "button" at bounding box center [634, 432] width 15 height 15
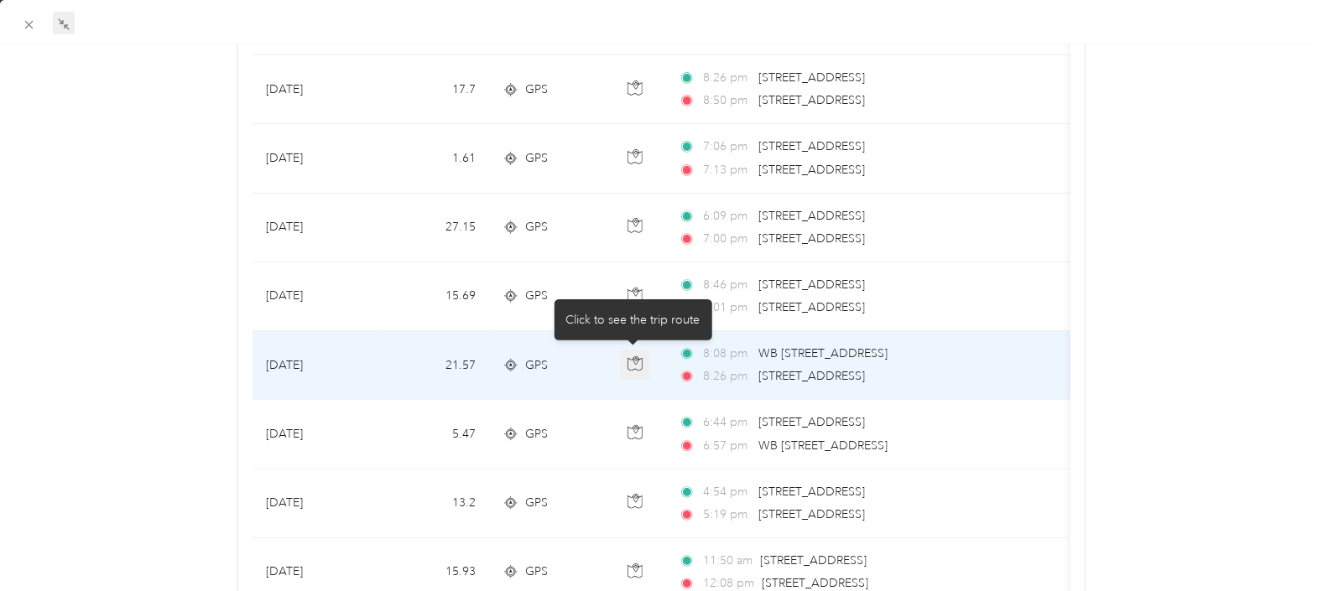
click at [636, 365] on icon "button" at bounding box center [634, 364] width 15 height 15
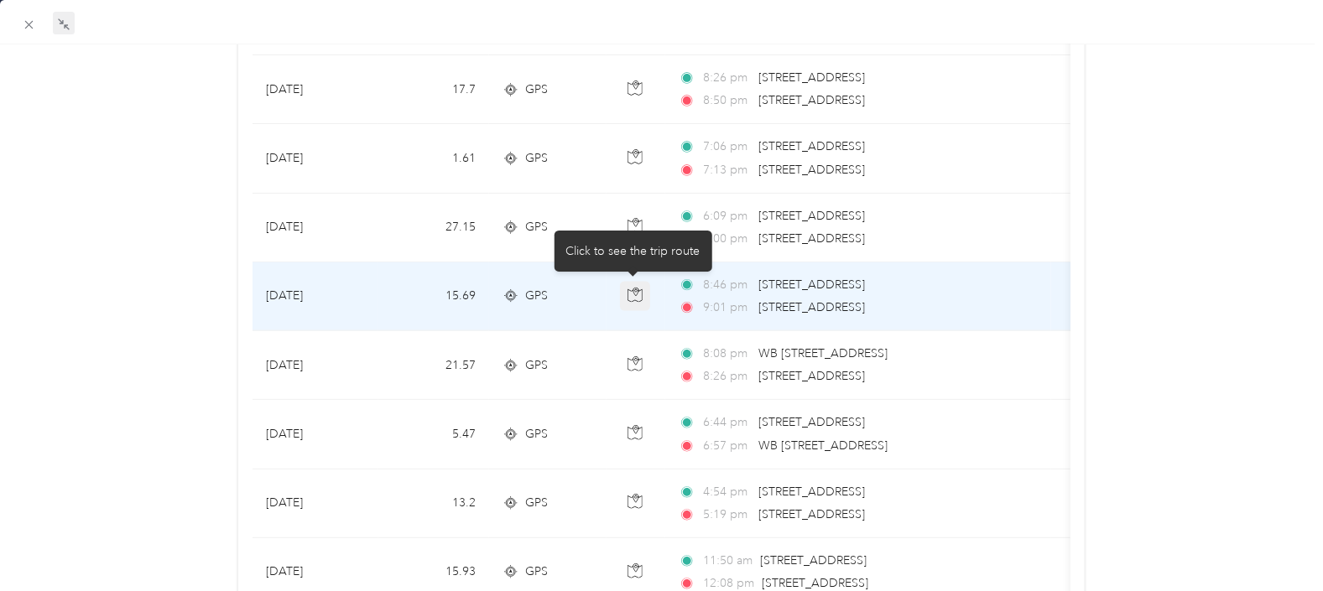
click at [636, 299] on button "button" at bounding box center [635, 297] width 30 height 30
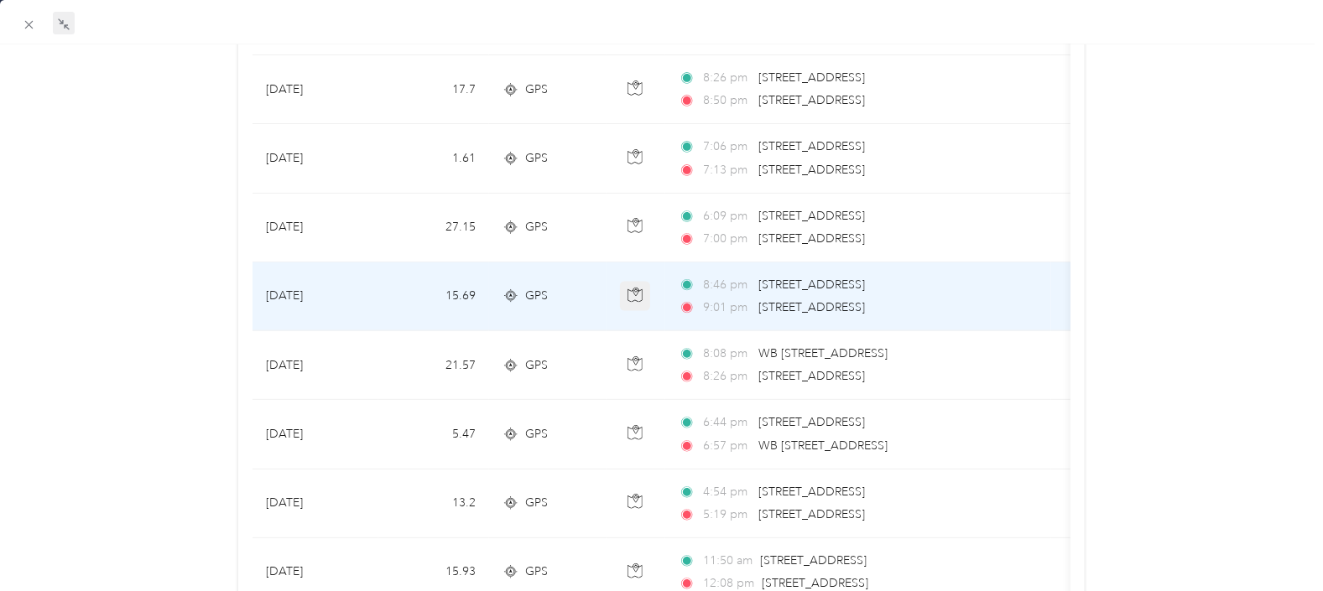
click at [636, 299] on button "button" at bounding box center [635, 297] width 30 height 30
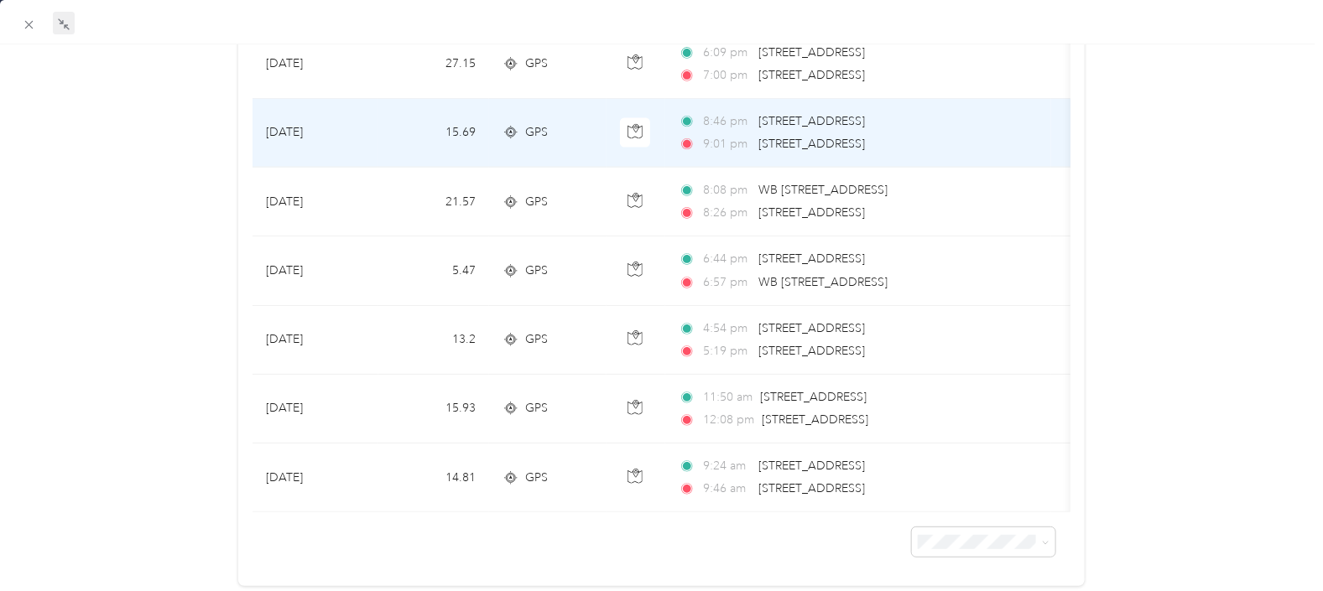
scroll to position [1179, 0]
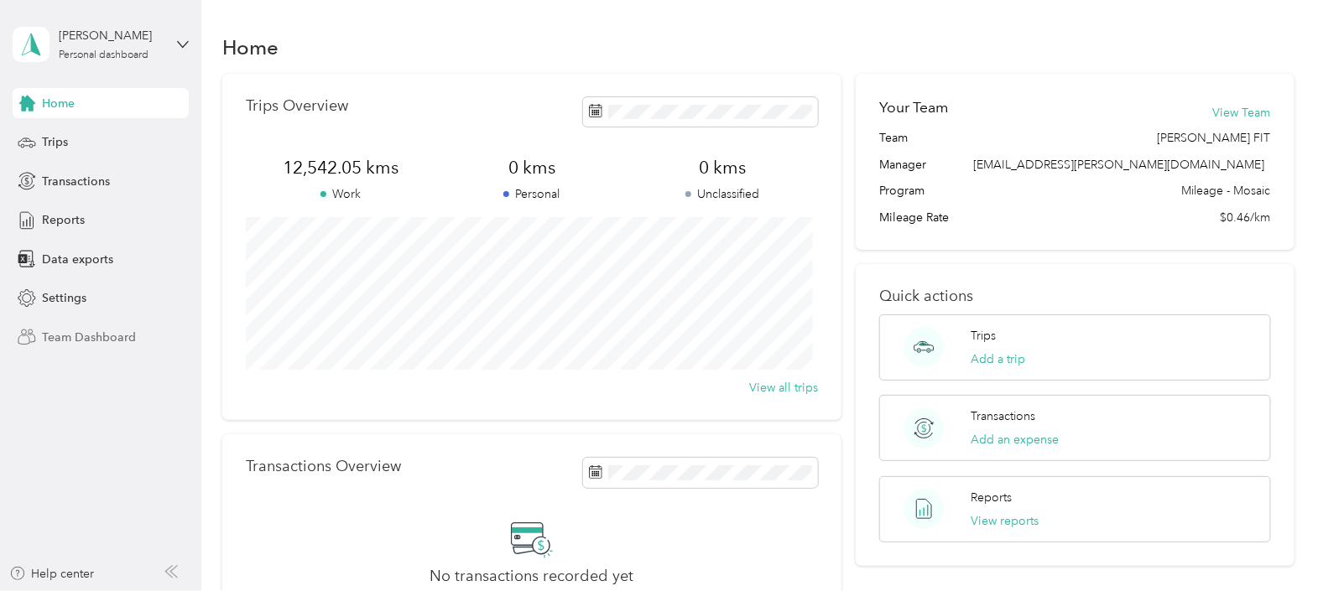
click at [80, 326] on div "Team Dashboard" at bounding box center [101, 337] width 176 height 30
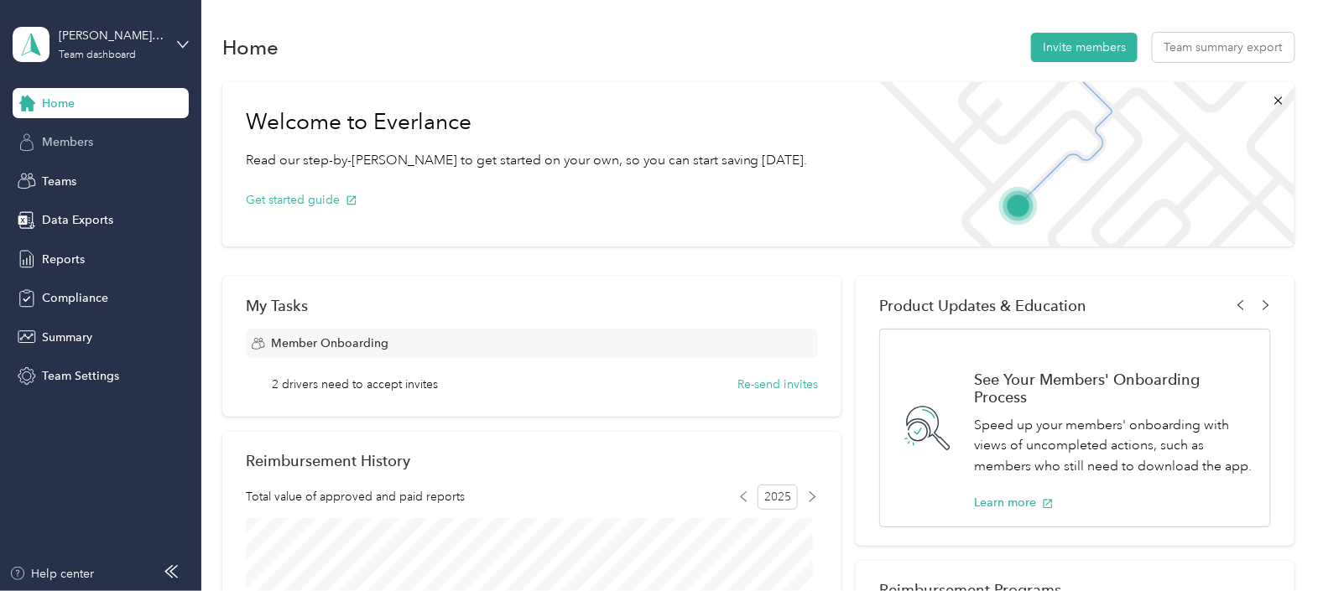
click at [86, 137] on span "Members" at bounding box center [67, 142] width 51 height 18
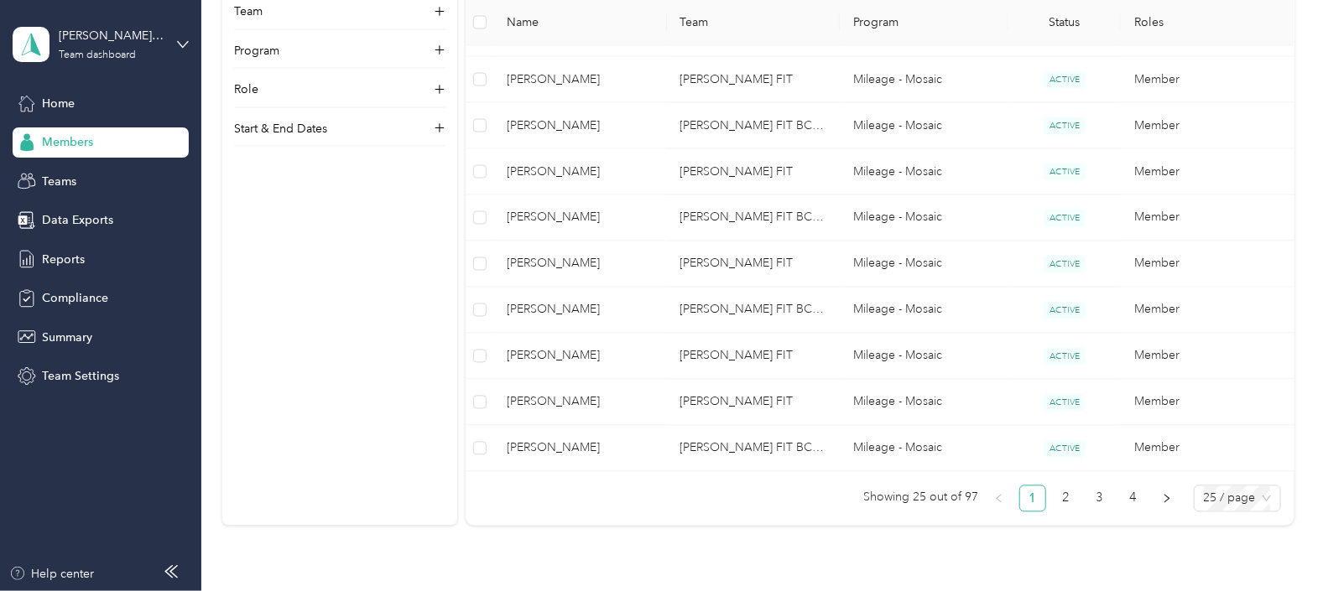
scroll to position [1247, 0]
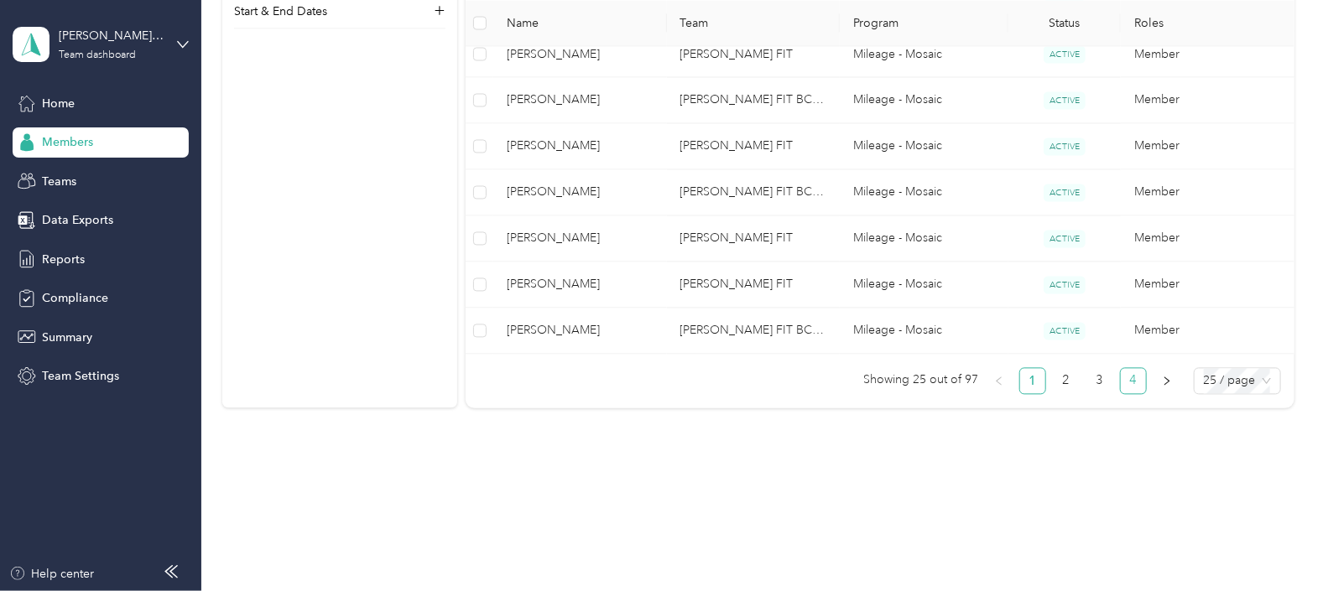
click at [1128, 376] on link "4" at bounding box center [1133, 381] width 25 height 25
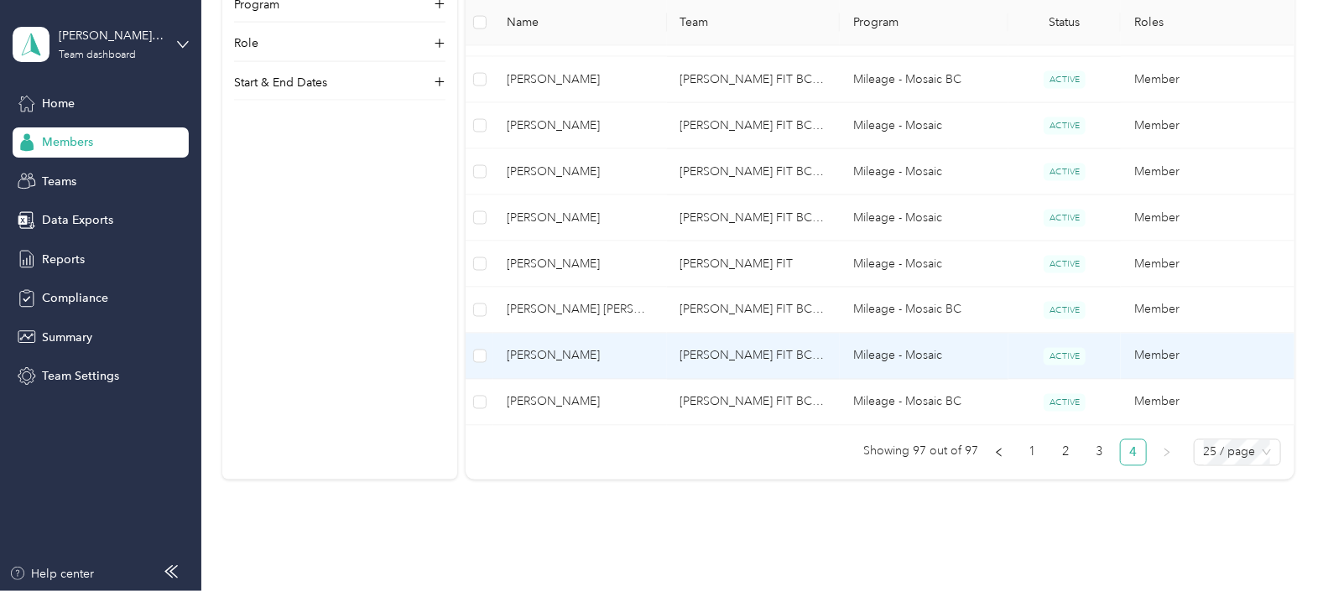
scroll to position [1005, 0]
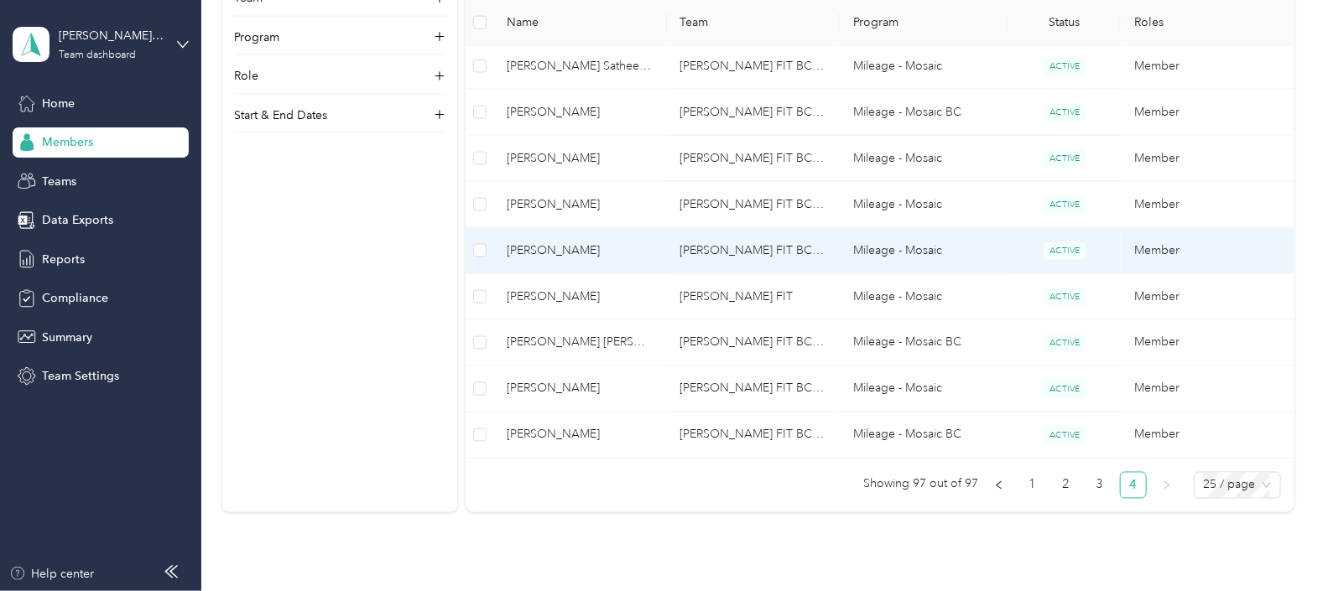
click at [580, 249] on span "[PERSON_NAME]" at bounding box center [580, 251] width 146 height 18
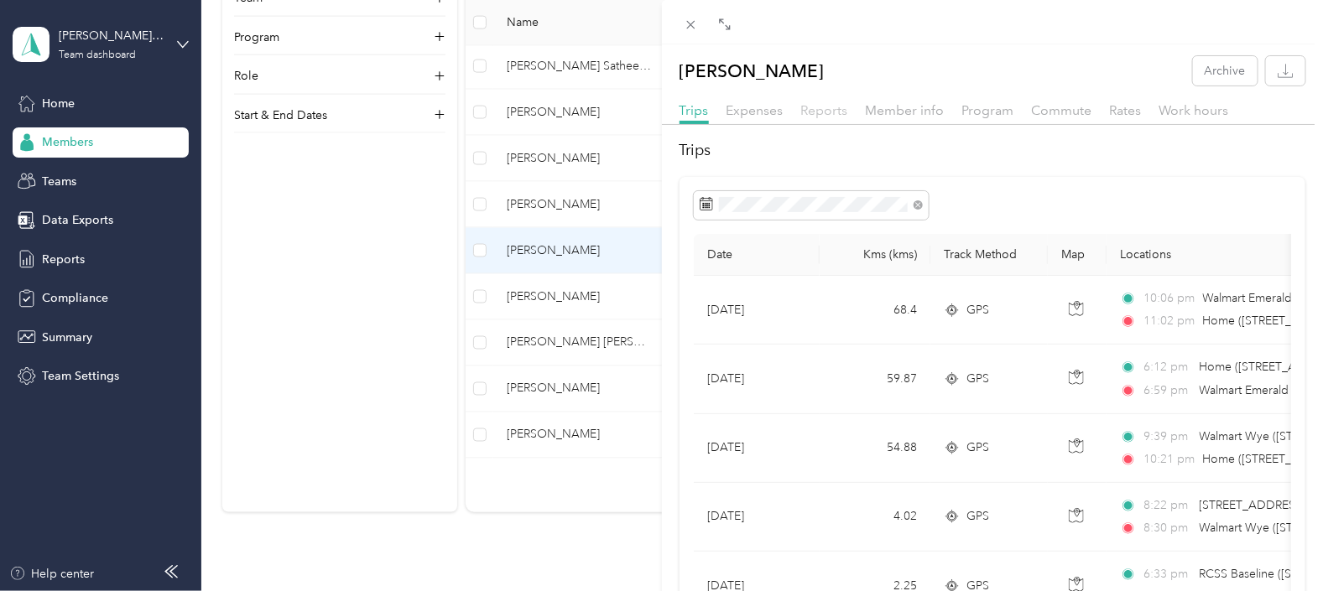
click at [818, 107] on span "Reports" at bounding box center [824, 110] width 47 height 16
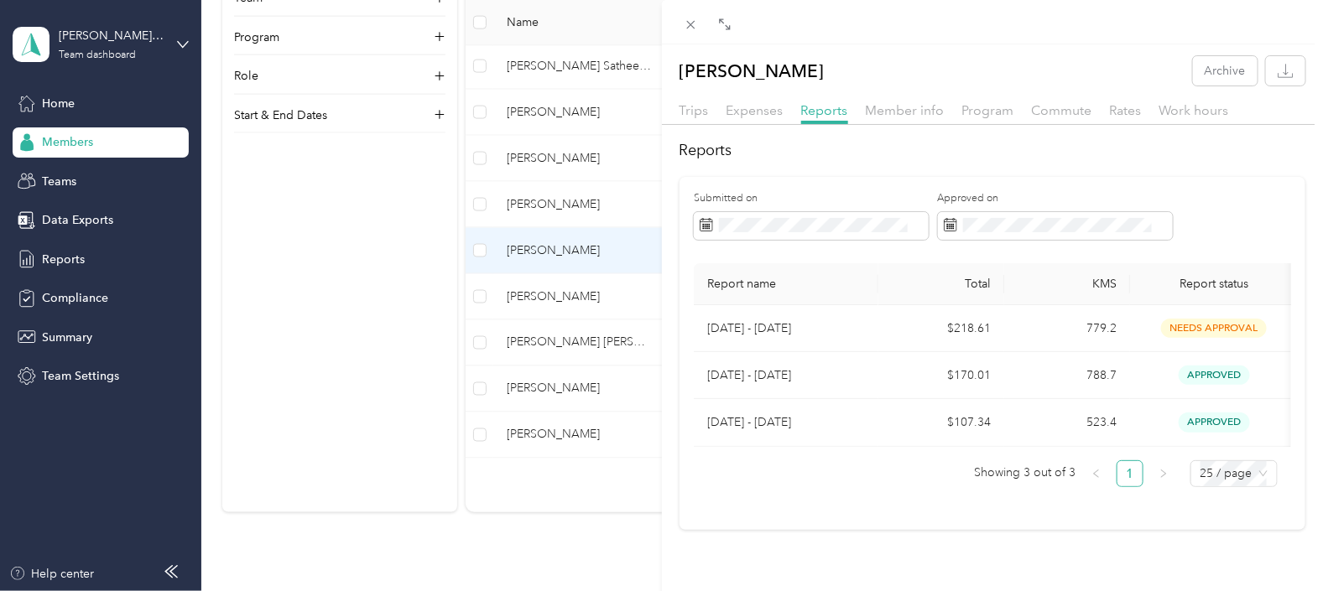
click at [561, 289] on div "Andrew Macpherson Archive Trips Expenses Reports Member info Program Commute Ra…" at bounding box center [661, 295] width 1323 height 591
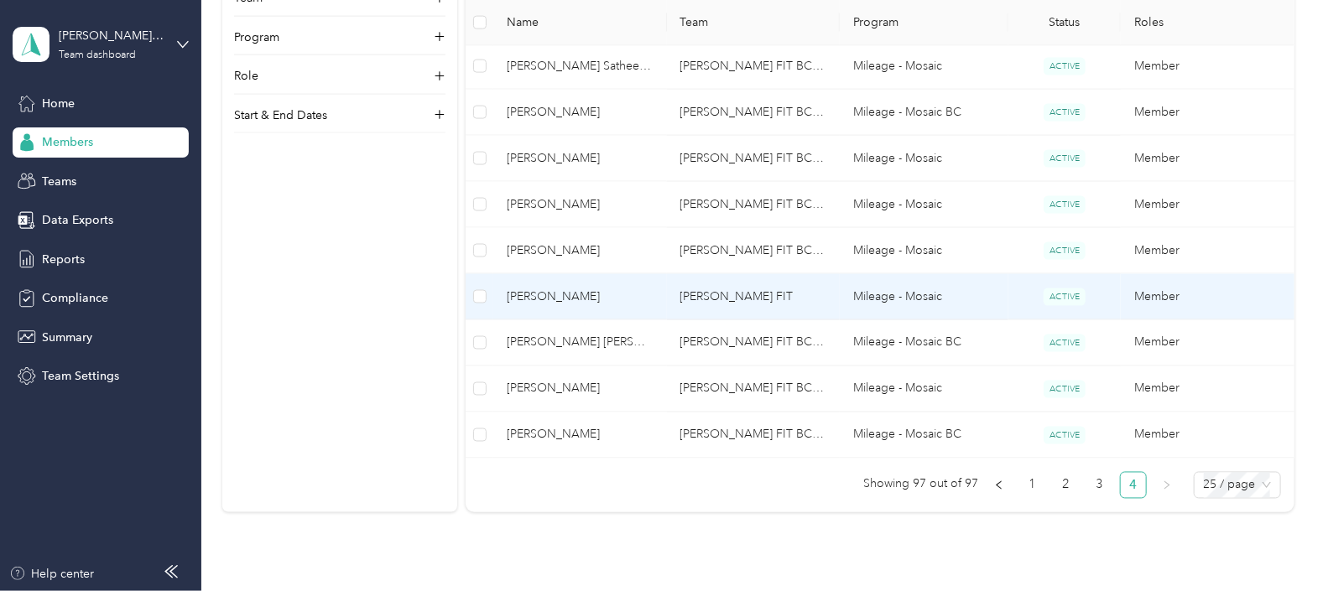
click at [564, 294] on span "[PERSON_NAME]" at bounding box center [580, 297] width 146 height 18
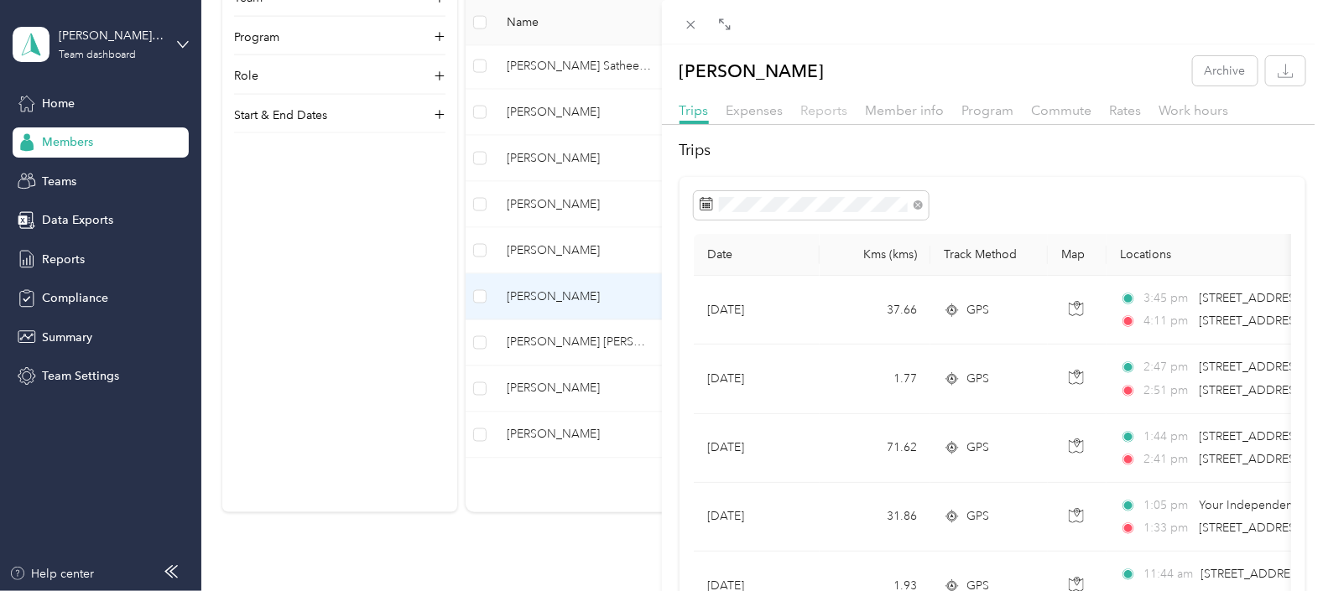
click at [831, 108] on span "Reports" at bounding box center [824, 110] width 47 height 16
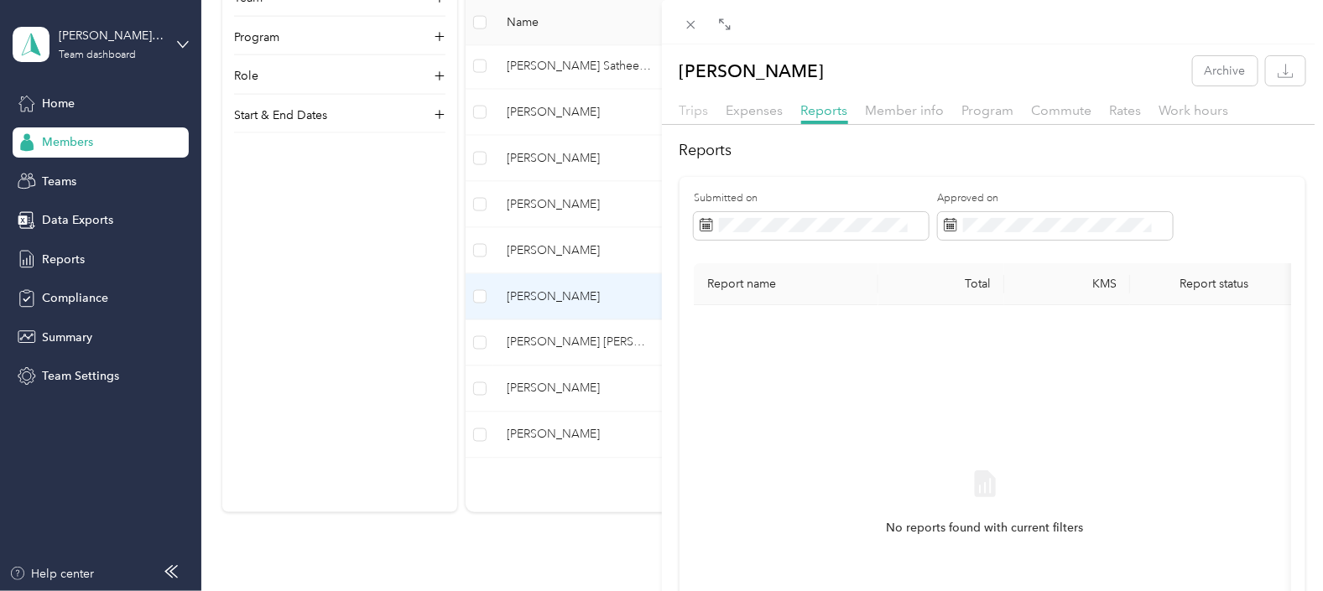
click at [695, 113] on span "Trips" at bounding box center [693, 110] width 29 height 16
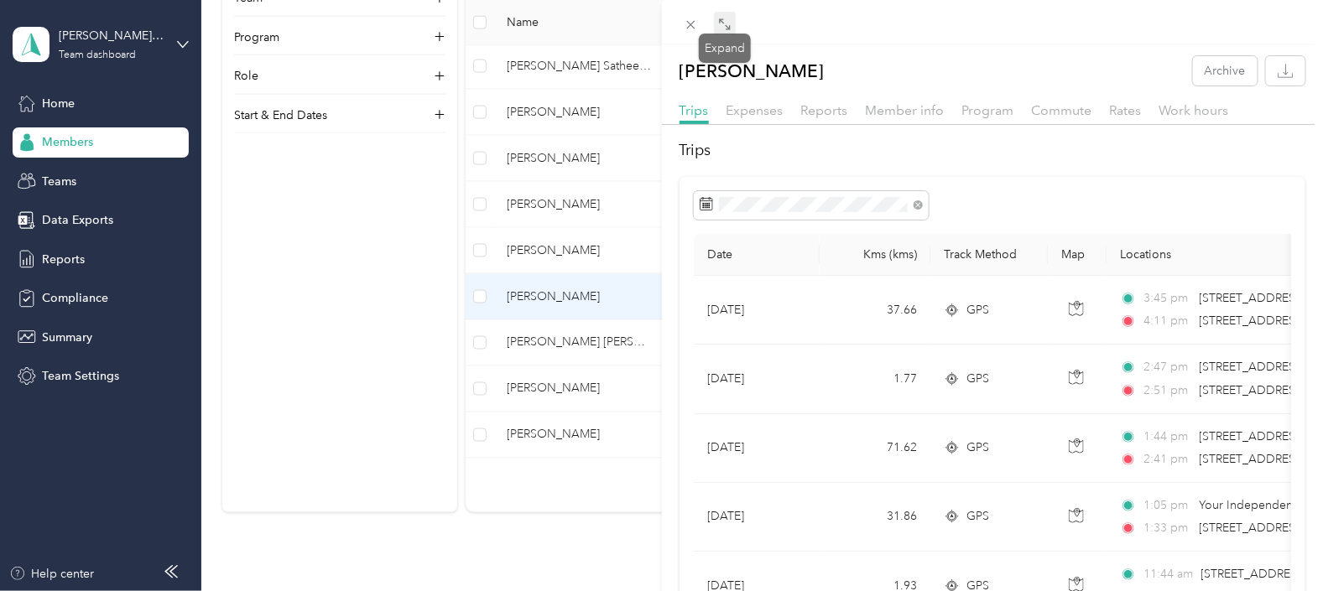
click at [728, 22] on icon at bounding box center [724, 24] width 13 height 13
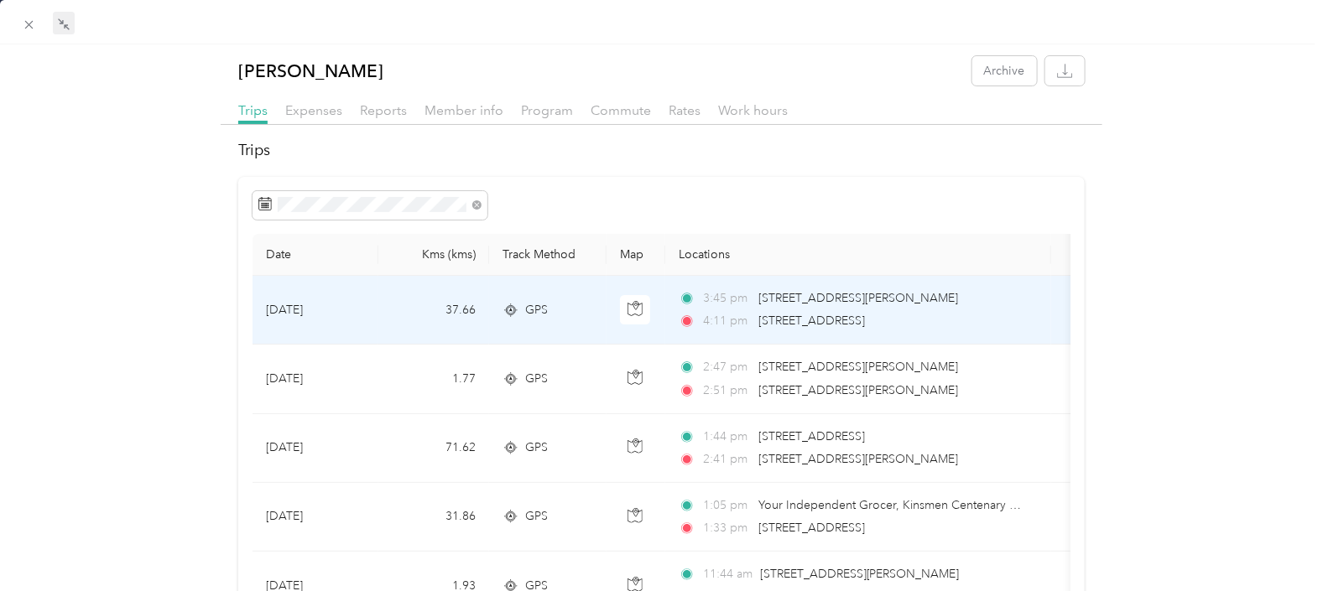
click at [847, 303] on span "904 93 Ave, Tisdale, SK S0E 1T0, Canada" at bounding box center [858, 298] width 200 height 14
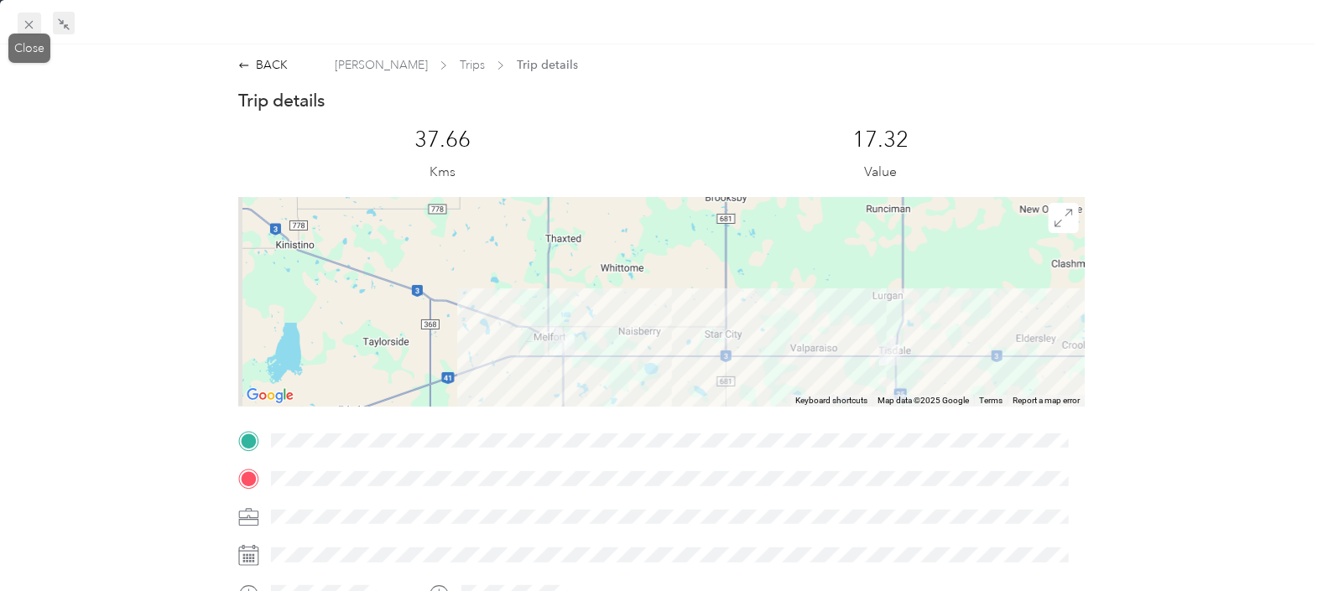
click at [29, 20] on icon at bounding box center [29, 25] width 14 height 14
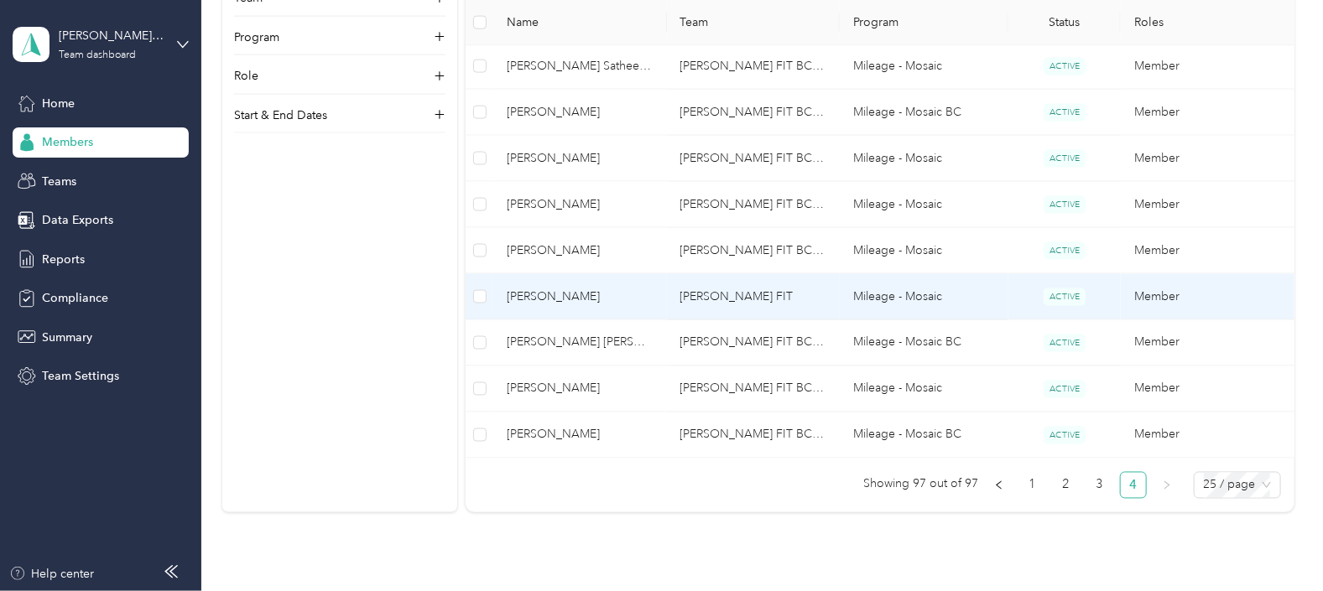
click at [551, 288] on span "[PERSON_NAME]" at bounding box center [580, 297] width 146 height 18
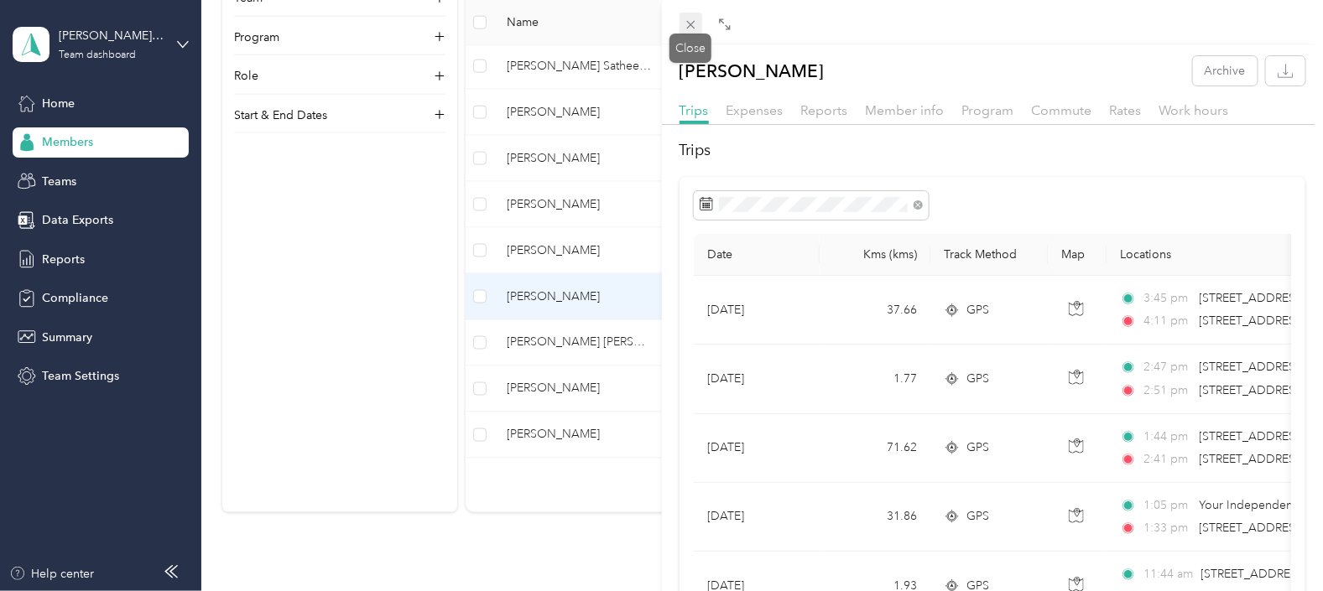
click at [688, 17] on span at bounding box center [690, 24] width 23 height 23
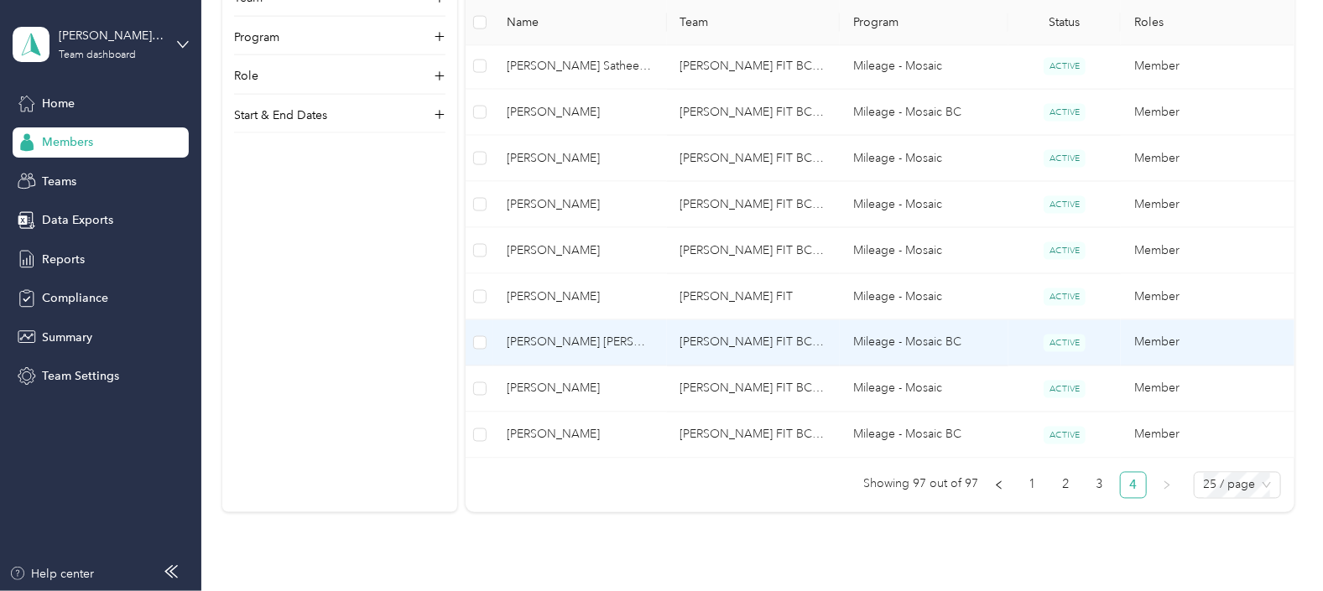
click at [541, 343] on span "[PERSON_NAME] [PERSON_NAME]" at bounding box center [580, 343] width 146 height 18
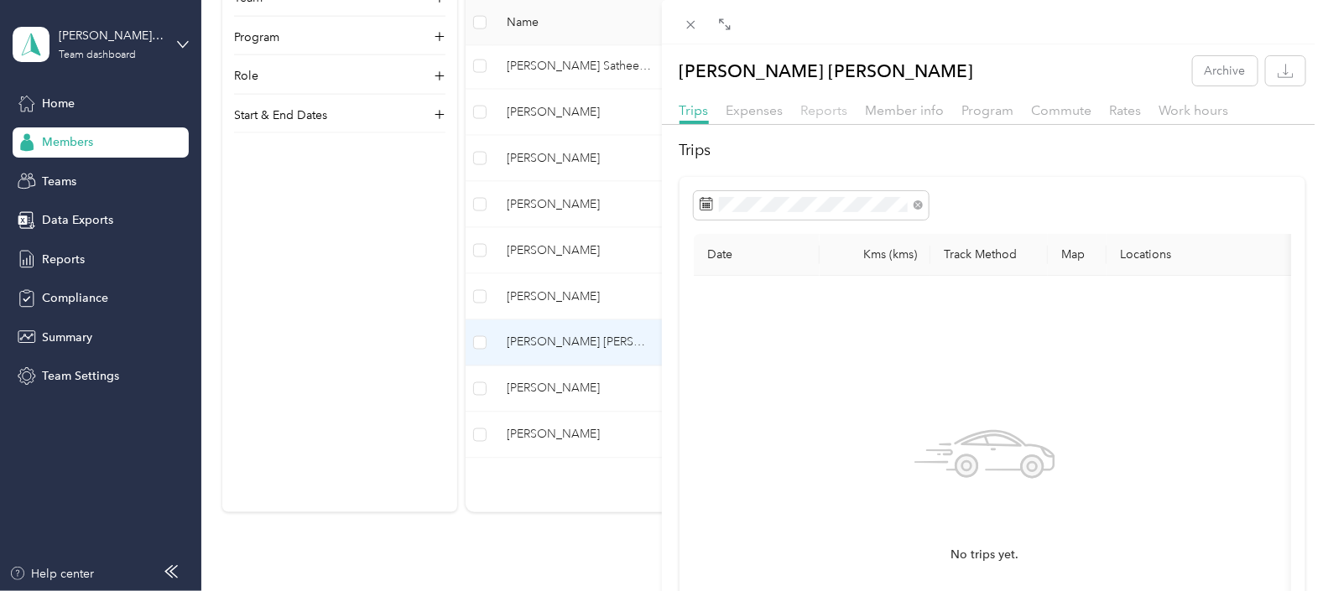
click at [818, 104] on span "Reports" at bounding box center [824, 110] width 47 height 16
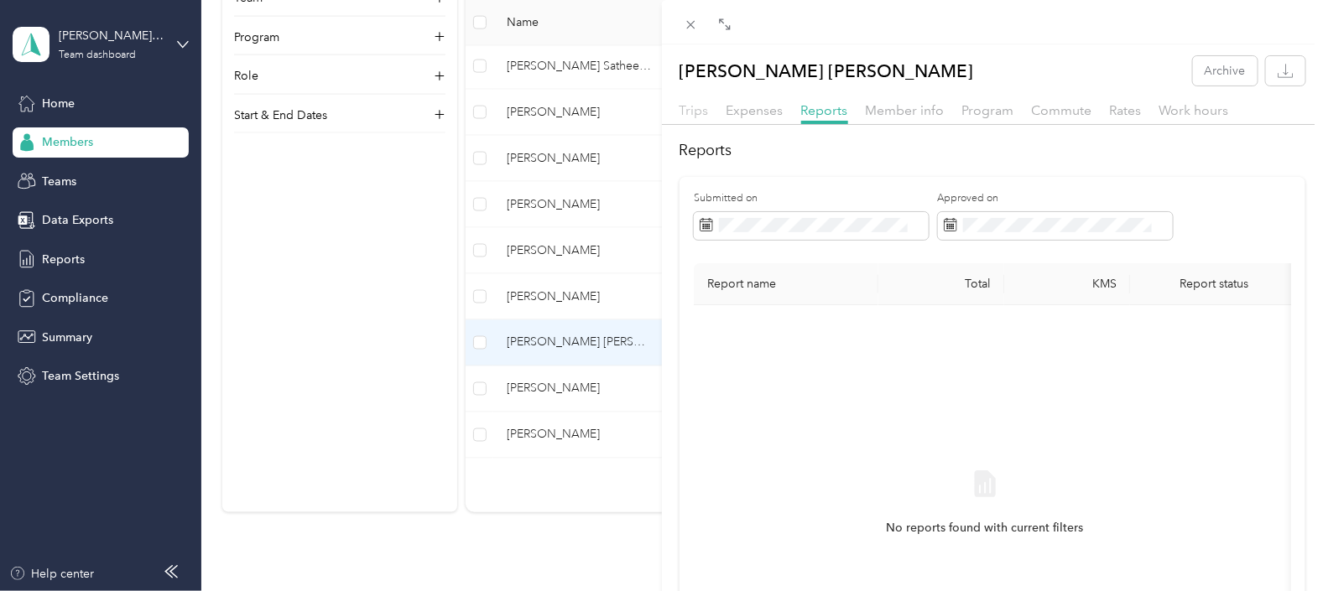
click at [698, 107] on span "Trips" at bounding box center [693, 110] width 29 height 16
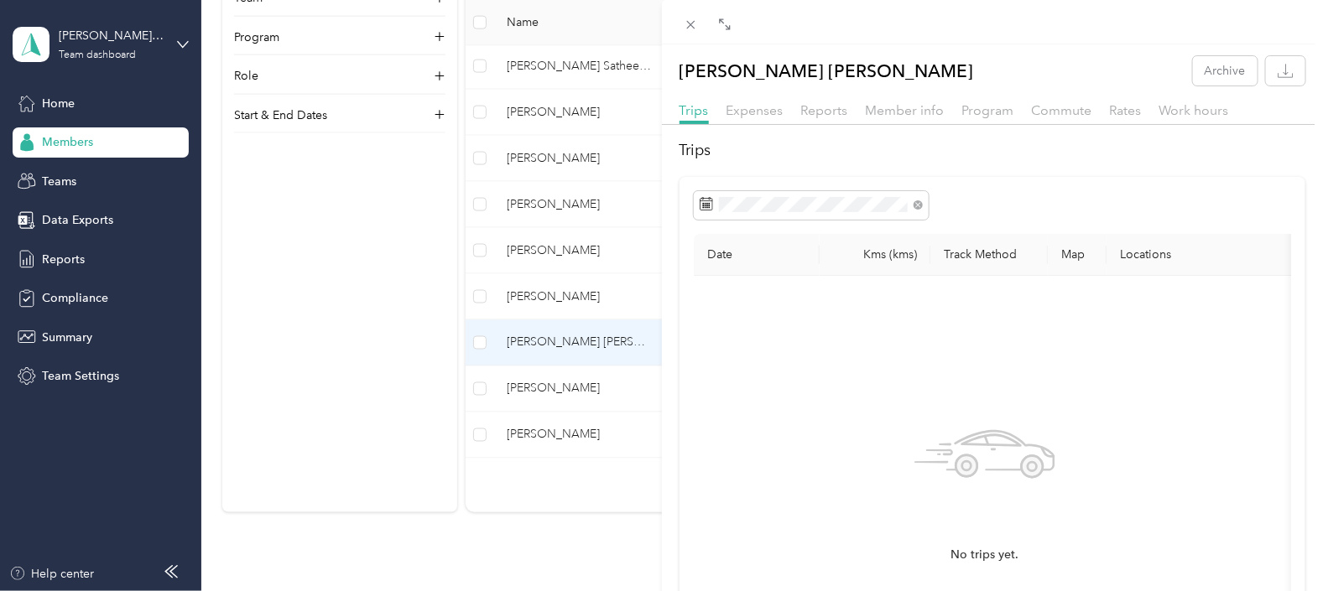
click at [533, 387] on div "Somya Somya Archive Trips Expenses Reports Member info Program Commute Rates Wo…" at bounding box center [661, 295] width 1323 height 591
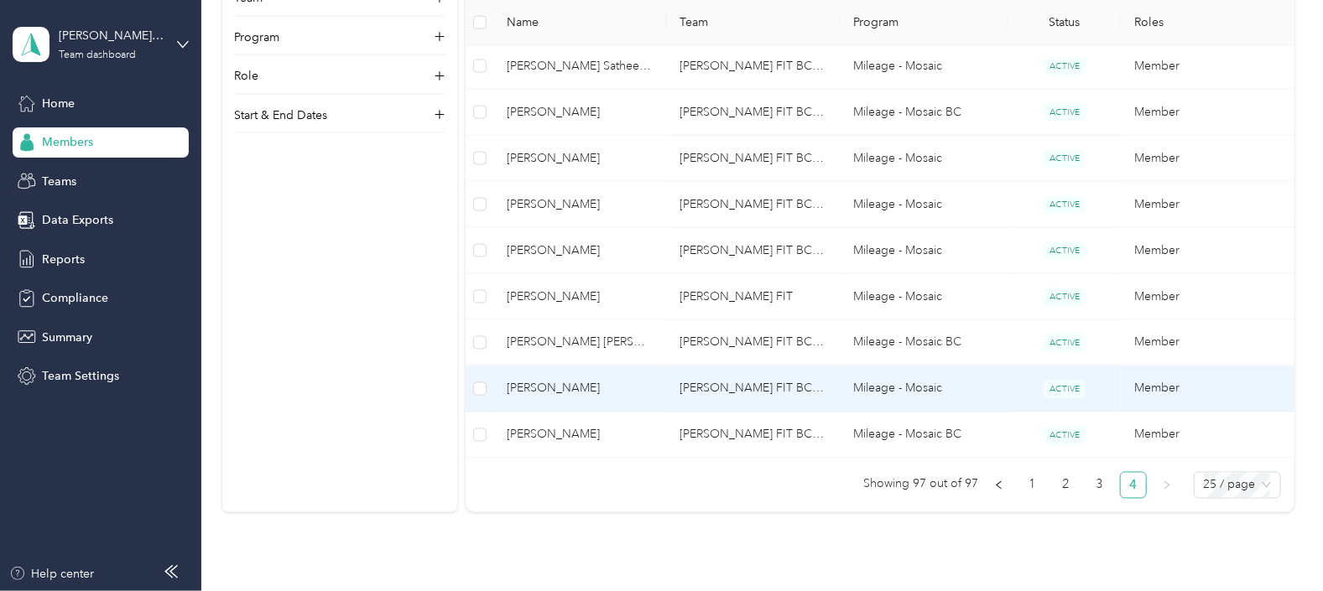
click at [537, 384] on span "[PERSON_NAME]" at bounding box center [580, 389] width 146 height 18
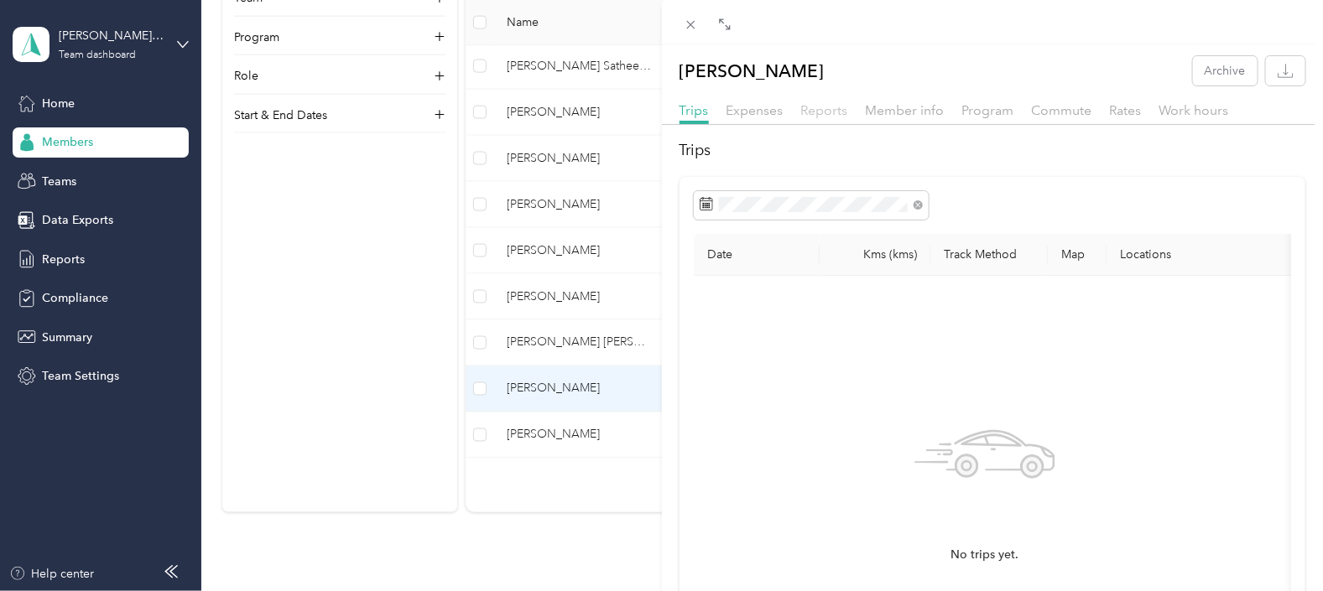
click at [825, 106] on span "Reports" at bounding box center [824, 110] width 47 height 16
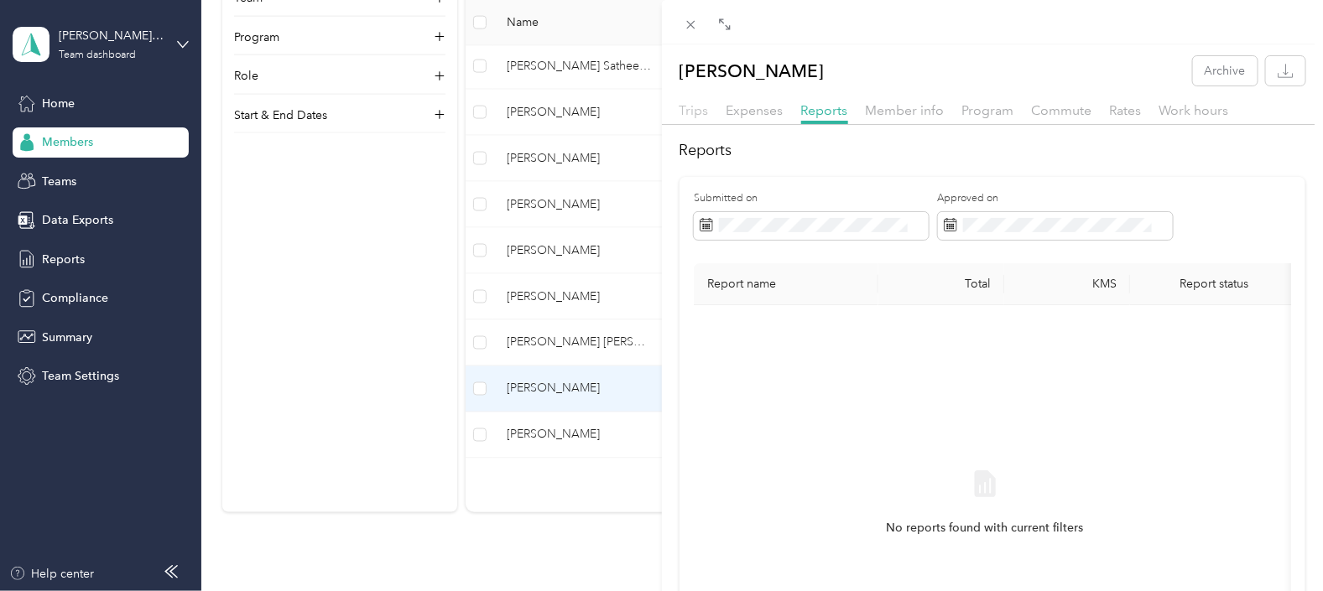
click at [688, 105] on span "Trips" at bounding box center [693, 110] width 29 height 16
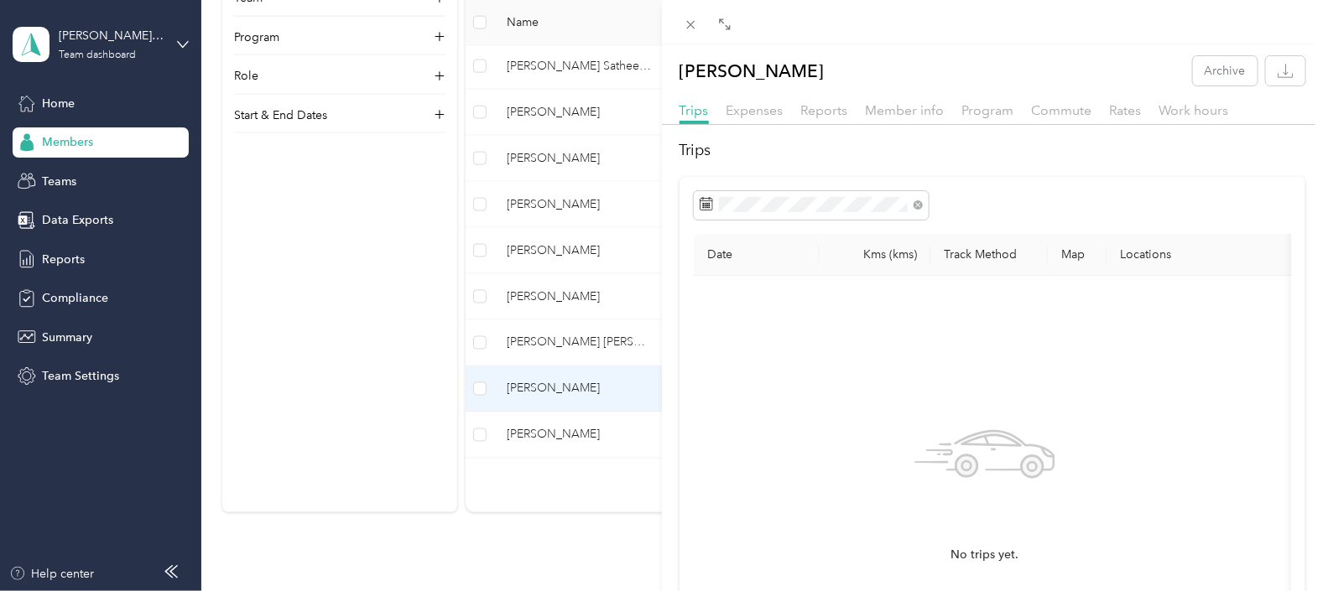
click at [539, 430] on div "Kyle Jolie Archive Trips Expenses Reports Member info Program Commute Rates Wor…" at bounding box center [661, 295] width 1323 height 591
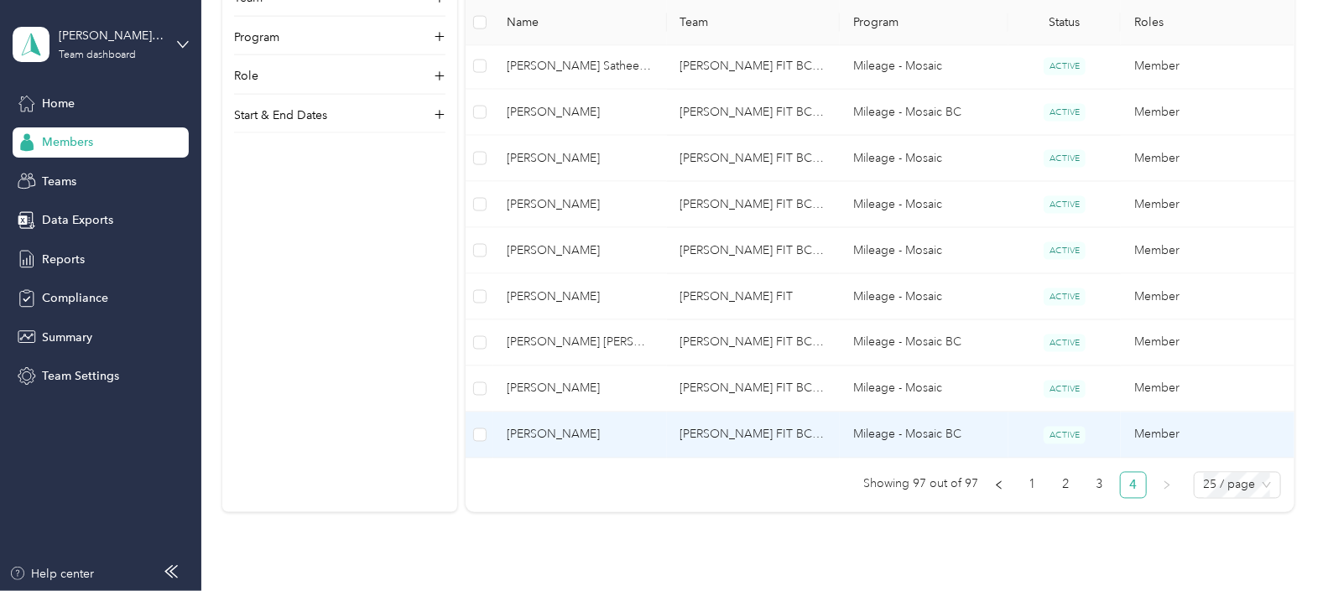
click at [549, 433] on span "[PERSON_NAME]" at bounding box center [580, 435] width 146 height 18
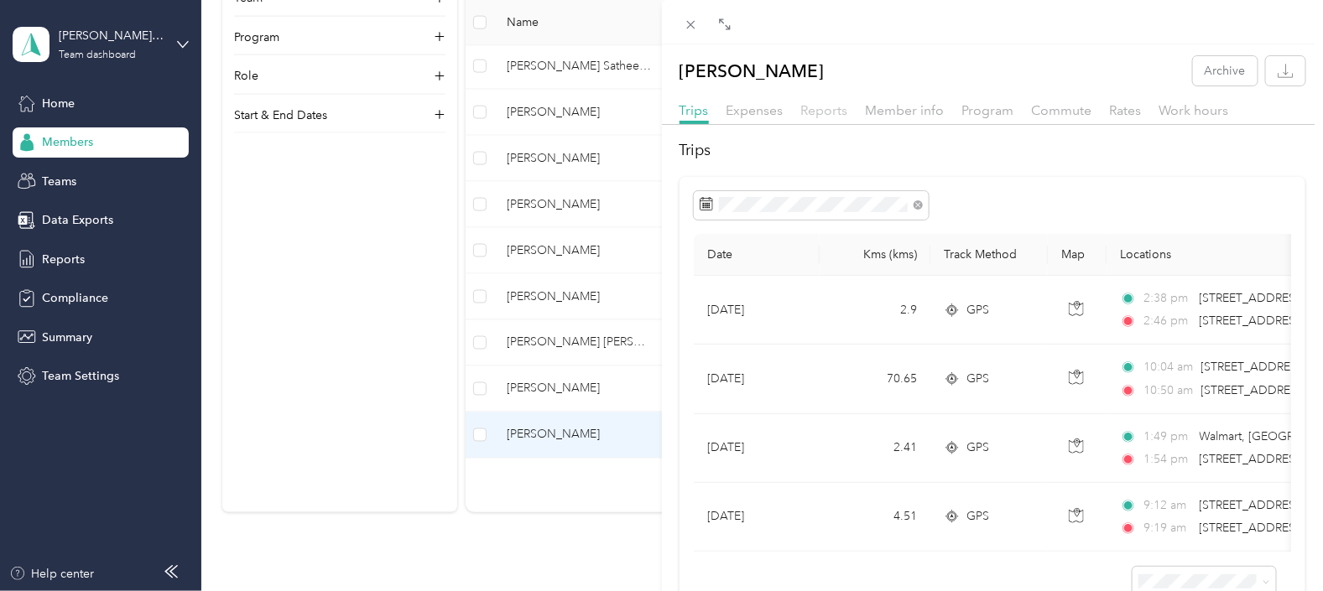
click at [827, 105] on span "Reports" at bounding box center [824, 110] width 47 height 16
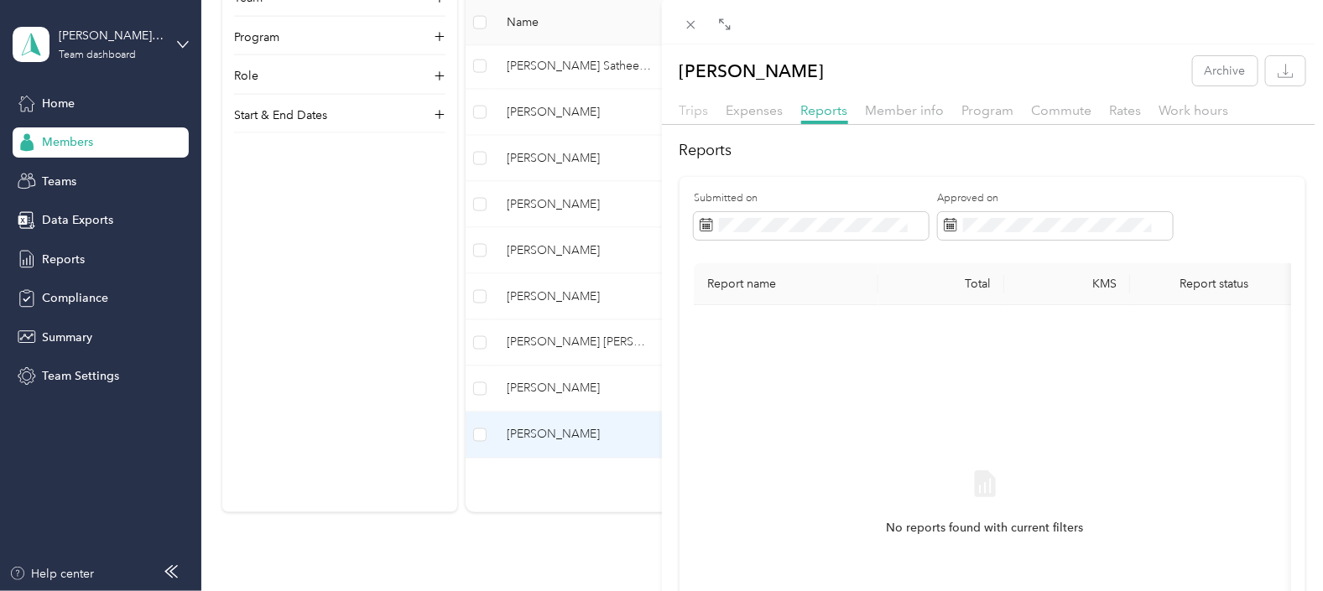
click at [692, 108] on span "Trips" at bounding box center [693, 110] width 29 height 16
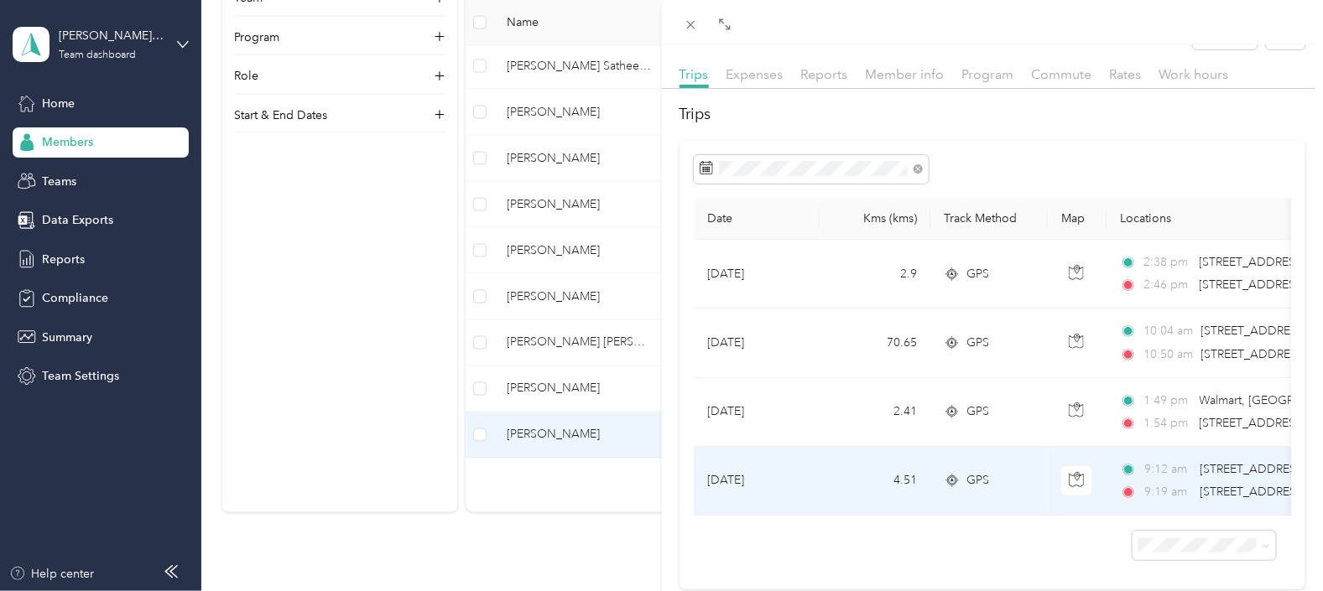
scroll to position [3, 0]
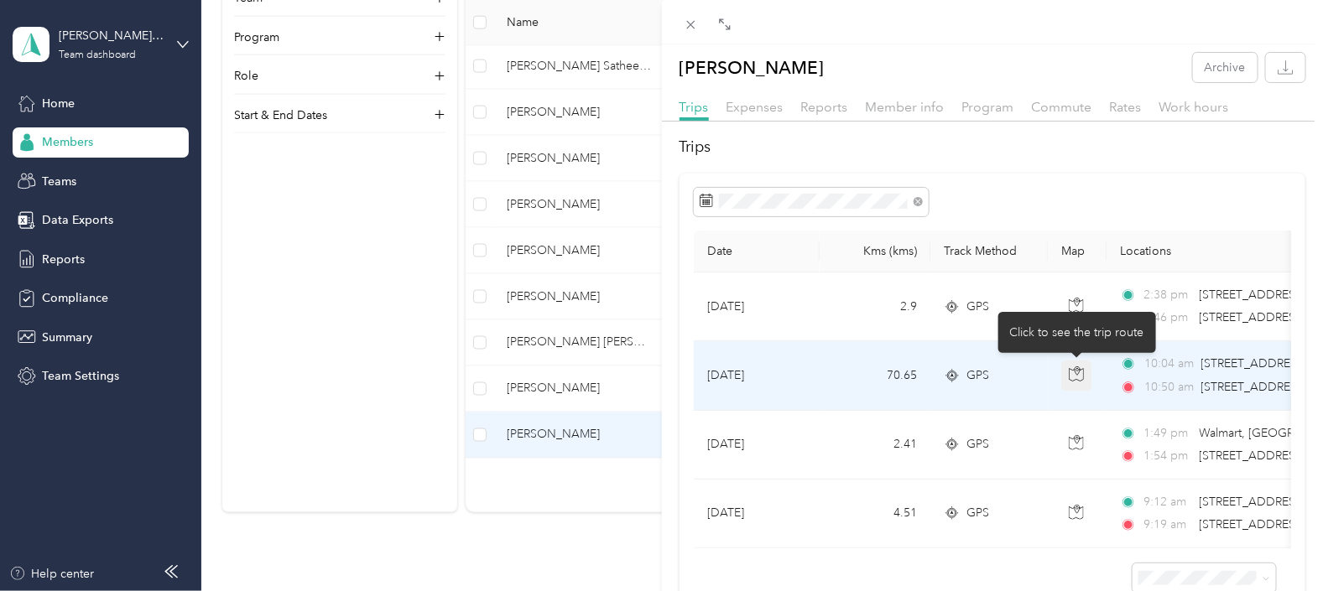
click at [1075, 369] on icon "button" at bounding box center [1076, 374] width 15 height 15
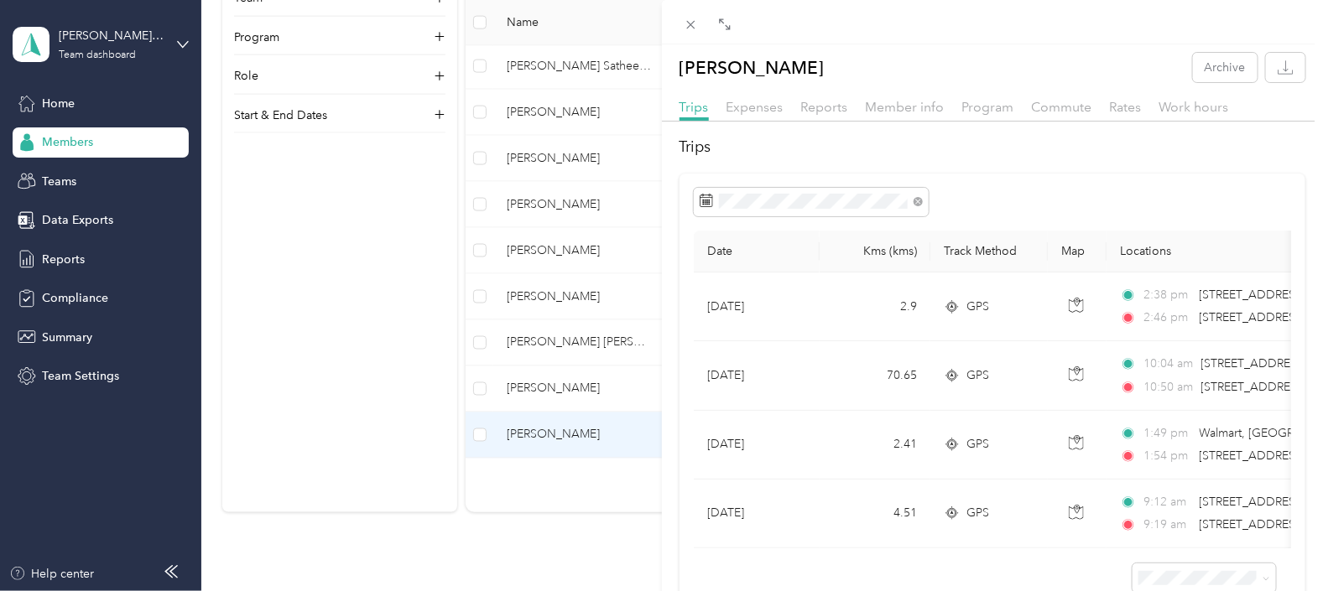
click at [885, 139] on h2 "Trips" at bounding box center [992, 147] width 627 height 23
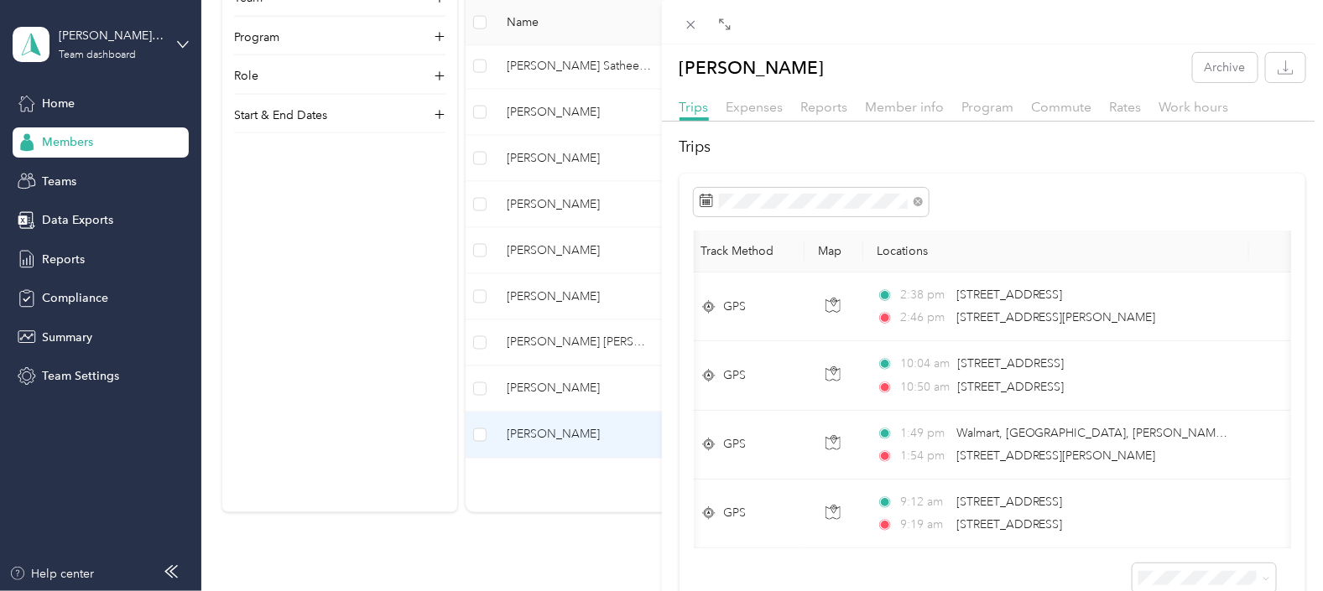
scroll to position [0, 0]
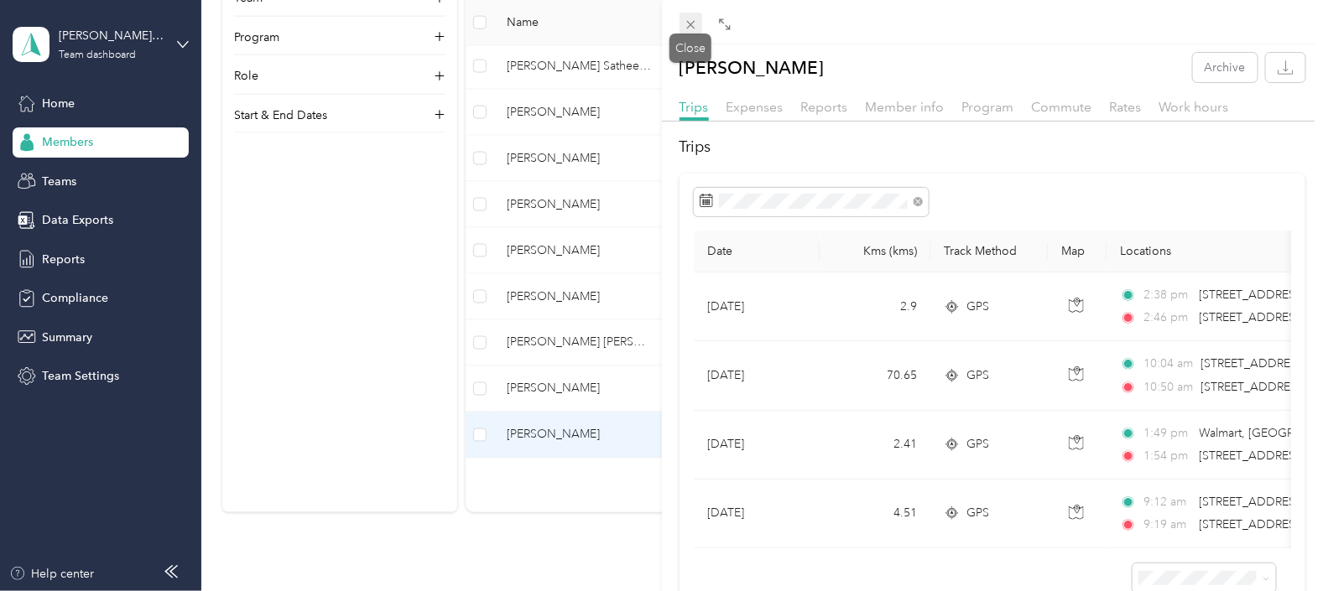
click at [691, 23] on icon at bounding box center [691, 25] width 14 height 14
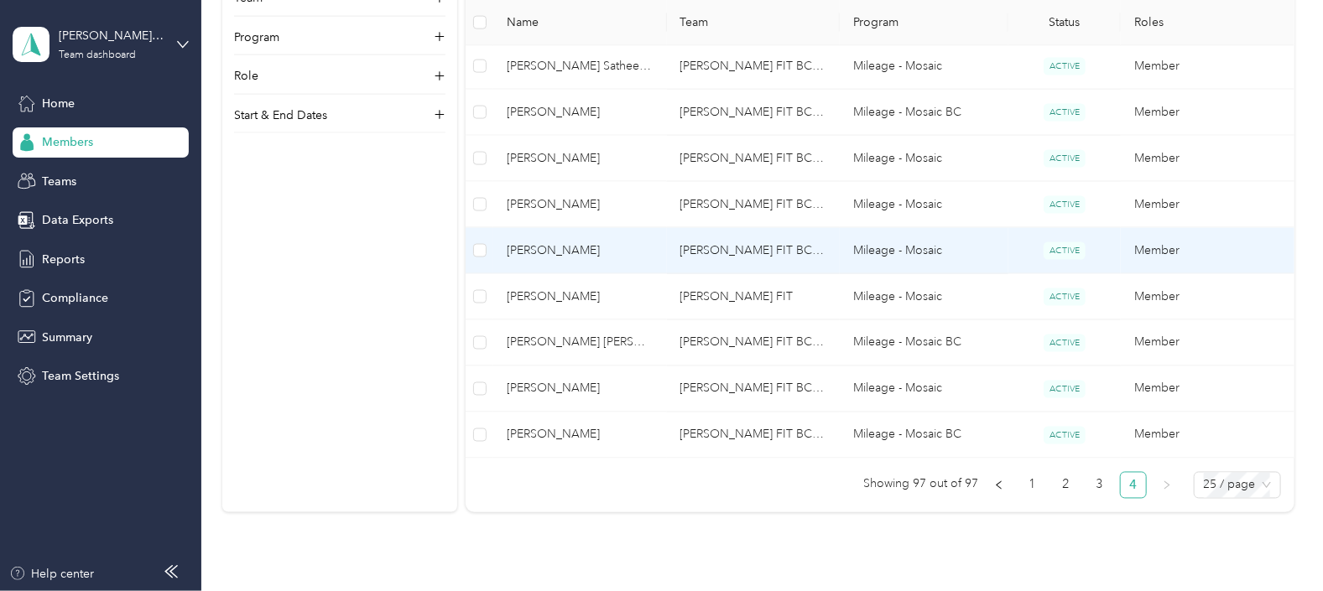
scroll to position [900, 0]
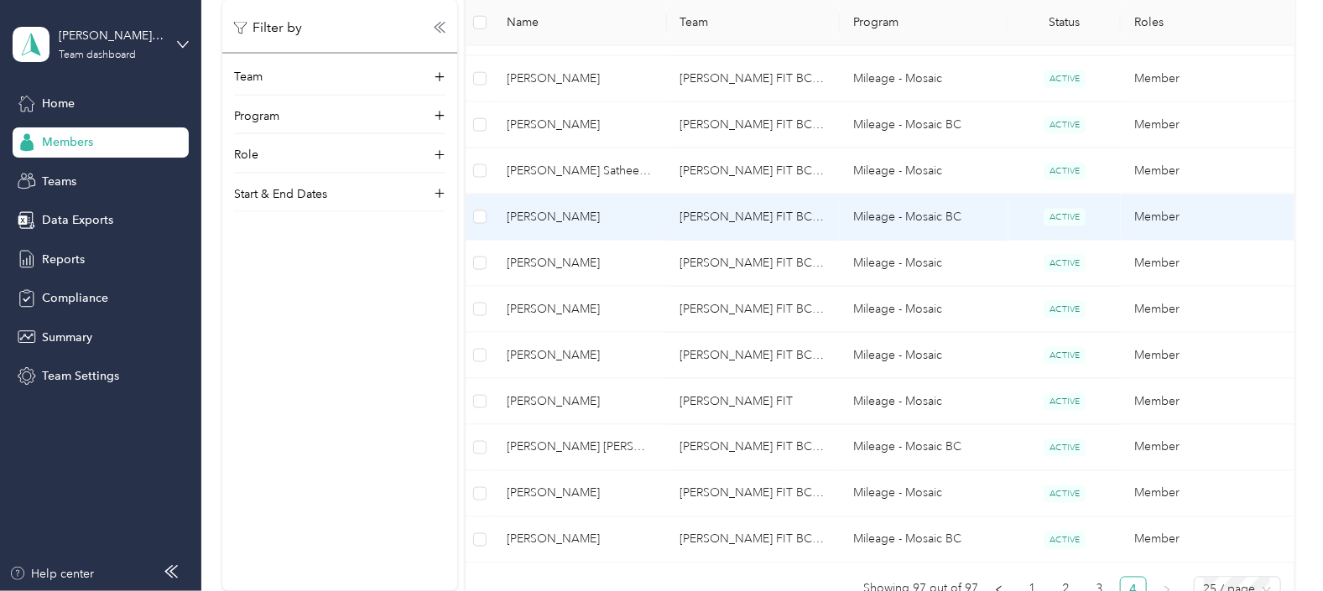
click at [737, 207] on td "[PERSON_NAME] FIT BC Team" at bounding box center [753, 218] width 173 height 46
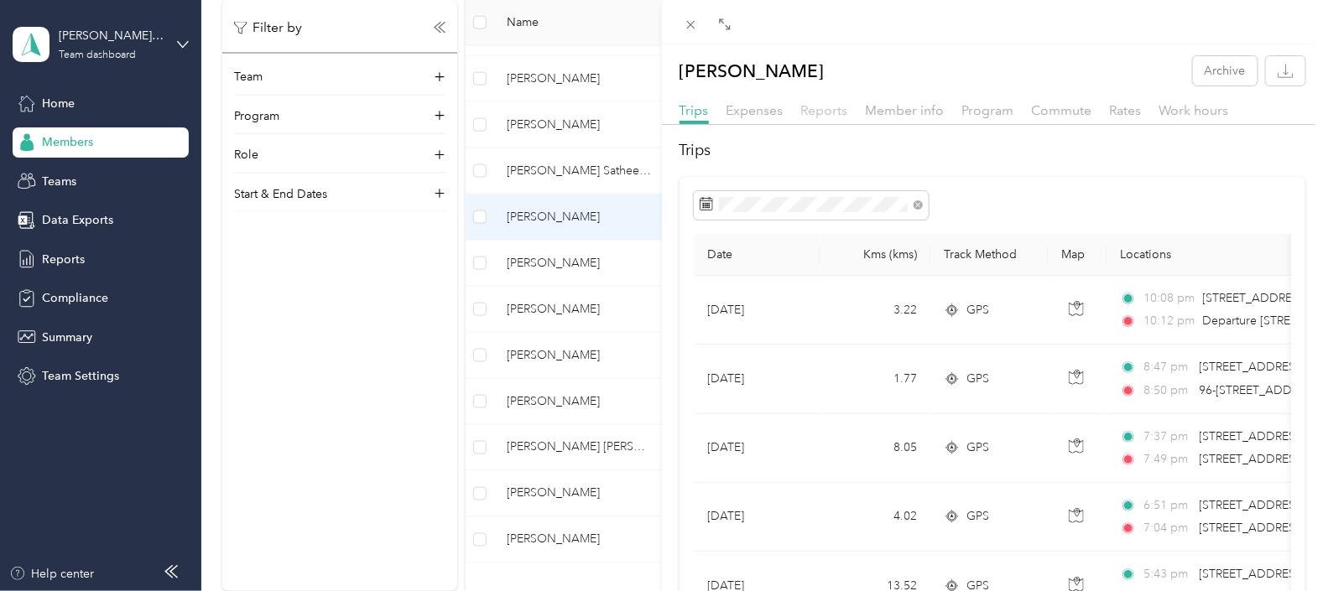
click at [827, 112] on span "Reports" at bounding box center [824, 110] width 47 height 16
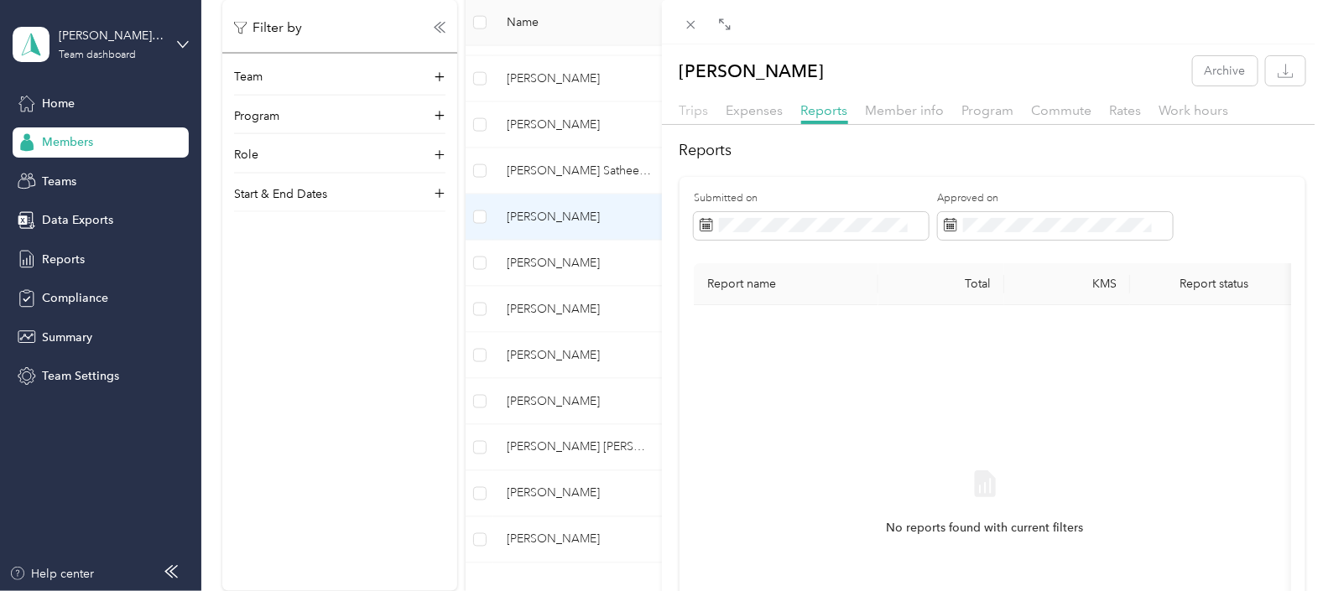
click at [688, 109] on span "Trips" at bounding box center [693, 110] width 29 height 16
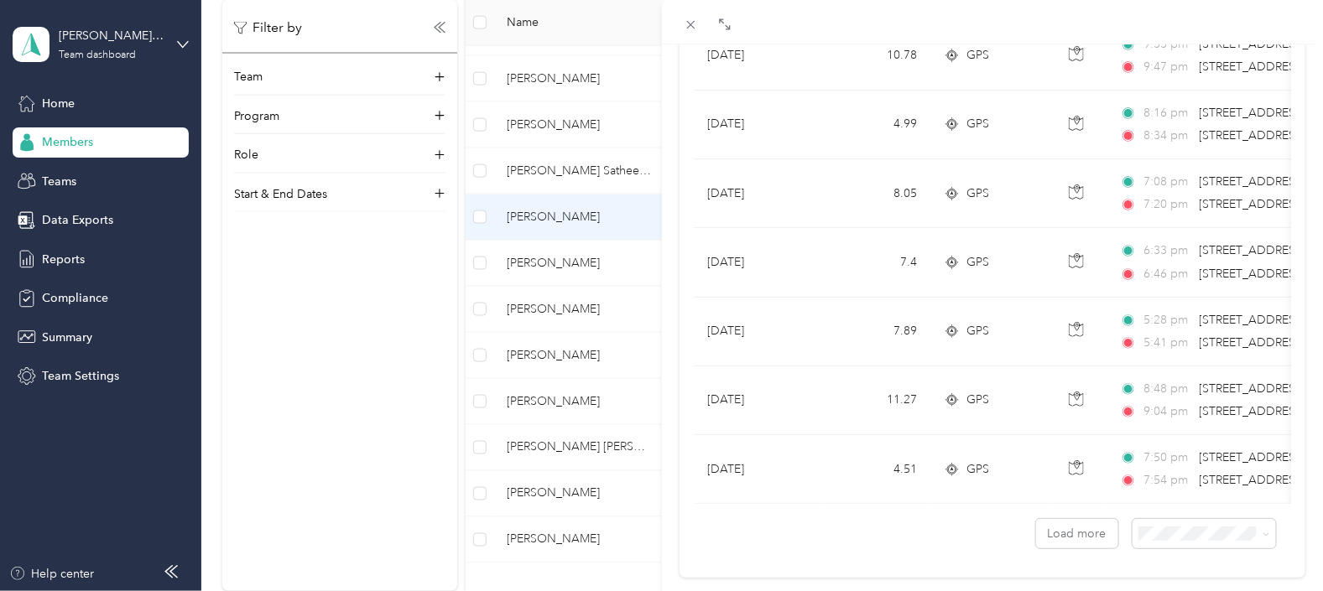
scroll to position [1554, 0]
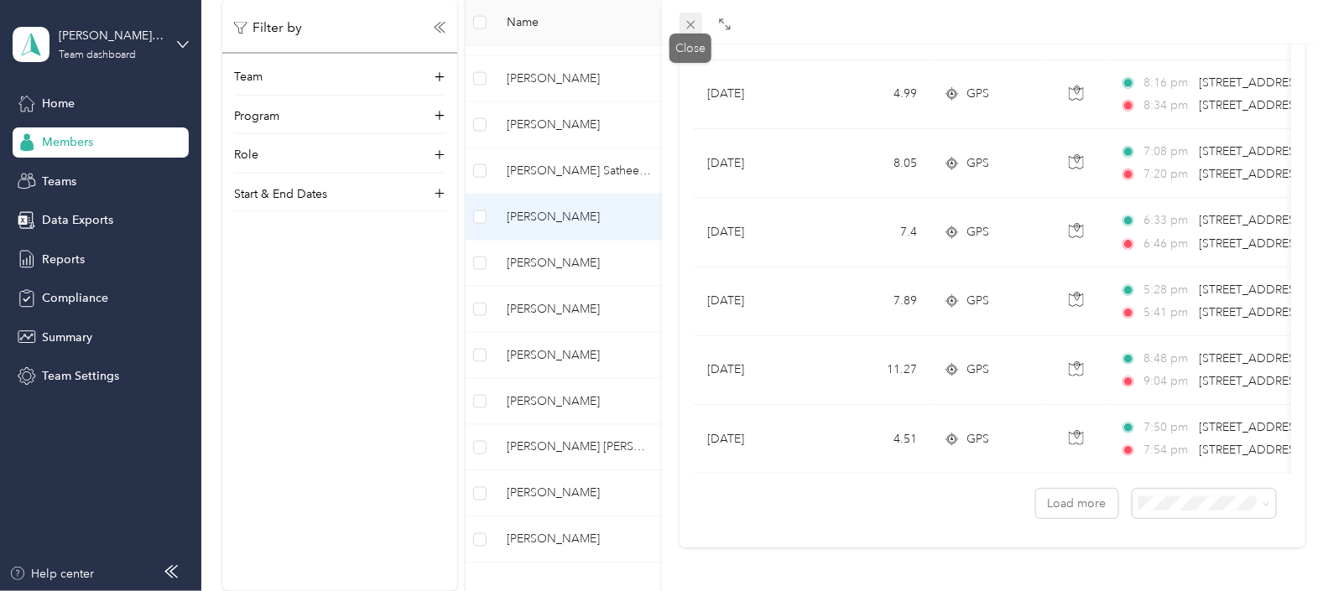
click at [691, 23] on icon at bounding box center [690, 25] width 8 height 8
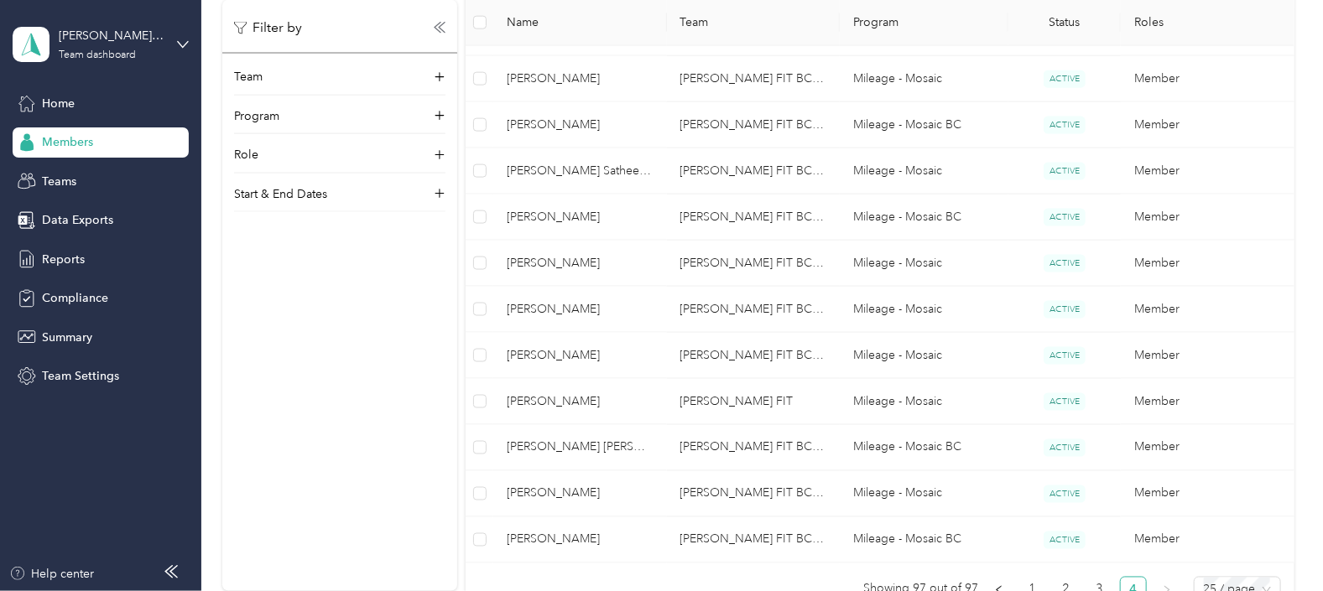
scroll to position [260, 0]
